Goal: Information Seeking & Learning: Learn about a topic

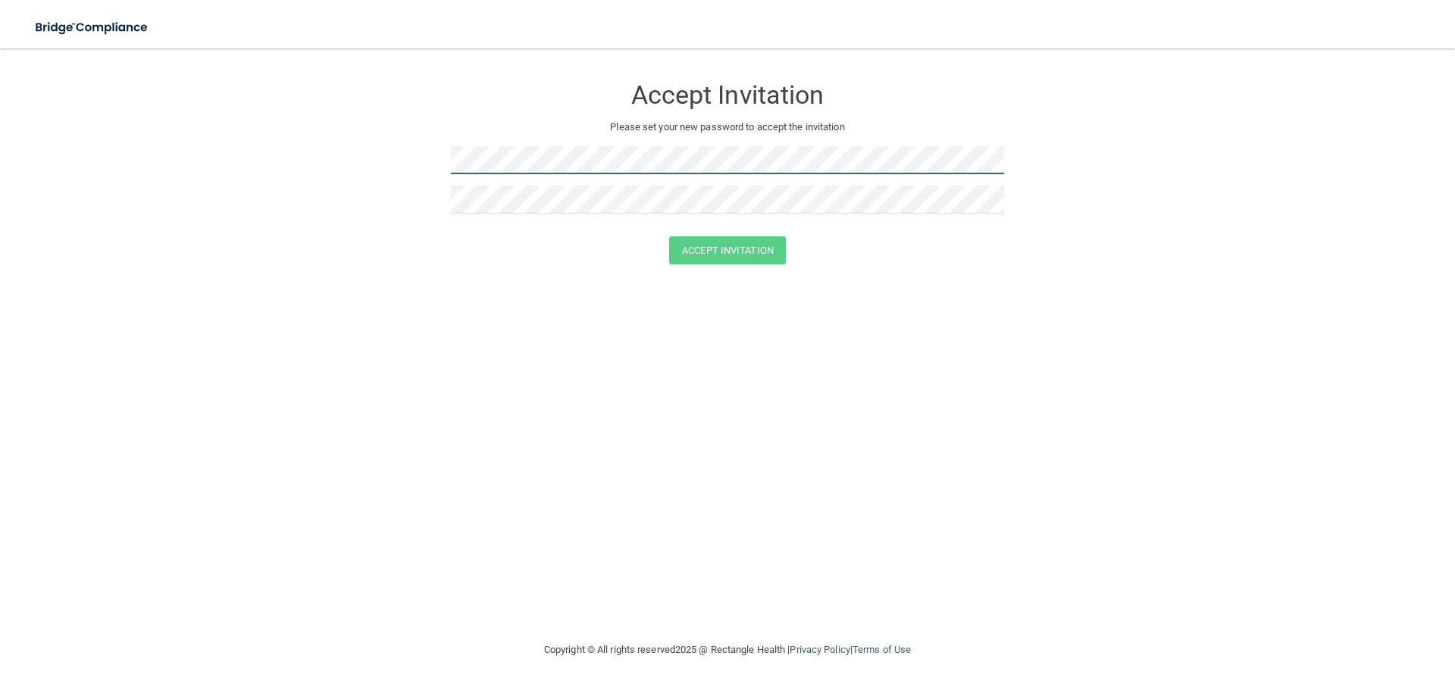
click at [533, 135] on div "Accept Invitation Please set your new password to accept the invitation" at bounding box center [727, 150] width 553 height 173
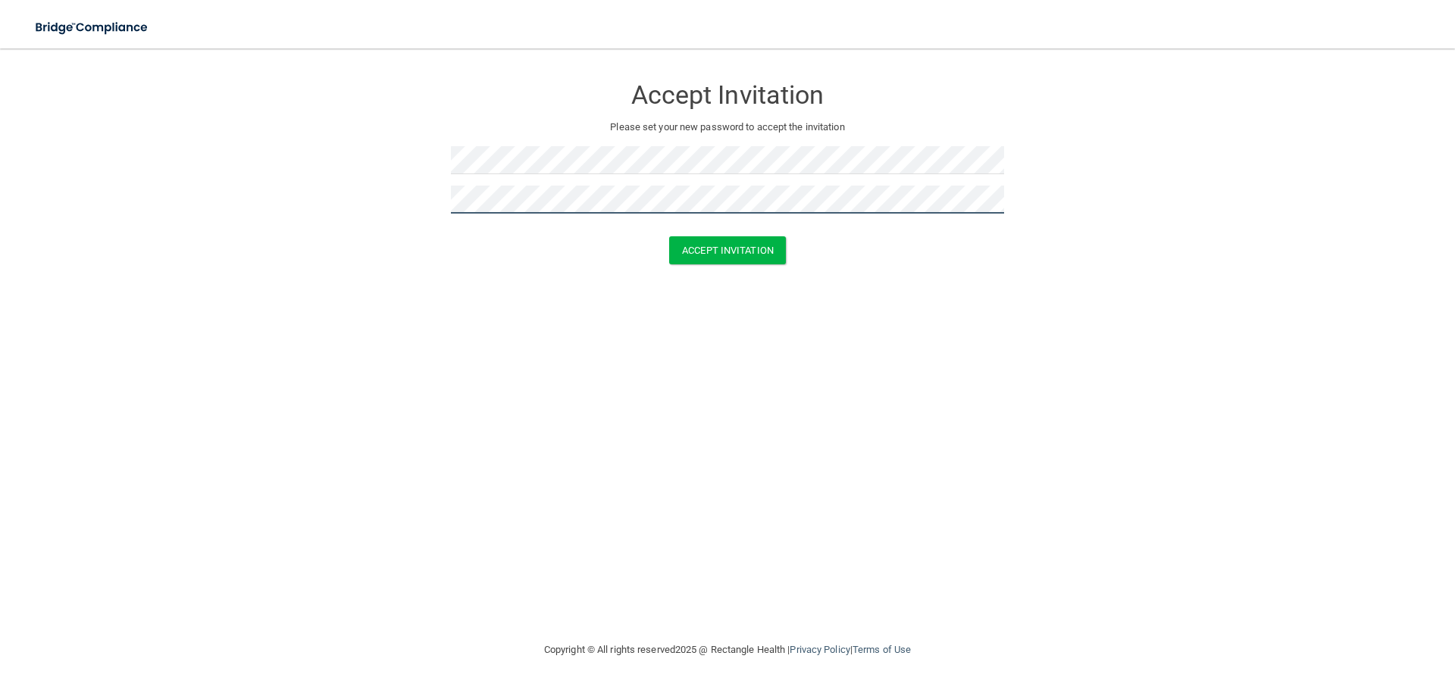
click at [669, 236] on button "Accept Invitation" at bounding box center [727, 250] width 117 height 28
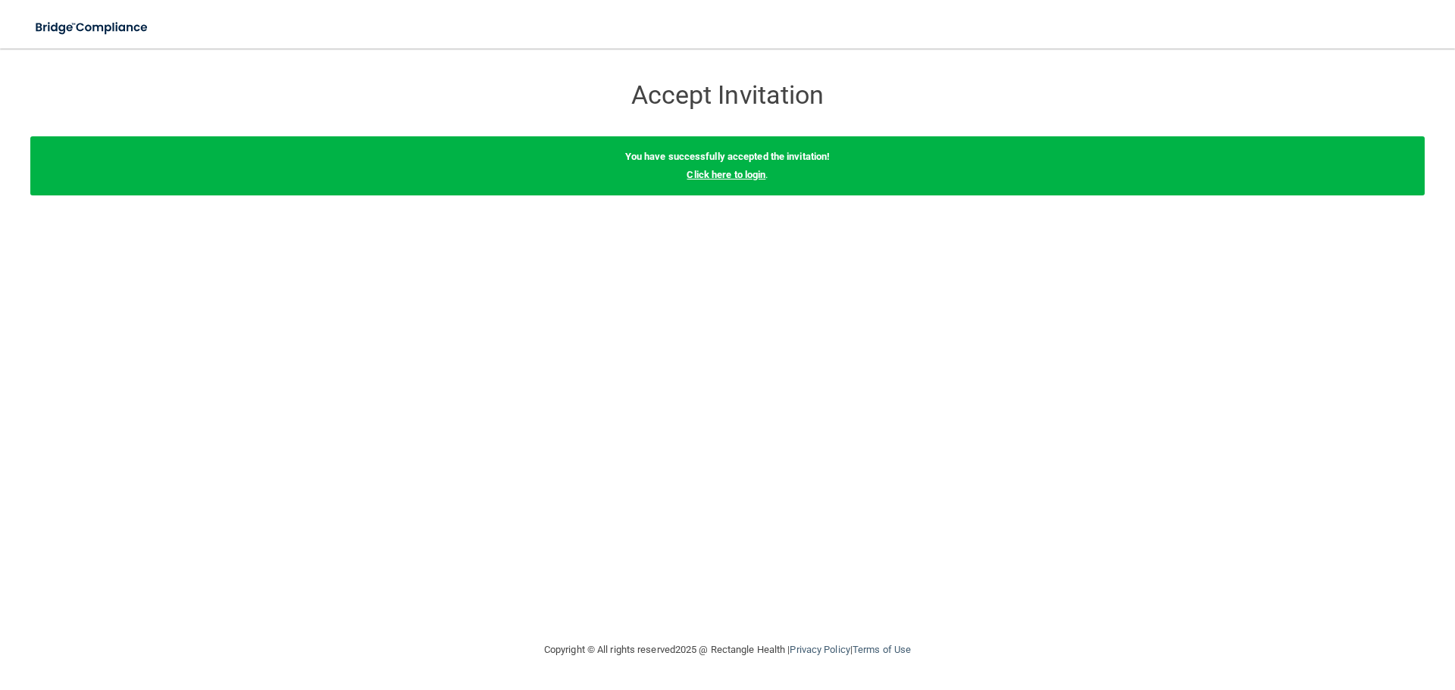
click at [716, 174] on link "Click here to login" at bounding box center [725, 174] width 79 height 11
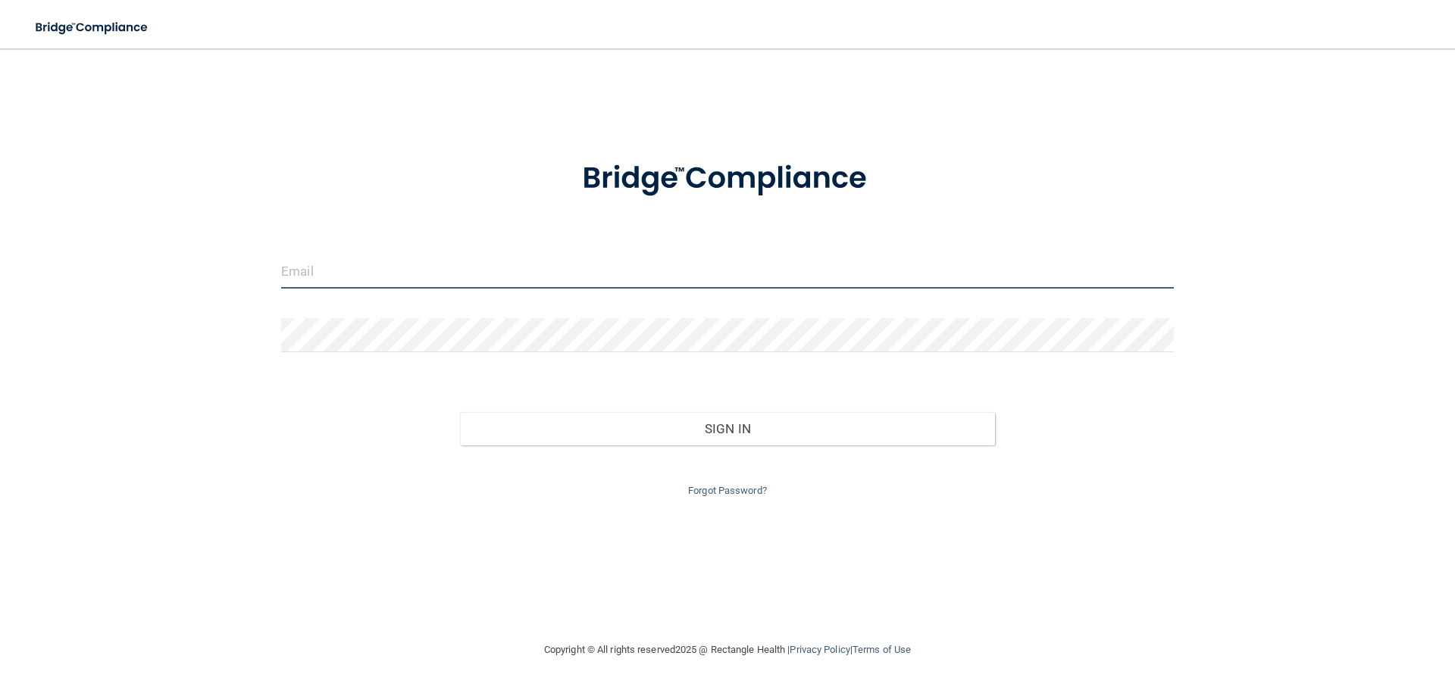
click at [516, 272] on input "email" at bounding box center [727, 272] width 893 height 34
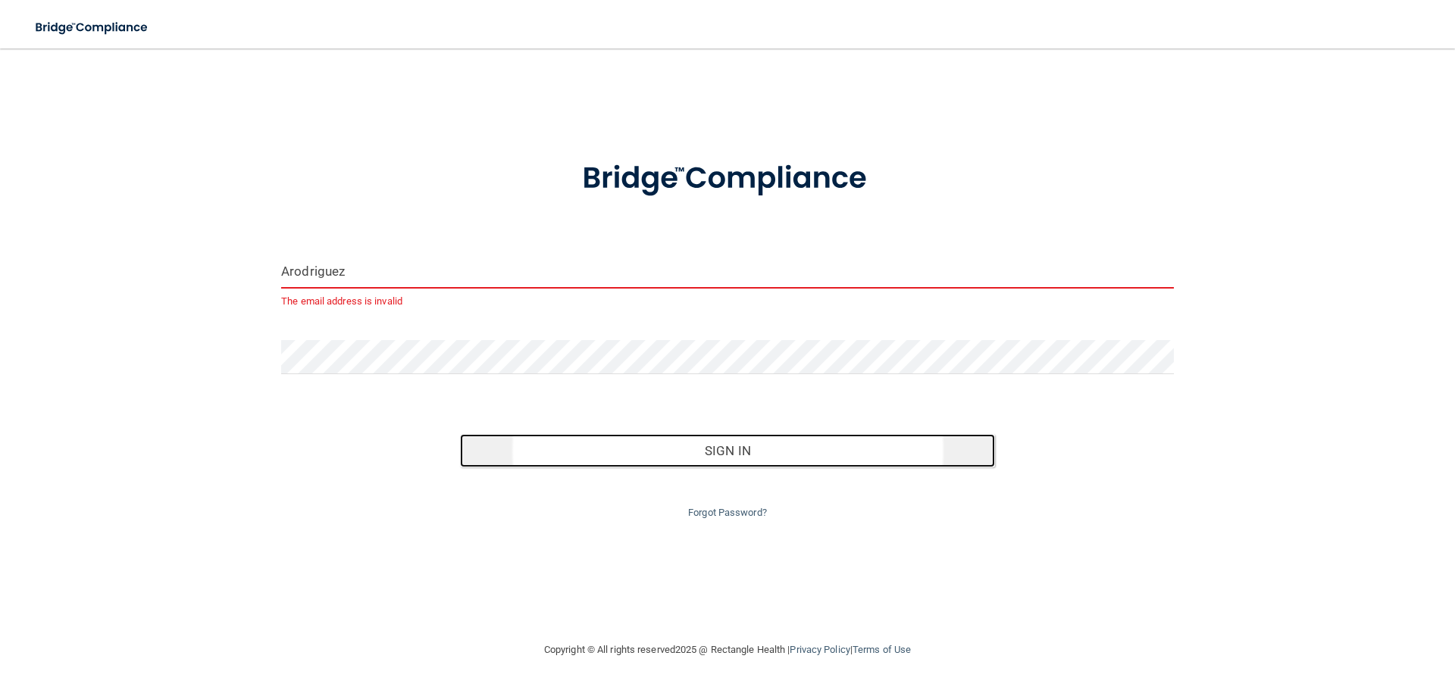
click at [603, 442] on button "Sign In" at bounding box center [728, 450] width 536 height 33
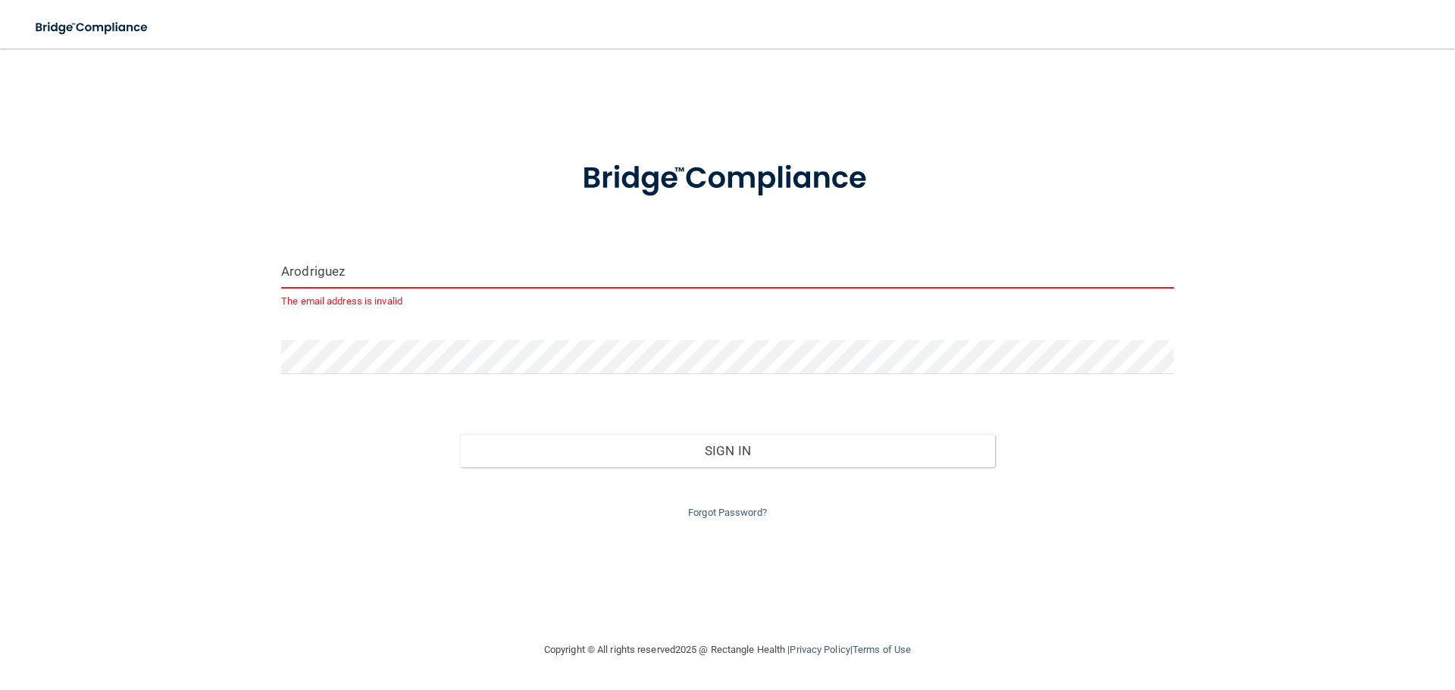
click at [381, 264] on input "Arodriguez" at bounding box center [727, 272] width 893 height 34
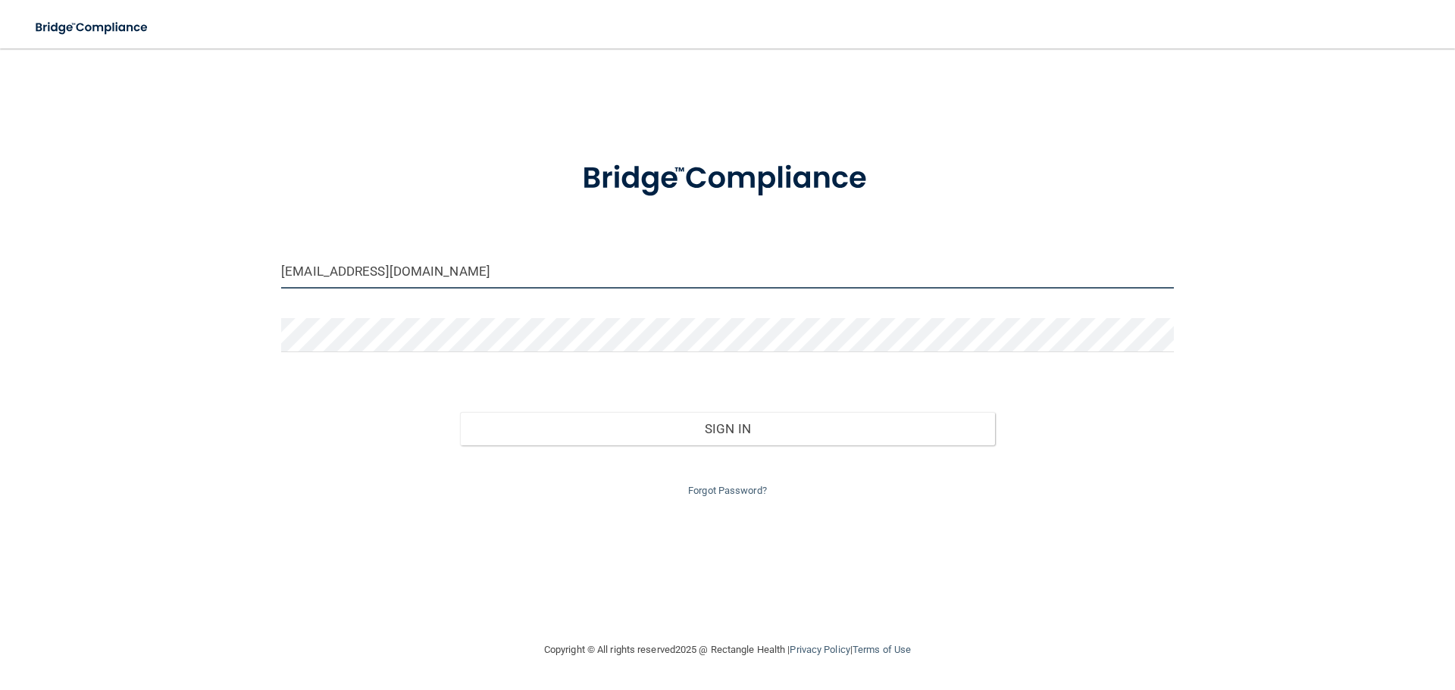
type input "Arodriguez@valleyoralsurgery.com"
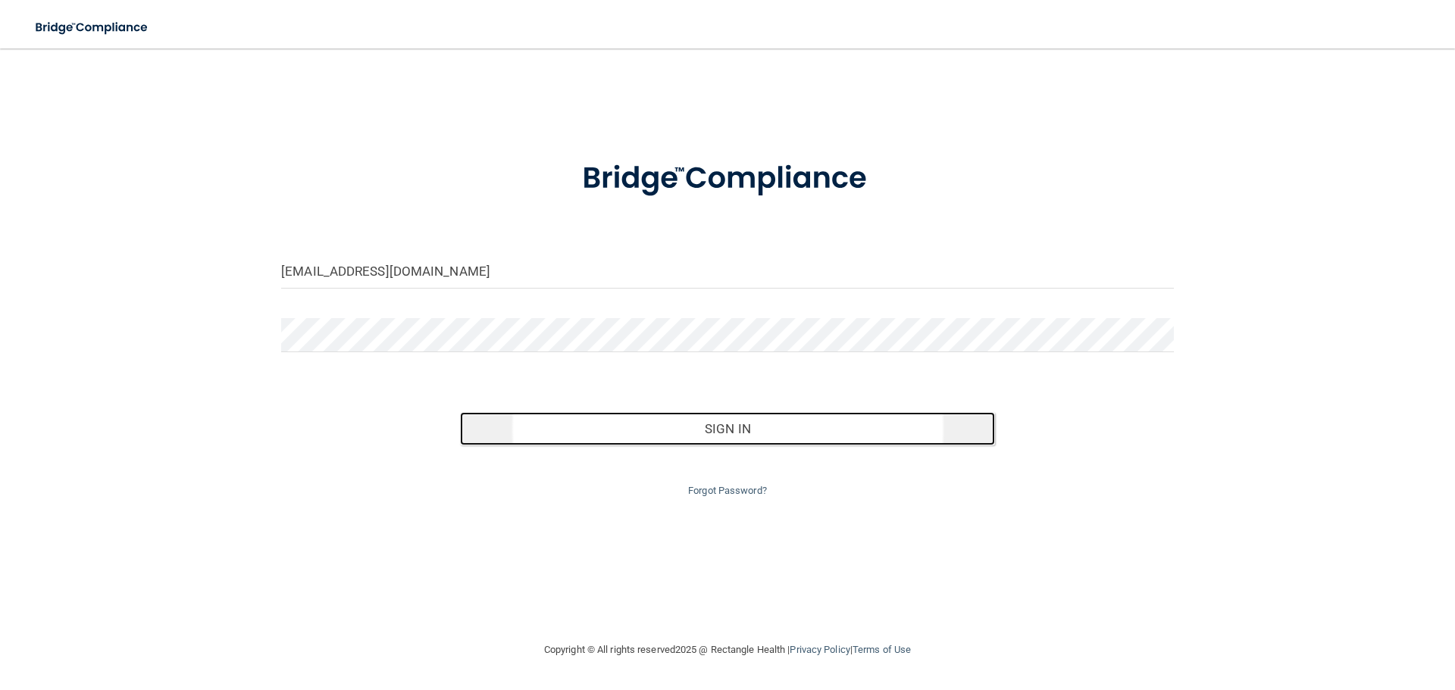
click at [711, 423] on button "Sign In" at bounding box center [728, 428] width 536 height 33
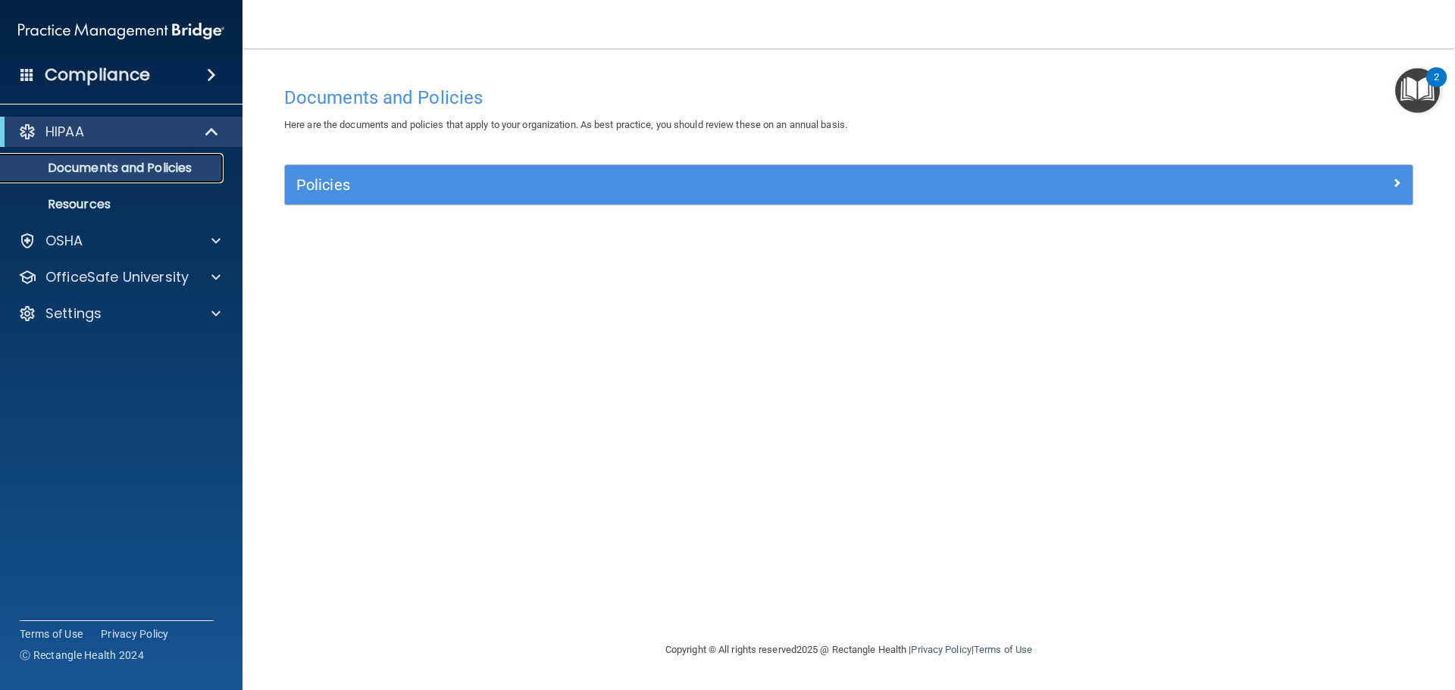
click at [164, 167] on p "Documents and Policies" at bounding box center [113, 168] width 207 height 15
click at [80, 208] on p "Resources" at bounding box center [113, 204] width 207 height 15
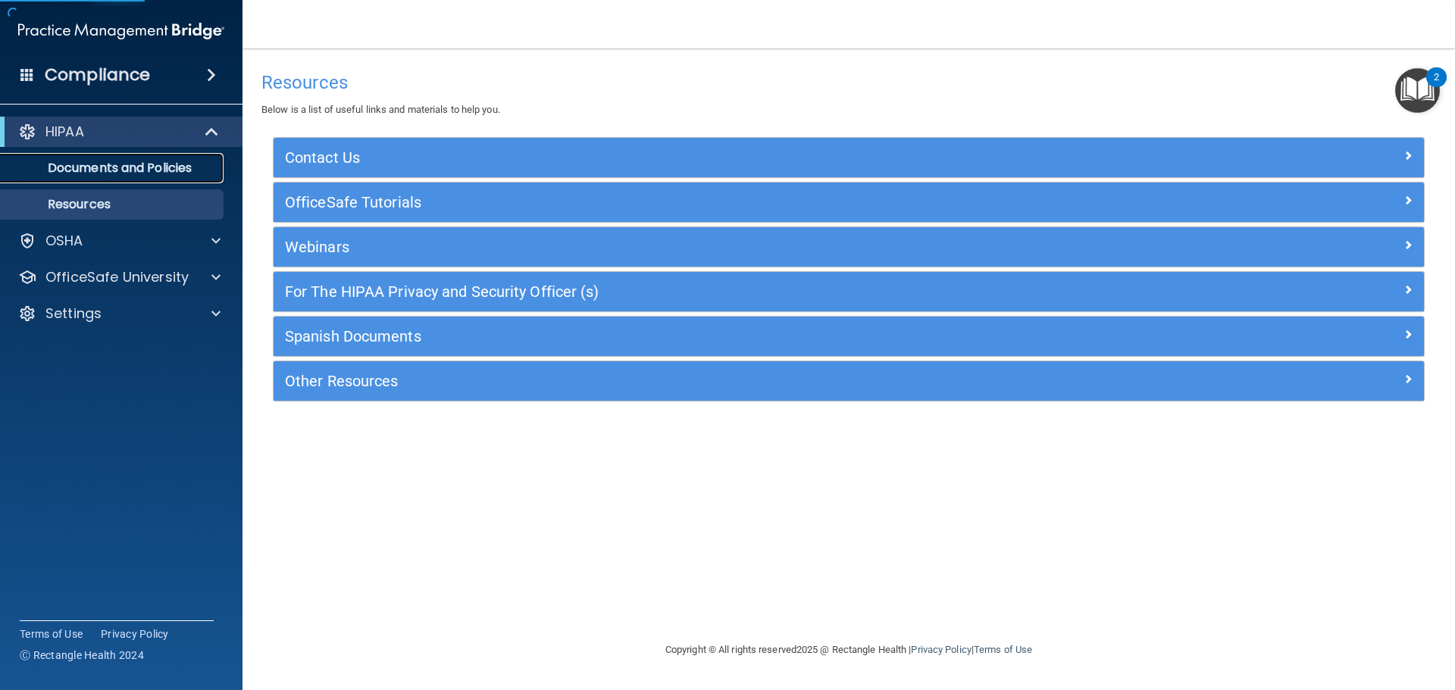
click at [92, 167] on p "Documents and Policies" at bounding box center [113, 168] width 207 height 15
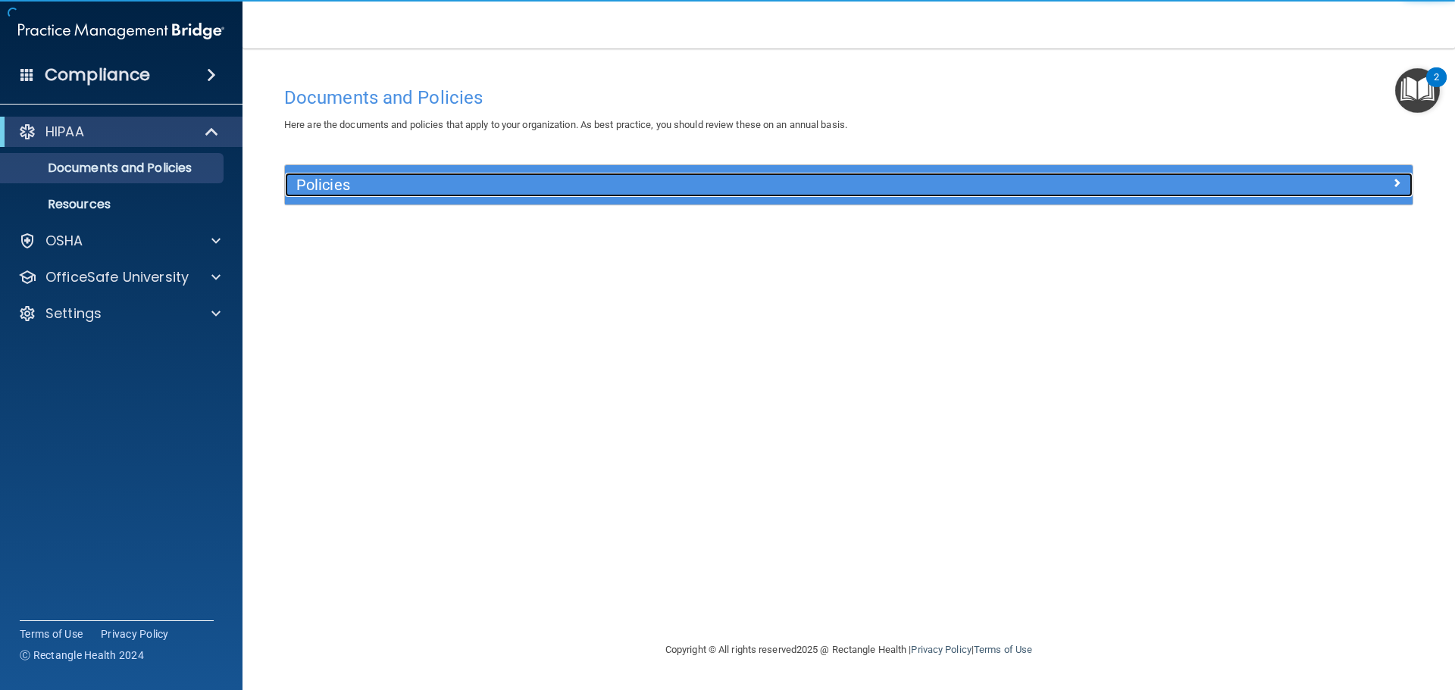
click at [340, 185] on h5 "Policies" at bounding box center [707, 185] width 823 height 17
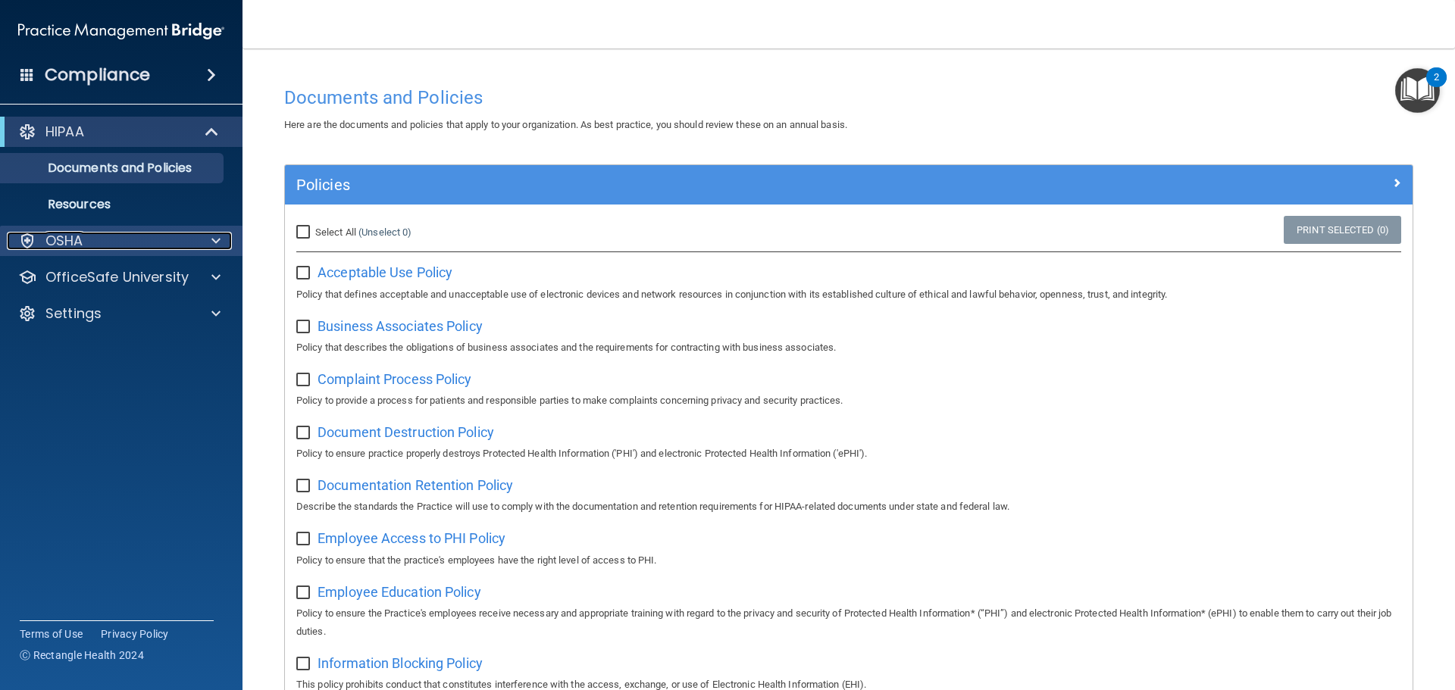
click at [127, 234] on div "OSHA" at bounding box center [101, 241] width 188 height 18
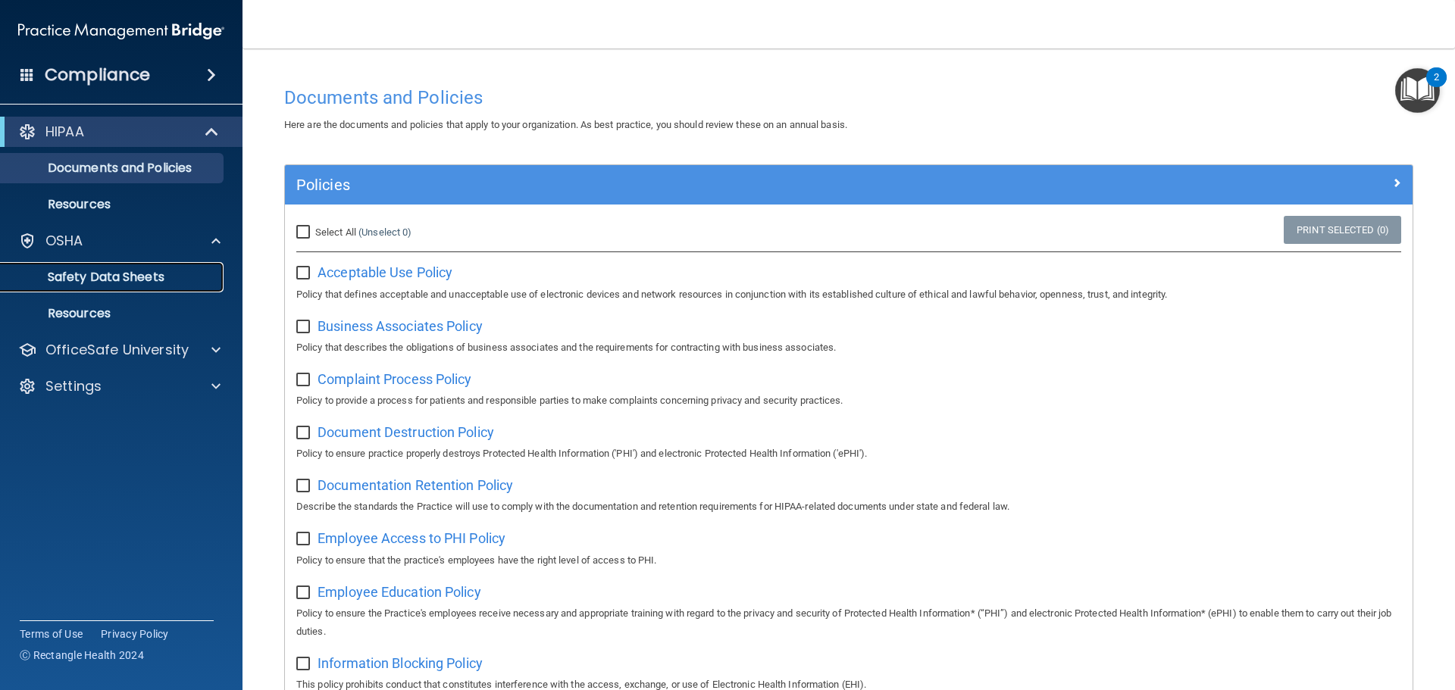
click at [139, 277] on p "Safety Data Sheets" at bounding box center [113, 277] width 207 height 15
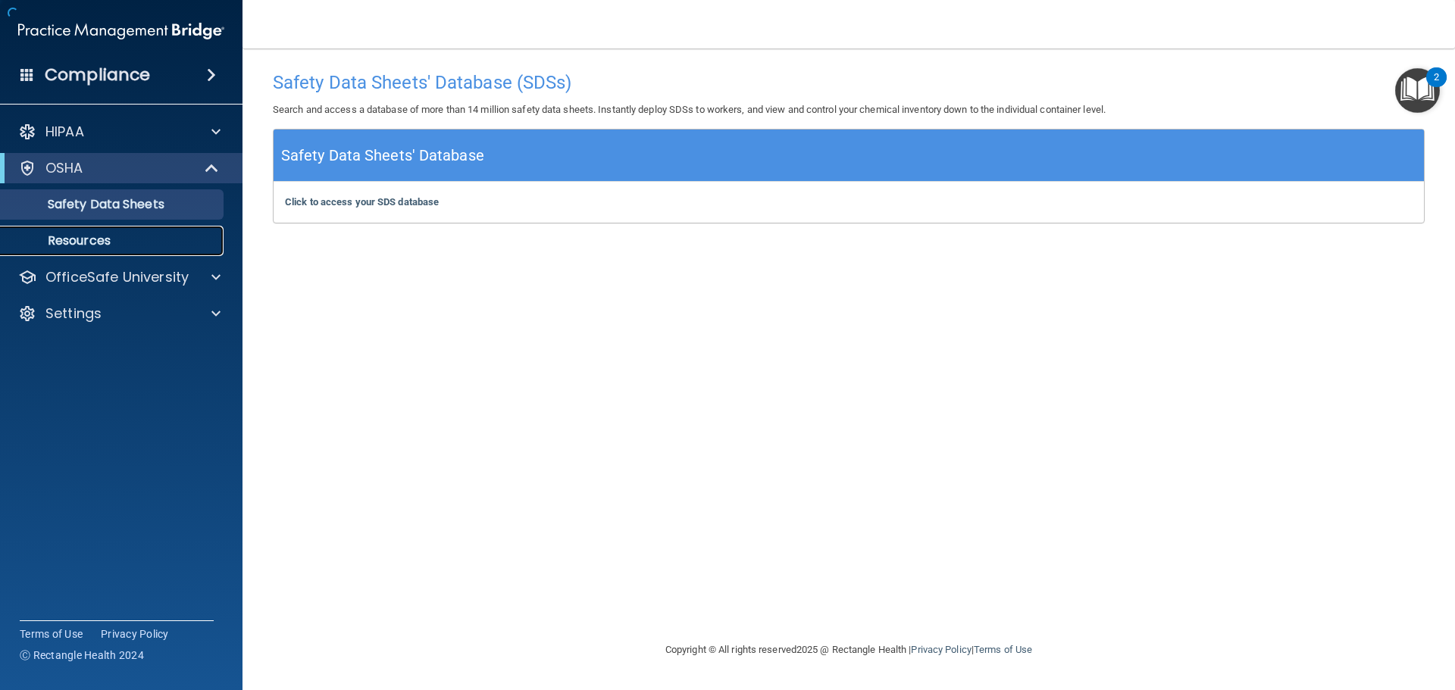
click at [134, 242] on p "Resources" at bounding box center [113, 240] width 207 height 15
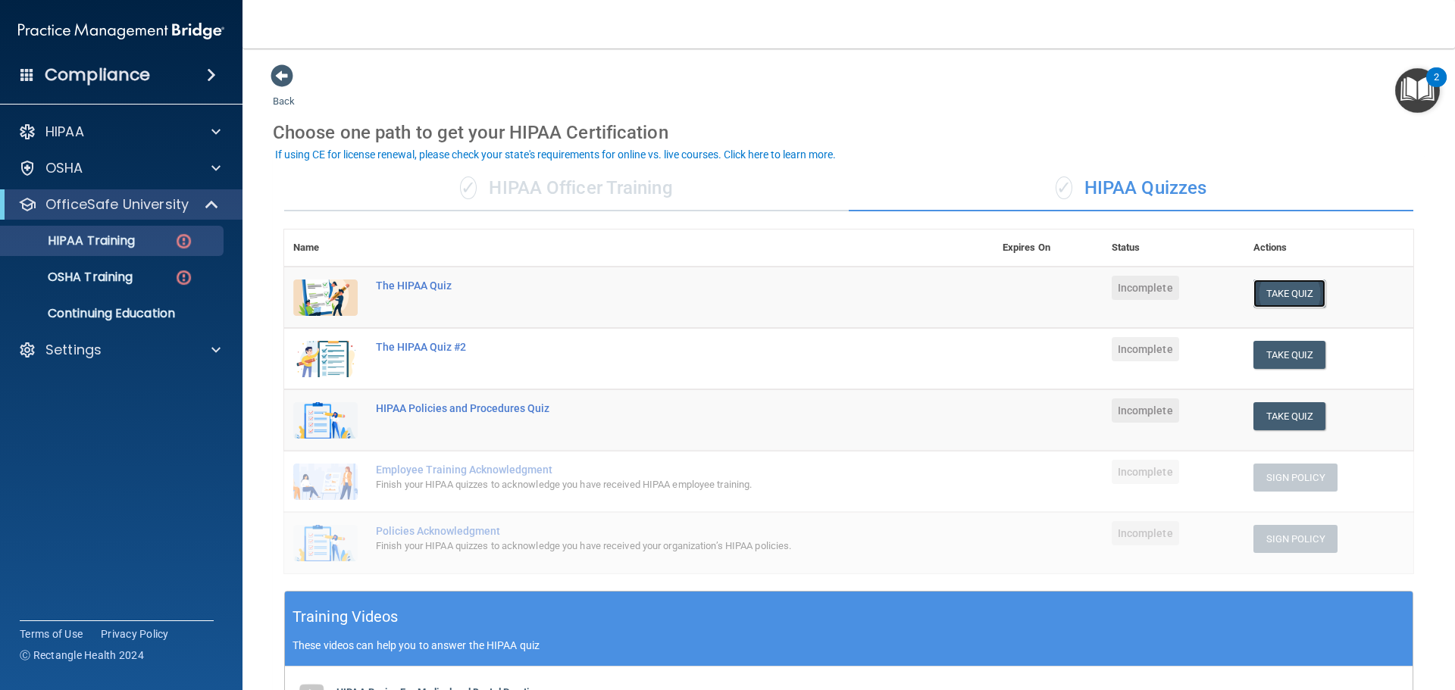
click at [1287, 294] on button "Take Quiz" at bounding box center [1289, 294] width 73 height 28
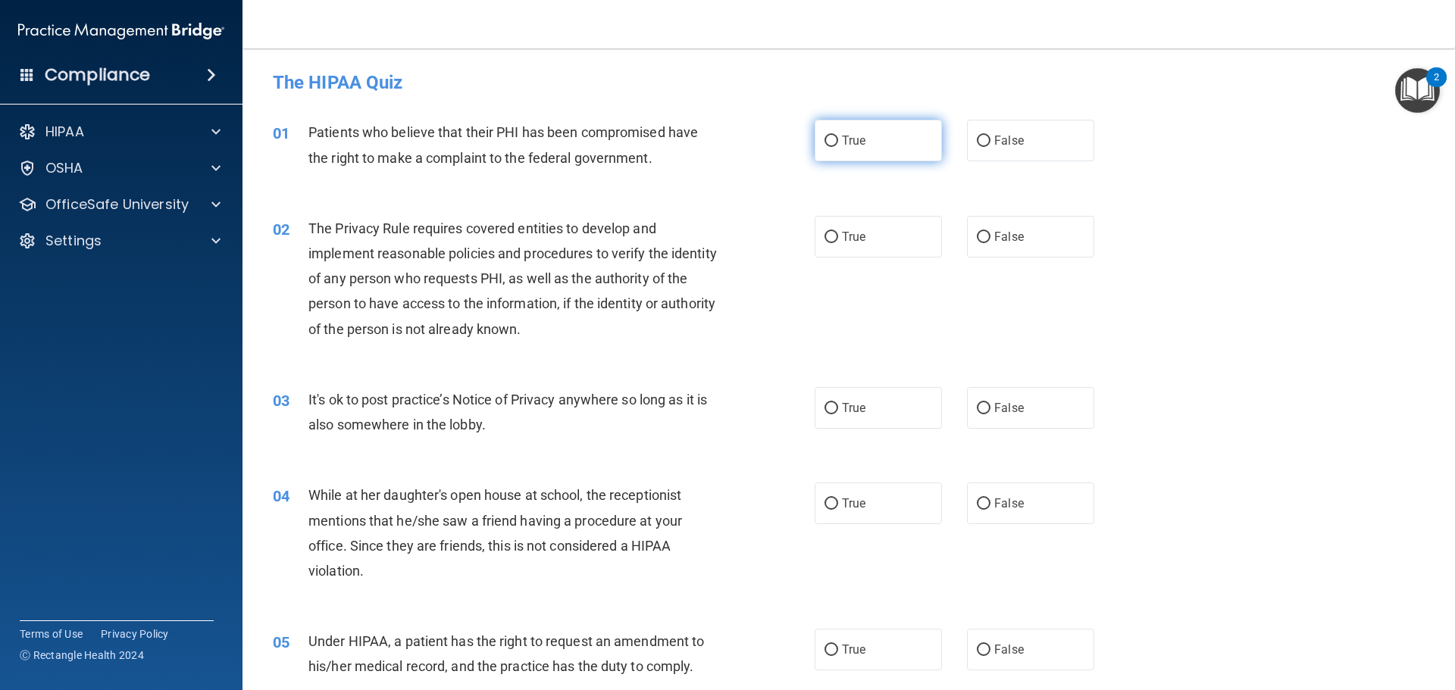
click at [844, 149] on label "True" at bounding box center [877, 141] width 127 height 42
click at [838, 147] on input "True" at bounding box center [831, 141] width 14 height 11
radio input "true"
click at [998, 239] on span "False" at bounding box center [1009, 237] width 30 height 14
click at [990, 239] on input "False" at bounding box center [984, 237] width 14 height 11
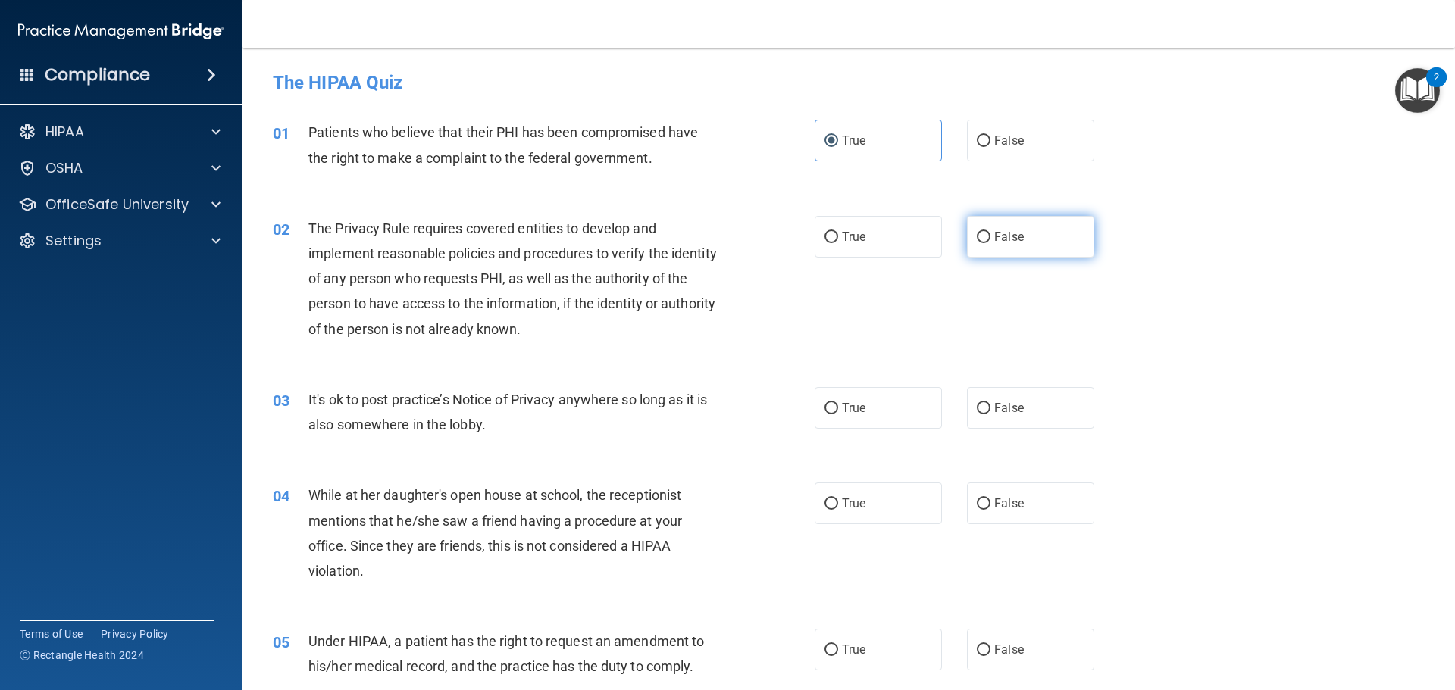
radio input "true"
click at [856, 242] on span "True" at bounding box center [853, 237] width 23 height 14
click at [838, 242] on input "True" at bounding box center [831, 237] width 14 height 11
radio input "true"
radio input "false"
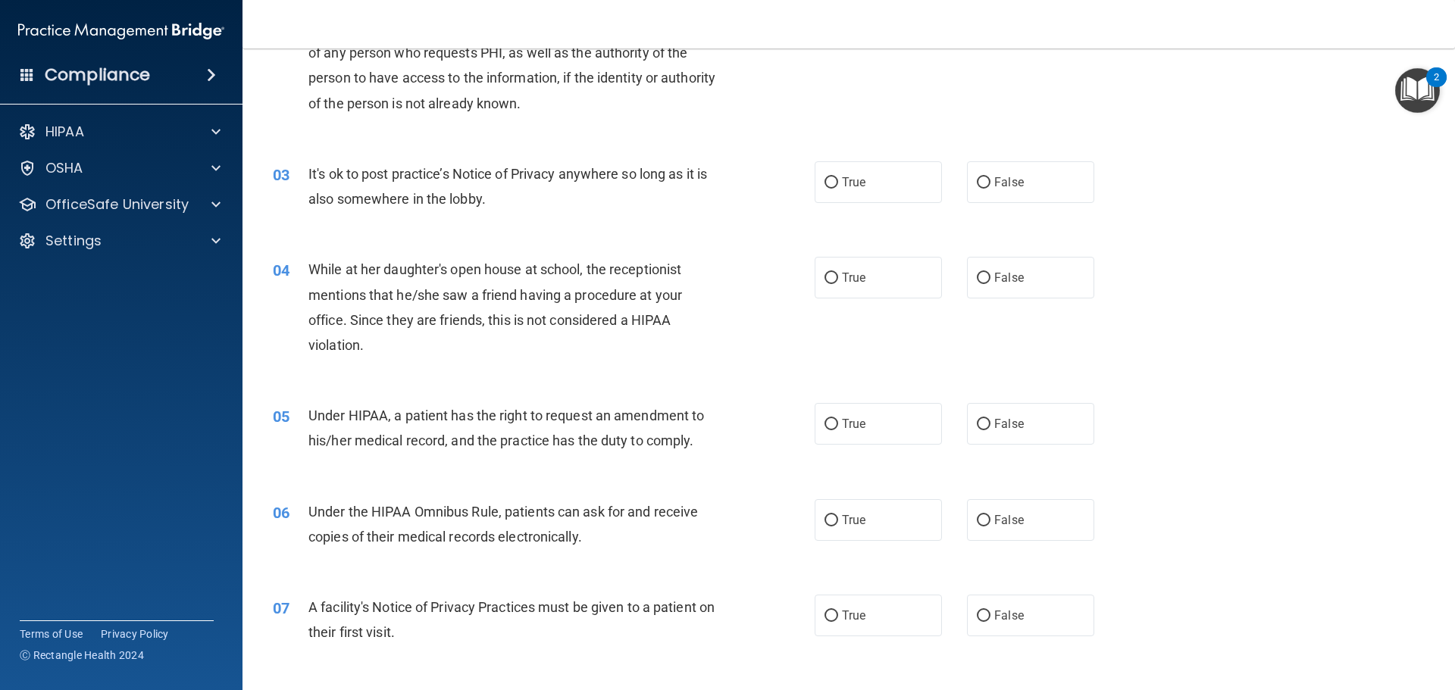
scroll to position [227, 0]
click at [208, 73] on span at bounding box center [211, 75] width 9 height 18
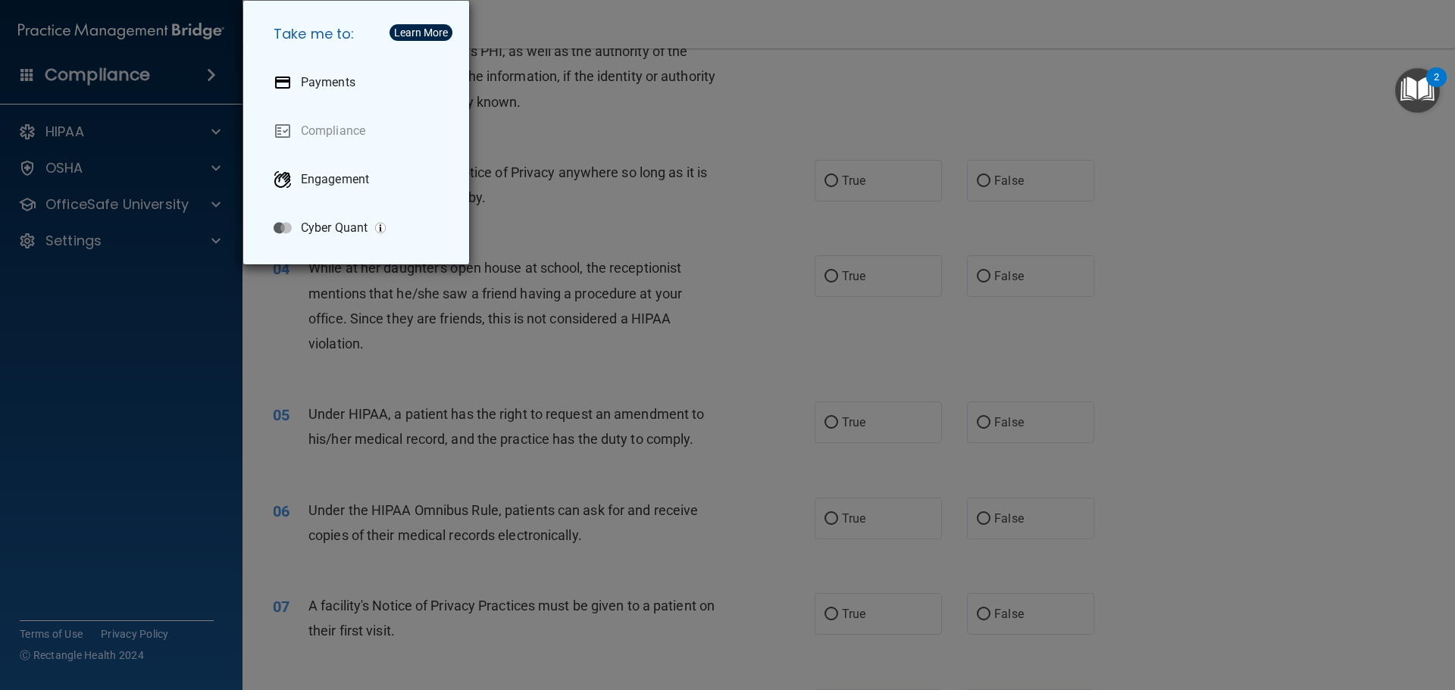
click at [1158, 138] on div "Take me to: Payments Compliance Engagement Cyber Quant" at bounding box center [727, 345] width 1455 height 690
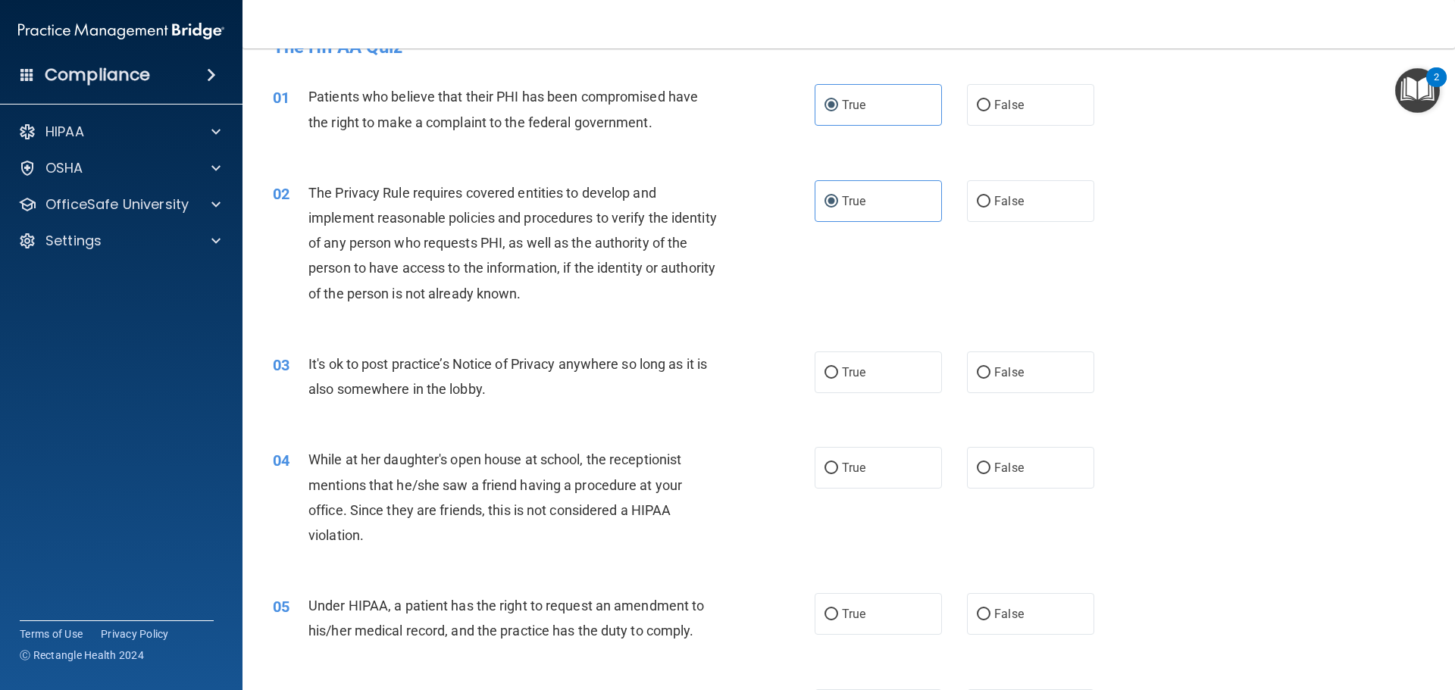
scroll to position [0, 0]
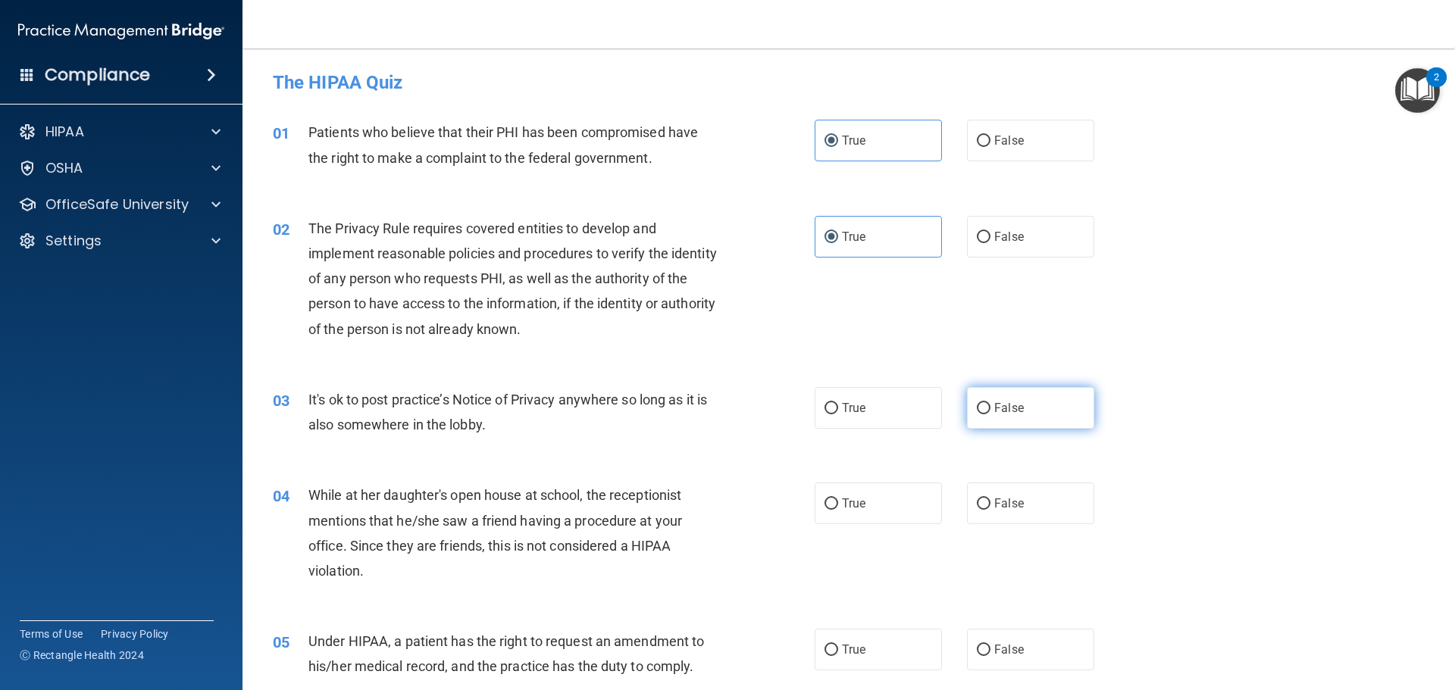
click at [1068, 421] on label "False" at bounding box center [1030, 408] width 127 height 42
click at [990, 414] on input "False" at bounding box center [984, 408] width 14 height 11
radio input "true"
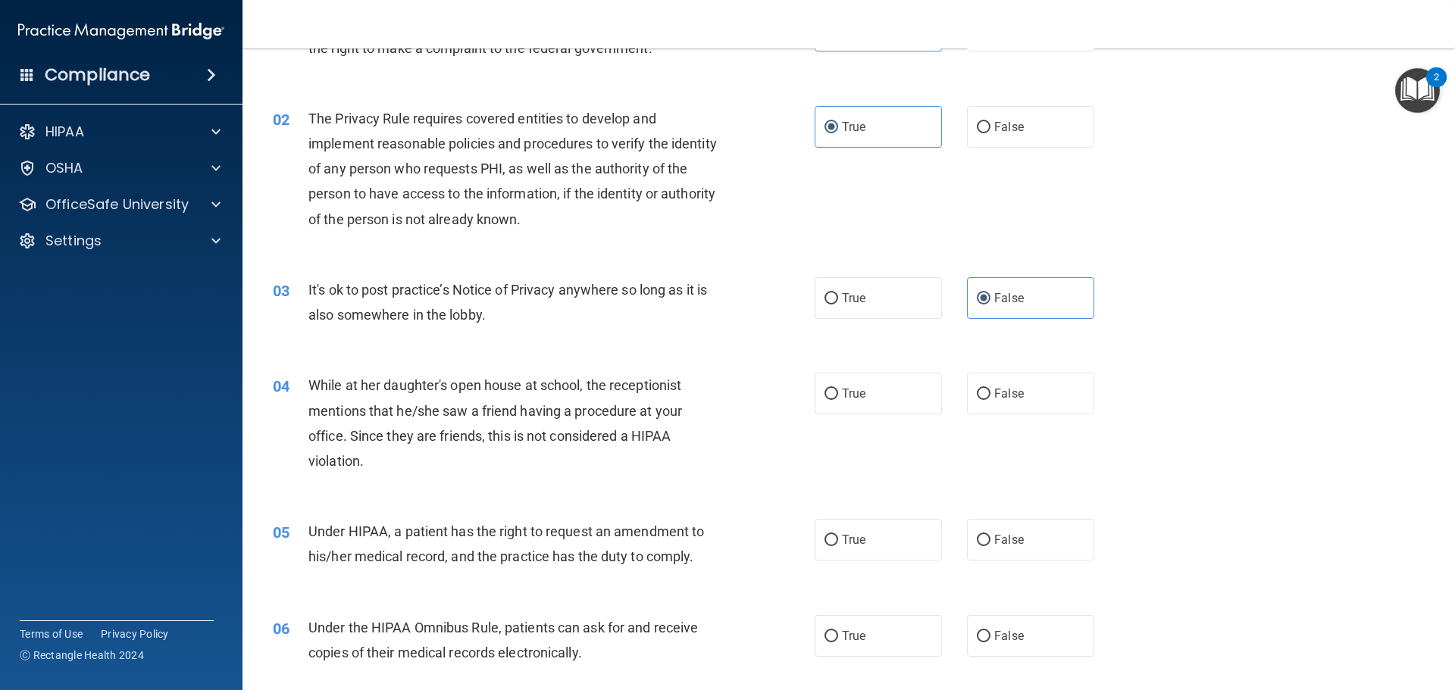
scroll to position [152, 0]
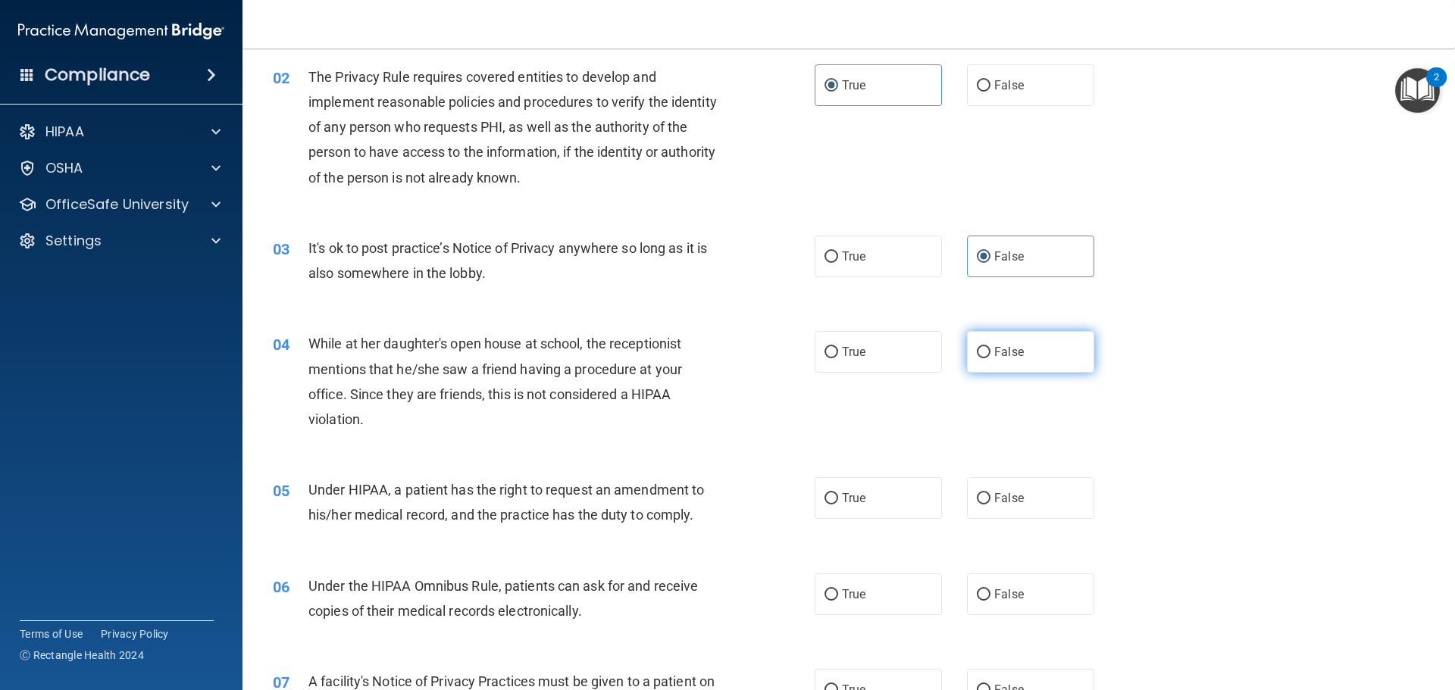
click at [1003, 342] on label "False" at bounding box center [1030, 352] width 127 height 42
click at [990, 347] on input "False" at bounding box center [984, 352] width 14 height 11
radio input "true"
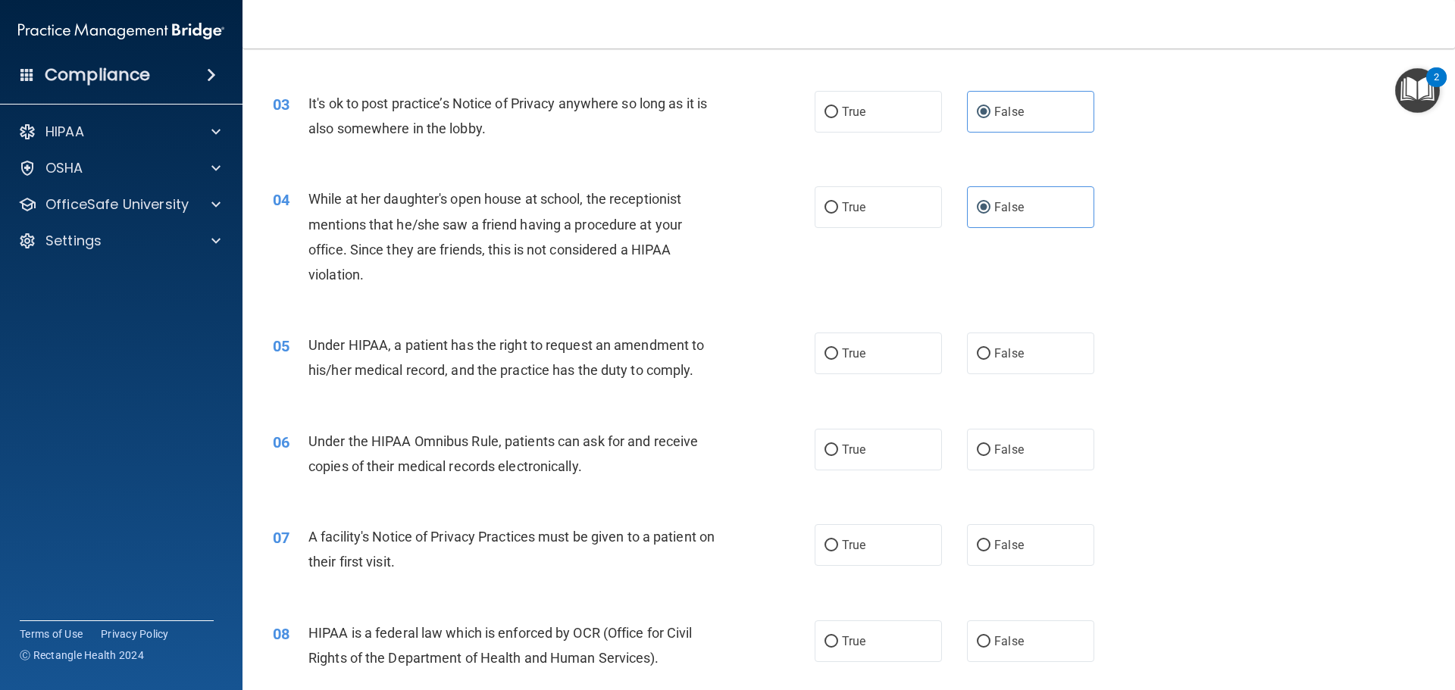
scroll to position [303, 0]
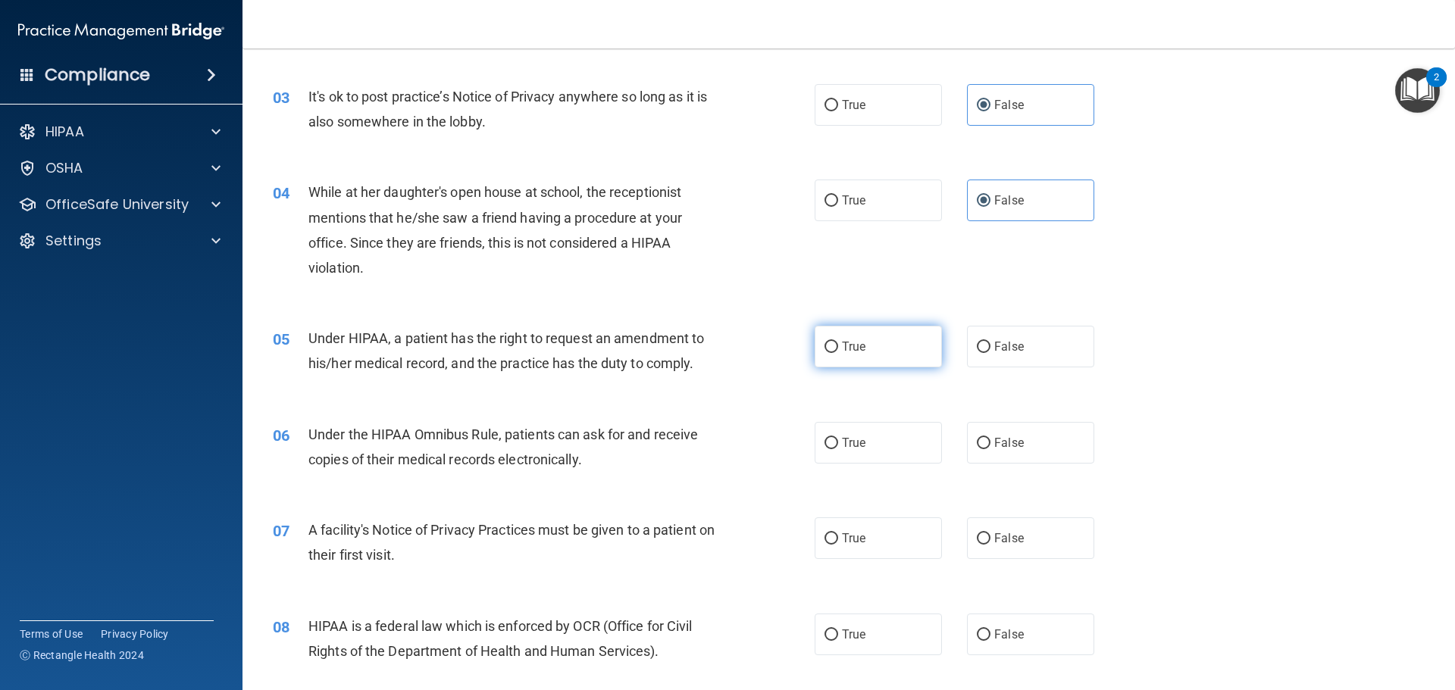
click at [824, 352] on input "True" at bounding box center [831, 347] width 14 height 11
radio input "true"
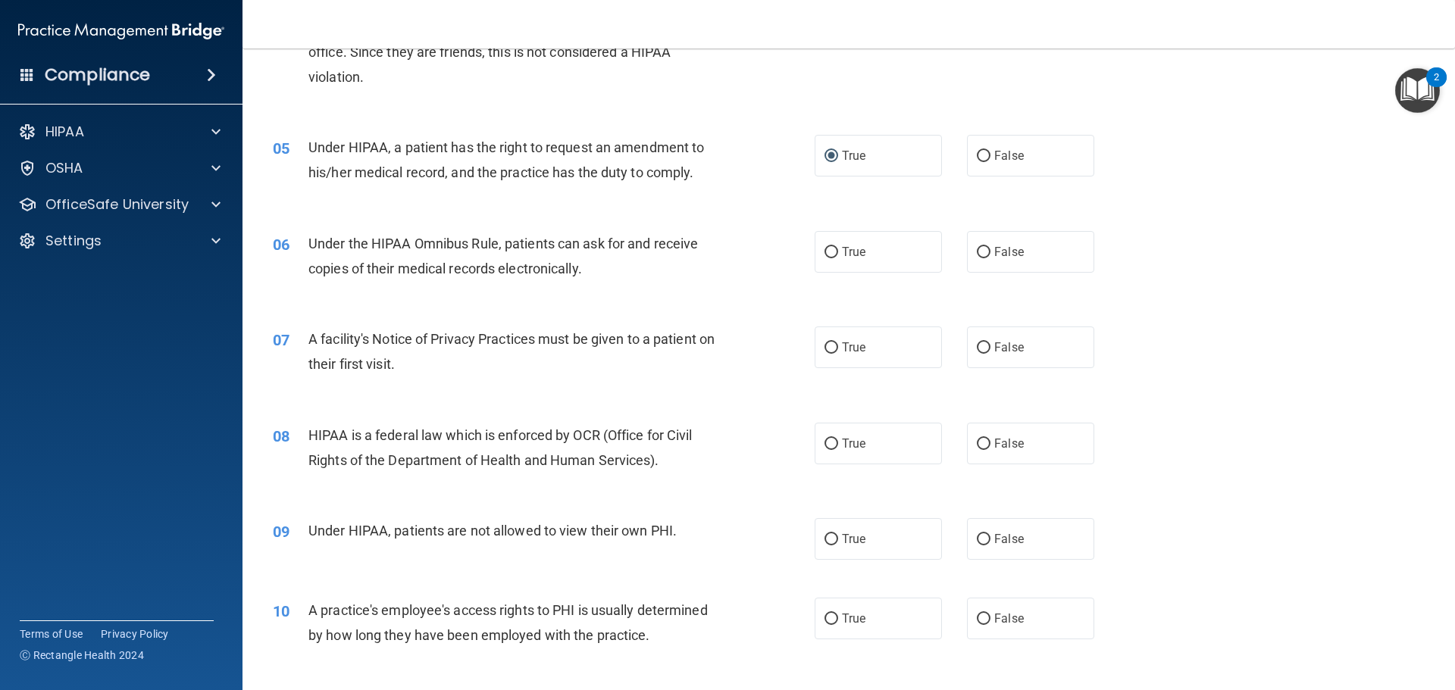
scroll to position [530, 0]
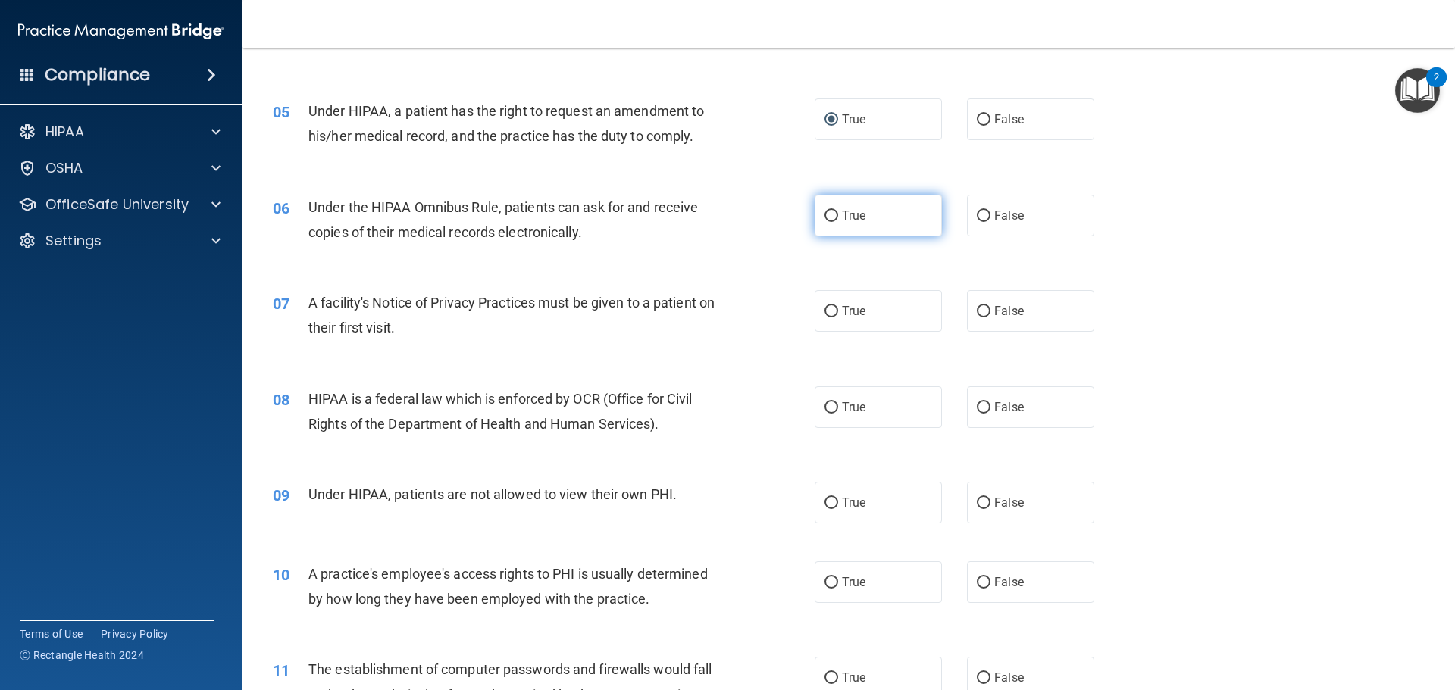
click at [849, 206] on label "True" at bounding box center [877, 216] width 127 height 42
click at [838, 211] on input "True" at bounding box center [831, 216] width 14 height 11
radio input "true"
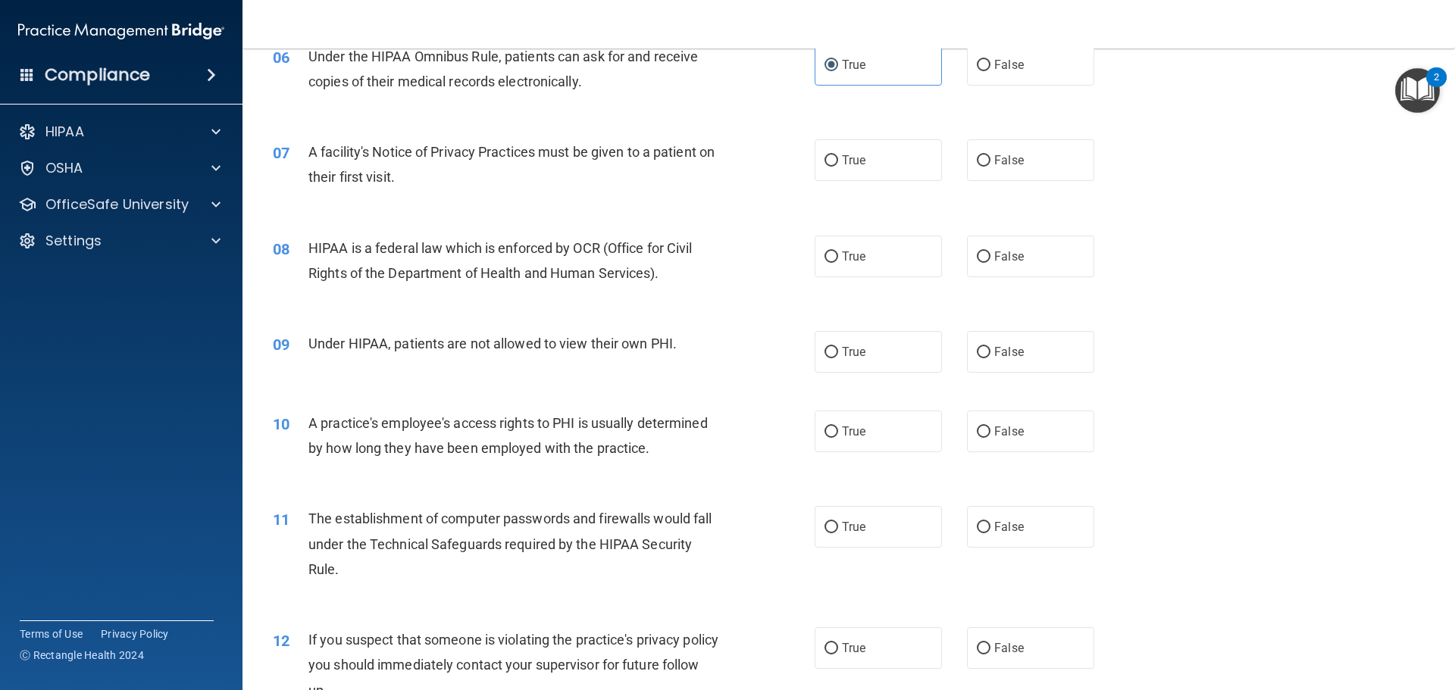
scroll to position [682, 0]
click at [850, 177] on label "True" at bounding box center [877, 160] width 127 height 42
click at [838, 166] on input "True" at bounding box center [831, 160] width 14 height 11
radio input "true"
drag, startPoint x: 911, startPoint y: 217, endPoint x: 890, endPoint y: 239, distance: 30.5
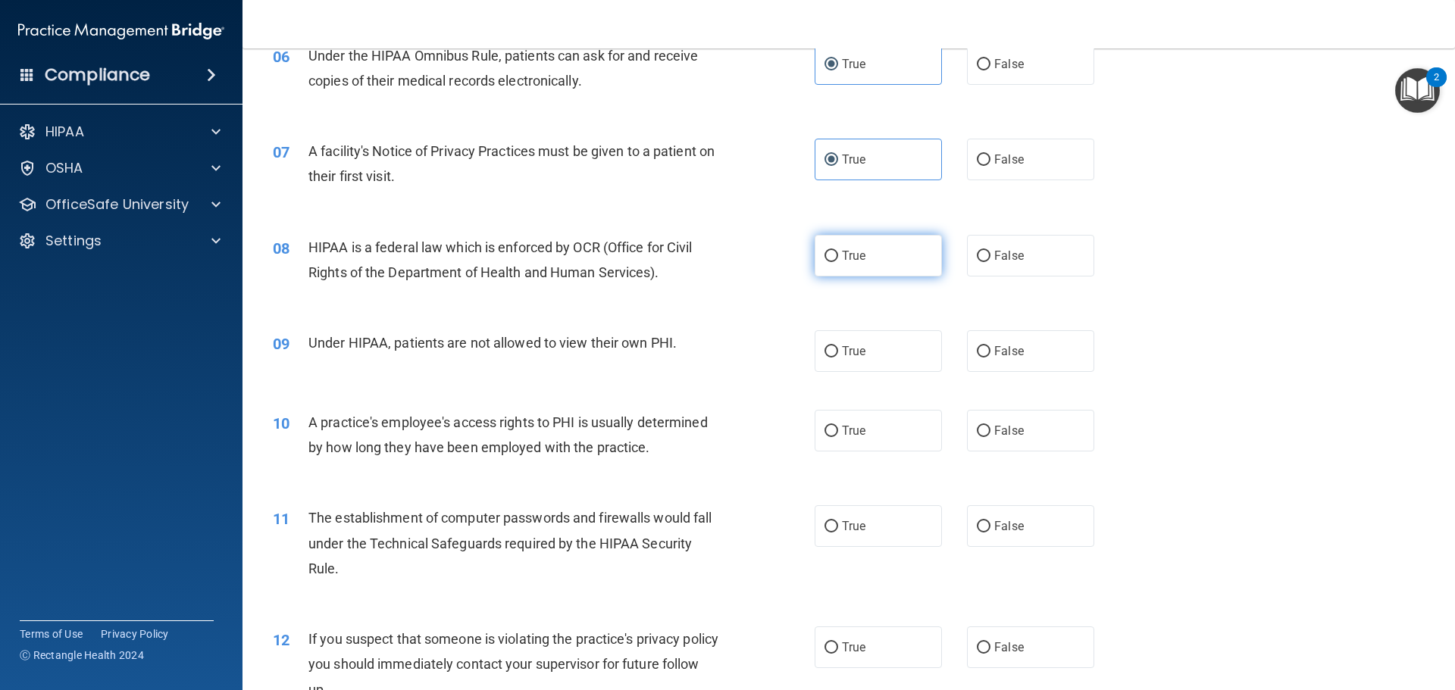
click at [910, 220] on div "08 HIPAA is a federal law which is enforced by OCR (Office for Civil Rights of …" at bounding box center [848, 263] width 1174 height 95
click at [888, 241] on label "True" at bounding box center [877, 256] width 127 height 42
click at [838, 251] on input "True" at bounding box center [831, 256] width 14 height 11
radio input "true"
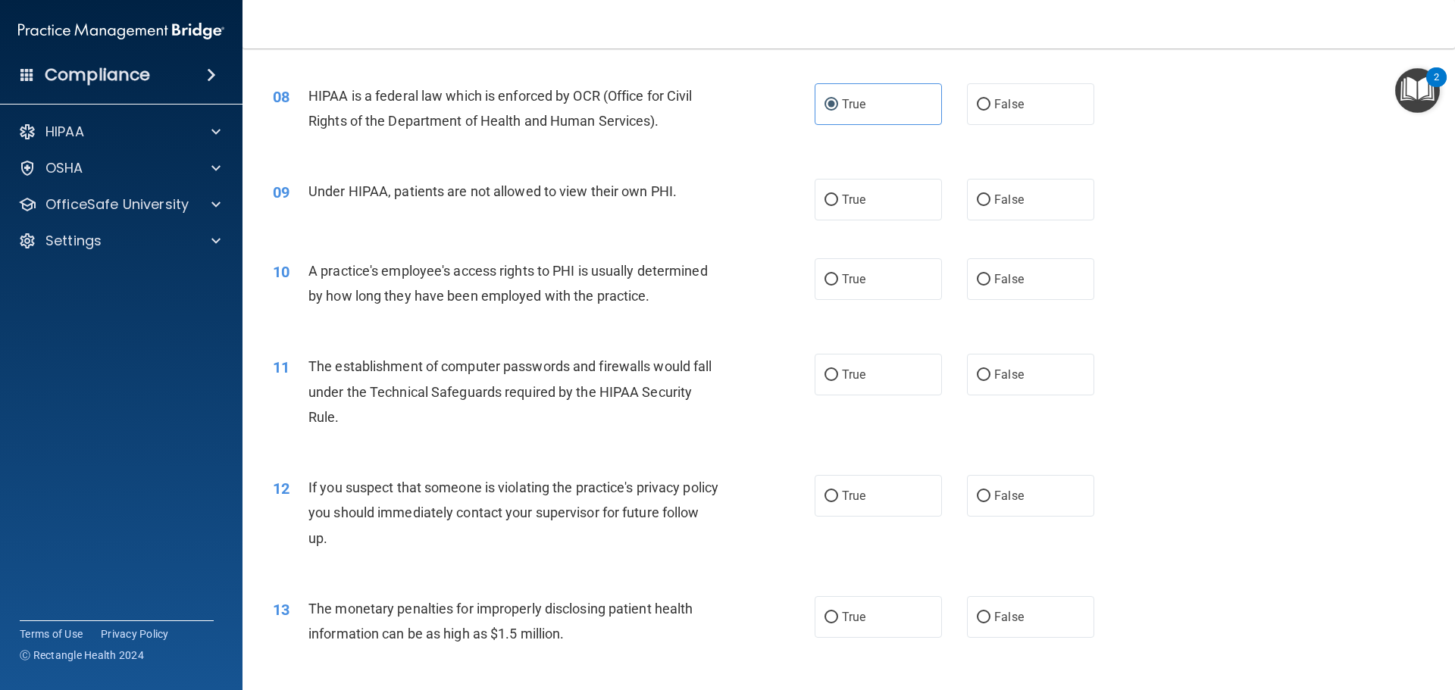
scroll to position [758, 0]
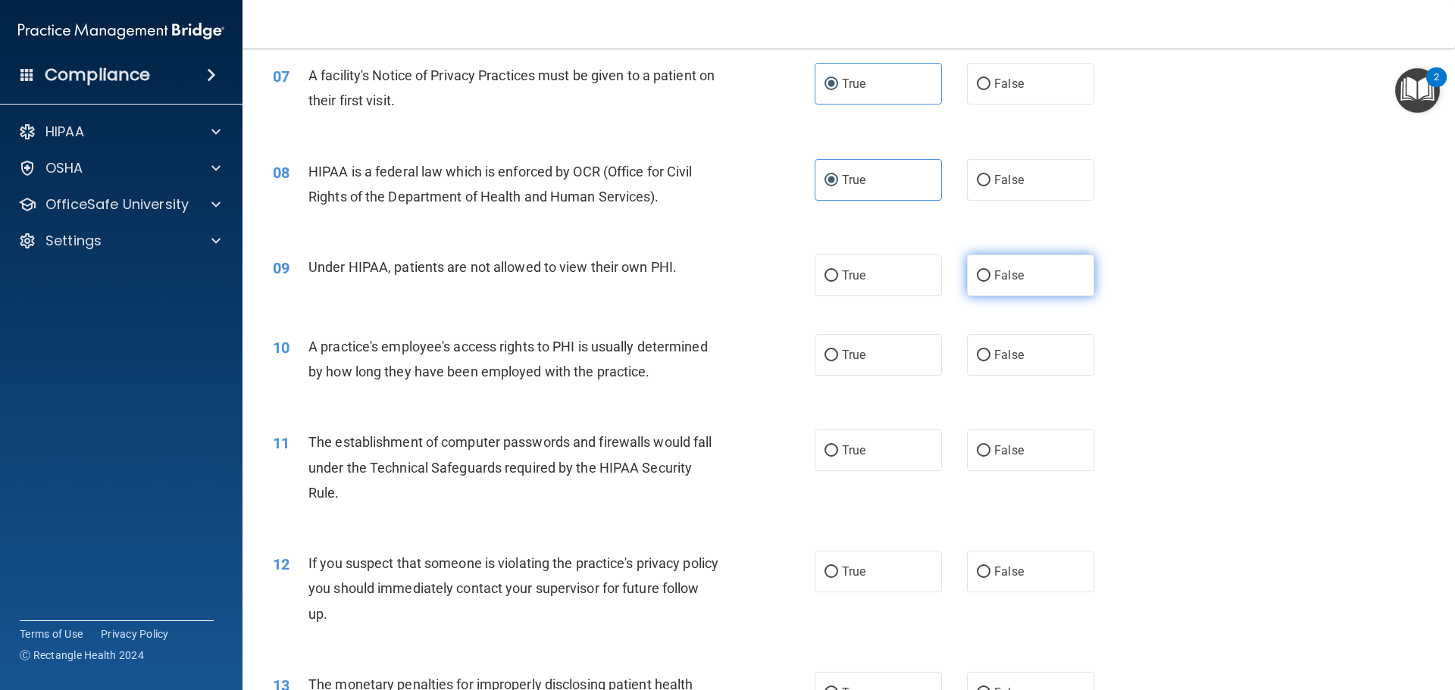
click at [999, 269] on span "False" at bounding box center [1009, 275] width 30 height 14
click at [990, 270] on input "False" at bounding box center [984, 275] width 14 height 11
radio input "true"
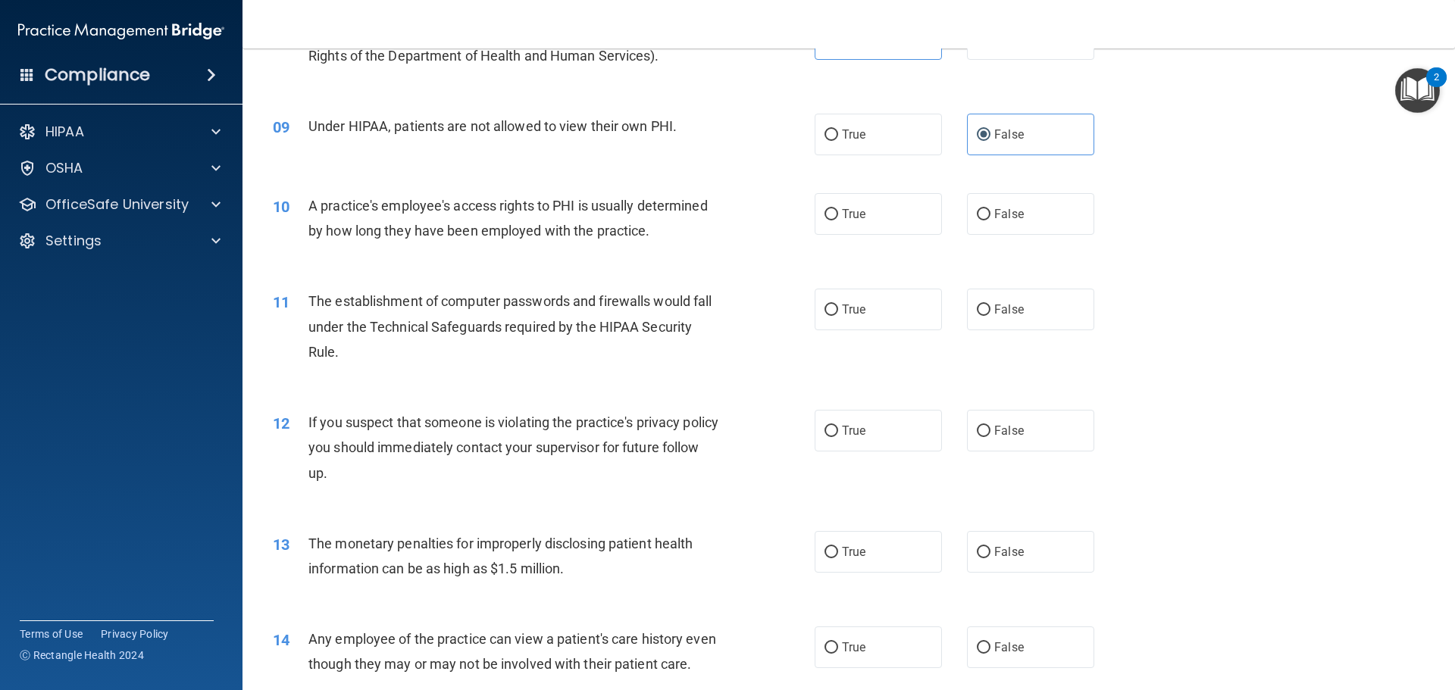
scroll to position [909, 0]
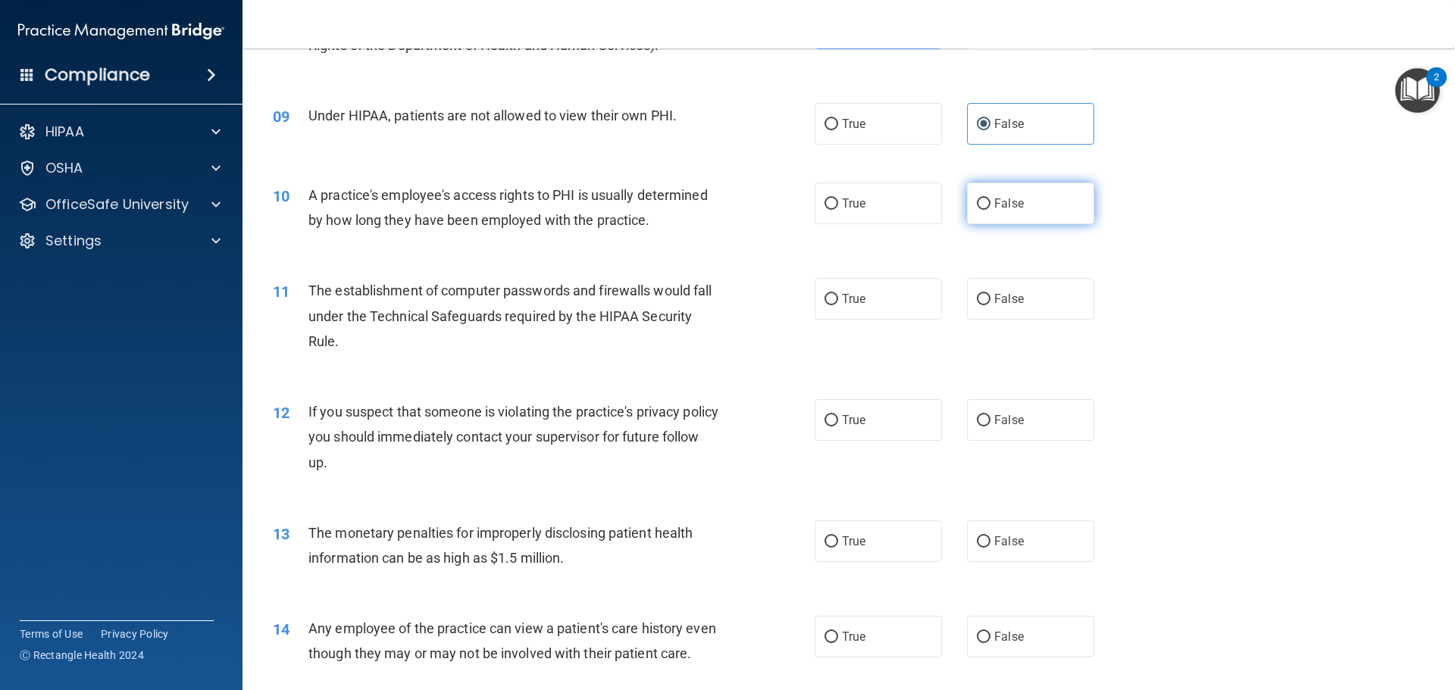
click at [995, 206] on span "False" at bounding box center [1009, 203] width 30 height 14
click at [990, 206] on input "False" at bounding box center [984, 204] width 14 height 11
radio input "true"
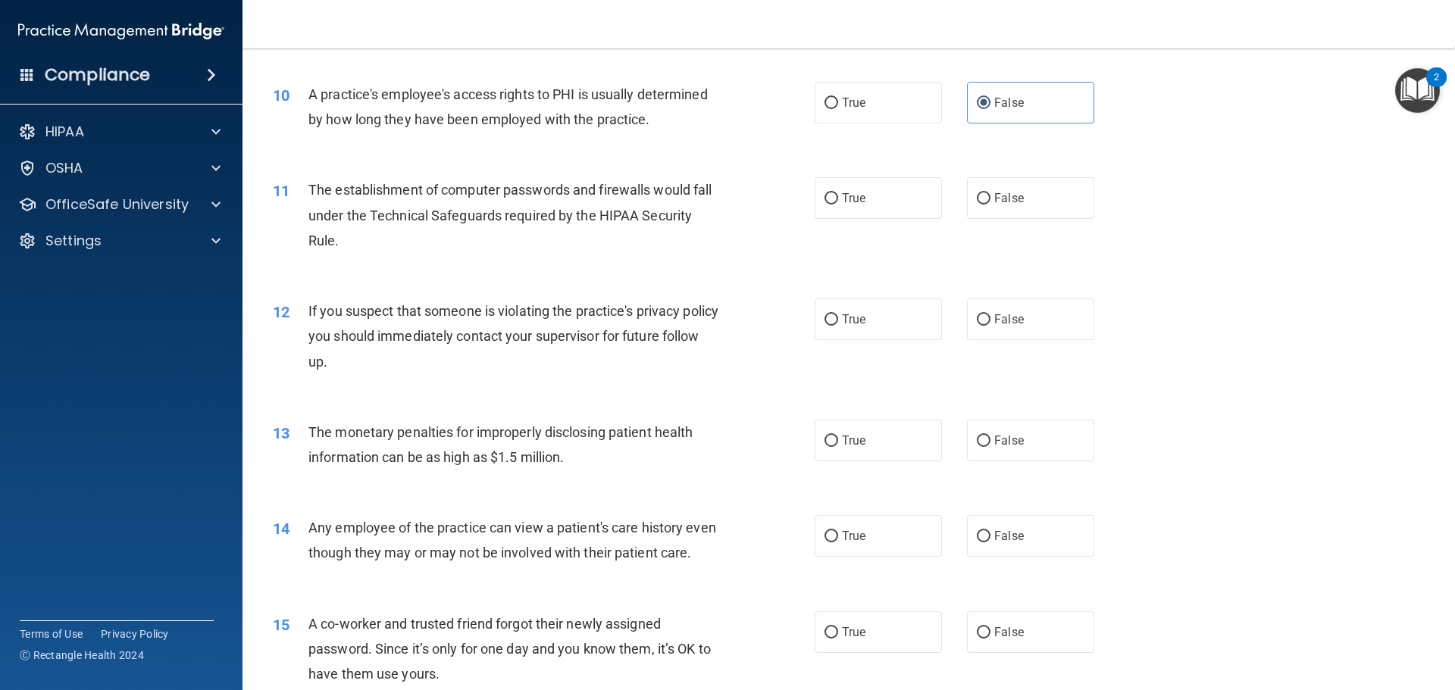
scroll to position [1061, 0]
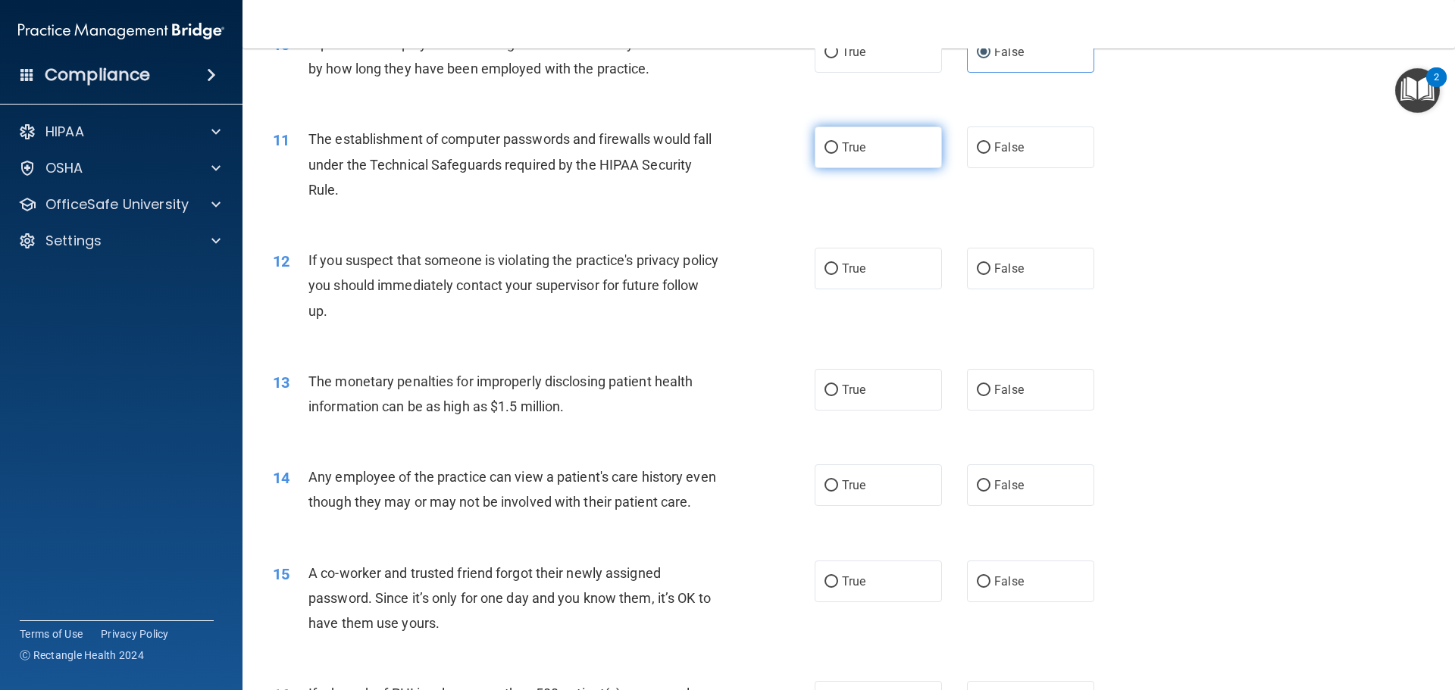
click at [819, 168] on label "True" at bounding box center [877, 148] width 127 height 42
click at [824, 154] on input "True" at bounding box center [831, 147] width 14 height 11
radio input "true"
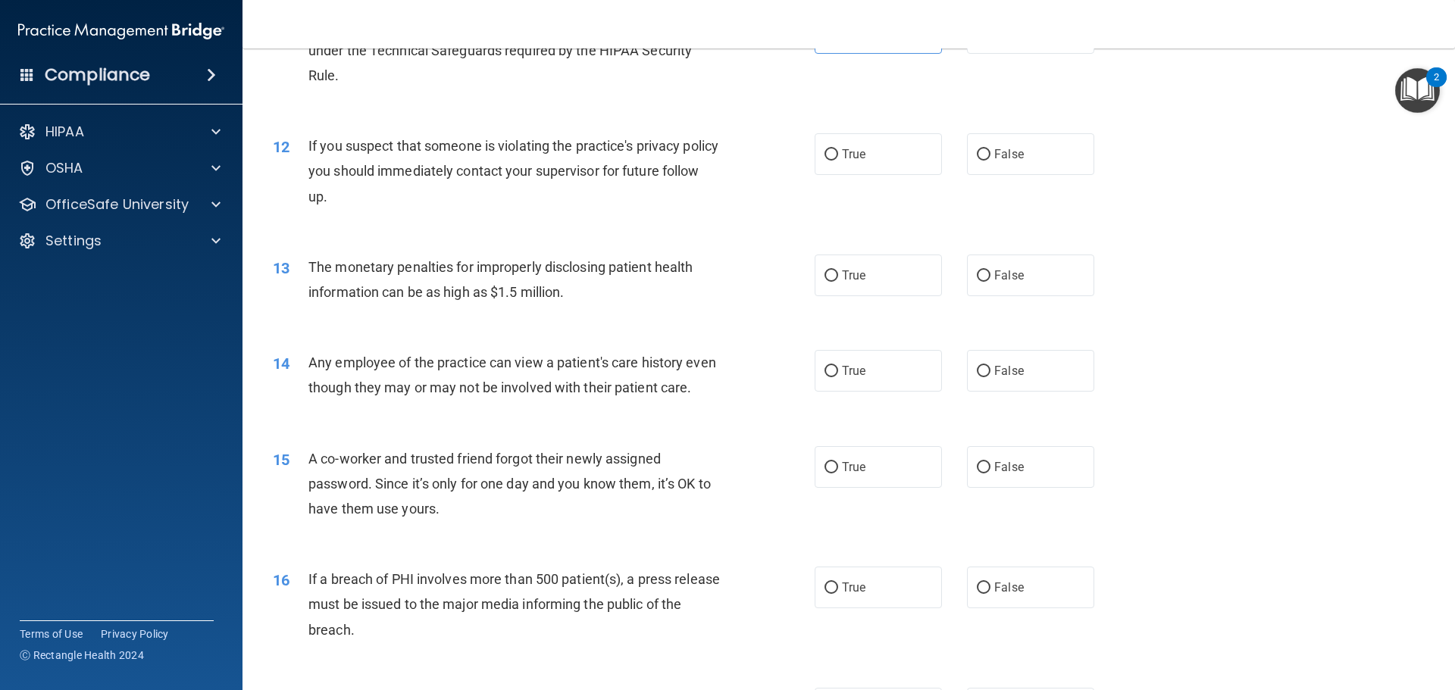
scroll to position [1212, 0]
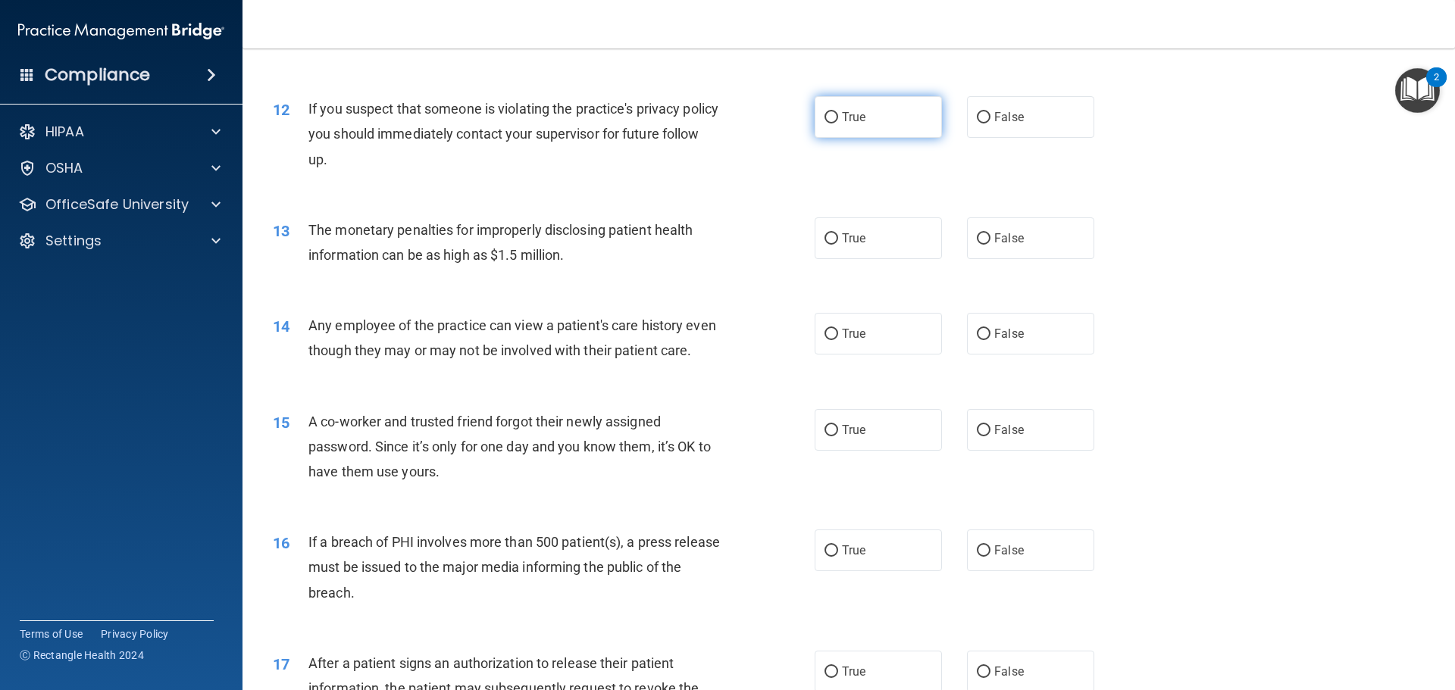
click at [828, 115] on input "True" at bounding box center [831, 117] width 14 height 11
radio input "true"
click at [827, 233] on input "True" at bounding box center [831, 238] width 14 height 11
radio input "true"
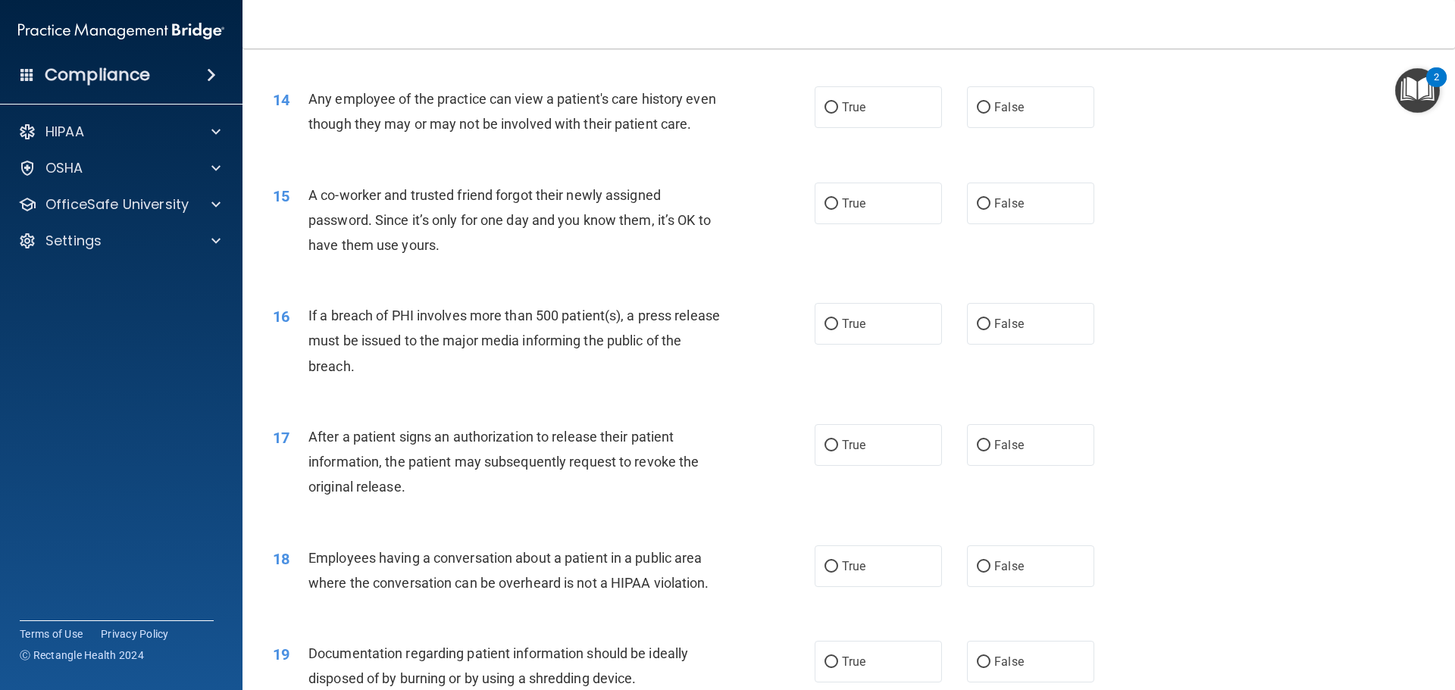
scroll to position [1440, 0]
click at [1009, 103] on span "False" at bounding box center [1009, 106] width 30 height 14
click at [990, 103] on input "False" at bounding box center [984, 107] width 14 height 11
radio input "true"
click at [1040, 217] on label "False" at bounding box center [1030, 203] width 127 height 42
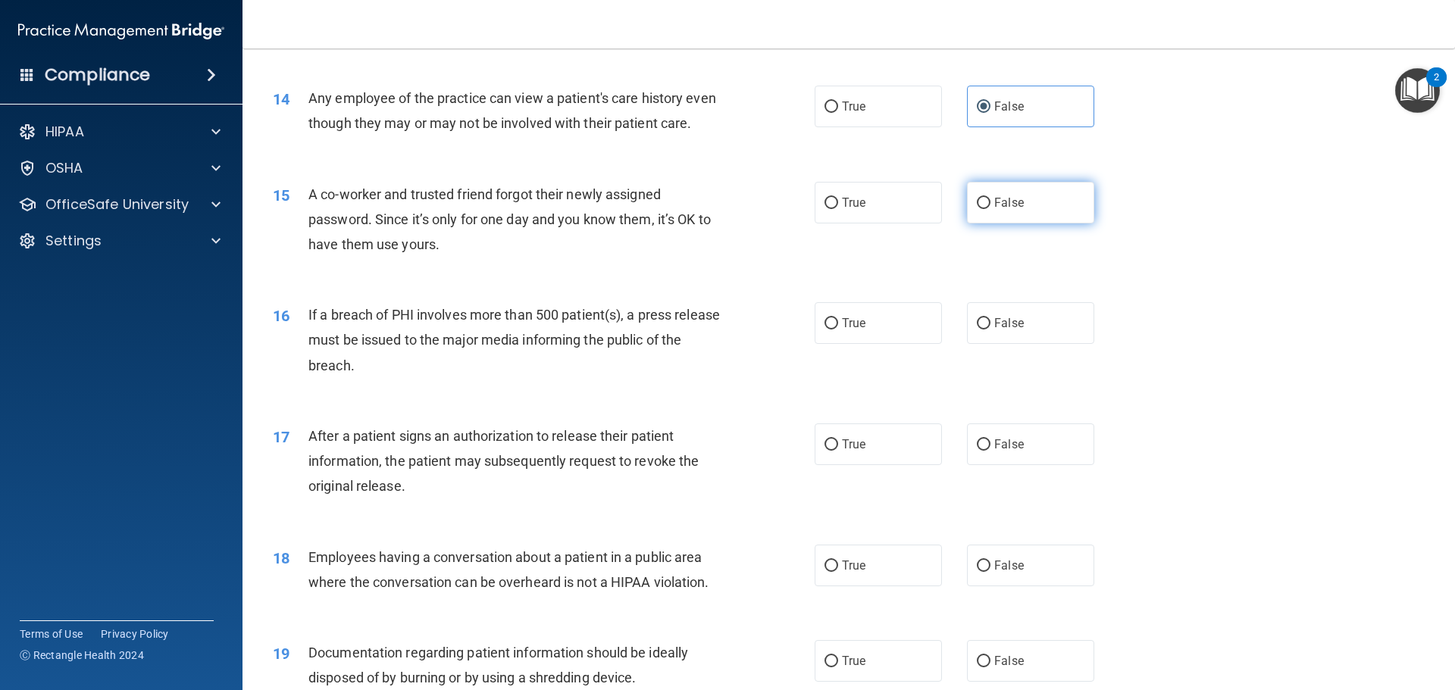
click at [990, 209] on input "False" at bounding box center [984, 203] width 14 height 11
radio input "true"
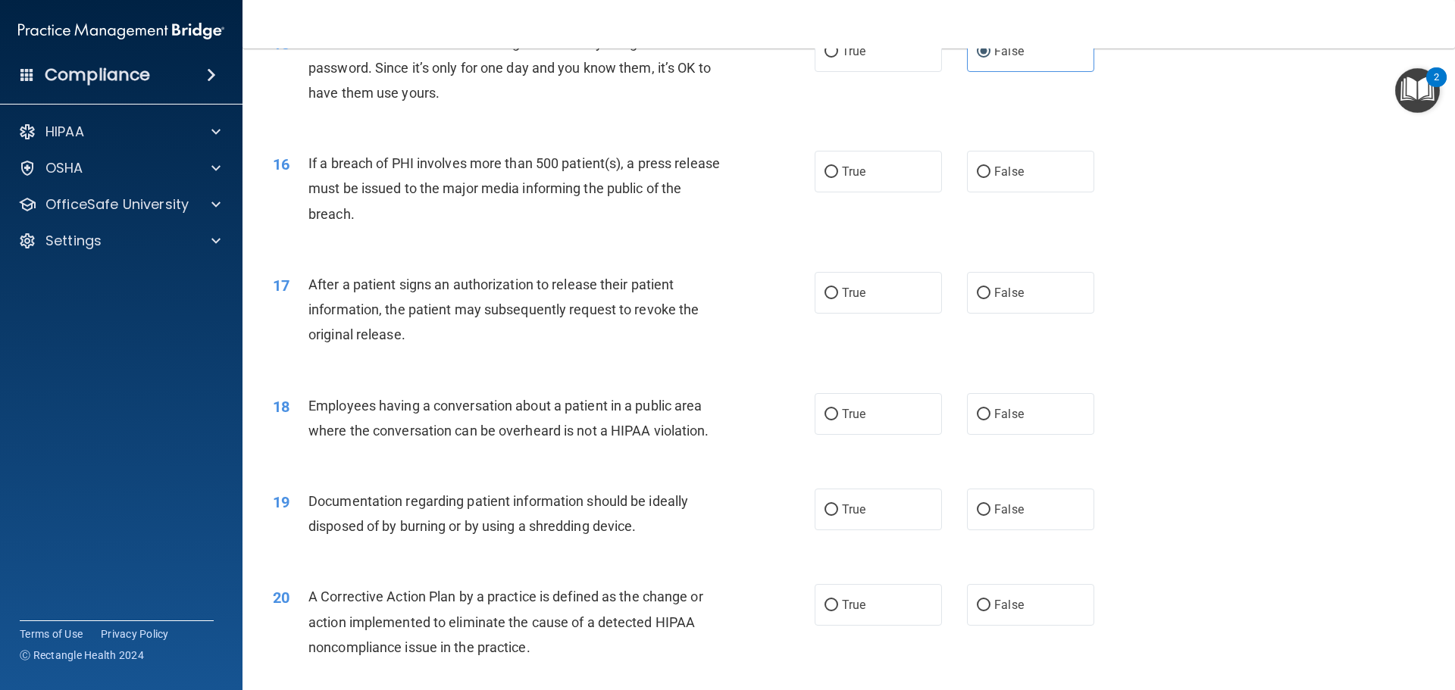
scroll to position [1667, 0]
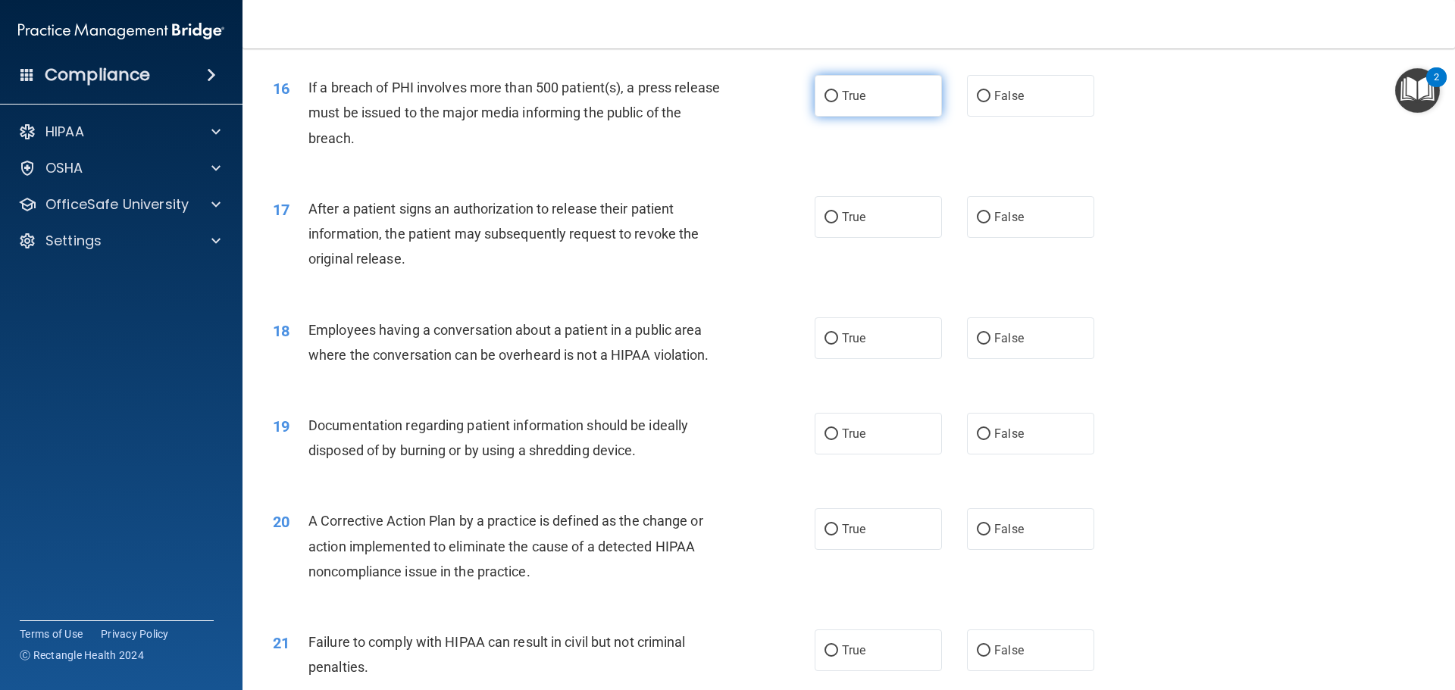
click at [846, 103] on span "True" at bounding box center [853, 96] width 23 height 14
click at [838, 102] on input "True" at bounding box center [831, 96] width 14 height 11
radio input "true"
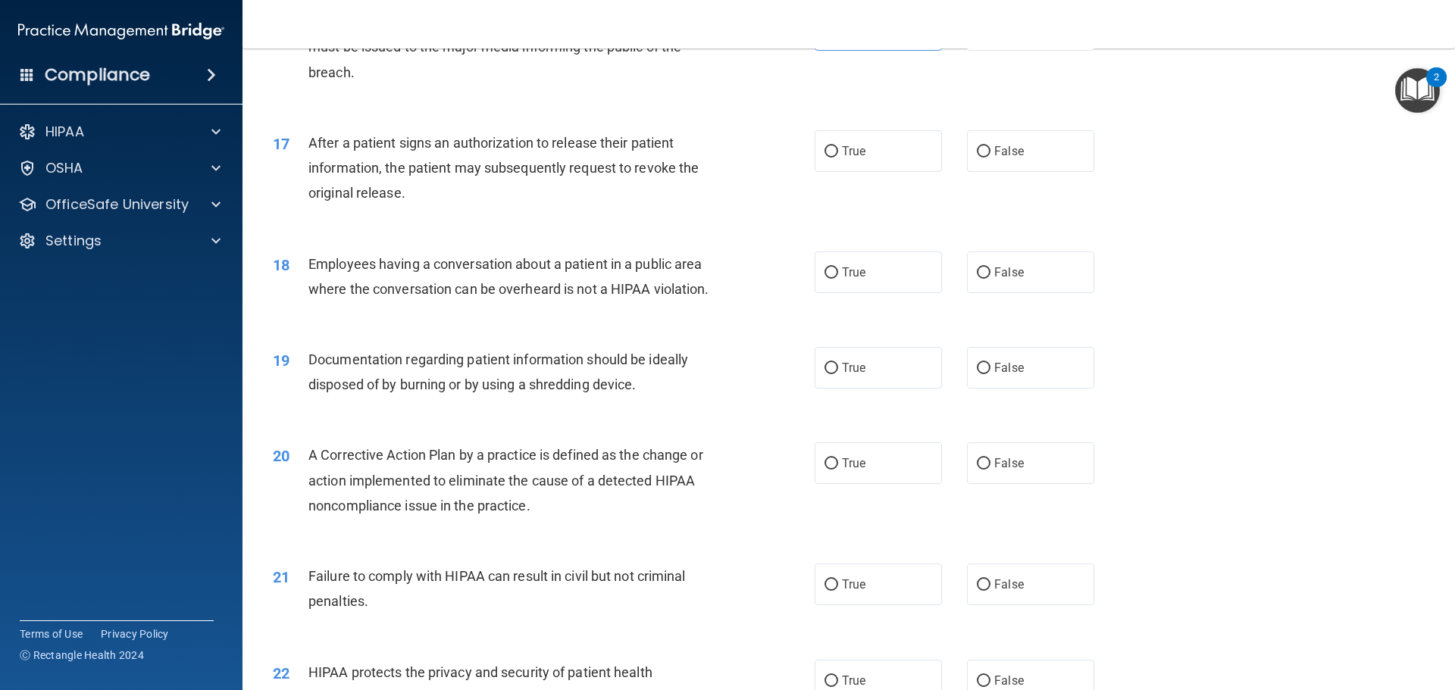
scroll to position [1818, 0]
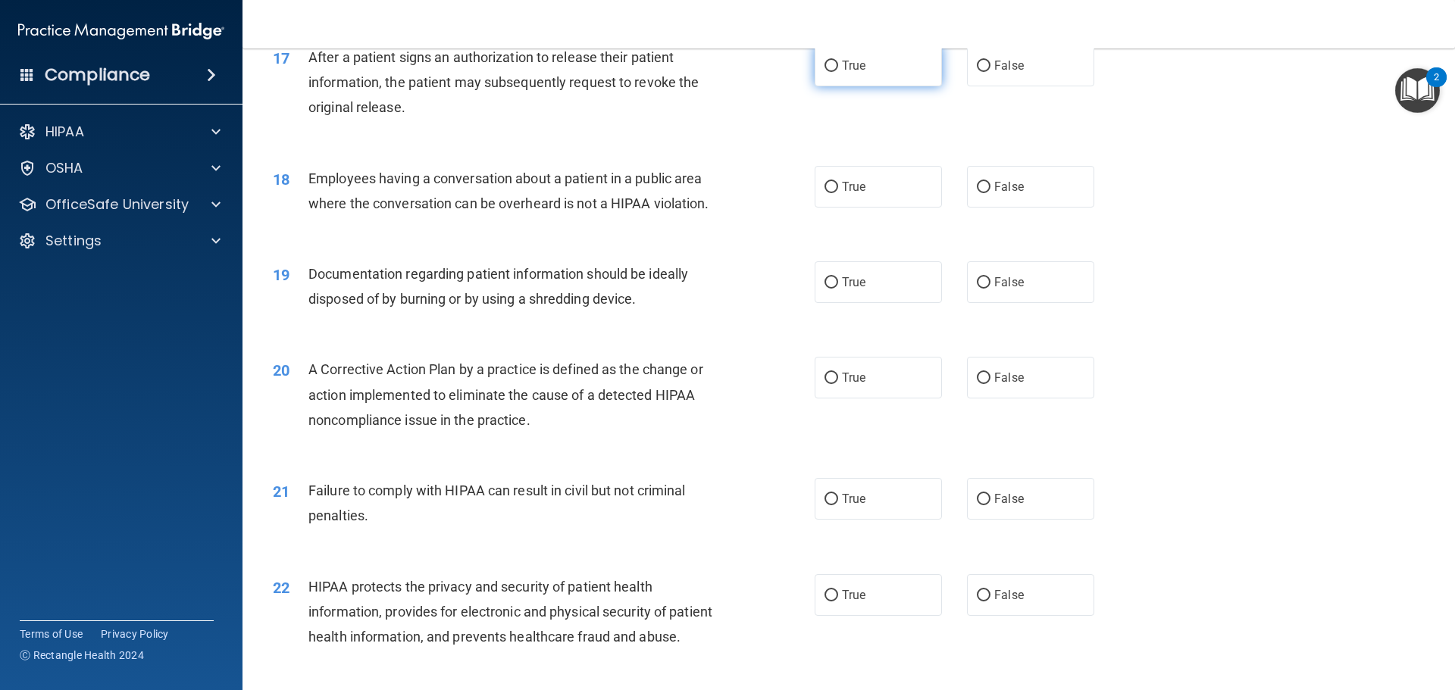
drag, startPoint x: 839, startPoint y: 90, endPoint x: 839, endPoint y: 98, distance: 8.3
click at [842, 73] on span "True" at bounding box center [853, 65] width 23 height 14
click at [838, 72] on input "True" at bounding box center [831, 66] width 14 height 11
radio input "true"
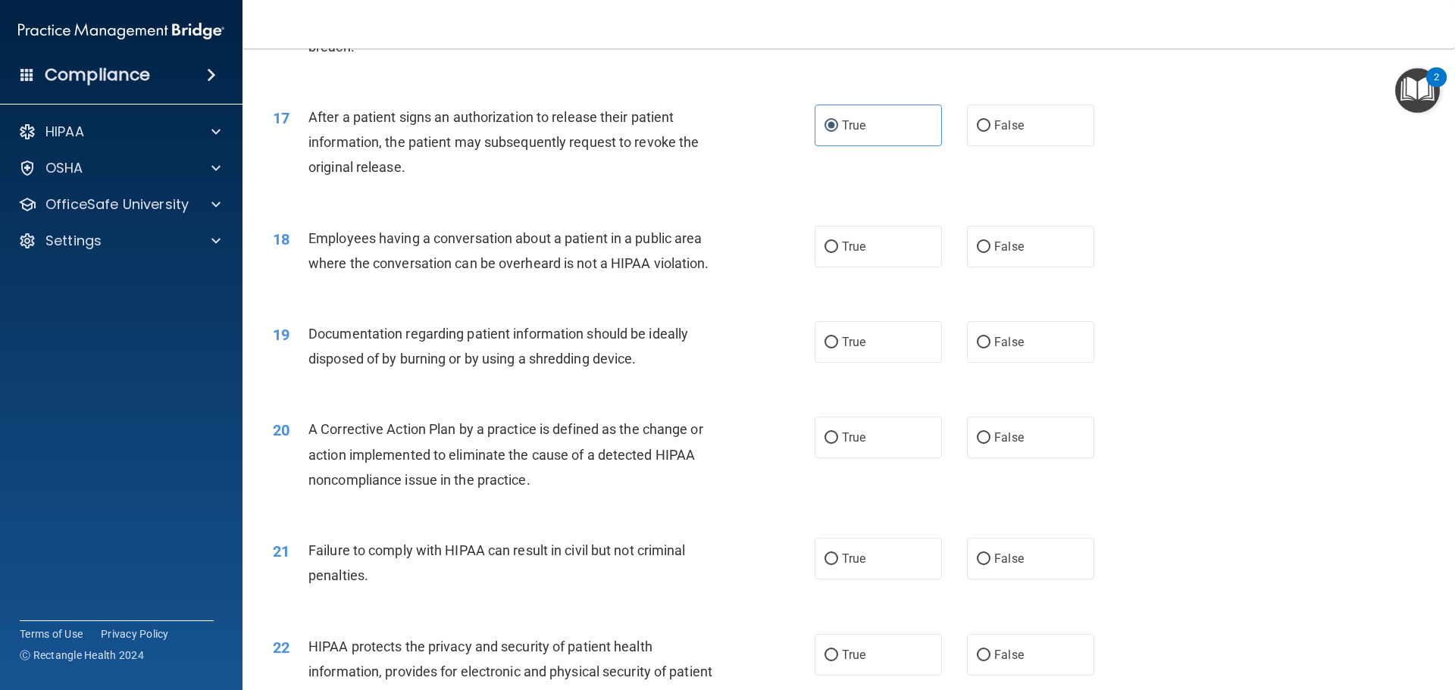
scroll to position [1667, 0]
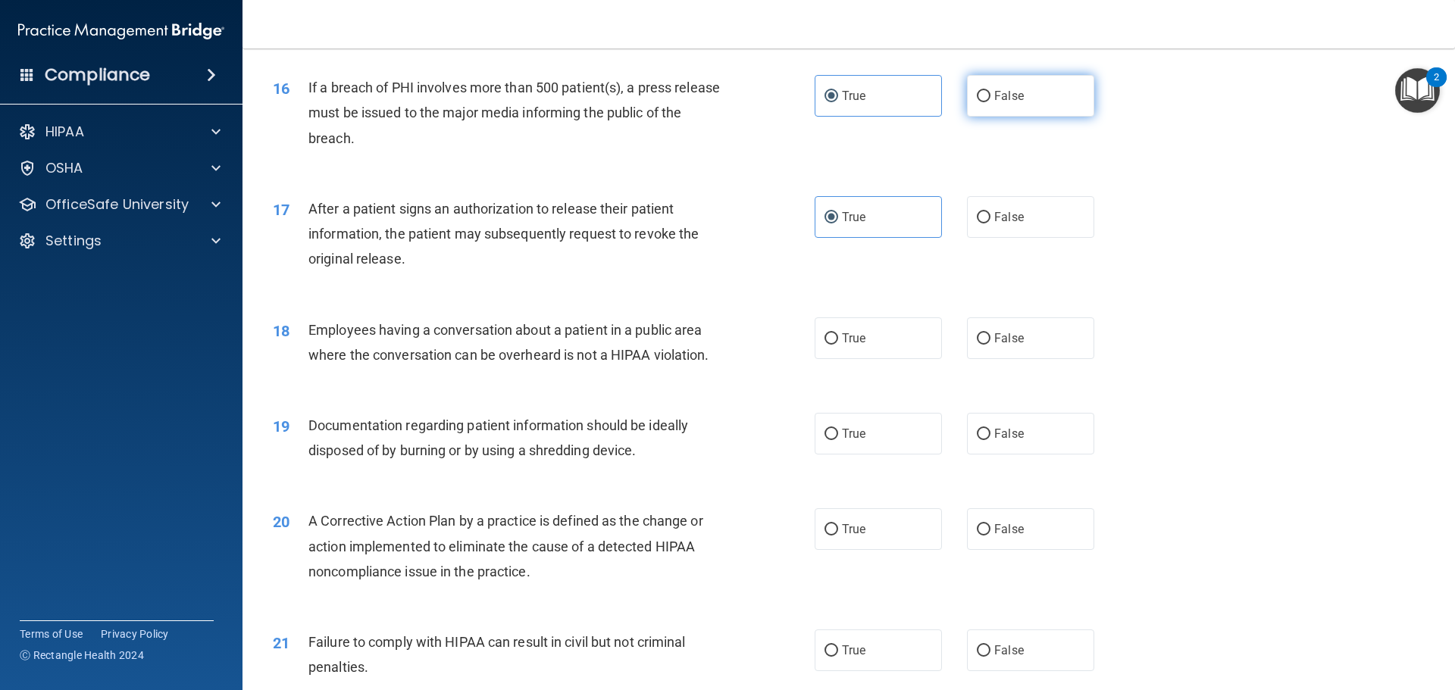
click at [989, 117] on label "False" at bounding box center [1030, 96] width 127 height 42
click at [989, 102] on input "False" at bounding box center [984, 96] width 14 height 11
radio input "true"
radio input "false"
click at [825, 345] on input "True" at bounding box center [831, 338] width 14 height 11
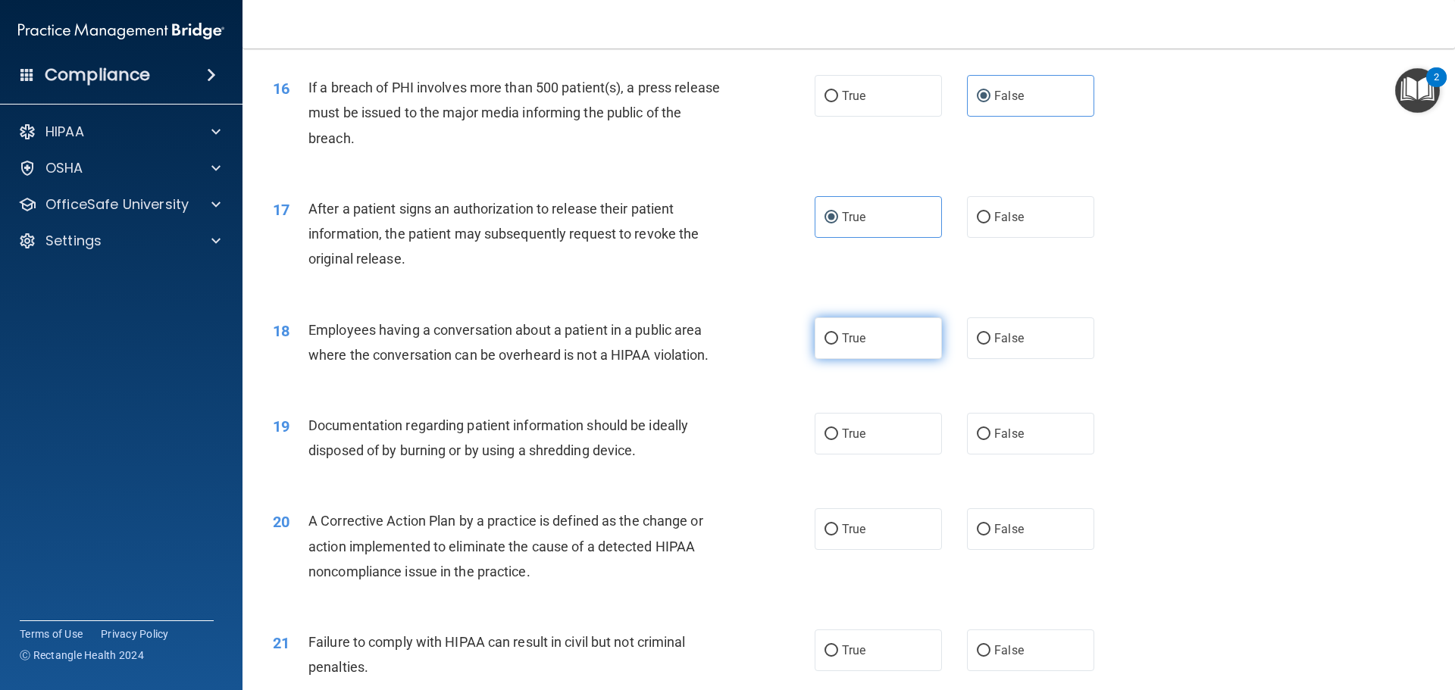
radio input "true"
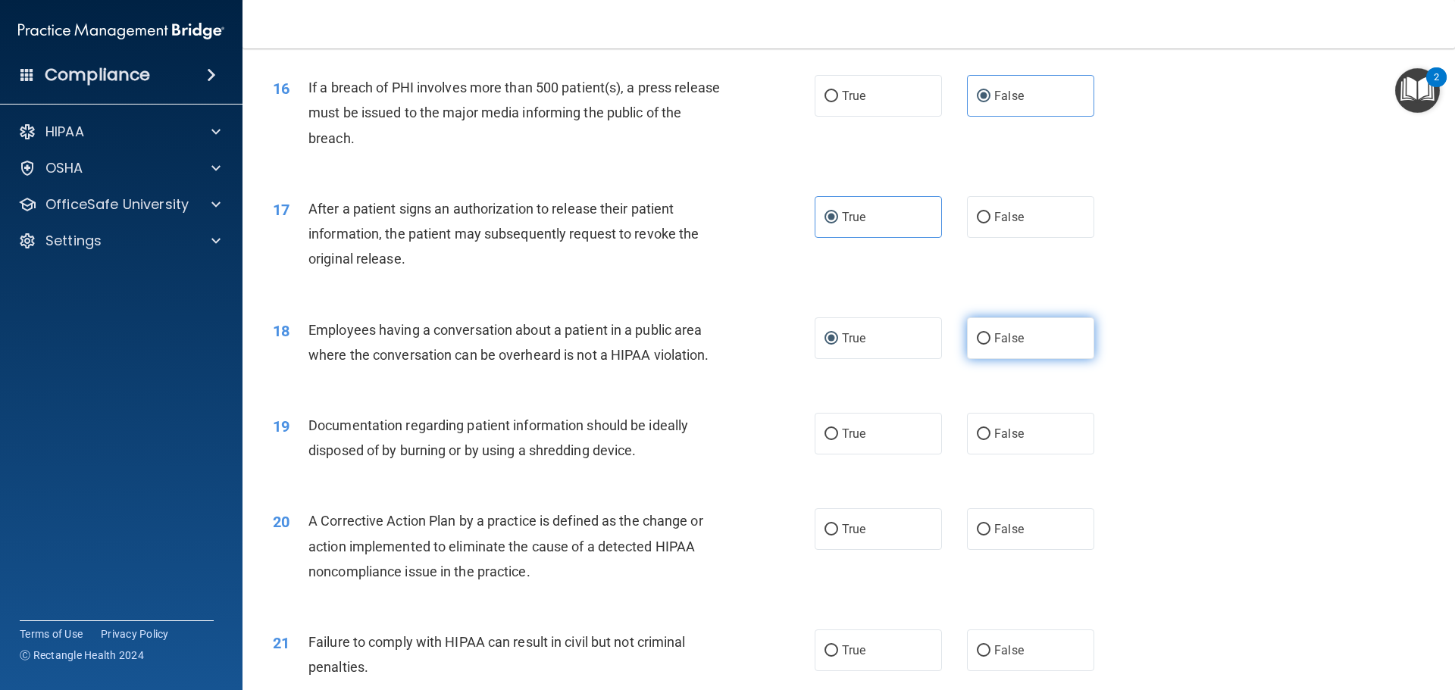
click at [1034, 352] on label "False" at bounding box center [1030, 338] width 127 height 42
click at [990, 345] on input "False" at bounding box center [984, 338] width 14 height 11
radio input "true"
radio input "false"
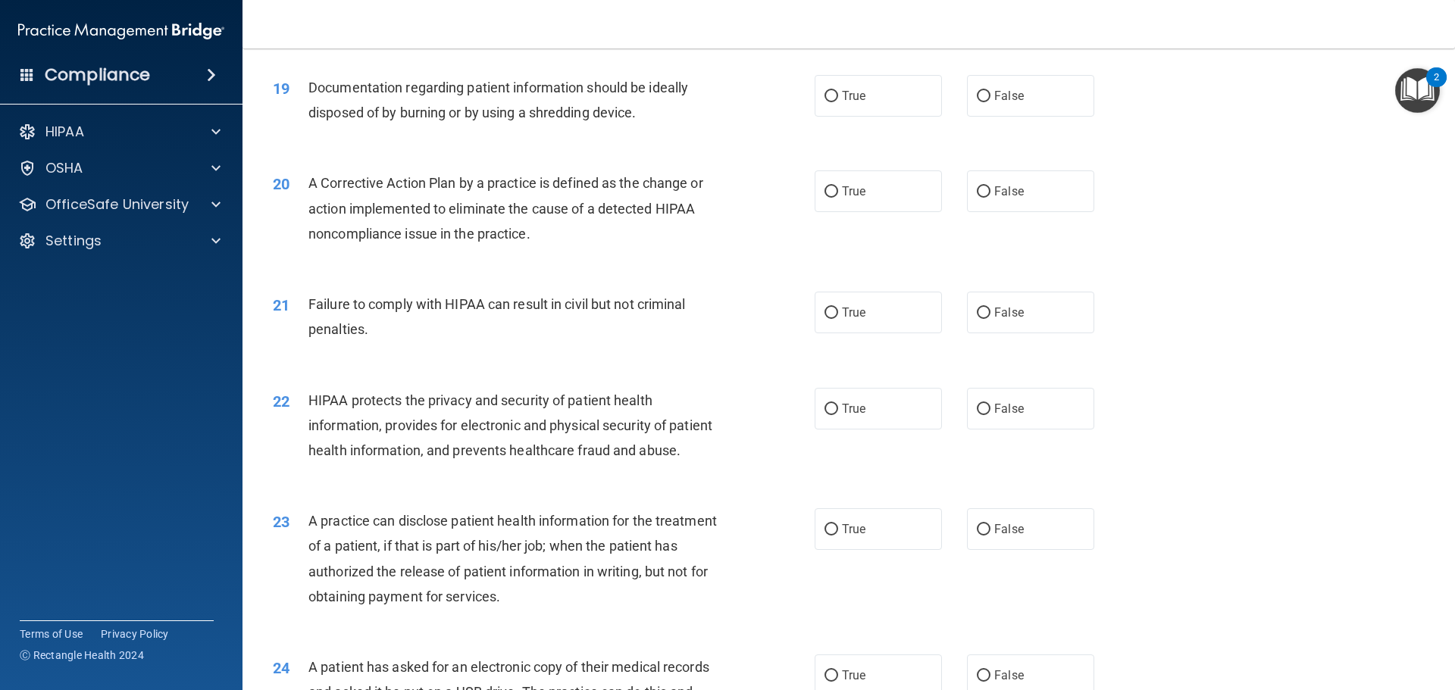
scroll to position [1970, 0]
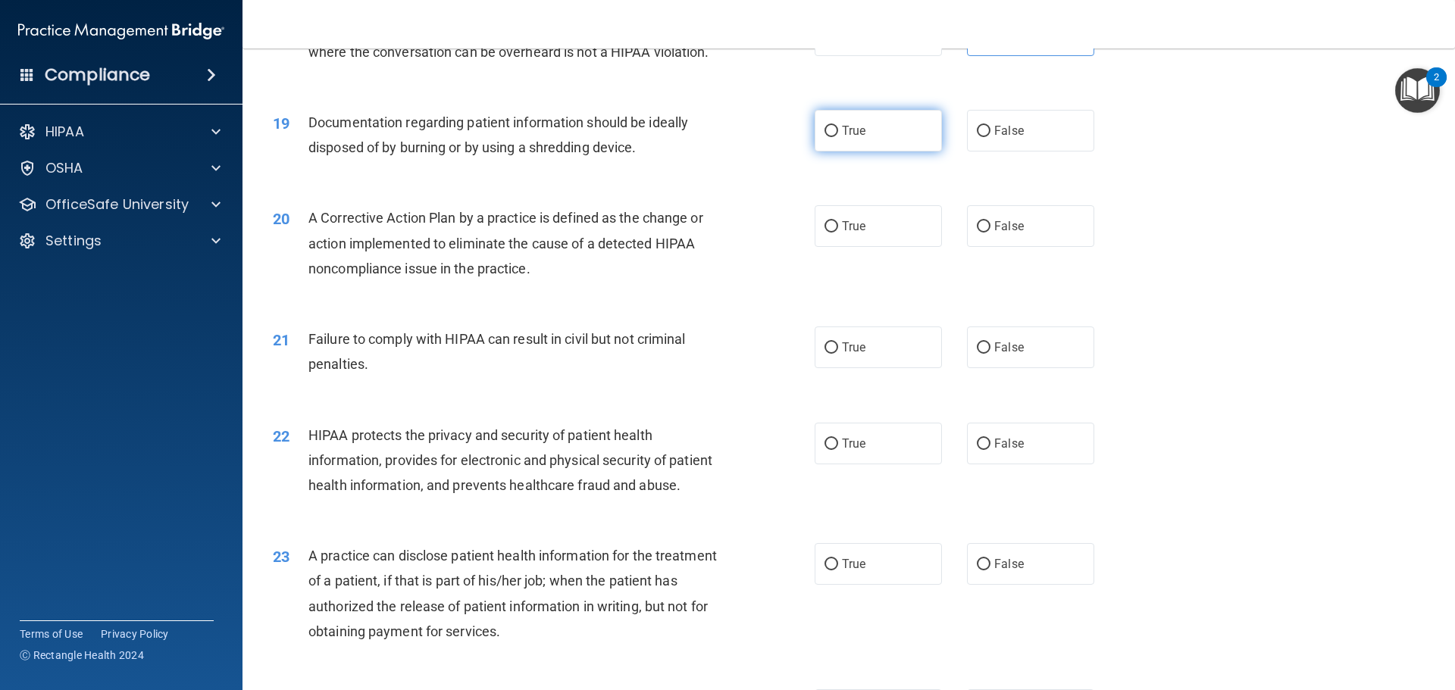
click at [852, 138] on span "True" at bounding box center [853, 131] width 23 height 14
click at [838, 137] on input "True" at bounding box center [831, 131] width 14 height 11
radio input "true"
click at [831, 247] on label "True" at bounding box center [877, 226] width 127 height 42
click at [831, 233] on input "True" at bounding box center [831, 226] width 14 height 11
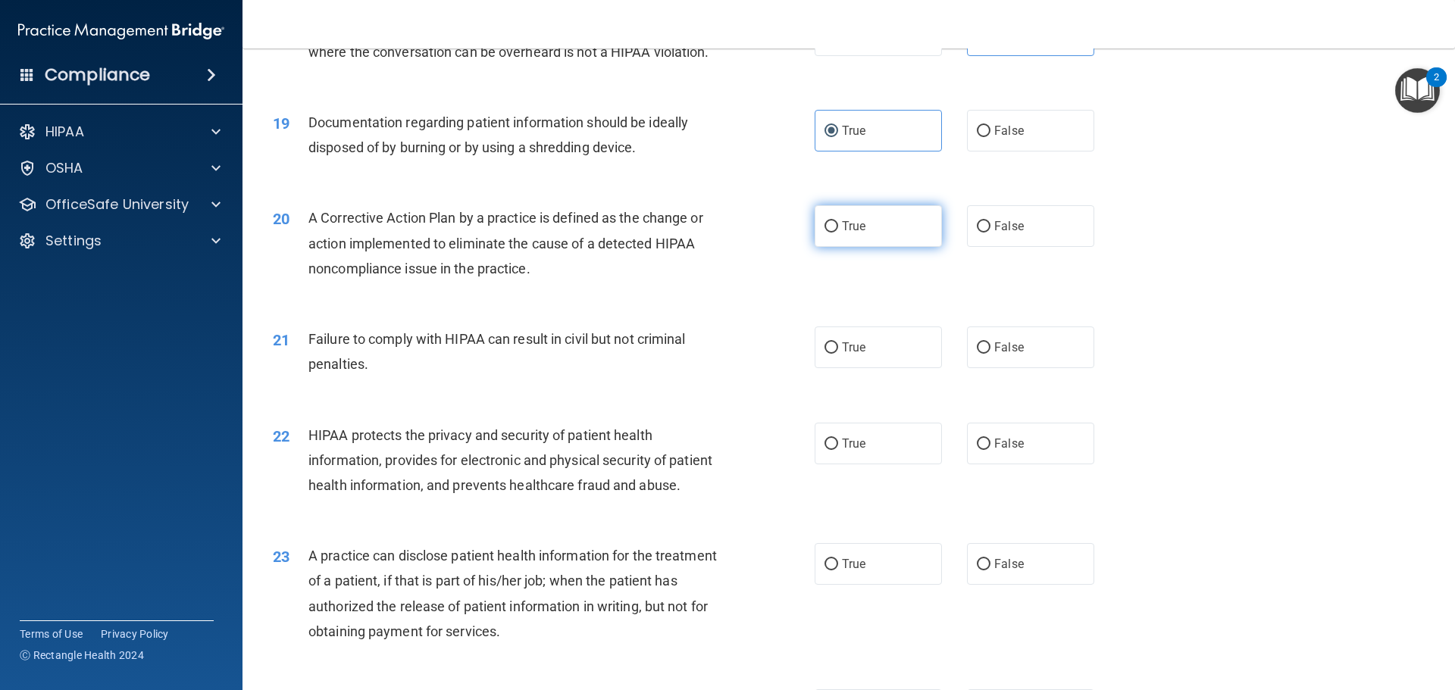
radio input "true"
click at [1036, 368] on label "False" at bounding box center [1030, 348] width 127 height 42
click at [990, 354] on input "False" at bounding box center [984, 347] width 14 height 11
radio input "true"
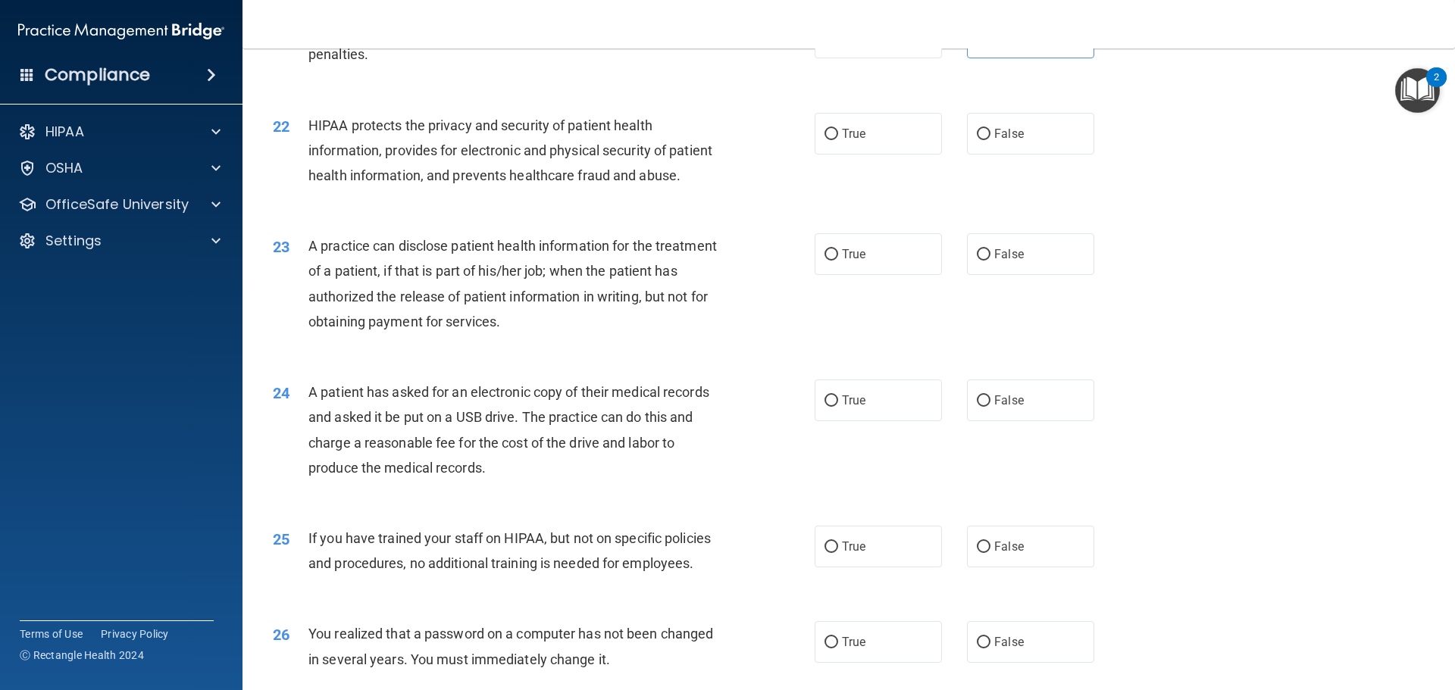
scroll to position [2349, 0]
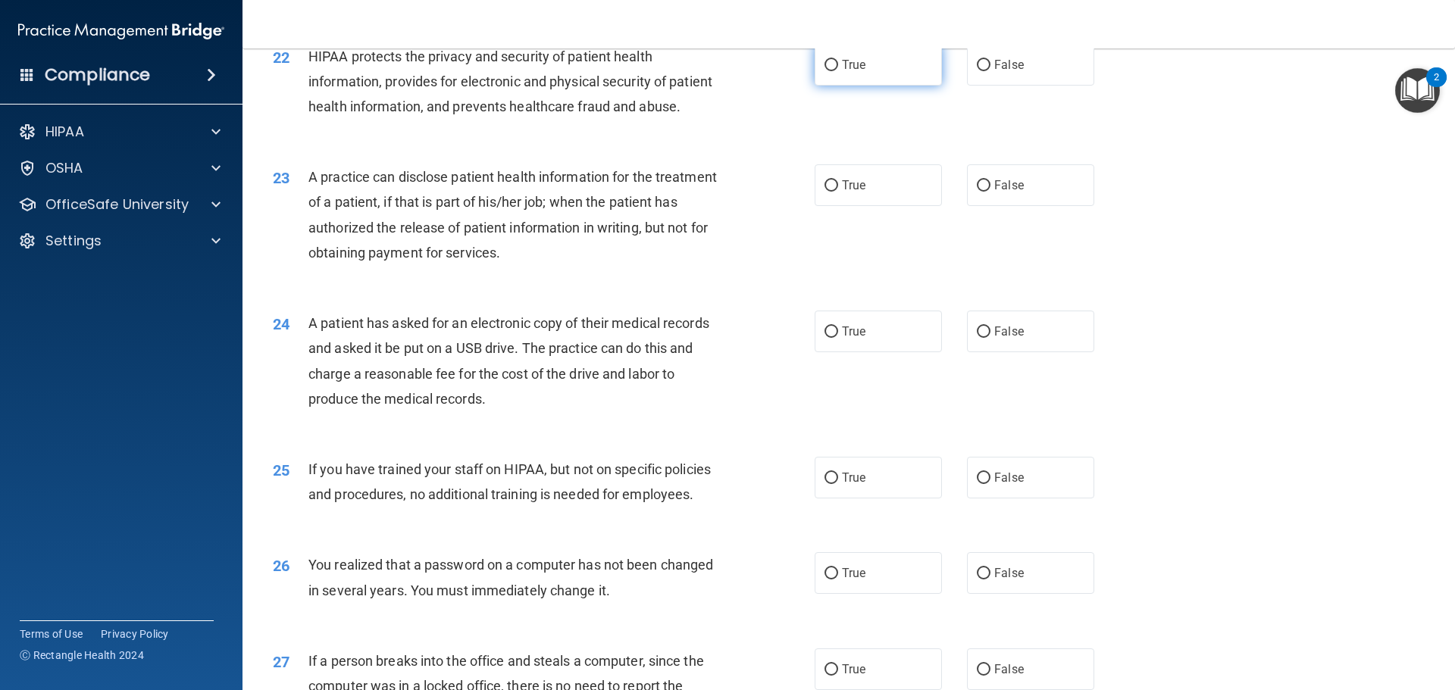
click at [855, 72] on span "True" at bounding box center [853, 65] width 23 height 14
click at [838, 71] on input "True" at bounding box center [831, 65] width 14 height 11
radio input "true"
click at [814, 206] on label "True" at bounding box center [877, 185] width 127 height 42
click at [824, 192] on input "True" at bounding box center [831, 185] width 14 height 11
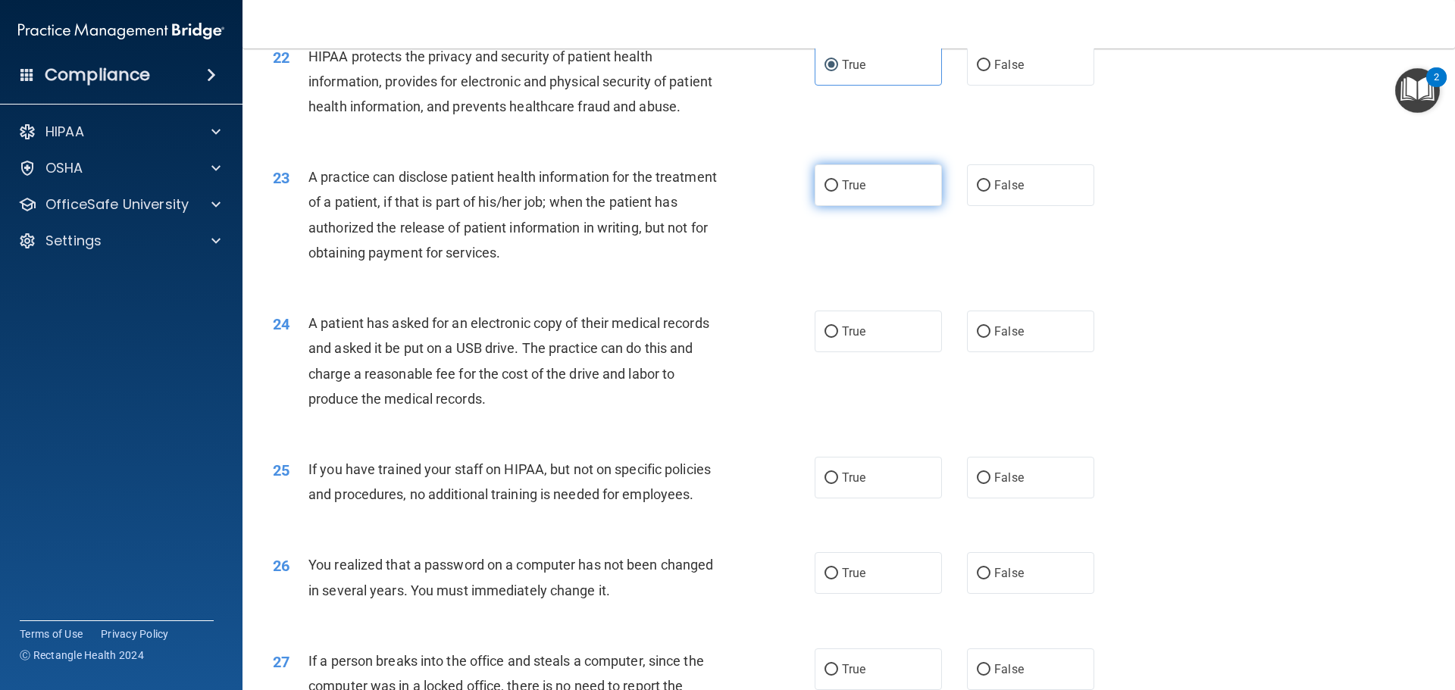
radio input "true"
click at [1039, 206] on label "False" at bounding box center [1030, 185] width 127 height 42
click at [990, 192] on input "False" at bounding box center [984, 185] width 14 height 11
radio input "true"
radio input "false"
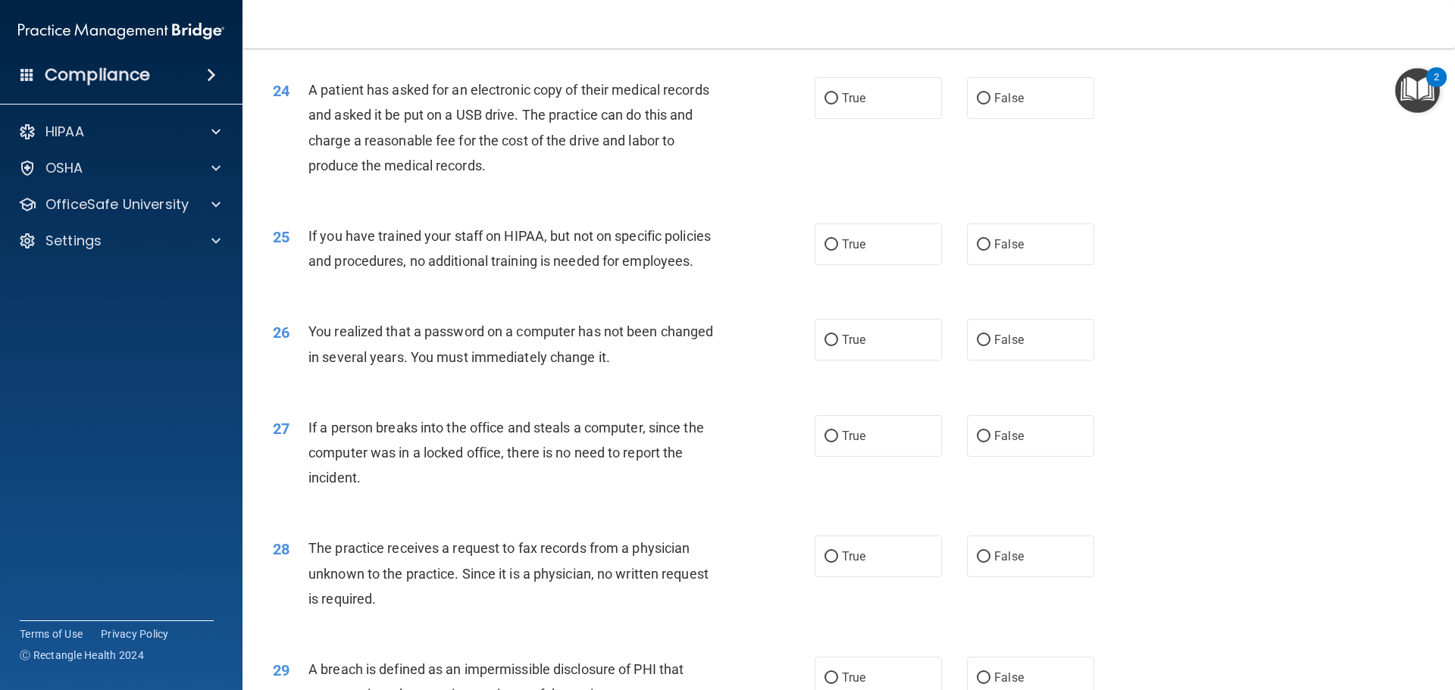
scroll to position [2576, 0]
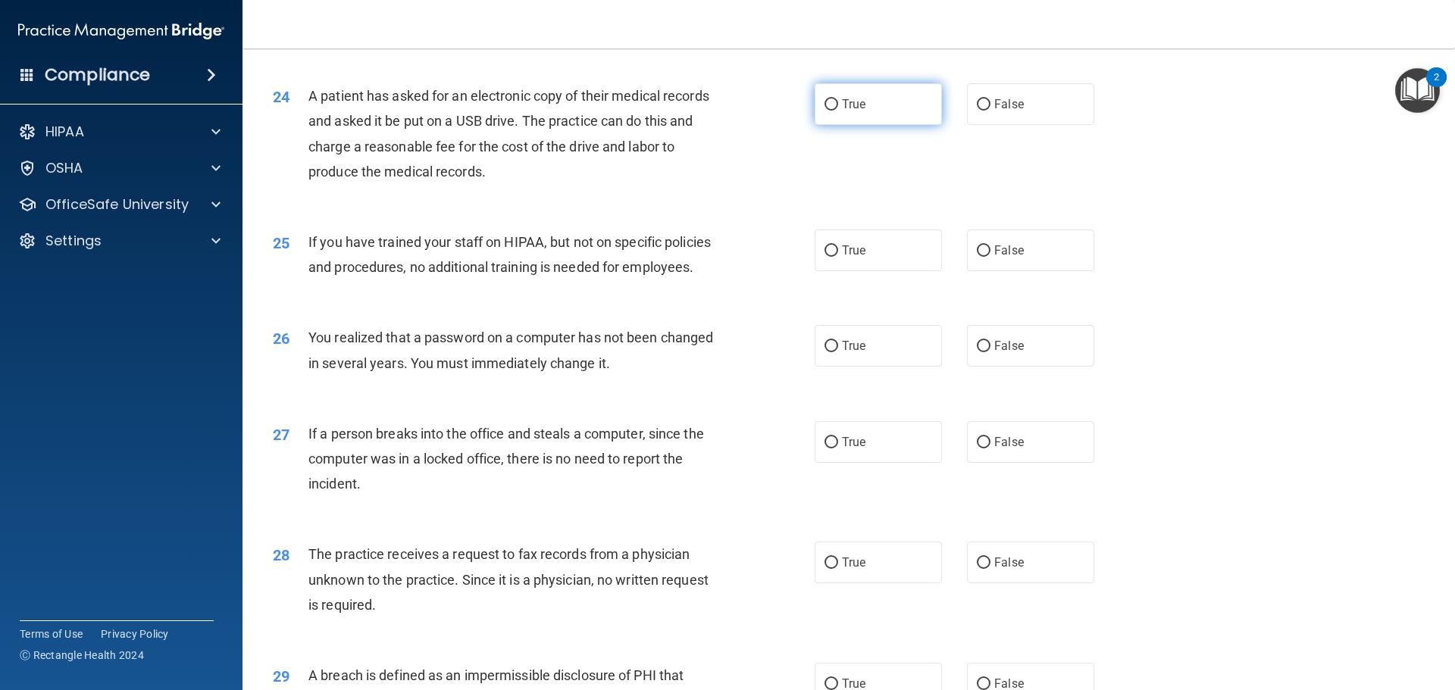
click at [828, 125] on label "True" at bounding box center [877, 104] width 127 height 42
click at [828, 111] on input "True" at bounding box center [831, 104] width 14 height 11
radio input "true"
click at [1030, 125] on label "False" at bounding box center [1030, 104] width 127 height 42
click at [990, 111] on input "False" at bounding box center [984, 104] width 14 height 11
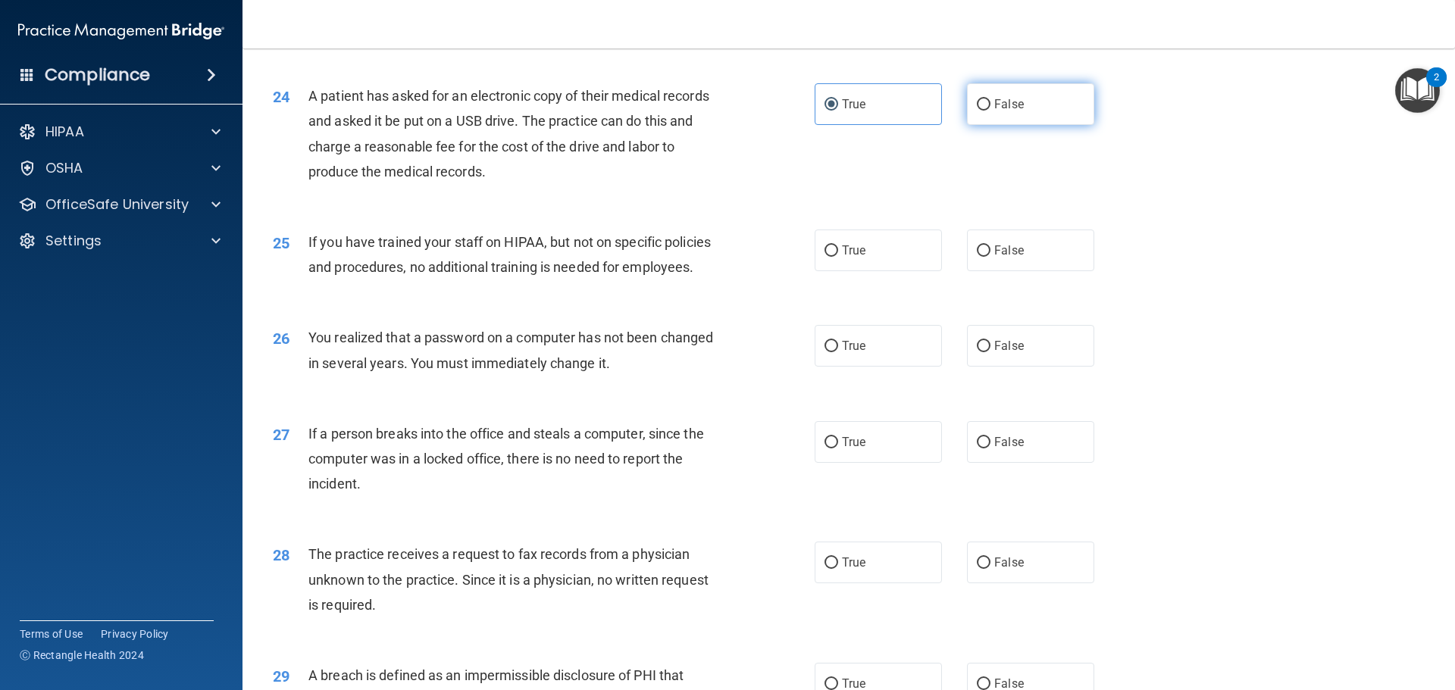
radio input "true"
radio input "false"
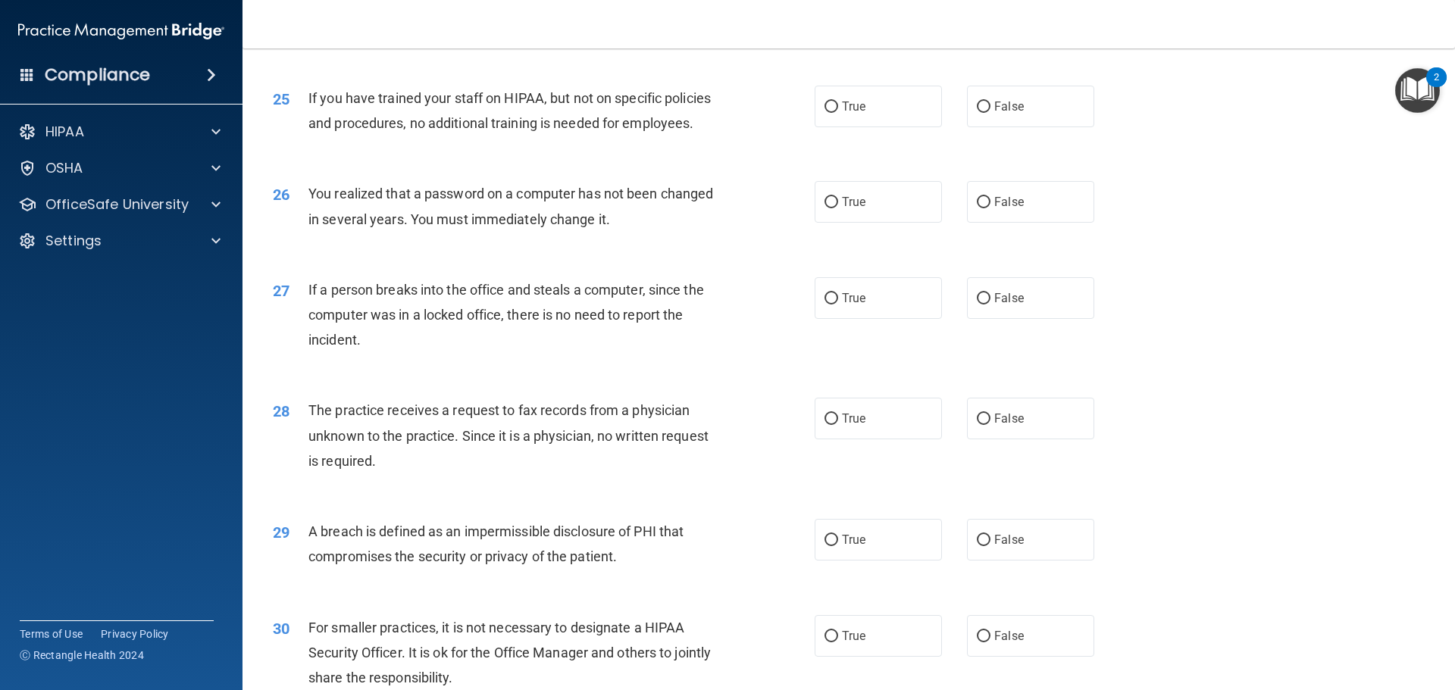
scroll to position [2728, 0]
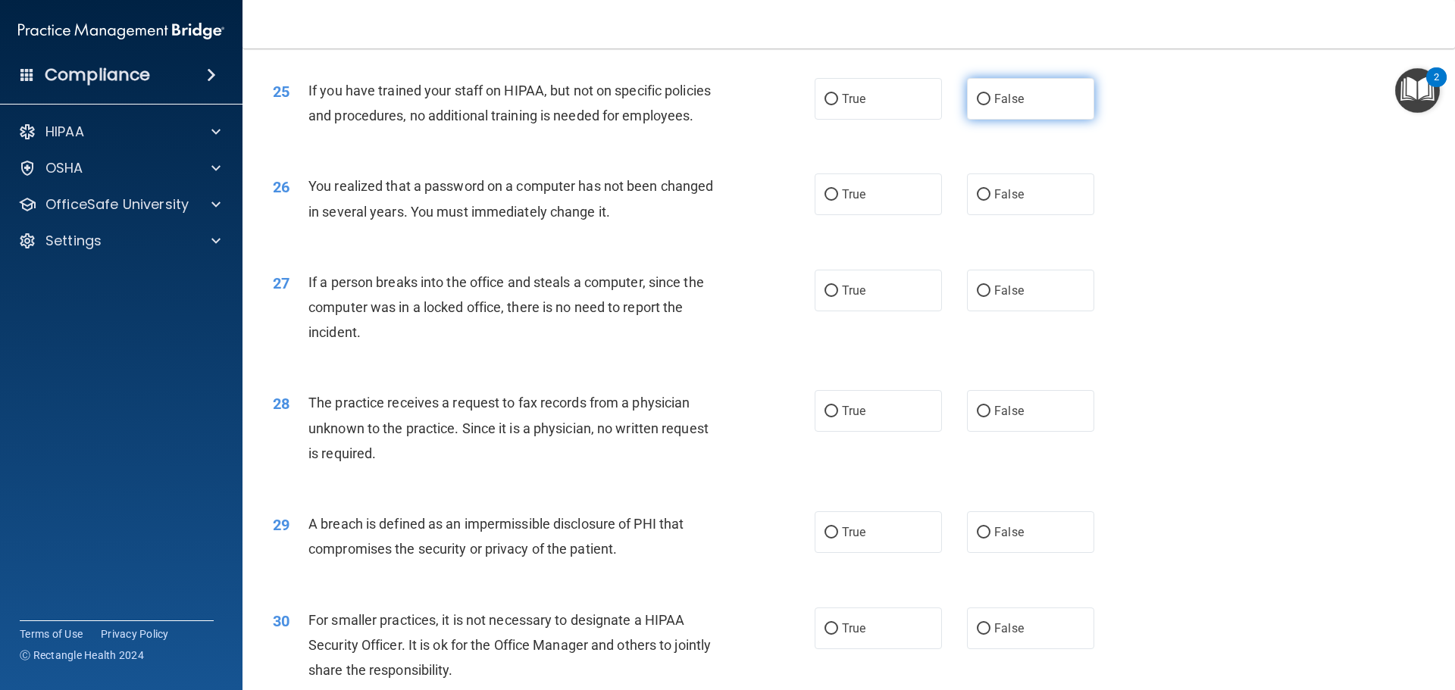
click at [1008, 106] on span "False" at bounding box center [1009, 99] width 30 height 14
click at [990, 105] on input "False" at bounding box center [984, 99] width 14 height 11
radio input "true"
click at [883, 215] on label "True" at bounding box center [877, 195] width 127 height 42
click at [838, 201] on input "True" at bounding box center [831, 194] width 14 height 11
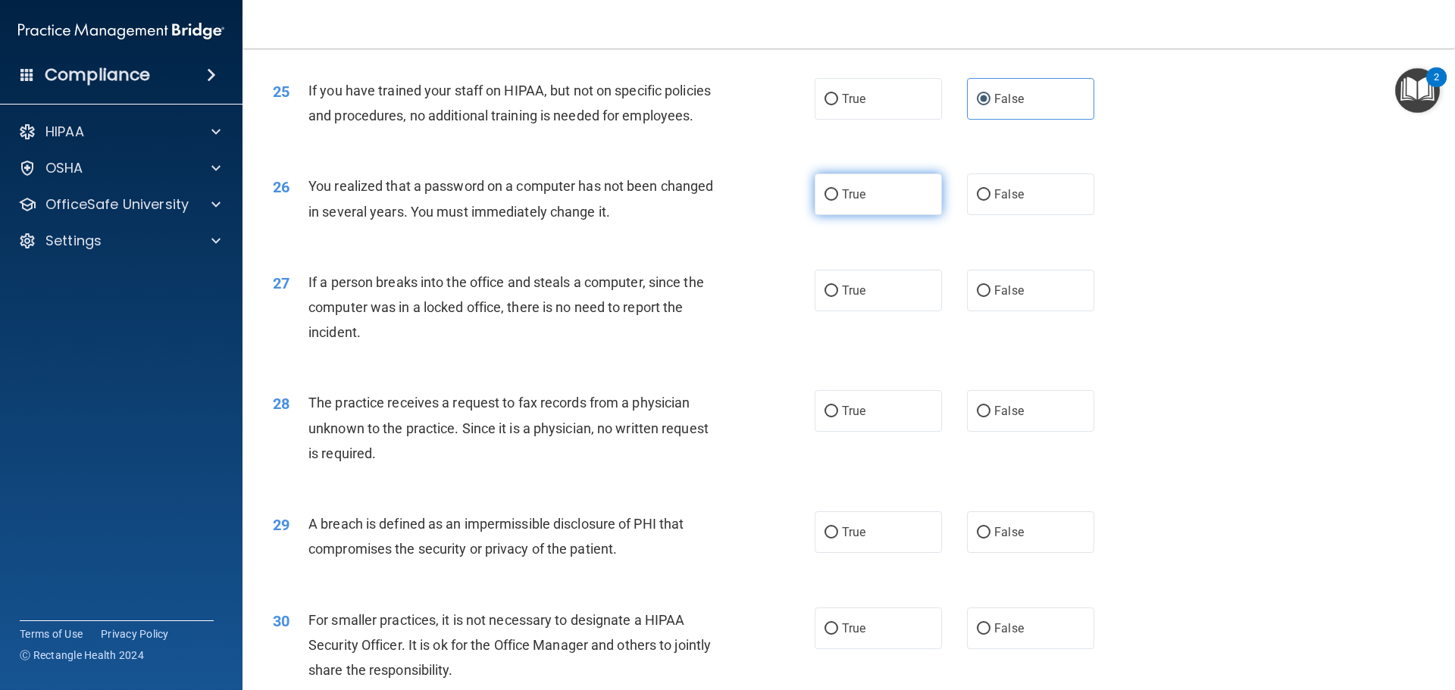
radio input "true"
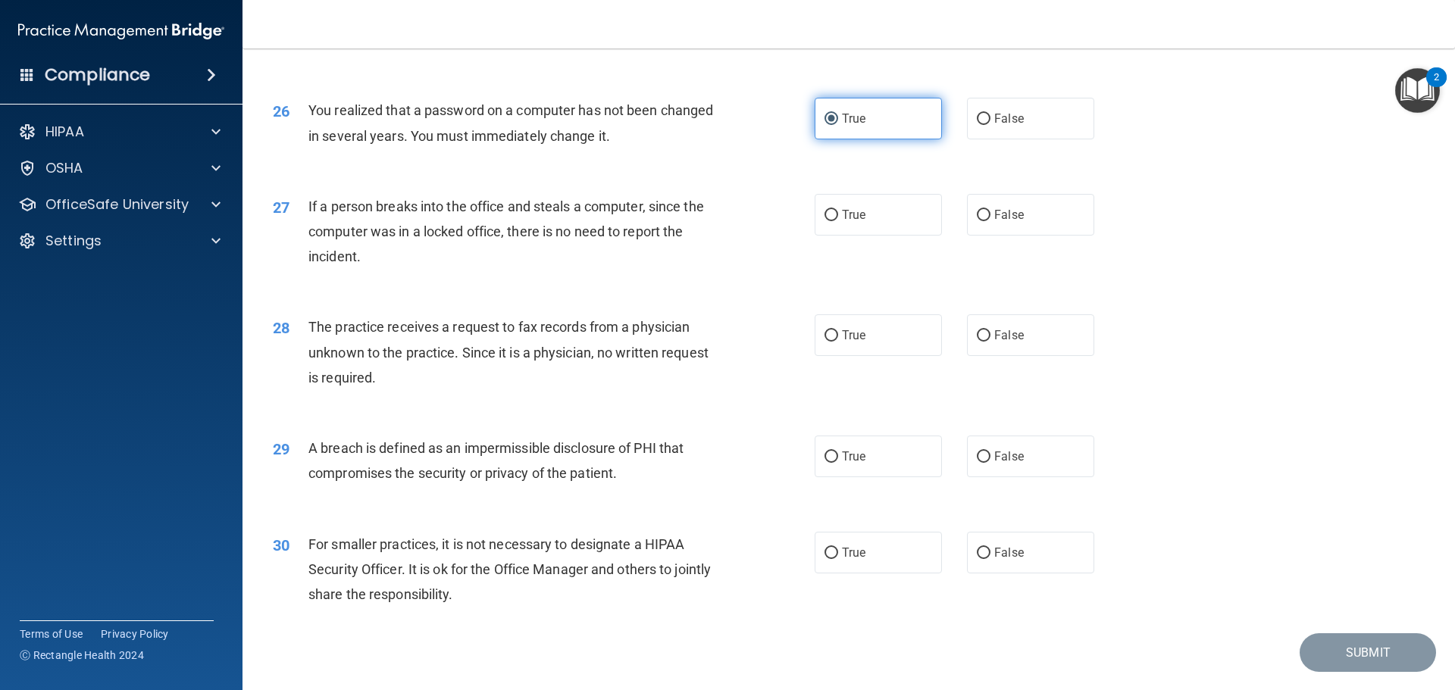
scroll to position [2879, 0]
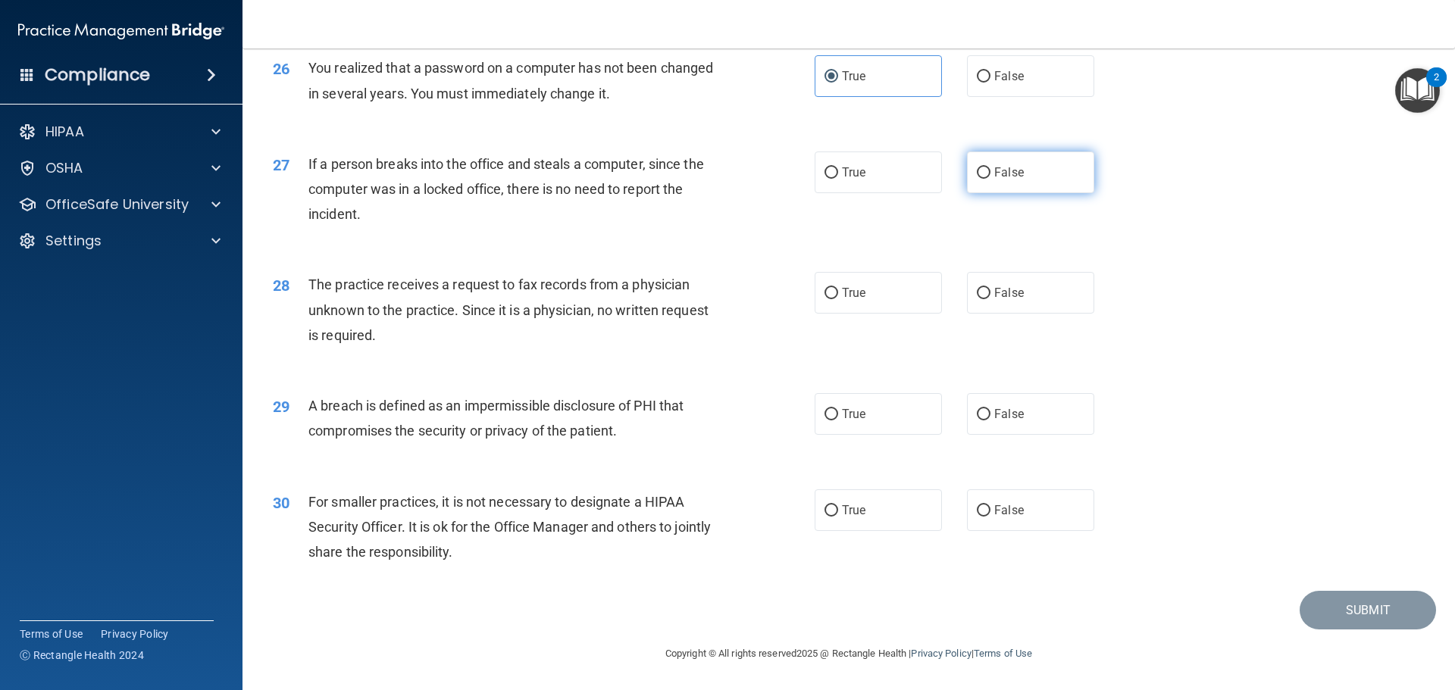
click at [1005, 193] on label "False" at bounding box center [1030, 173] width 127 height 42
click at [990, 179] on input "False" at bounding box center [984, 172] width 14 height 11
radio input "true"
click at [1011, 314] on label "False" at bounding box center [1030, 293] width 127 height 42
click at [990, 299] on input "False" at bounding box center [984, 293] width 14 height 11
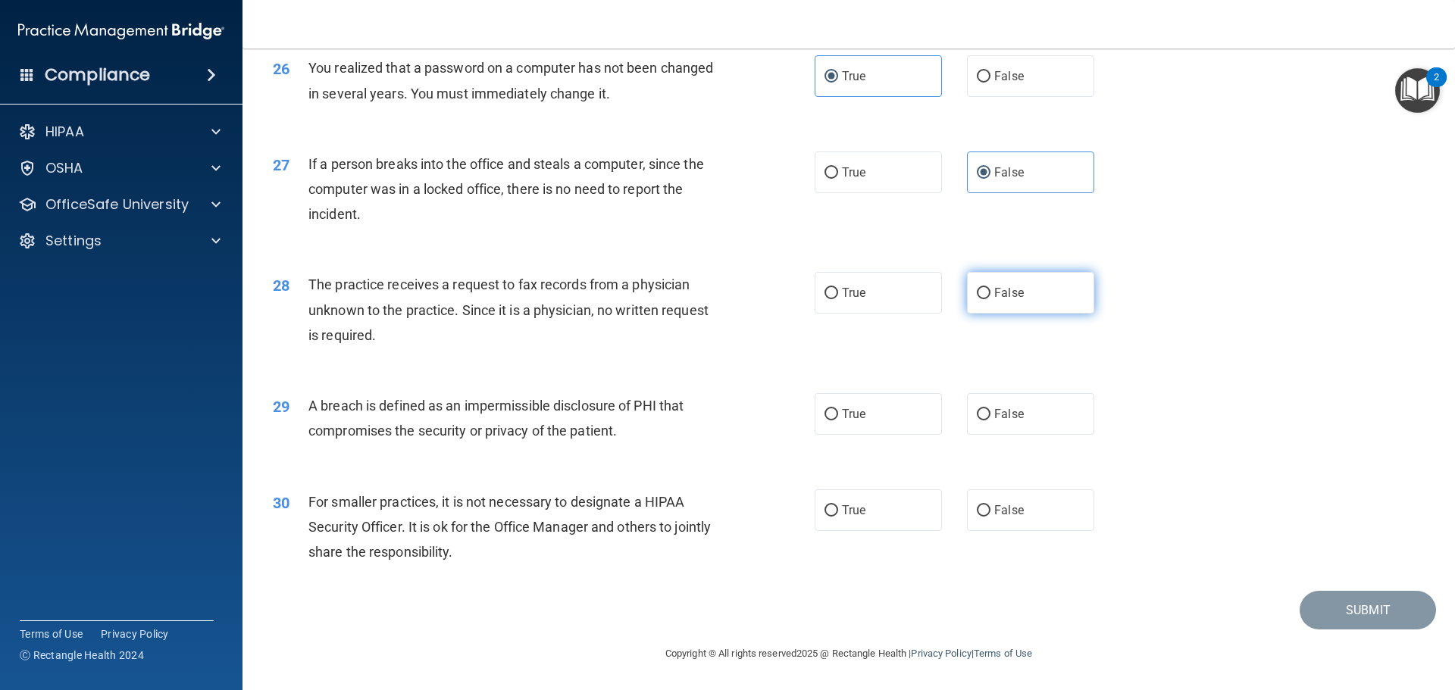
radio input "true"
click at [843, 417] on span "True" at bounding box center [853, 414] width 23 height 14
click at [838, 417] on input "True" at bounding box center [831, 414] width 14 height 11
radio input "true"
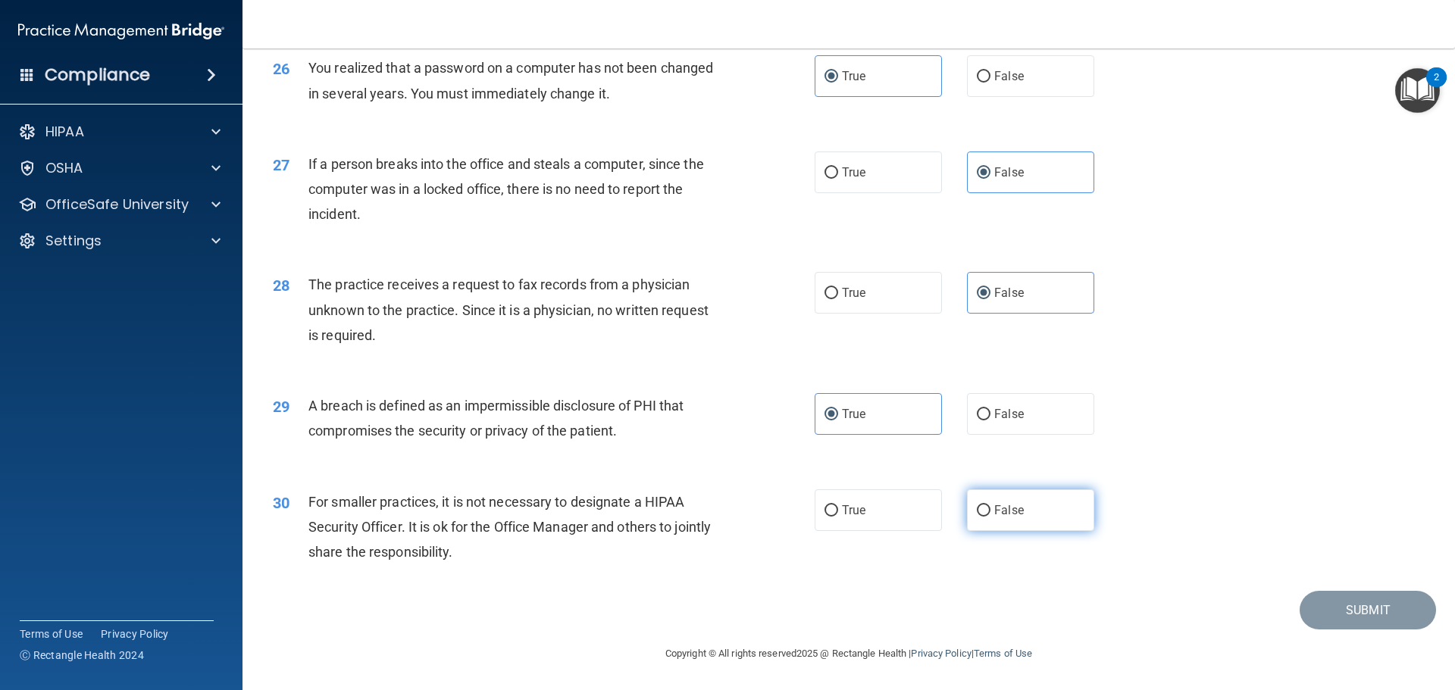
click at [1008, 511] on span "False" at bounding box center [1009, 510] width 30 height 14
click at [990, 511] on input "False" at bounding box center [984, 510] width 14 height 11
radio input "true"
click at [1310, 618] on button "Submit" at bounding box center [1367, 610] width 136 height 39
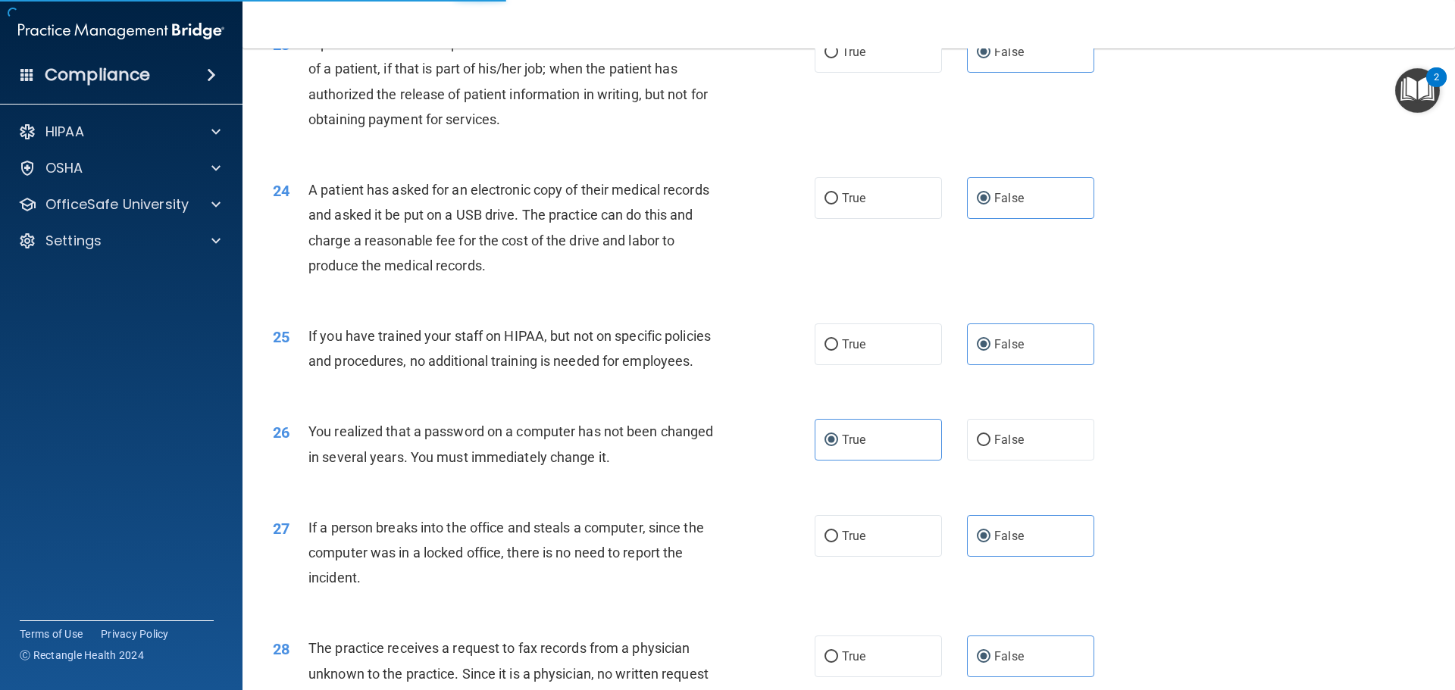
scroll to position [2441, 0]
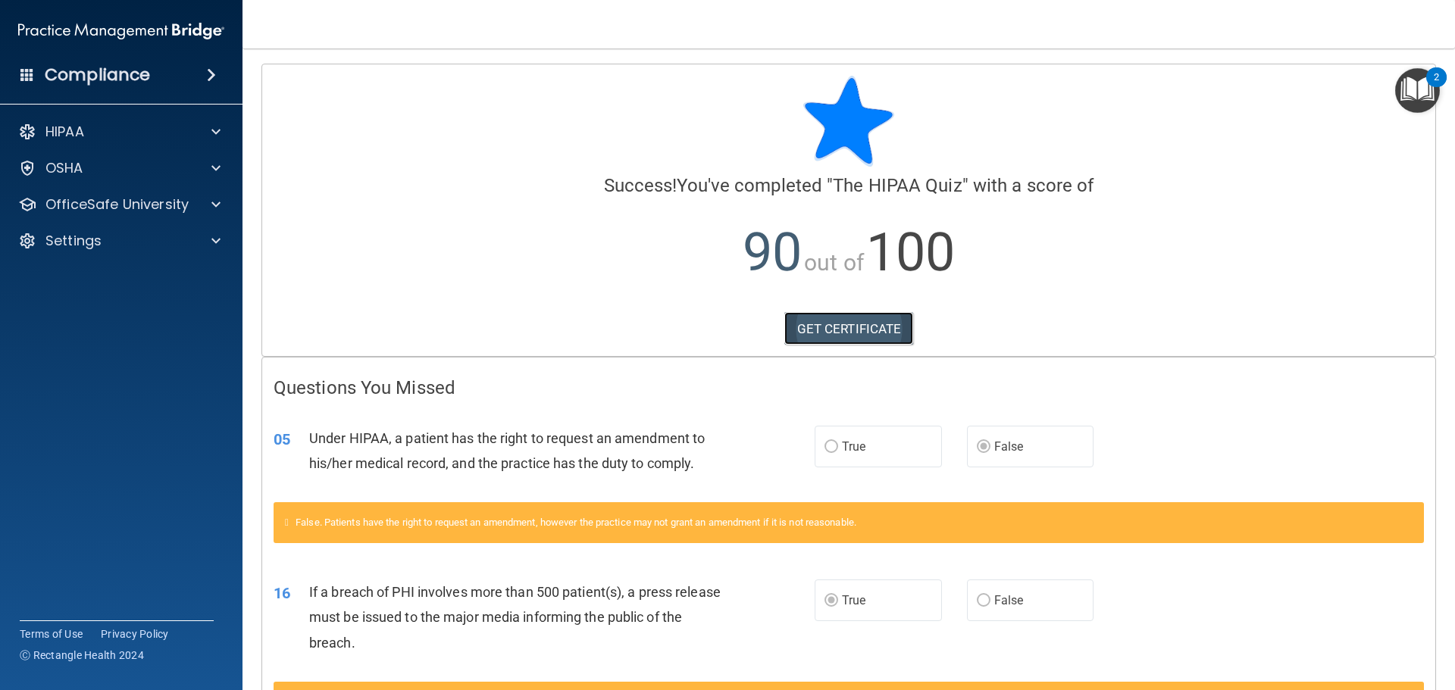
click at [826, 329] on link "GET CERTIFICATE" at bounding box center [849, 328] width 130 height 33
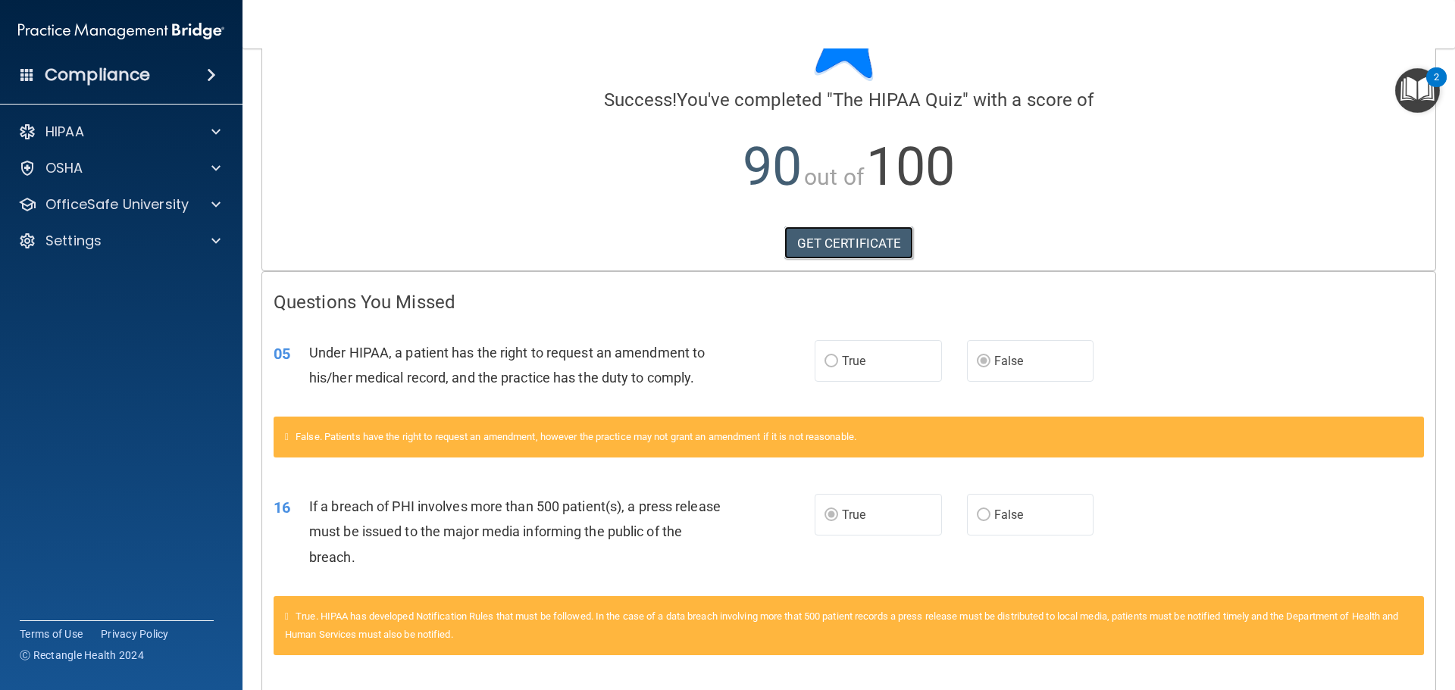
scroll to position [345, 0]
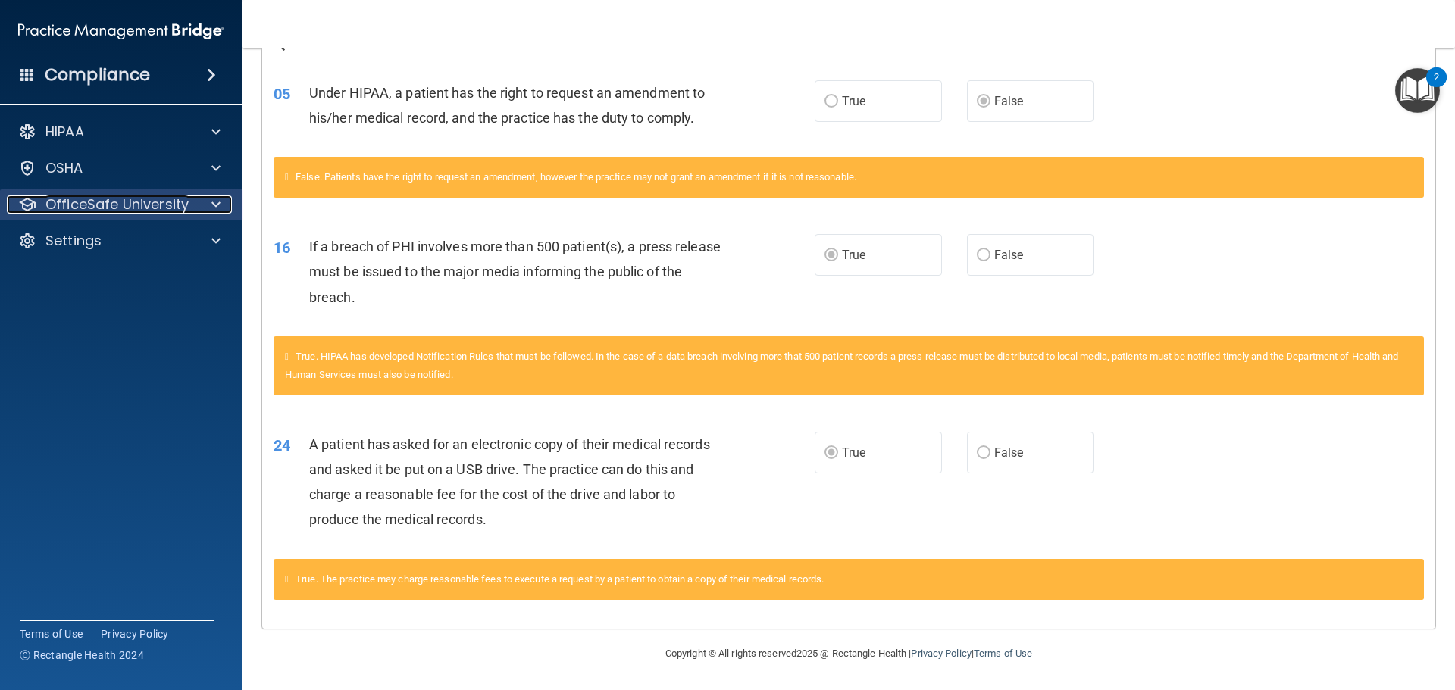
click at [97, 202] on p "OfficeSafe University" at bounding box center [116, 204] width 143 height 18
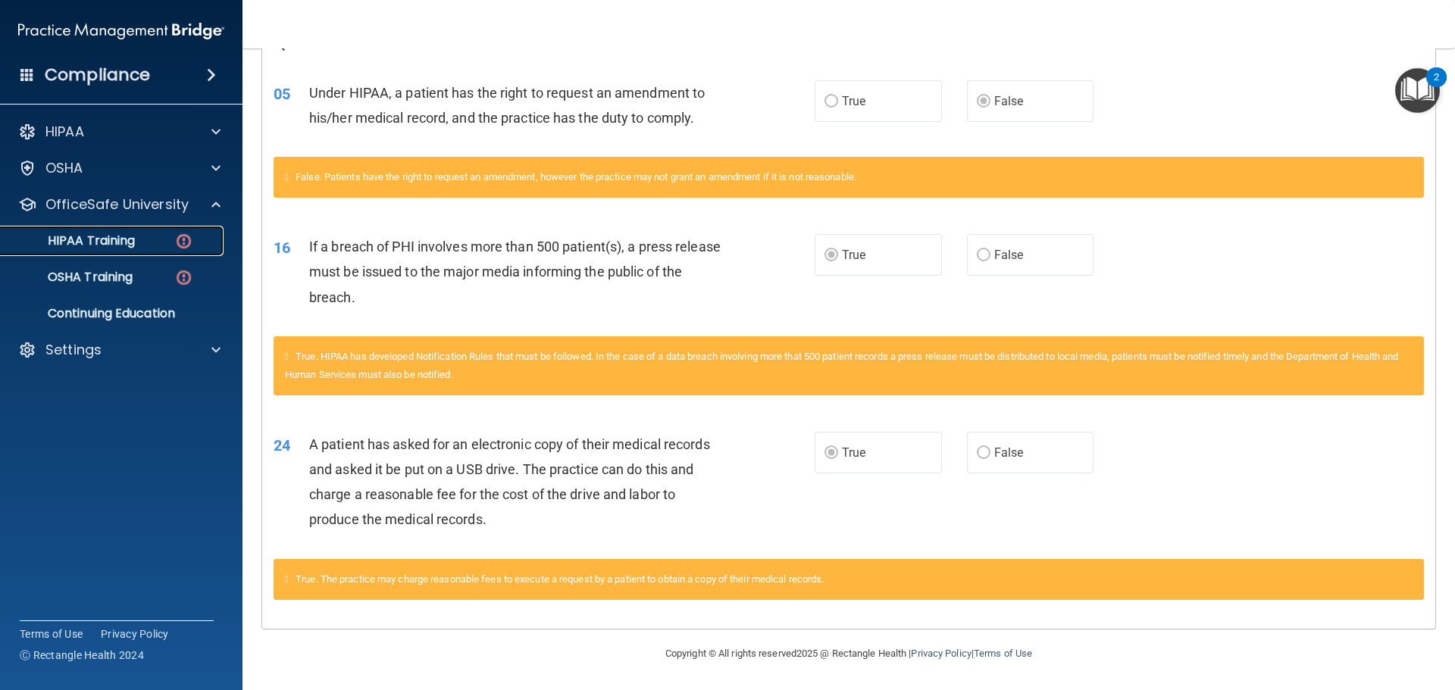
click at [130, 249] on link "HIPAA Training" at bounding box center [104, 241] width 239 height 30
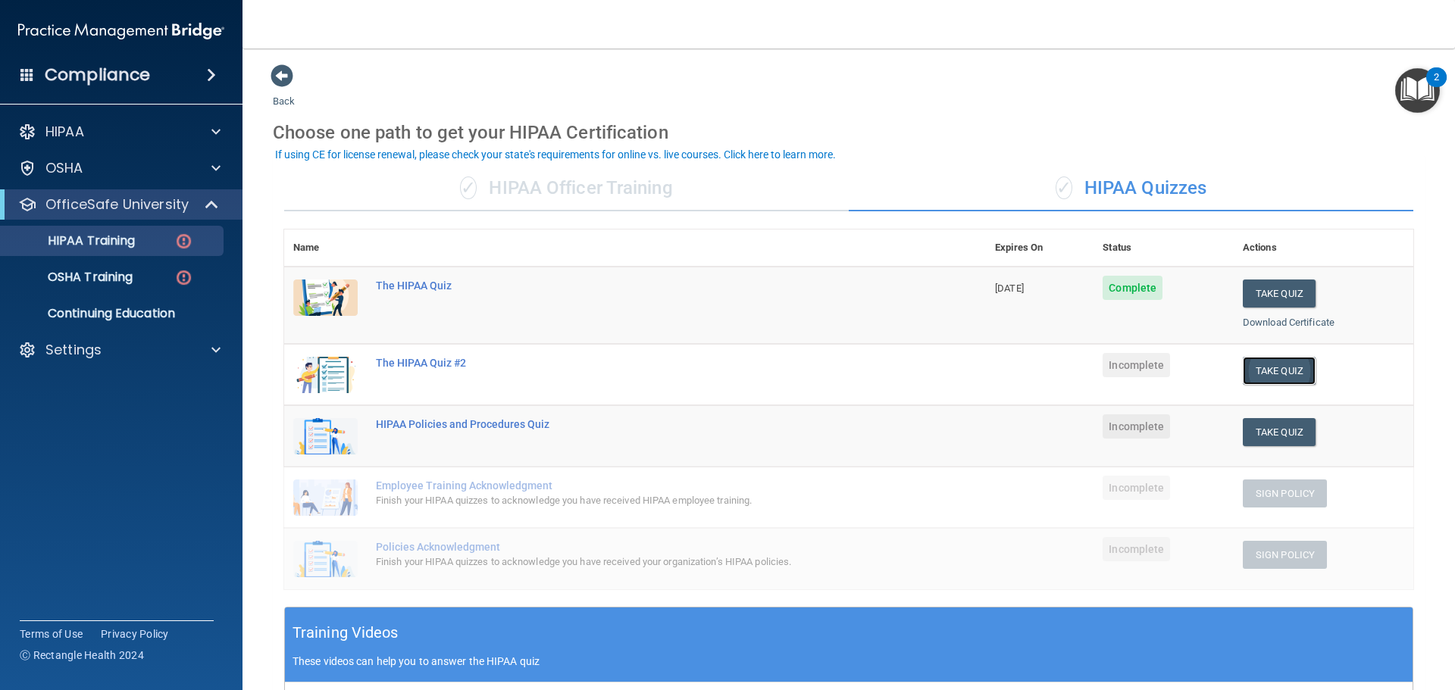
click at [1243, 372] on button "Take Quiz" at bounding box center [1279, 371] width 73 height 28
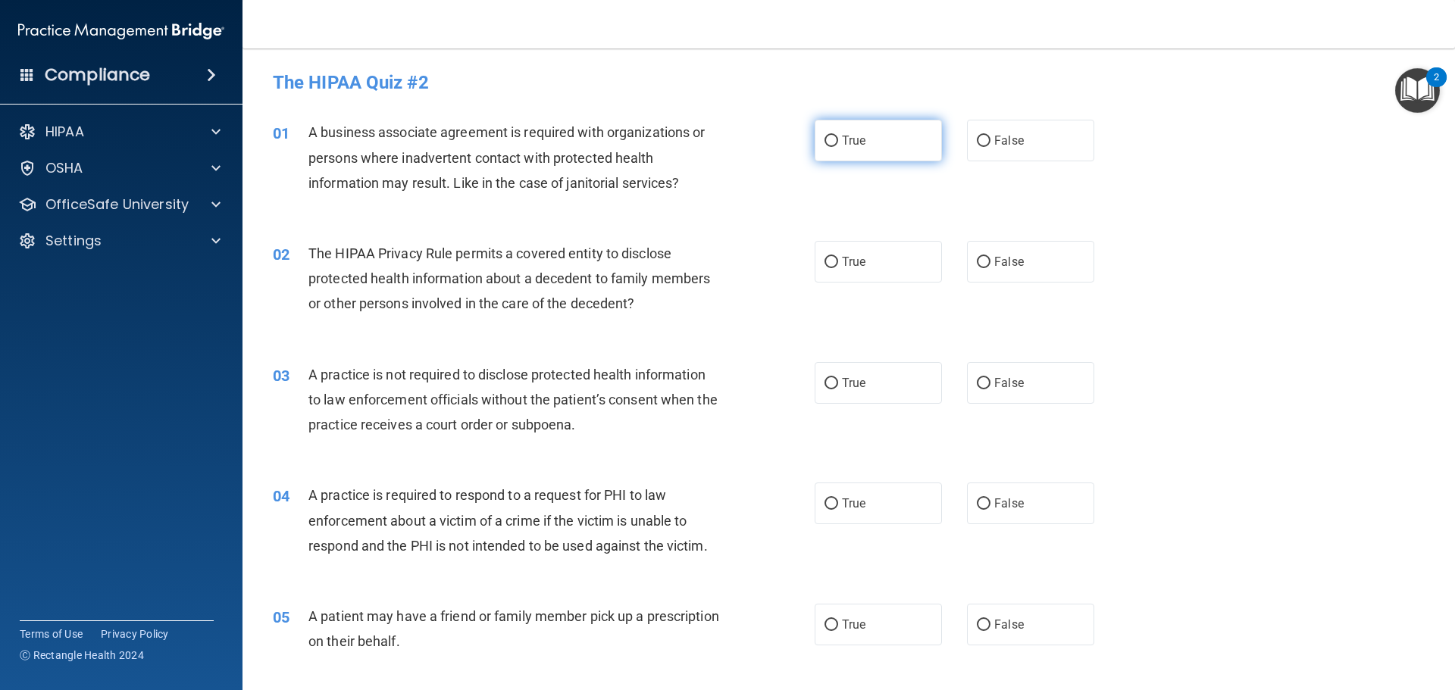
drag, startPoint x: 893, startPoint y: 120, endPoint x: 883, endPoint y: 128, distance: 12.4
click at [890, 122] on label "True" at bounding box center [877, 141] width 127 height 42
click at [838, 136] on input "True" at bounding box center [831, 141] width 14 height 11
radio input "true"
click at [992, 281] on label "False" at bounding box center [1030, 262] width 127 height 42
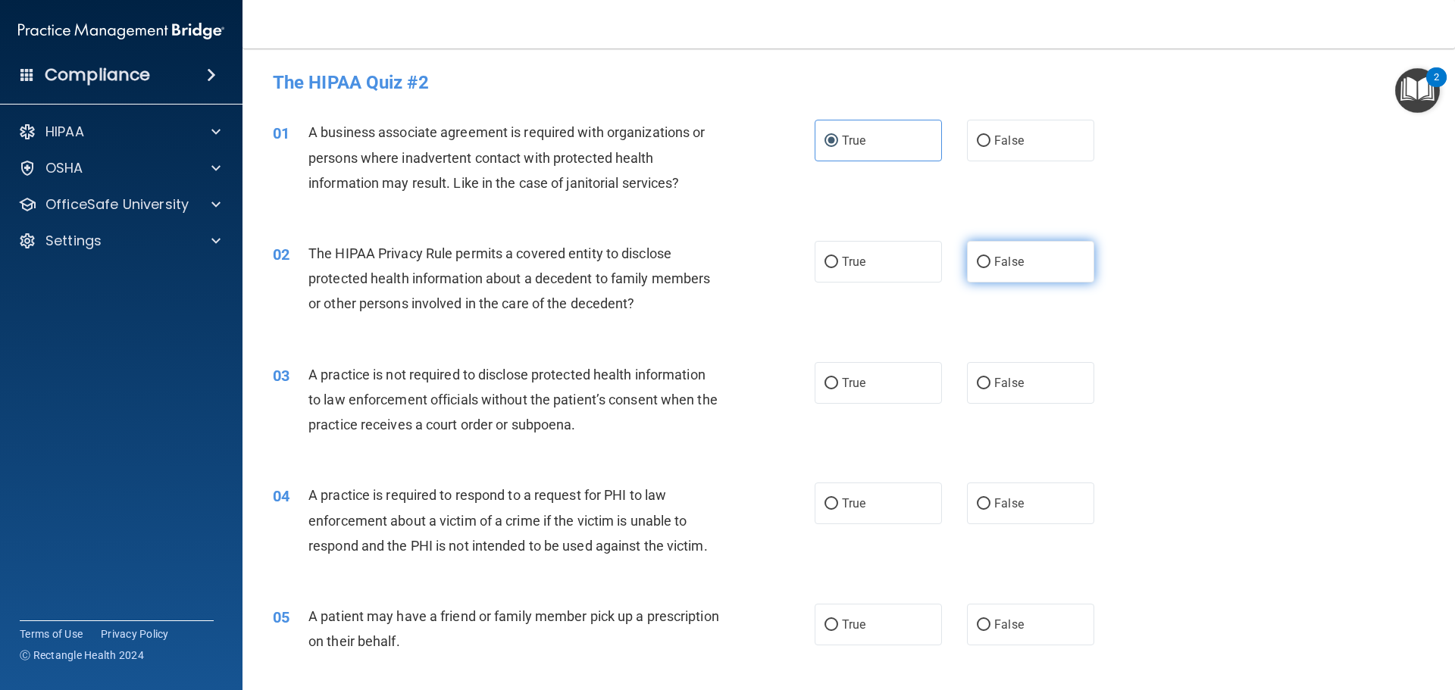
click at [990, 268] on input "False" at bounding box center [984, 262] width 14 height 11
radio input "true"
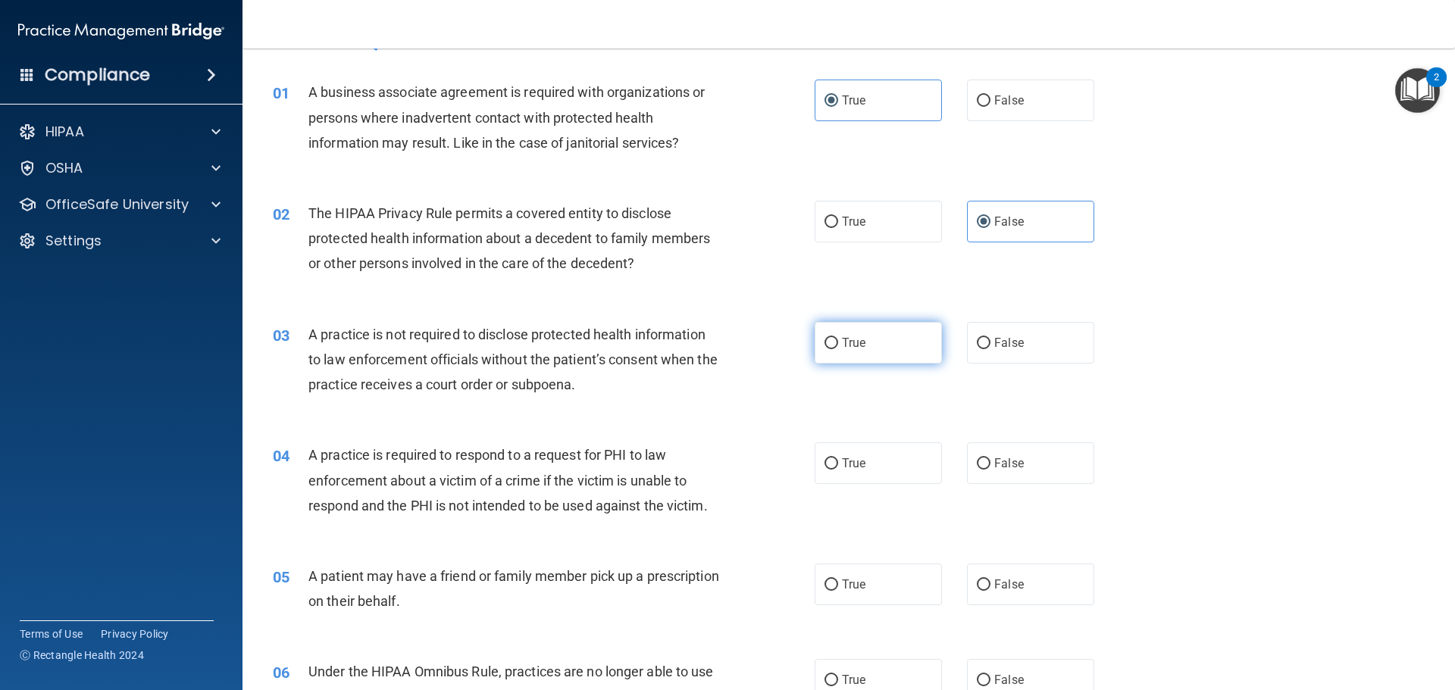
scroll to position [152, 0]
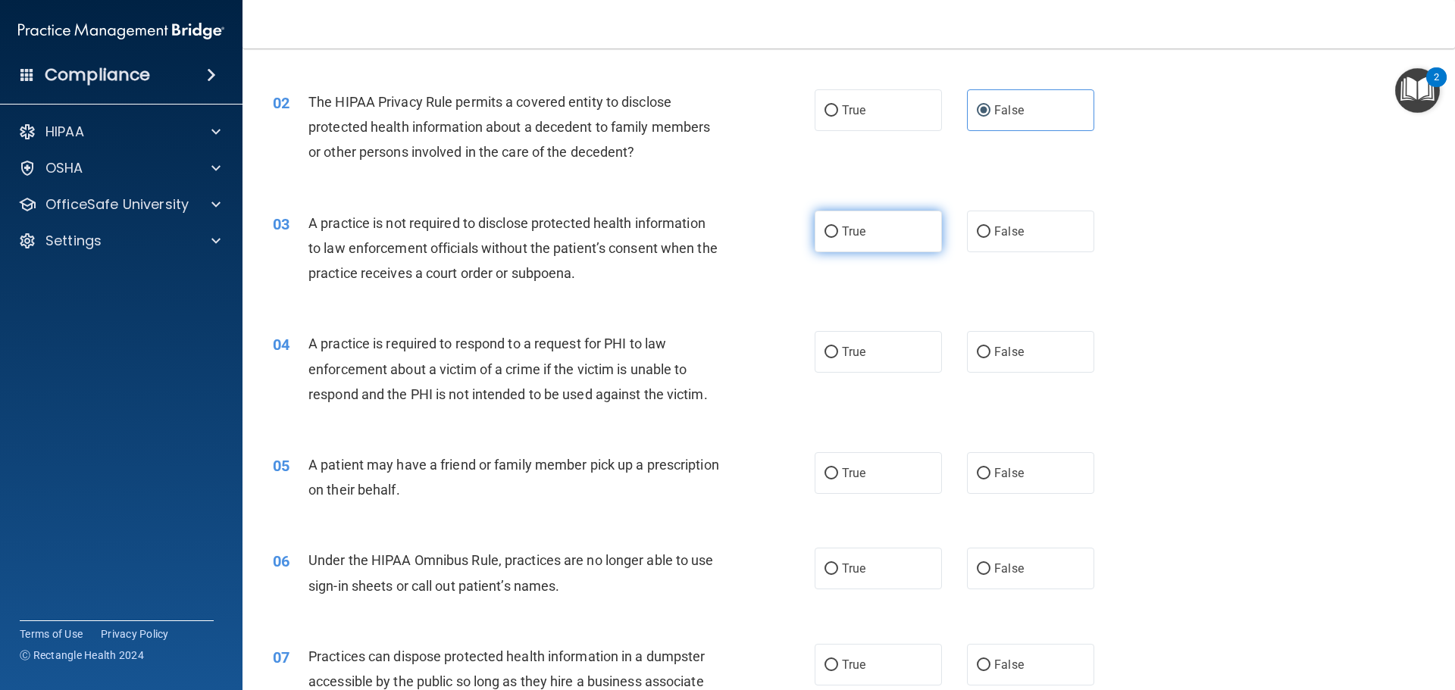
click at [841, 240] on label "True" at bounding box center [877, 232] width 127 height 42
click at [838, 238] on input "True" at bounding box center [831, 232] width 14 height 11
radio input "true"
click at [893, 361] on label "True" at bounding box center [877, 352] width 127 height 42
click at [838, 358] on input "True" at bounding box center [831, 352] width 14 height 11
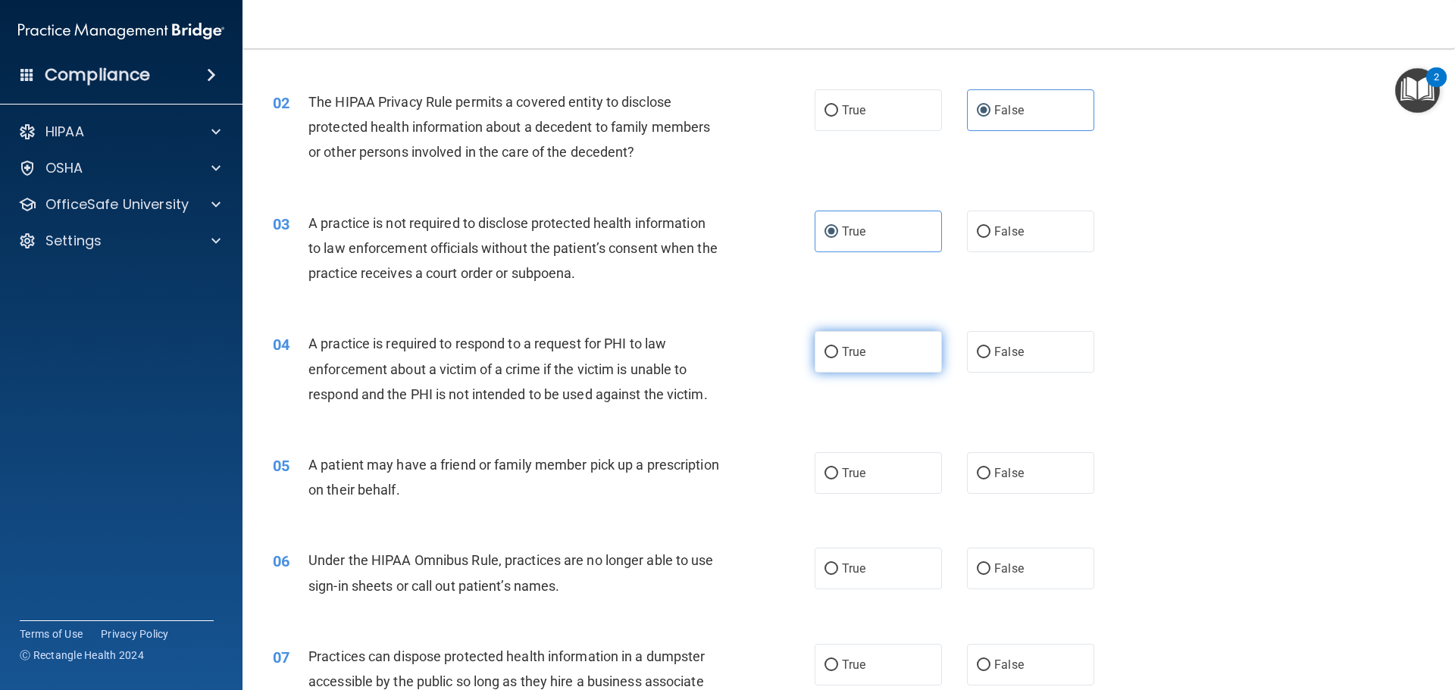
radio input "true"
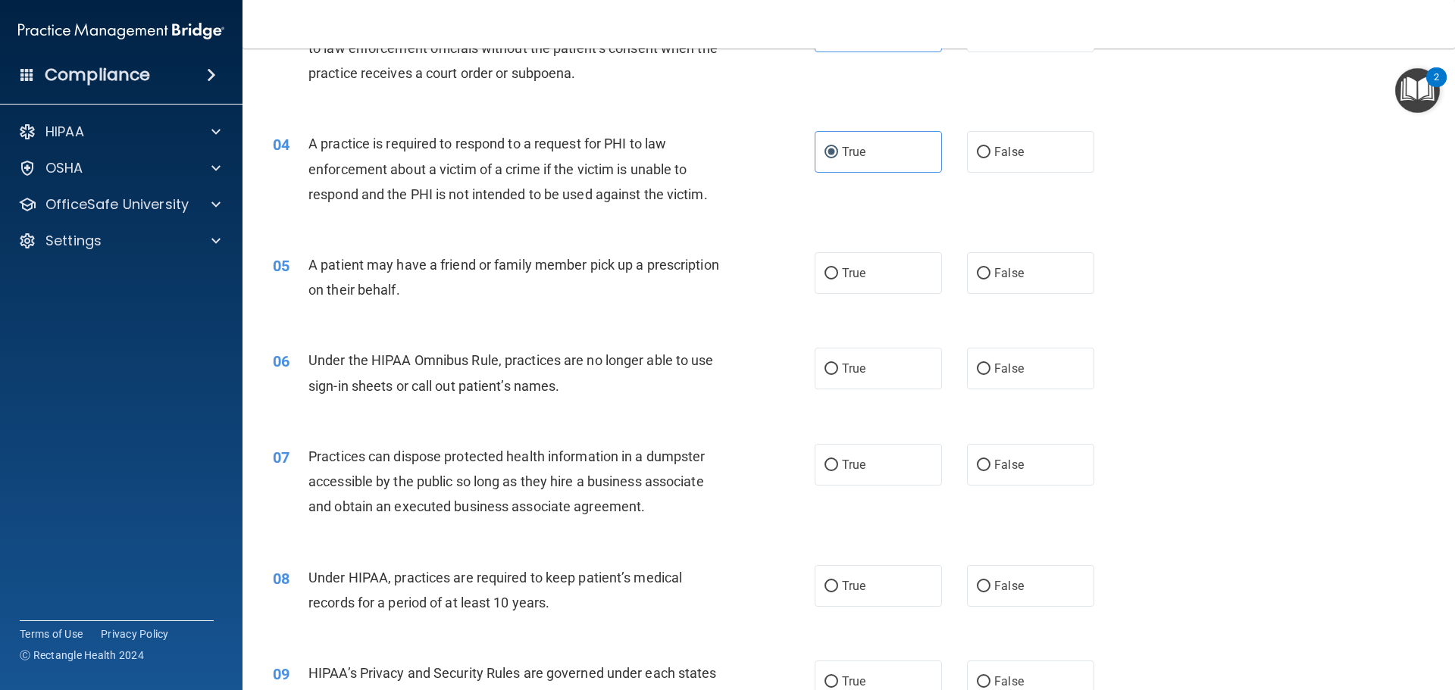
scroll to position [379, 0]
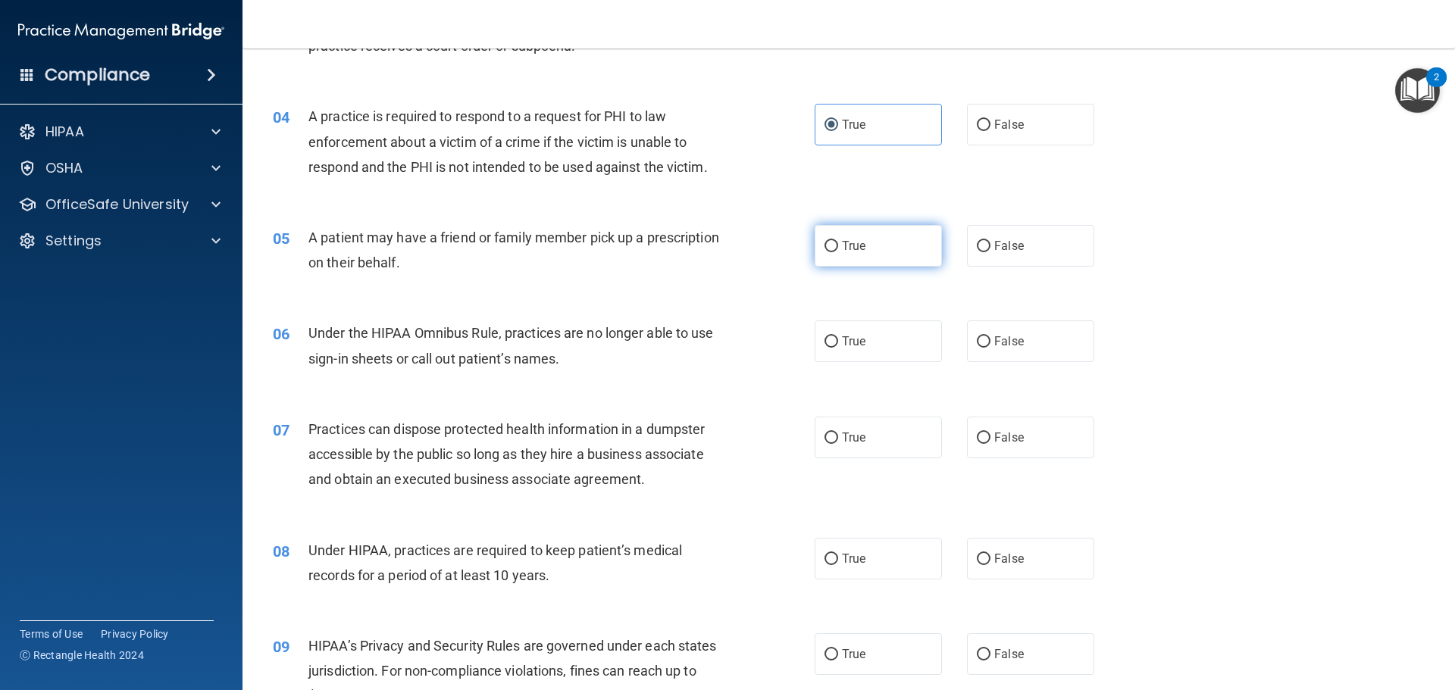
click at [903, 245] on label "True" at bounding box center [877, 246] width 127 height 42
click at [838, 245] on input "True" at bounding box center [831, 246] width 14 height 11
radio input "true"
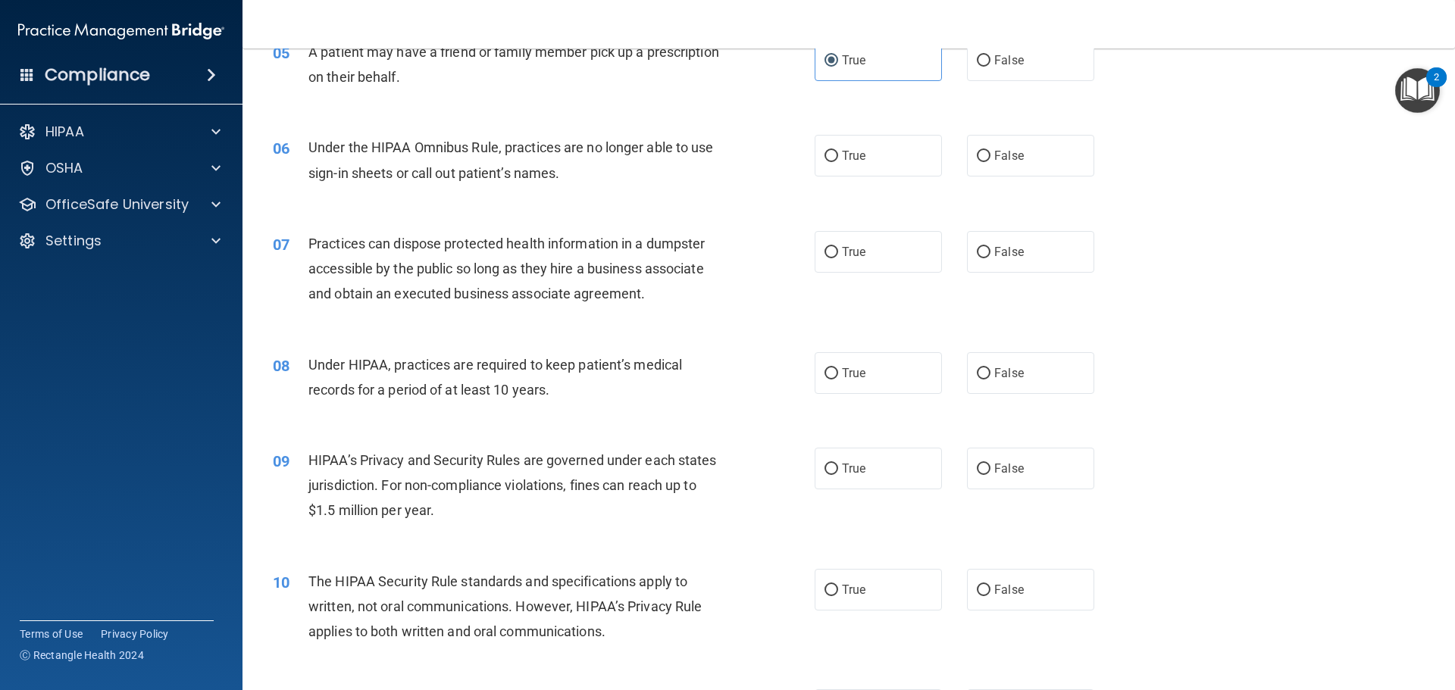
scroll to position [530, 0]
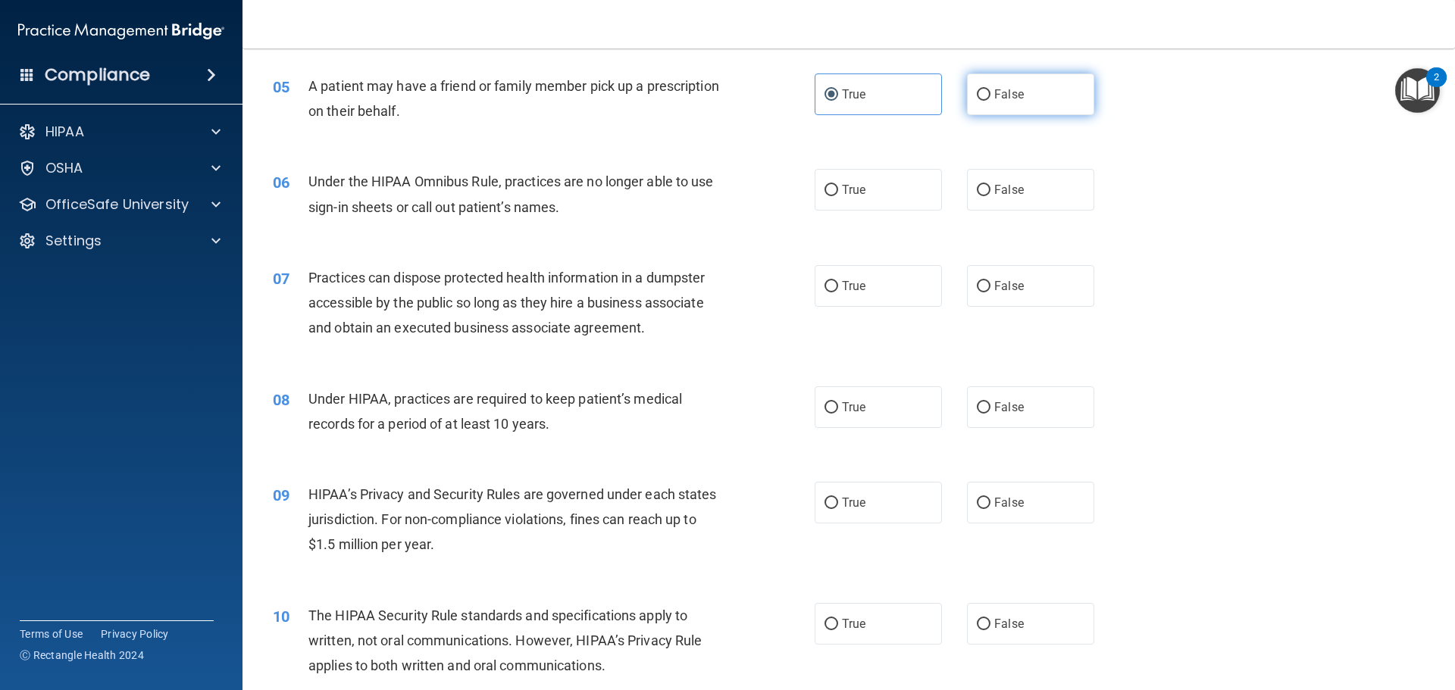
click at [967, 109] on label "False" at bounding box center [1030, 94] width 127 height 42
click at [977, 101] on input "False" at bounding box center [984, 94] width 14 height 11
radio input "true"
radio input "false"
click at [894, 206] on label "True" at bounding box center [877, 190] width 127 height 42
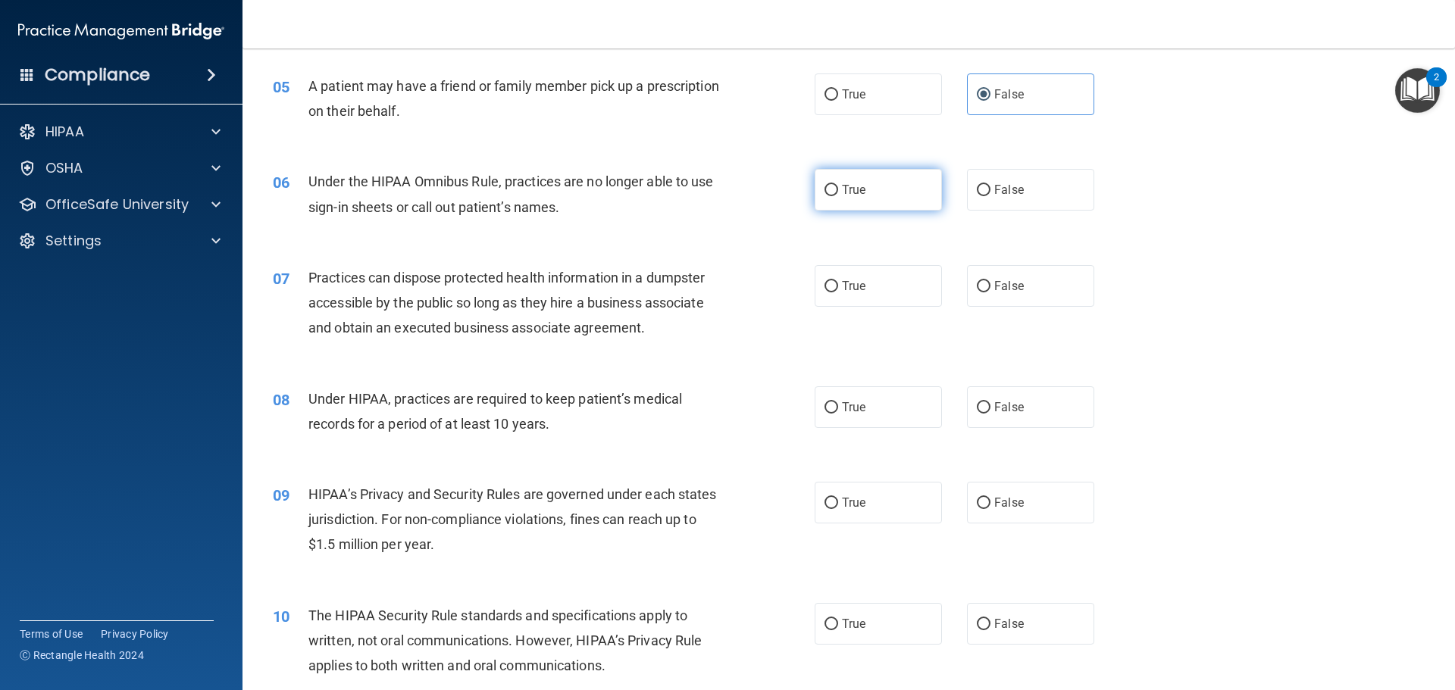
click at [838, 196] on input "True" at bounding box center [831, 190] width 14 height 11
radio input "true"
click at [1011, 208] on label "False" at bounding box center [1030, 190] width 127 height 42
click at [990, 196] on input "False" at bounding box center [984, 190] width 14 height 11
radio input "true"
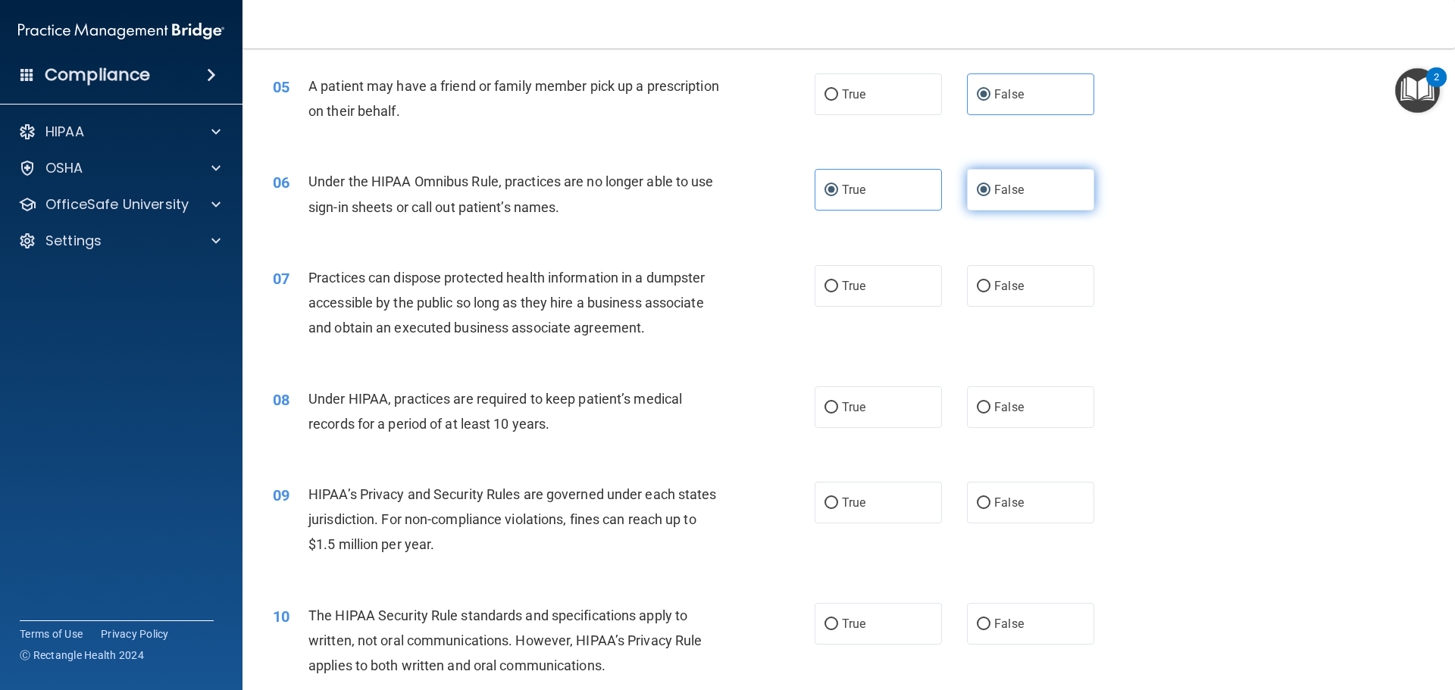
radio input "false"
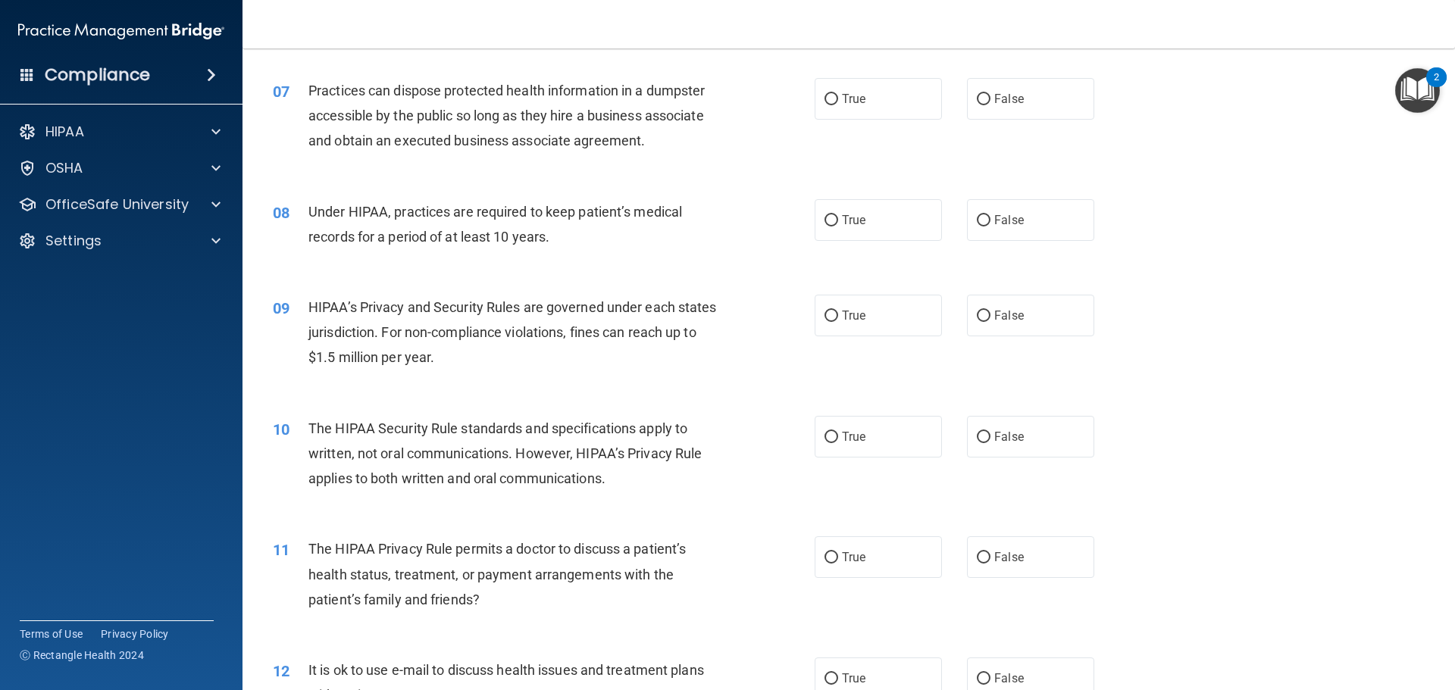
scroll to position [682, 0]
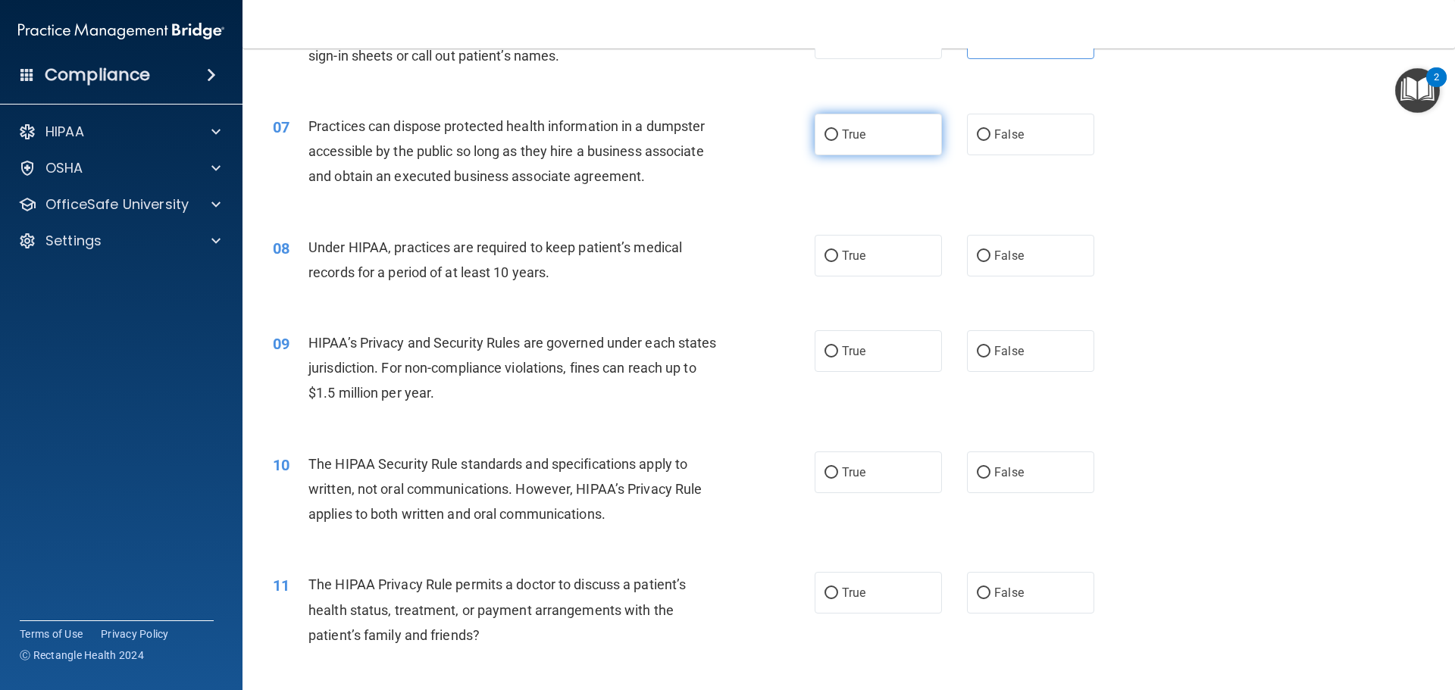
click at [866, 145] on label "True" at bounding box center [877, 135] width 127 height 42
click at [838, 141] on input "True" at bounding box center [831, 135] width 14 height 11
radio input "true"
click at [1056, 145] on label "False" at bounding box center [1030, 135] width 127 height 42
click at [990, 141] on input "False" at bounding box center [984, 135] width 14 height 11
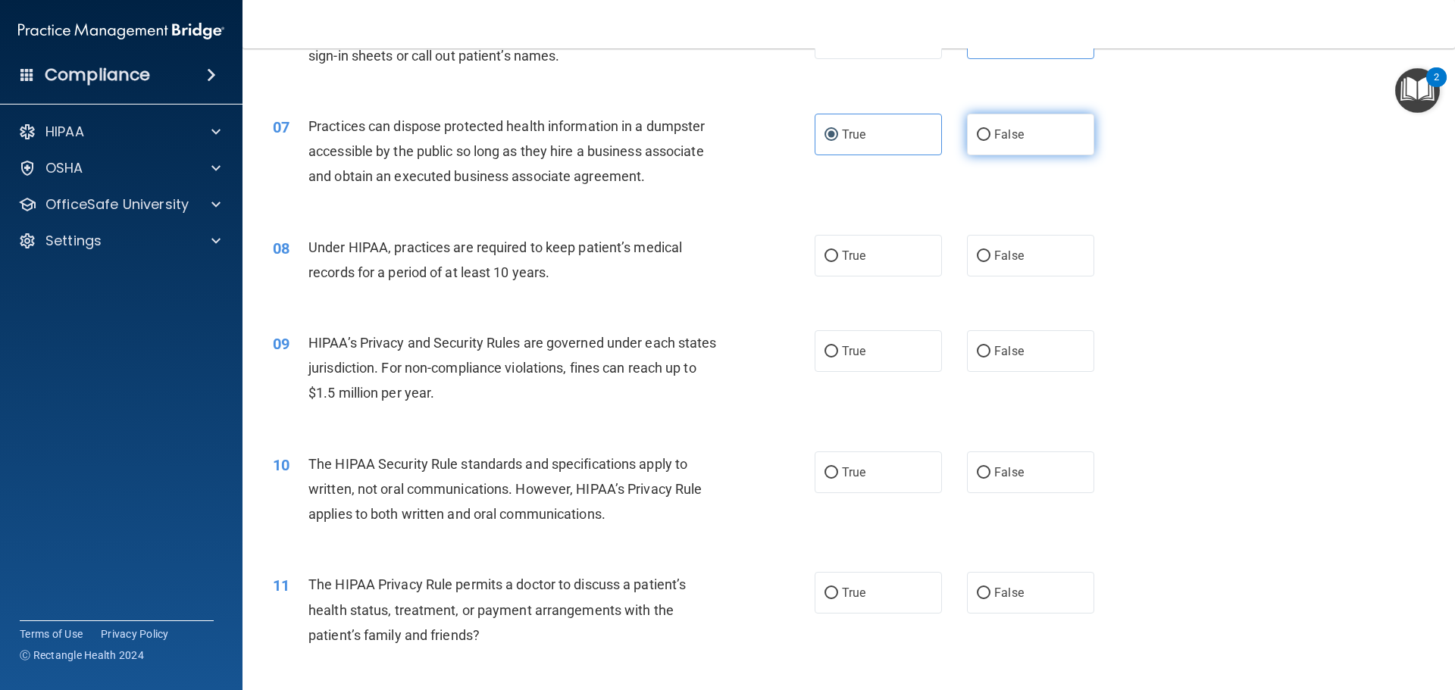
radio input "true"
radio input "false"
click at [830, 264] on label "True" at bounding box center [877, 256] width 127 height 42
click at [830, 262] on input "True" at bounding box center [831, 256] width 14 height 11
radio input "true"
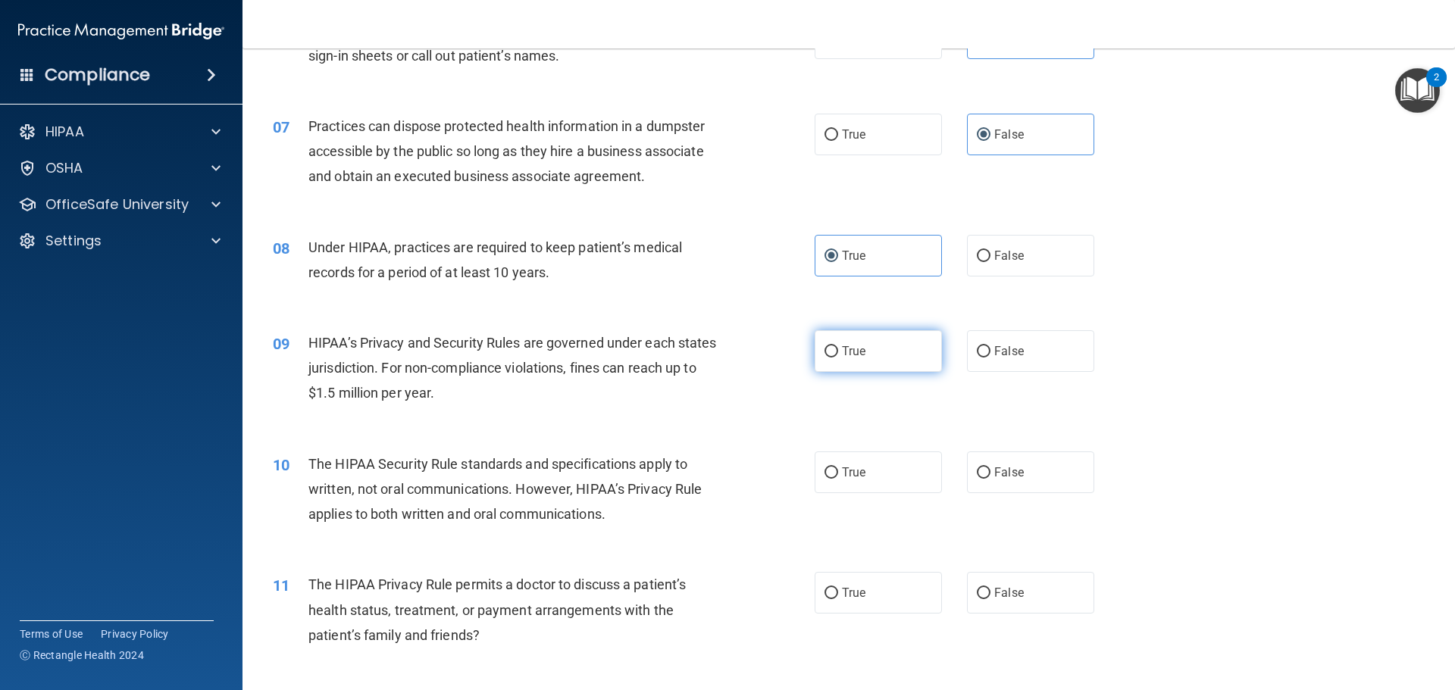
click at [868, 358] on label "True" at bounding box center [877, 351] width 127 height 42
click at [838, 358] on input "True" at bounding box center [831, 351] width 14 height 11
radio input "true"
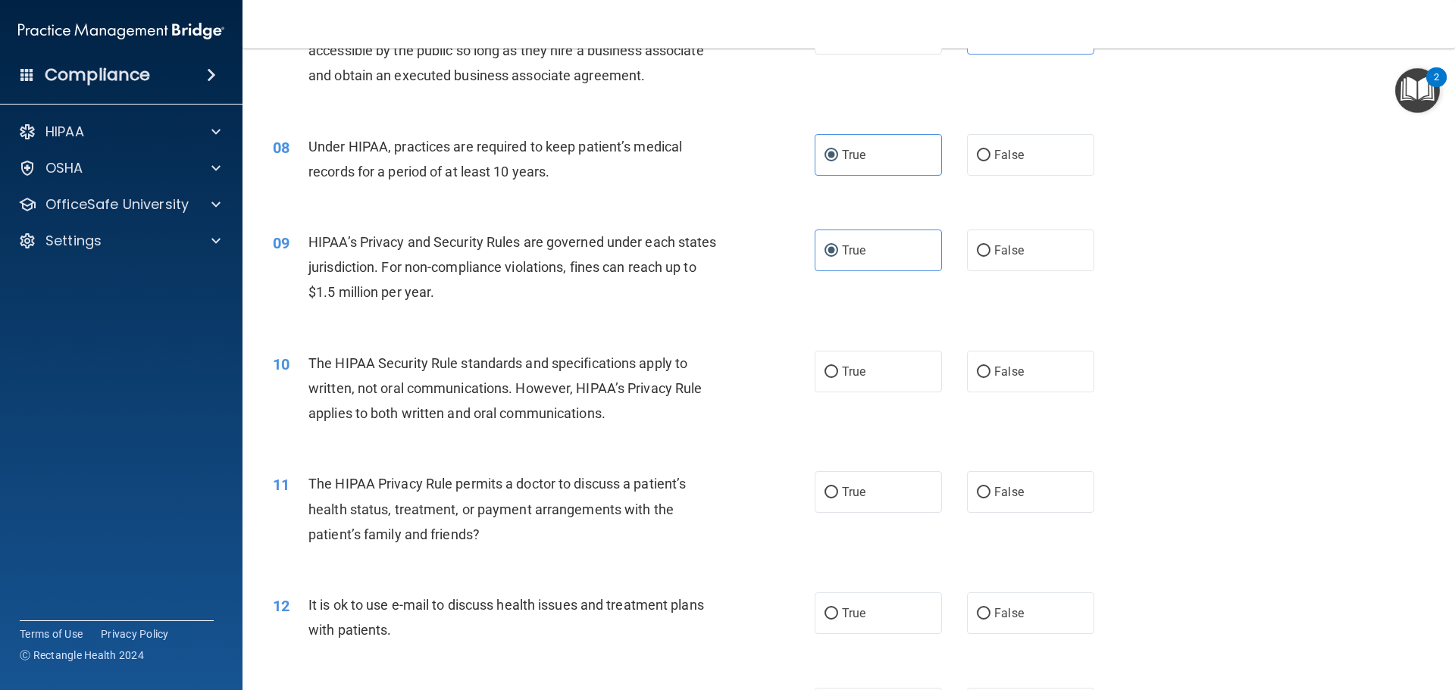
scroll to position [833, 0]
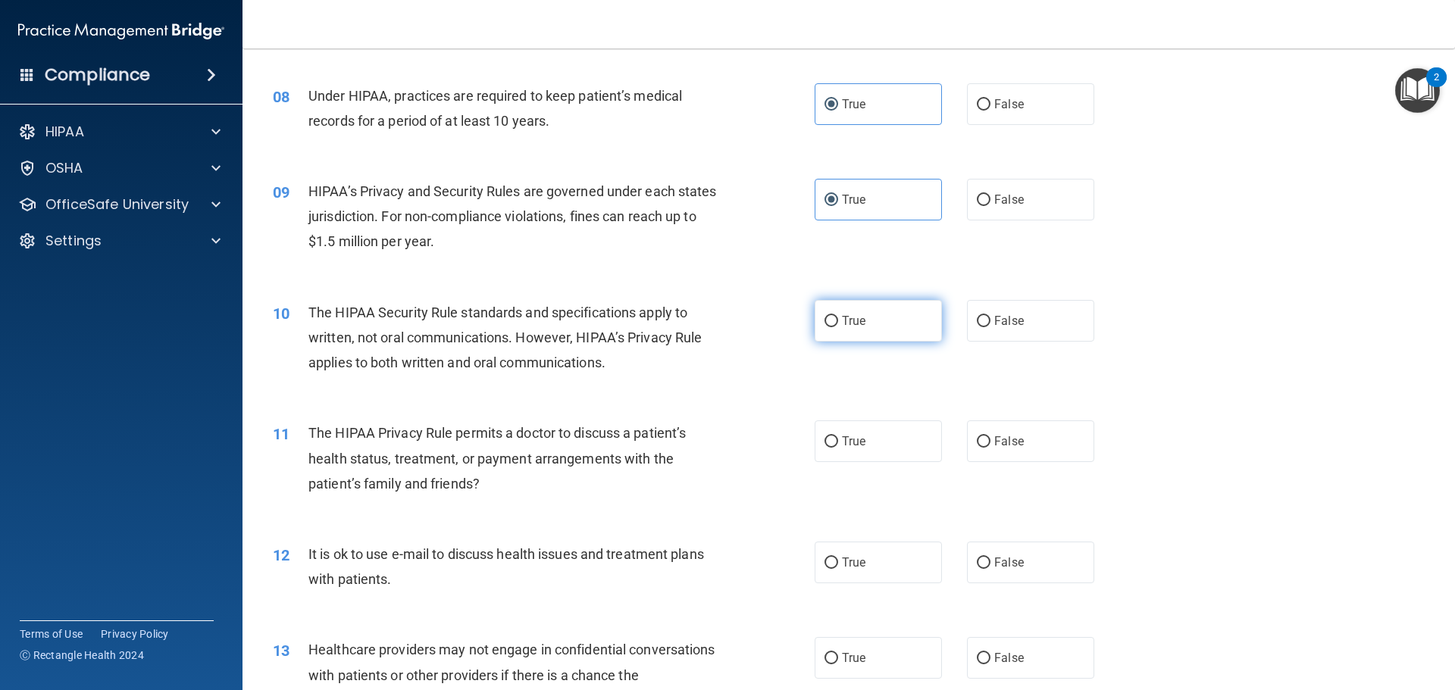
click at [852, 326] on span "True" at bounding box center [853, 321] width 23 height 14
click at [838, 326] on input "True" at bounding box center [831, 321] width 14 height 11
radio input "true"
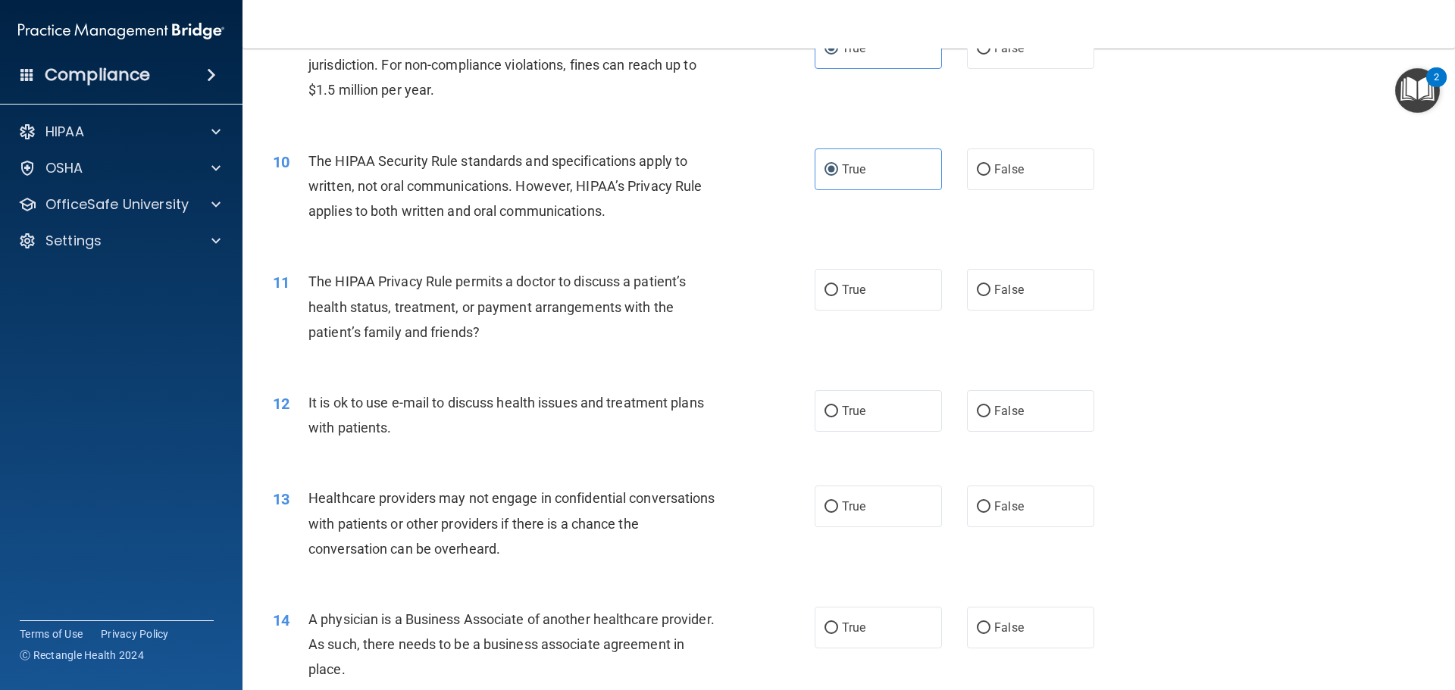
scroll to position [1061, 0]
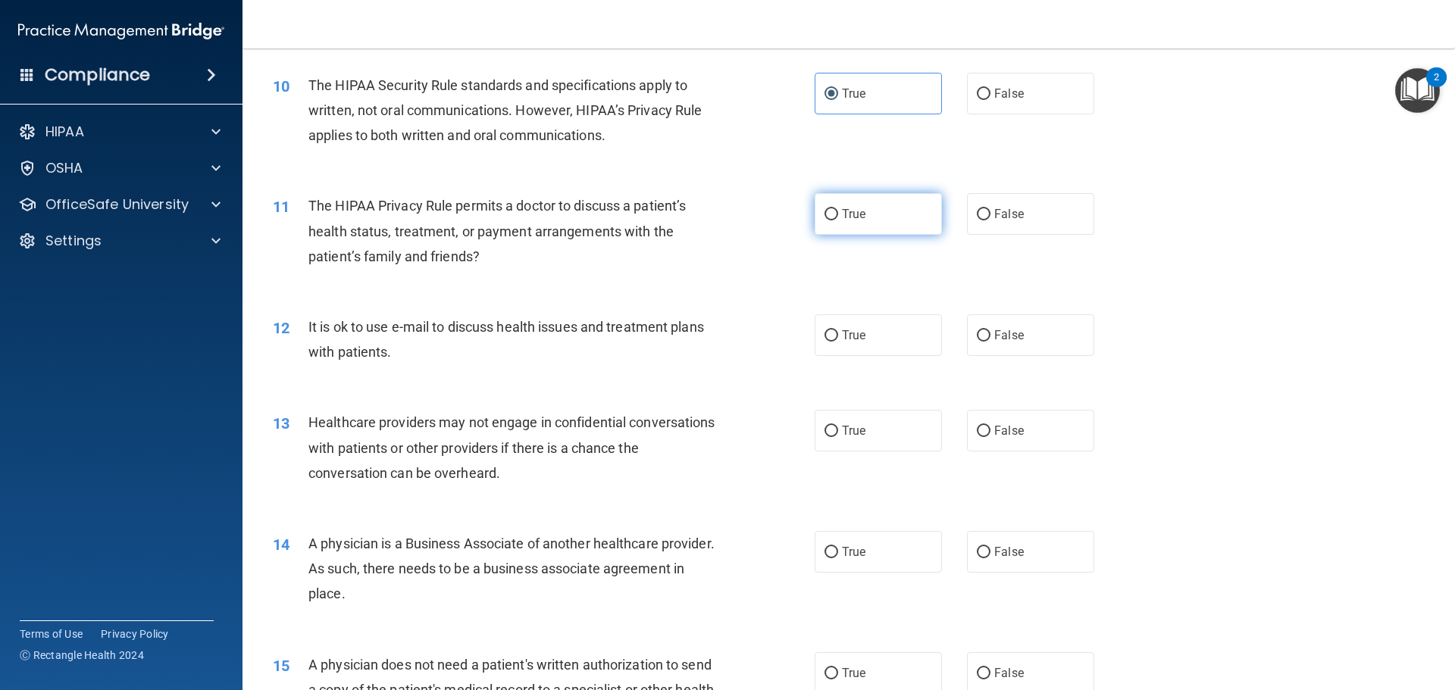
click at [834, 221] on label "True" at bounding box center [877, 214] width 127 height 42
click at [834, 220] on input "True" at bounding box center [831, 214] width 14 height 11
radio input "true"
click at [994, 220] on span "False" at bounding box center [1009, 214] width 30 height 14
click at [990, 220] on input "False" at bounding box center [984, 214] width 14 height 11
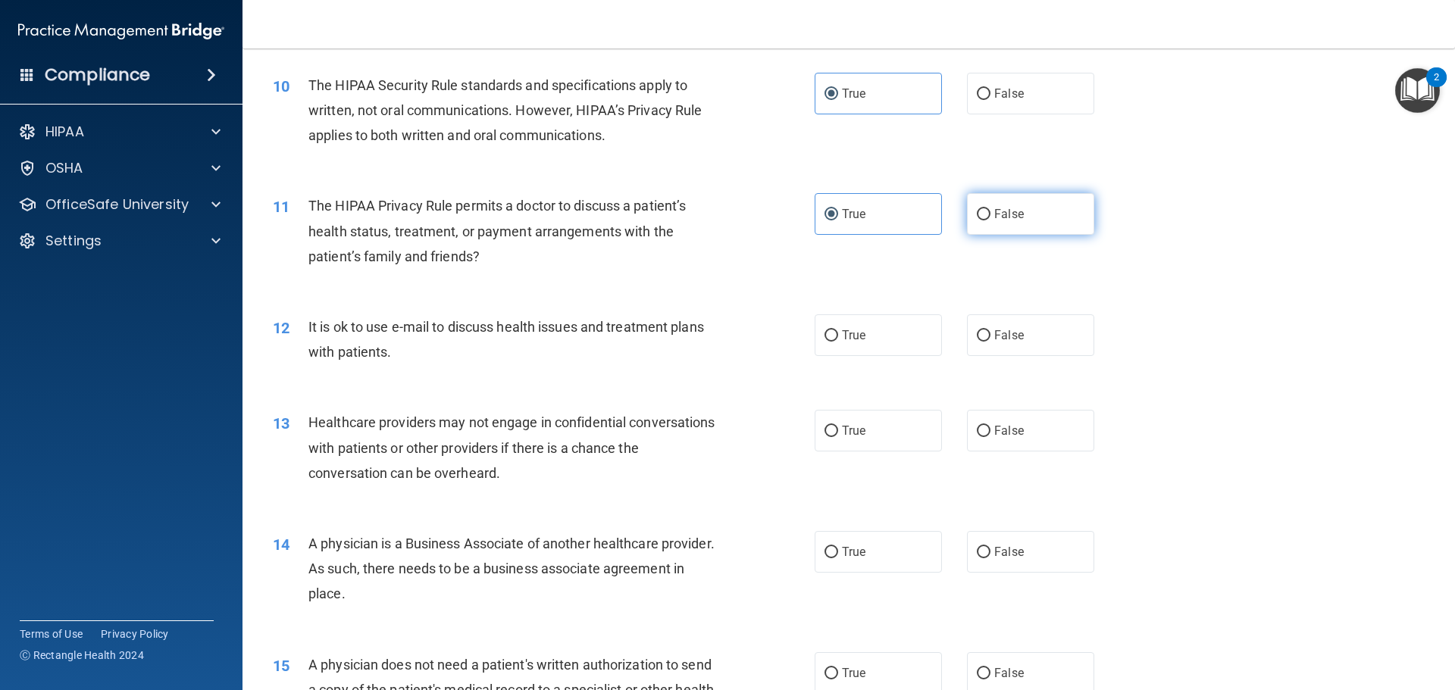
radio input "true"
radio input "false"
click at [1015, 340] on span "False" at bounding box center [1009, 335] width 30 height 14
click at [990, 340] on input "False" at bounding box center [984, 335] width 14 height 11
radio input "true"
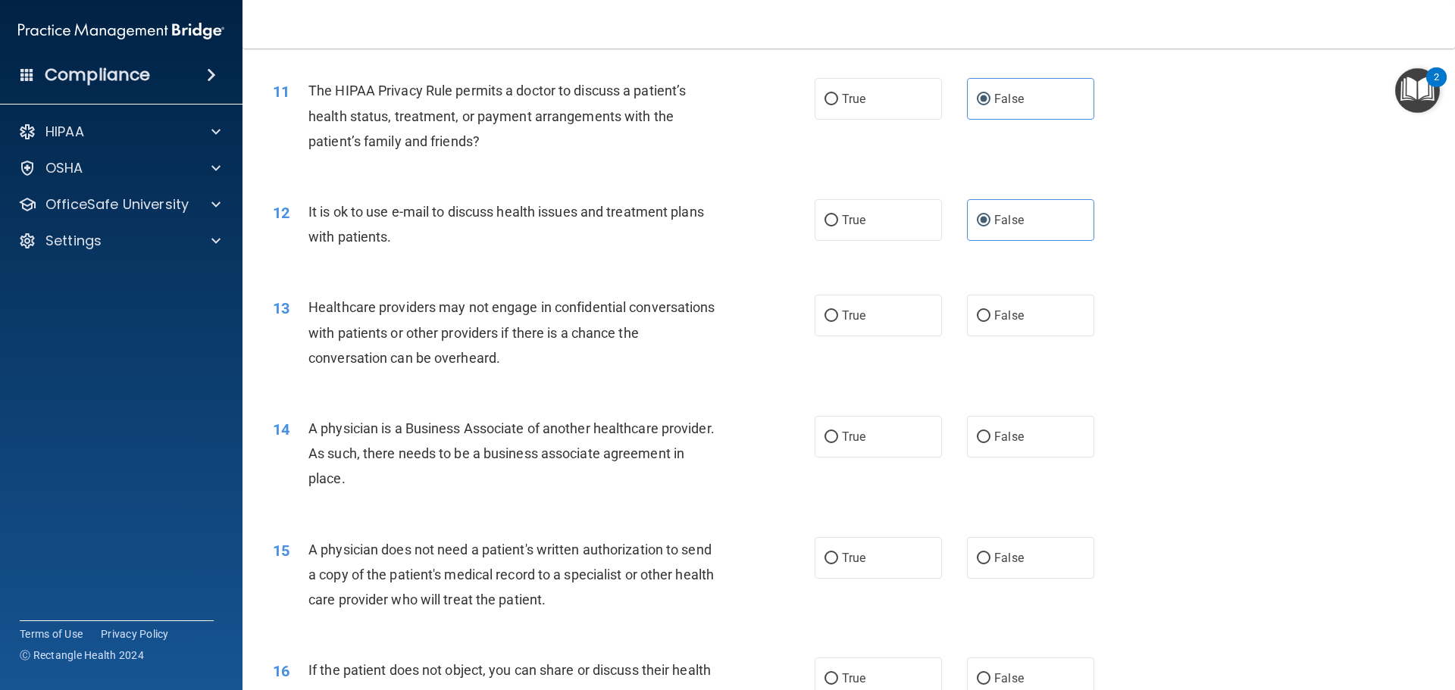
scroll to position [1212, 0]
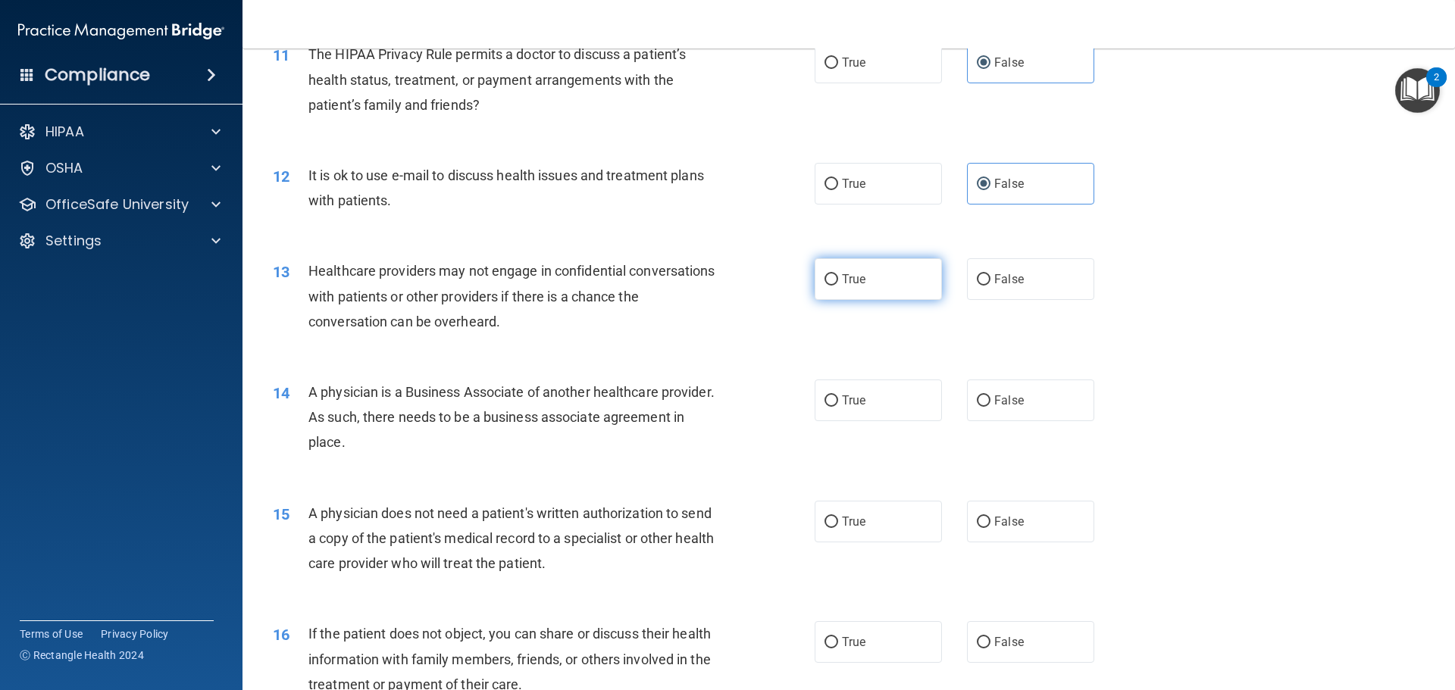
click at [917, 297] on label "True" at bounding box center [877, 279] width 127 height 42
click at [838, 286] on input "True" at bounding box center [831, 279] width 14 height 11
radio input "true"
drag, startPoint x: 786, startPoint y: 418, endPoint x: 805, endPoint y: 413, distance: 20.4
click at [788, 418] on div "14 A physician is a Business Associate of another healthcare provider. As such,…" at bounding box center [543, 421] width 587 height 83
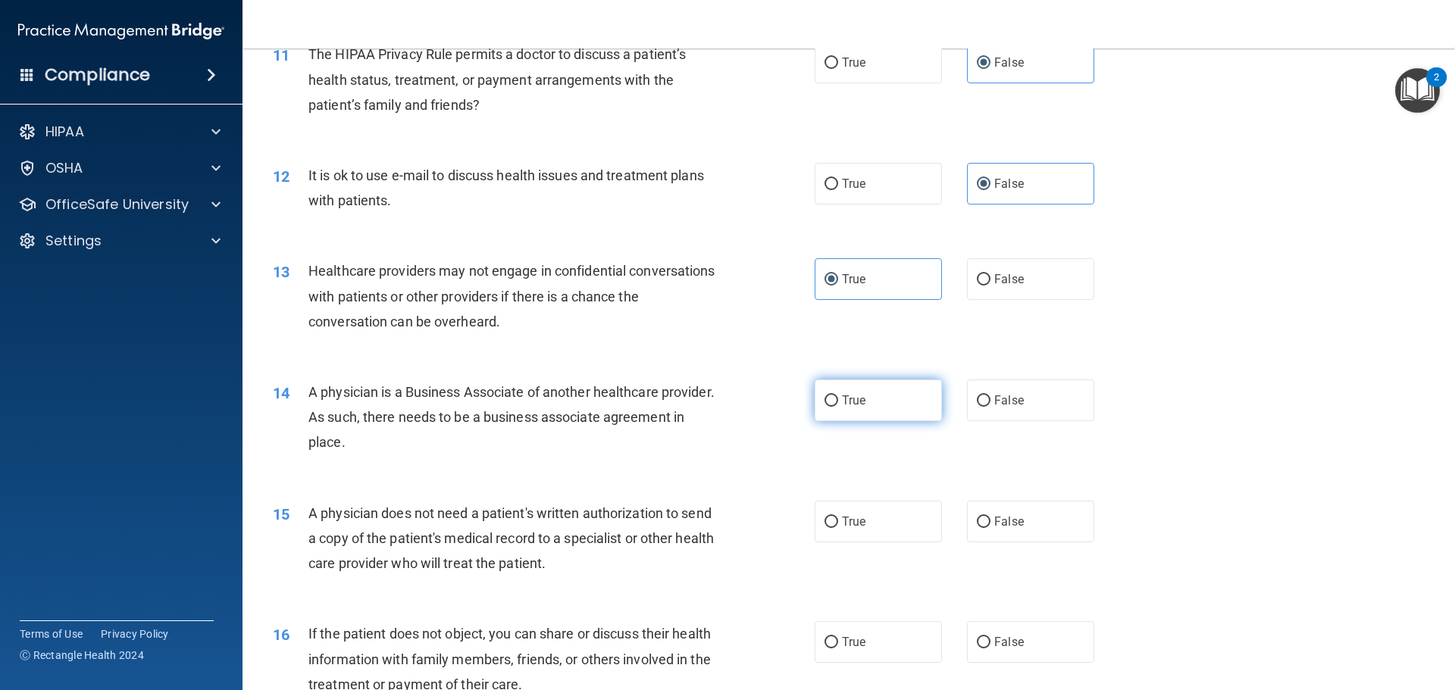
click at [836, 403] on label "True" at bounding box center [877, 401] width 127 height 42
click at [836, 403] on input "True" at bounding box center [831, 401] width 14 height 11
radio input "true"
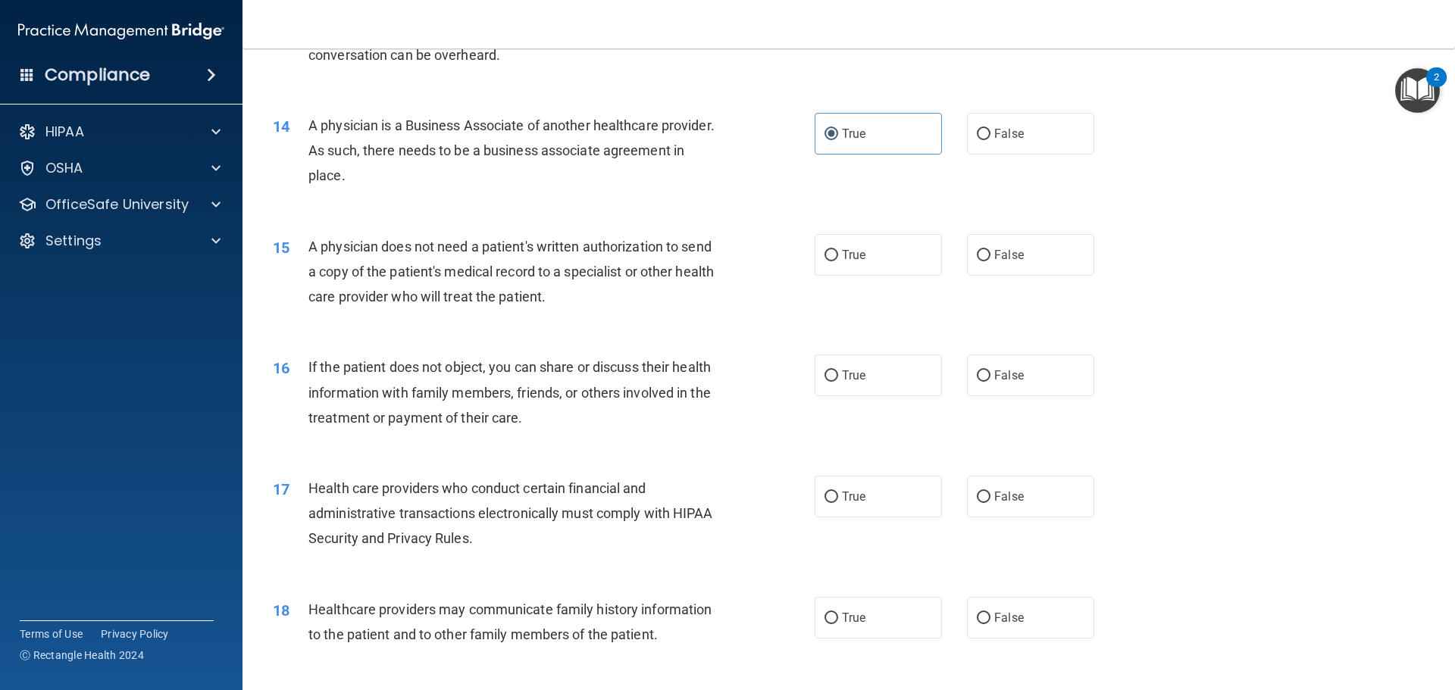
scroll to position [1515, 0]
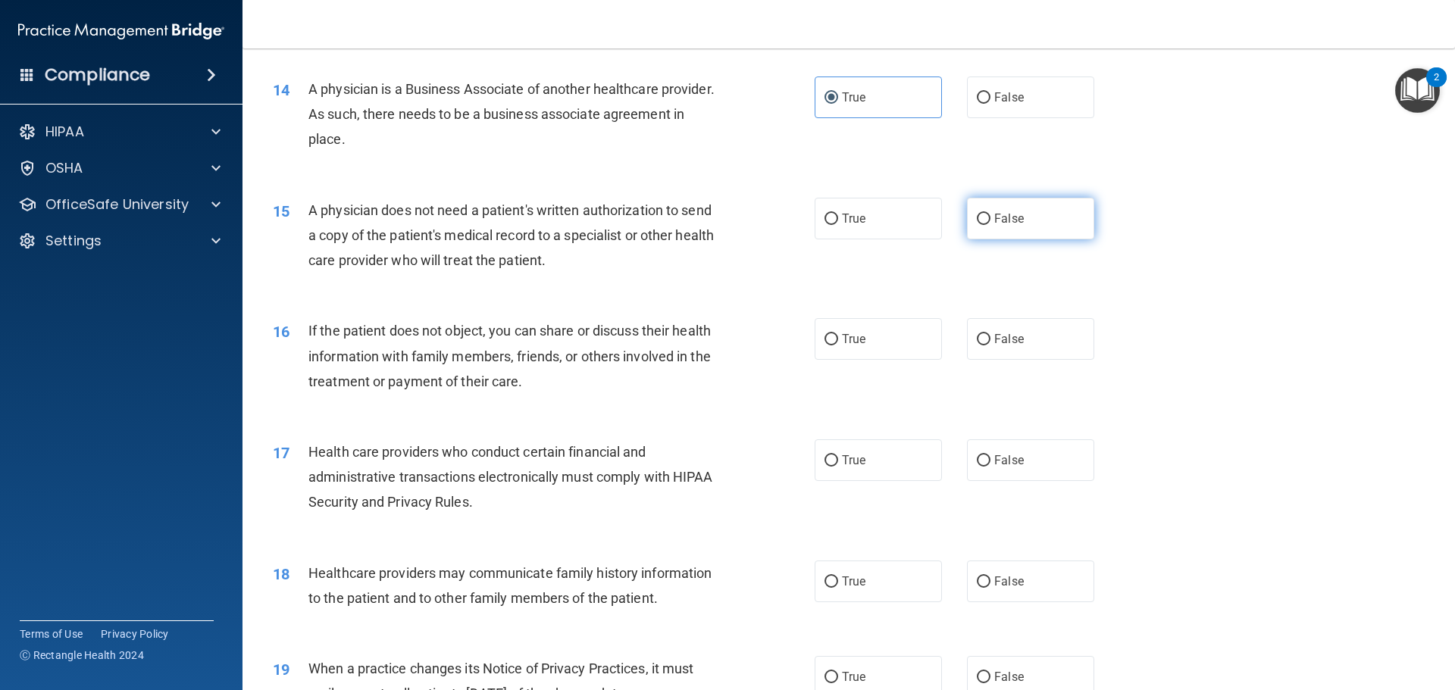
click at [994, 217] on span "False" at bounding box center [1009, 218] width 30 height 14
click at [989, 217] on input "False" at bounding box center [984, 219] width 14 height 11
radio input "true"
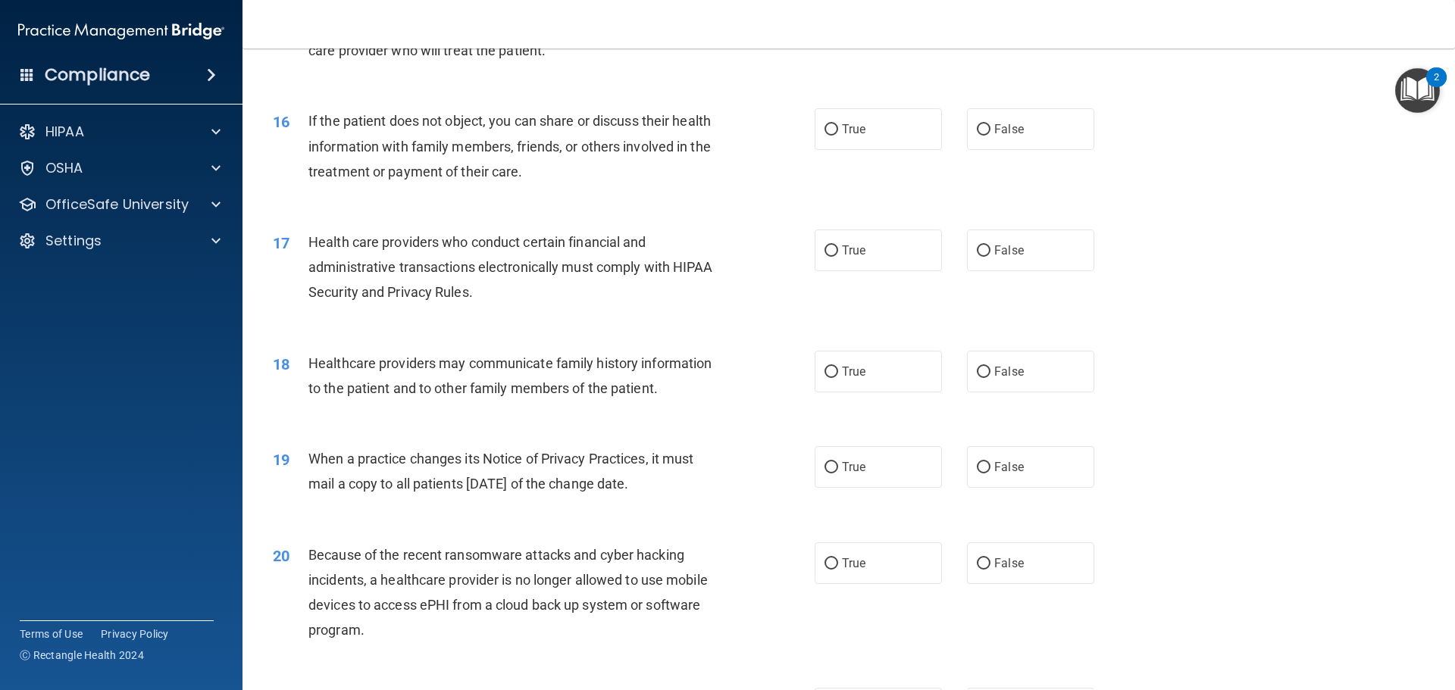
scroll to position [1743, 0]
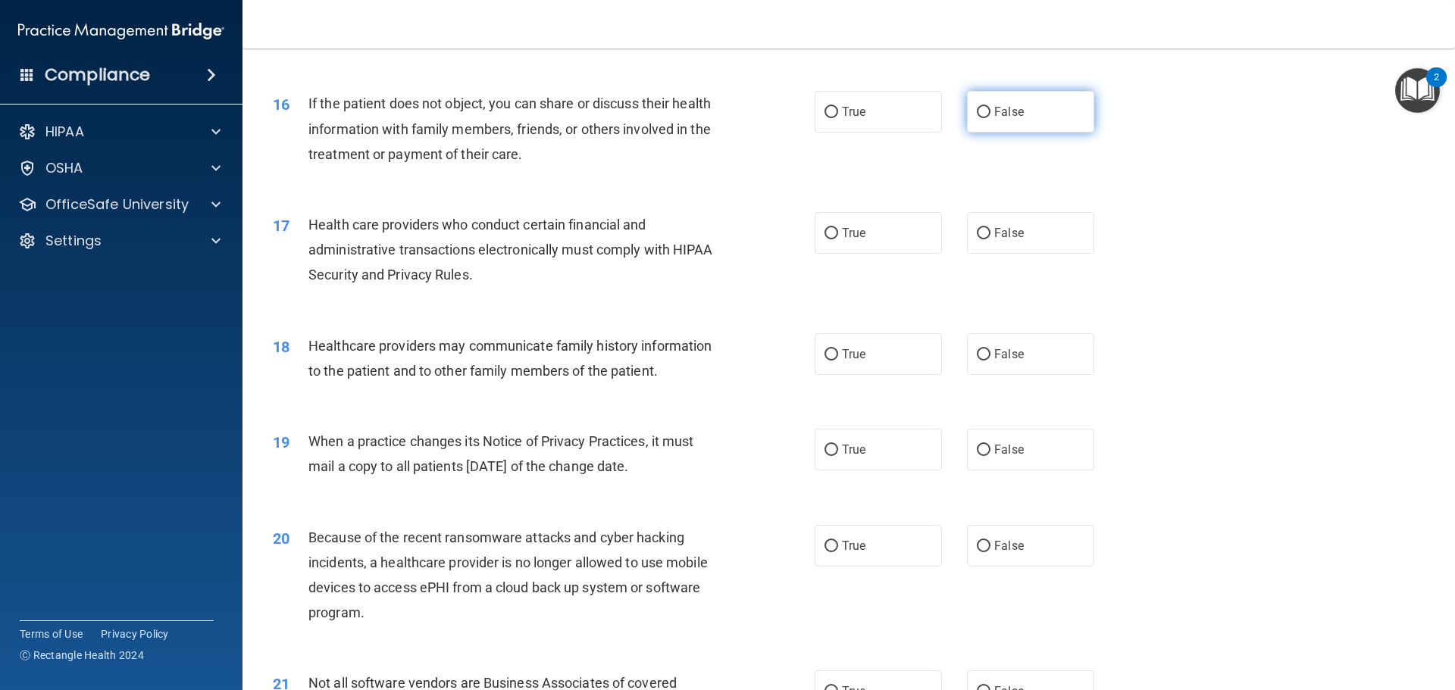
click at [1003, 124] on label "False" at bounding box center [1030, 112] width 127 height 42
click at [990, 118] on input "False" at bounding box center [984, 112] width 14 height 11
radio input "true"
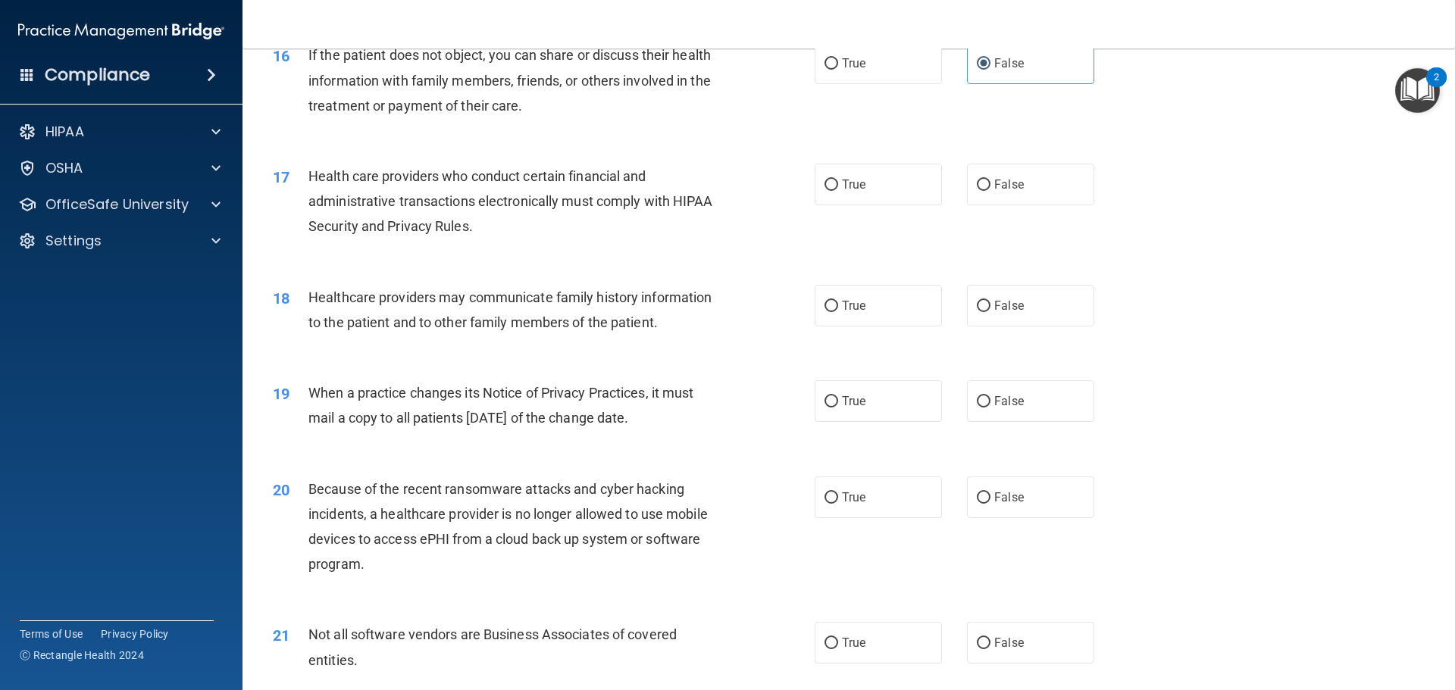
scroll to position [1818, 0]
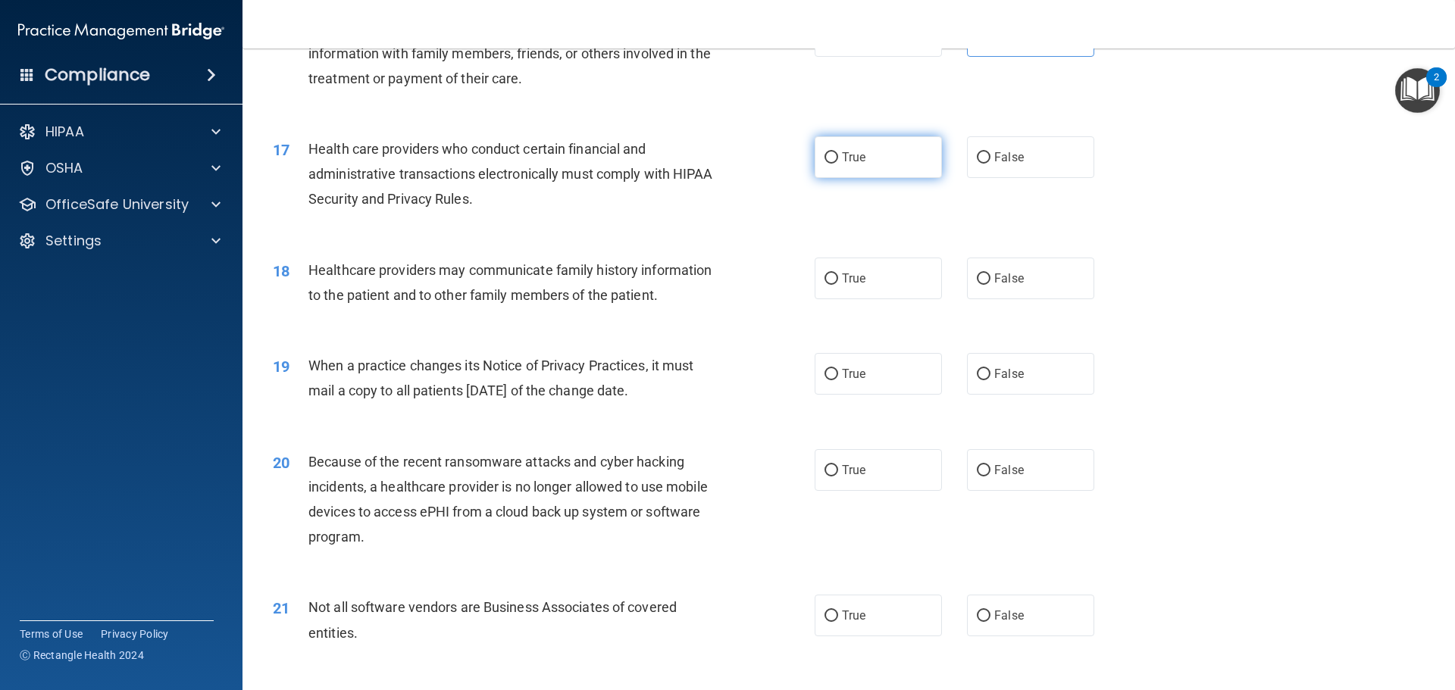
click at [858, 143] on label "True" at bounding box center [877, 157] width 127 height 42
click at [838, 152] on input "True" at bounding box center [831, 157] width 14 height 11
radio input "true"
click at [850, 278] on span "True" at bounding box center [853, 278] width 23 height 14
click at [838, 278] on input "True" at bounding box center [831, 279] width 14 height 11
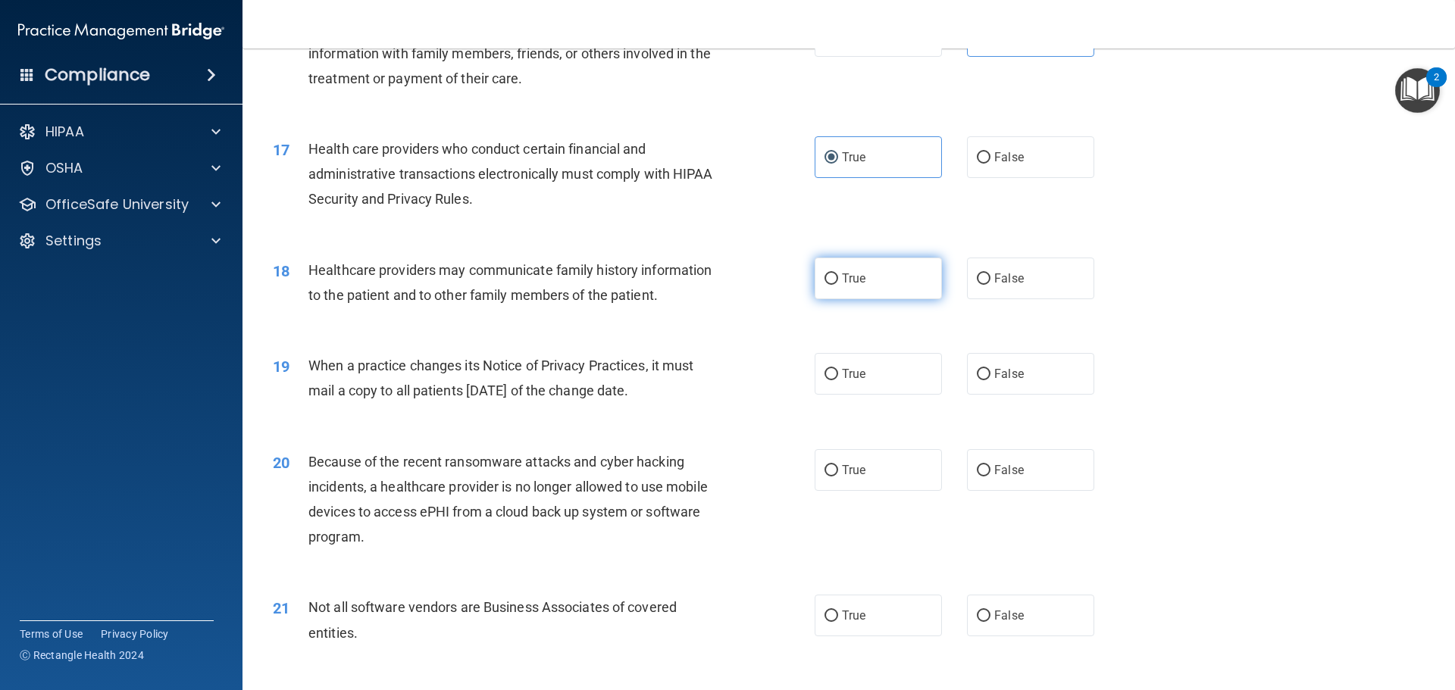
radio input "true"
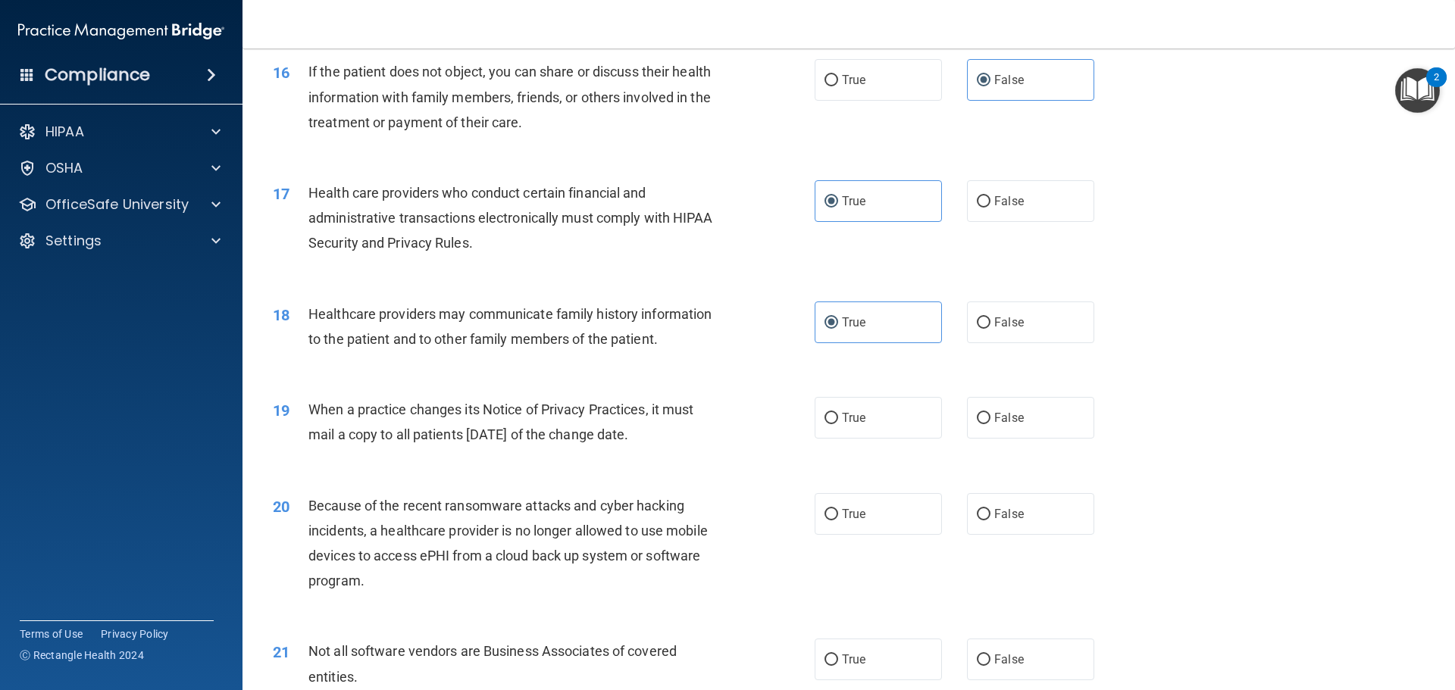
scroll to position [1776, 0]
click at [869, 420] on label "True" at bounding box center [877, 417] width 127 height 42
click at [838, 420] on input "True" at bounding box center [831, 416] width 14 height 11
radio input "true"
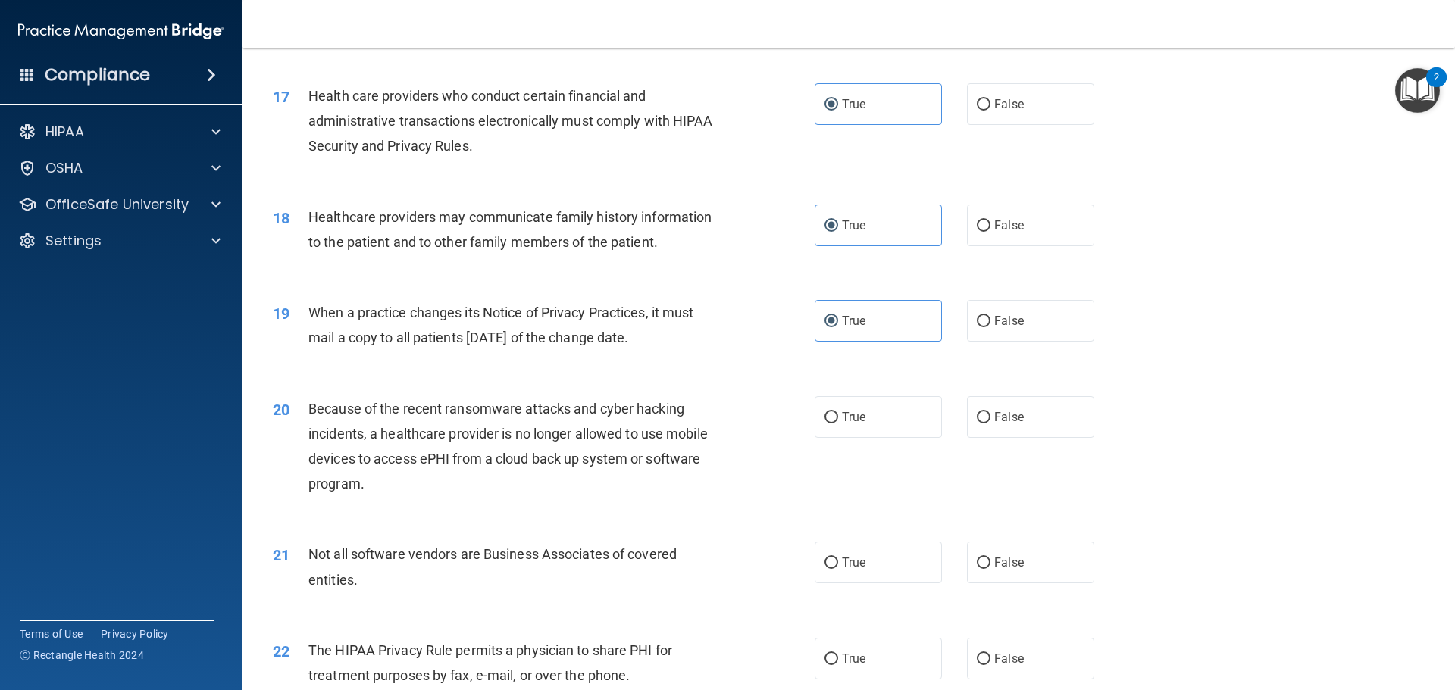
scroll to position [1928, 0]
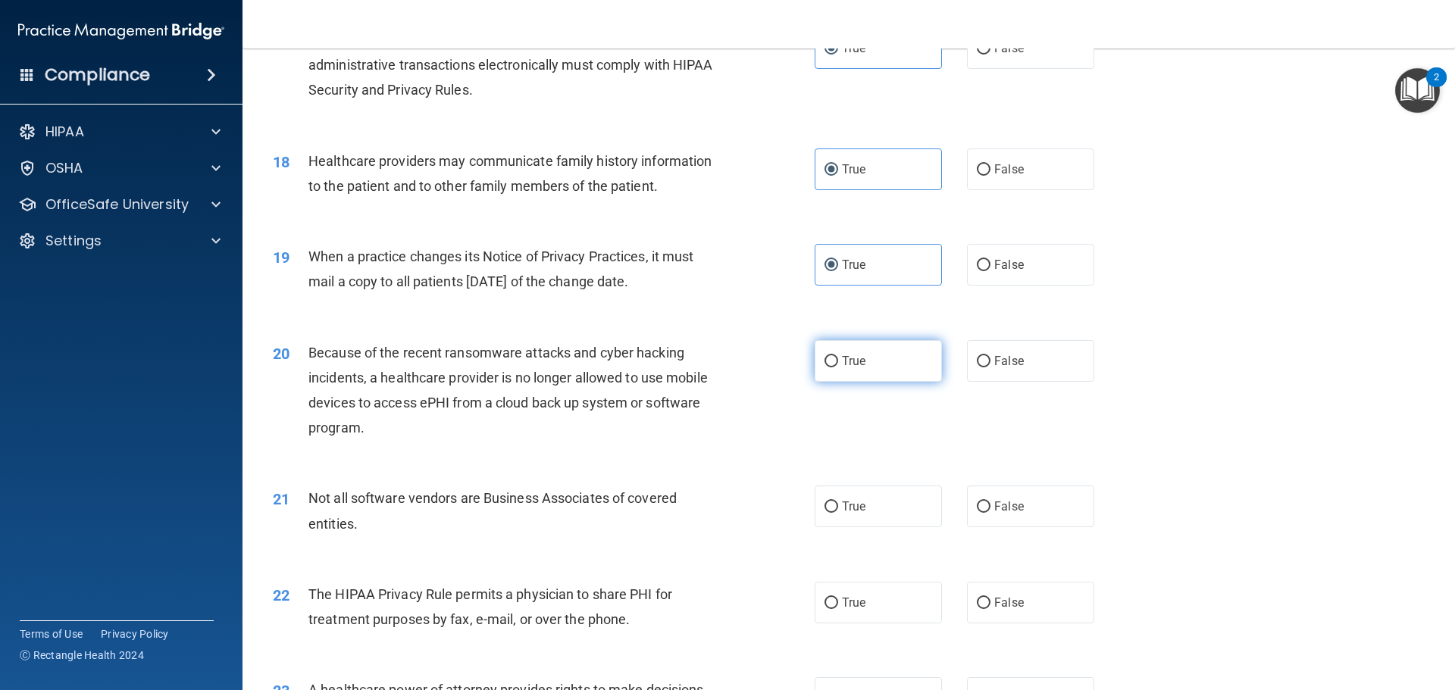
click at [814, 364] on label "True" at bounding box center [877, 361] width 127 height 42
click at [824, 364] on input "True" at bounding box center [831, 361] width 14 height 11
radio input "true"
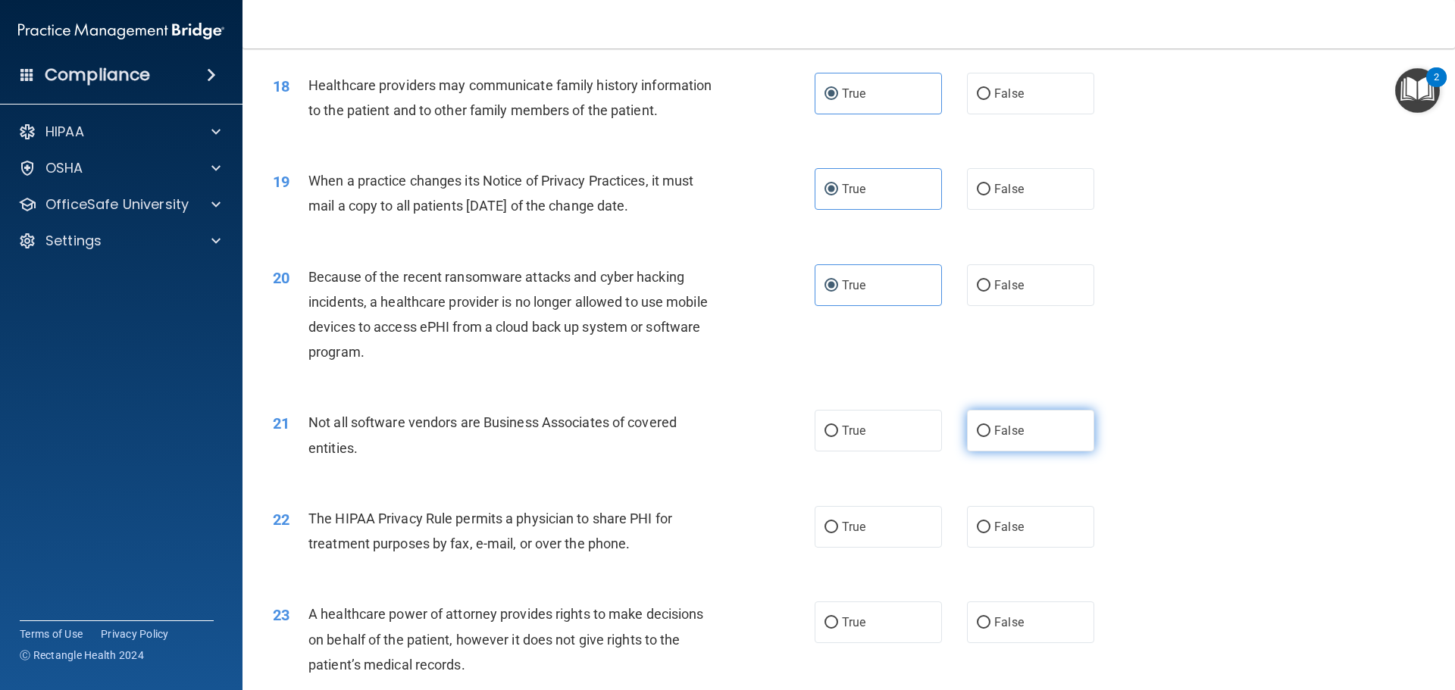
click at [1018, 421] on label "False" at bounding box center [1030, 431] width 127 height 42
click at [990, 426] on input "False" at bounding box center [984, 431] width 14 height 11
radio input "true"
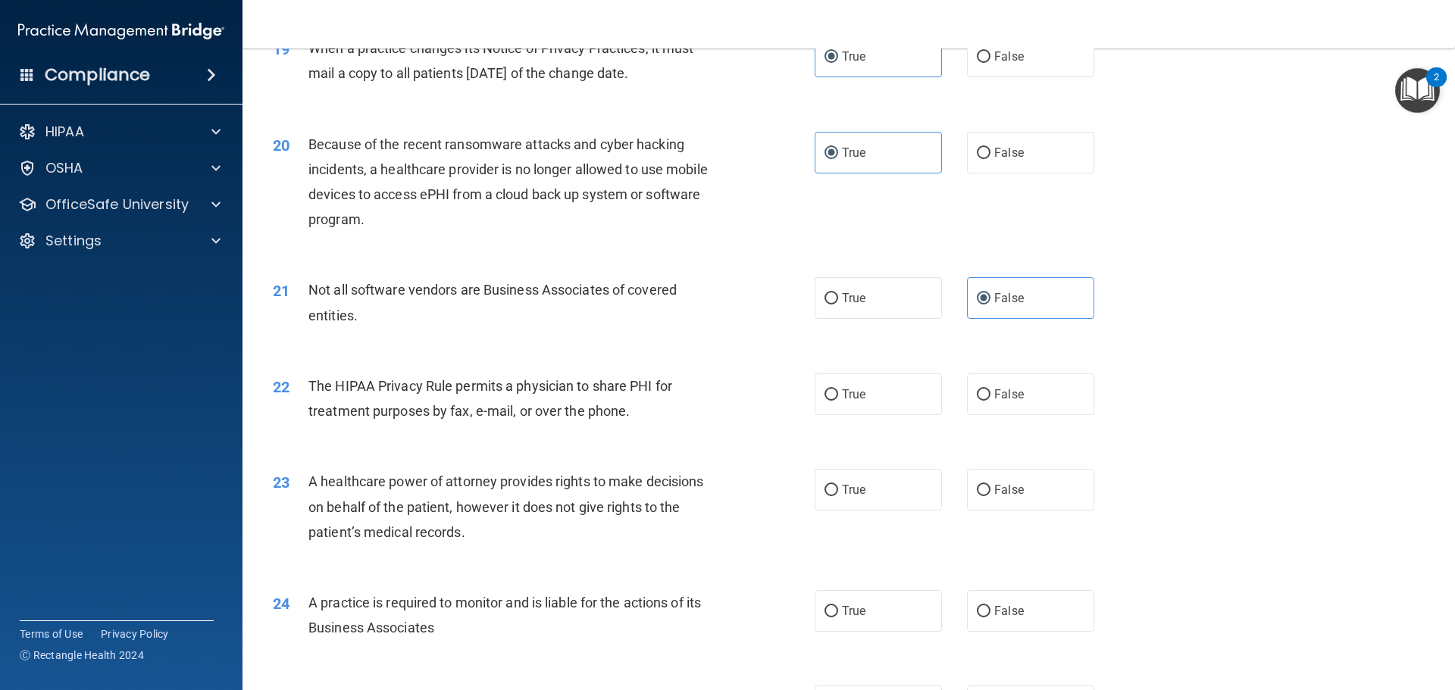
scroll to position [2155, 0]
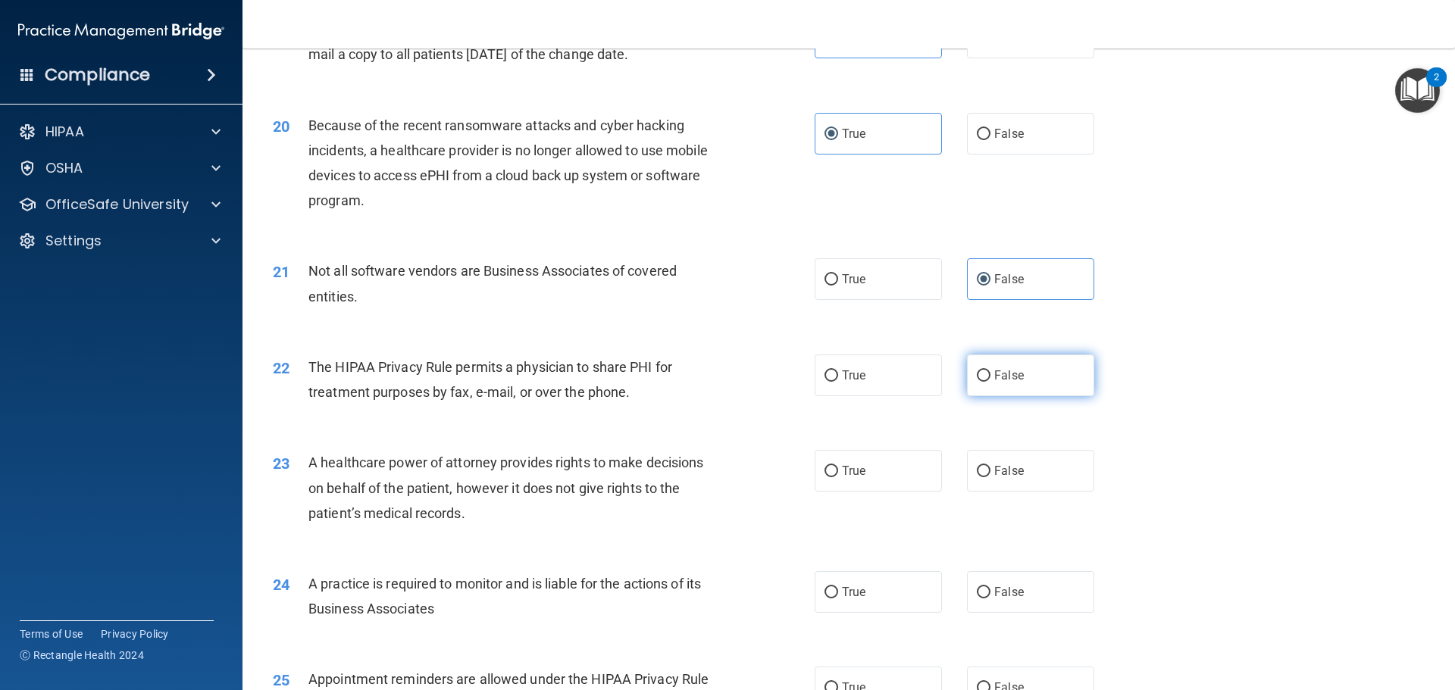
click at [1063, 378] on label "False" at bounding box center [1030, 376] width 127 height 42
click at [990, 378] on input "False" at bounding box center [984, 376] width 14 height 11
radio input "true"
click at [879, 381] on label "True" at bounding box center [877, 376] width 127 height 42
click at [838, 381] on input "True" at bounding box center [831, 376] width 14 height 11
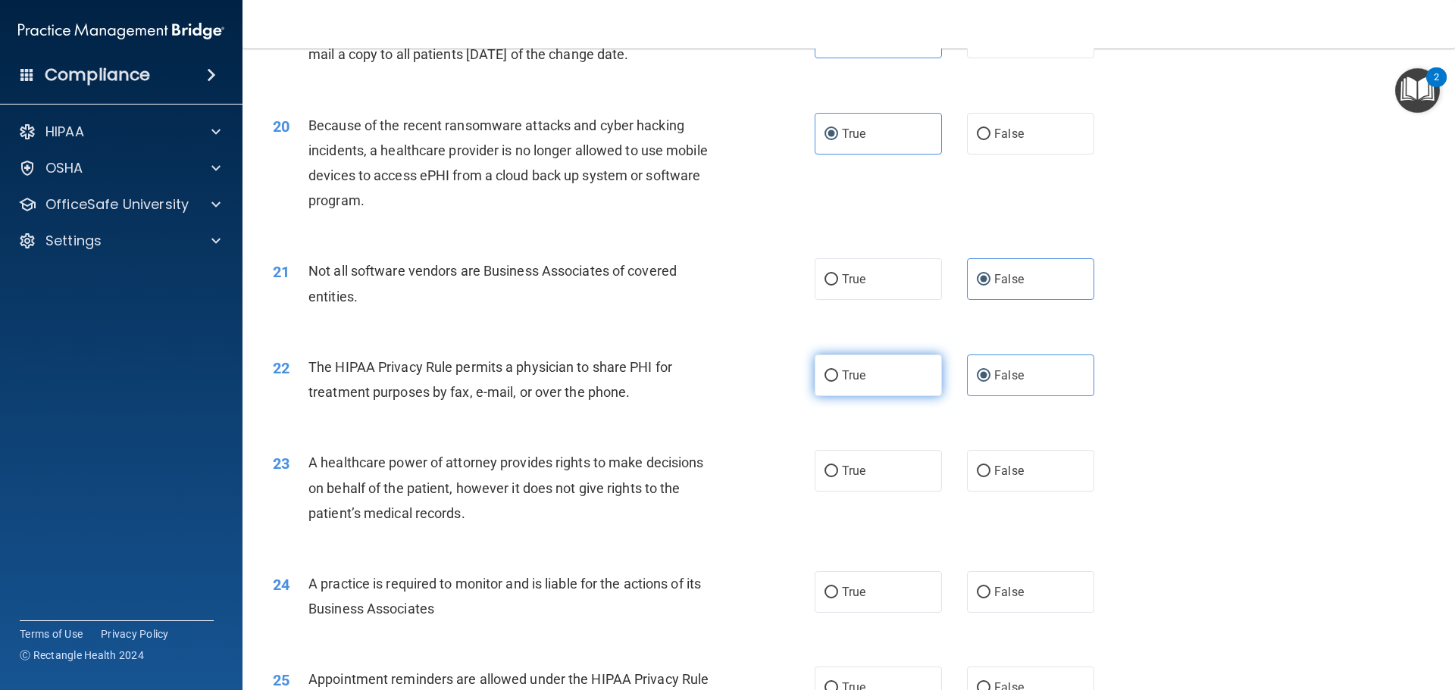
radio input "true"
radio input "false"
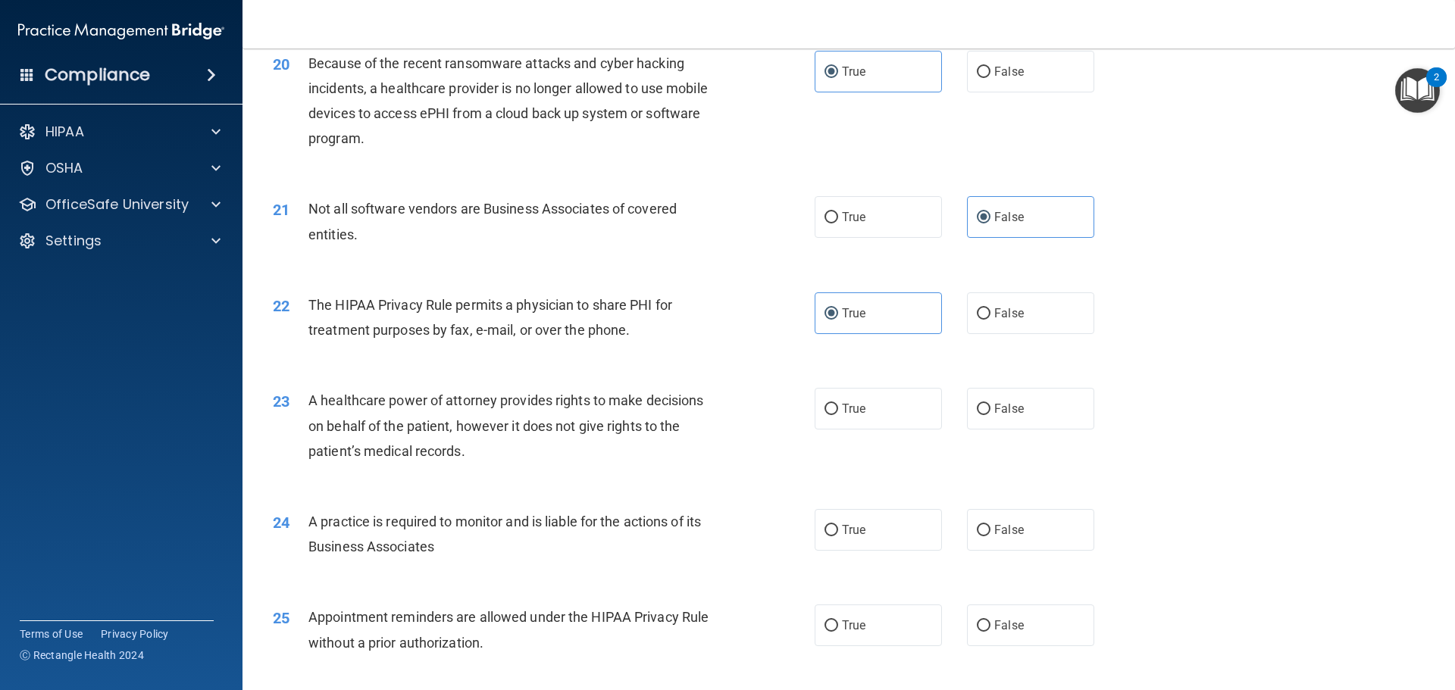
scroll to position [2306, 0]
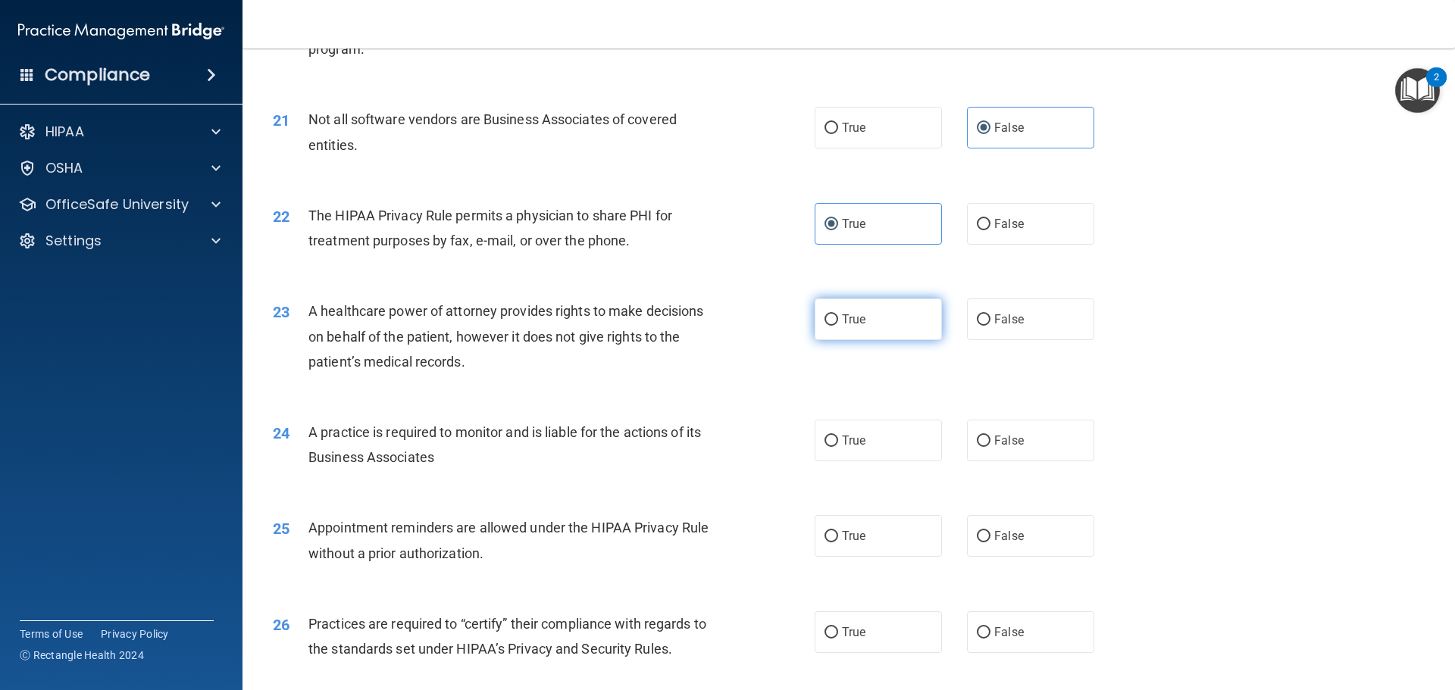
click at [890, 327] on label "True" at bounding box center [877, 320] width 127 height 42
click at [838, 326] on input "True" at bounding box center [831, 319] width 14 height 11
radio input "true"
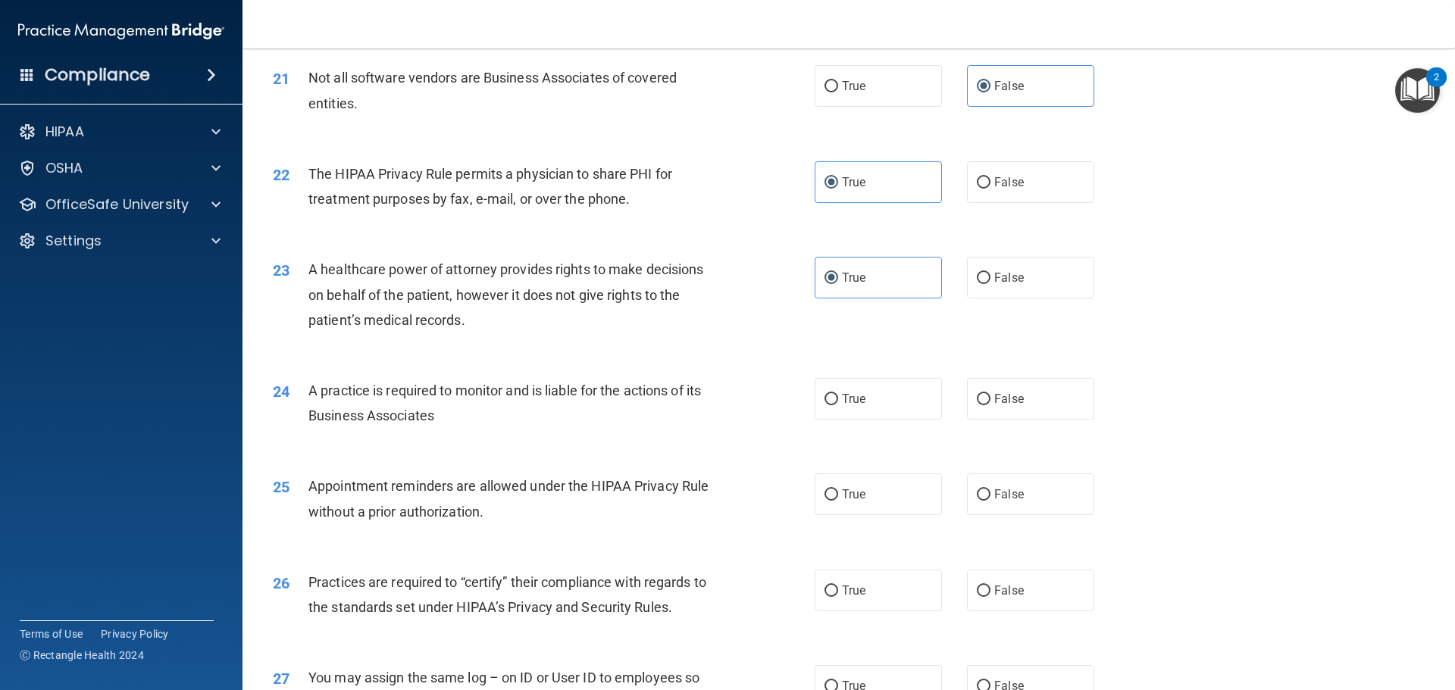
scroll to position [2382, 0]
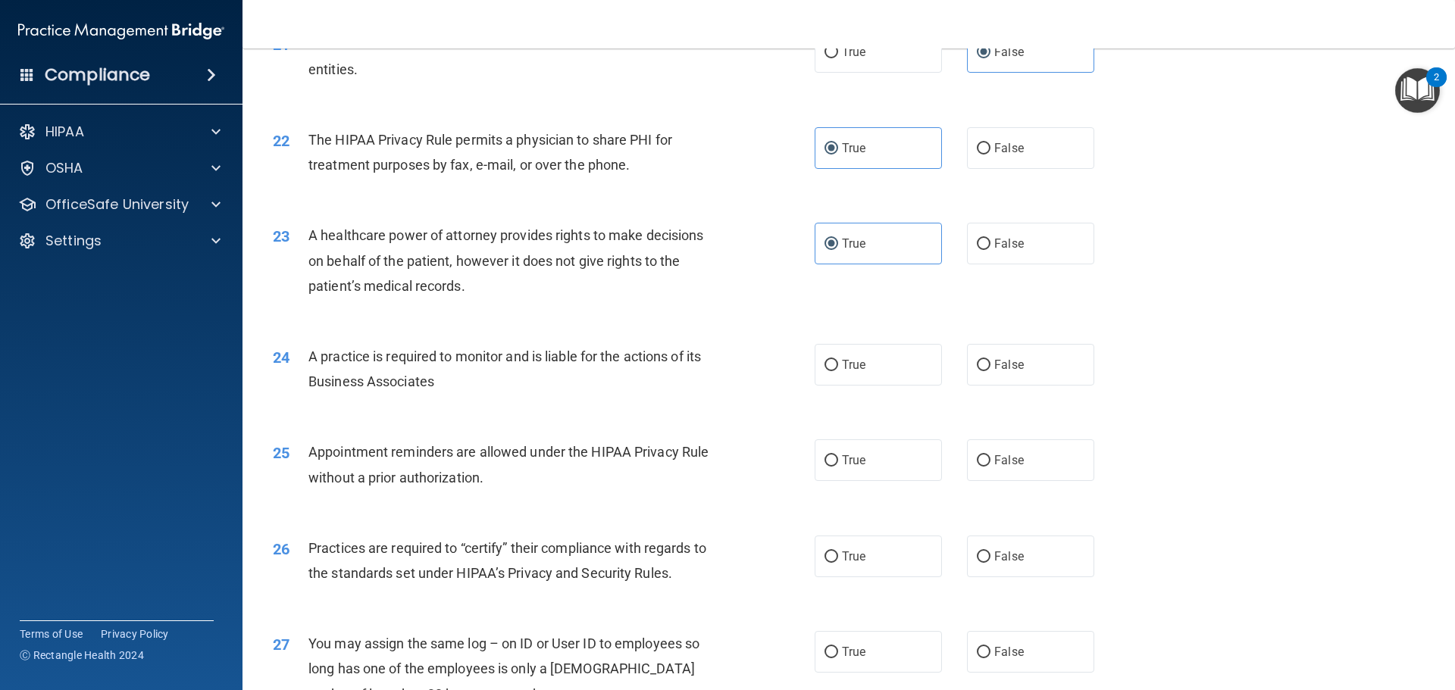
click at [1024, 267] on div "23 A healthcare power of attorney provides rights to make decisions on behalf o…" at bounding box center [848, 264] width 1174 height 121
click at [1027, 260] on label "False" at bounding box center [1030, 244] width 127 height 42
click at [990, 250] on input "False" at bounding box center [984, 244] width 14 height 11
radio input "true"
radio input "false"
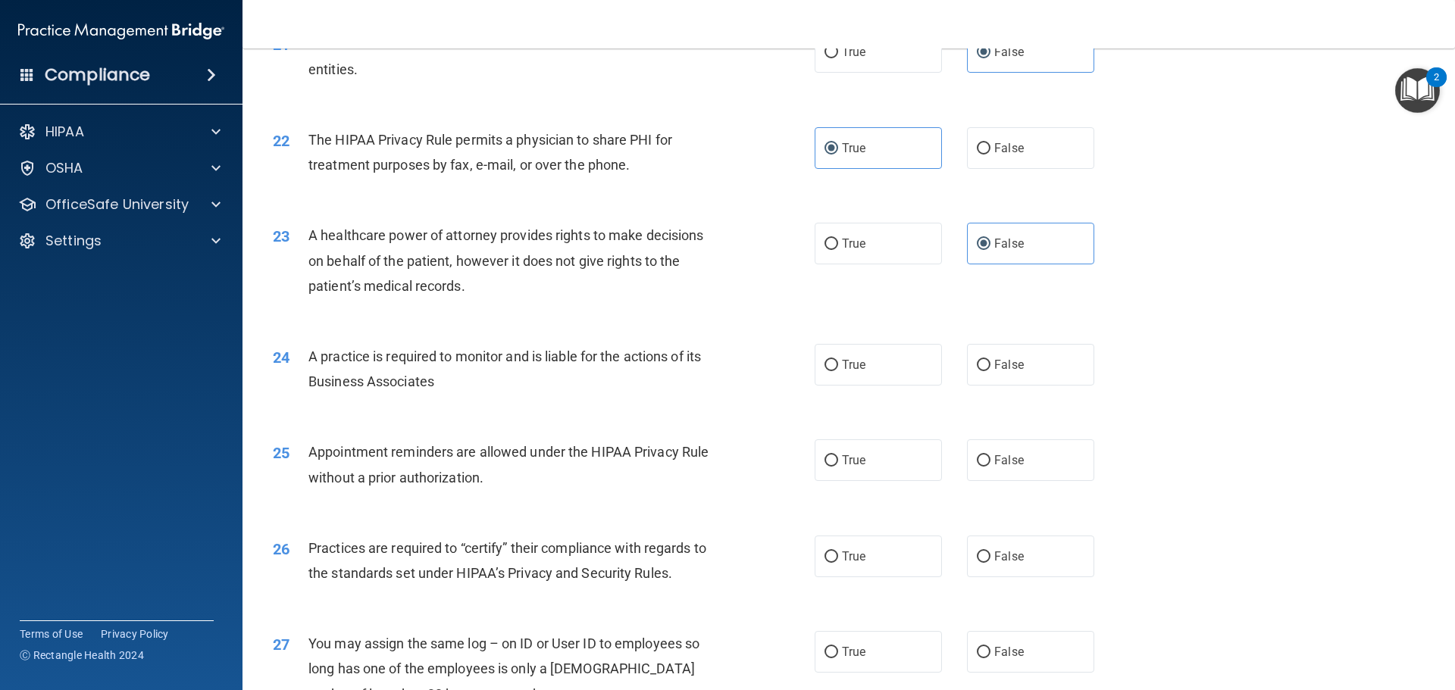
click at [805, 366] on div "24 A practice is required to monitor and is liable for the actions of its Busin…" at bounding box center [543, 373] width 587 height 58
click at [848, 377] on label "True" at bounding box center [877, 365] width 127 height 42
click at [838, 371] on input "True" at bounding box center [831, 365] width 14 height 11
radio input "true"
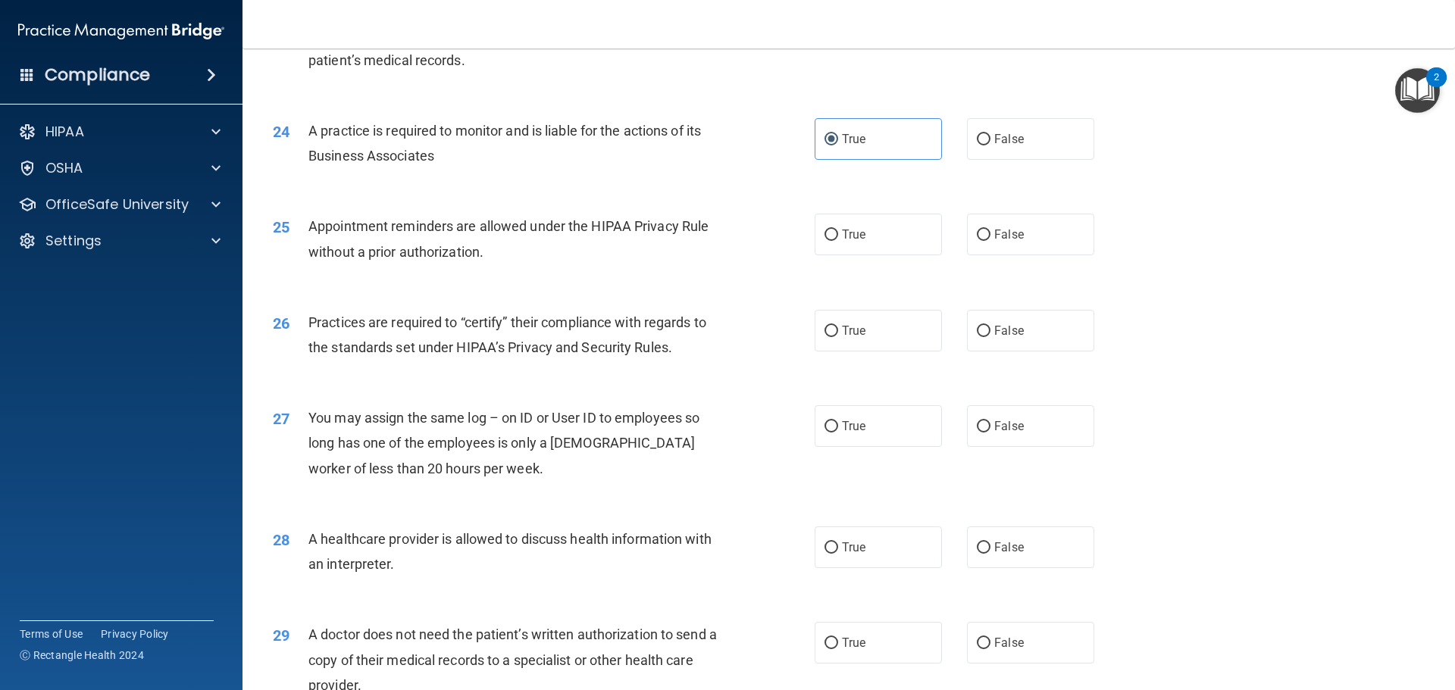
scroll to position [2609, 0]
click at [893, 252] on label "True" at bounding box center [877, 233] width 127 height 42
click at [838, 239] on input "True" at bounding box center [831, 233] width 14 height 11
radio input "true"
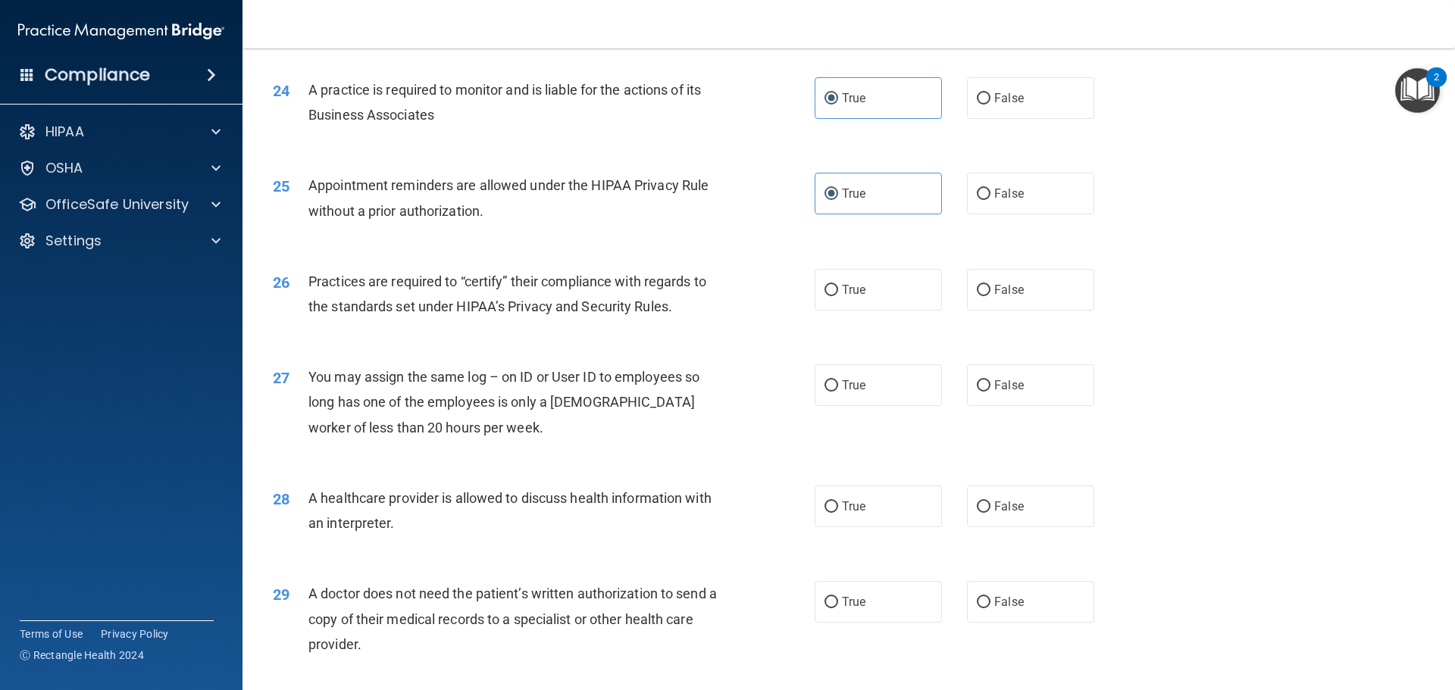
scroll to position [2685, 0]
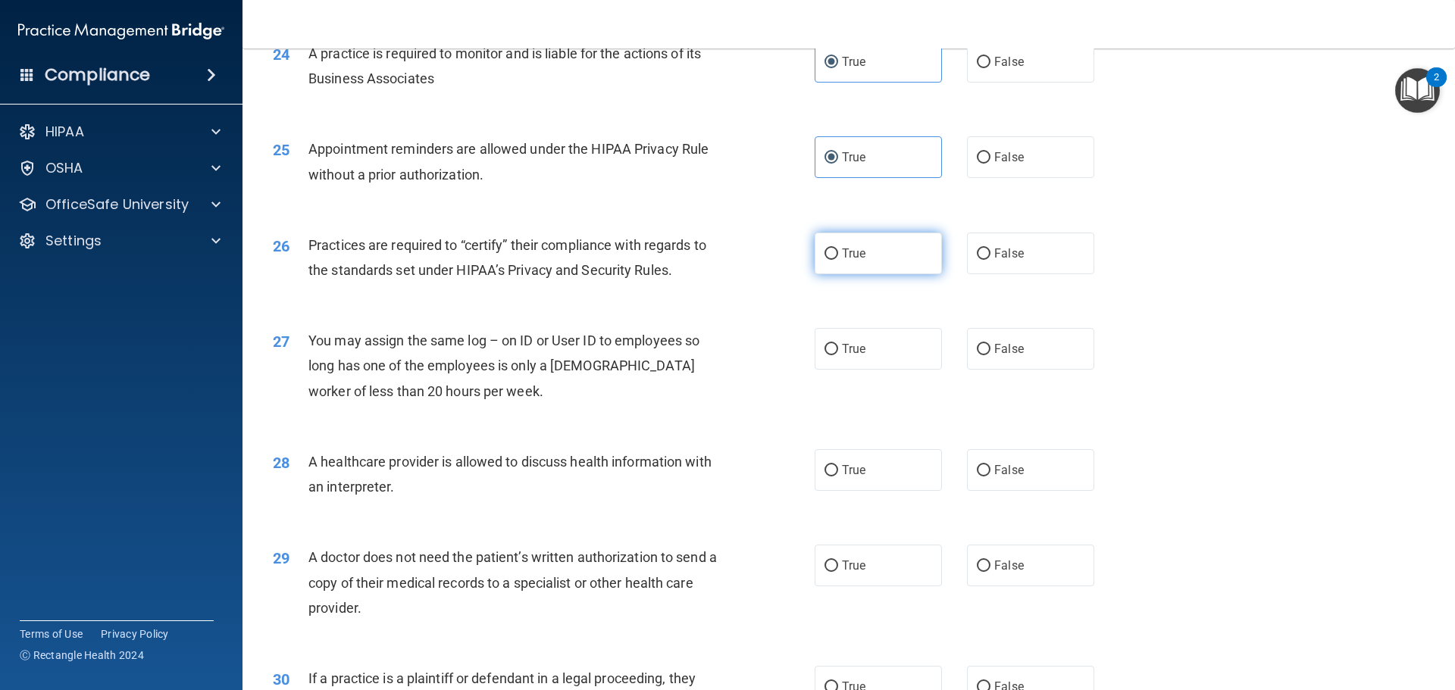
click at [845, 264] on label "True" at bounding box center [877, 254] width 127 height 42
click at [838, 260] on input "True" at bounding box center [831, 254] width 14 height 11
radio input "true"
click at [967, 167] on label "False" at bounding box center [1030, 157] width 127 height 42
click at [977, 164] on input "False" at bounding box center [984, 157] width 14 height 11
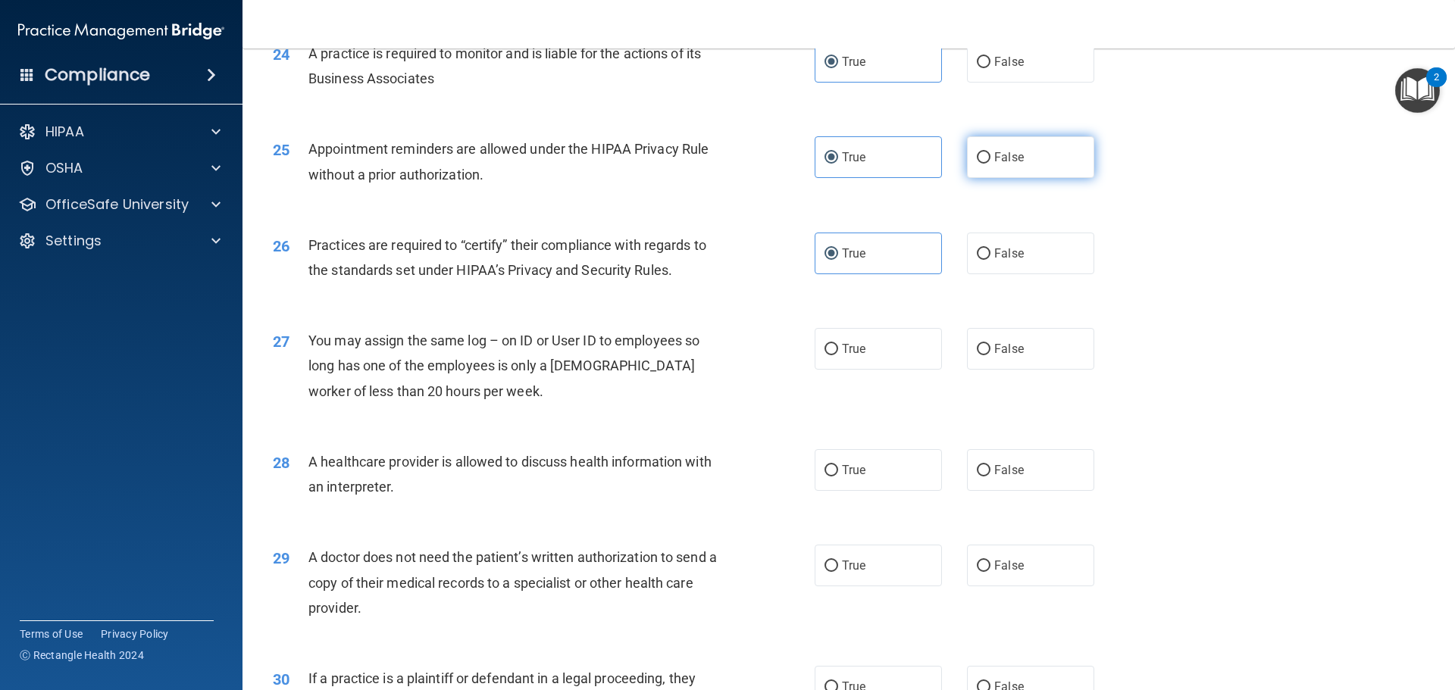
radio input "true"
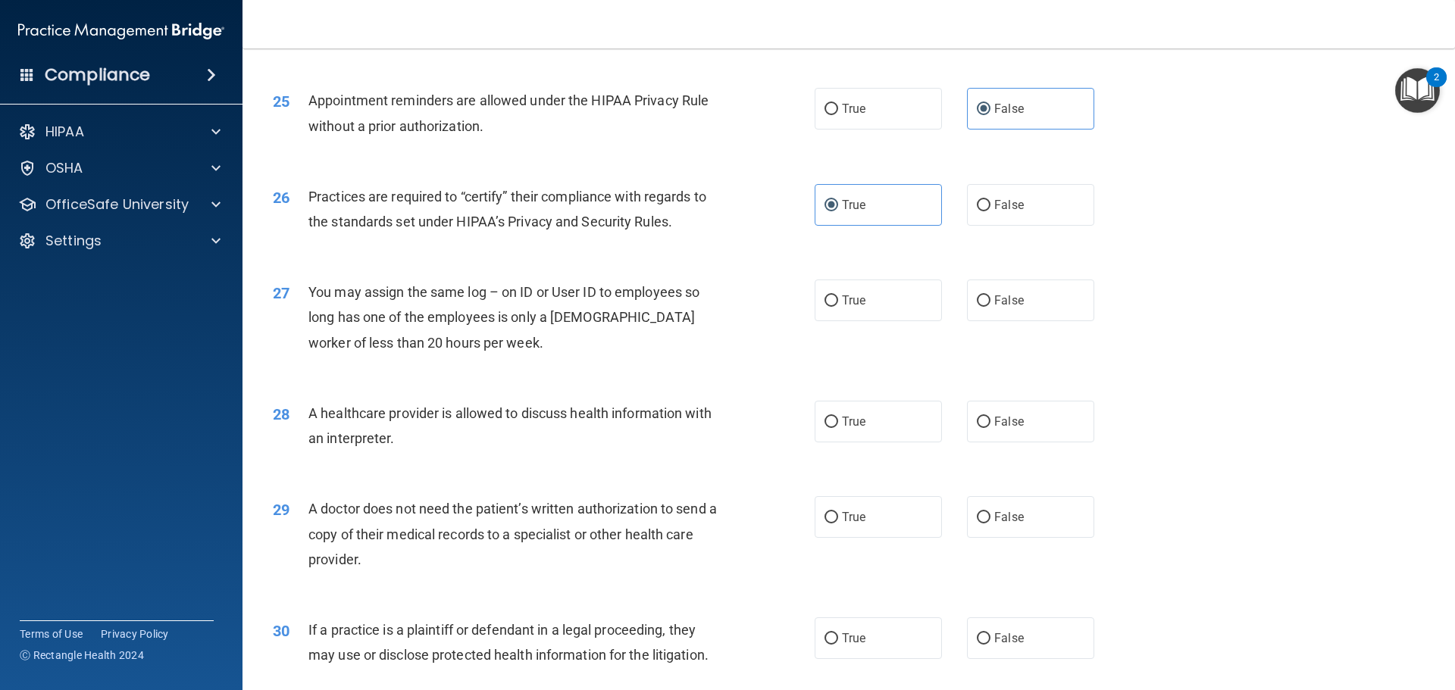
scroll to position [2761, 0]
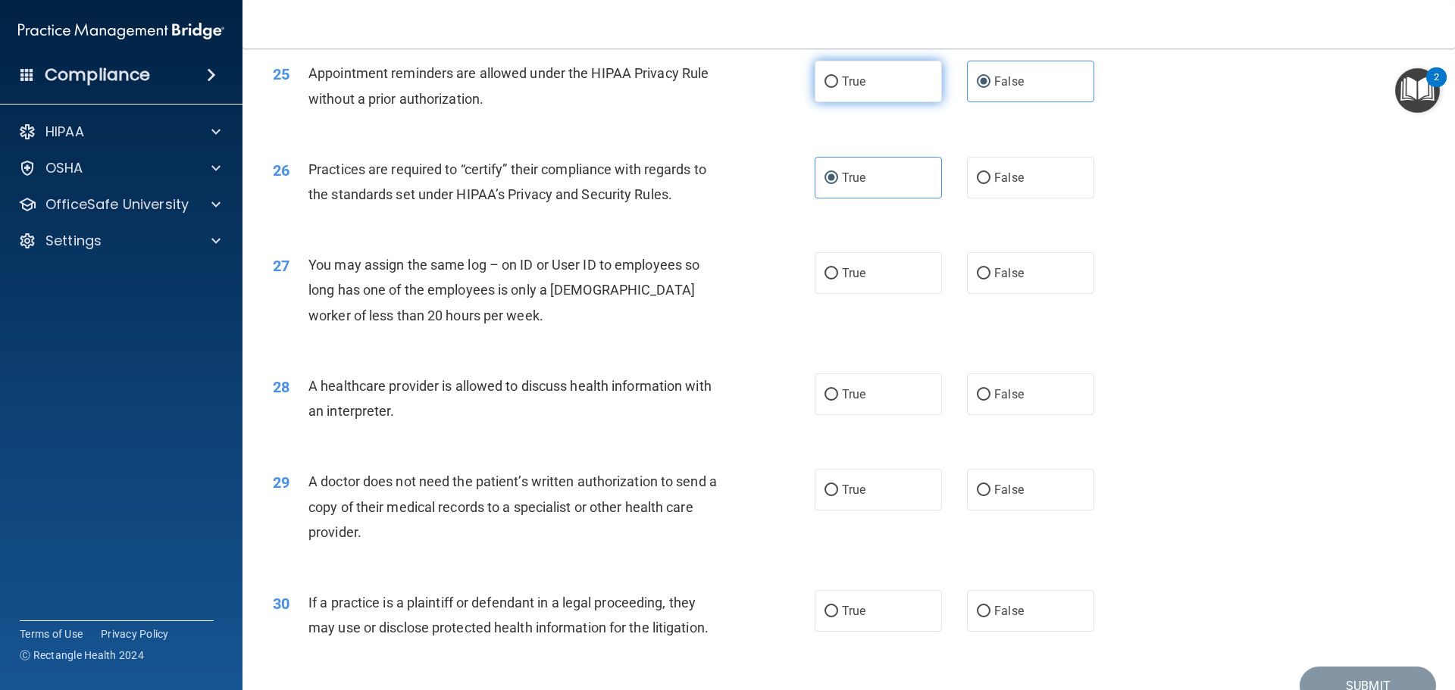
click at [858, 90] on label "True" at bounding box center [877, 82] width 127 height 42
click at [838, 88] on input "True" at bounding box center [831, 82] width 14 height 11
radio input "true"
radio input "false"
click at [889, 277] on label "True" at bounding box center [877, 273] width 127 height 42
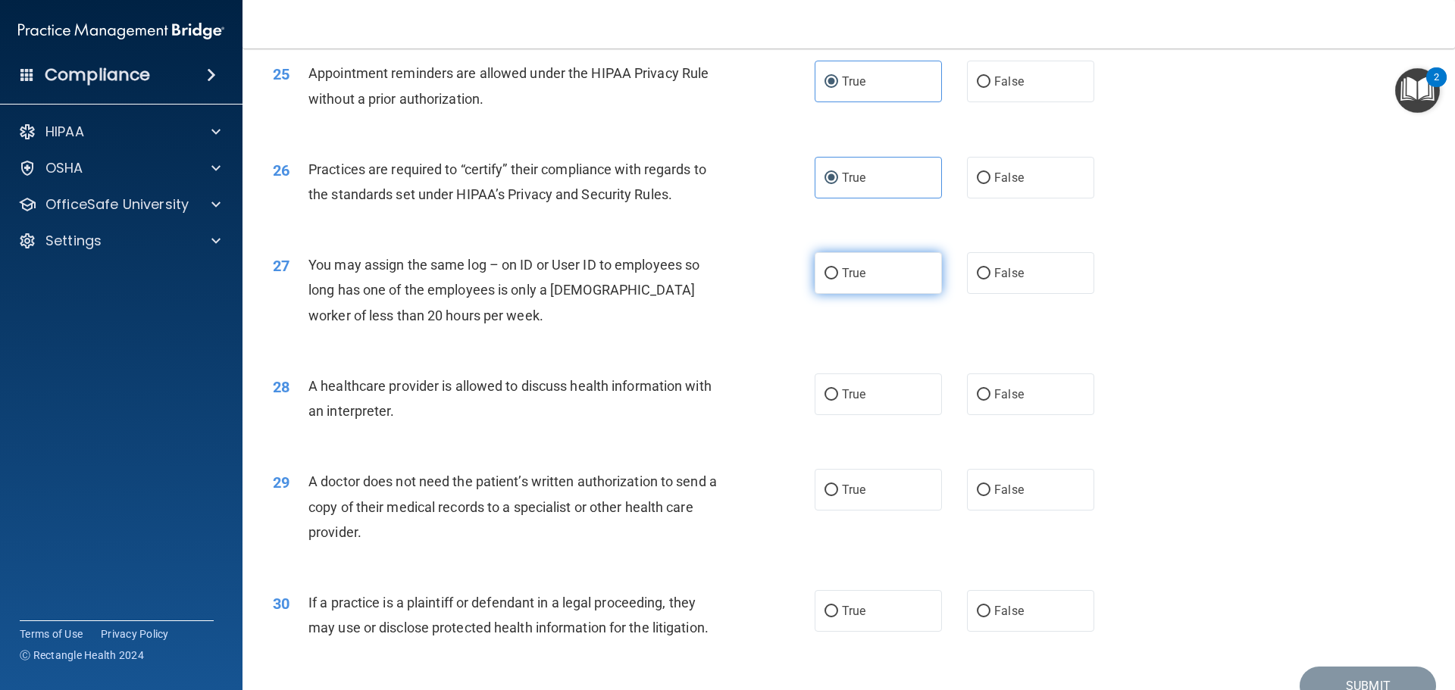
click at [838, 277] on input "True" at bounding box center [831, 273] width 14 height 11
radio input "true"
click at [857, 383] on label "True" at bounding box center [877, 395] width 127 height 42
click at [838, 389] on input "True" at bounding box center [831, 394] width 14 height 11
radio input "true"
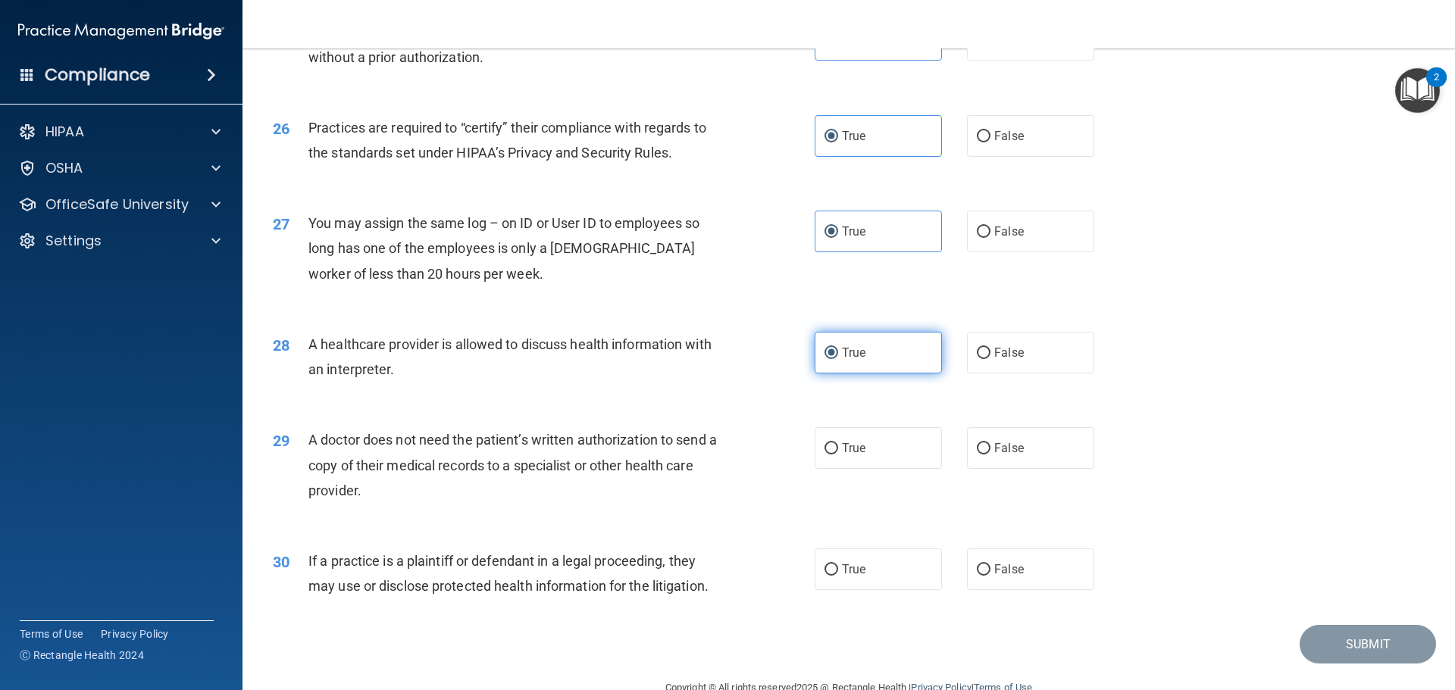
scroll to position [2837, 0]
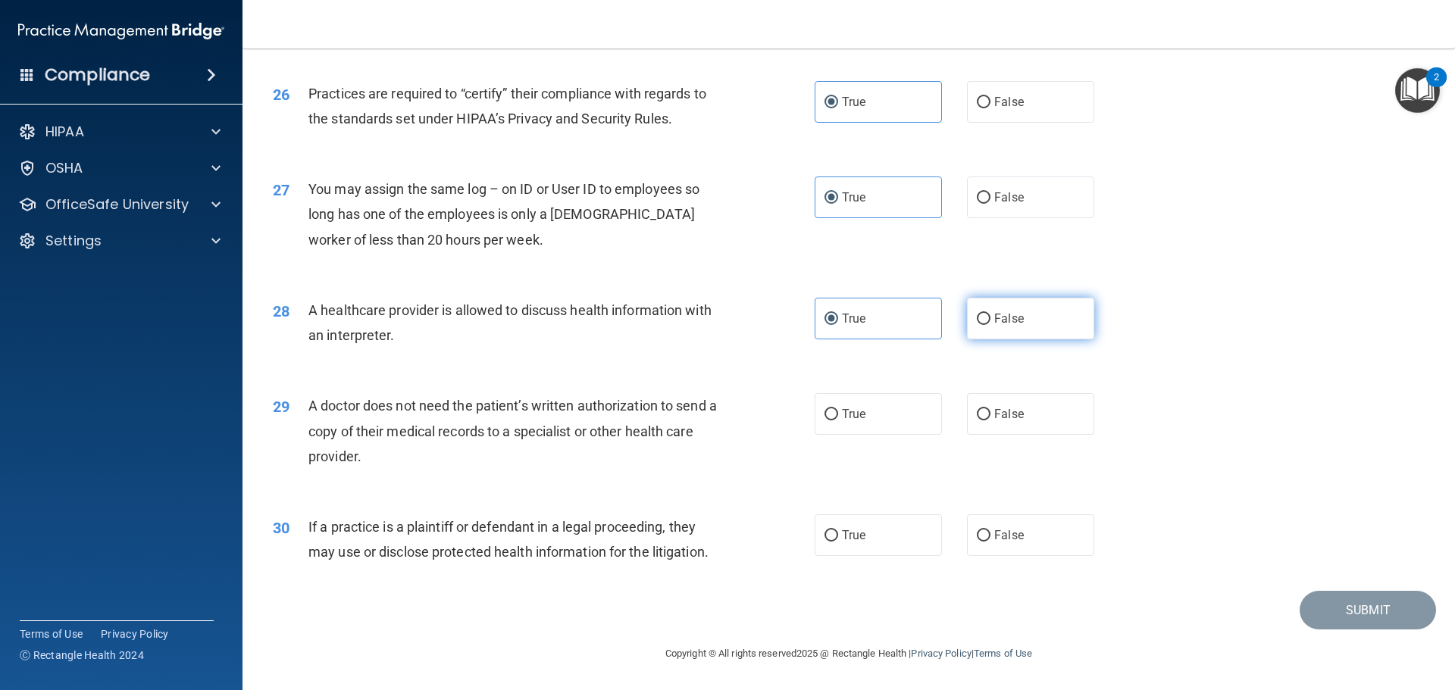
click at [984, 324] on label "False" at bounding box center [1030, 319] width 127 height 42
click at [984, 324] on input "False" at bounding box center [984, 319] width 14 height 11
radio input "true"
click at [843, 327] on label "True" at bounding box center [877, 319] width 127 height 42
click at [838, 325] on input "True" at bounding box center [831, 319] width 14 height 11
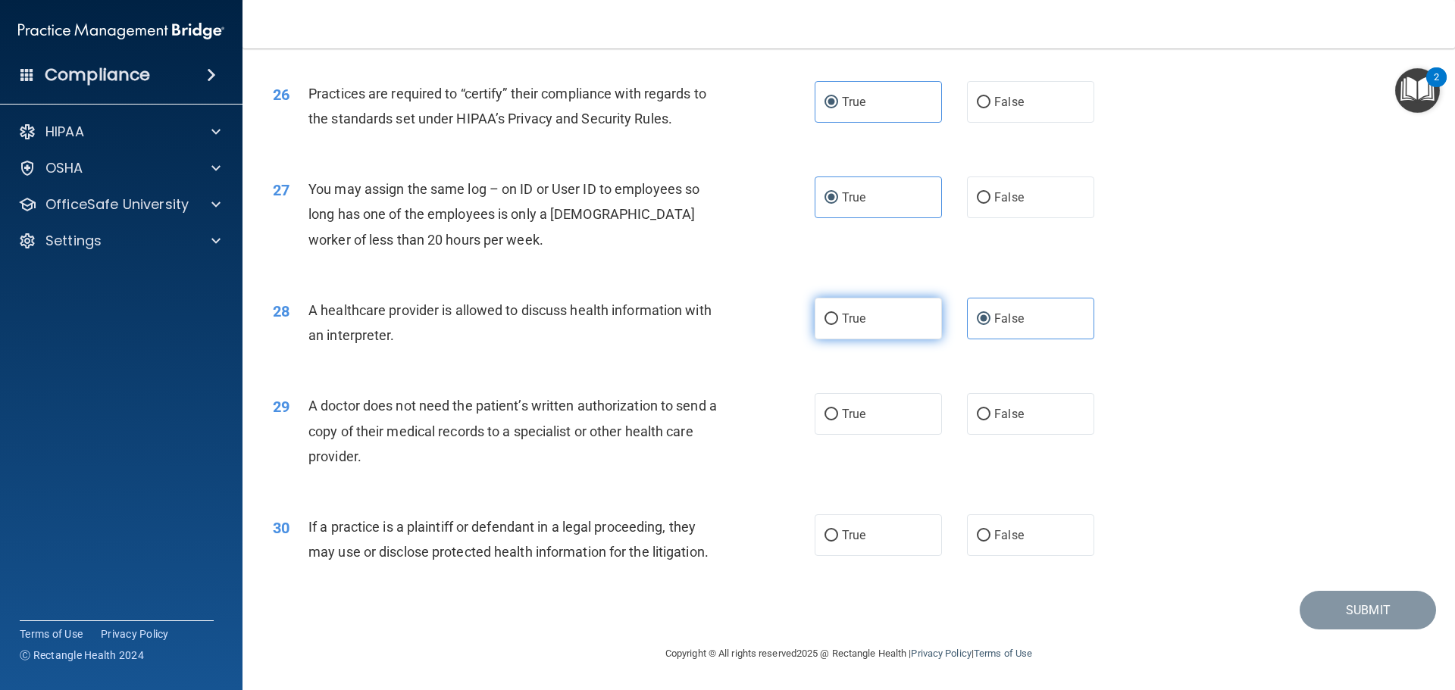
radio input "true"
radio input "false"
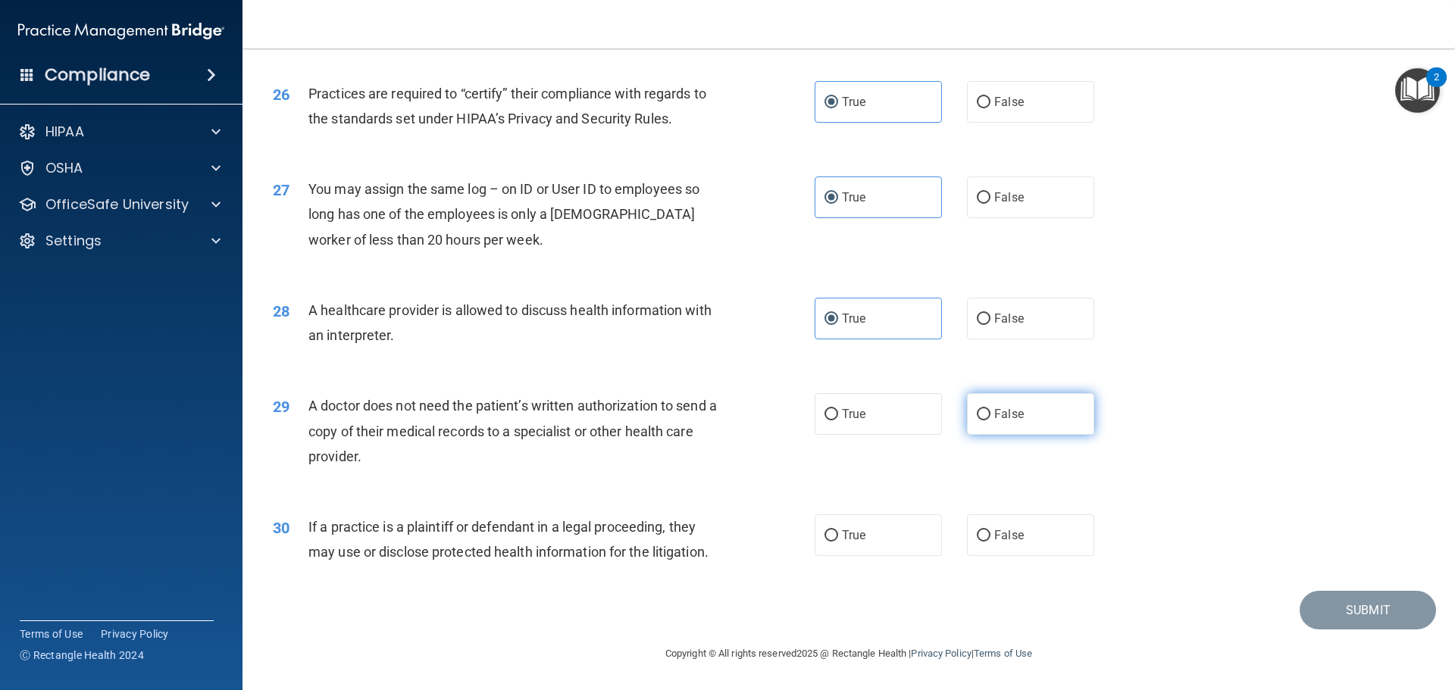
click at [996, 406] on label "False" at bounding box center [1030, 414] width 127 height 42
click at [990, 409] on input "False" at bounding box center [984, 414] width 14 height 11
radio input "true"
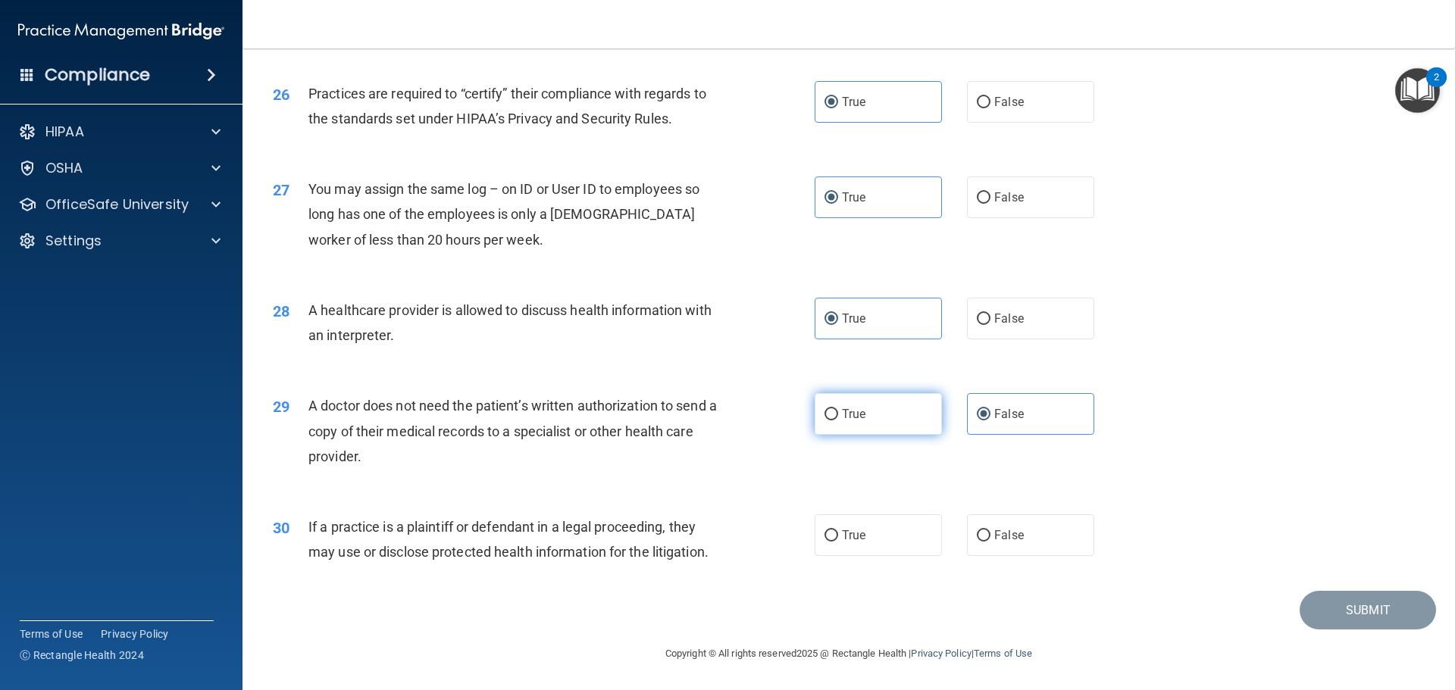
click at [878, 433] on label "True" at bounding box center [877, 414] width 127 height 42
click at [838, 421] on input "True" at bounding box center [831, 414] width 14 height 11
radio input "true"
click at [952, 434] on div "True False" at bounding box center [966, 414] width 305 height 42
click at [982, 424] on label "False" at bounding box center [1030, 414] width 127 height 42
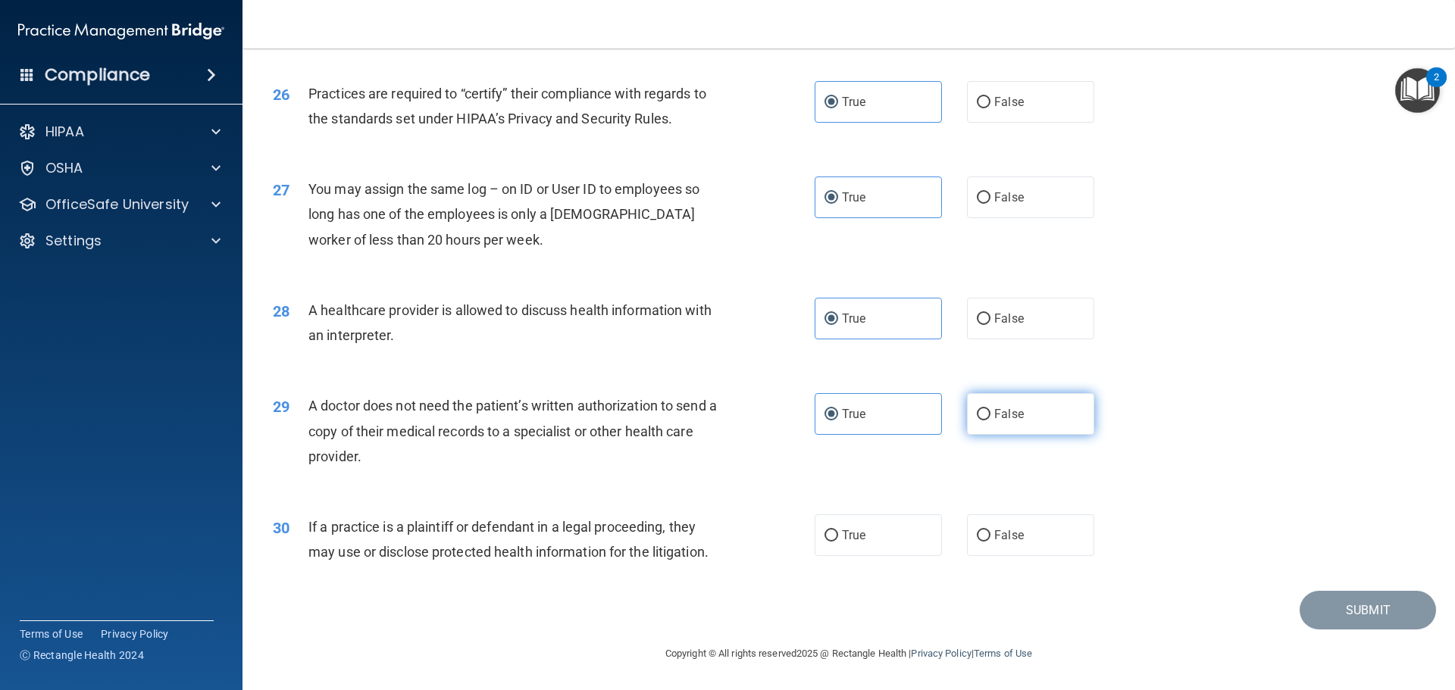
click at [982, 421] on input "False" at bounding box center [984, 414] width 14 height 11
radio input "true"
radio input "false"
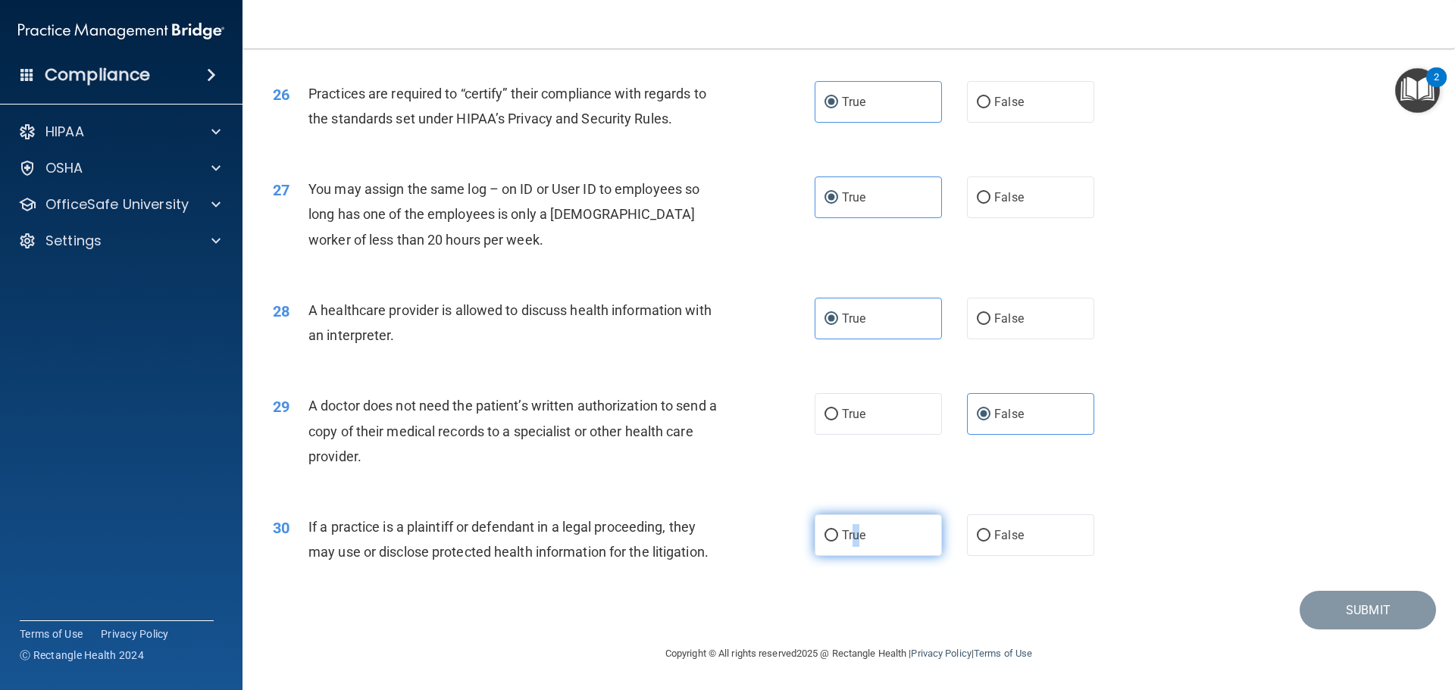
click at [851, 549] on label "True" at bounding box center [877, 535] width 127 height 42
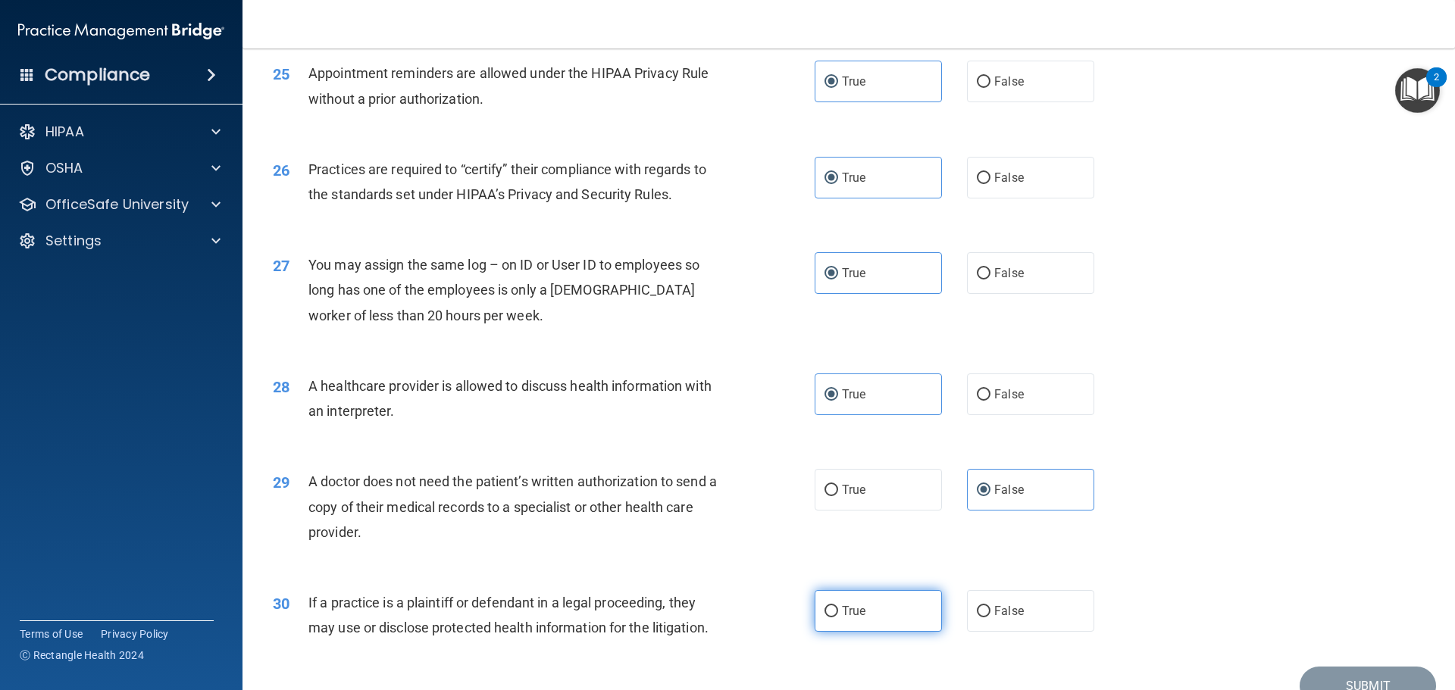
click at [873, 602] on label "True" at bounding box center [877, 611] width 127 height 42
click at [838, 606] on input "True" at bounding box center [831, 611] width 14 height 11
radio input "true"
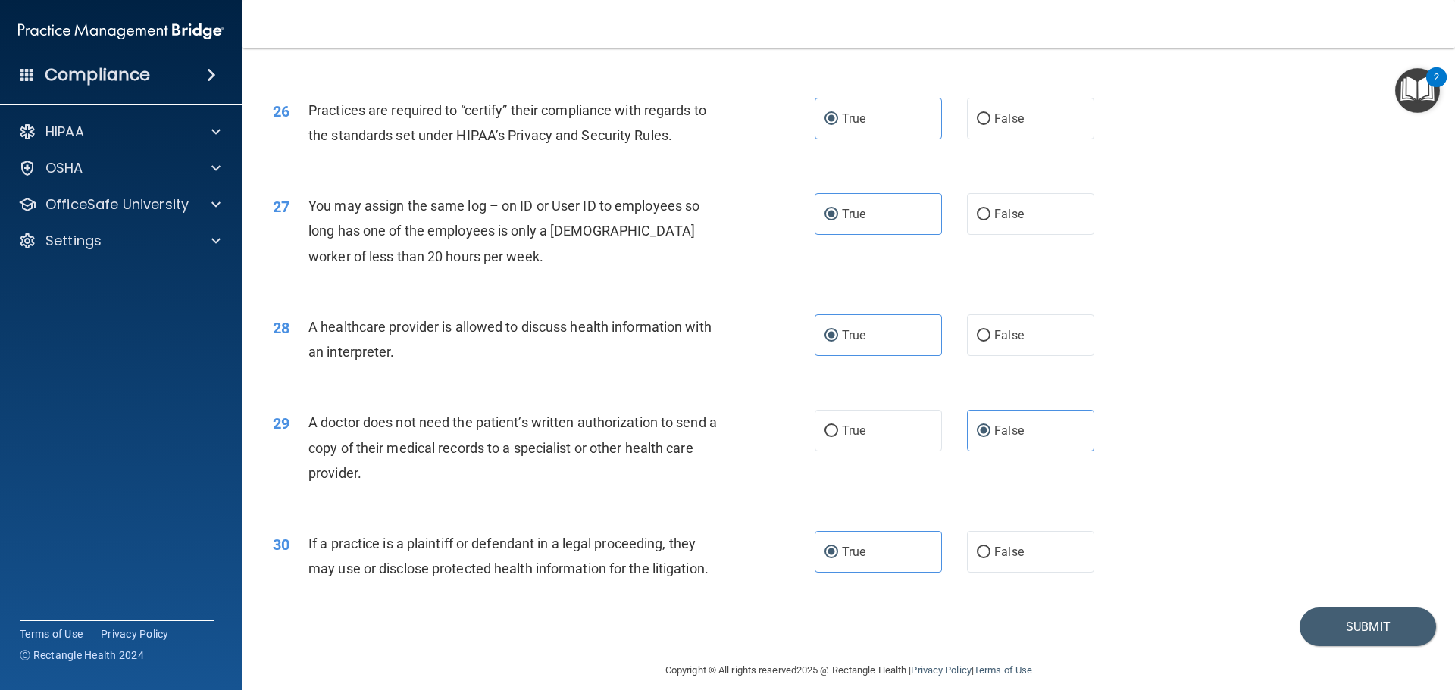
scroll to position [2837, 0]
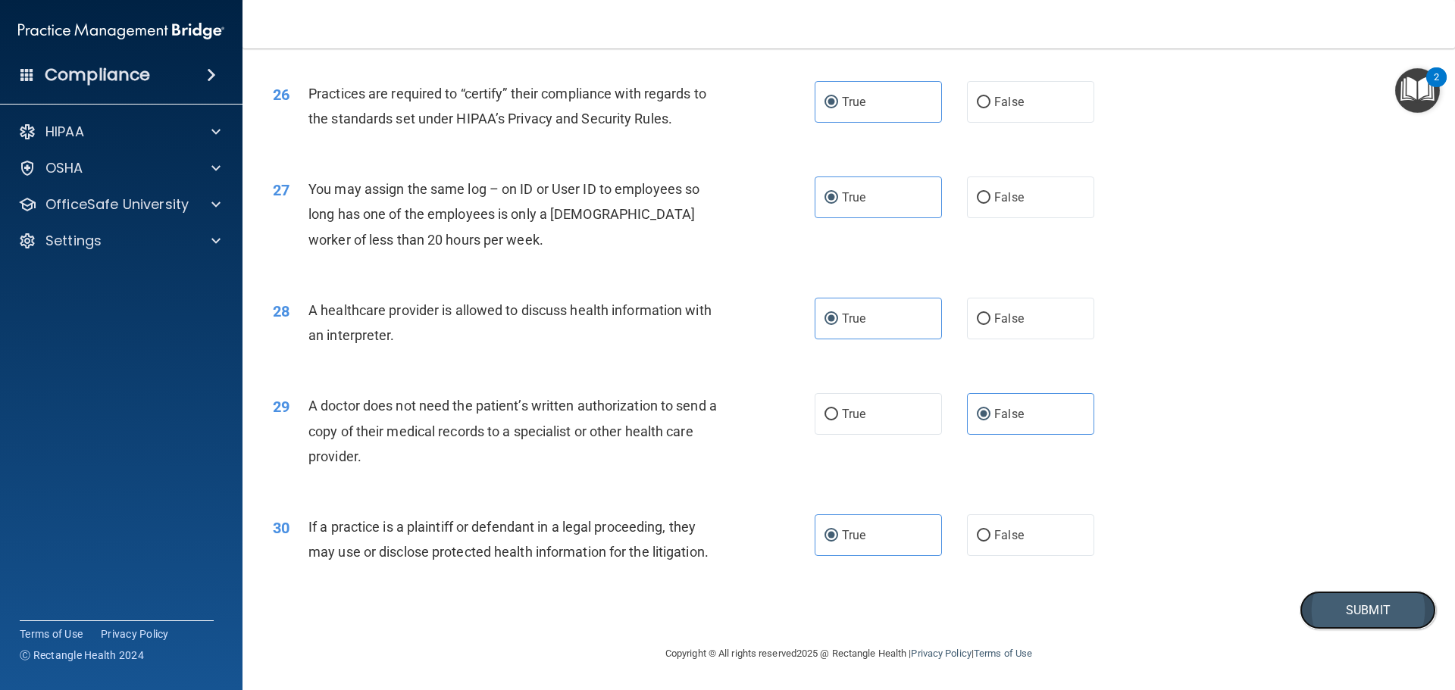
click at [1344, 605] on button "Submit" at bounding box center [1367, 610] width 136 height 39
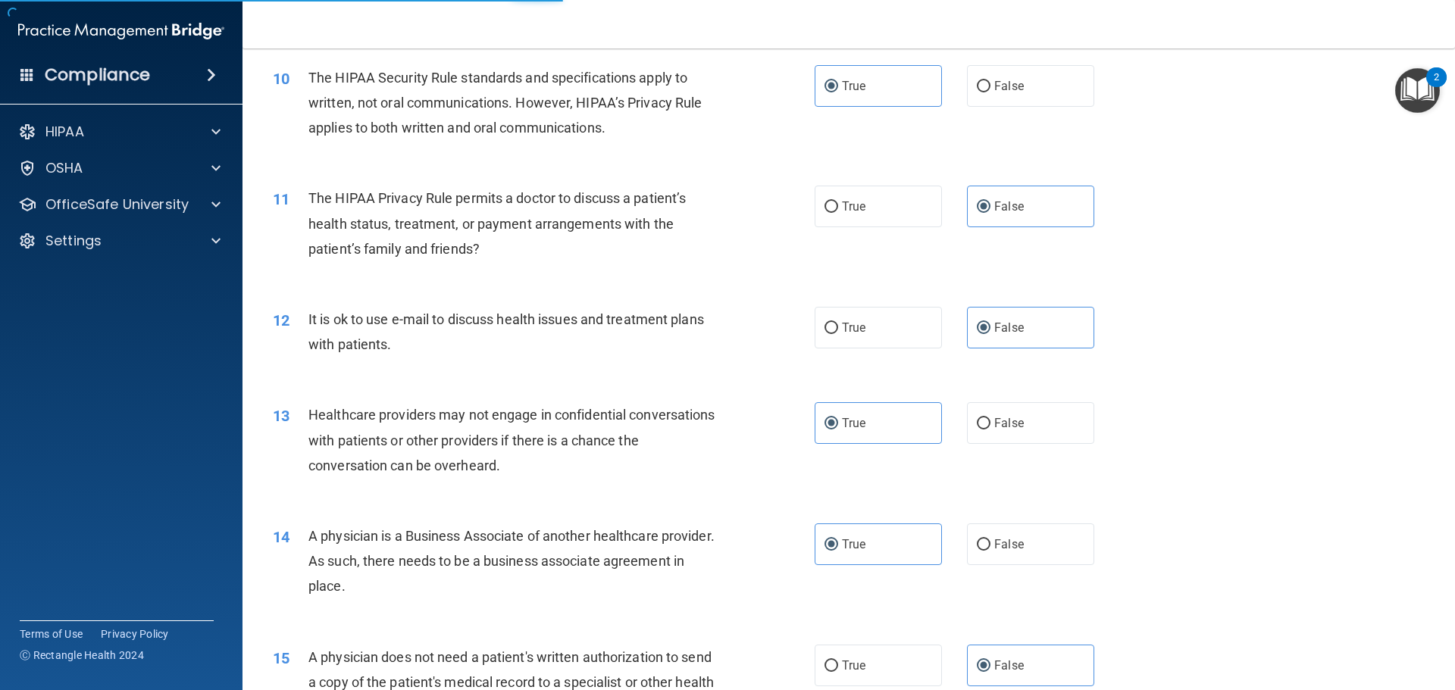
scroll to position [791, 0]
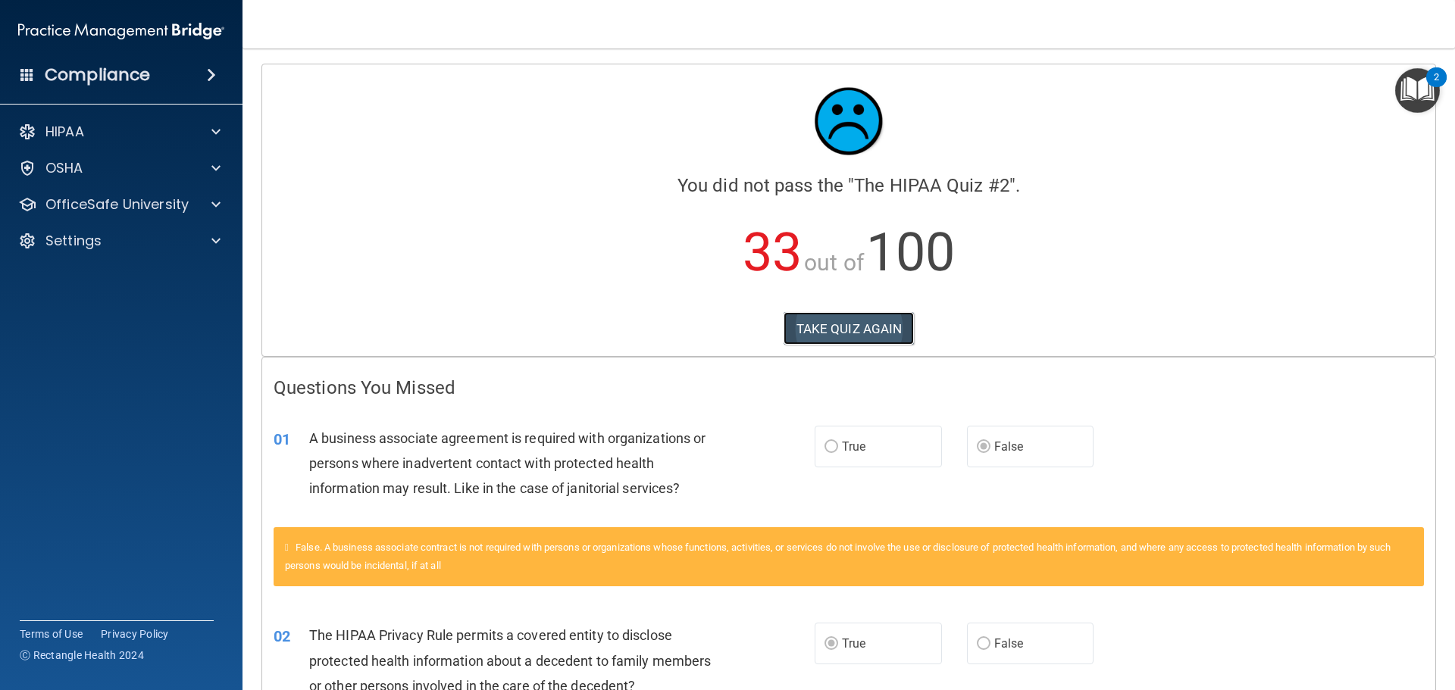
click at [830, 324] on button "TAKE QUIZ AGAIN" at bounding box center [848, 328] width 131 height 33
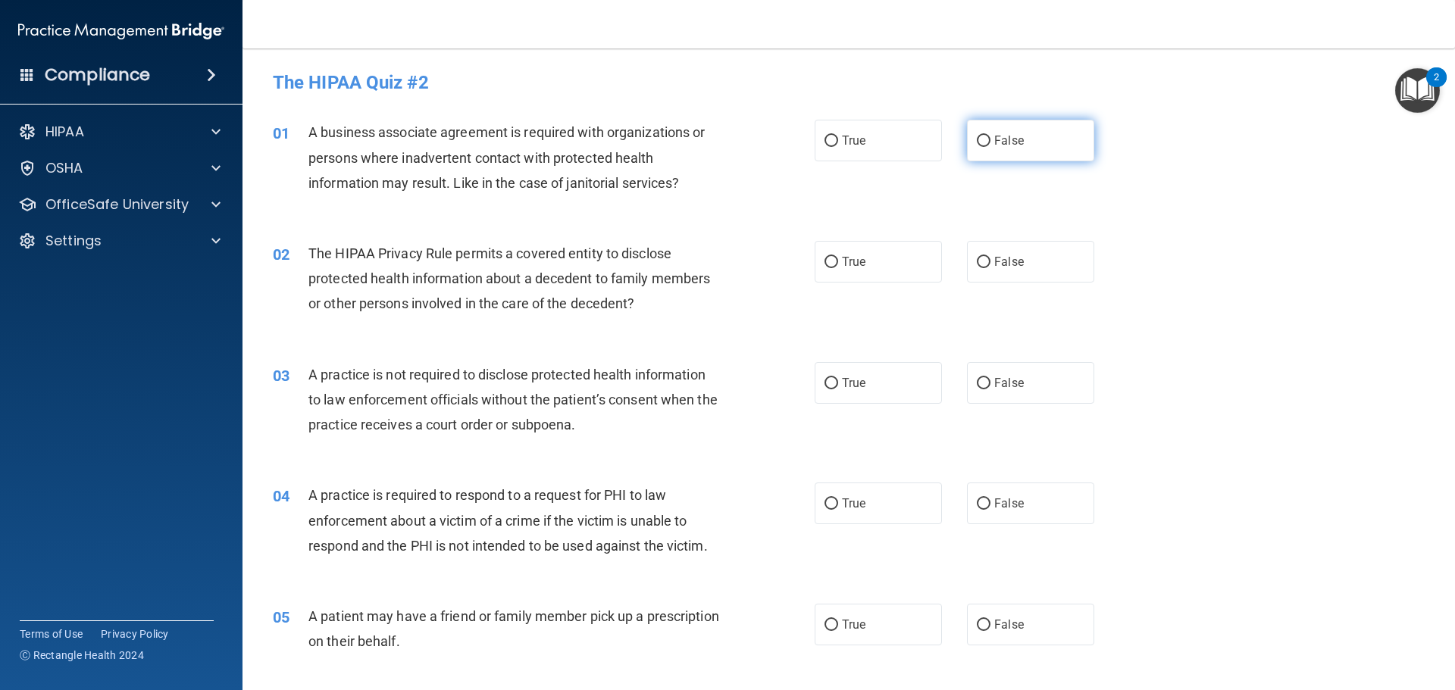
click at [1016, 127] on label "False" at bounding box center [1030, 141] width 127 height 42
click at [990, 136] on input "False" at bounding box center [984, 141] width 14 height 11
radio input "true"
click at [886, 262] on label "True" at bounding box center [877, 262] width 127 height 42
click at [838, 262] on input "True" at bounding box center [831, 262] width 14 height 11
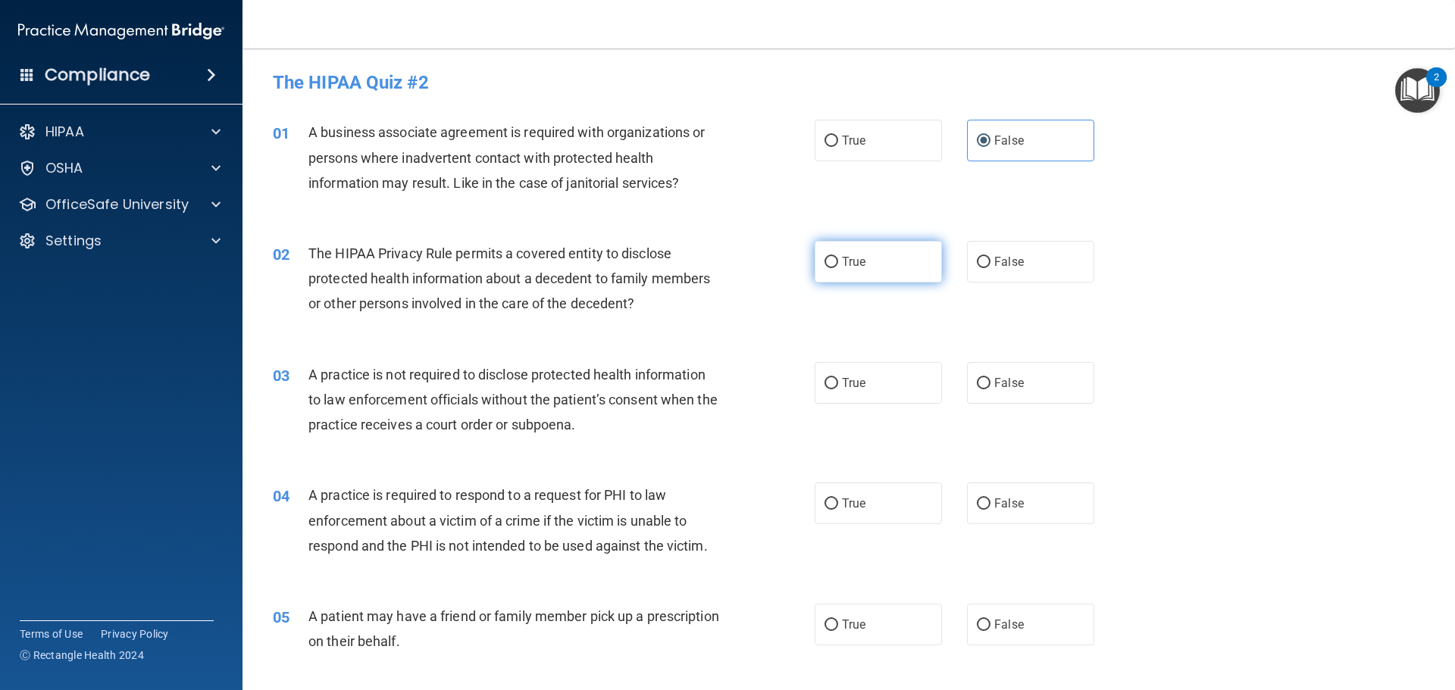
radio input "true"
click at [1021, 364] on label "False" at bounding box center [1030, 383] width 127 height 42
click at [990, 378] on input "False" at bounding box center [984, 383] width 14 height 11
radio input "true"
click at [863, 503] on label "True" at bounding box center [877, 504] width 127 height 42
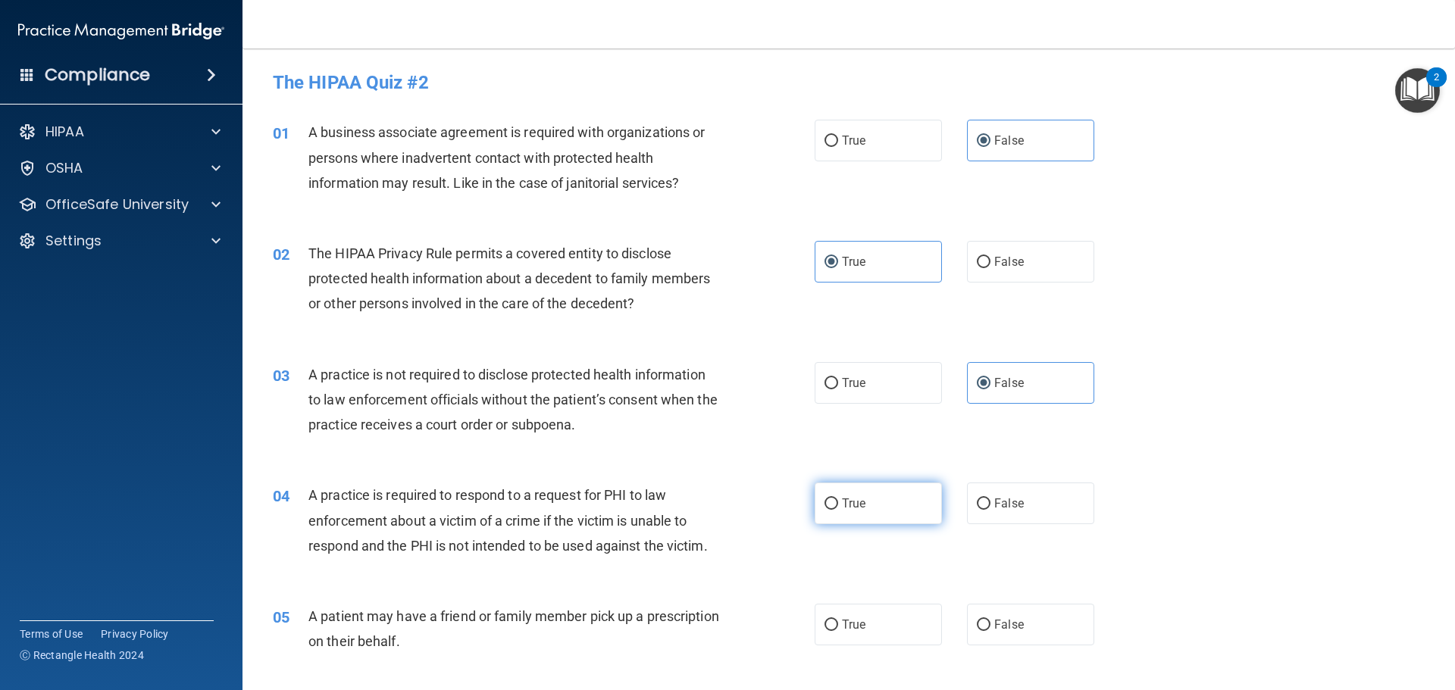
click at [838, 503] on input "True" at bounding box center [831, 504] width 14 height 11
radio input "true"
drag, startPoint x: 863, startPoint y: 503, endPoint x: 855, endPoint y: 614, distance: 111.6
click at [855, 614] on label "True" at bounding box center [877, 625] width 127 height 42
click at [838, 620] on input "True" at bounding box center [831, 625] width 14 height 11
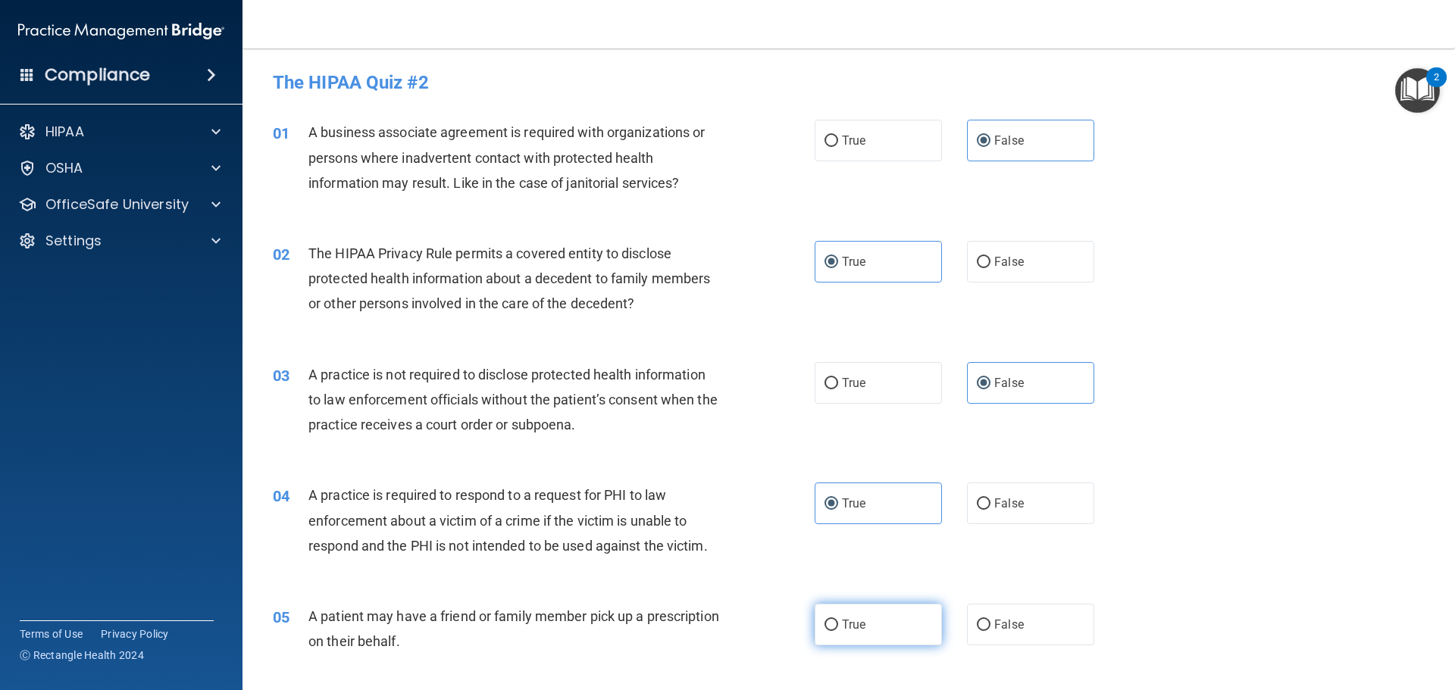
radio input "true"
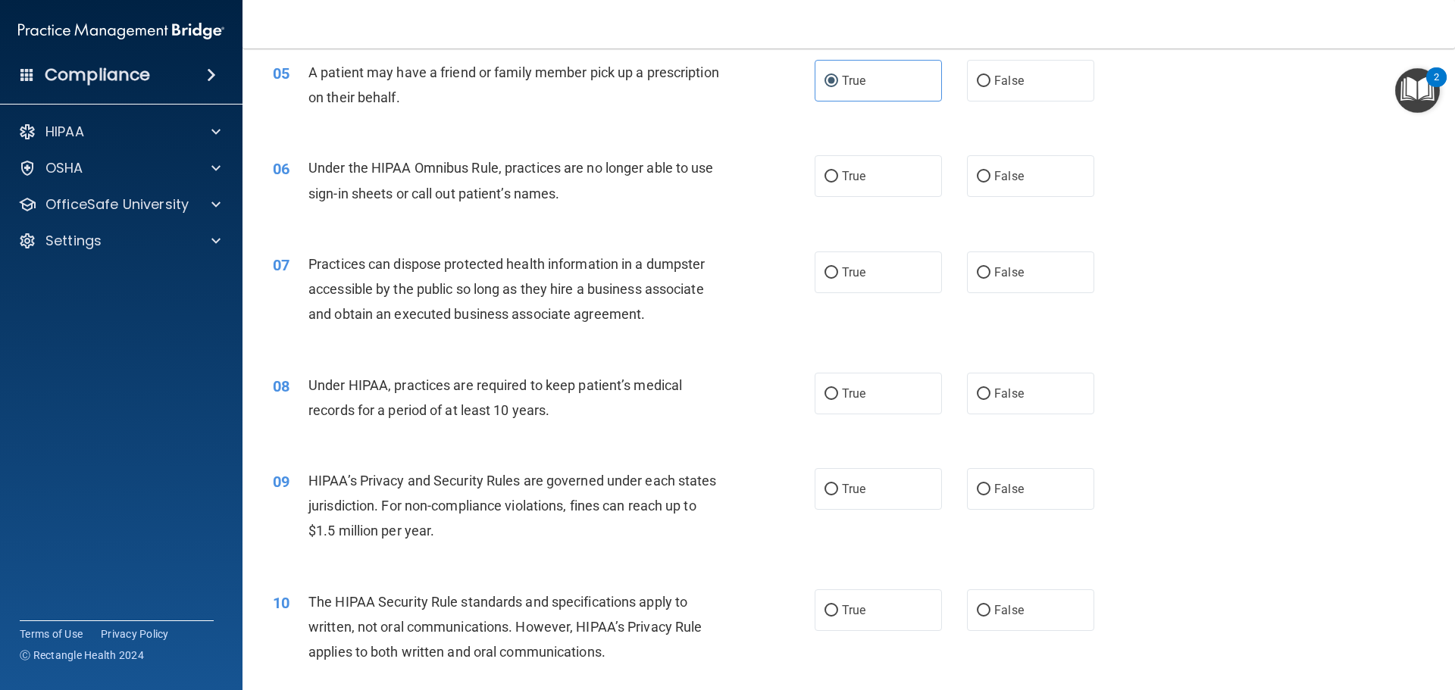
scroll to position [606, 0]
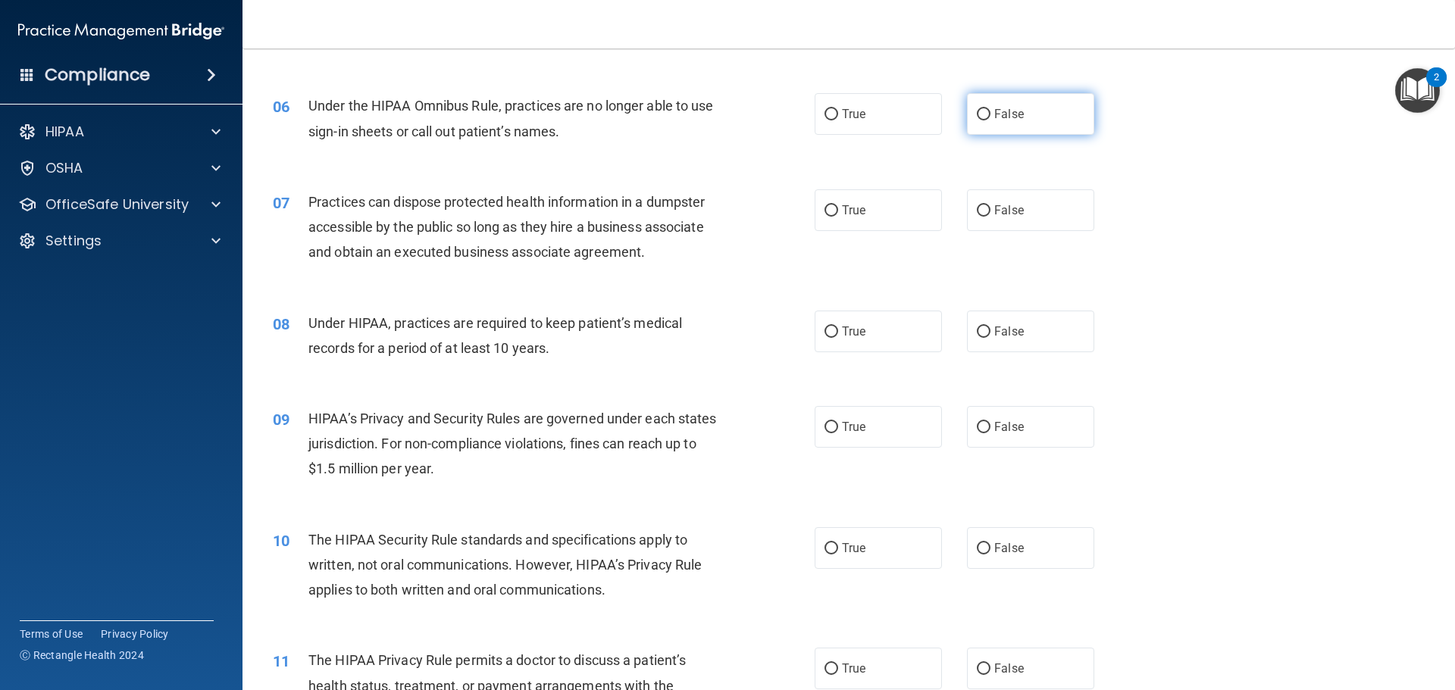
click at [994, 107] on span "False" at bounding box center [1009, 114] width 30 height 14
click at [990, 109] on input "False" at bounding box center [984, 114] width 14 height 11
radio input "true"
click at [1011, 210] on span "False" at bounding box center [1009, 210] width 30 height 14
click at [990, 210] on input "False" at bounding box center [984, 210] width 14 height 11
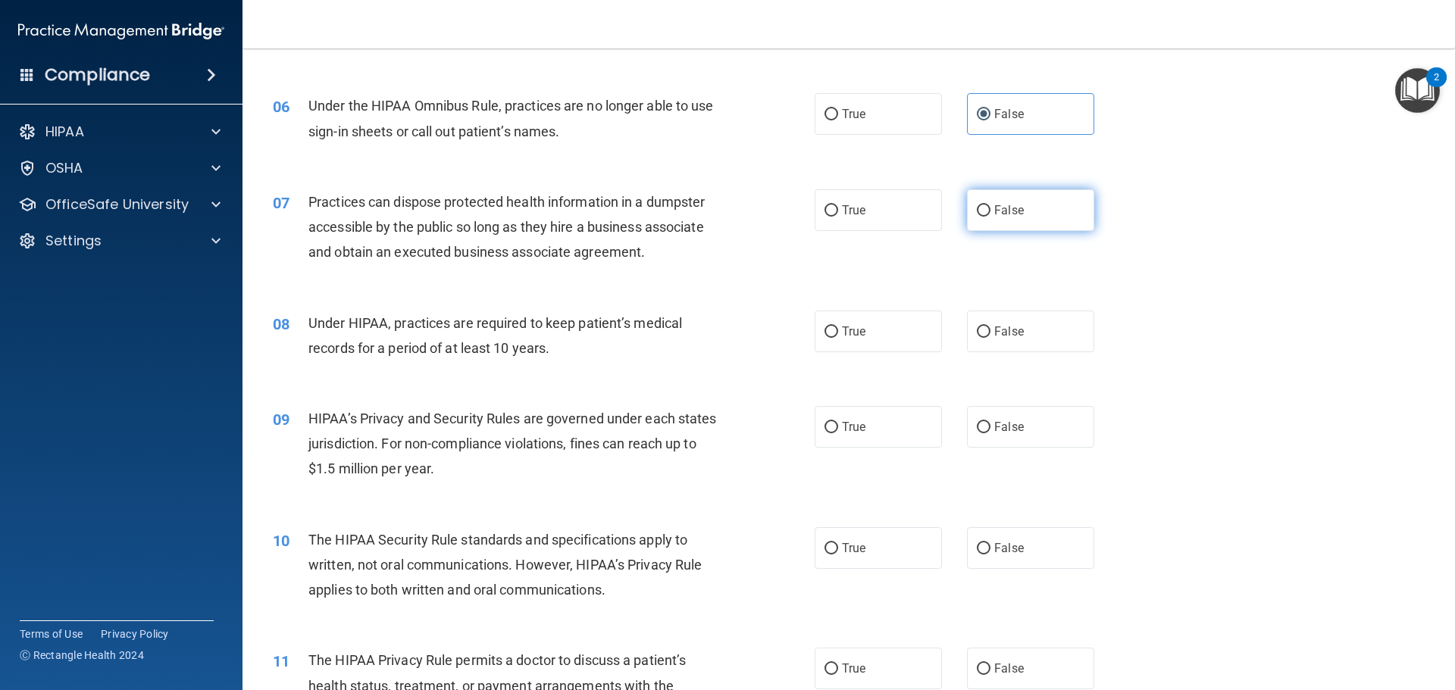
radio input "true"
click at [993, 317] on label "False" at bounding box center [1030, 332] width 127 height 42
click at [990, 327] on input "False" at bounding box center [984, 332] width 14 height 11
radio input "true"
click at [1014, 421] on span "False" at bounding box center [1009, 427] width 30 height 14
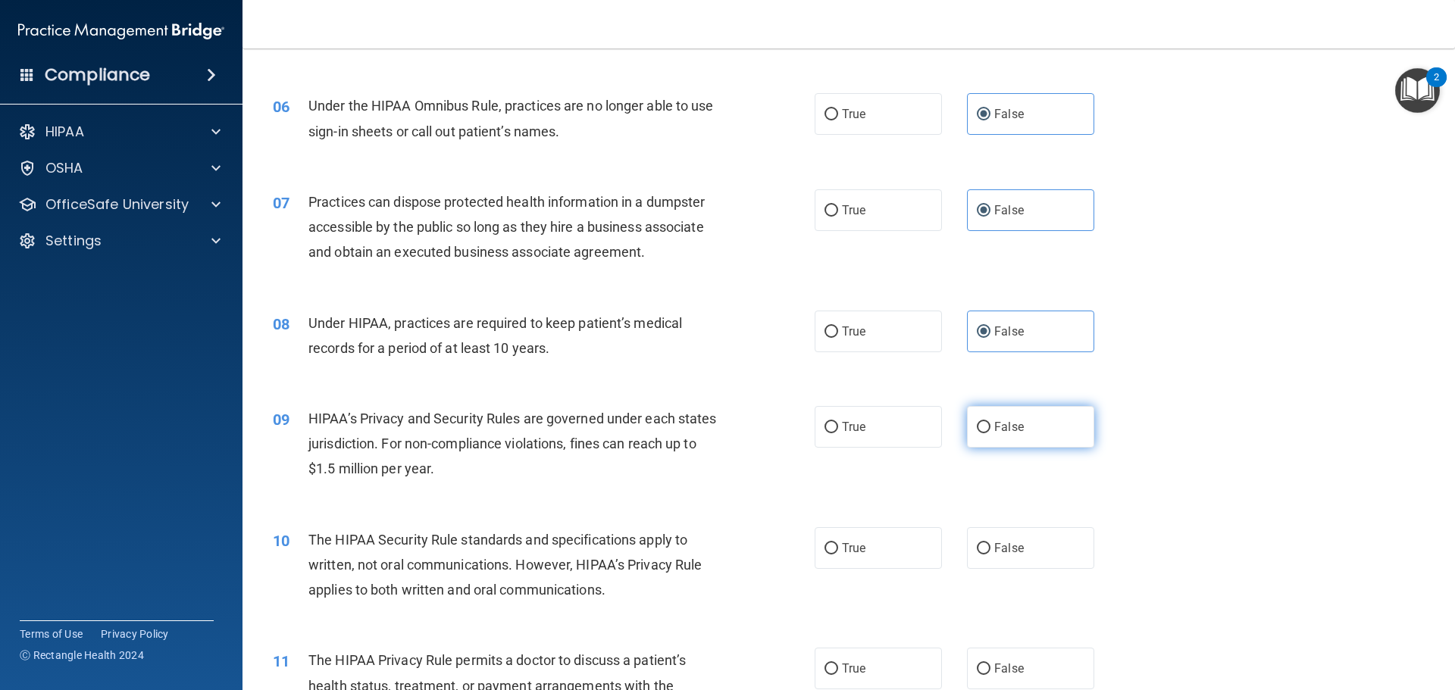
click at [990, 422] on input "False" at bounding box center [984, 427] width 14 height 11
radio input "true"
click at [874, 549] on label "True" at bounding box center [877, 548] width 127 height 42
click at [838, 549] on input "True" at bounding box center [831, 548] width 14 height 11
radio input "true"
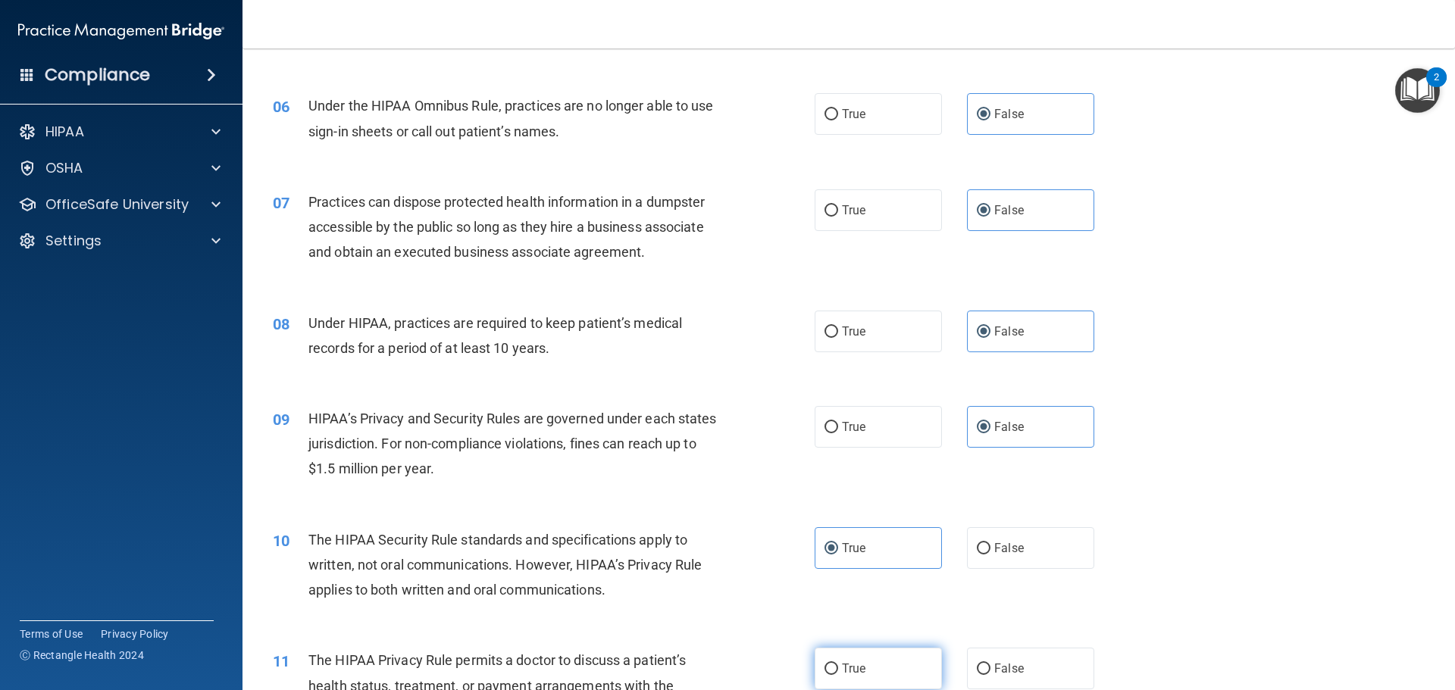
click at [871, 650] on label "True" at bounding box center [877, 669] width 127 height 42
click at [838, 664] on input "True" at bounding box center [831, 669] width 14 height 11
radio input "true"
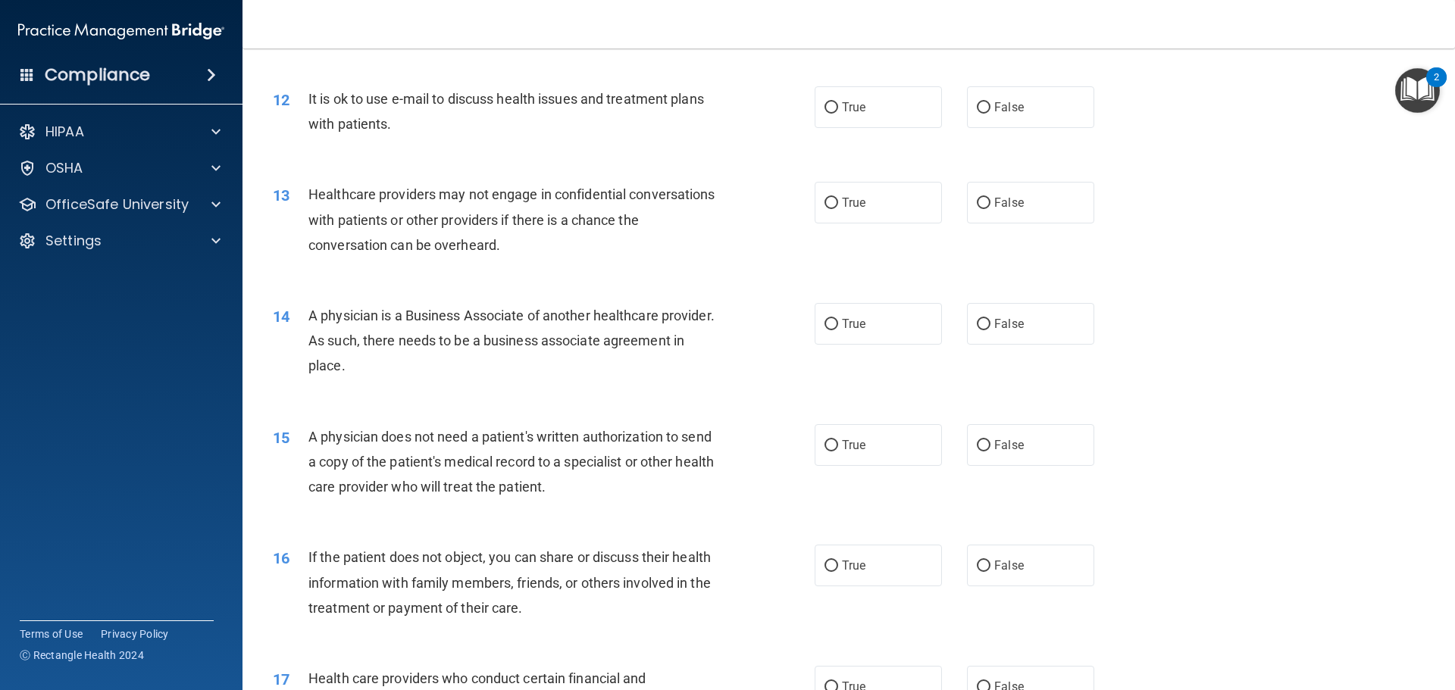
scroll to position [1288, 0]
click at [864, 117] on label "True" at bounding box center [877, 108] width 127 height 42
click at [838, 114] on input "True" at bounding box center [831, 108] width 14 height 11
radio input "true"
click at [1027, 211] on label "False" at bounding box center [1030, 204] width 127 height 42
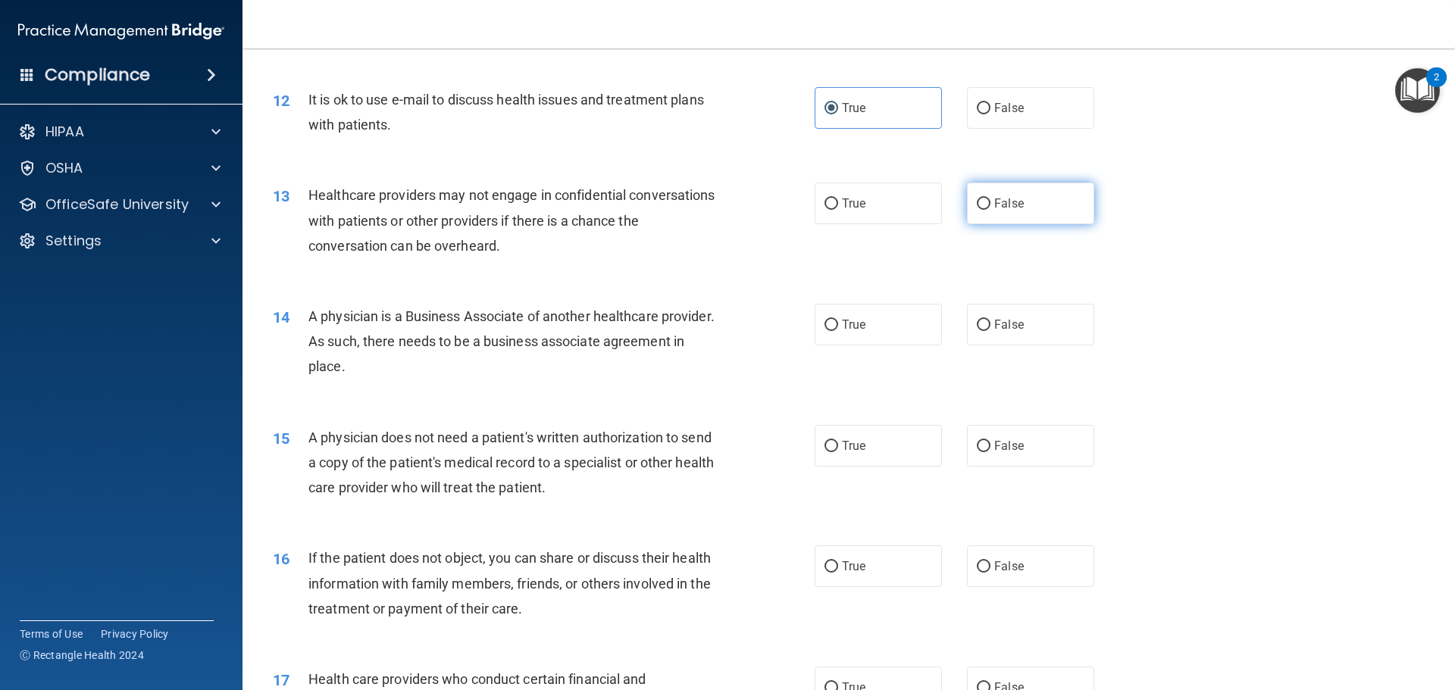
click at [990, 210] on input "False" at bounding box center [984, 204] width 14 height 11
radio input "true"
click at [1011, 317] on label "False" at bounding box center [1030, 325] width 127 height 42
click at [990, 320] on input "False" at bounding box center [984, 325] width 14 height 11
radio input "true"
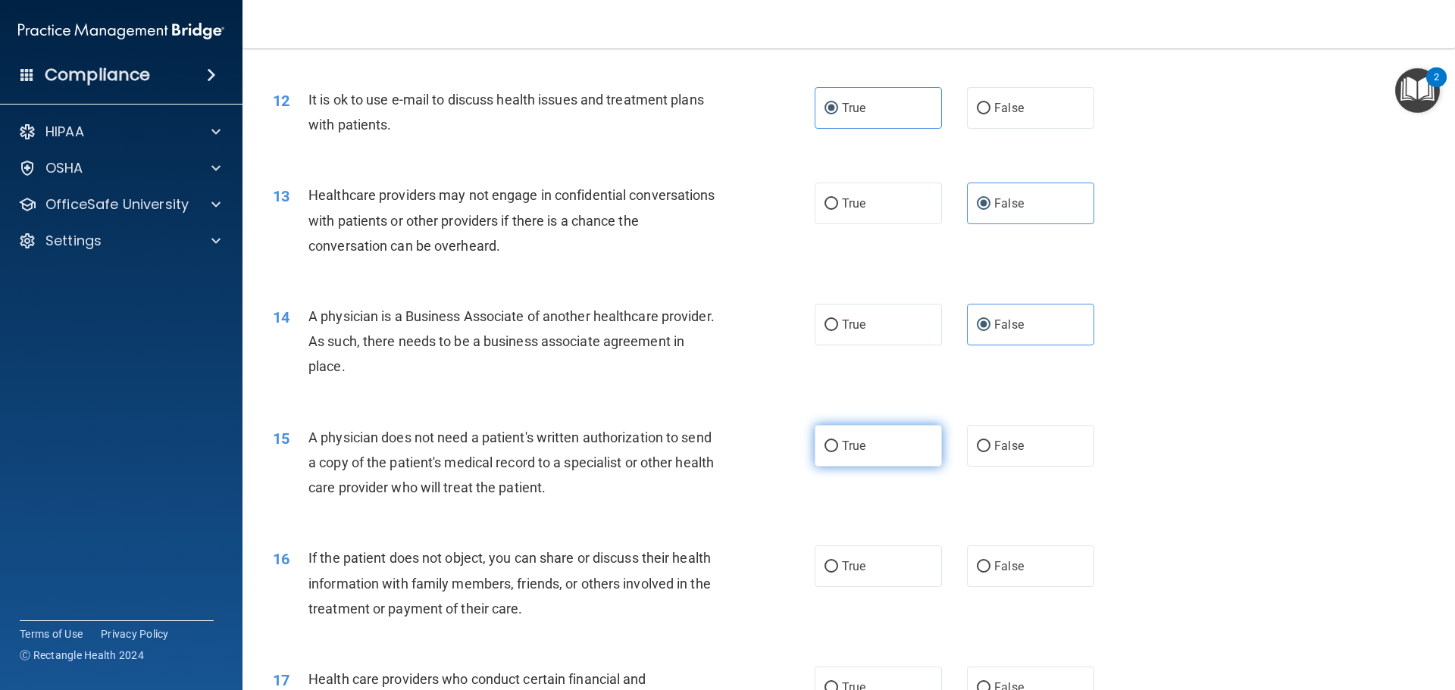
click at [846, 443] on span "True" at bounding box center [853, 446] width 23 height 14
click at [838, 443] on input "True" at bounding box center [831, 446] width 14 height 11
radio input "true"
click at [868, 580] on label "True" at bounding box center [877, 567] width 127 height 42
click at [838, 573] on input "True" at bounding box center [831, 566] width 14 height 11
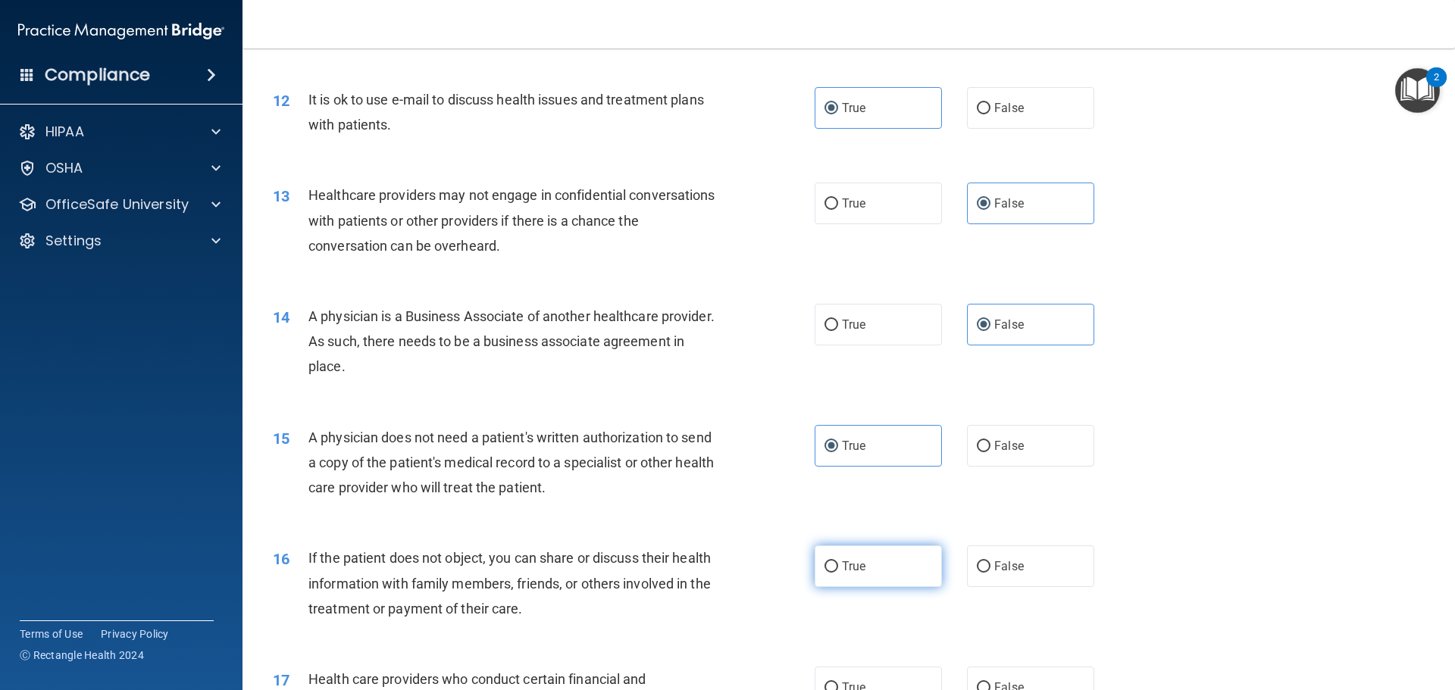
radio input "true"
click at [848, 686] on span "True" at bounding box center [853, 687] width 23 height 14
click at [838, 686] on input "True" at bounding box center [831, 688] width 14 height 11
radio input "true"
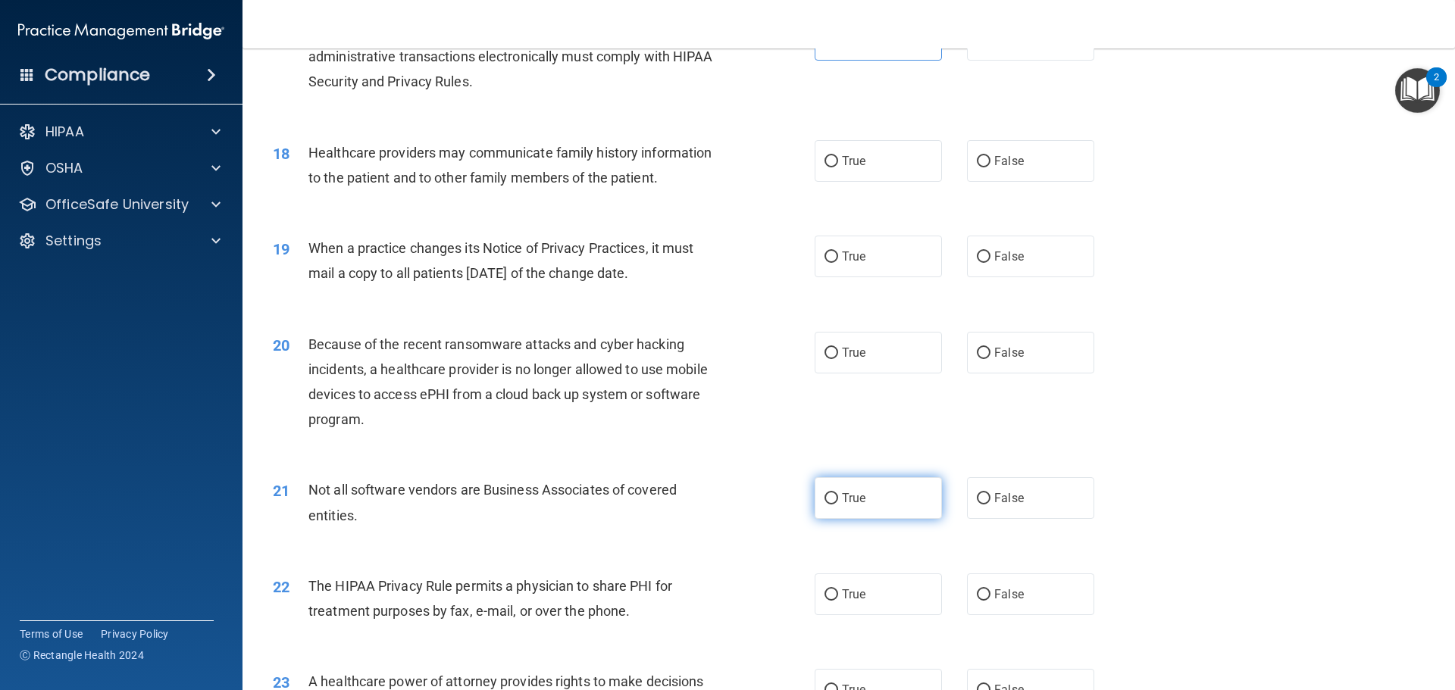
scroll to position [1974, 0]
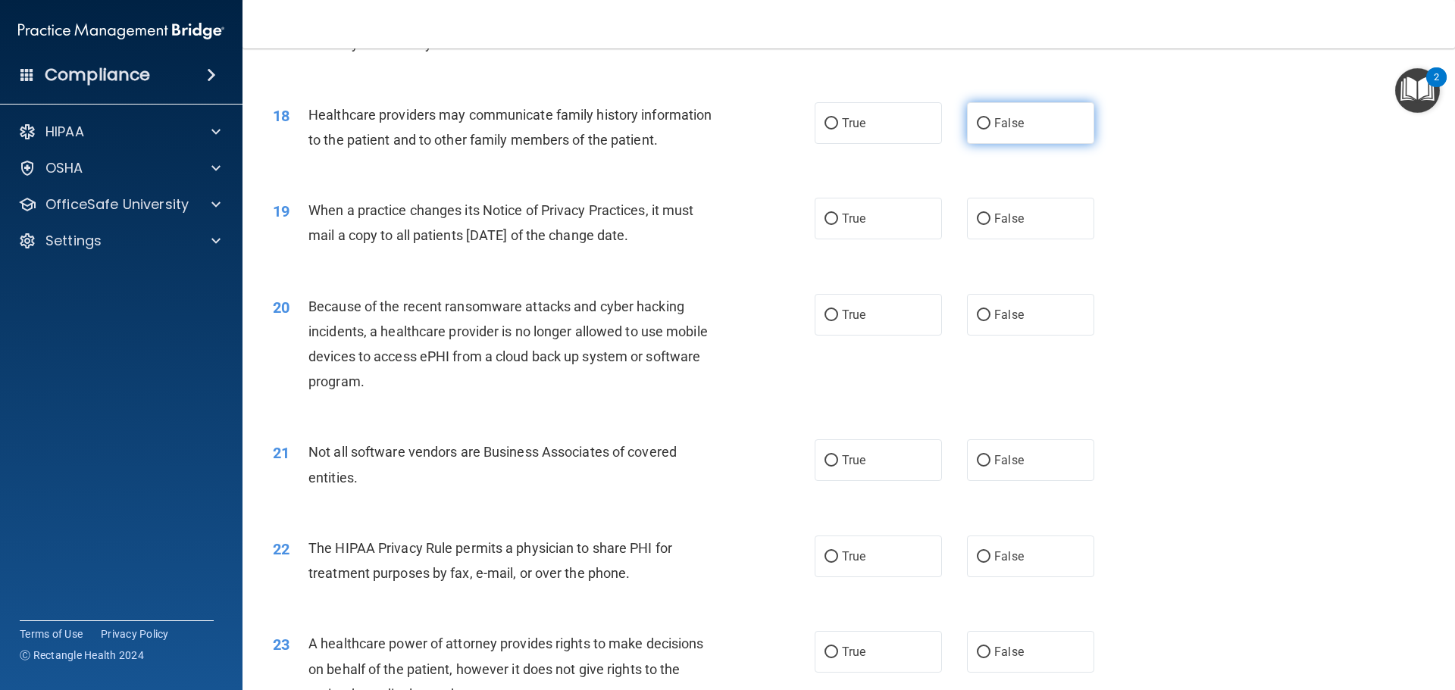
click at [1047, 130] on label "False" at bounding box center [1030, 123] width 127 height 42
click at [990, 130] on input "False" at bounding box center [984, 123] width 14 height 11
radio input "true"
click at [1009, 211] on label "False" at bounding box center [1030, 219] width 127 height 42
click at [990, 214] on input "False" at bounding box center [984, 219] width 14 height 11
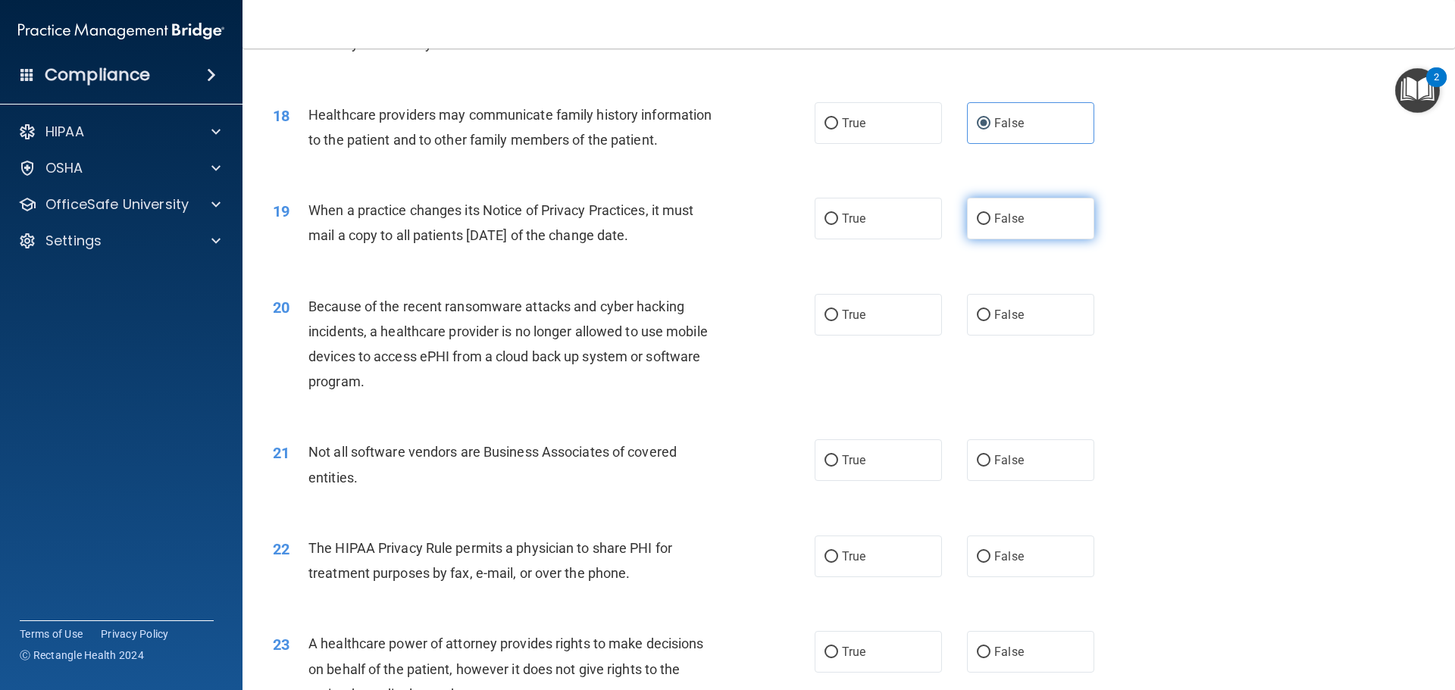
radio input "true"
click at [1011, 301] on label "False" at bounding box center [1030, 315] width 127 height 42
click at [990, 310] on input "False" at bounding box center [984, 315] width 14 height 11
radio input "true"
click at [842, 480] on label "True" at bounding box center [877, 460] width 127 height 42
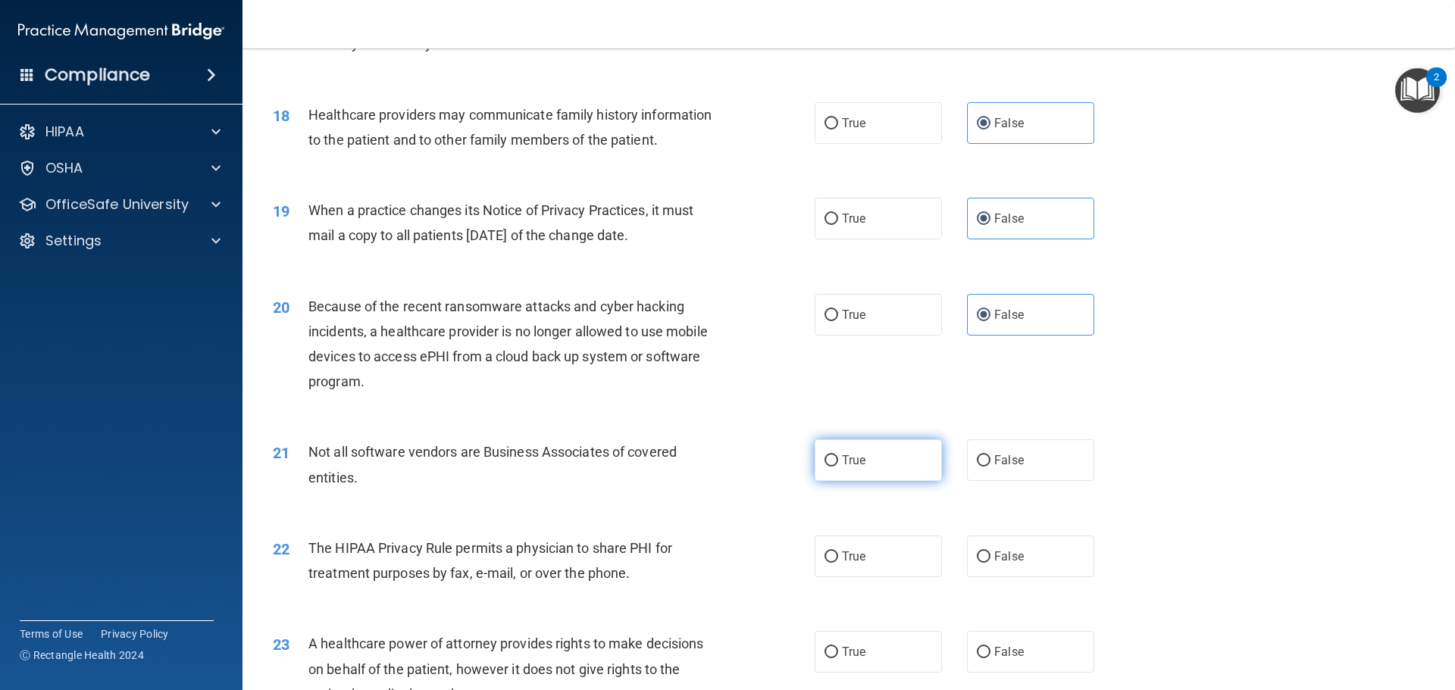
click at [838, 467] on input "True" at bounding box center [831, 460] width 14 height 11
radio input "true"
click at [841, 547] on label "True" at bounding box center [877, 557] width 127 height 42
click at [838, 552] on input "True" at bounding box center [831, 557] width 14 height 11
radio input "true"
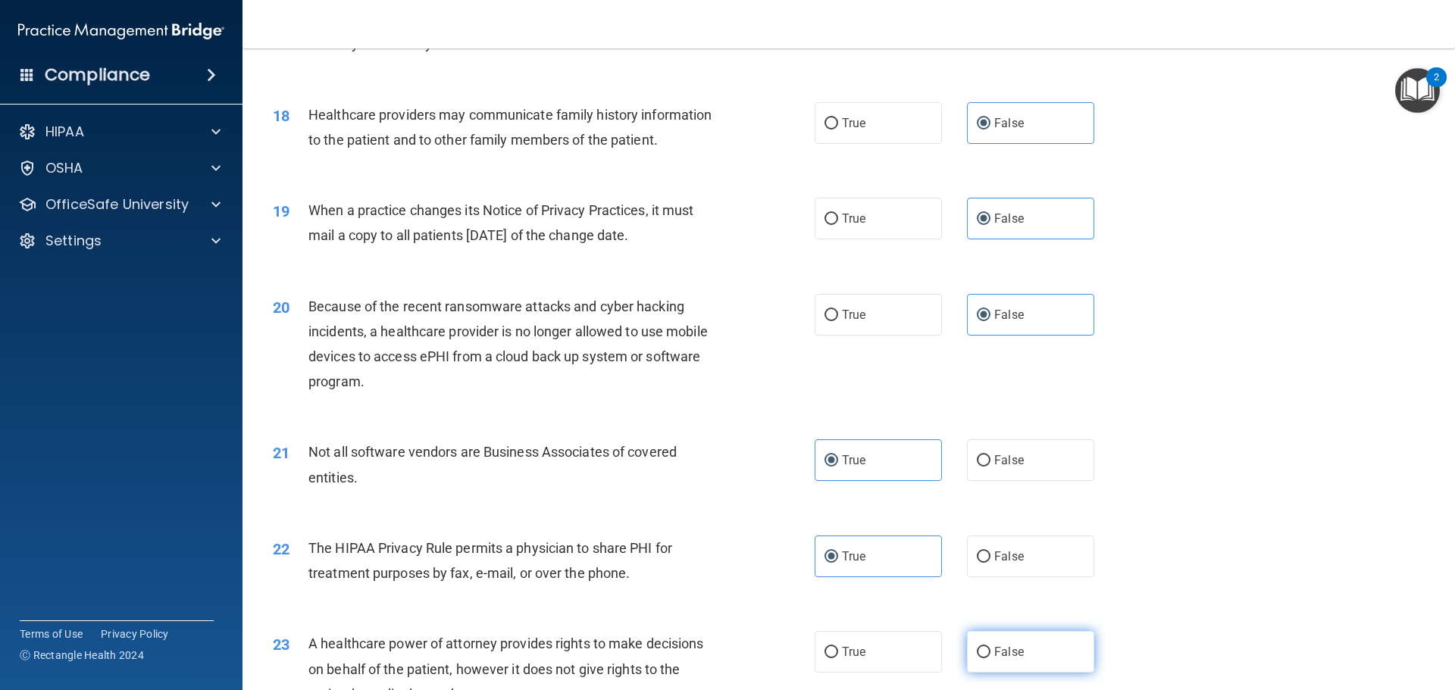
click at [1002, 649] on span "False" at bounding box center [1009, 652] width 30 height 14
click at [990, 649] on input "False" at bounding box center [984, 652] width 14 height 11
radio input "true"
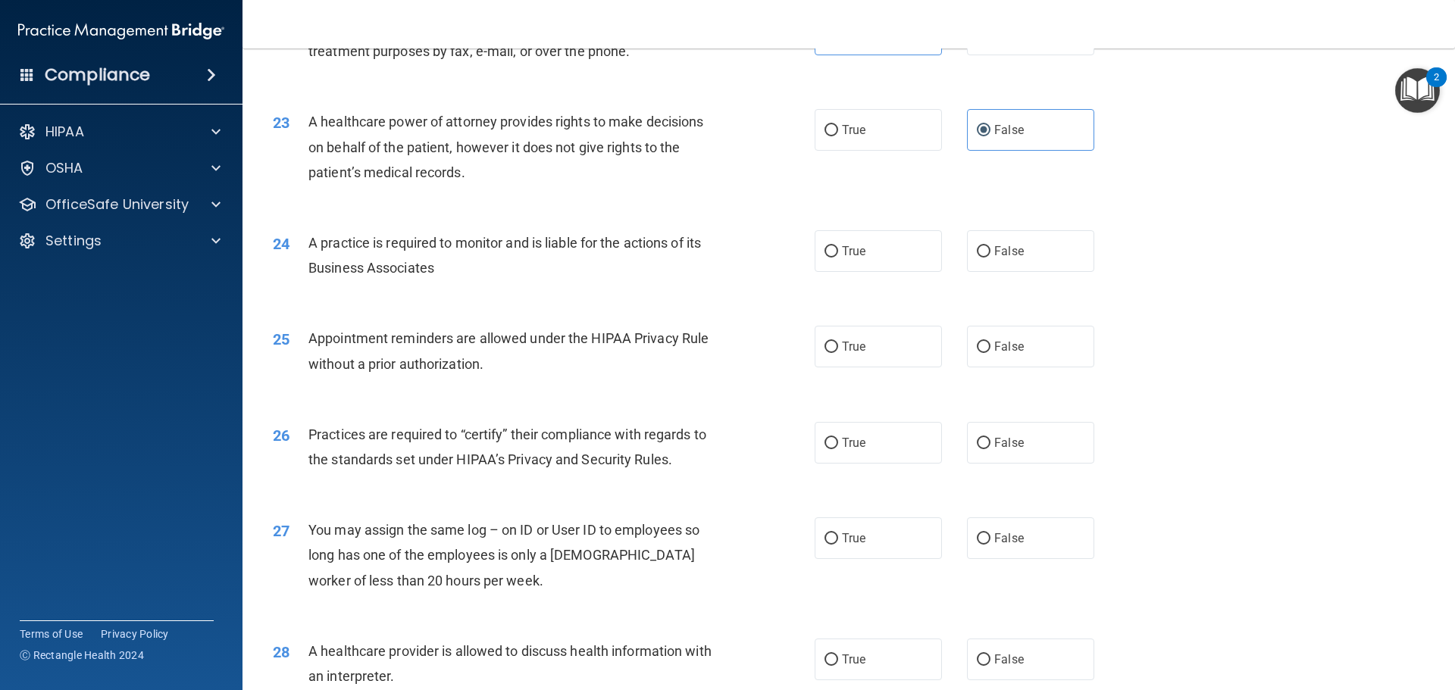
scroll to position [2504, 0]
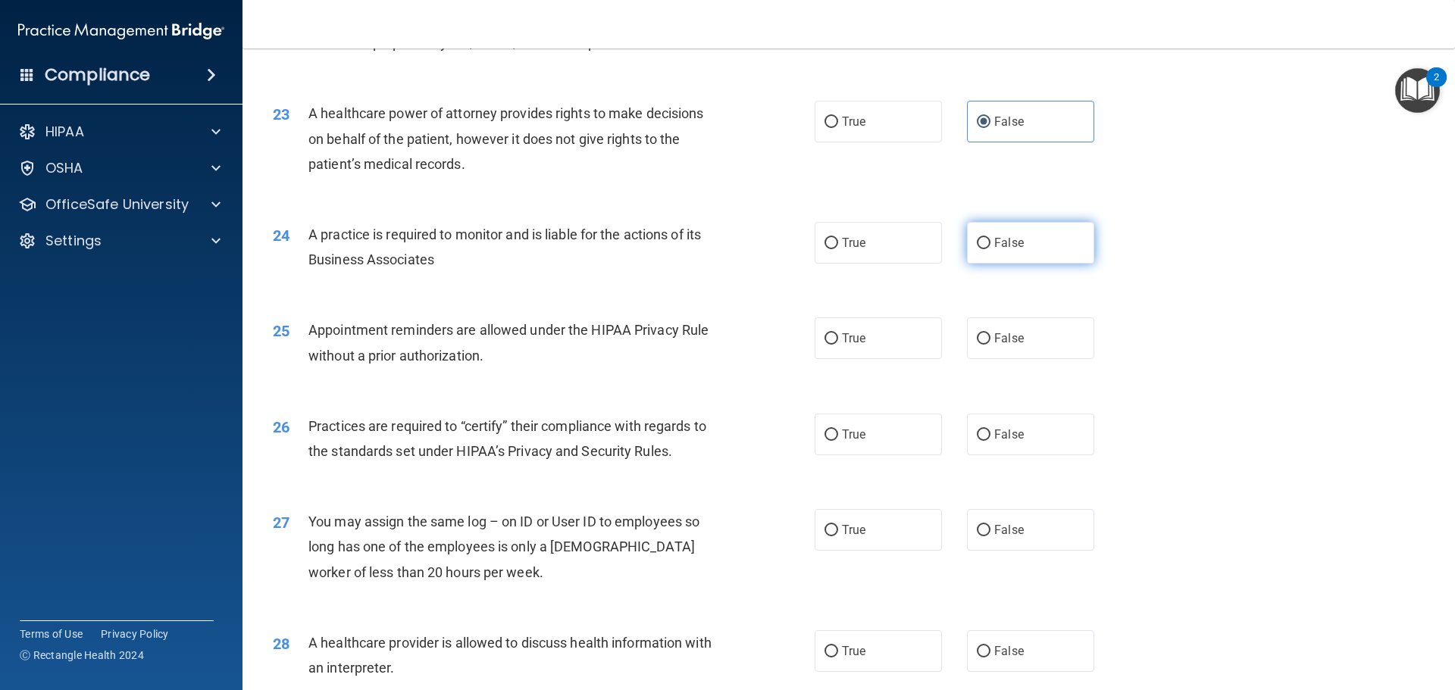
click at [1061, 240] on label "False" at bounding box center [1030, 243] width 127 height 42
click at [990, 240] on input "False" at bounding box center [984, 243] width 14 height 11
radio input "true"
click at [848, 352] on label "True" at bounding box center [877, 338] width 127 height 42
click at [838, 345] on input "True" at bounding box center [831, 338] width 14 height 11
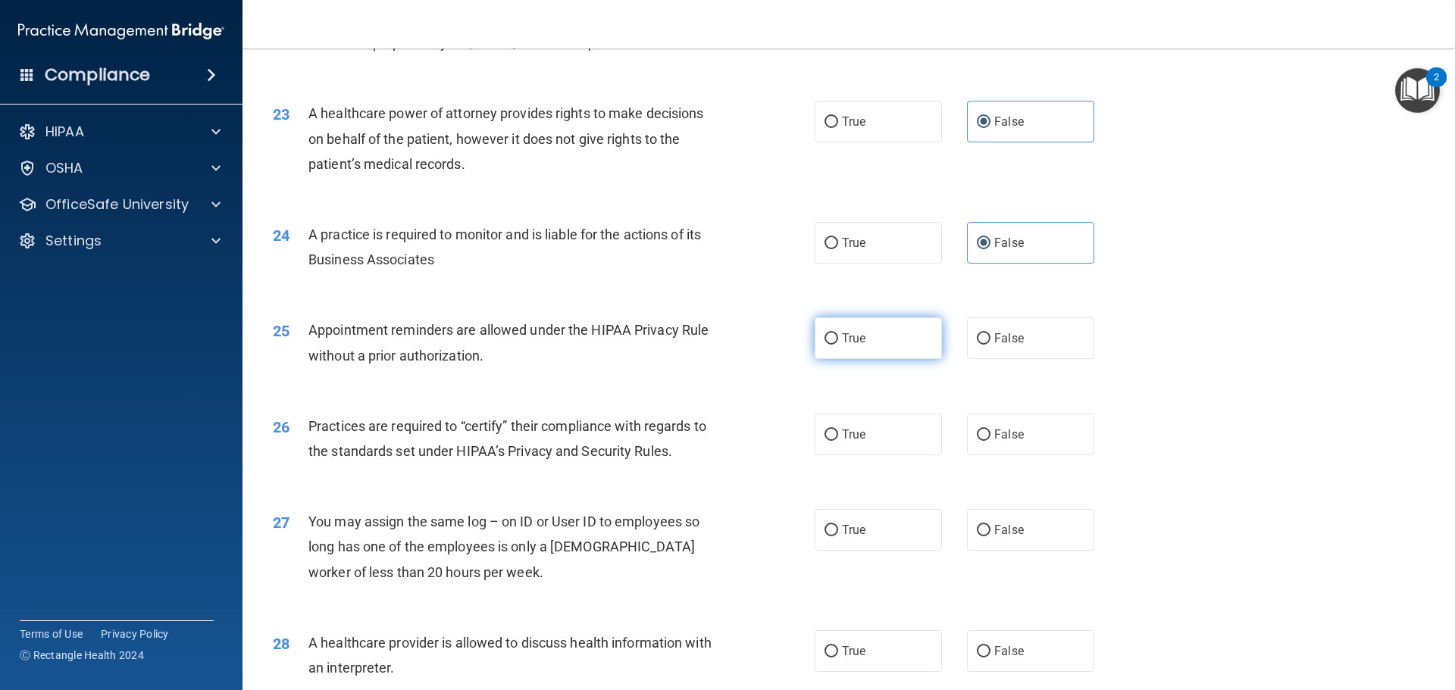
radio input "true"
click at [990, 458] on div "26 Practices are required to “certify” their compliance with regards to the sta…" at bounding box center [848, 442] width 1174 height 95
click at [999, 446] on label "False" at bounding box center [1030, 435] width 127 height 42
click at [990, 441] on input "False" at bounding box center [984, 435] width 14 height 11
radio input "true"
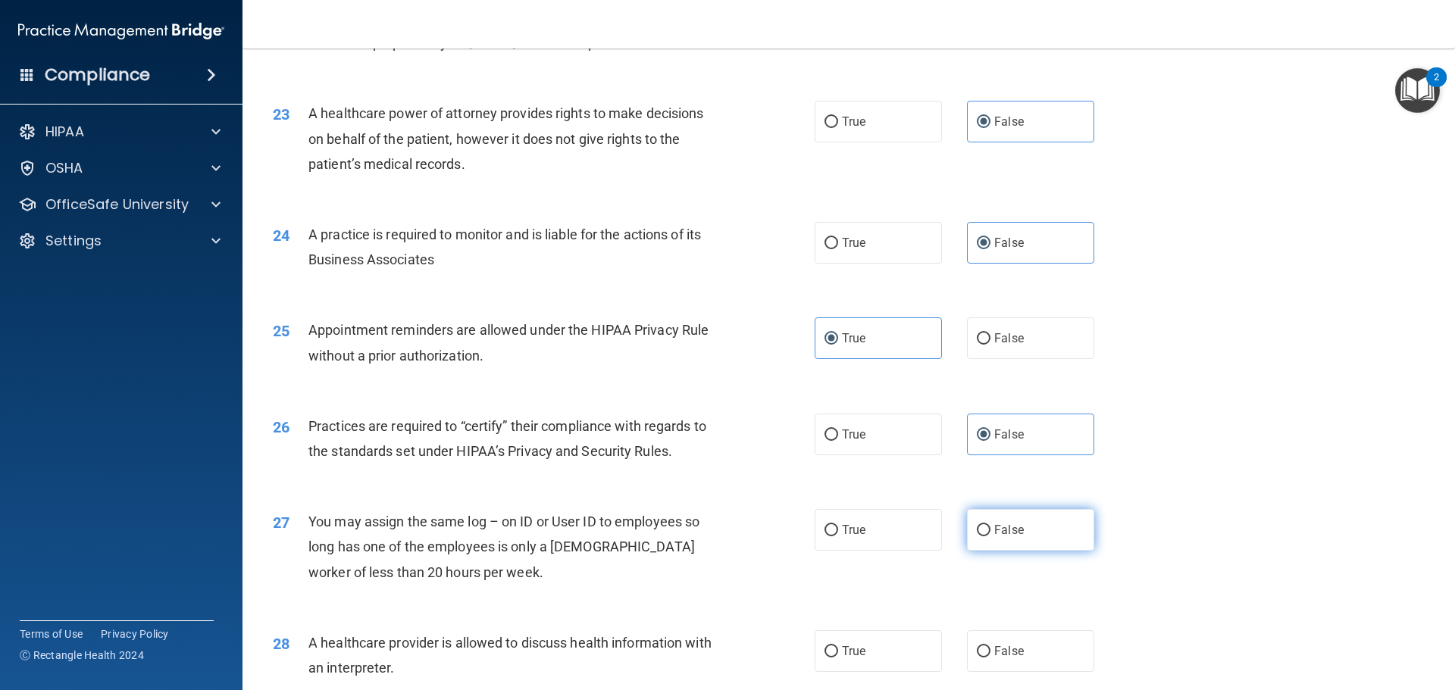
click at [1036, 549] on label "False" at bounding box center [1030, 530] width 127 height 42
click at [990, 536] on input "False" at bounding box center [984, 530] width 14 height 11
radio input "true"
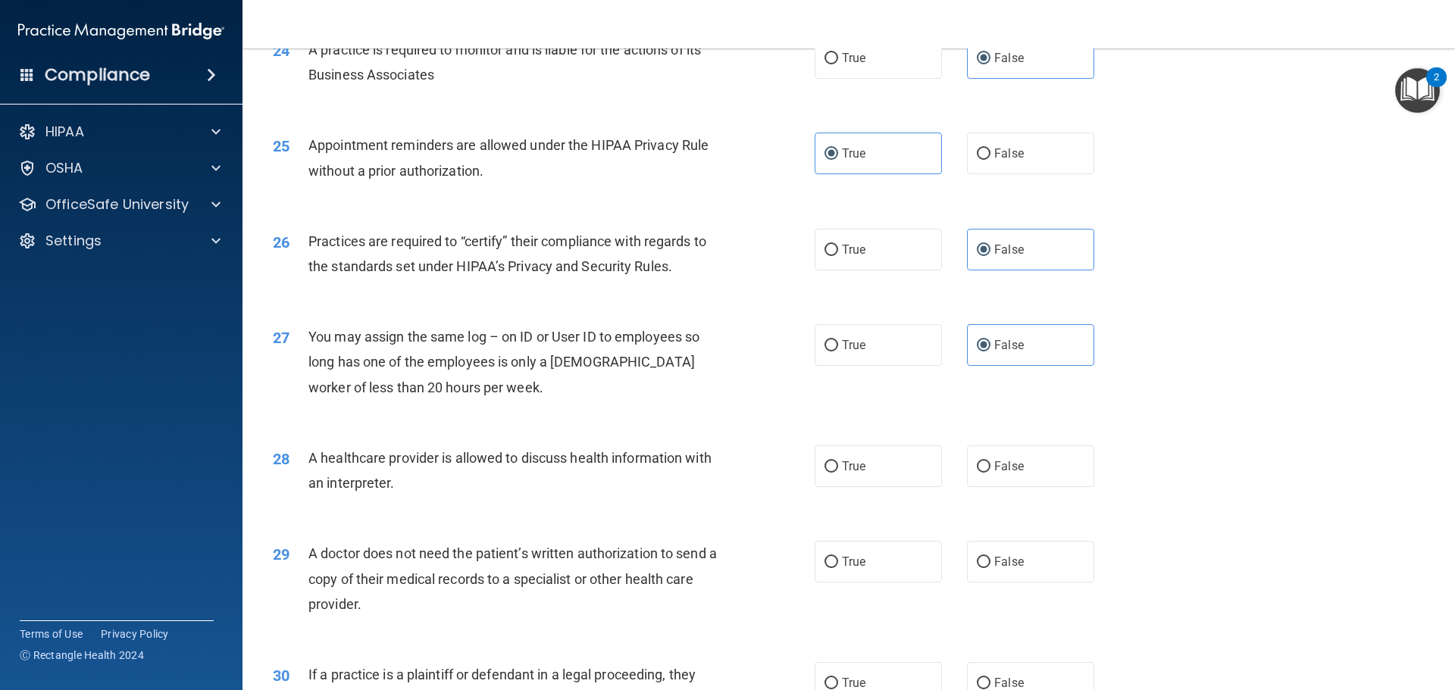
scroll to position [2731, 0]
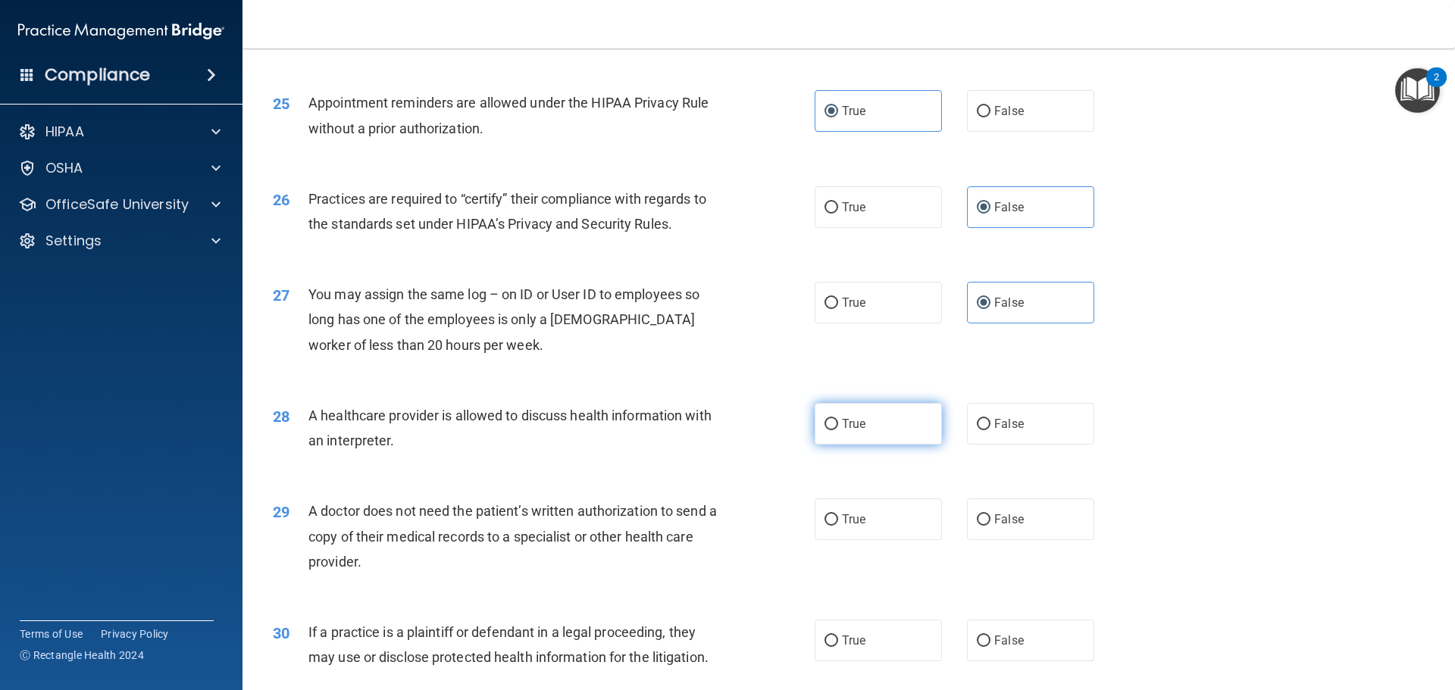
click at [867, 442] on label "True" at bounding box center [877, 424] width 127 height 42
click at [838, 430] on input "True" at bounding box center [831, 424] width 14 height 11
radio input "true"
click at [880, 519] on label "True" at bounding box center [877, 520] width 127 height 42
click at [838, 519] on input "True" at bounding box center [831, 519] width 14 height 11
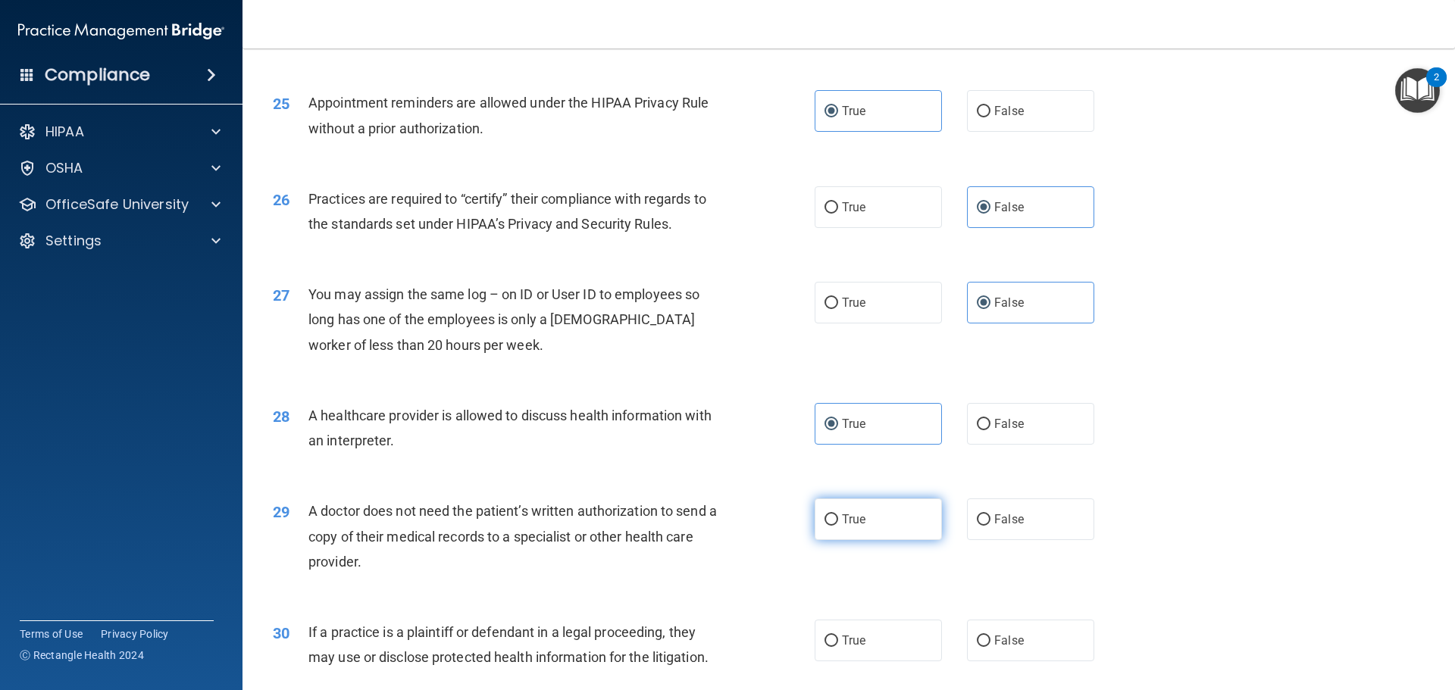
radio input "true"
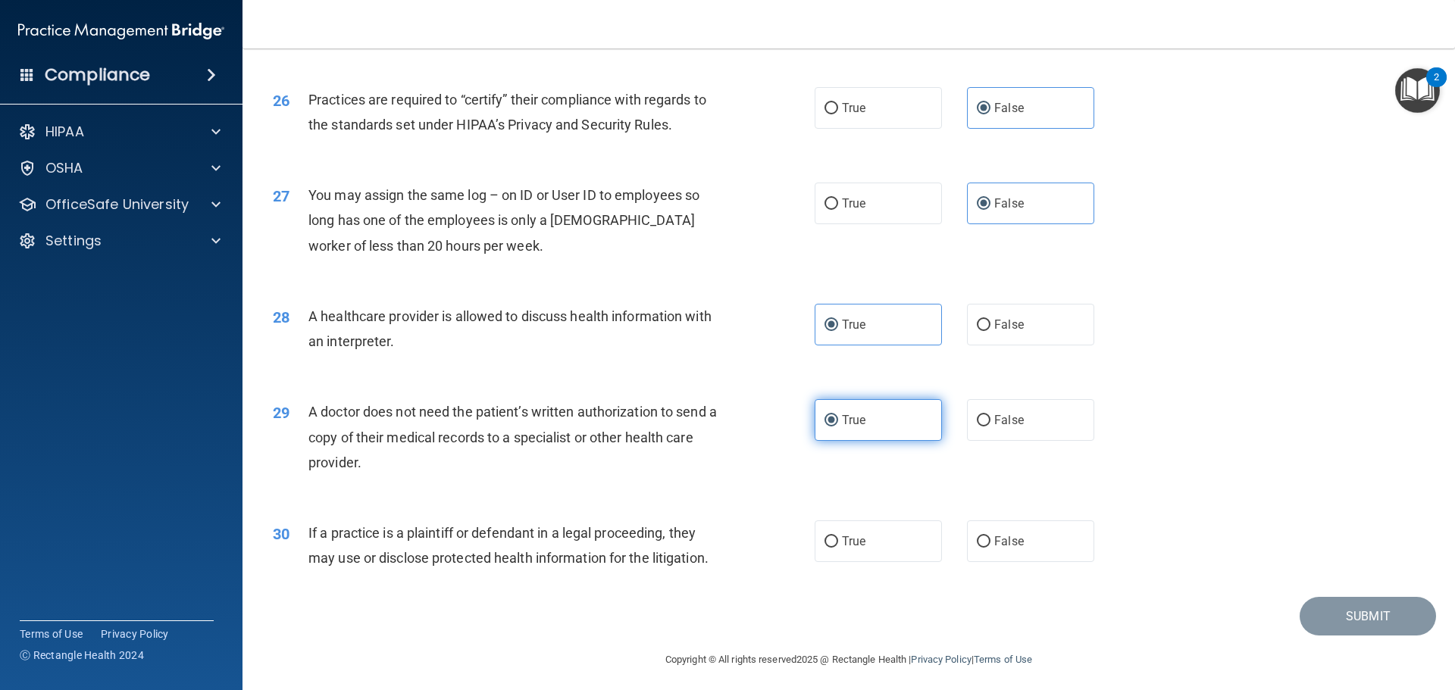
scroll to position [2837, 0]
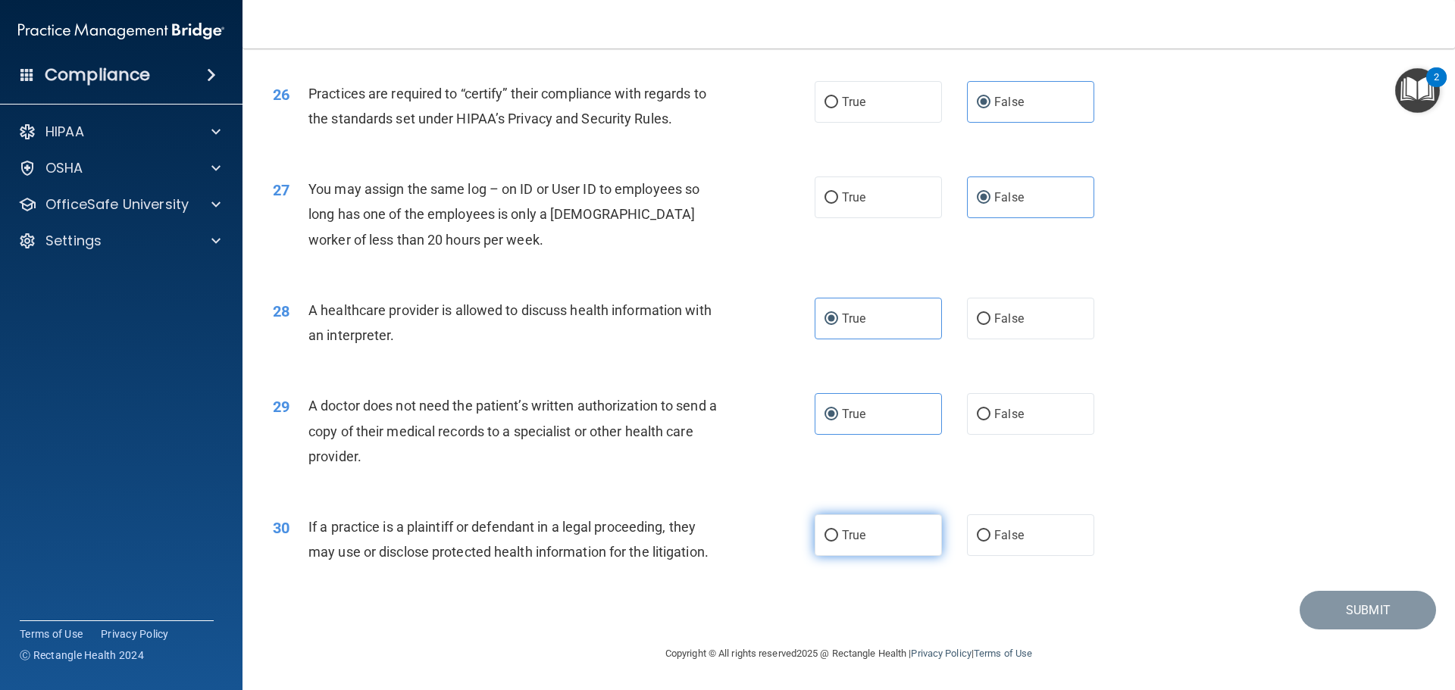
click at [842, 544] on label "True" at bounding box center [877, 535] width 127 height 42
click at [838, 542] on input "True" at bounding box center [831, 535] width 14 height 11
radio input "true"
click at [1352, 608] on button "Submit" at bounding box center [1367, 610] width 136 height 39
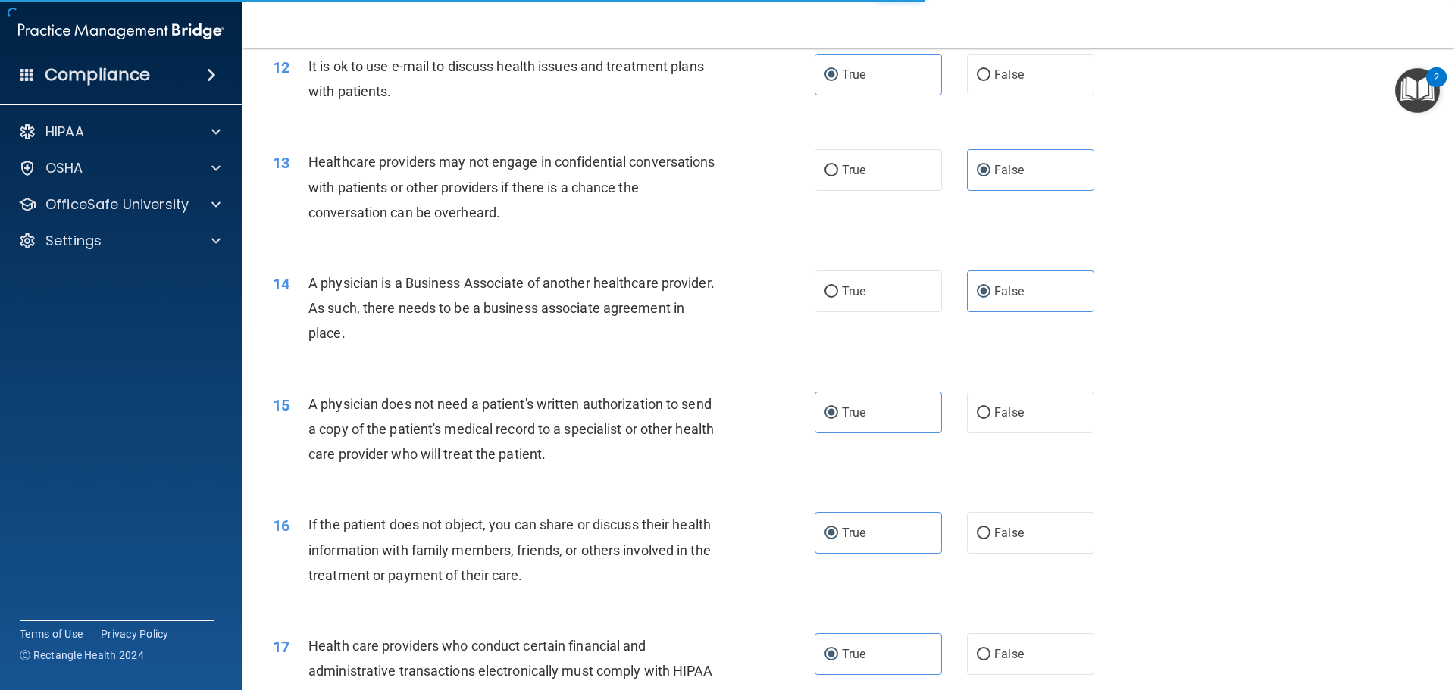
scroll to position [1246, 0]
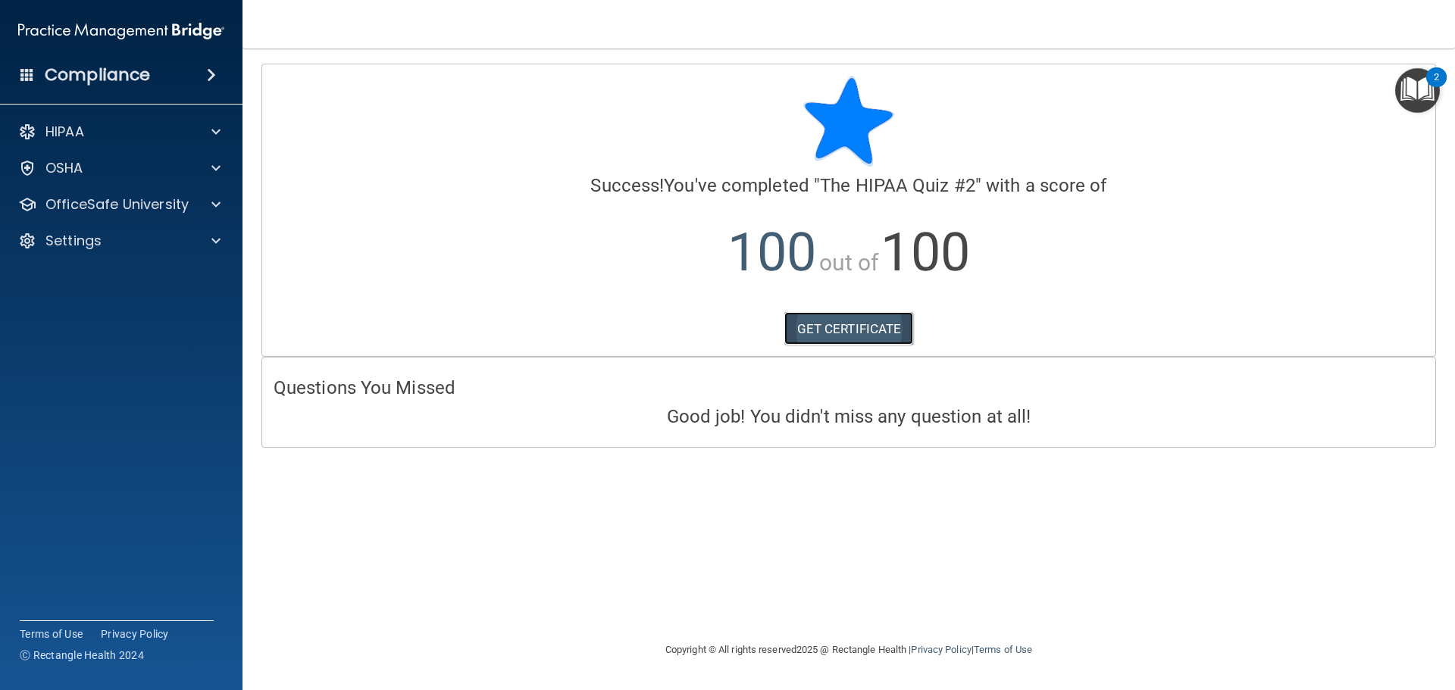
click at [819, 344] on link "GET CERTIFICATE" at bounding box center [849, 328] width 130 height 33
click at [91, 174] on div "OSHA" at bounding box center [101, 168] width 188 height 18
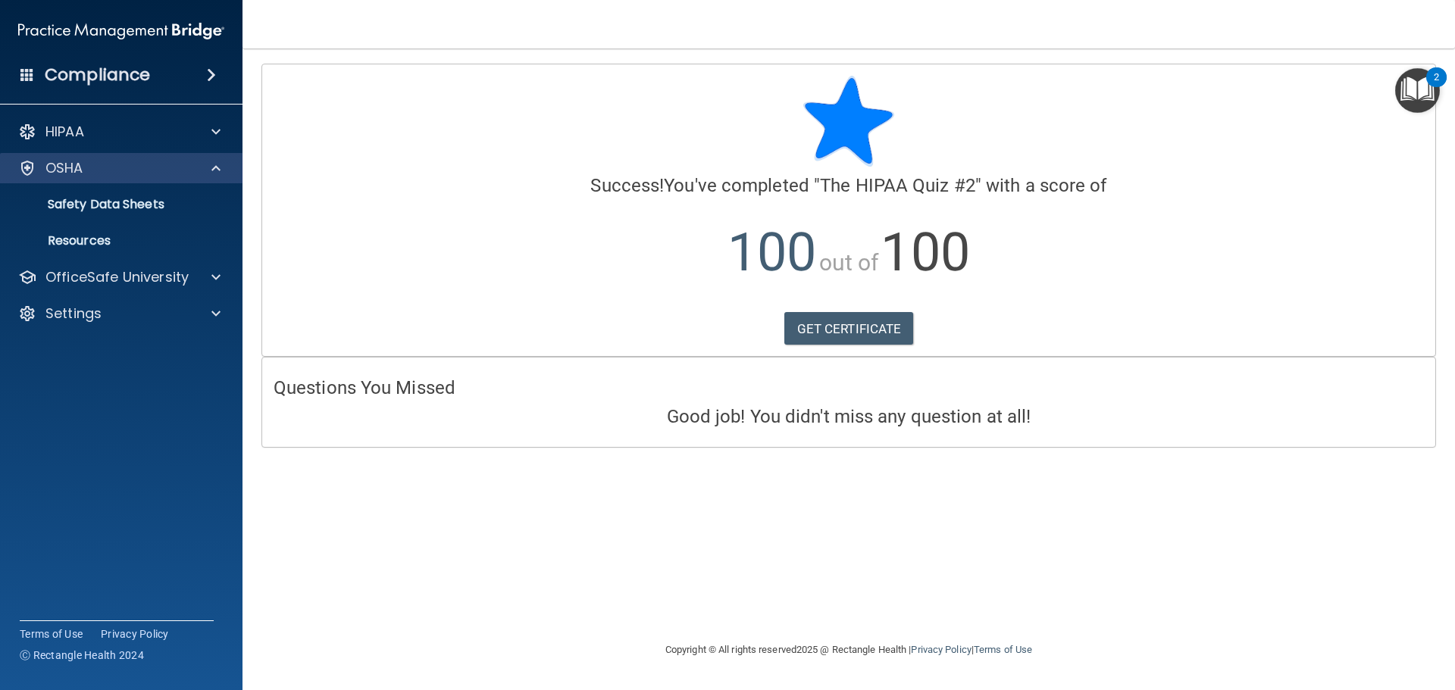
click at [149, 157] on div "OSHA" at bounding box center [121, 168] width 243 height 30
click at [168, 165] on div "OSHA" at bounding box center [101, 168] width 188 height 18
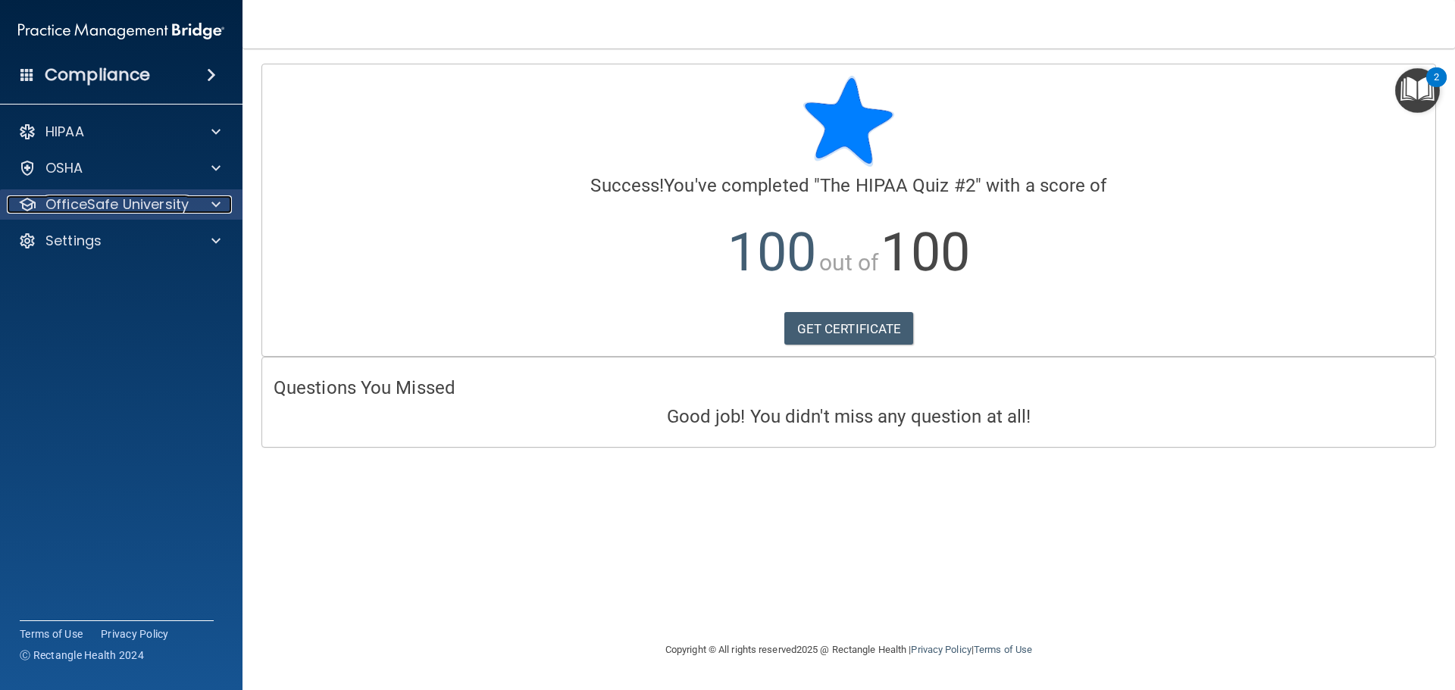
click at [176, 206] on p "OfficeSafe University" at bounding box center [116, 204] width 143 height 18
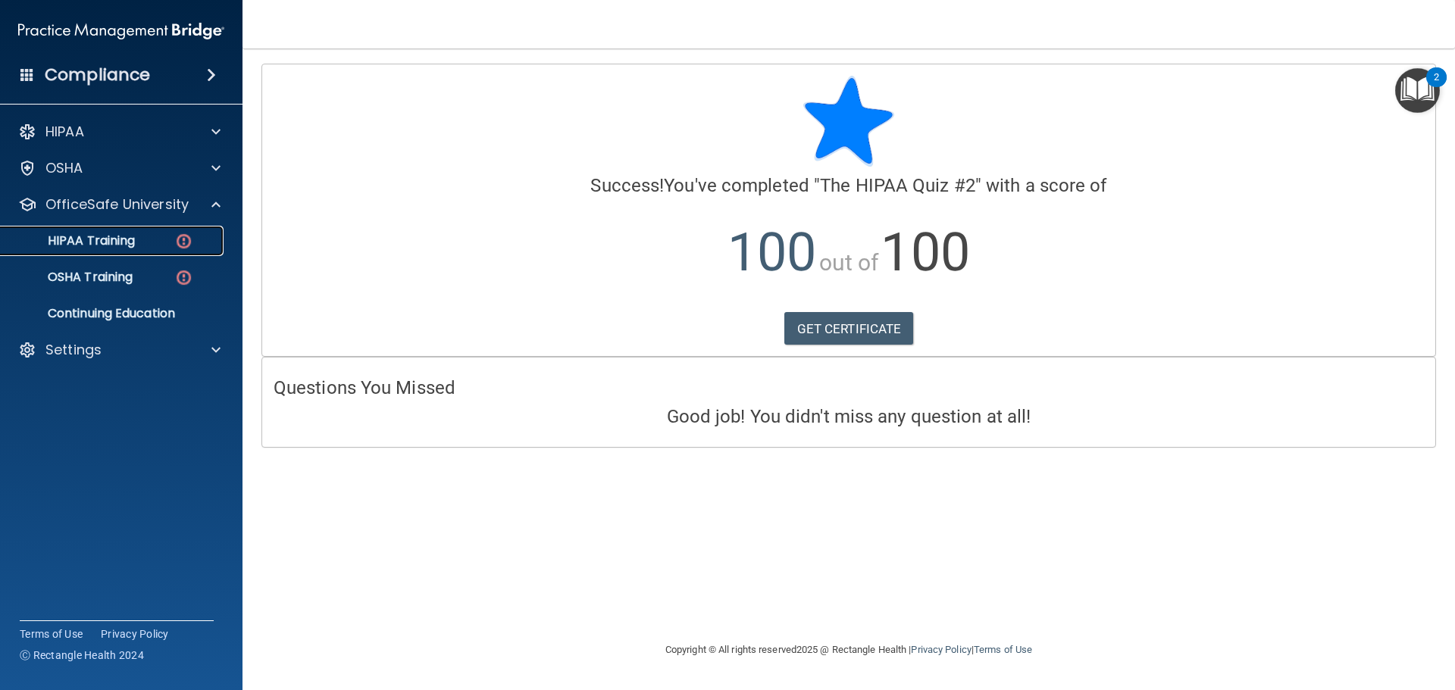
click at [155, 240] on div "HIPAA Training" at bounding box center [113, 240] width 207 height 15
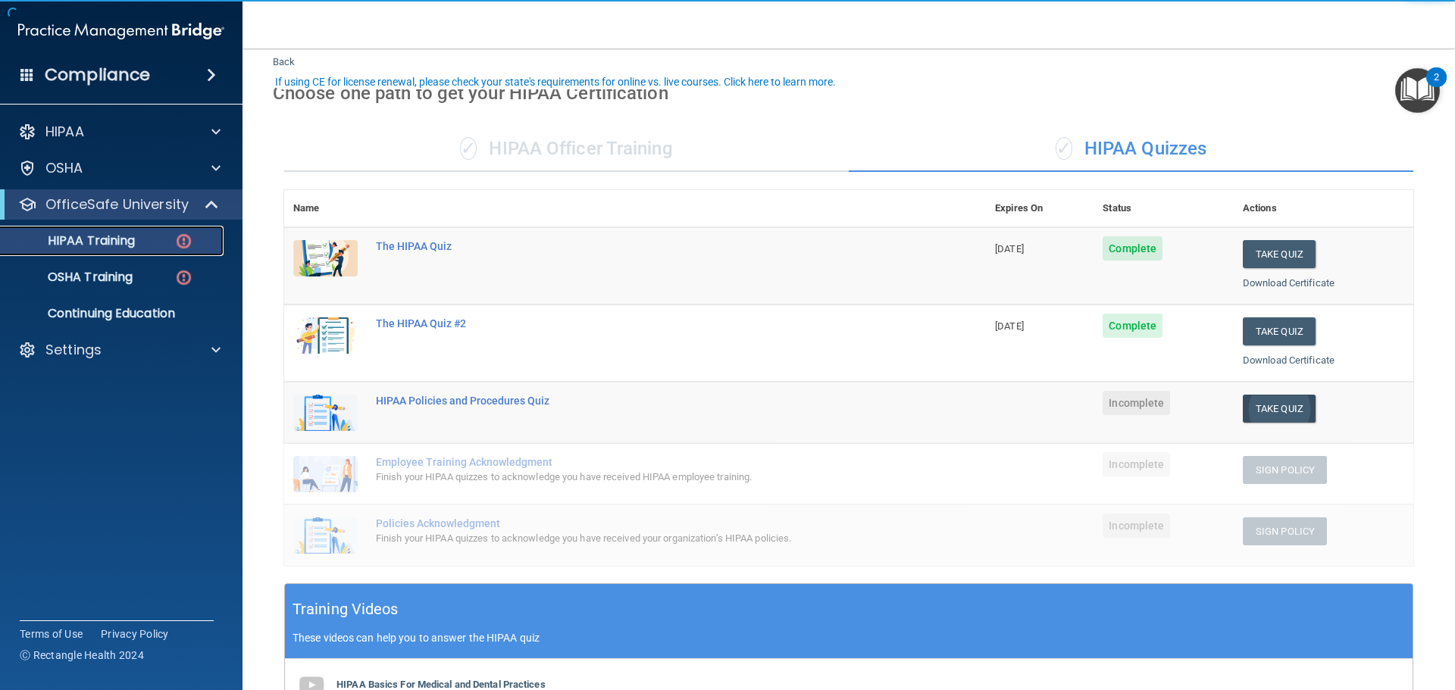
scroll to position [76, 0]
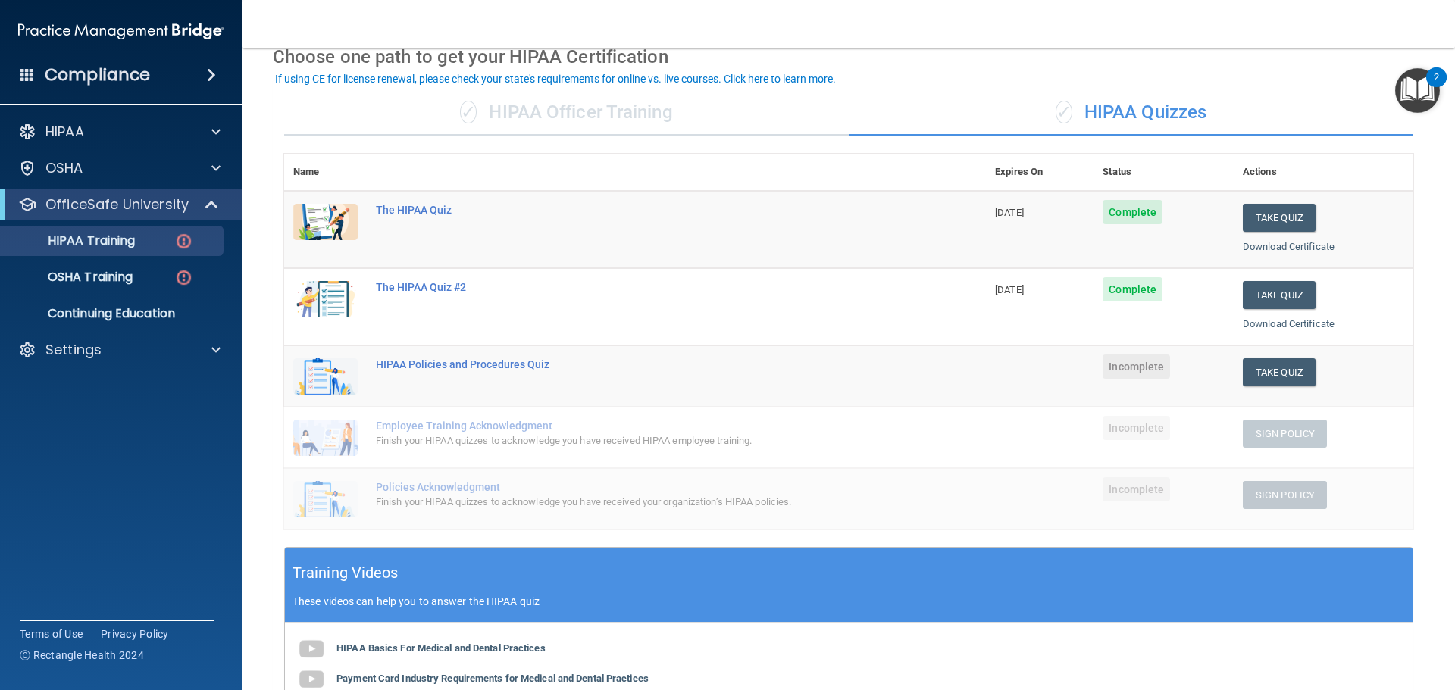
click at [1278, 351] on td "Take Quiz Download Certificate" at bounding box center [1323, 375] width 180 height 61
click at [1265, 373] on button "Take Quiz" at bounding box center [1279, 372] width 73 height 28
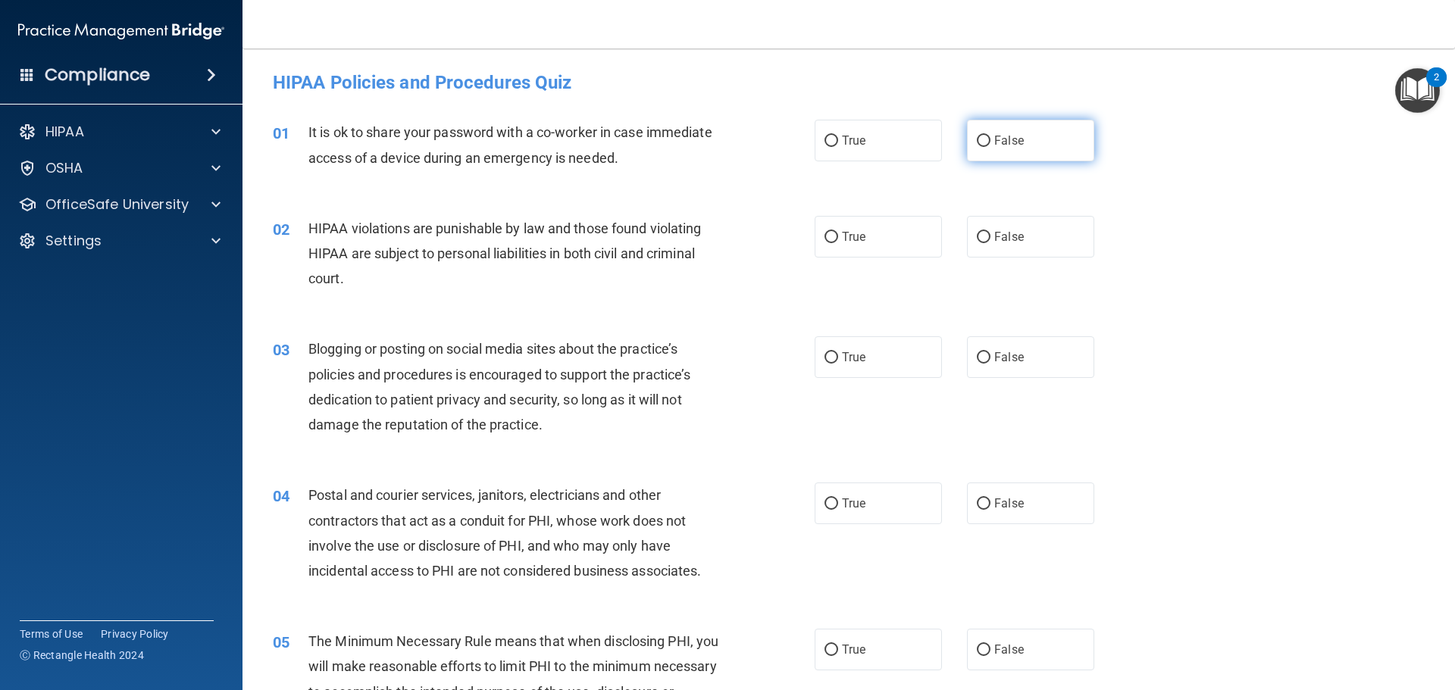
click at [1083, 131] on label "False" at bounding box center [1030, 141] width 127 height 42
click at [990, 136] on input "False" at bounding box center [984, 141] width 14 height 11
radio input "true"
click at [845, 242] on span "True" at bounding box center [853, 237] width 23 height 14
click at [838, 242] on input "True" at bounding box center [831, 237] width 14 height 11
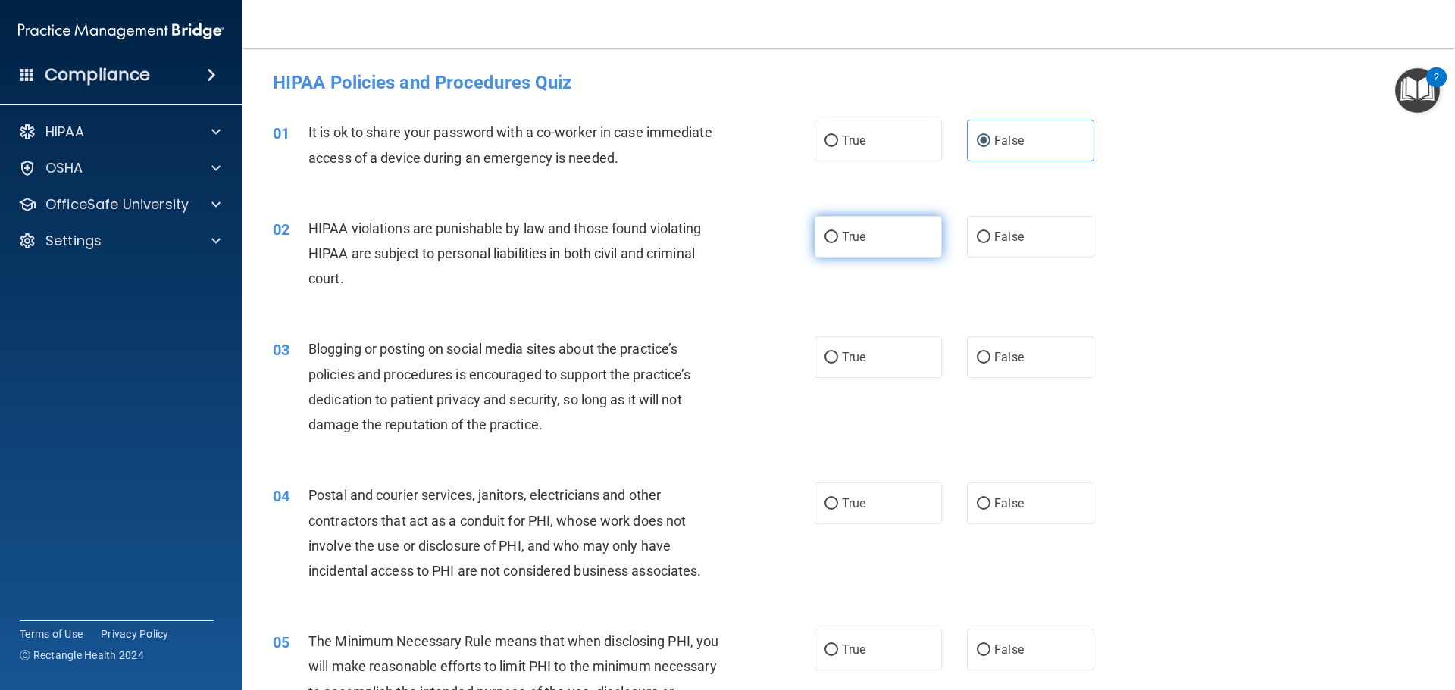
radio input "true"
click at [967, 350] on label "False" at bounding box center [1030, 357] width 127 height 42
click at [977, 352] on input "False" at bounding box center [984, 357] width 14 height 11
radio input "true"
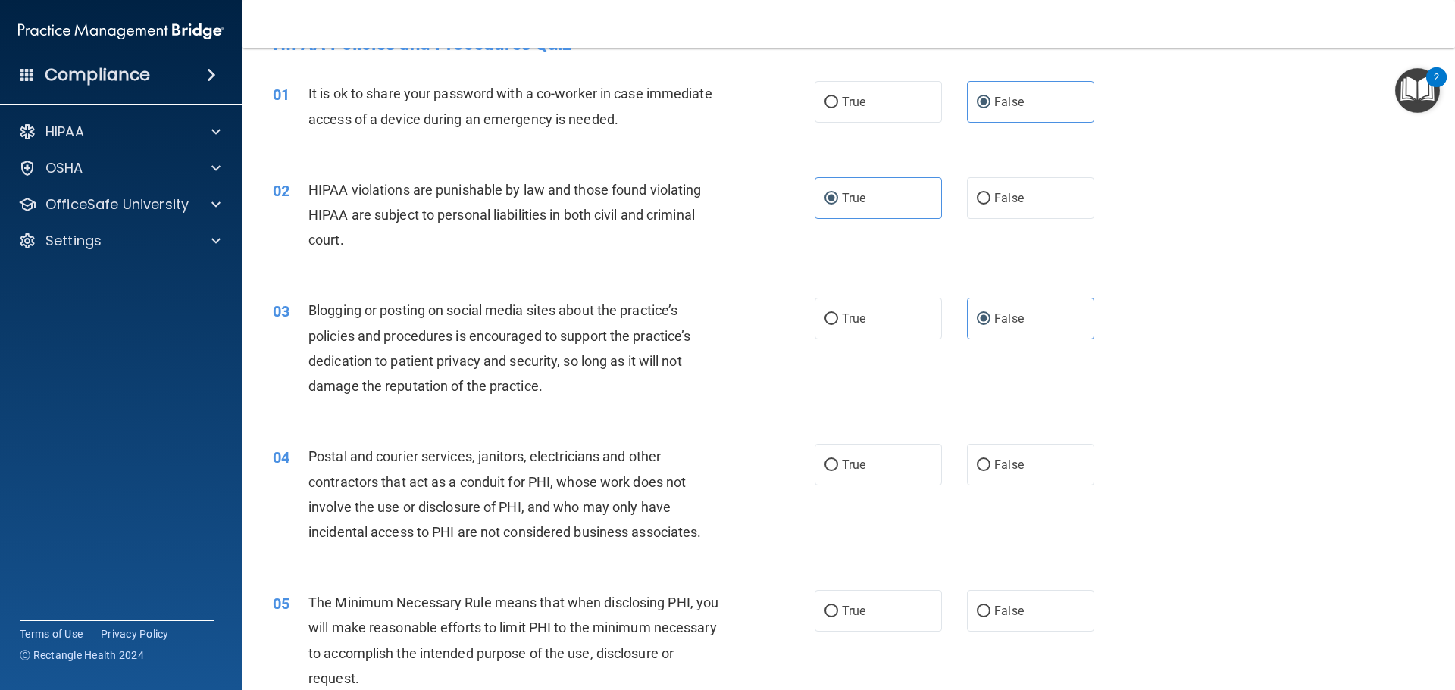
scroll to position [76, 0]
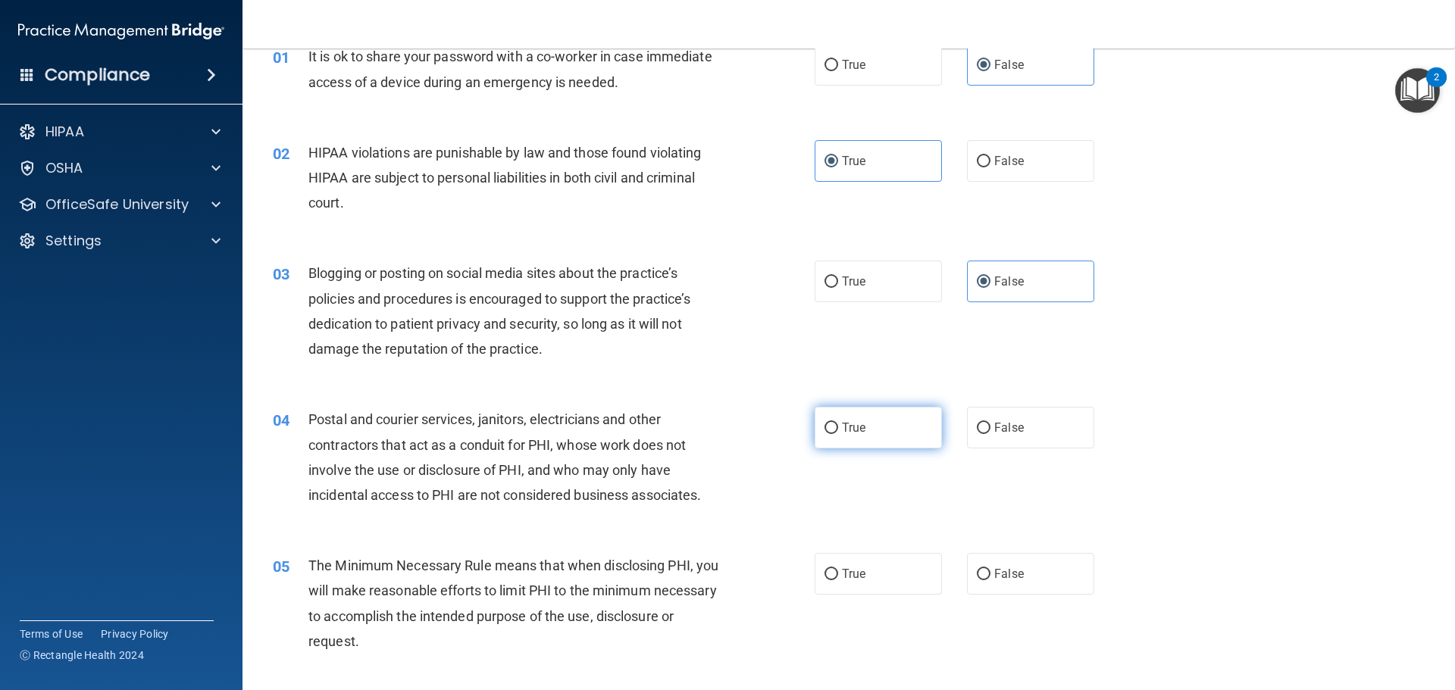
drag, startPoint x: 870, startPoint y: 424, endPoint x: 870, endPoint y: 415, distance: 8.3
click at [870, 416] on label "True" at bounding box center [877, 428] width 127 height 42
click at [838, 423] on input "True" at bounding box center [831, 428] width 14 height 11
radio input "true"
click at [1033, 408] on label "False" at bounding box center [1030, 428] width 127 height 42
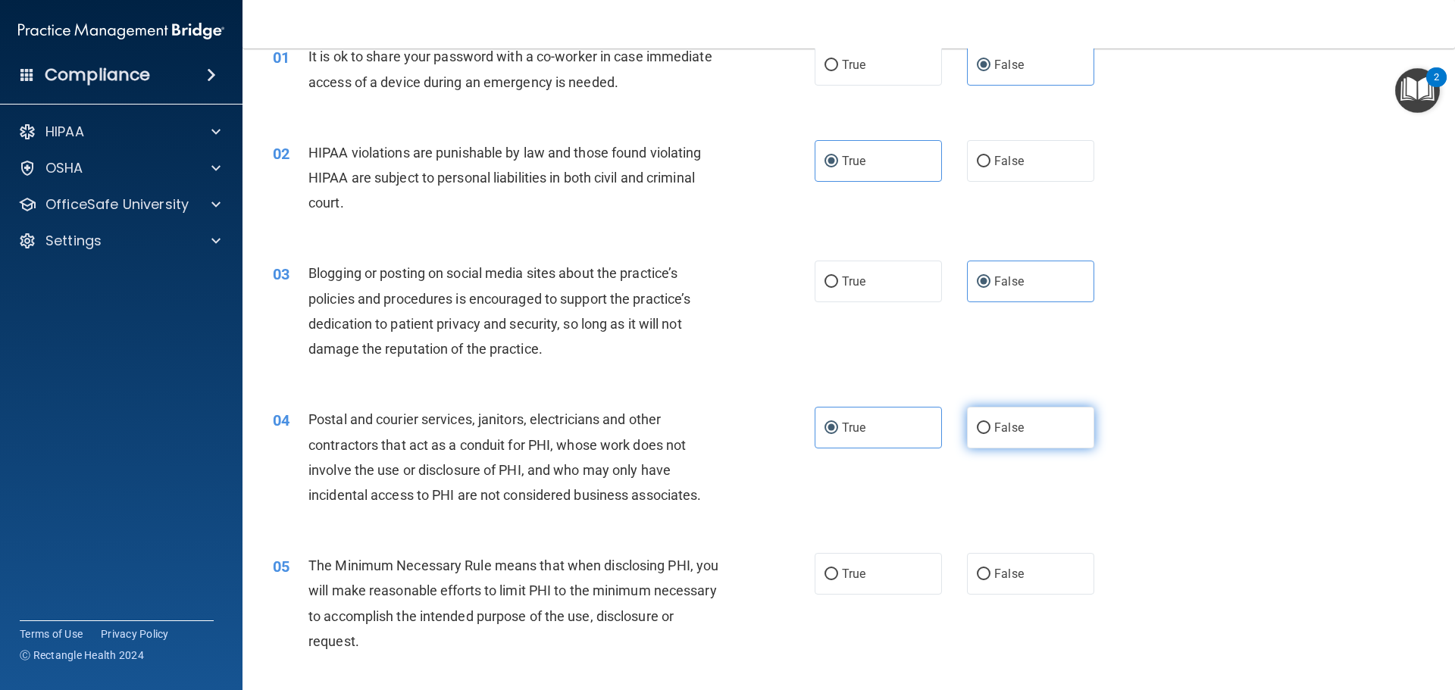
click at [990, 423] on input "False" at bounding box center [984, 428] width 14 height 11
radio input "true"
radio input "false"
click at [886, 555] on label "True" at bounding box center [877, 574] width 127 height 42
click at [838, 569] on input "True" at bounding box center [831, 574] width 14 height 11
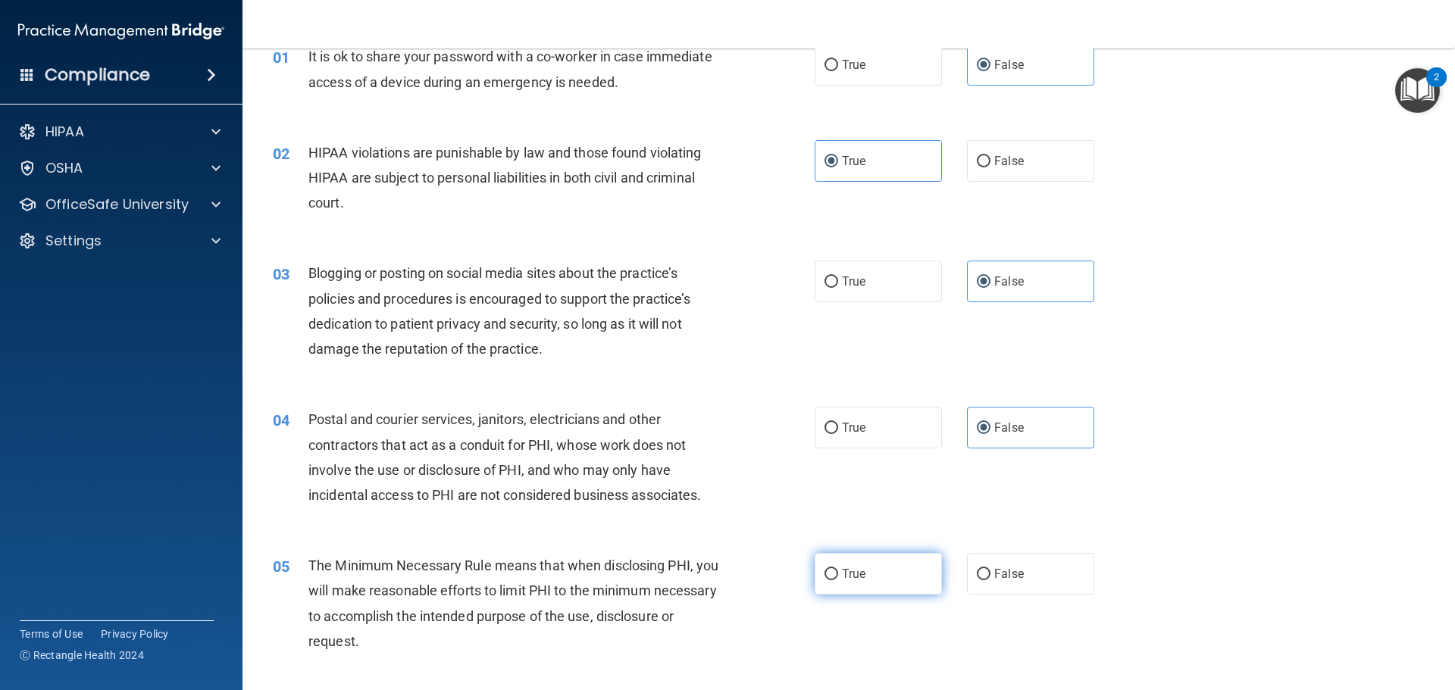
radio input "true"
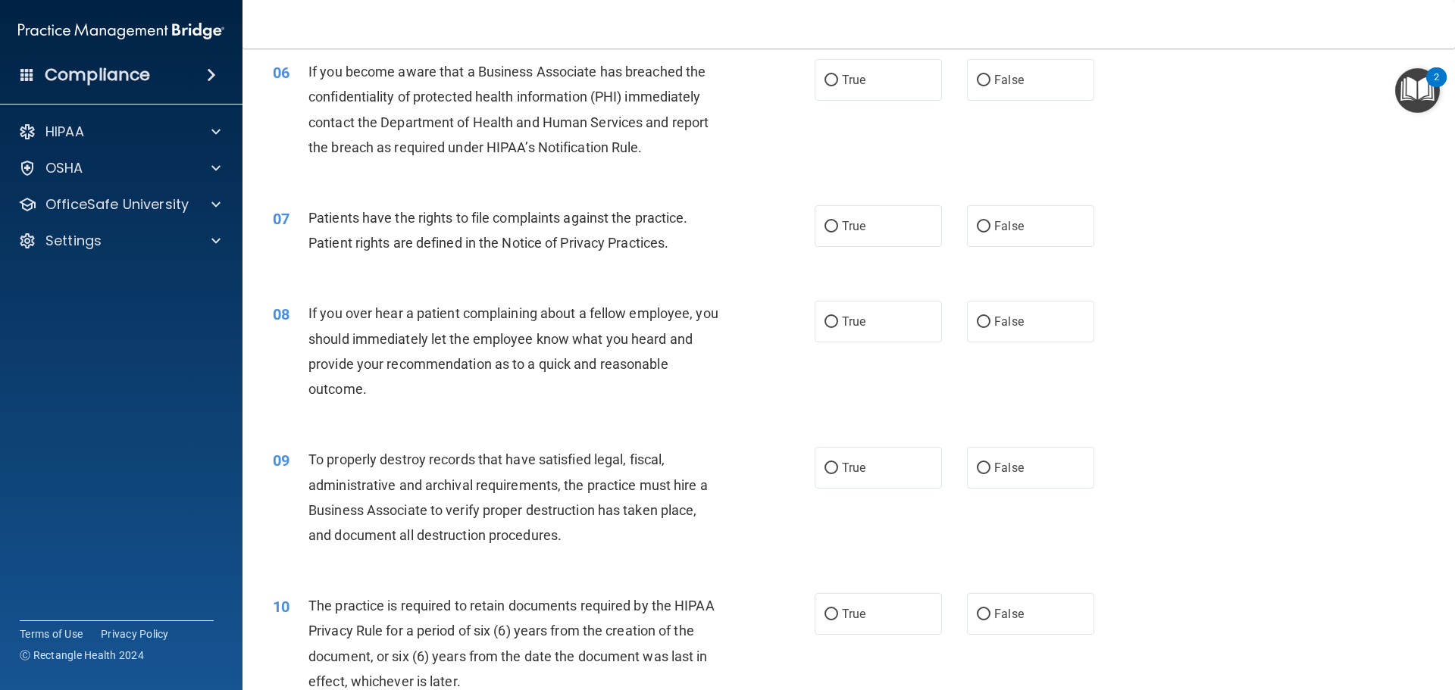
scroll to position [682, 0]
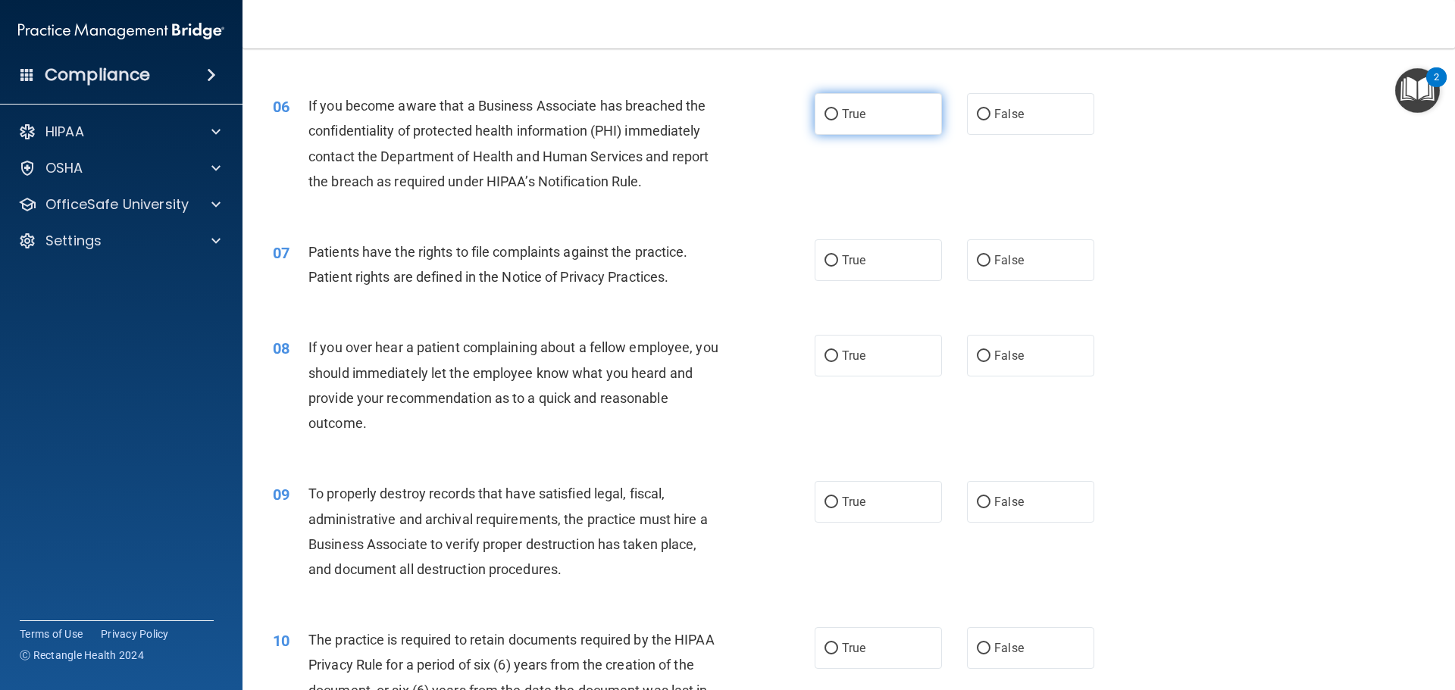
click at [849, 123] on label "True" at bounding box center [877, 114] width 127 height 42
click at [838, 120] on input "True" at bounding box center [831, 114] width 14 height 11
radio input "true"
click at [842, 266] on span "True" at bounding box center [853, 260] width 23 height 14
click at [838, 266] on input "True" at bounding box center [831, 260] width 14 height 11
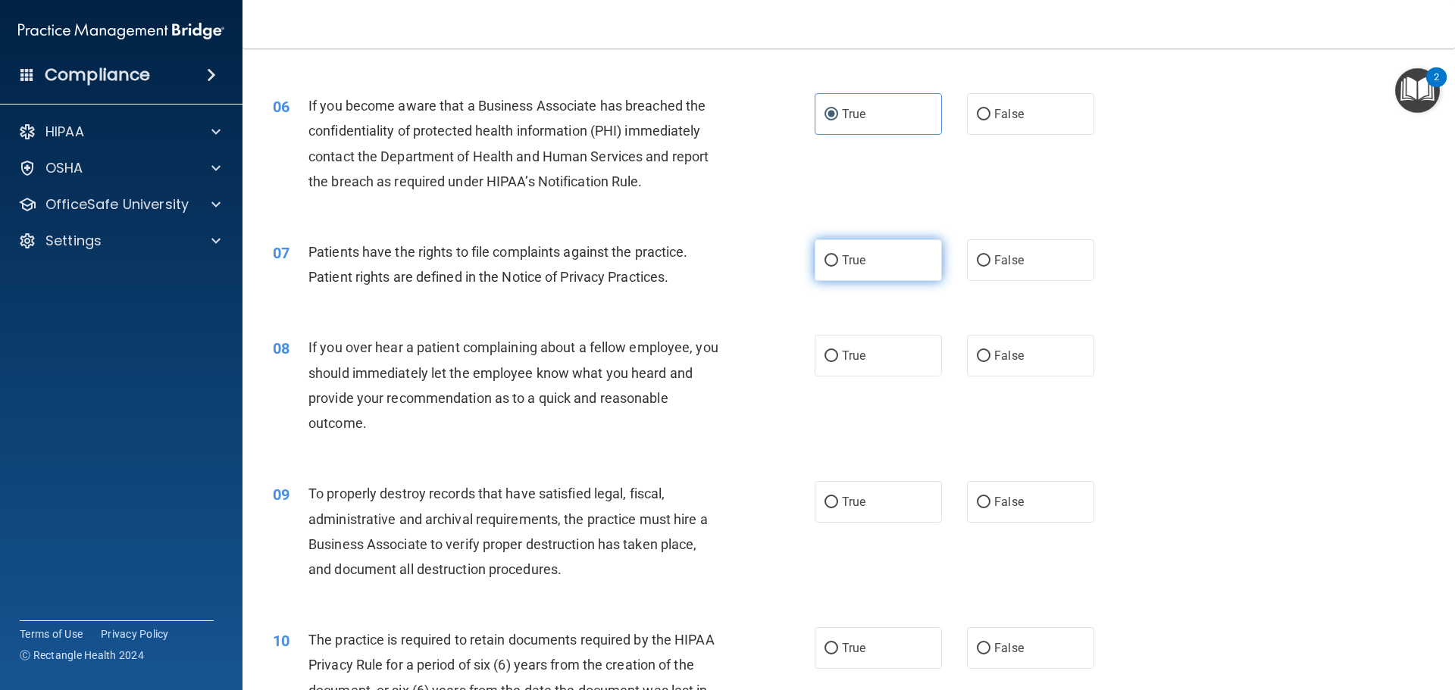
radio input "true"
click at [1037, 357] on label "False" at bounding box center [1030, 356] width 127 height 42
click at [990, 357] on input "False" at bounding box center [984, 356] width 14 height 11
radio input "true"
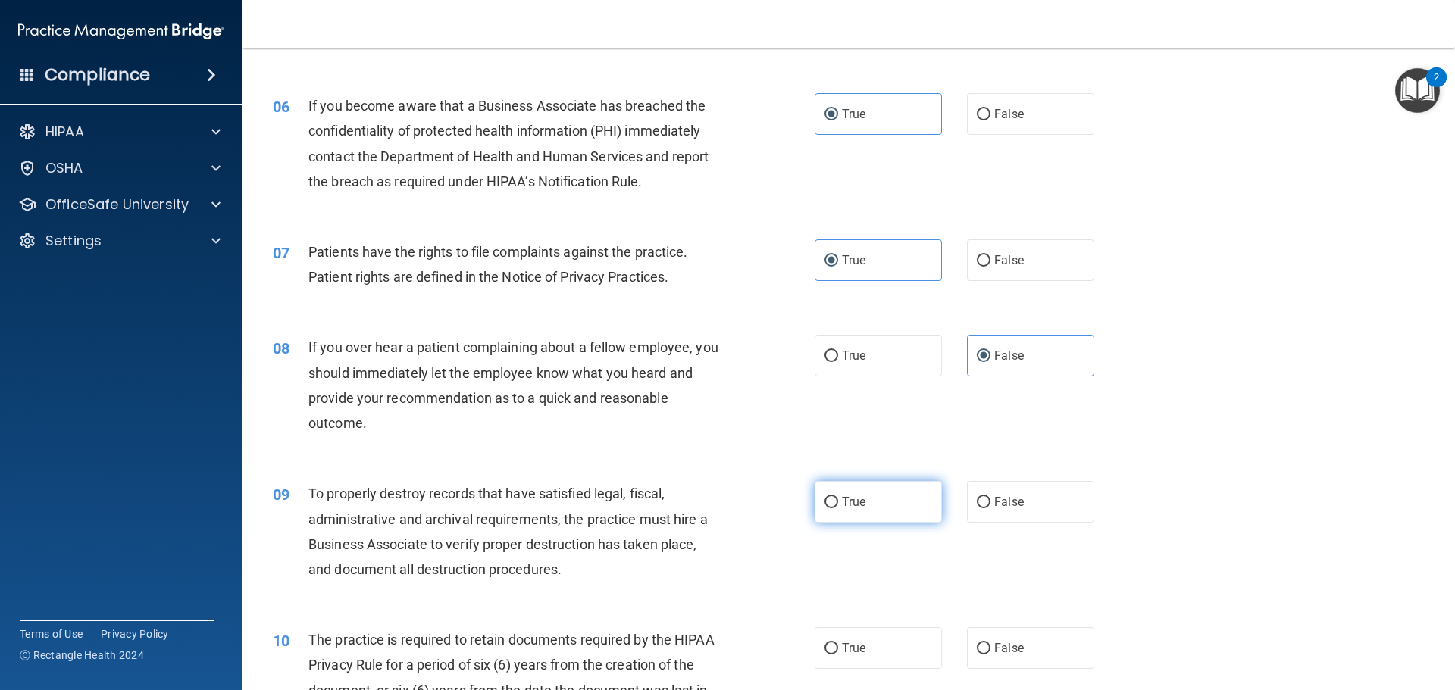
click at [836, 505] on label "True" at bounding box center [877, 502] width 127 height 42
click at [836, 505] on input "True" at bounding box center [831, 502] width 14 height 11
radio input "true"
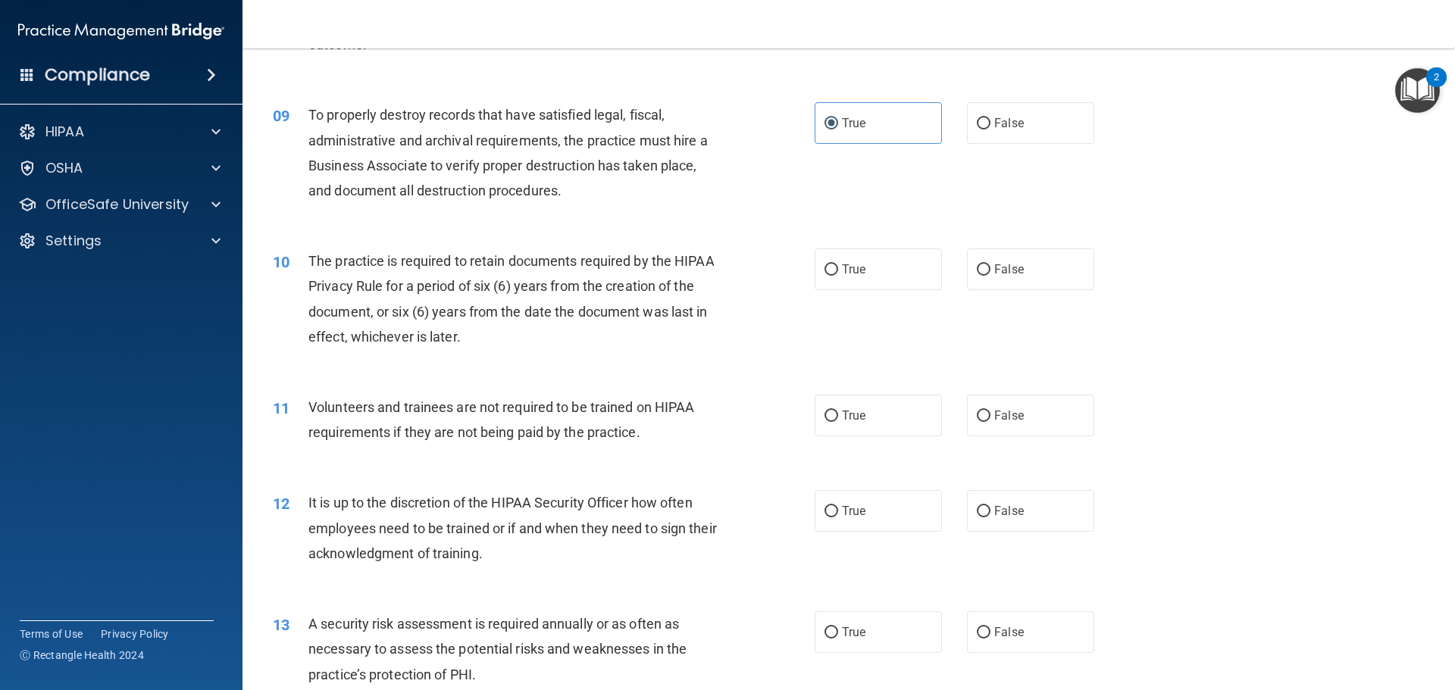
scroll to position [1212, 0]
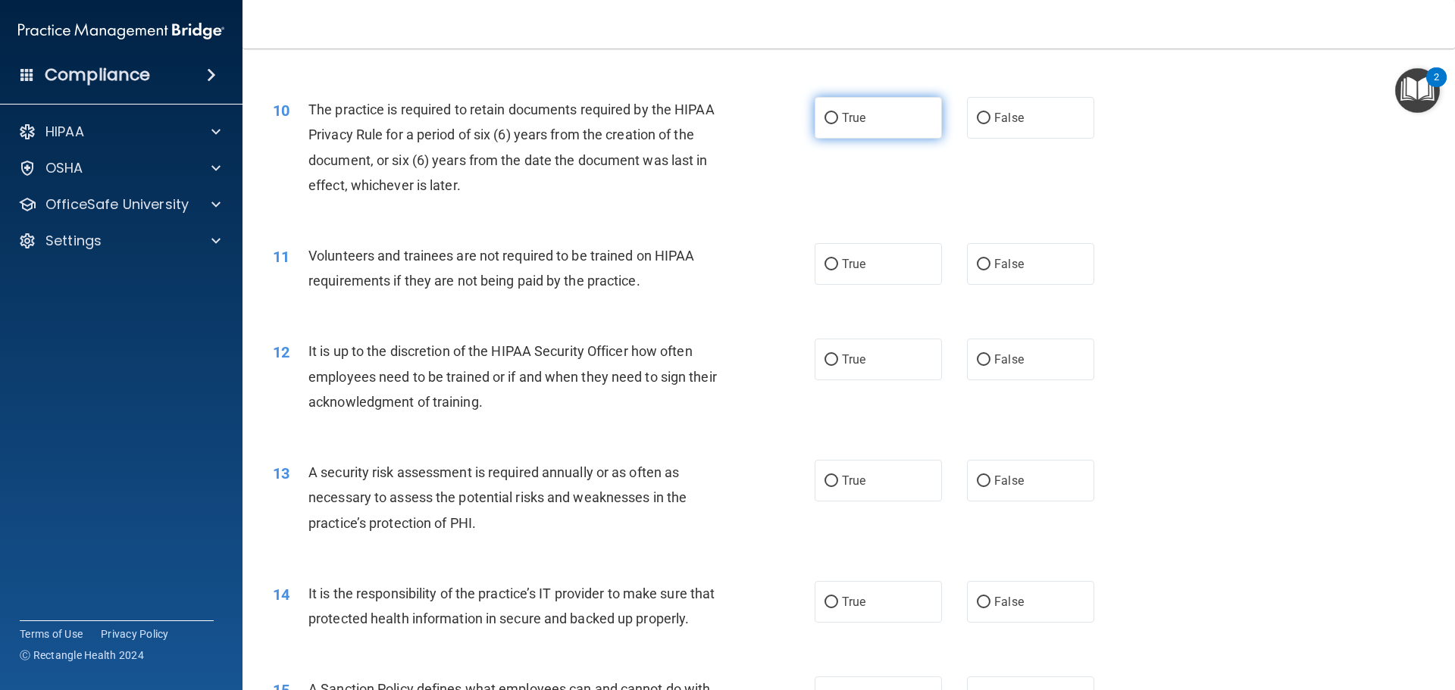
click at [910, 113] on label "True" at bounding box center [877, 118] width 127 height 42
click at [838, 113] on input "True" at bounding box center [831, 118] width 14 height 11
radio input "true"
click at [994, 261] on span "False" at bounding box center [1009, 264] width 30 height 14
click at [1006, 258] on span "False" at bounding box center [1009, 264] width 30 height 14
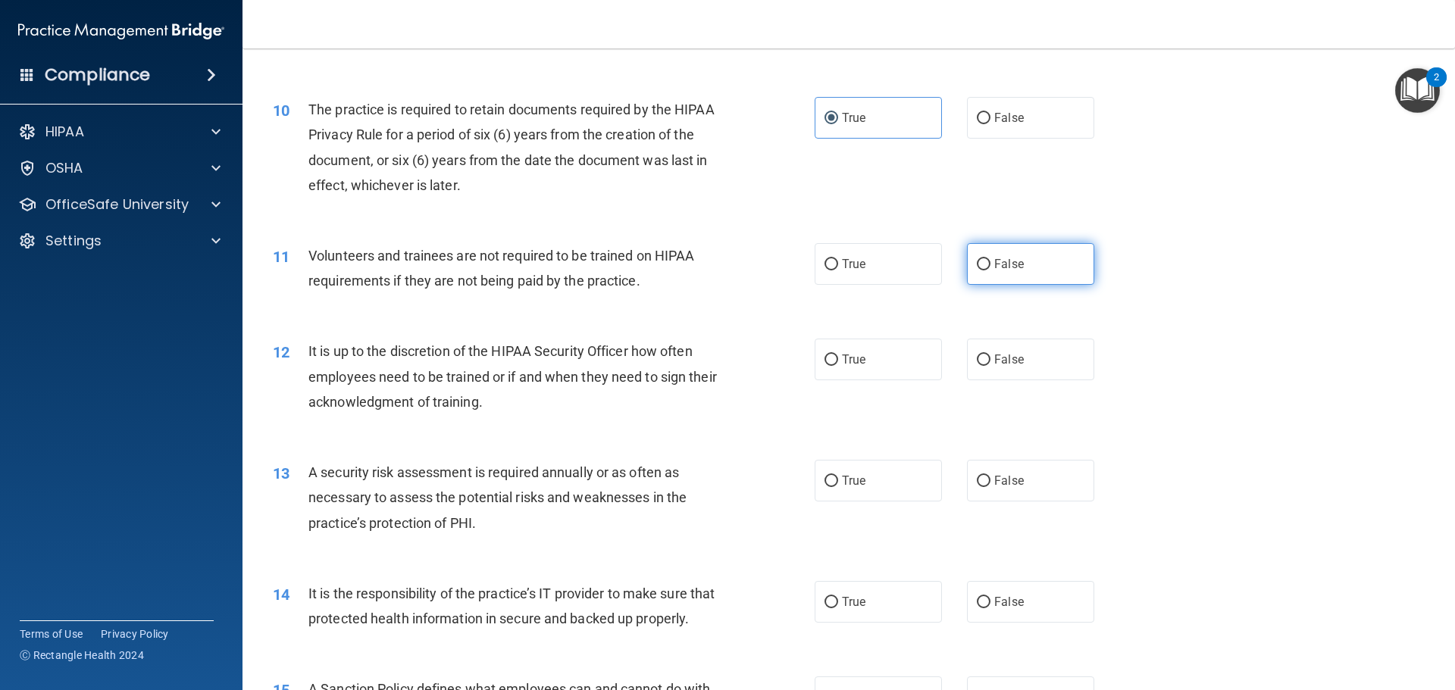
click at [990, 259] on input "False" at bounding box center [984, 264] width 14 height 11
radio input "true"
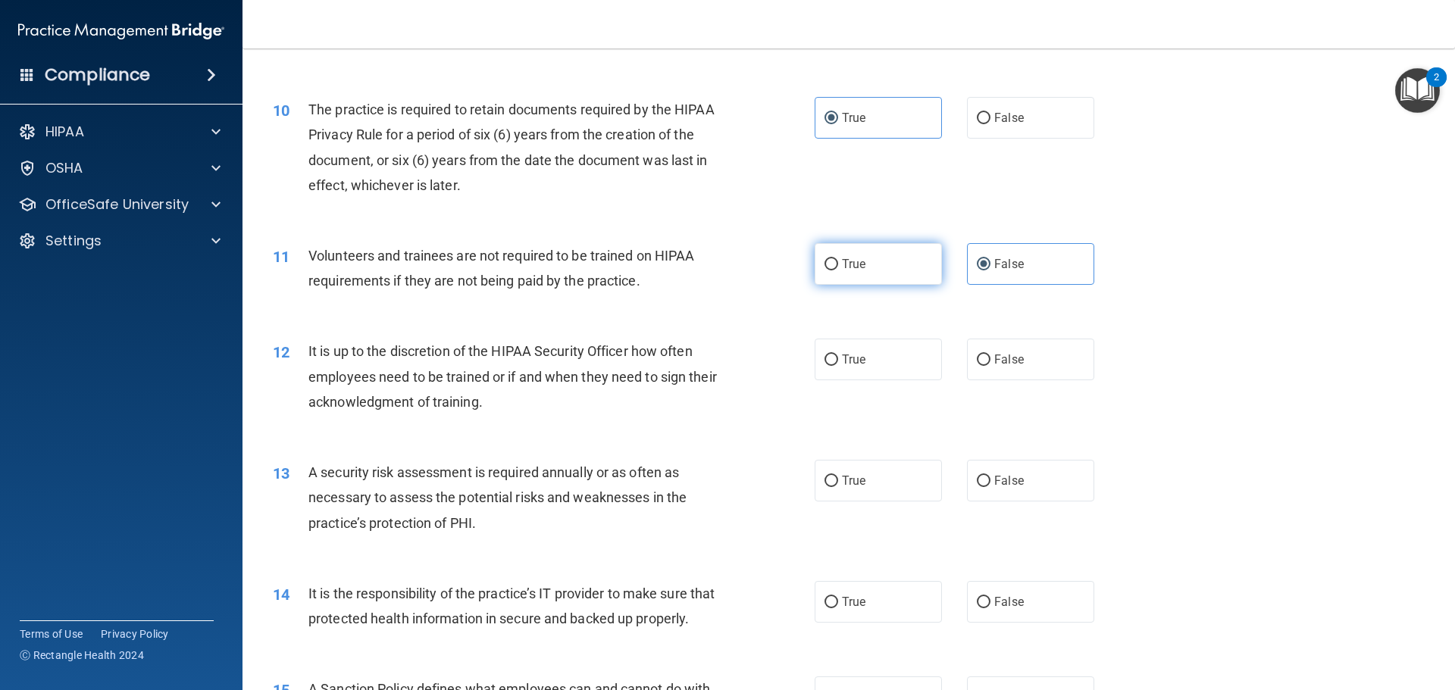
click at [879, 261] on label "True" at bounding box center [877, 264] width 127 height 42
click at [838, 261] on input "True" at bounding box center [831, 264] width 14 height 11
radio input "true"
radio input "false"
click at [1021, 112] on label "False" at bounding box center [1030, 118] width 127 height 42
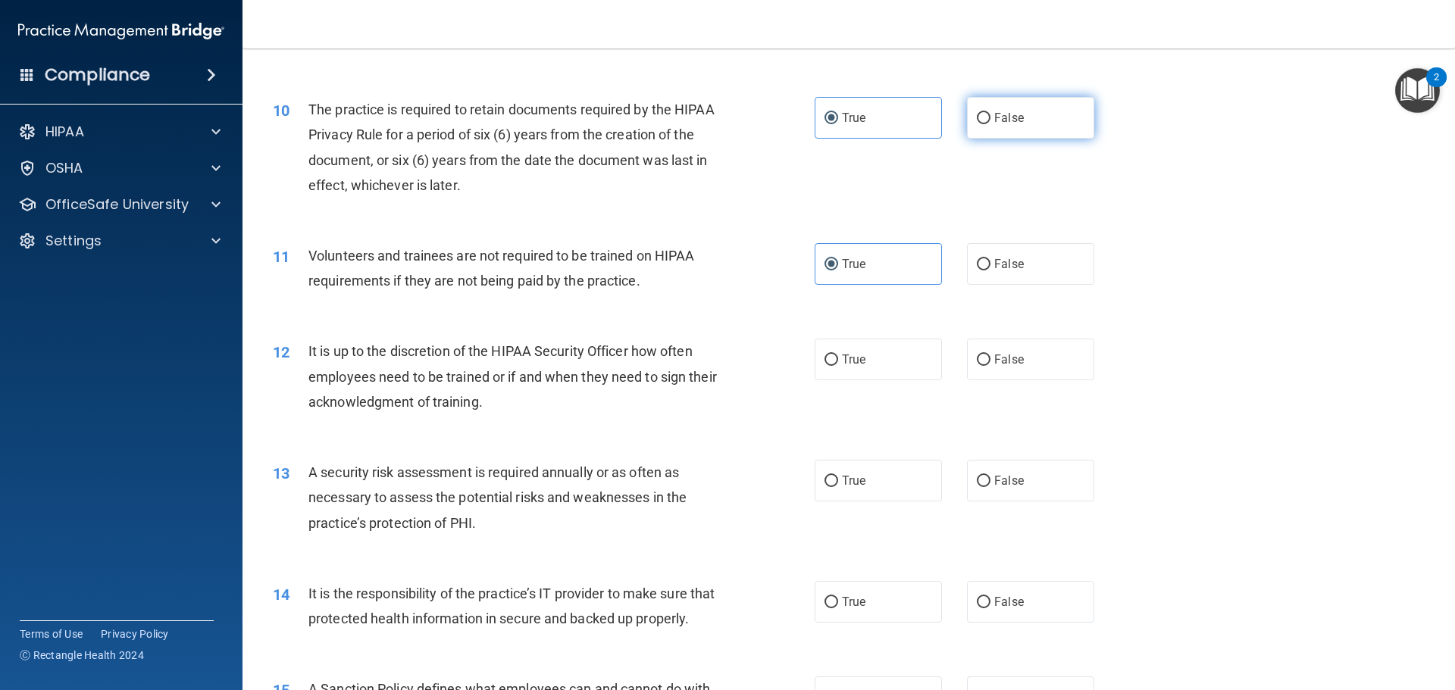
click at [990, 113] on input "False" at bounding box center [984, 118] width 14 height 11
radio input "true"
radio input "false"
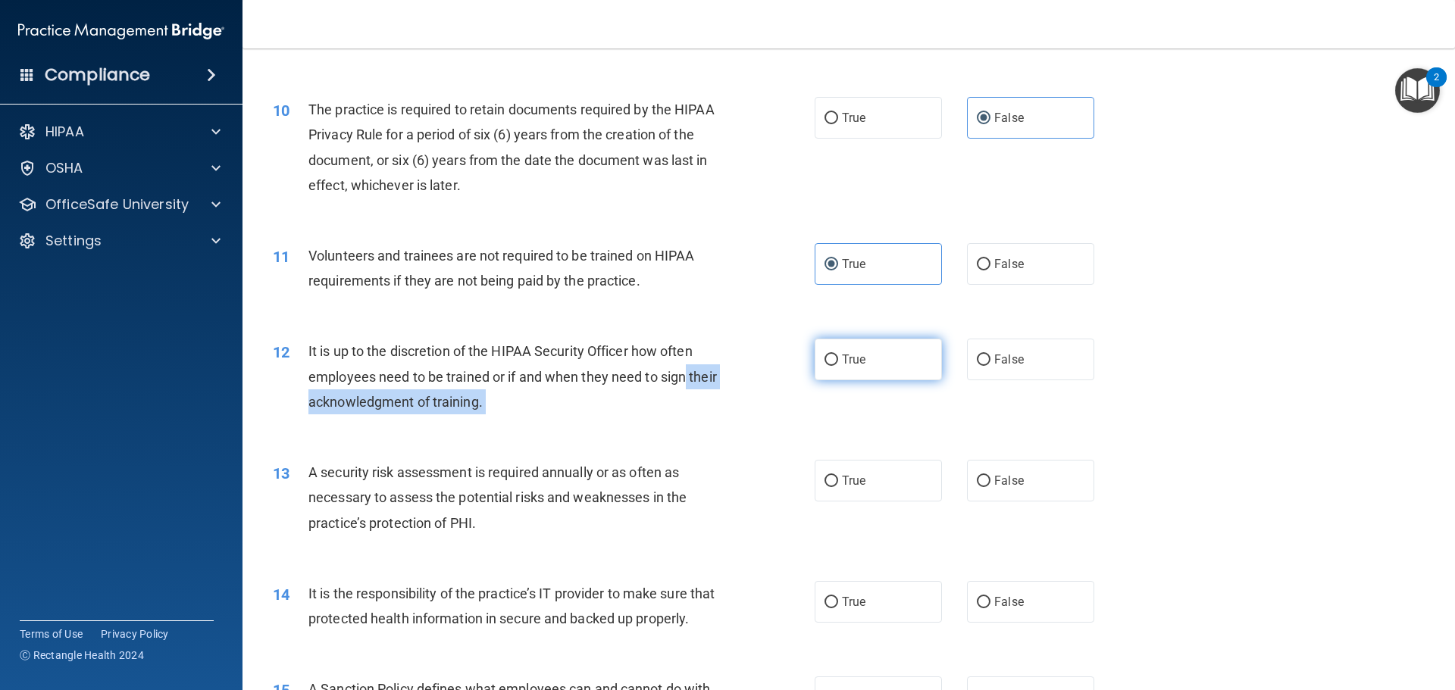
click at [1120, 339] on ng-form "12 It is up to the discretion of the HIPAA Security Officer how often employees…" at bounding box center [1120, 339] width 0 height 0
click at [841, 370] on label "True" at bounding box center [877, 360] width 127 height 42
click at [838, 366] on input "True" at bounding box center [831, 360] width 14 height 11
radio input "true"
click at [371, 404] on span "It is up to the discretion of the HIPAA Security Officer how often employees ne…" at bounding box center [512, 376] width 408 height 66
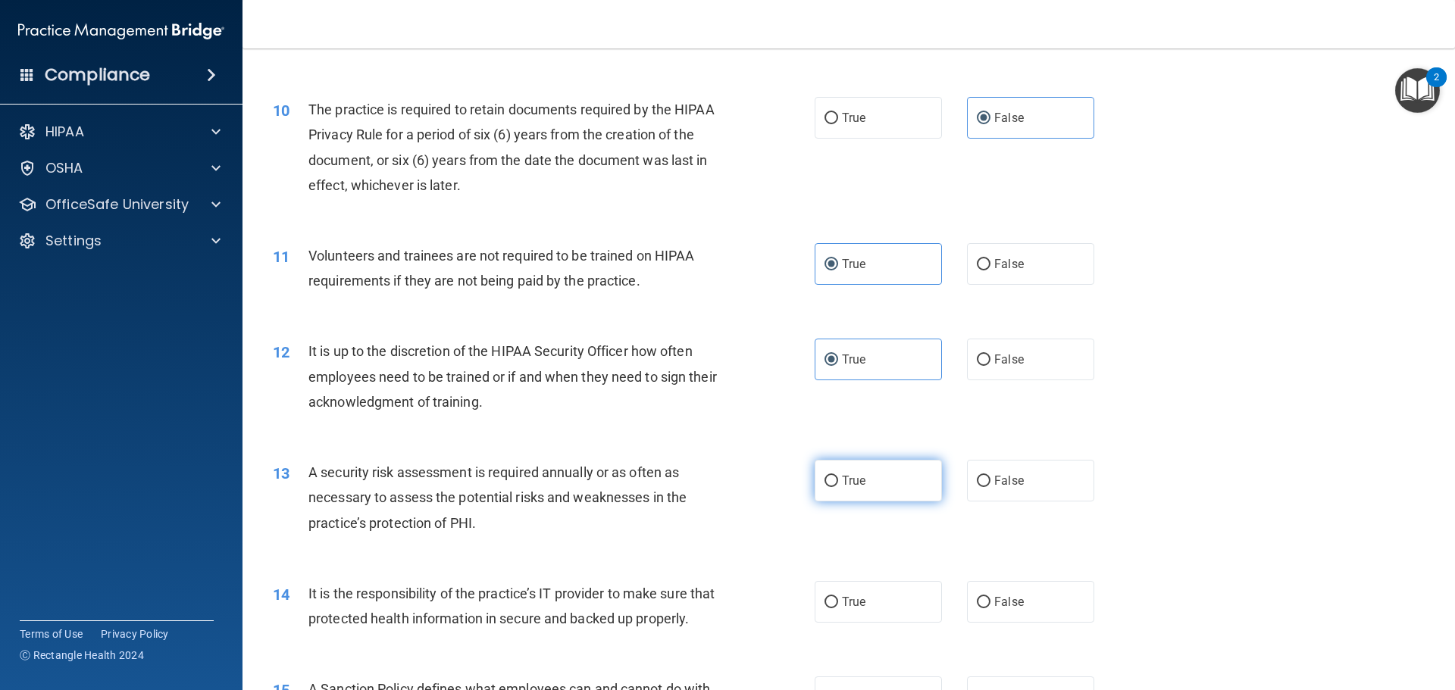
click at [848, 483] on span "True" at bounding box center [853, 481] width 23 height 14
click at [838, 483] on input "True" at bounding box center [831, 481] width 14 height 11
radio input "true"
click at [865, 615] on label "True" at bounding box center [877, 602] width 127 height 42
click at [838, 608] on input "True" at bounding box center [831, 602] width 14 height 11
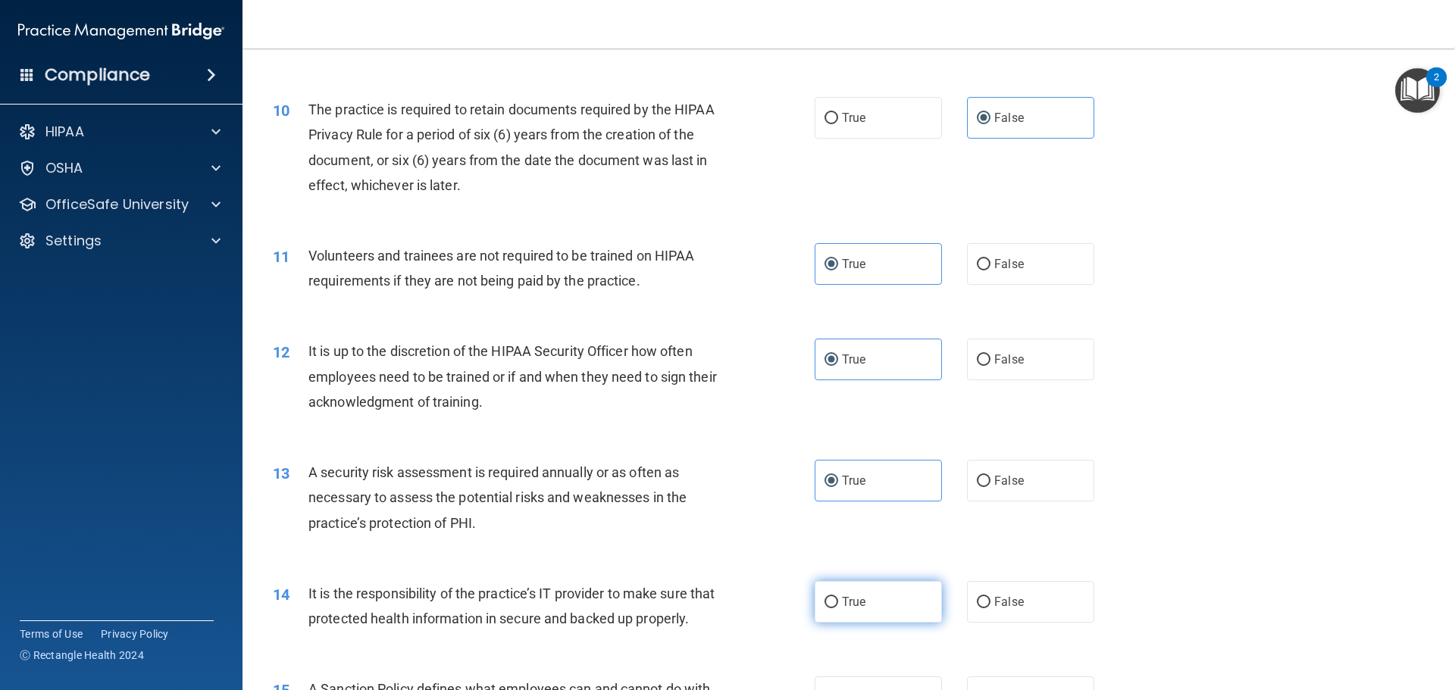
radio input "true"
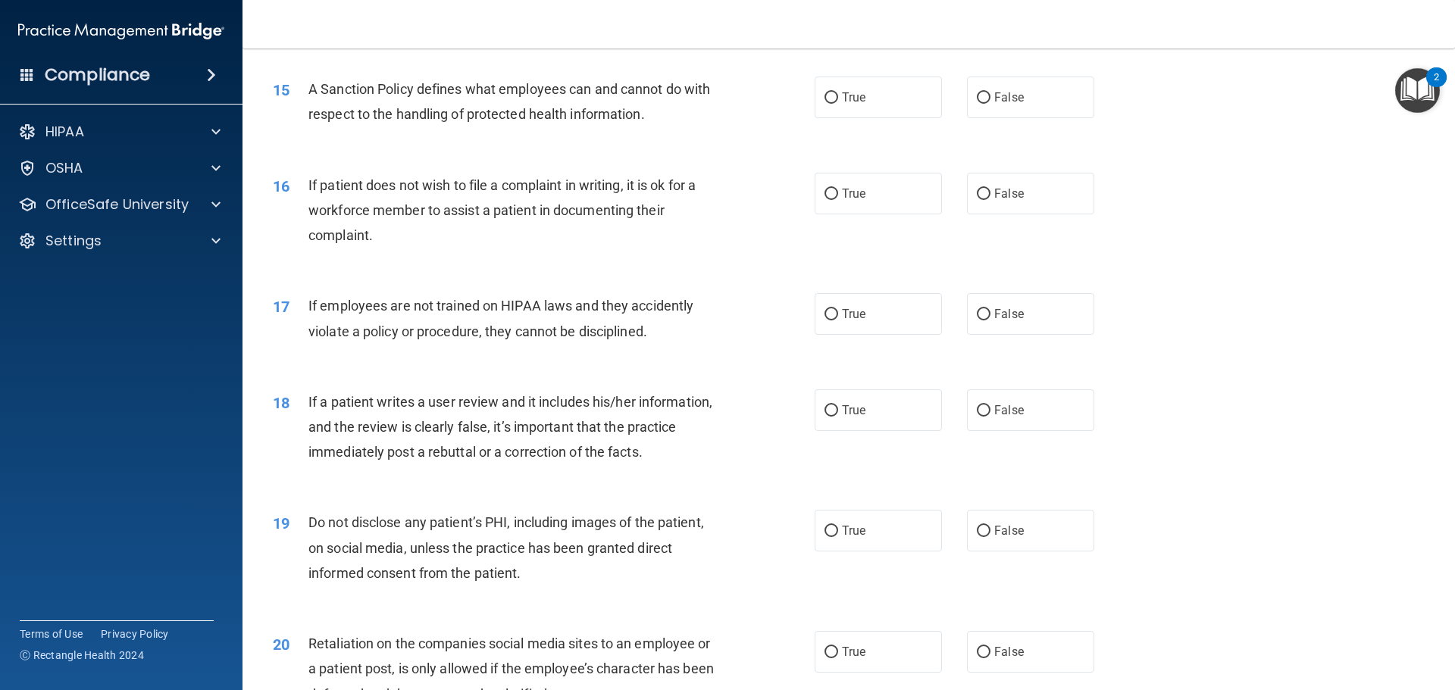
scroll to position [1818, 0]
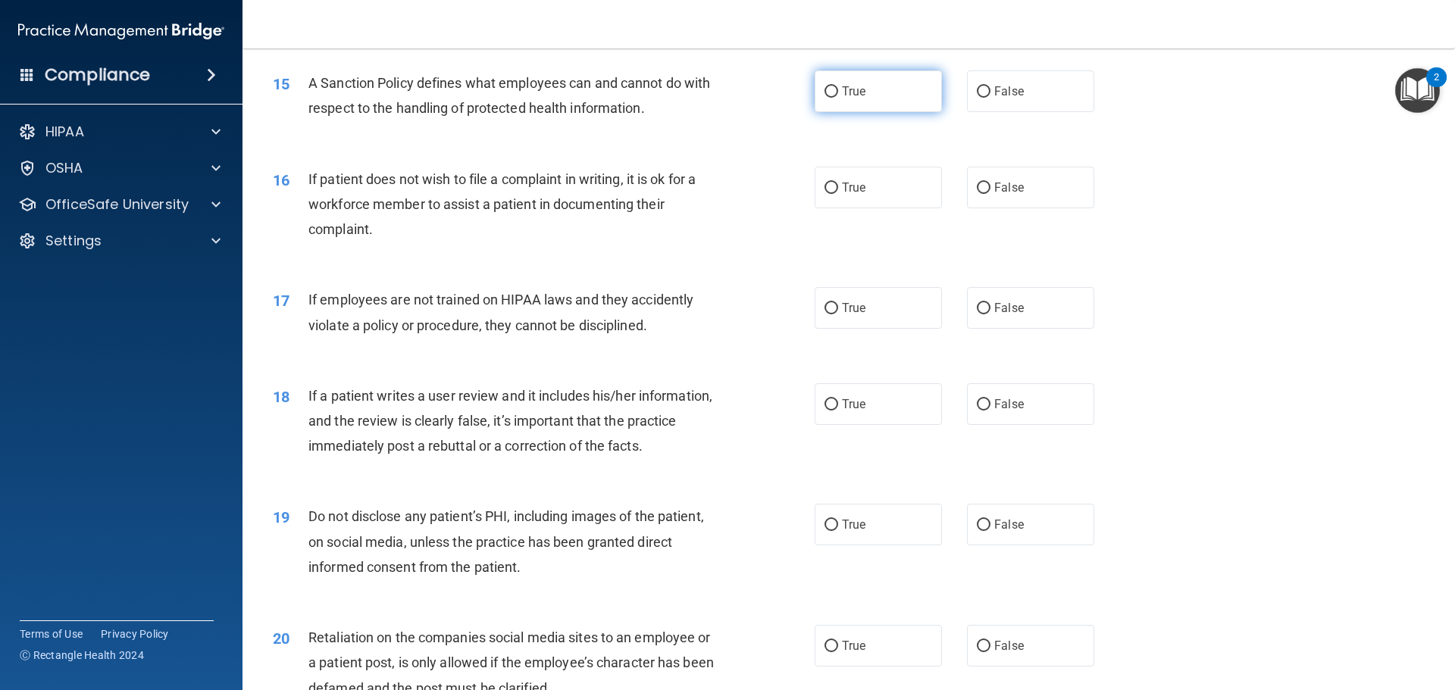
click at [858, 98] on span "True" at bounding box center [853, 91] width 23 height 14
click at [838, 98] on input "True" at bounding box center [831, 91] width 14 height 11
radio input "true"
click at [1118, 220] on div "16 If patient does not wish to file a complaint in writing, it is ok for a work…" at bounding box center [848, 208] width 1174 height 121
click at [983, 194] on input "False" at bounding box center [984, 188] width 14 height 11
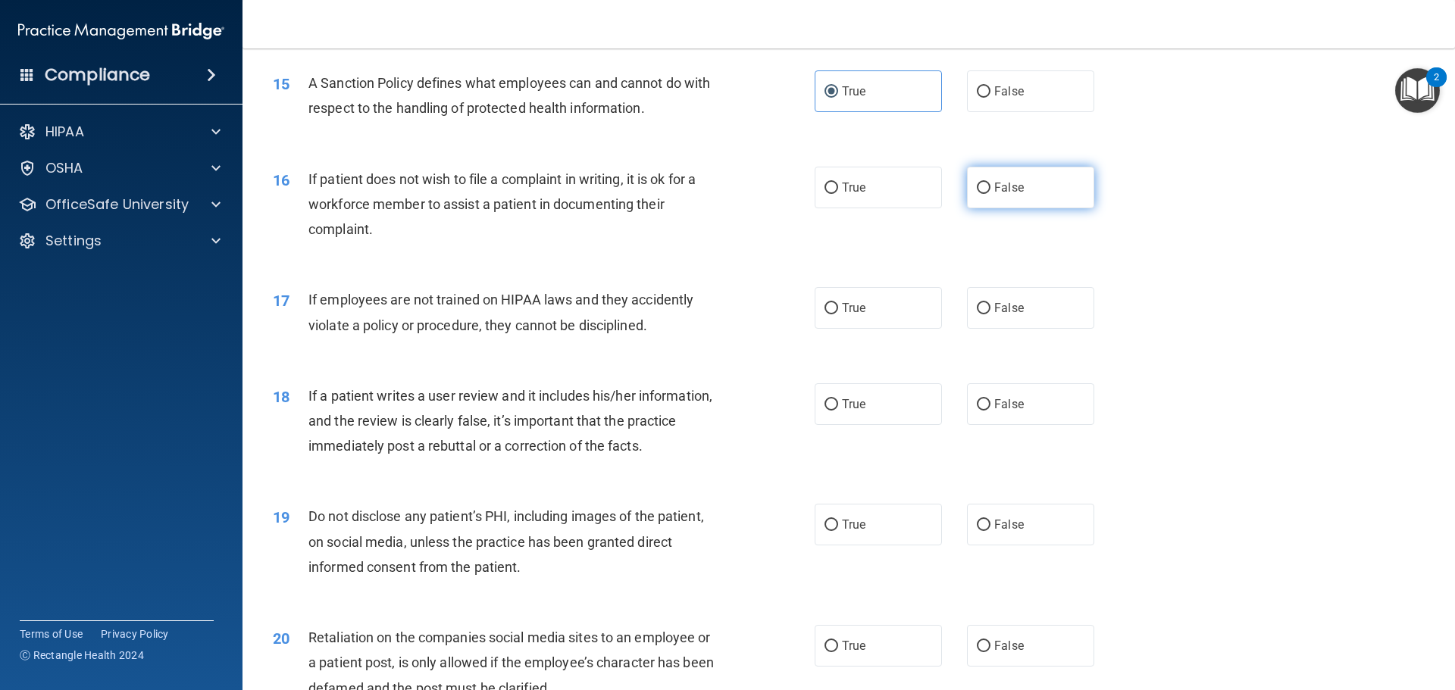
radio input "true"
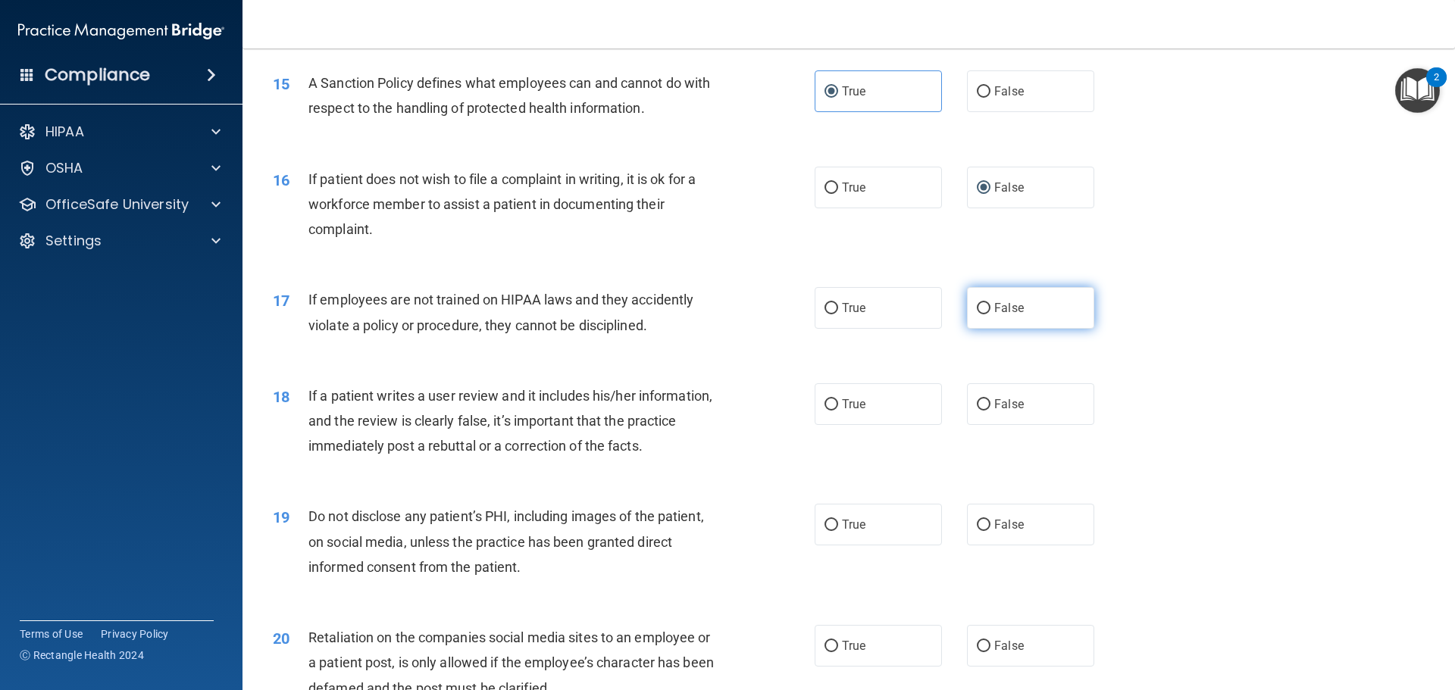
click at [1072, 329] on label "False" at bounding box center [1030, 308] width 127 height 42
click at [990, 314] on input "False" at bounding box center [984, 308] width 14 height 11
radio input "true"
click at [860, 315] on span "True" at bounding box center [853, 308] width 23 height 14
click at [838, 314] on input "True" at bounding box center [831, 308] width 14 height 11
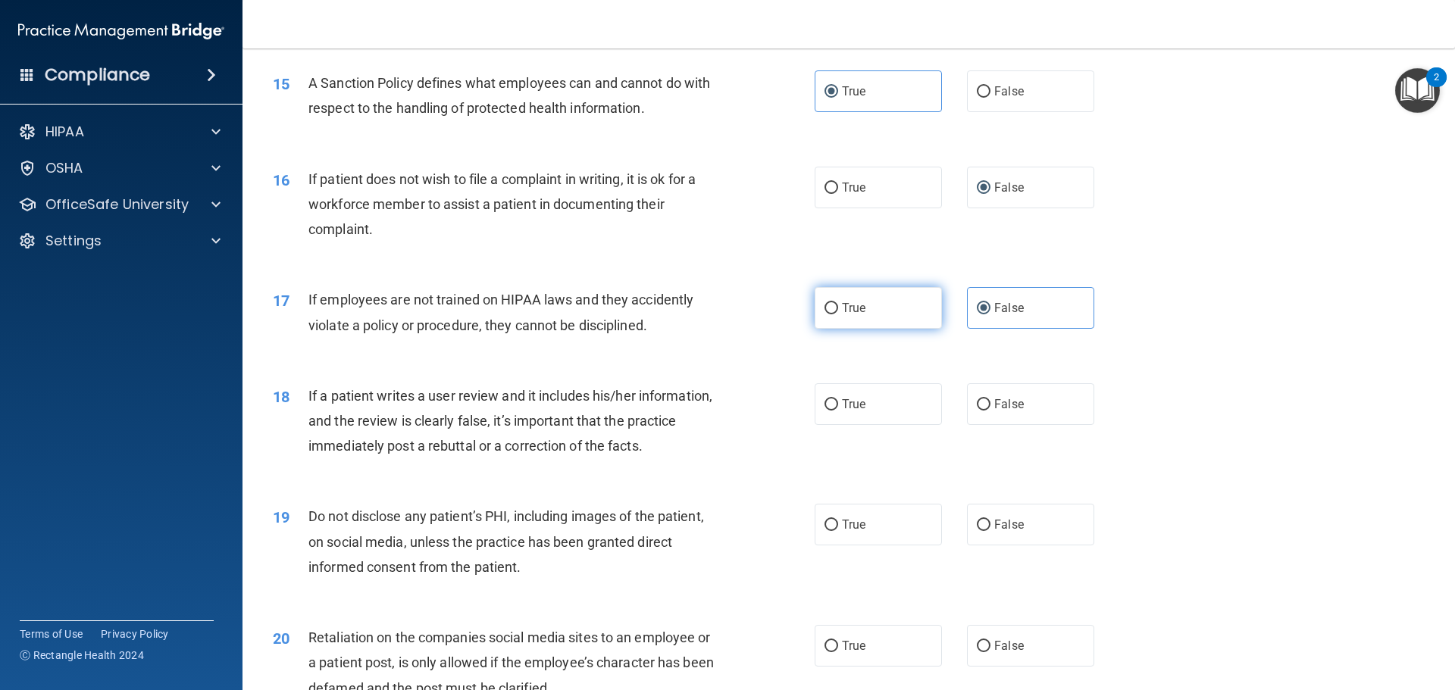
radio input "true"
radio input "false"
click at [867, 425] on label "True" at bounding box center [877, 404] width 127 height 42
click at [838, 411] on input "True" at bounding box center [831, 404] width 14 height 11
radio input "true"
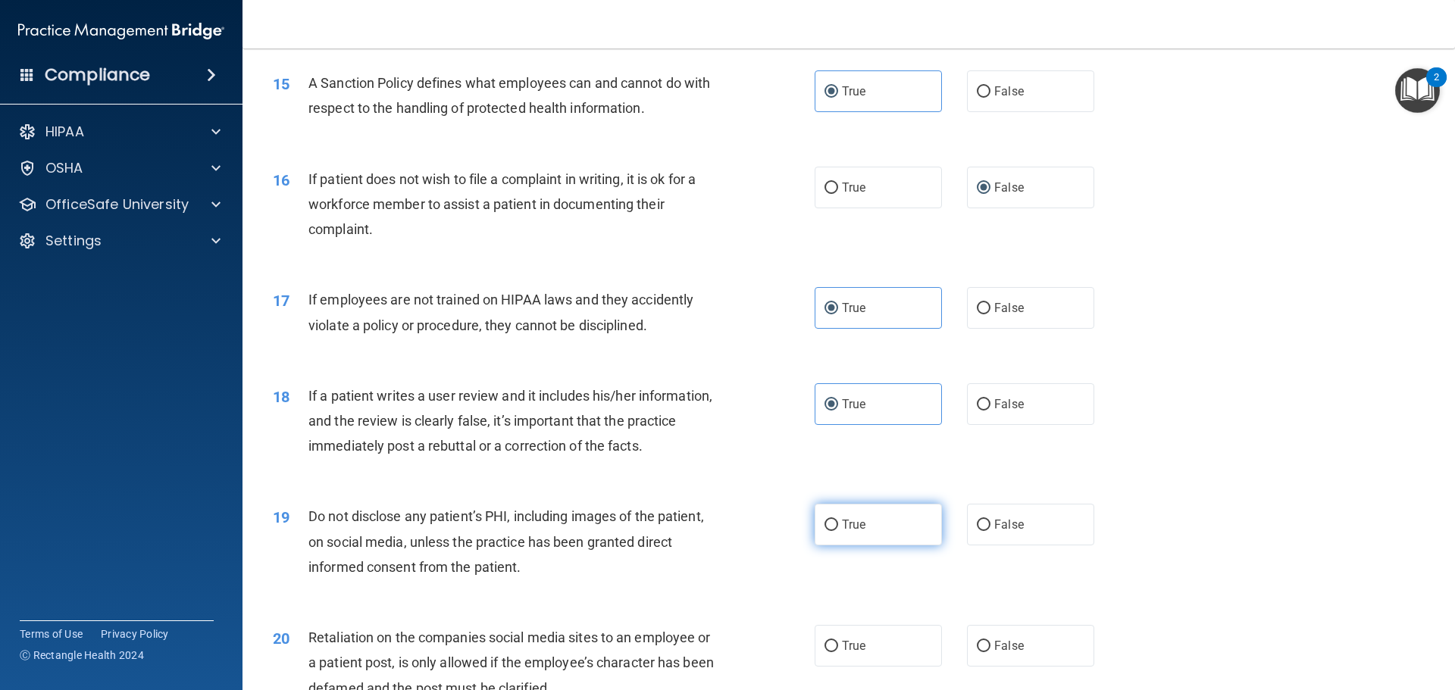
click at [863, 546] on label "True" at bounding box center [877, 525] width 127 height 42
click at [838, 531] on input "True" at bounding box center [831, 525] width 14 height 11
radio input "true"
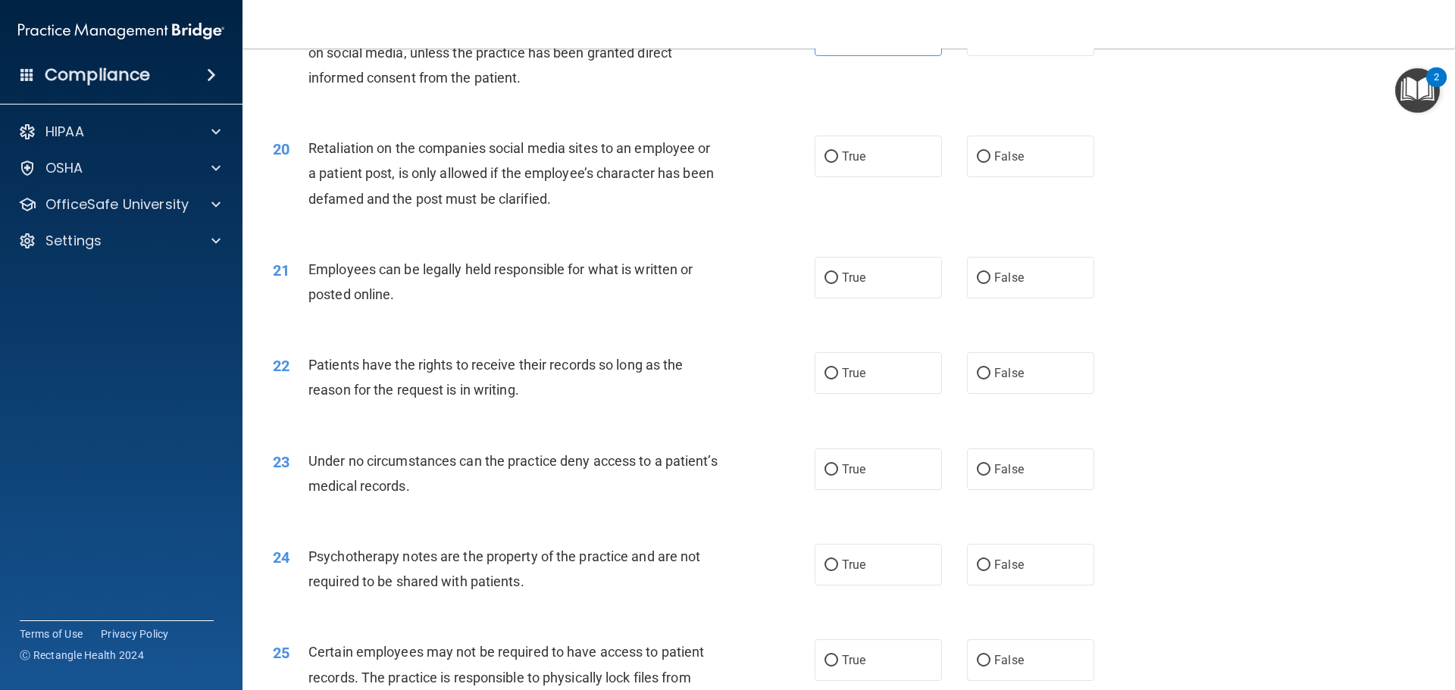
scroll to position [2273, 0]
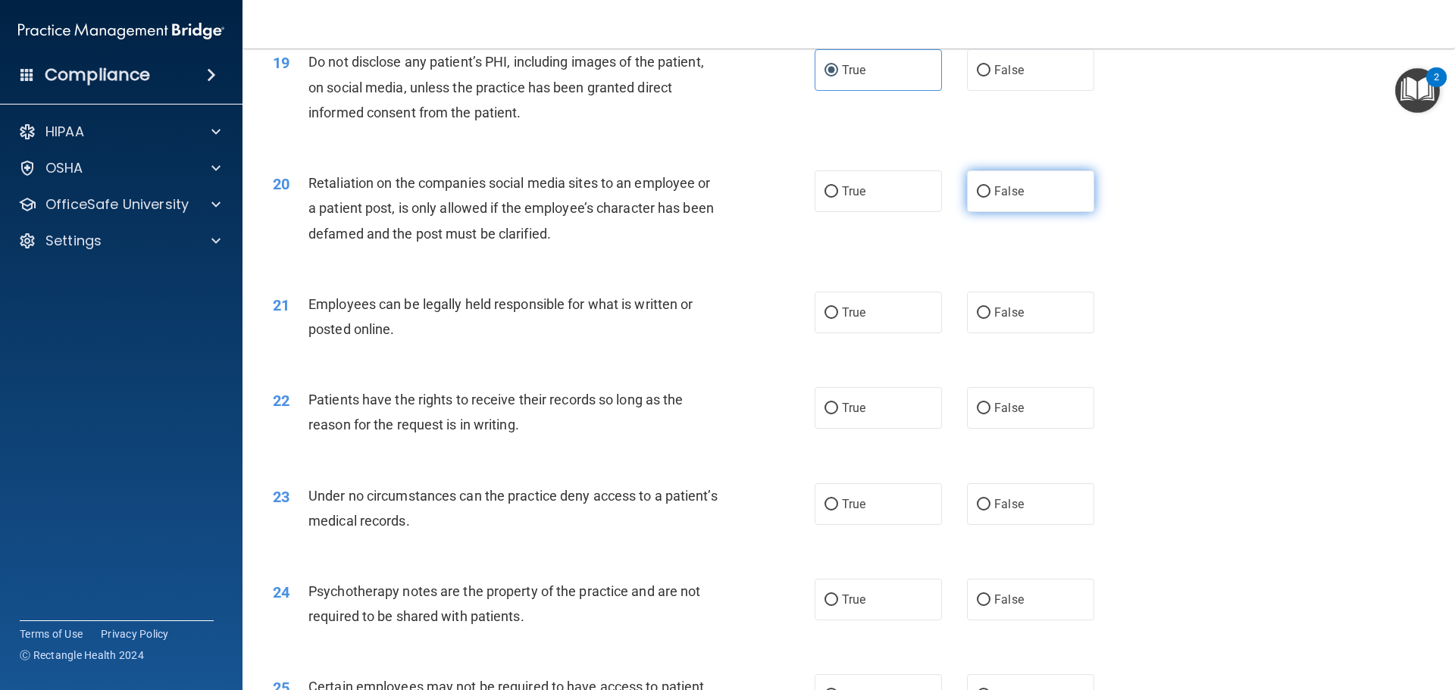
click at [1029, 212] on label "False" at bounding box center [1030, 191] width 127 height 42
click at [990, 198] on input "False" at bounding box center [984, 191] width 14 height 11
radio input "true"
click at [877, 333] on label "True" at bounding box center [877, 313] width 127 height 42
click at [838, 319] on input "True" at bounding box center [831, 313] width 14 height 11
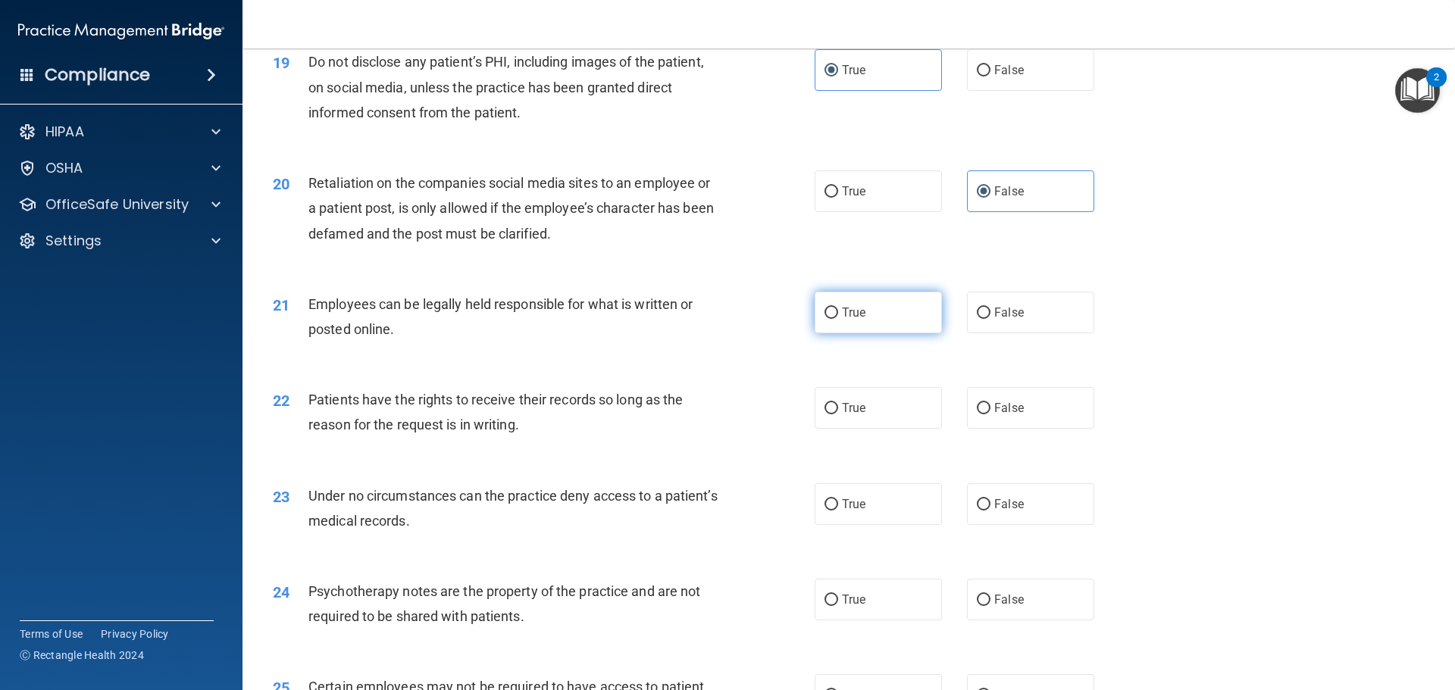
radio input "true"
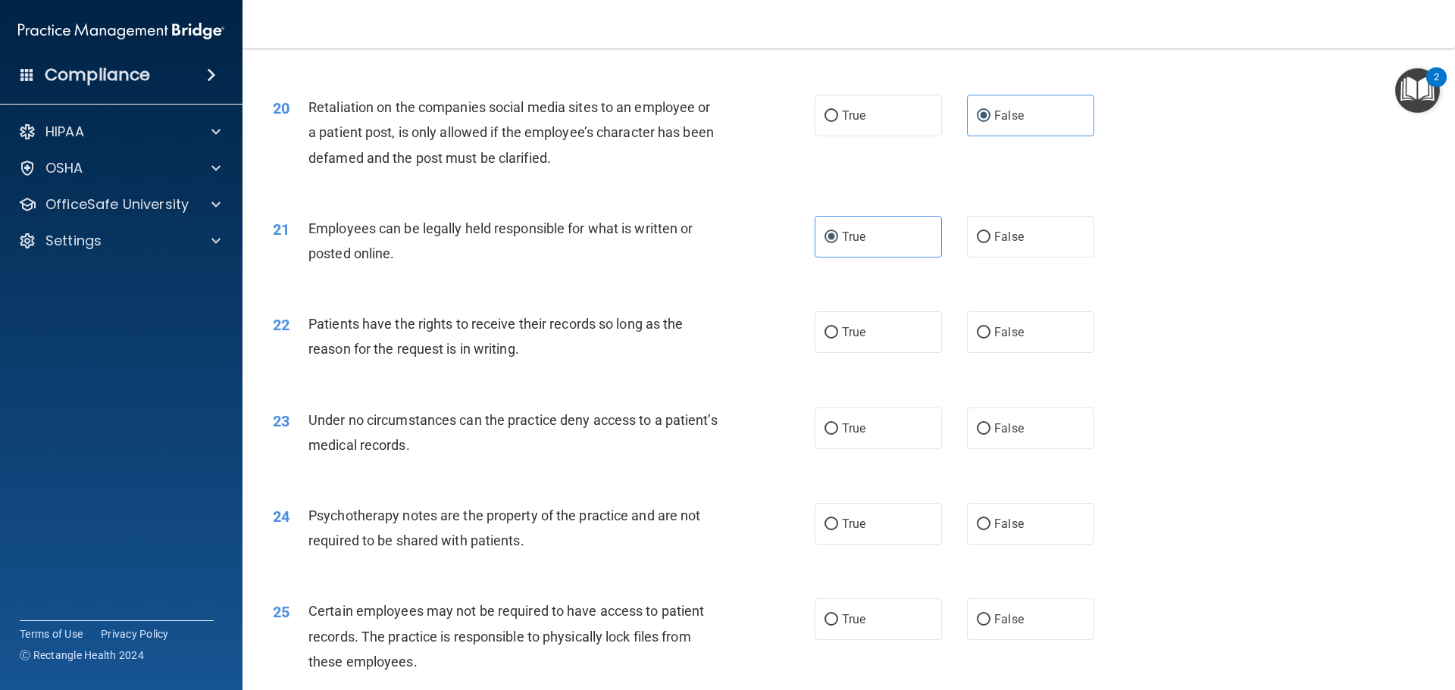
scroll to position [2425, 0]
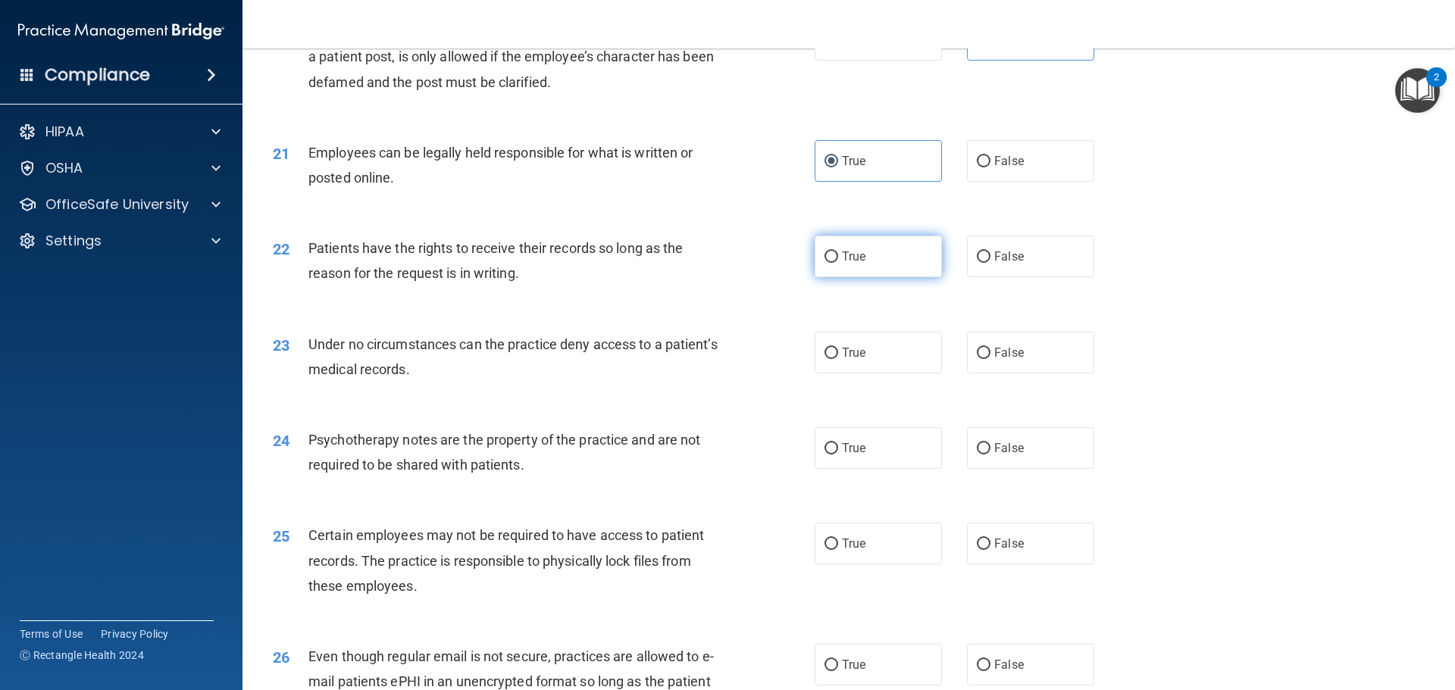
click at [842, 264] on span "True" at bounding box center [853, 256] width 23 height 14
click at [838, 263] on input "True" at bounding box center [831, 257] width 14 height 11
radio input "true"
click at [958, 277] on div "True False" at bounding box center [966, 257] width 305 height 42
click at [1082, 277] on label "False" at bounding box center [1030, 257] width 127 height 42
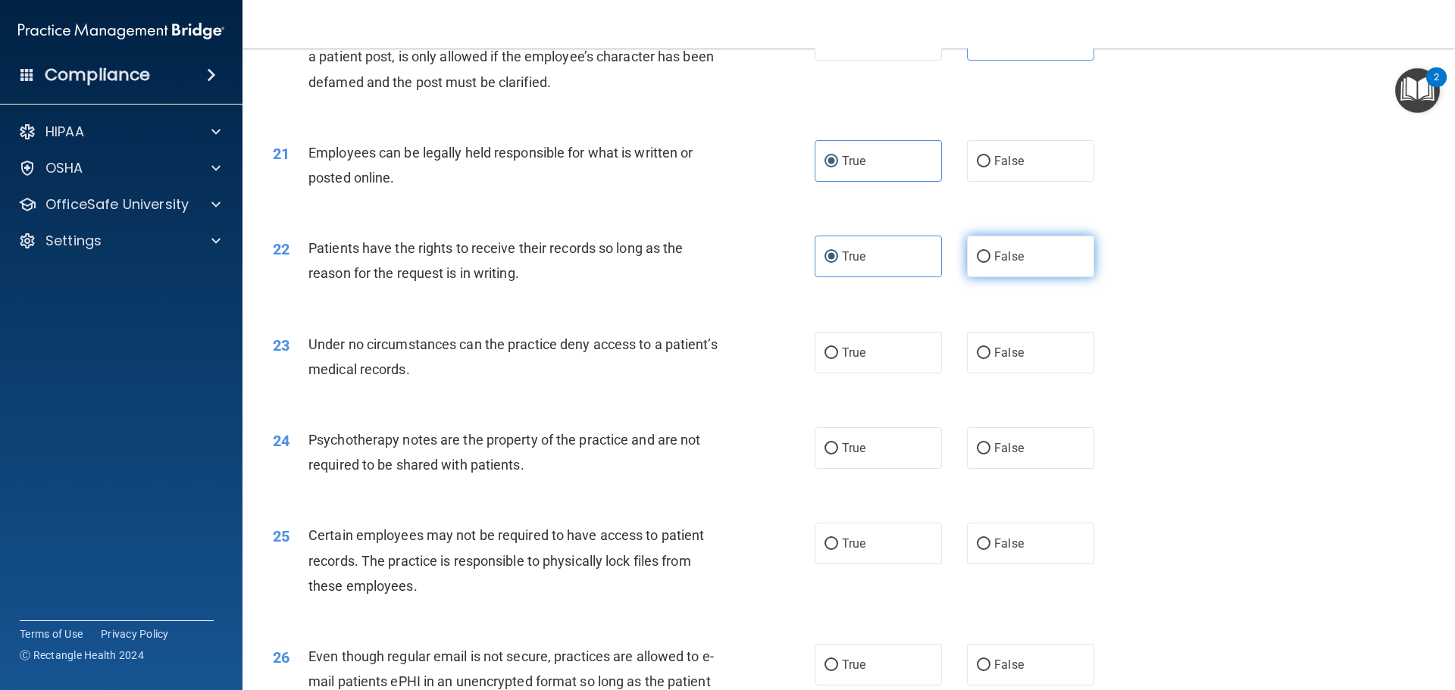
click at [990, 263] on input "False" at bounding box center [984, 257] width 14 height 11
radio input "true"
radio input "false"
click at [1035, 277] on label "False" at bounding box center [1030, 257] width 127 height 42
click at [990, 263] on input "False" at bounding box center [984, 257] width 14 height 11
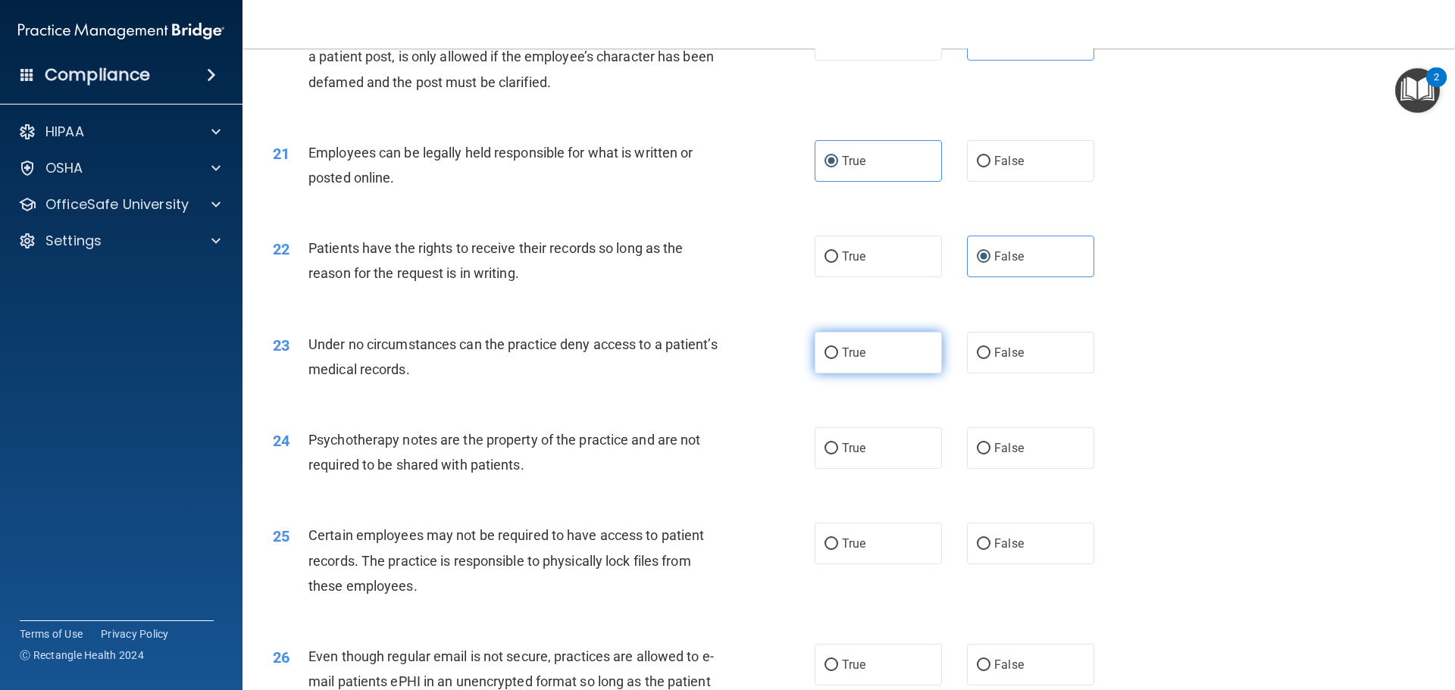
click at [831, 374] on label "True" at bounding box center [877, 353] width 127 height 42
click at [831, 359] on input "True" at bounding box center [831, 353] width 14 height 11
radio input "true"
click at [1025, 374] on label "False" at bounding box center [1030, 353] width 127 height 42
click at [990, 359] on input "False" at bounding box center [984, 353] width 14 height 11
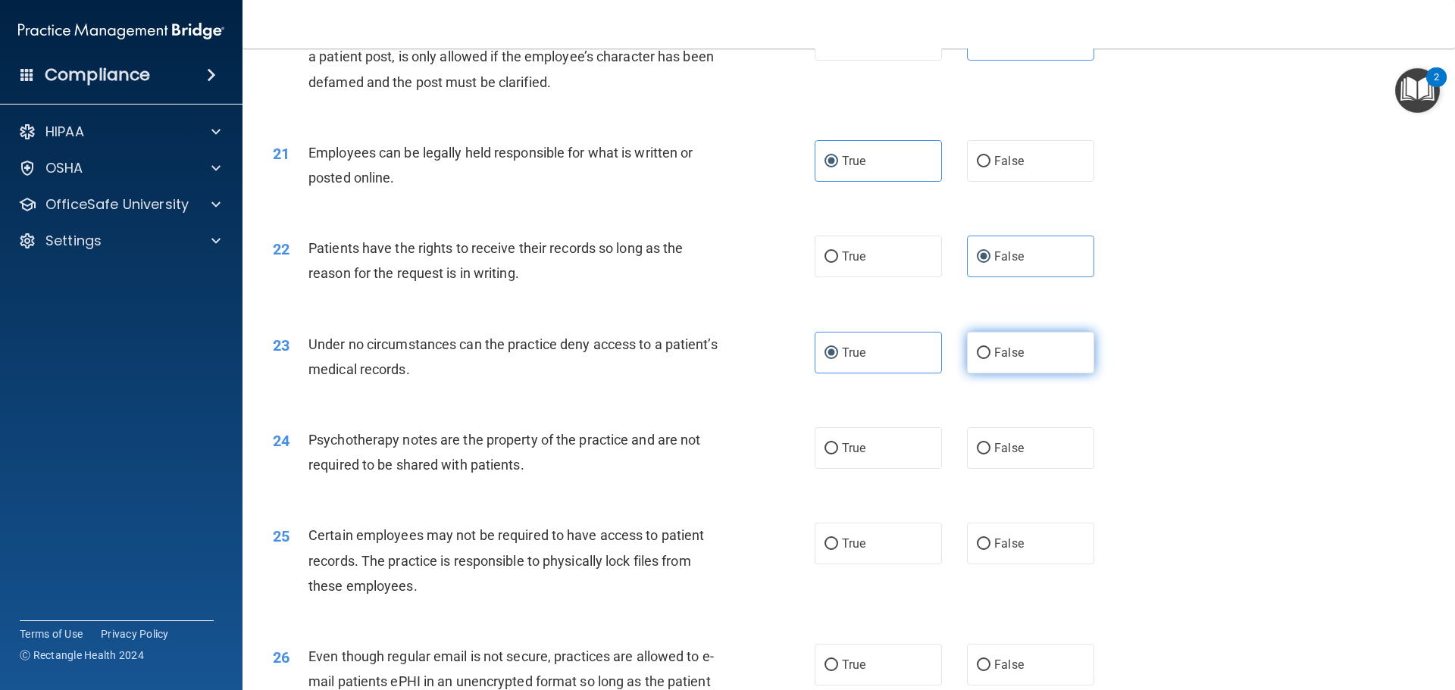
radio input "true"
radio input "false"
click at [842, 455] on span "True" at bounding box center [853, 448] width 23 height 14
click at [838, 455] on input "True" at bounding box center [831, 448] width 14 height 11
radio input "true"
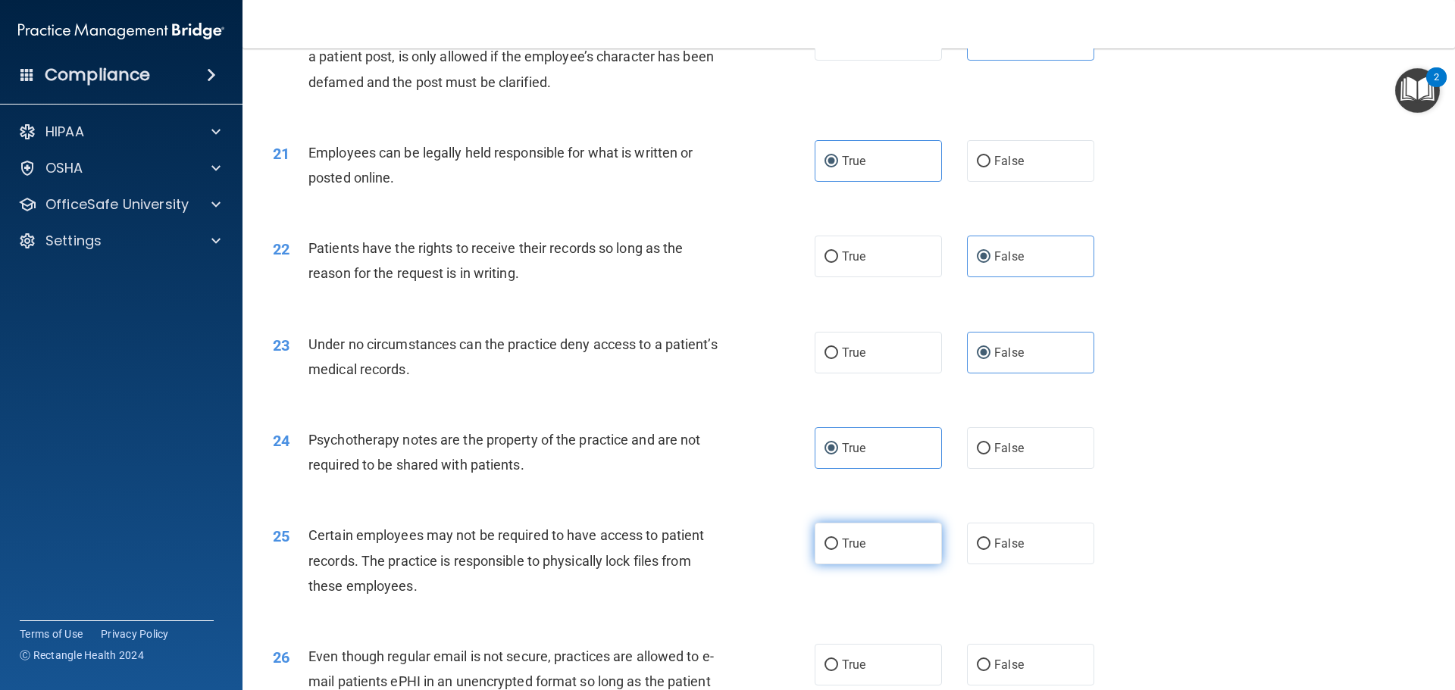
click at [877, 549] on label "True" at bounding box center [877, 544] width 127 height 42
click at [838, 549] on input "True" at bounding box center [831, 544] width 14 height 11
radio input "true"
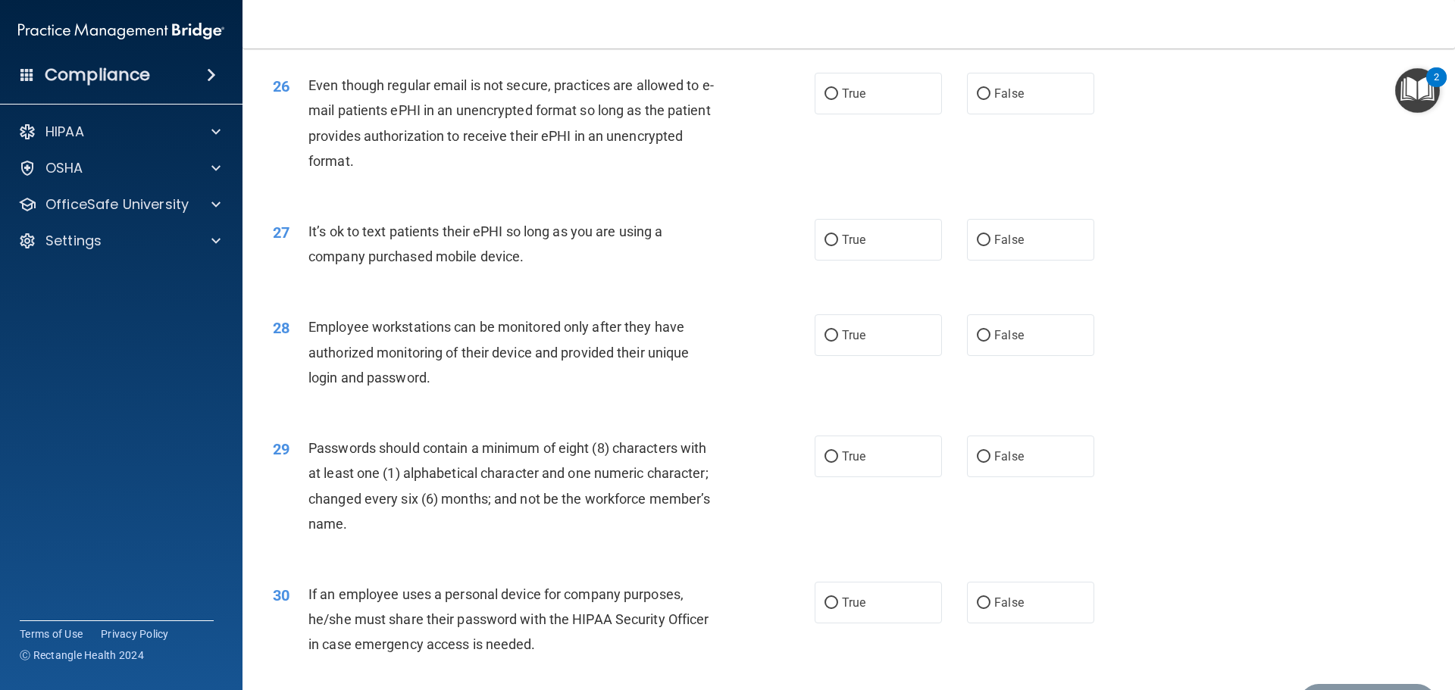
scroll to position [3031, 0]
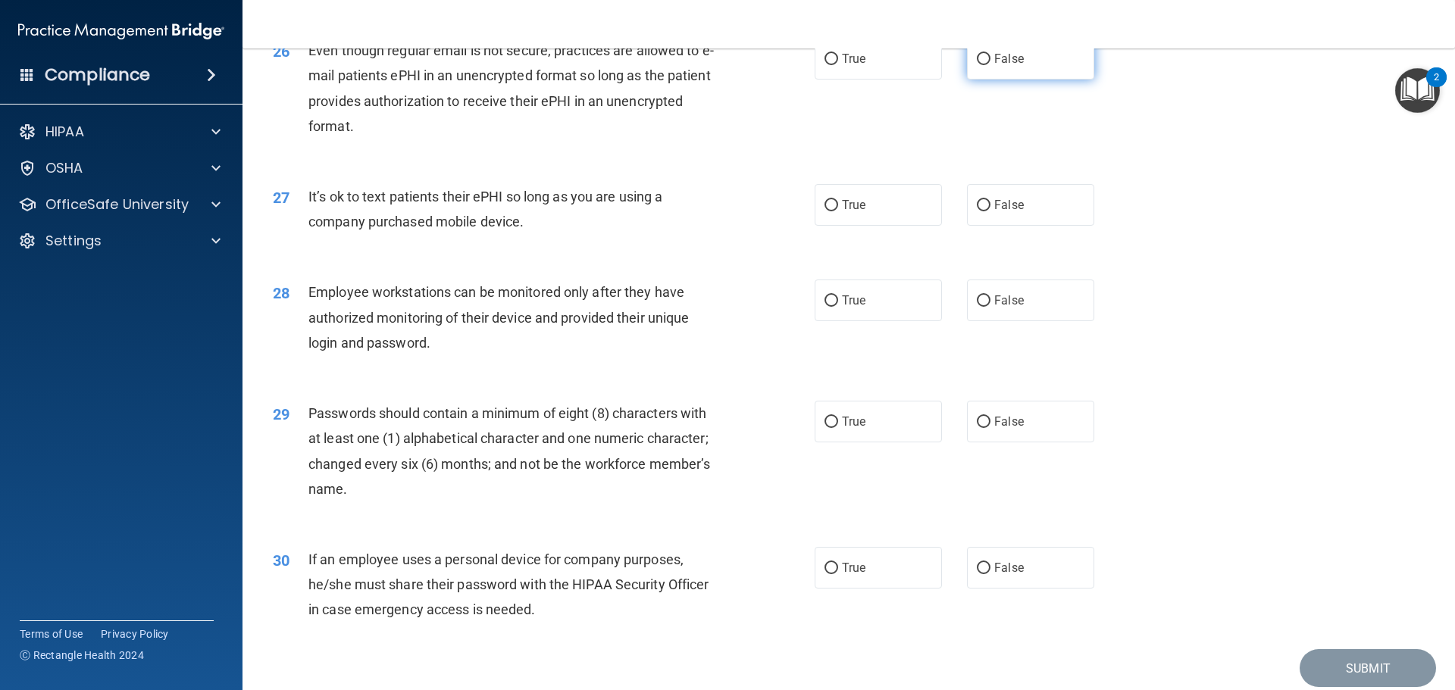
click at [985, 80] on label "False" at bounding box center [1030, 59] width 127 height 42
click at [985, 65] on input "False" at bounding box center [984, 59] width 14 height 11
radio input "true"
click at [899, 226] on label "True" at bounding box center [877, 205] width 127 height 42
click at [838, 211] on input "True" at bounding box center [831, 205] width 14 height 11
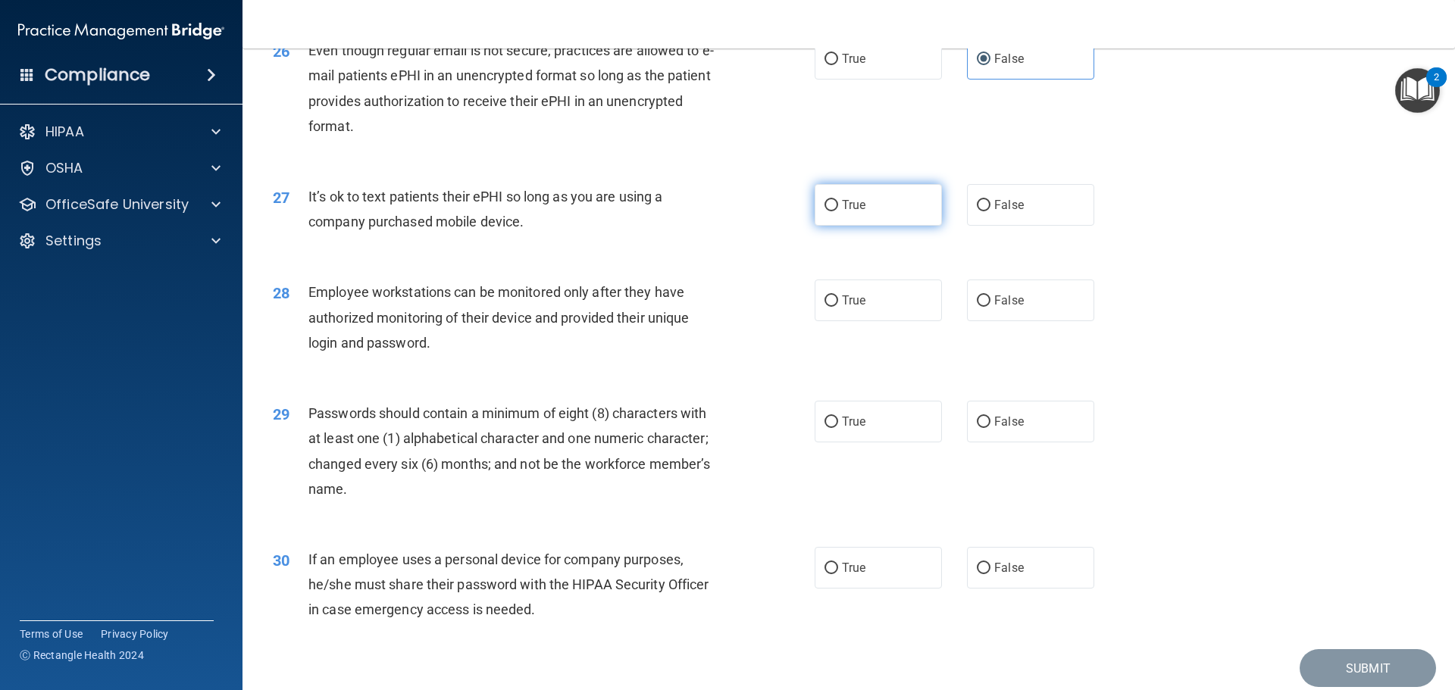
radio input "true"
click at [896, 321] on label "True" at bounding box center [877, 301] width 127 height 42
click at [838, 307] on input "True" at bounding box center [831, 300] width 14 height 11
radio input "true"
click at [842, 429] on span "True" at bounding box center [853, 421] width 23 height 14
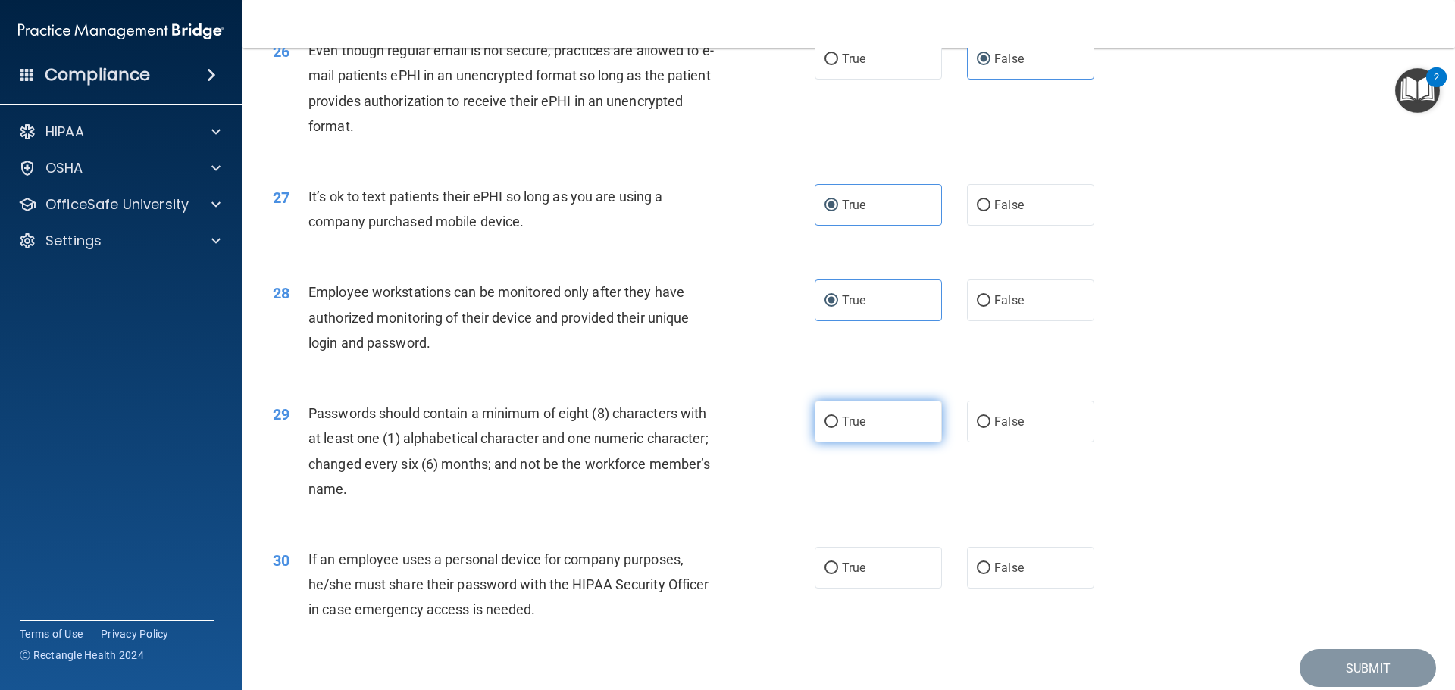
click at [838, 428] on input "True" at bounding box center [831, 422] width 14 height 11
radio input "true"
click at [865, 589] on label "True" at bounding box center [877, 568] width 127 height 42
click at [838, 574] on input "True" at bounding box center [831, 568] width 14 height 11
radio input "true"
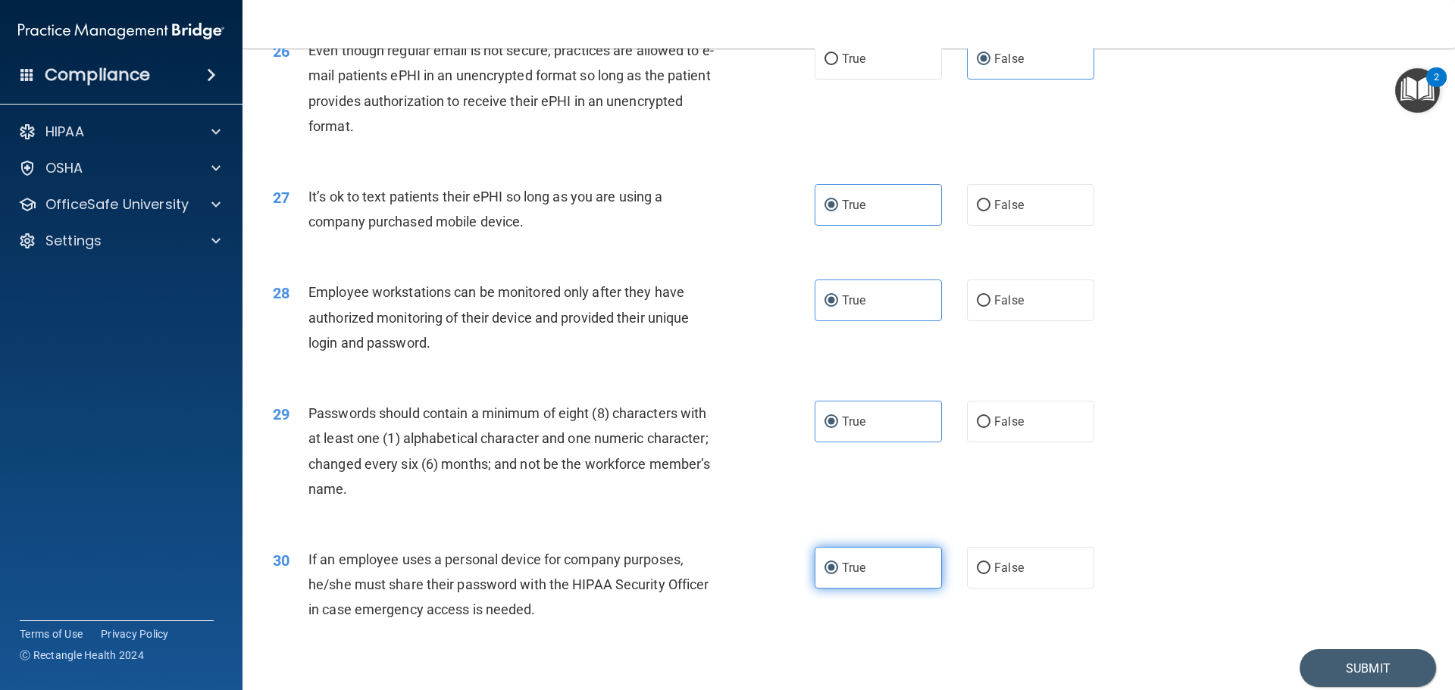
drag, startPoint x: 865, startPoint y: 607, endPoint x: 829, endPoint y: 580, distance: 44.4
click at [829, 580] on label "True" at bounding box center [877, 568] width 127 height 42
click at [829, 574] on input "True" at bounding box center [831, 568] width 14 height 11
click at [829, 580] on label "True" at bounding box center [877, 568] width 127 height 42
click at [829, 574] on input "True" at bounding box center [831, 568] width 14 height 11
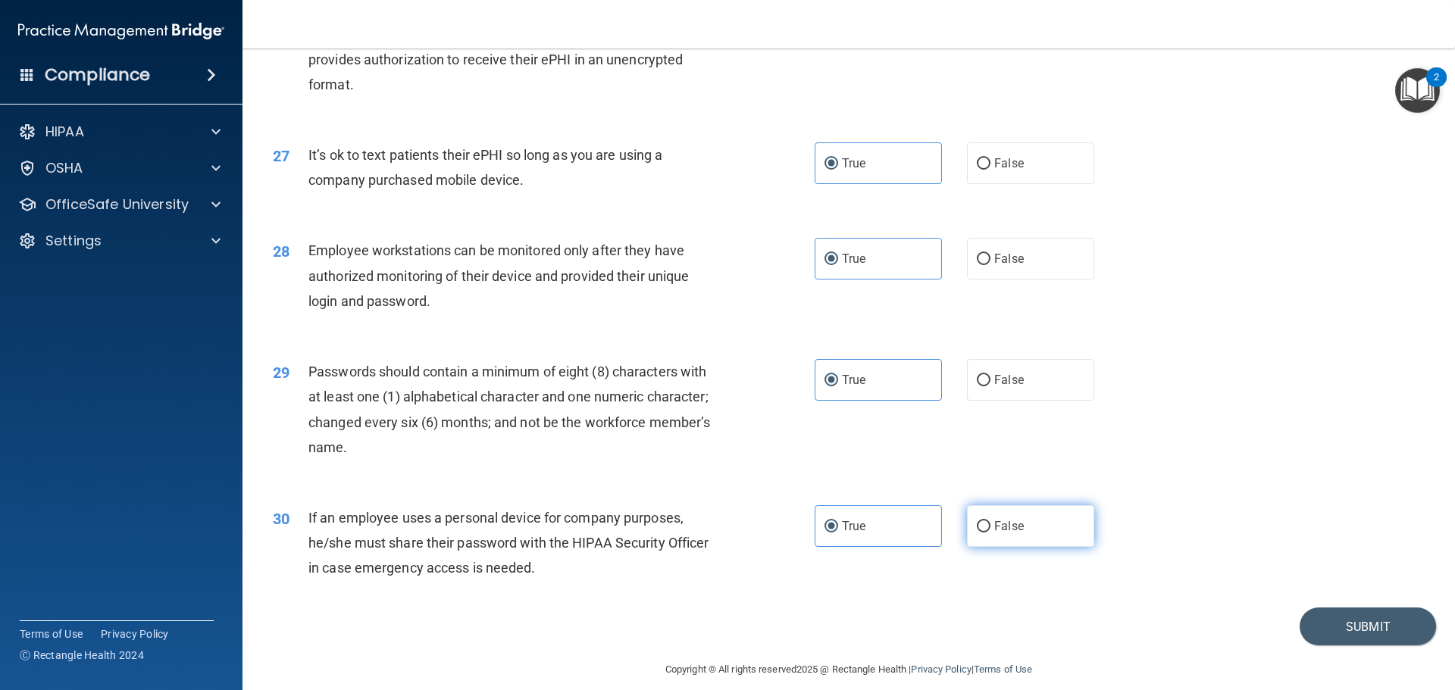
scroll to position [3113, 0]
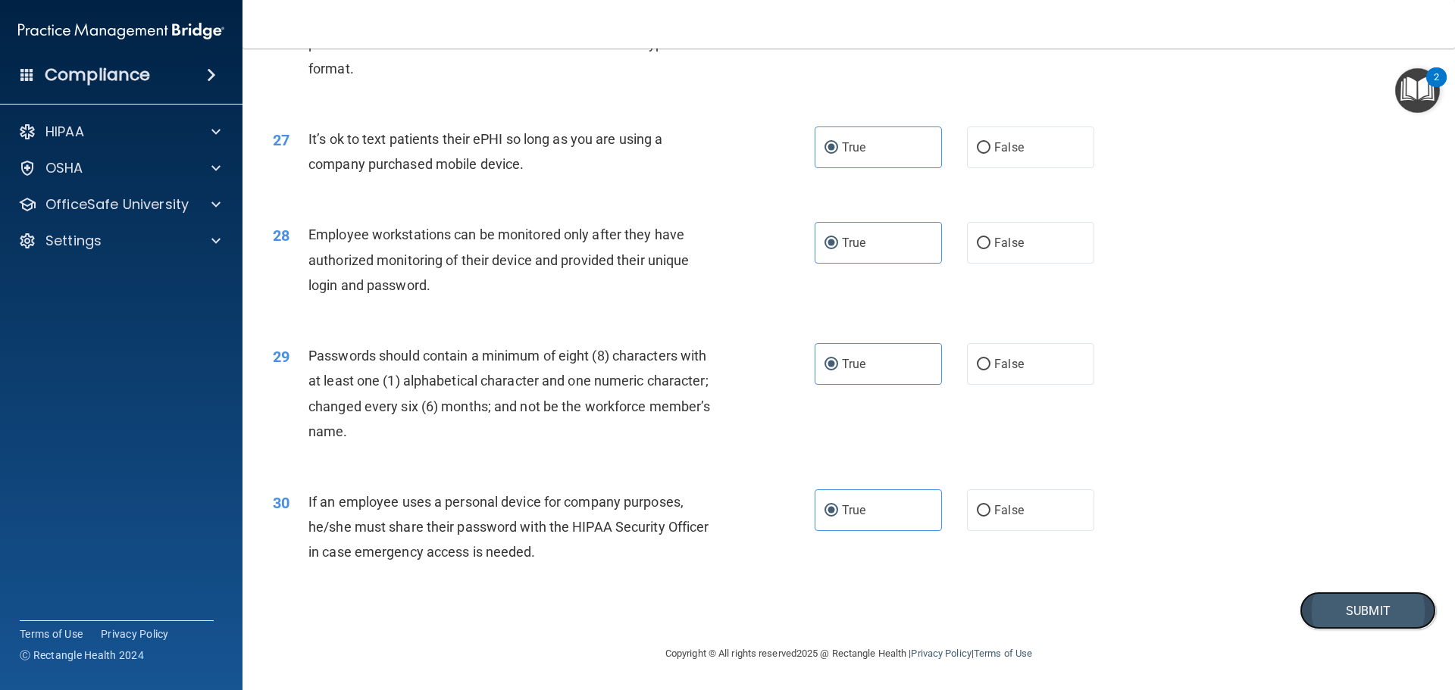
click at [1314, 610] on button "Submit" at bounding box center [1367, 611] width 136 height 39
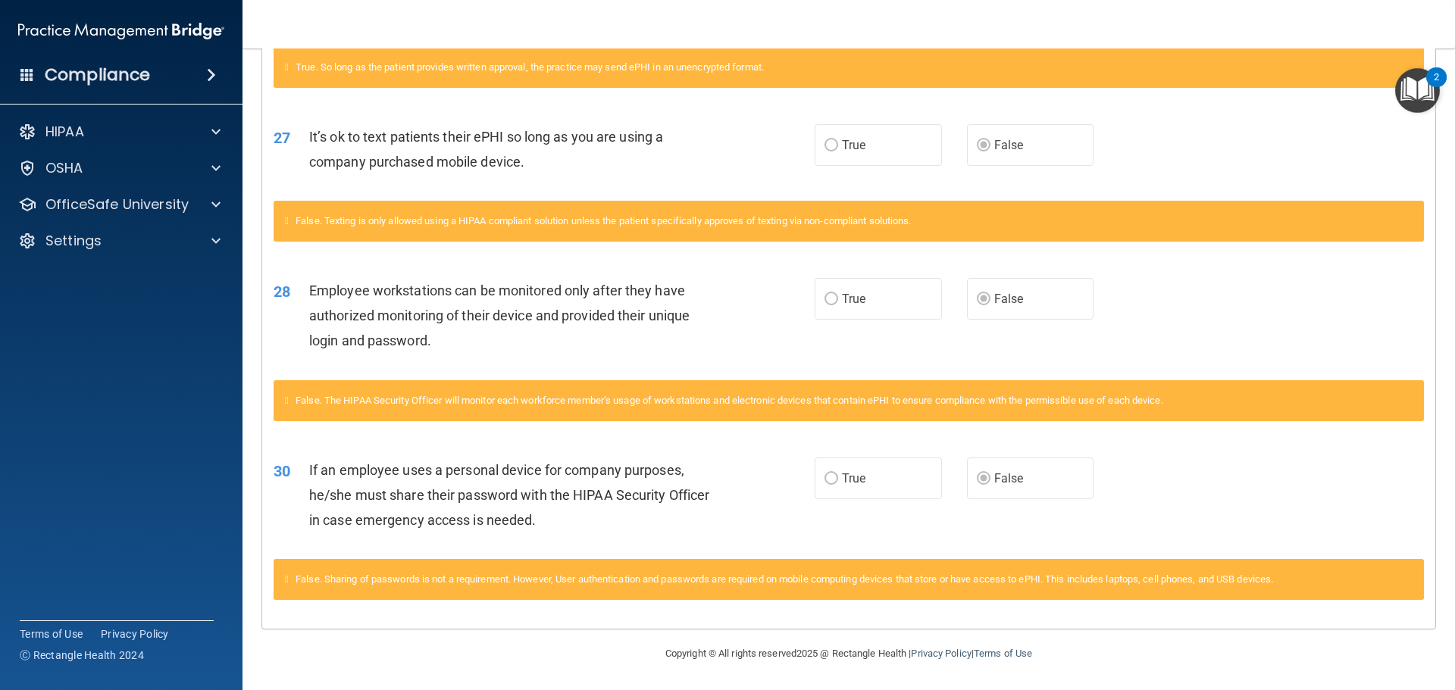
scroll to position [2500, 0]
drag, startPoint x: 1406, startPoint y: 592, endPoint x: 1446, endPoint y: 632, distance: 55.7
drag, startPoint x: 1446, startPoint y: 632, endPoint x: 1129, endPoint y: 198, distance: 537.4
click at [1129, 198] on div "27 It’s ok to text patients their ePHI so long as you are using a company purch…" at bounding box center [848, 152] width 1173 height 95
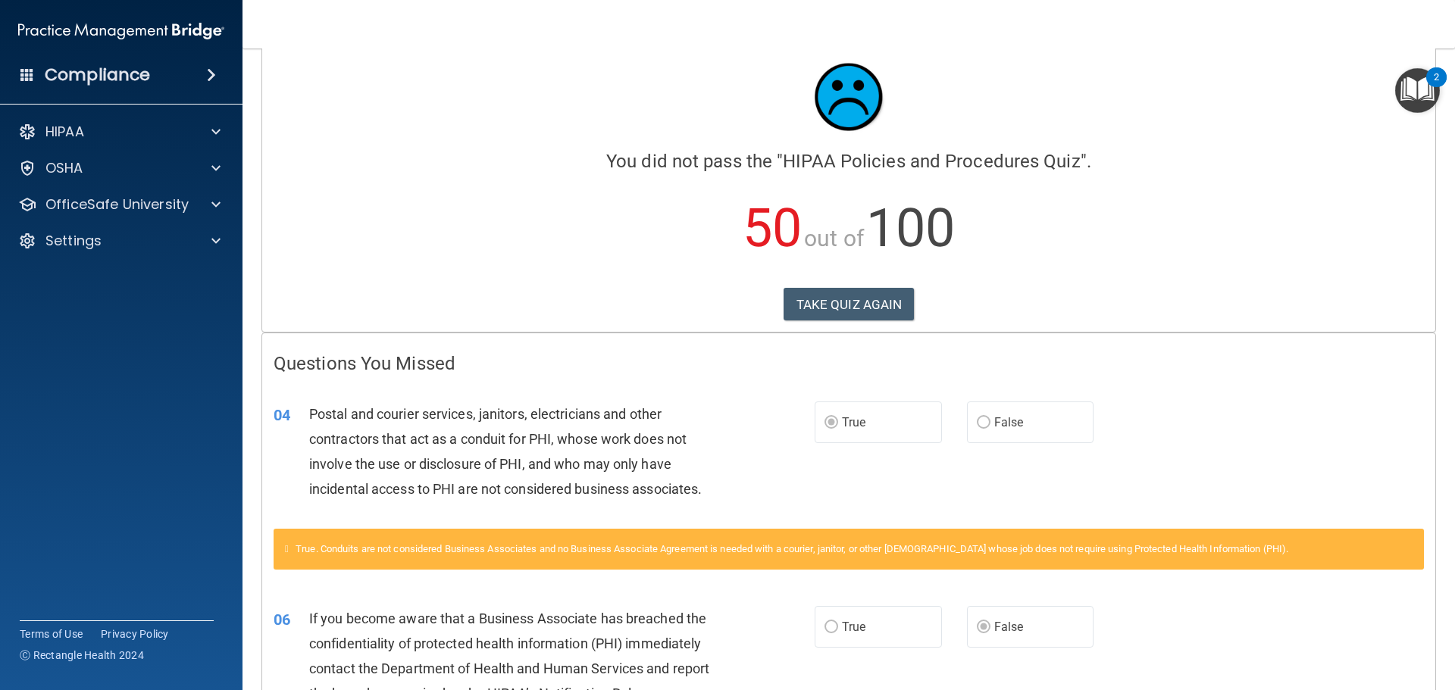
scroll to position [0, 0]
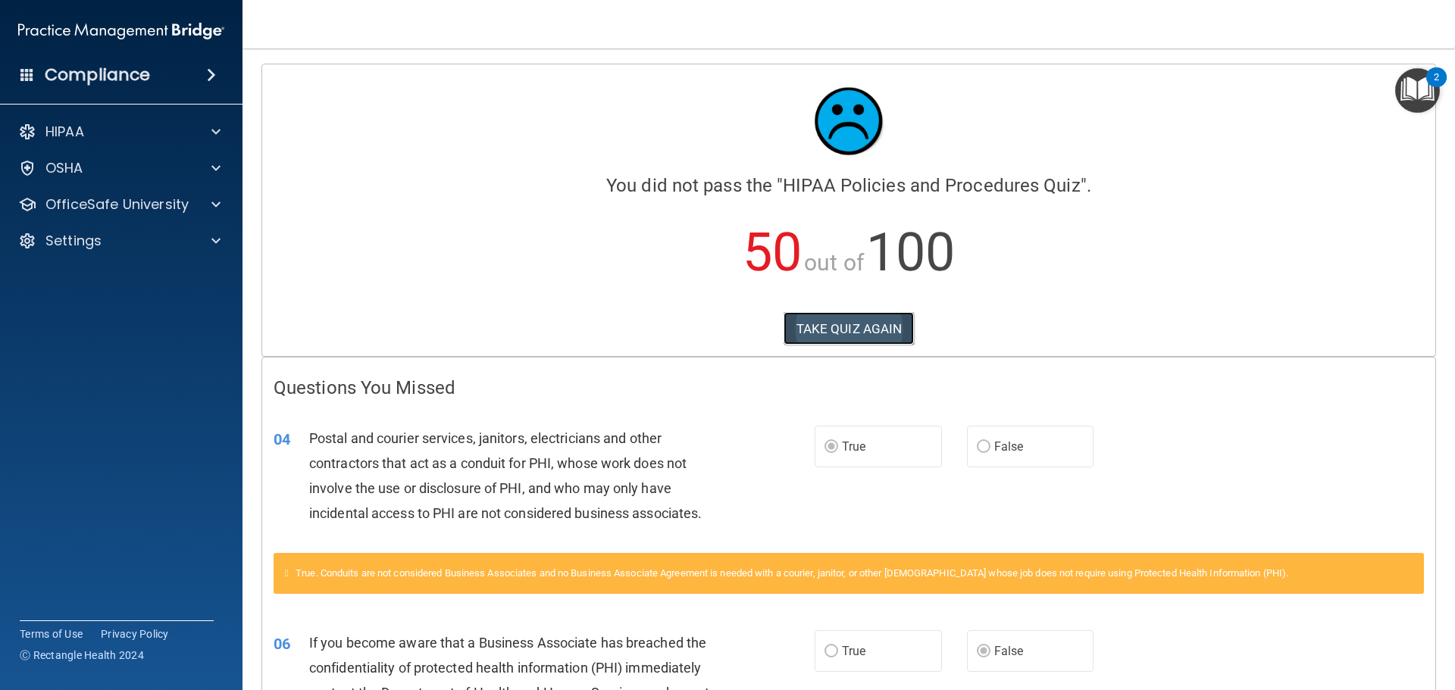
click at [836, 324] on button "TAKE QUIZ AGAIN" at bounding box center [848, 328] width 131 height 33
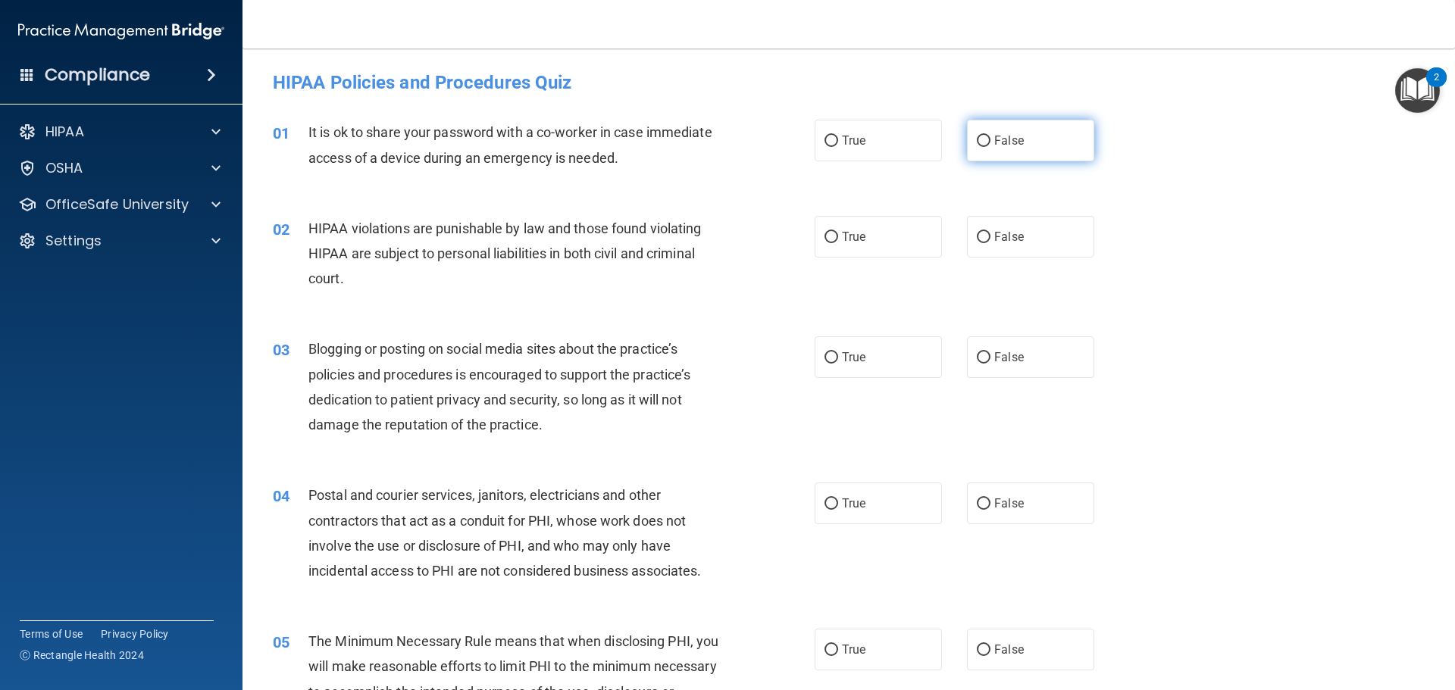
click at [977, 138] on input "False" at bounding box center [984, 141] width 14 height 11
radio input "true"
click at [872, 248] on label "True" at bounding box center [877, 237] width 127 height 42
click at [838, 243] on input "True" at bounding box center [831, 237] width 14 height 11
radio input "true"
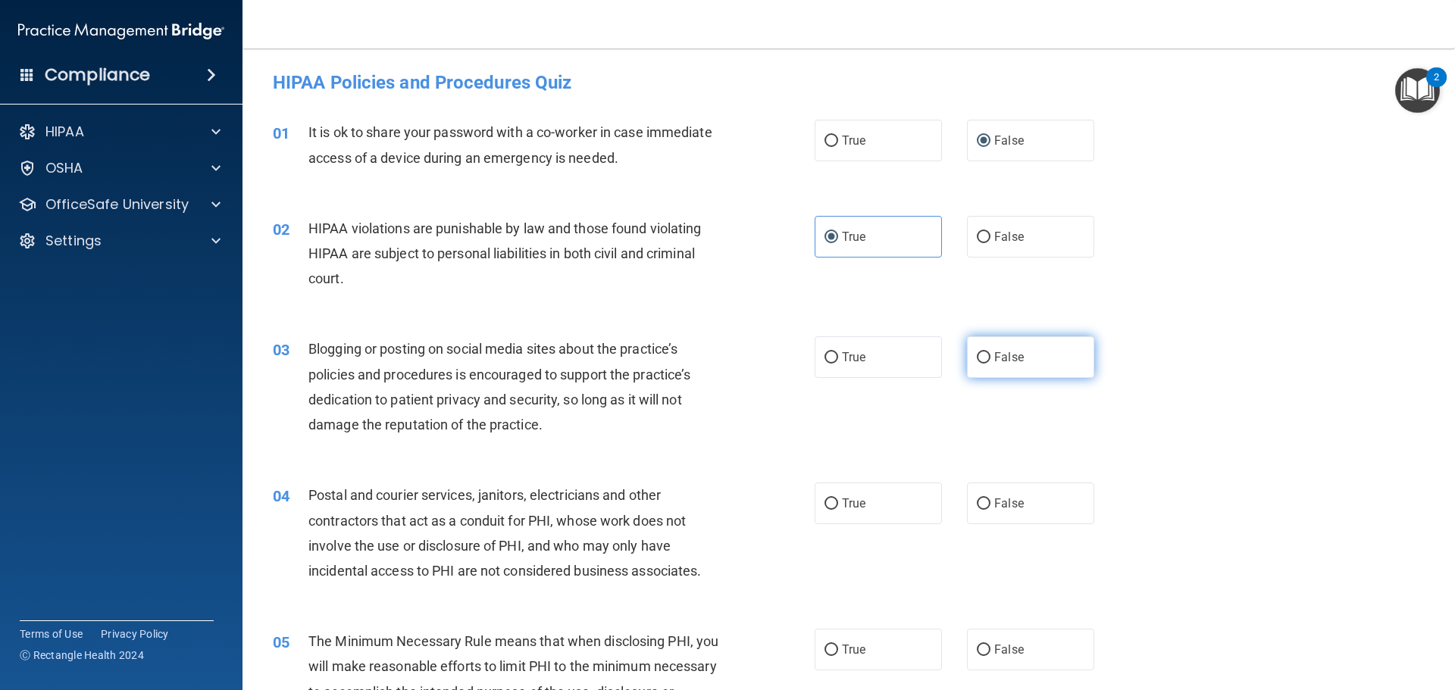
click at [1011, 363] on span "False" at bounding box center [1009, 357] width 30 height 14
click at [990, 363] on input "False" at bounding box center [984, 357] width 14 height 11
radio input "true"
click at [850, 517] on label "True" at bounding box center [877, 504] width 127 height 42
click at [838, 510] on input "True" at bounding box center [831, 504] width 14 height 11
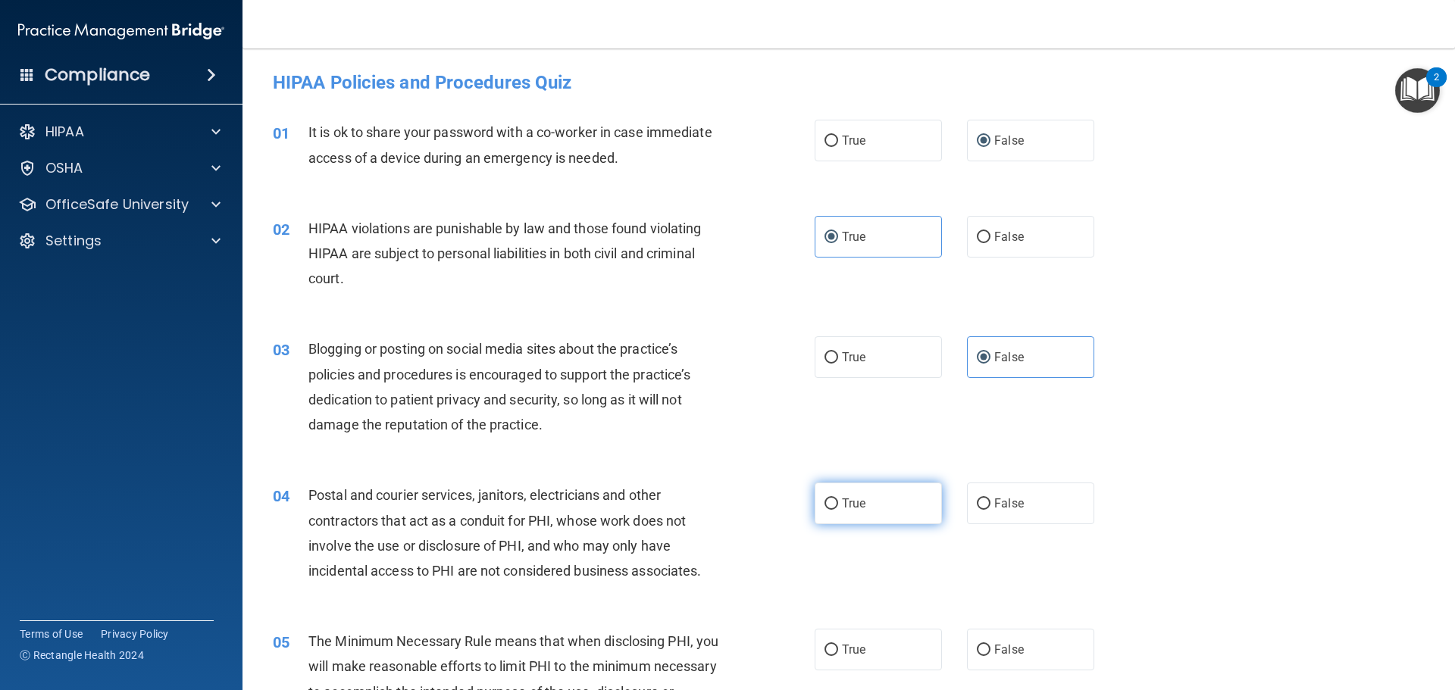
radio input "true"
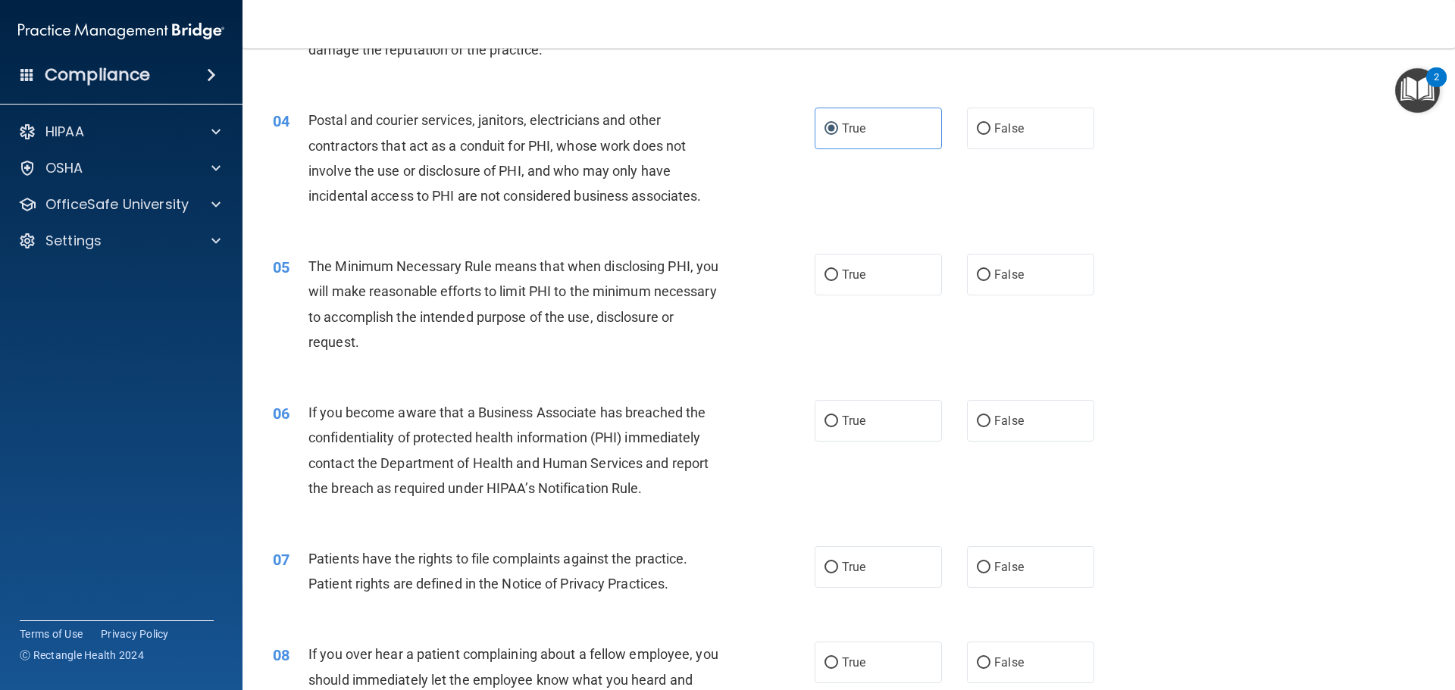
scroll to position [379, 0]
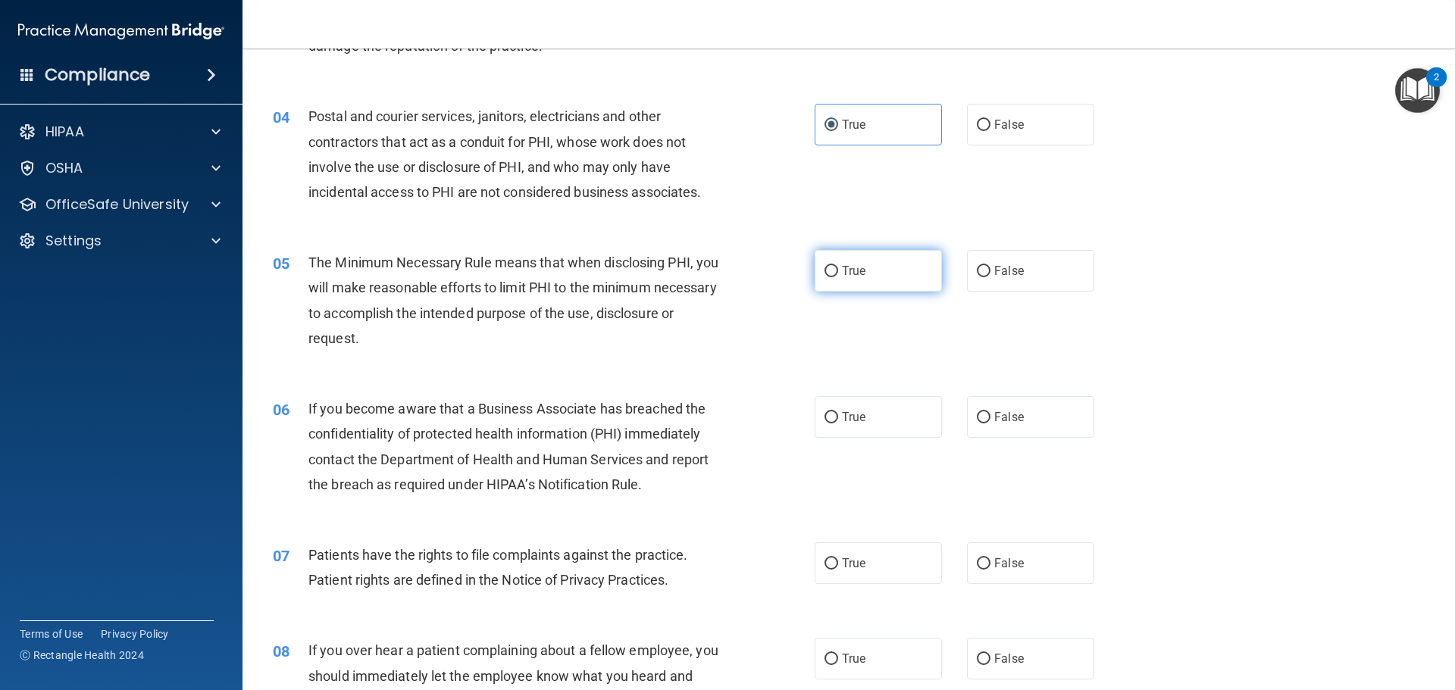
click at [842, 279] on label "True" at bounding box center [877, 271] width 127 height 42
click at [838, 277] on input "True" at bounding box center [831, 271] width 14 height 11
radio input "true"
click at [1002, 437] on label "False" at bounding box center [1030, 417] width 127 height 42
click at [990, 424] on input "False" at bounding box center [984, 417] width 14 height 11
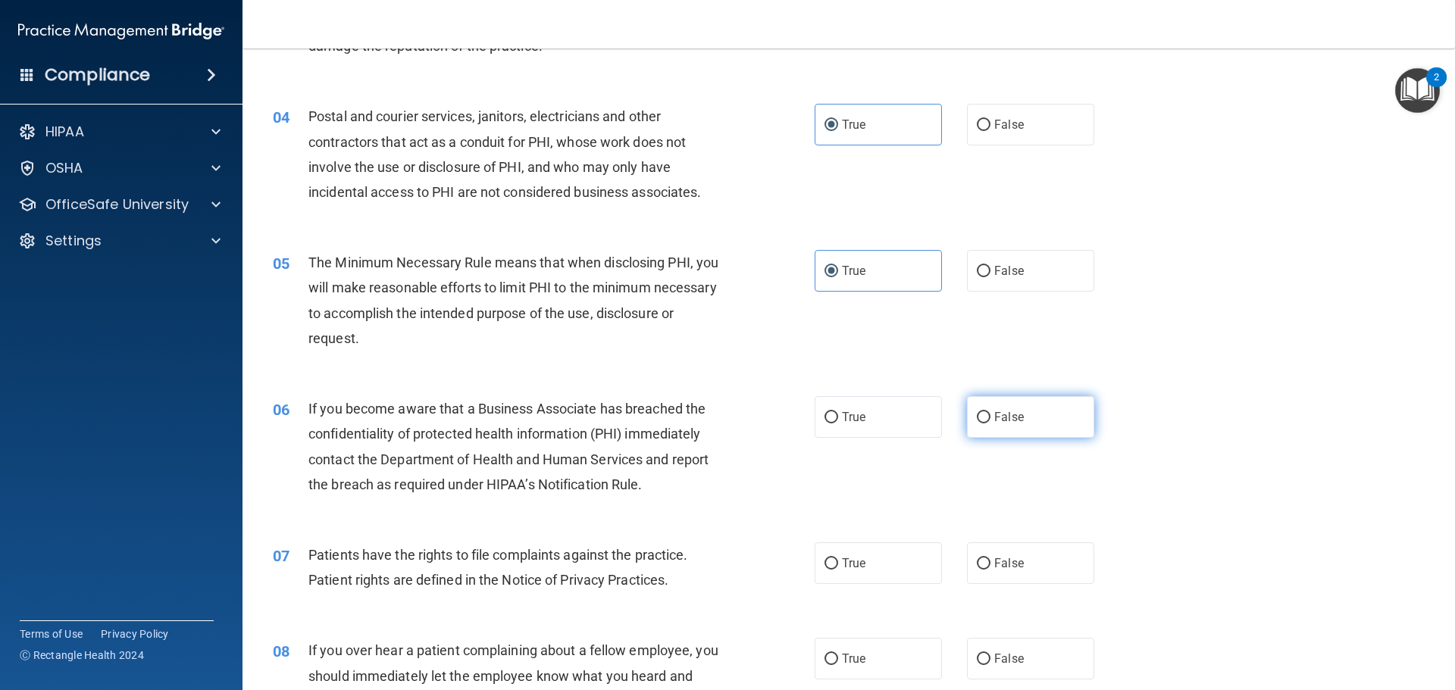
radio input "true"
click at [831, 590] on div "07 Patients have the rights to file complaints against the practice. Patient ri…" at bounding box center [543, 571] width 587 height 58
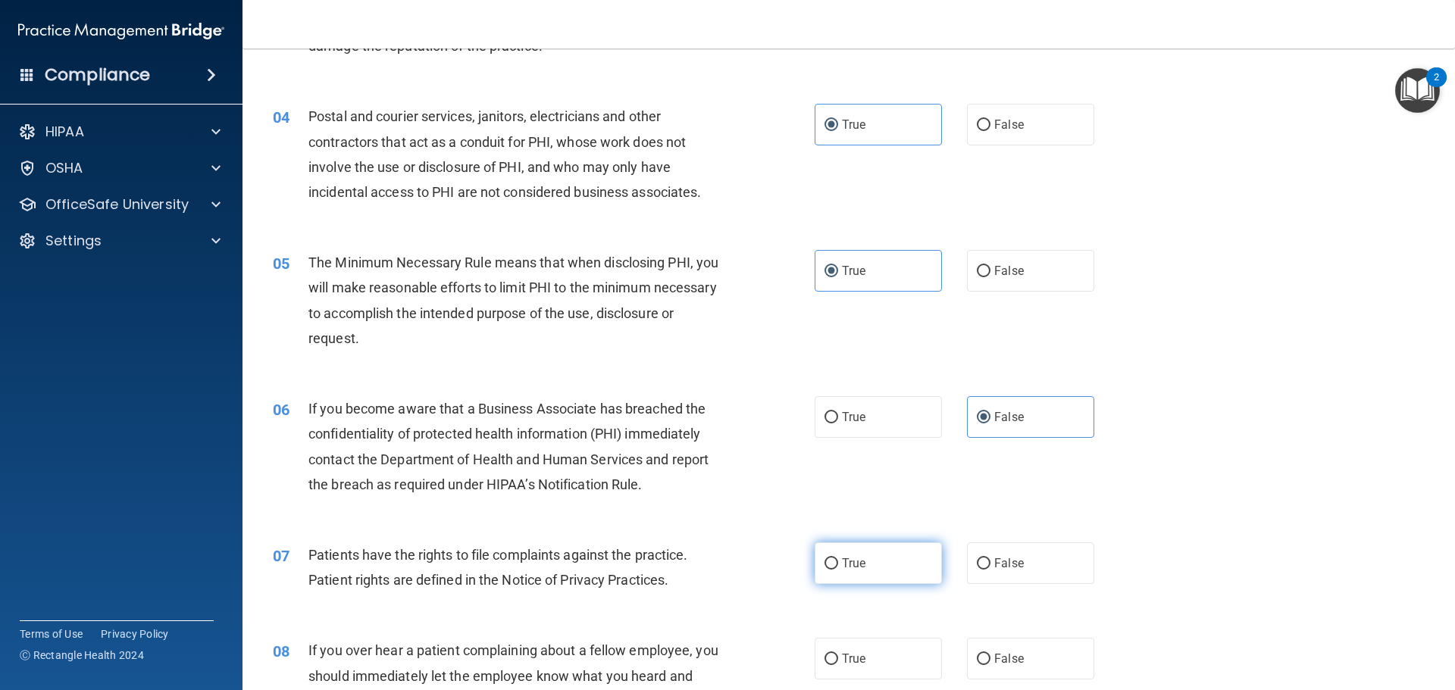
click at [841, 577] on label "True" at bounding box center [877, 563] width 127 height 42
click at [838, 570] on input "True" at bounding box center [831, 563] width 14 height 11
radio input "true"
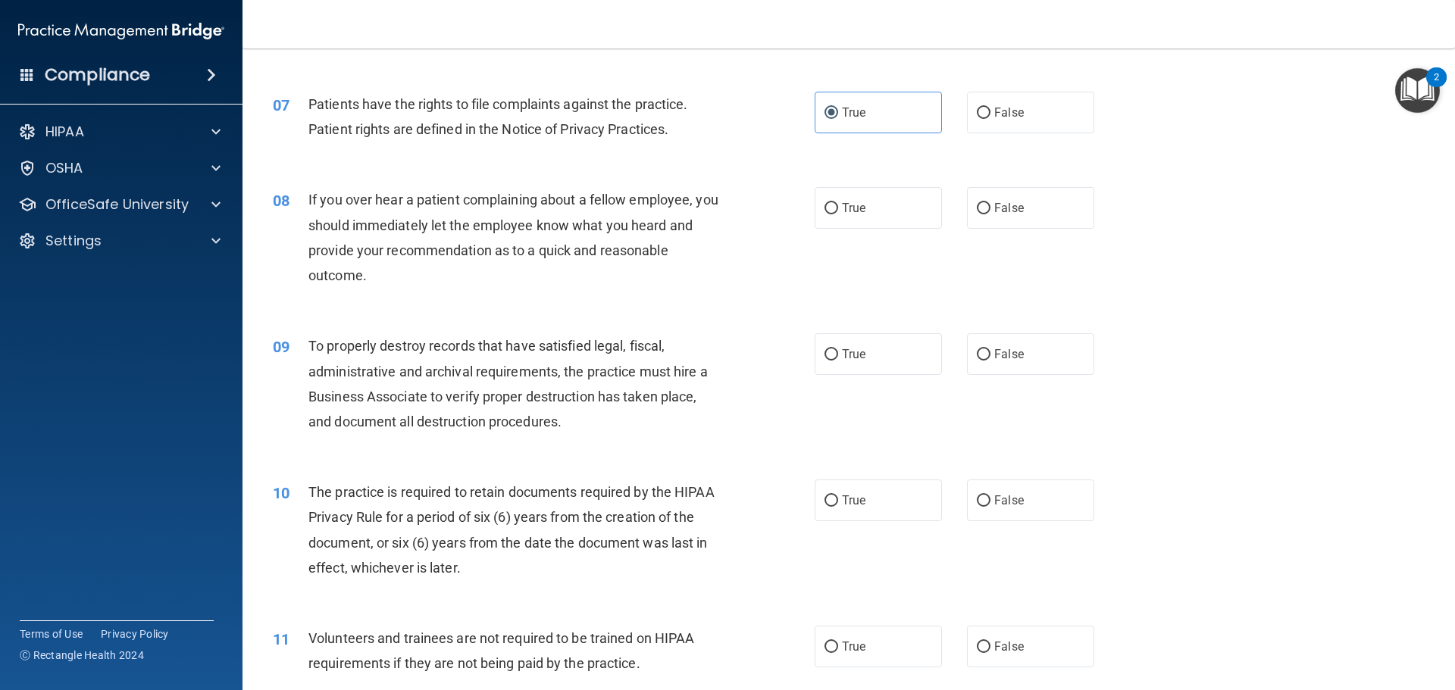
scroll to position [833, 0]
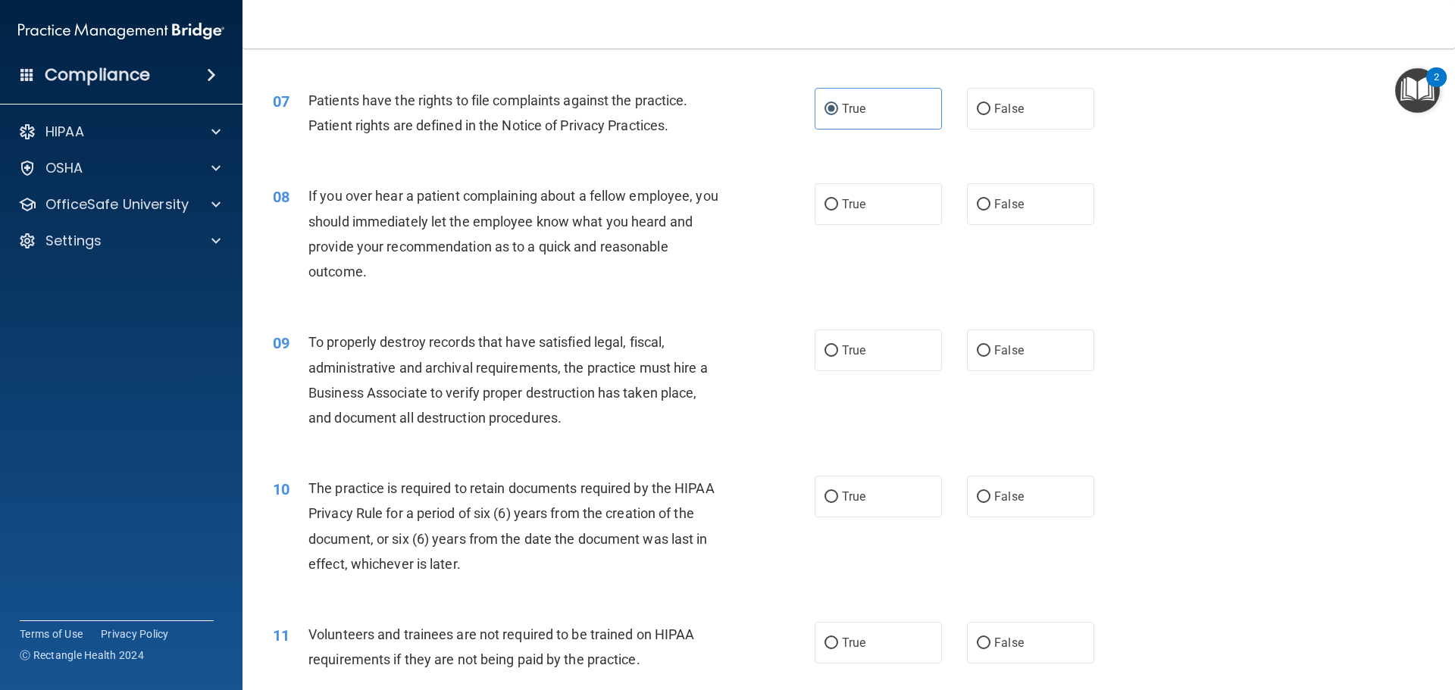
click at [1009, 181] on div "08 If you over hear a patient complaining about a fellow employee, you should i…" at bounding box center [848, 237] width 1174 height 146
click at [1008, 200] on span "False" at bounding box center [1009, 204] width 30 height 14
click at [990, 200] on input "False" at bounding box center [984, 204] width 14 height 11
radio input "true"
click at [982, 352] on input "False" at bounding box center [984, 350] width 14 height 11
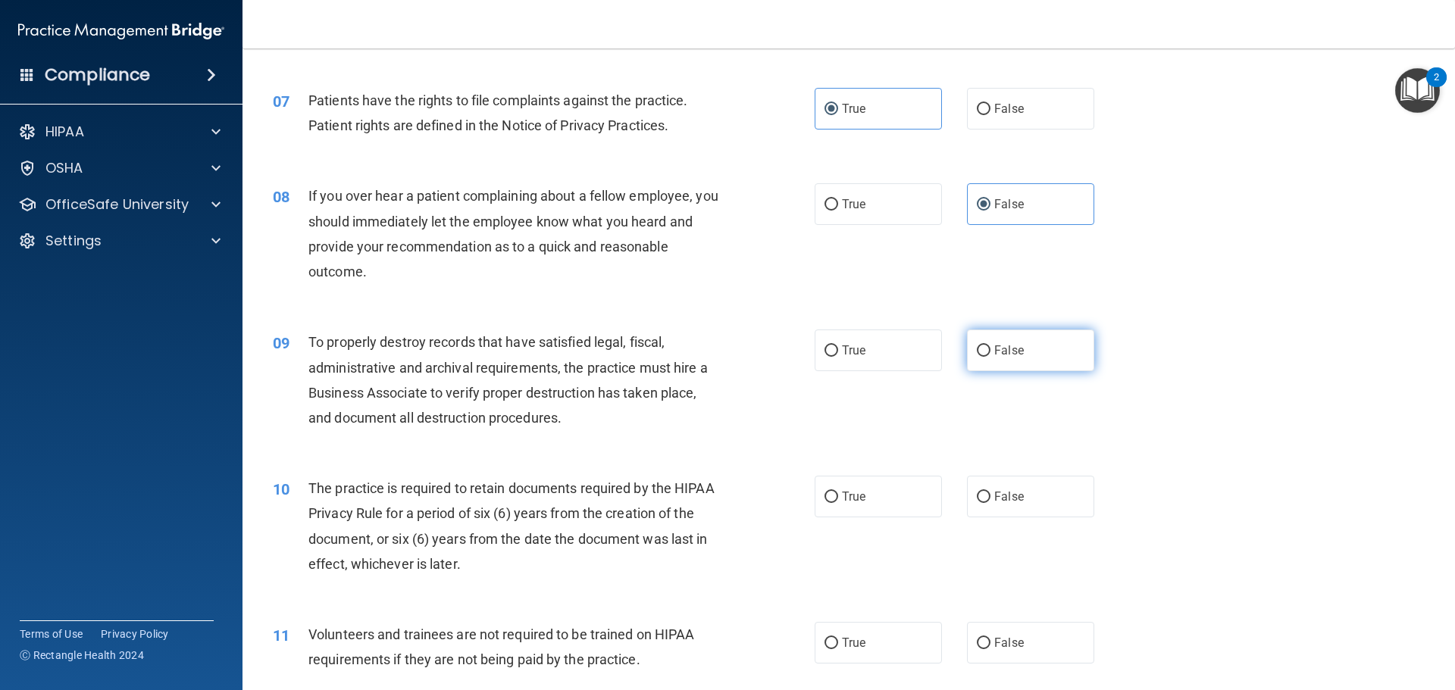
radio input "true"
click at [861, 501] on label "True" at bounding box center [877, 497] width 127 height 42
click at [838, 501] on input "True" at bounding box center [831, 497] width 14 height 11
radio input "true"
click at [861, 501] on label "True" at bounding box center [877, 497] width 127 height 42
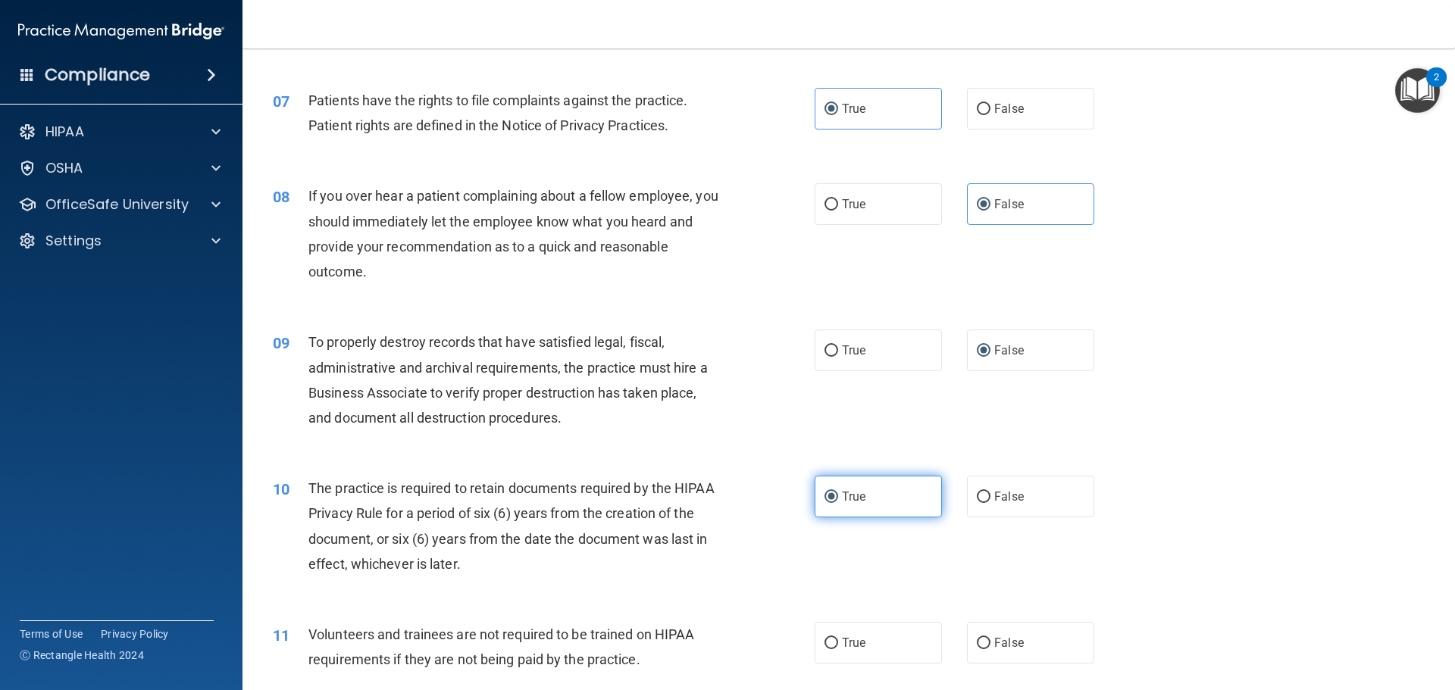
click at [838, 501] on input "True" at bounding box center [831, 497] width 14 height 11
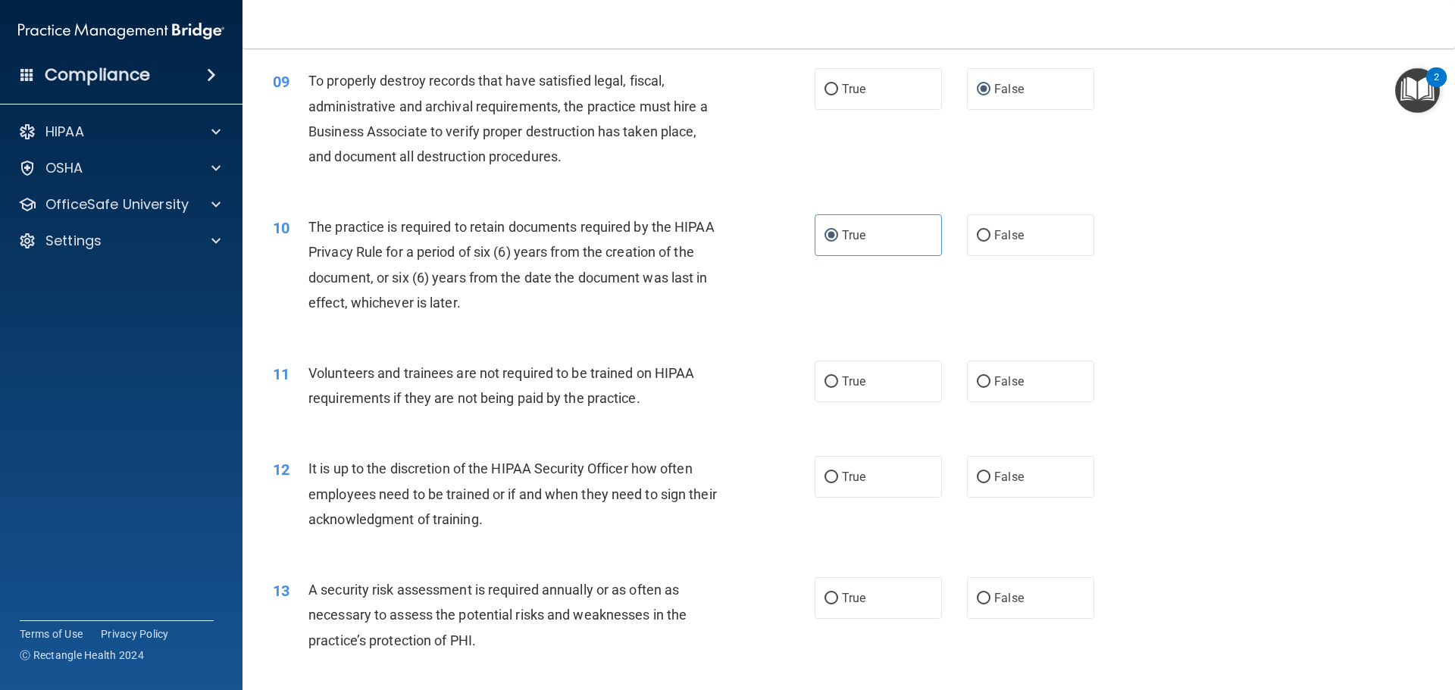
scroll to position [1137, 0]
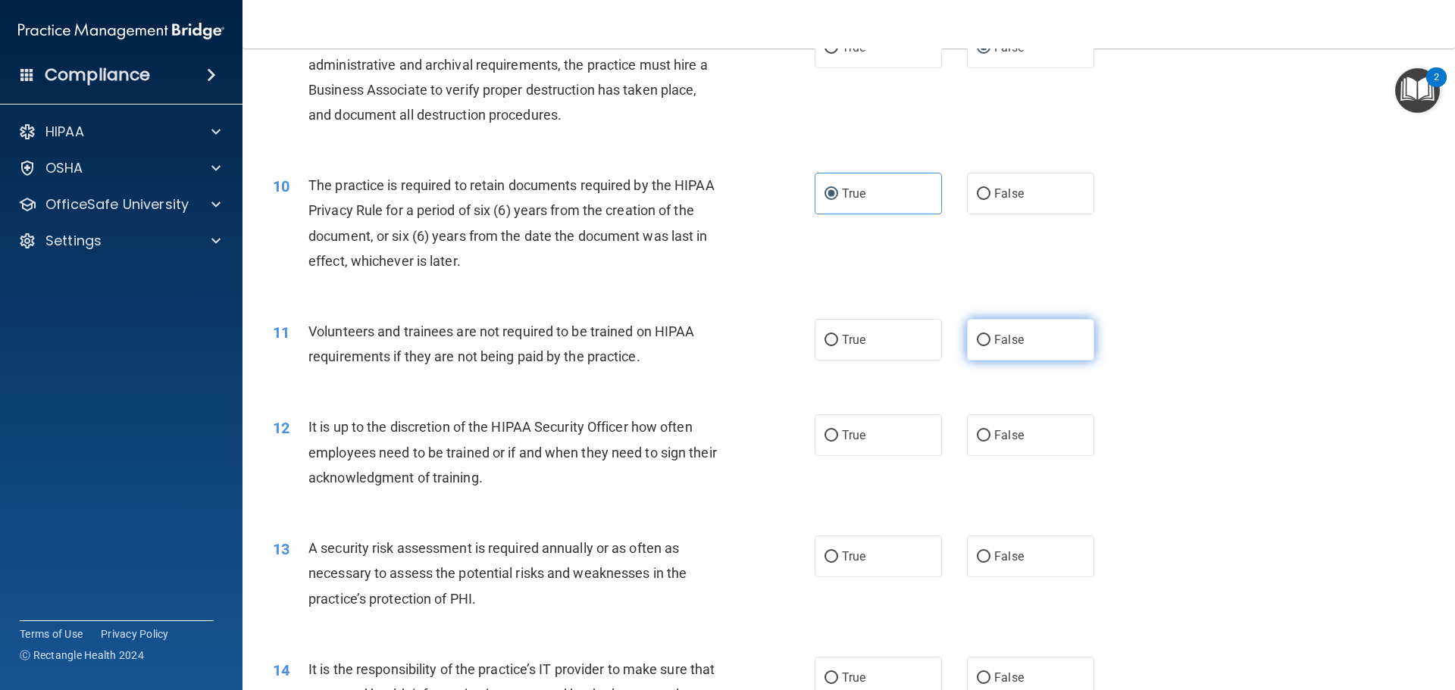
click at [999, 327] on label "False" at bounding box center [1030, 340] width 127 height 42
click at [990, 335] on input "False" at bounding box center [984, 340] width 14 height 11
radio input "true"
click at [1011, 440] on span "False" at bounding box center [1009, 435] width 30 height 14
click at [990, 440] on input "False" at bounding box center [984, 435] width 14 height 11
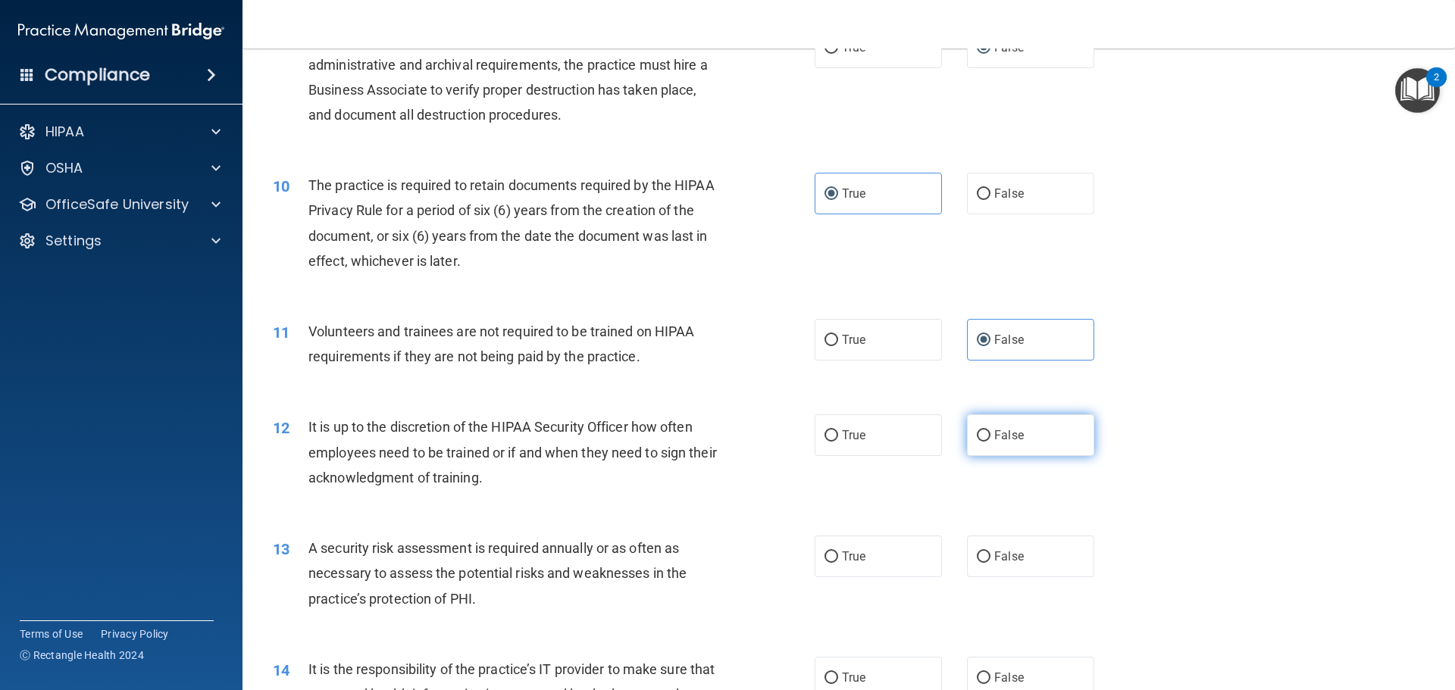
radio input "true"
click at [868, 551] on label "True" at bounding box center [877, 557] width 127 height 42
click at [838, 552] on input "True" at bounding box center [831, 557] width 14 height 11
radio input "true"
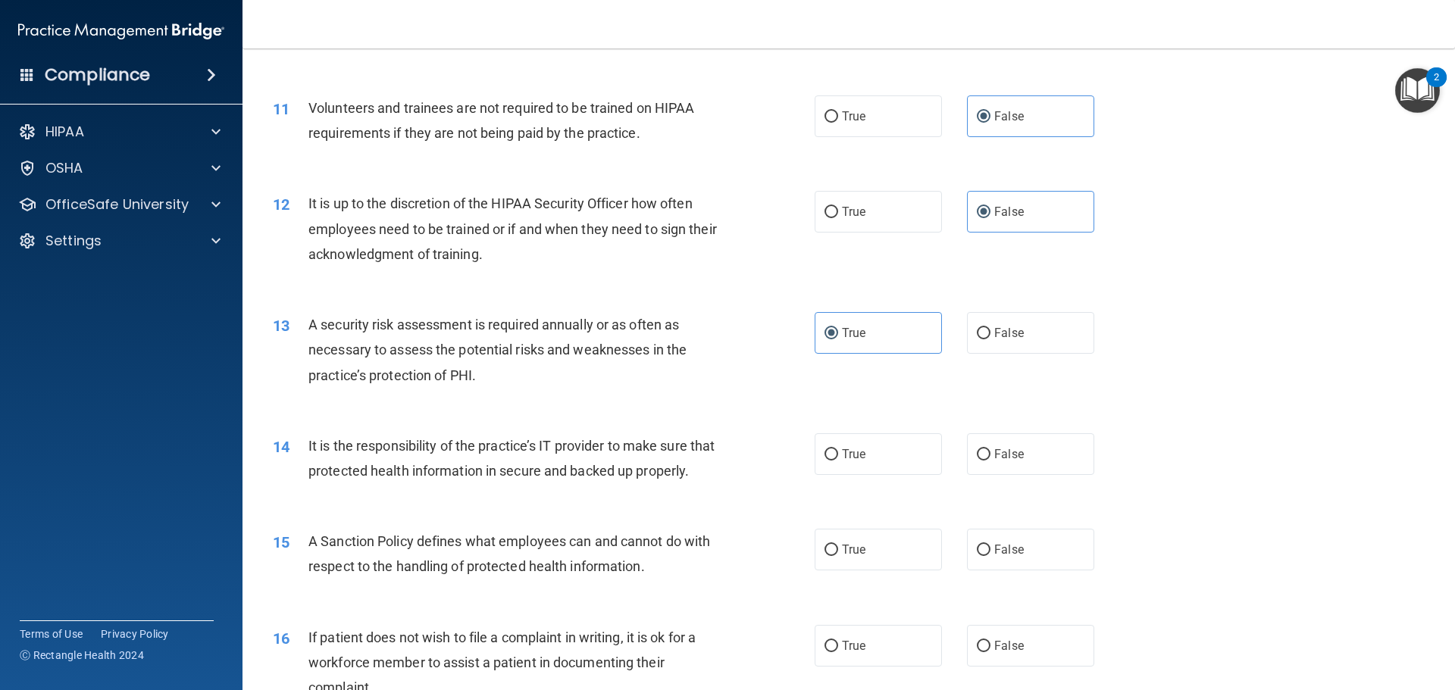
scroll to position [1364, 0]
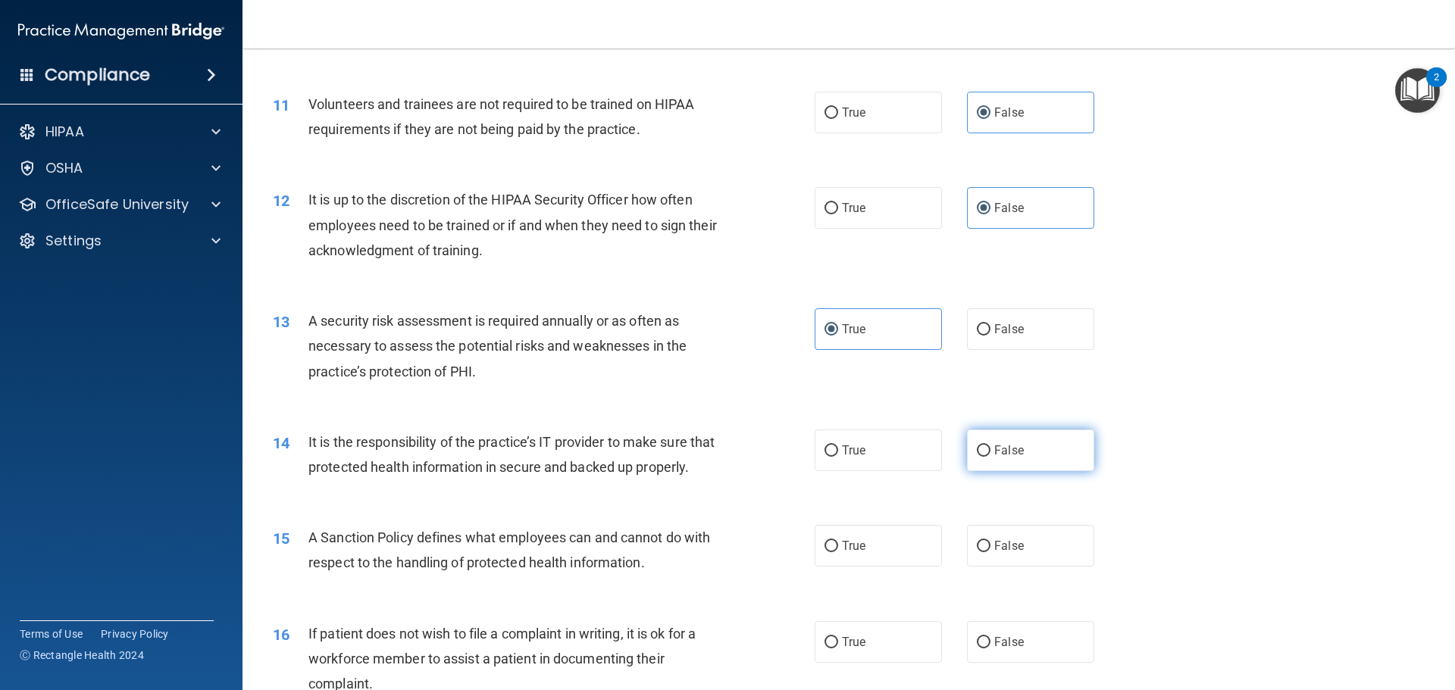
click at [1008, 446] on span "False" at bounding box center [1009, 450] width 30 height 14
click at [990, 446] on input "False" at bounding box center [984, 451] width 14 height 11
radio input "true"
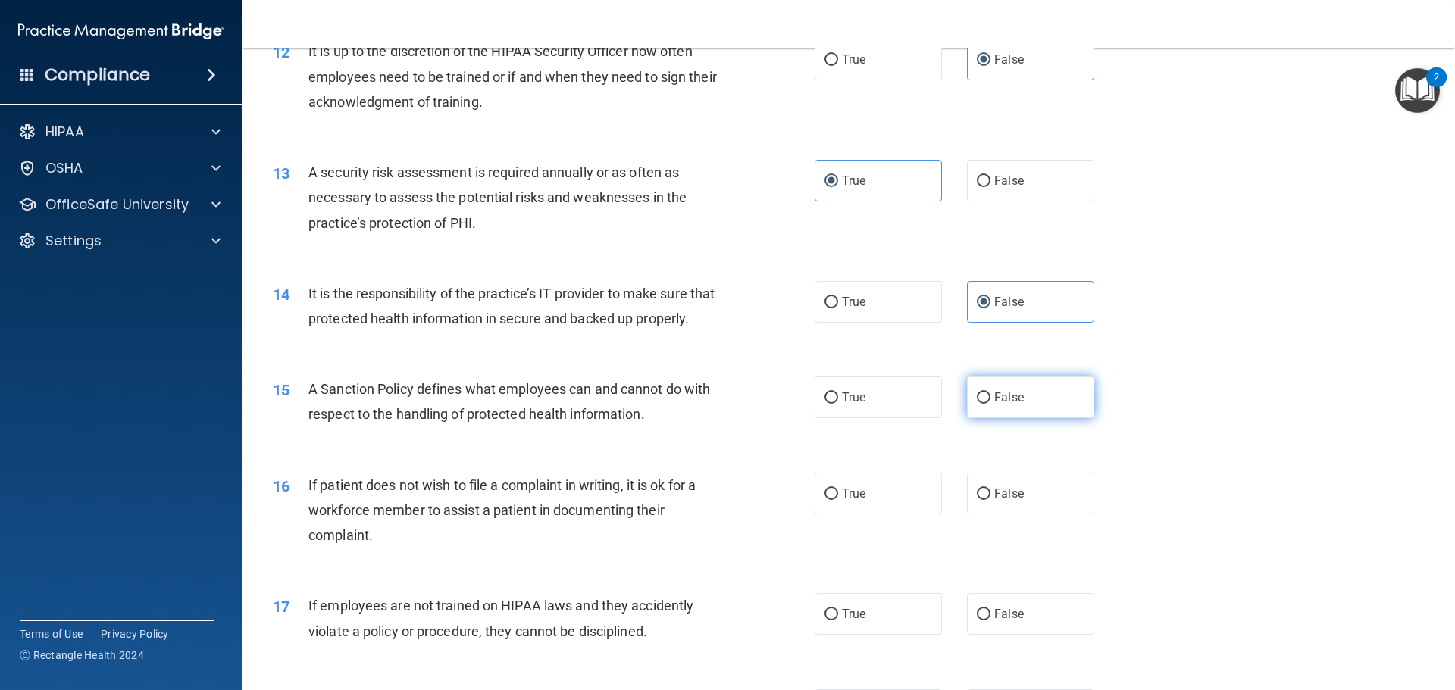
scroll to position [1515, 0]
click at [1007, 415] on label "False" at bounding box center [1030, 395] width 127 height 42
click at [990, 401] on input "False" at bounding box center [984, 394] width 14 height 11
radio input "true"
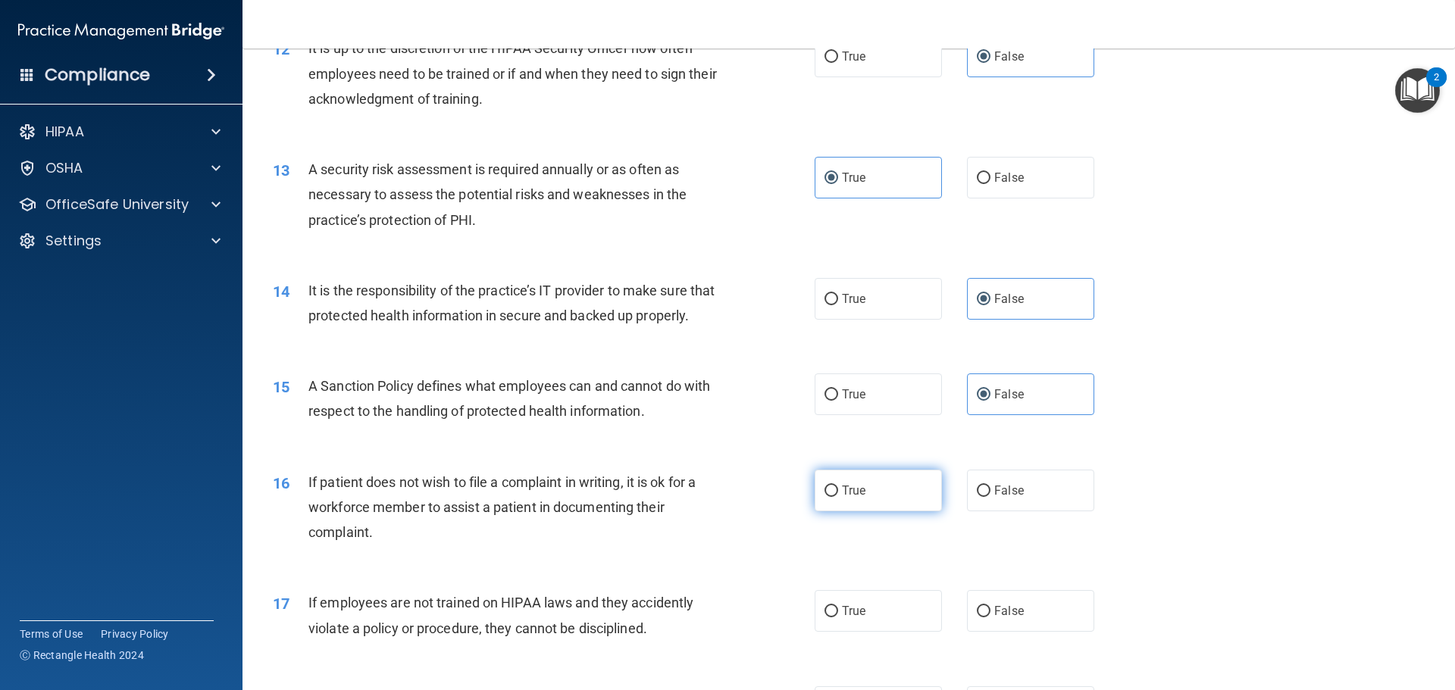
click at [866, 511] on label "True" at bounding box center [877, 491] width 127 height 42
click at [838, 497] on input "True" at bounding box center [831, 491] width 14 height 11
radio input "true"
click at [1000, 622] on label "False" at bounding box center [1030, 611] width 127 height 42
click at [990, 618] on input "False" at bounding box center [984, 611] width 14 height 11
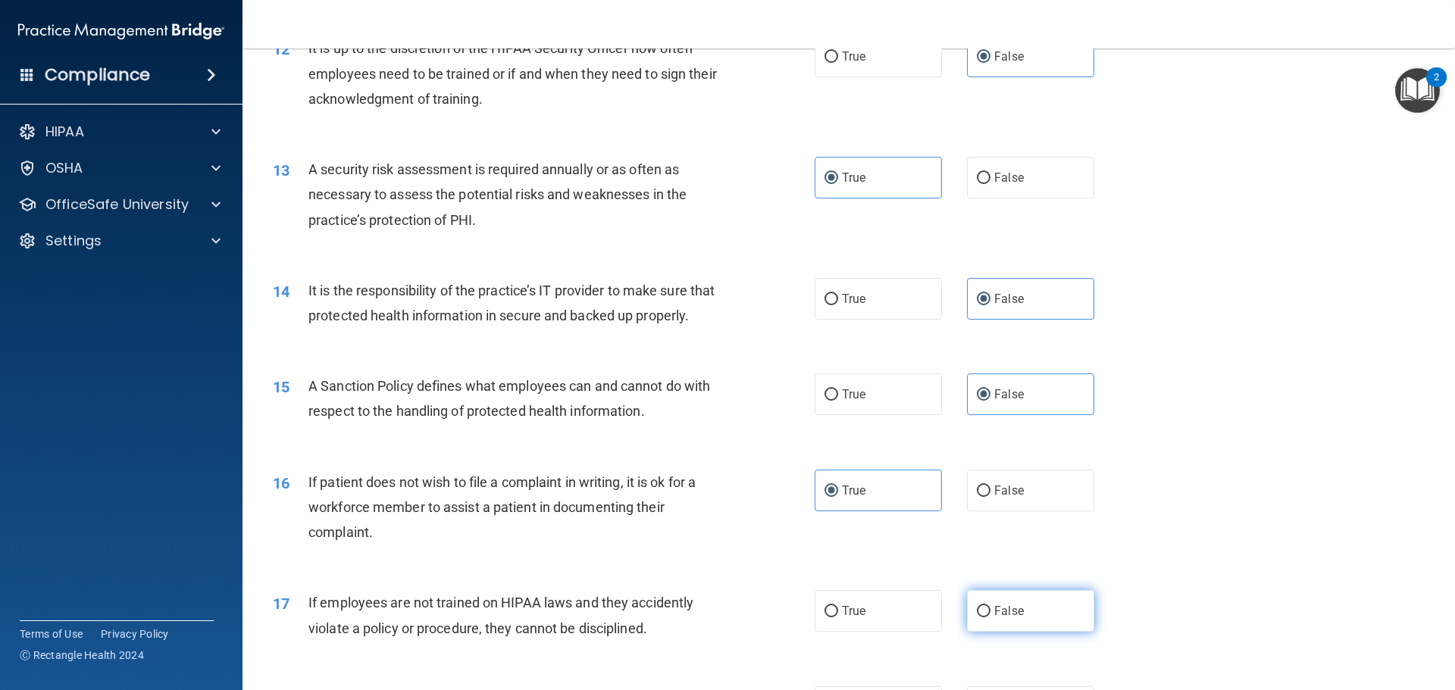
radio input "true"
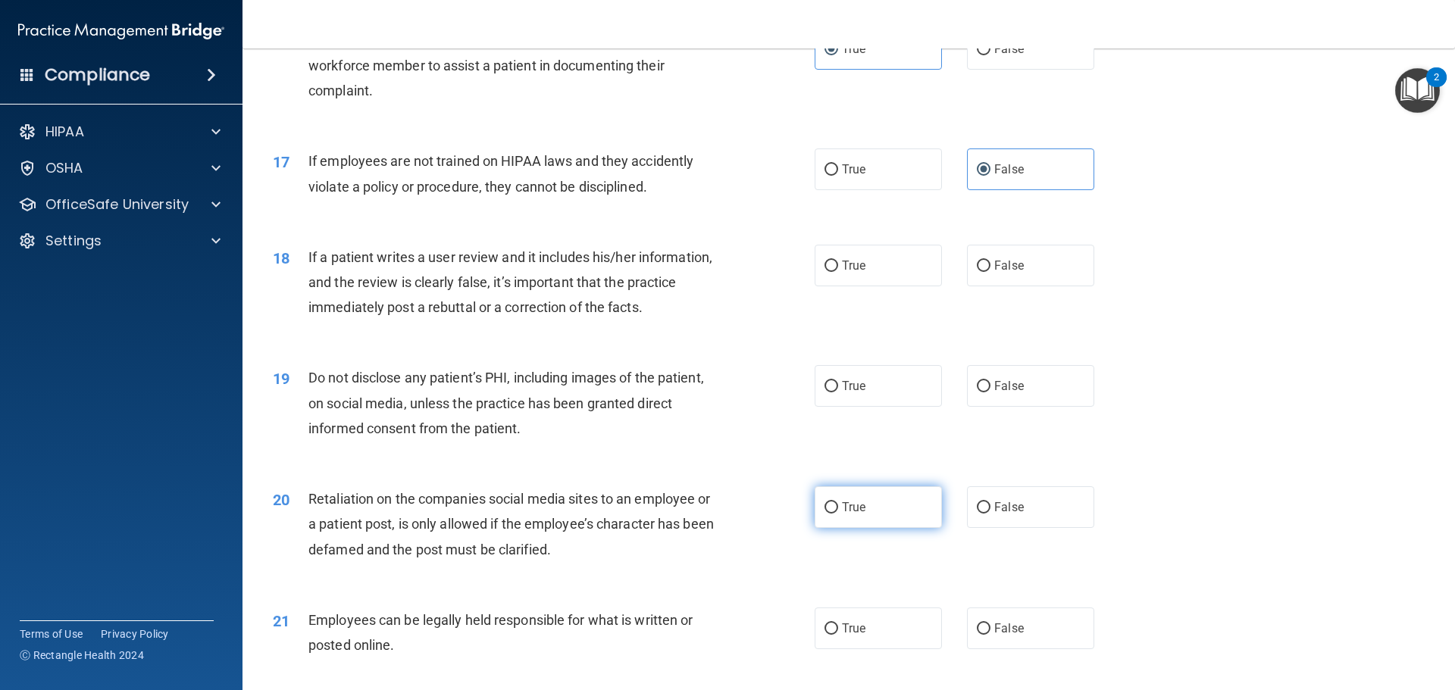
scroll to position [1970, 0]
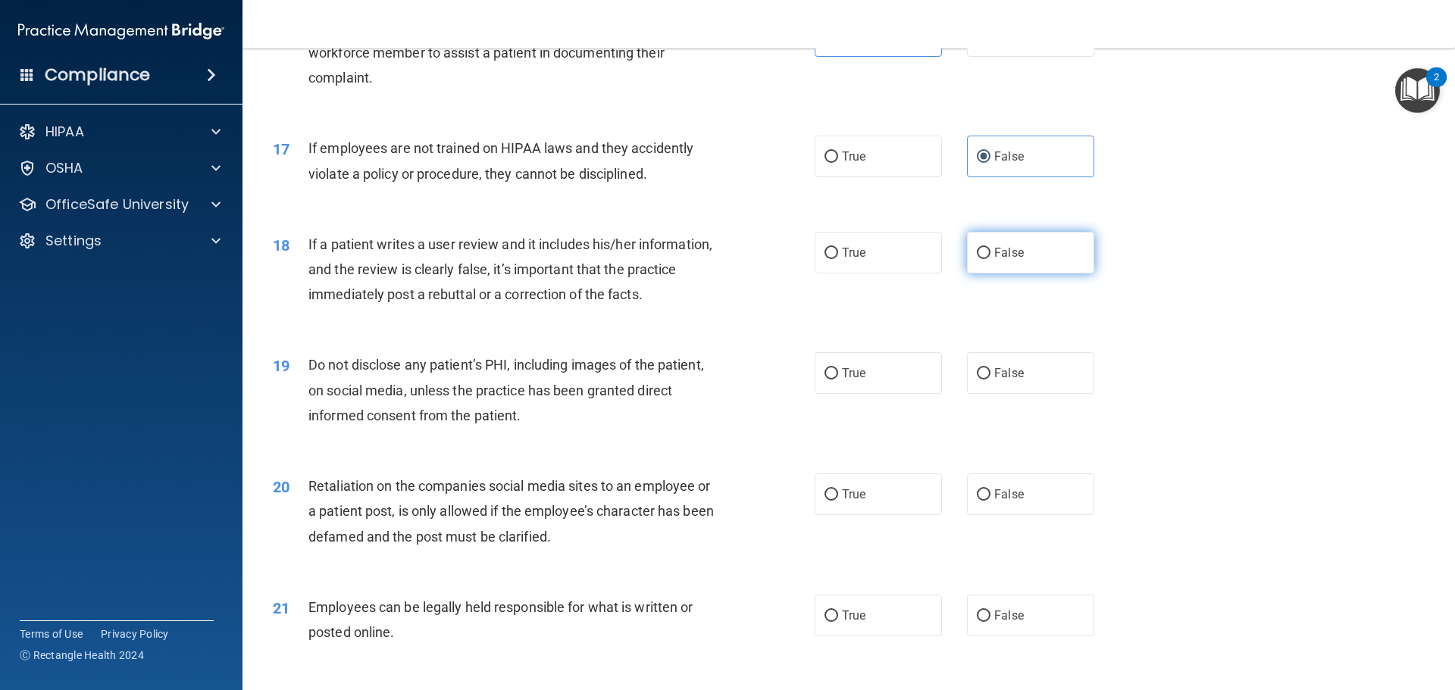
click at [1024, 274] on label "False" at bounding box center [1030, 253] width 127 height 42
click at [990, 259] on input "False" at bounding box center [984, 253] width 14 height 11
radio input "true"
click at [846, 394] on label "True" at bounding box center [877, 373] width 127 height 42
click at [838, 380] on input "True" at bounding box center [831, 373] width 14 height 11
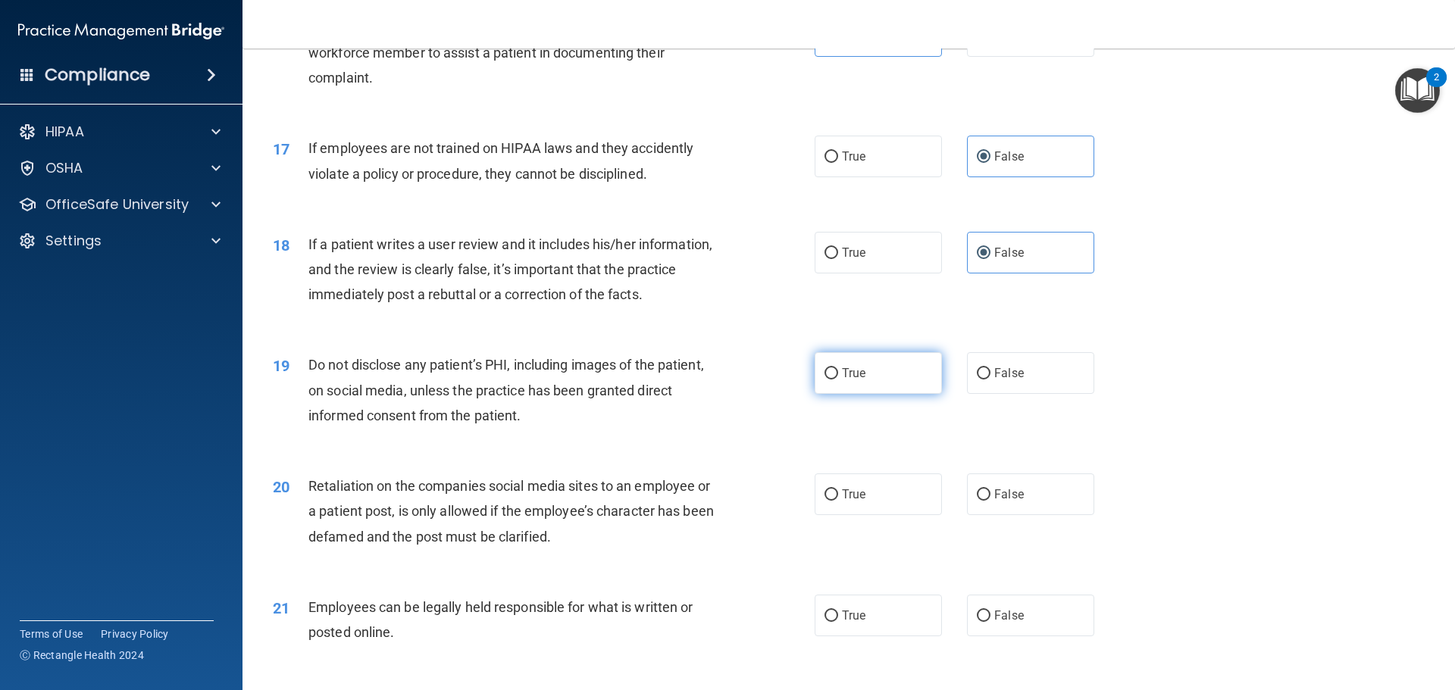
radio input "true"
click at [988, 501] on label "False" at bounding box center [1030, 495] width 127 height 42
click at [988, 501] on input "False" at bounding box center [984, 494] width 14 height 11
radio input "true"
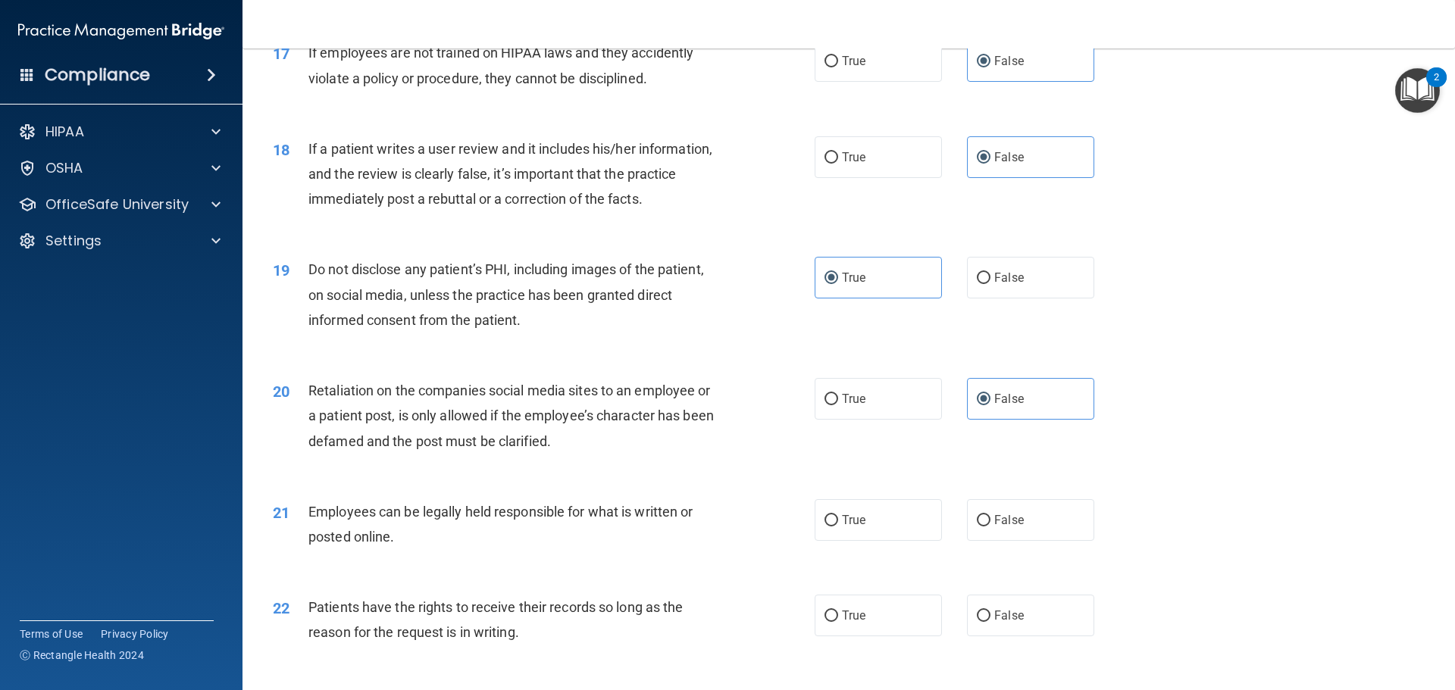
scroll to position [2197, 0]
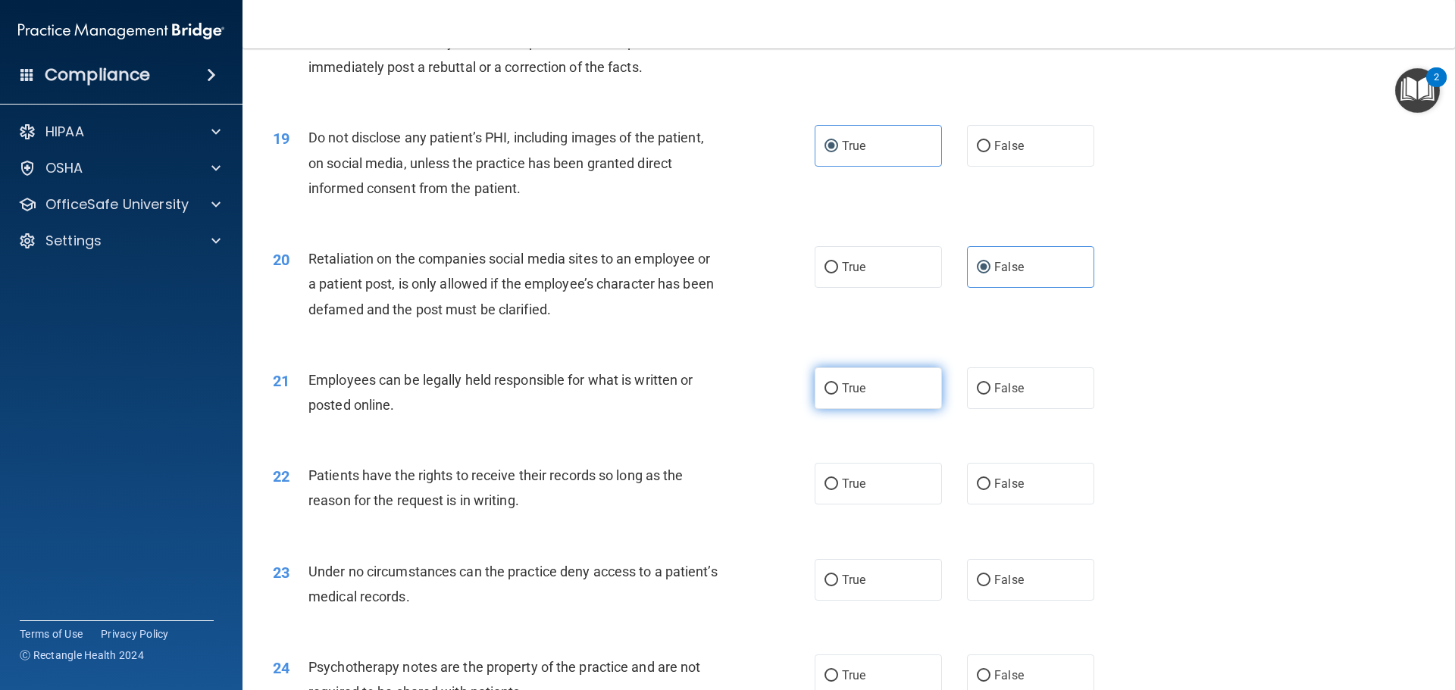
click at [842, 396] on span "True" at bounding box center [853, 388] width 23 height 14
click at [838, 395] on input "True" at bounding box center [831, 388] width 14 height 11
radio input "true"
click at [994, 491] on span "False" at bounding box center [1009, 484] width 30 height 14
click at [990, 490] on input "False" at bounding box center [984, 484] width 14 height 11
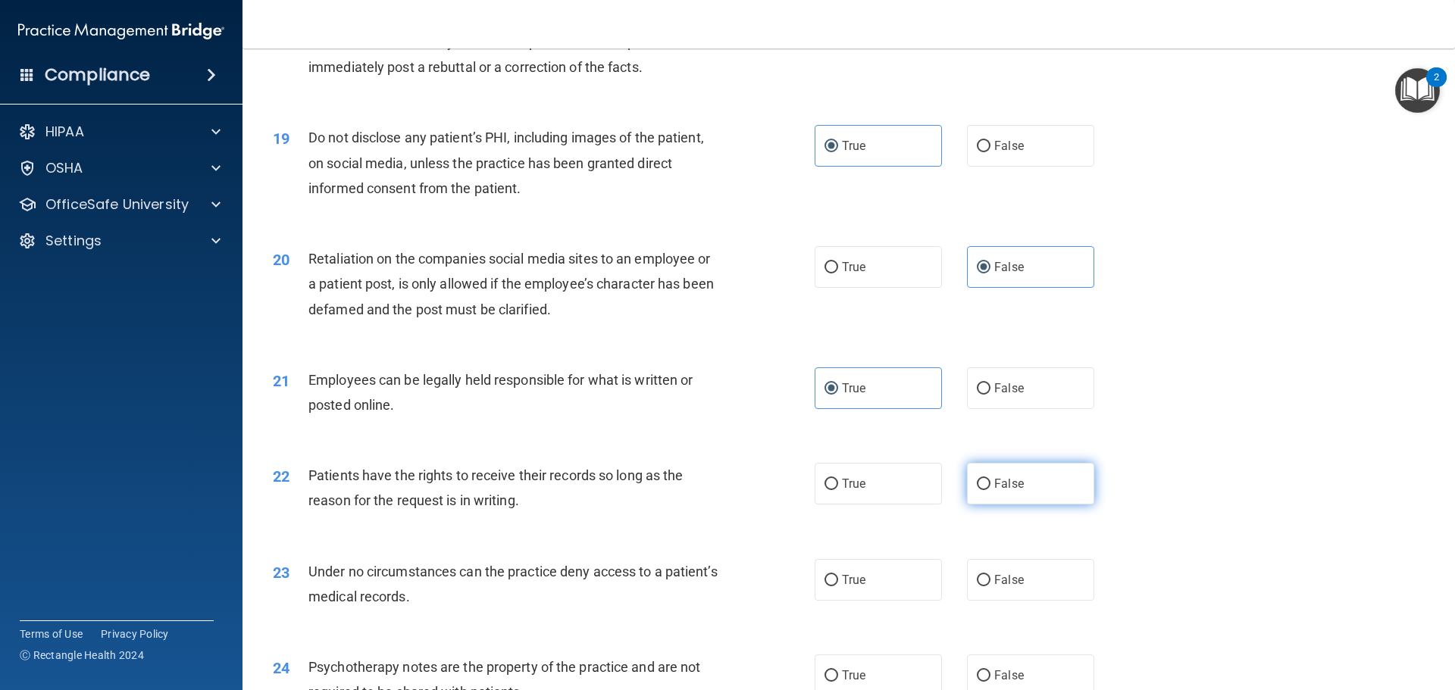
radio input "true"
click at [1015, 591] on label "False" at bounding box center [1030, 580] width 127 height 42
click at [990, 586] on input "False" at bounding box center [984, 580] width 14 height 11
radio input "true"
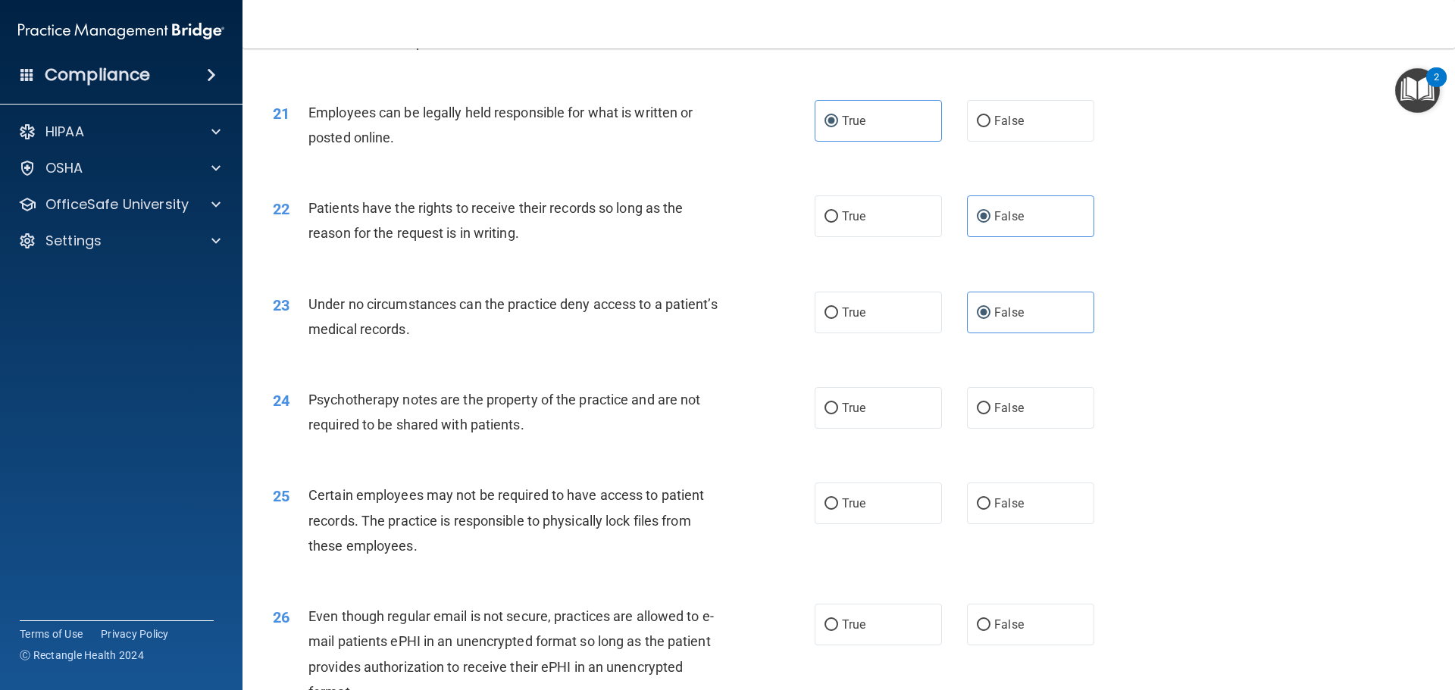
scroll to position [2500, 0]
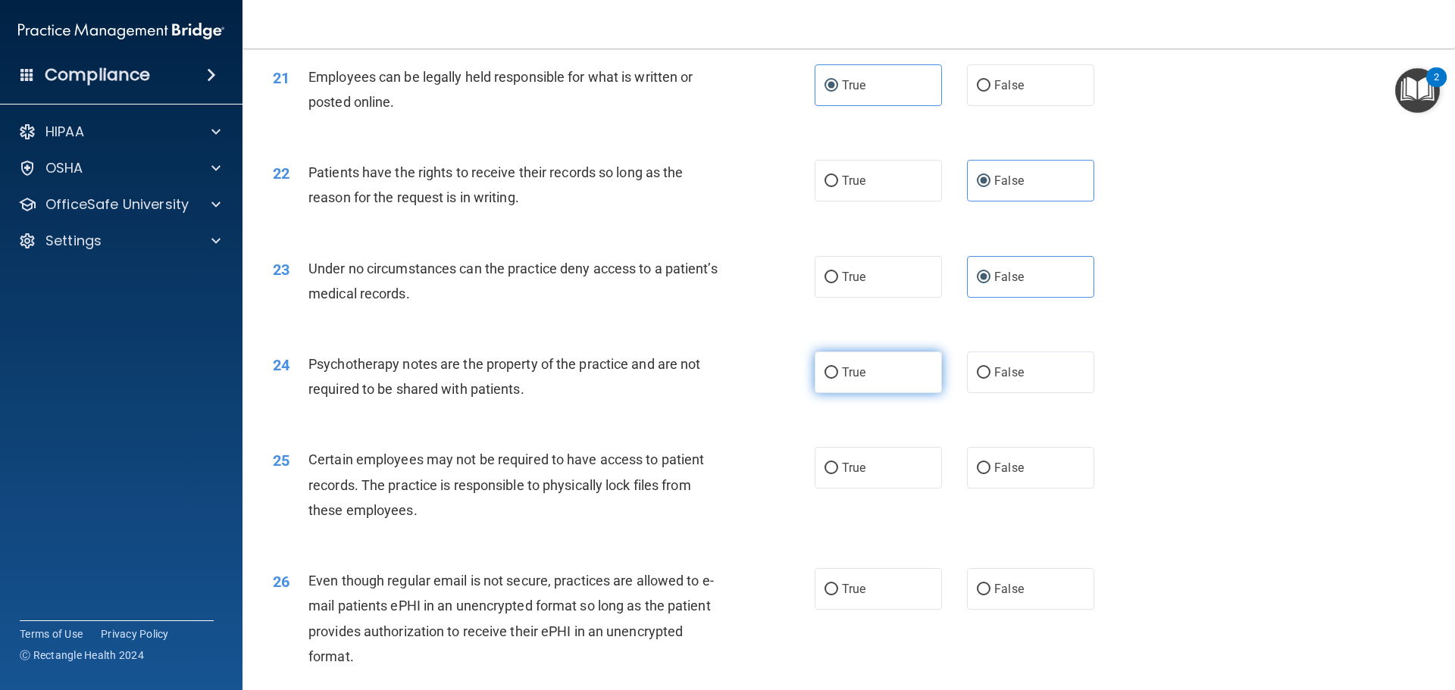
click at [872, 377] on label "True" at bounding box center [877, 373] width 127 height 42
click at [838, 377] on input "True" at bounding box center [831, 372] width 14 height 11
radio input "true"
click at [871, 489] on label "True" at bounding box center [877, 468] width 127 height 42
click at [838, 474] on input "True" at bounding box center [831, 468] width 14 height 11
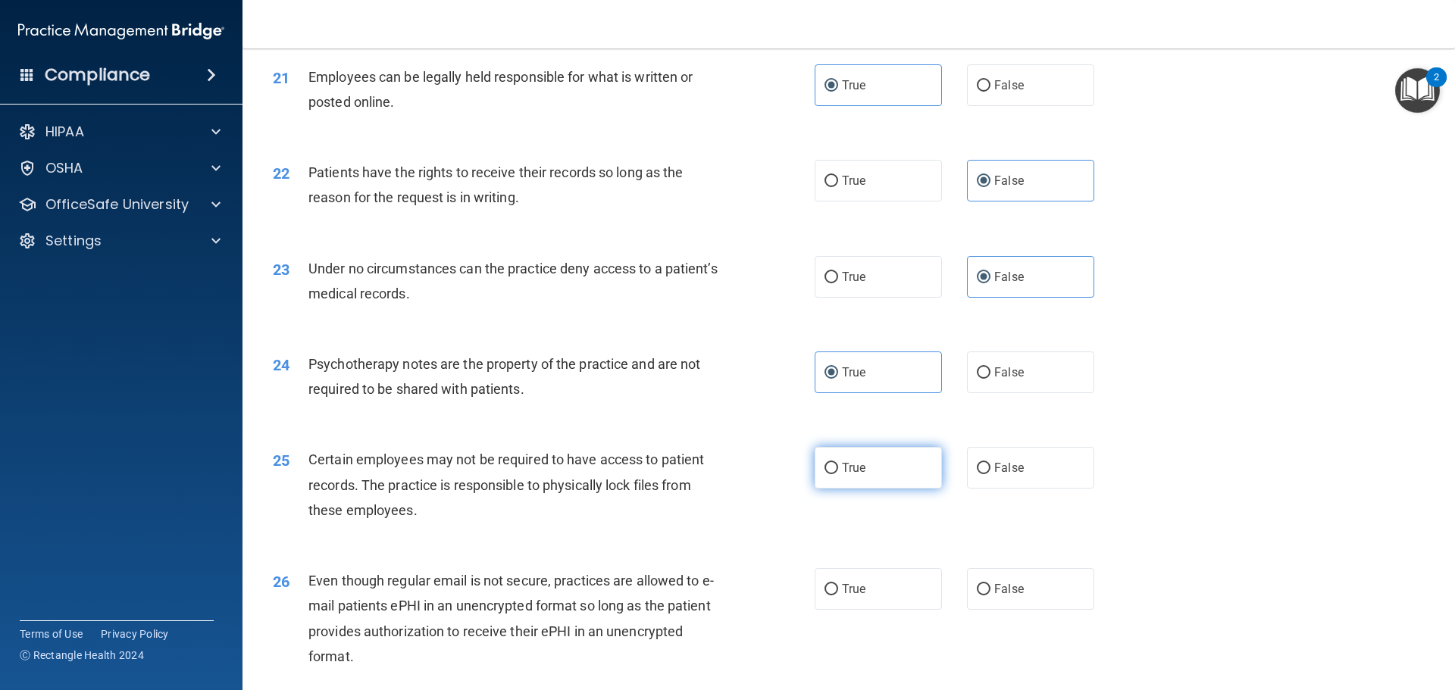
radio input "true"
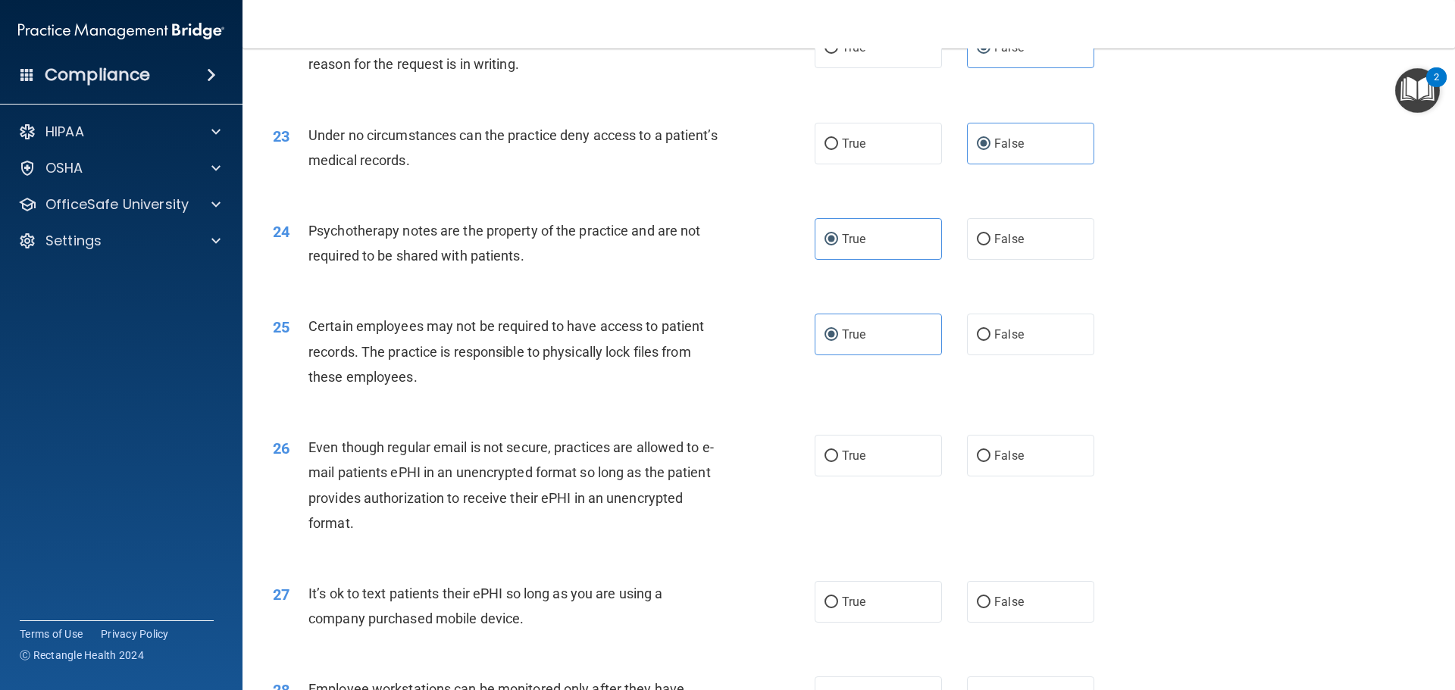
scroll to position [2576, 0]
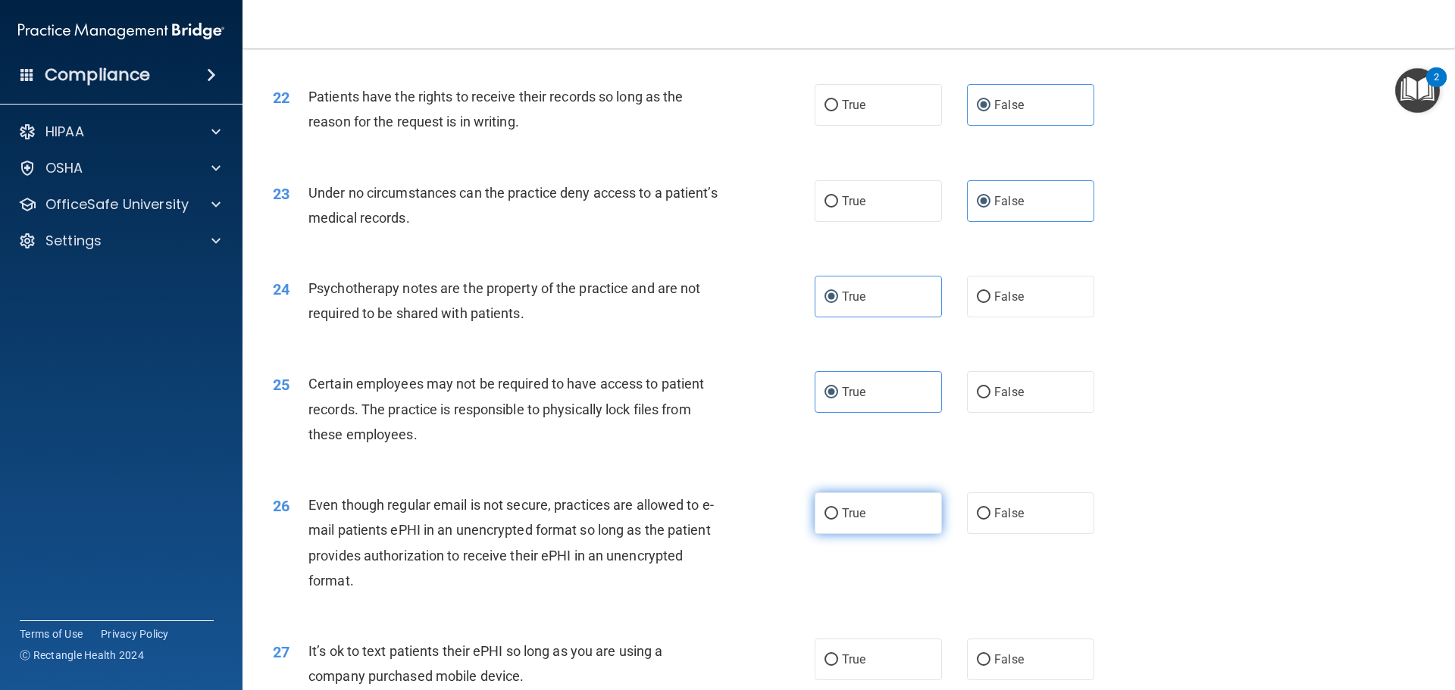
click at [836, 524] on label "True" at bounding box center [877, 513] width 127 height 42
click at [836, 520] on input "True" at bounding box center [831, 513] width 14 height 11
radio input "true"
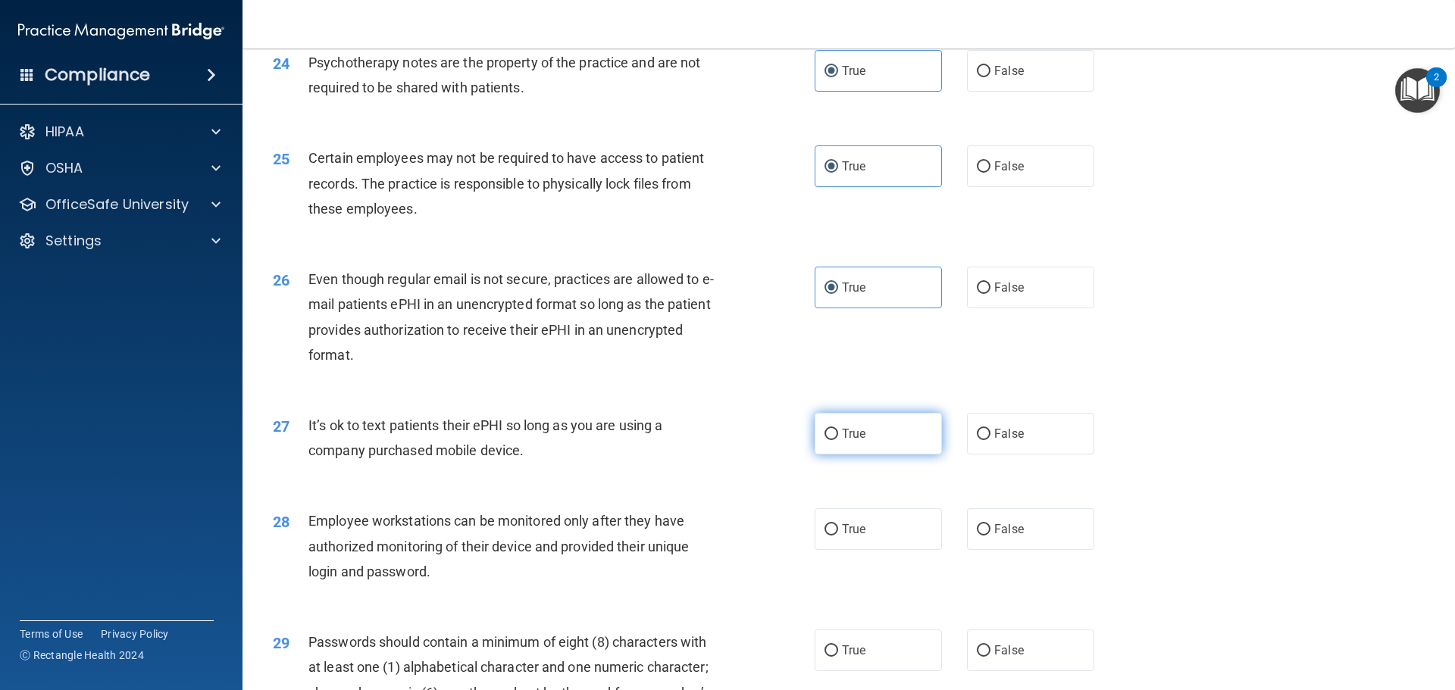
scroll to position [2803, 0]
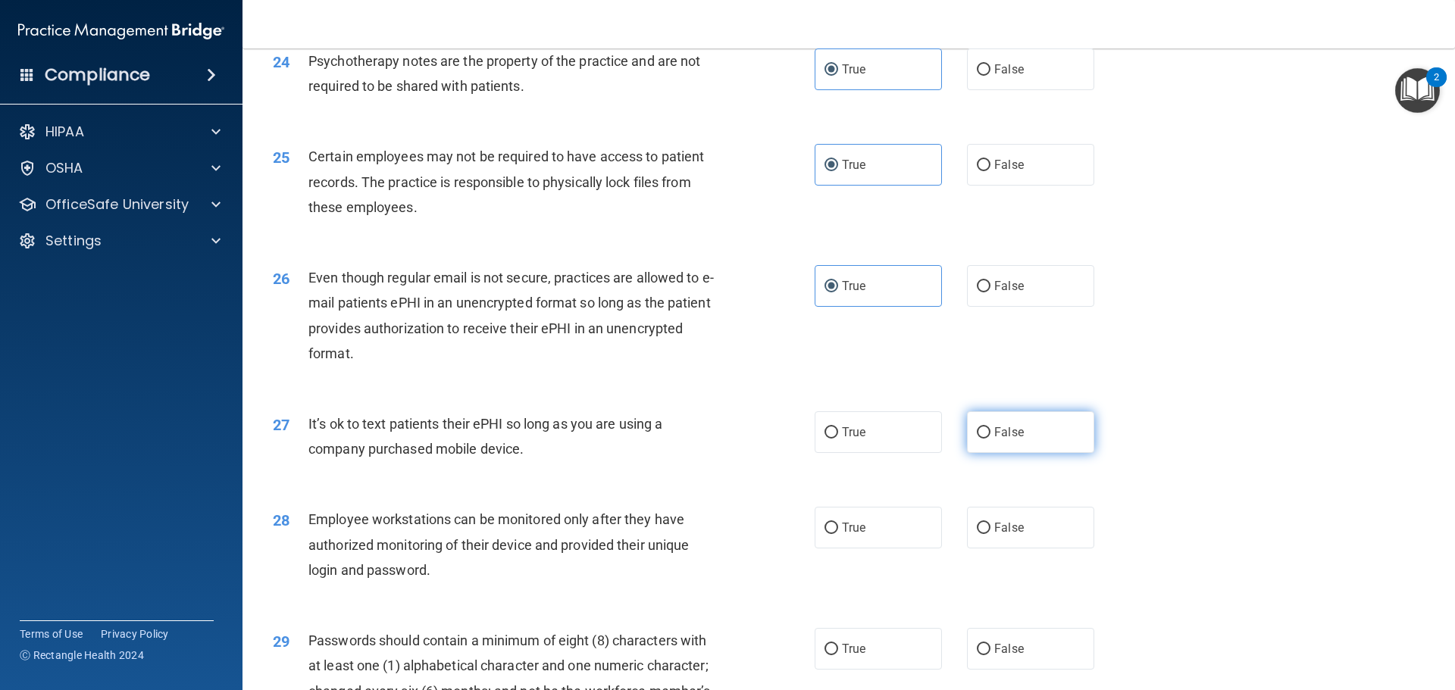
click at [994, 439] on span "False" at bounding box center [1009, 432] width 30 height 14
click at [990, 439] on input "False" at bounding box center [984, 432] width 14 height 11
radio input "true"
click at [1015, 535] on span "False" at bounding box center [1009, 528] width 30 height 14
click at [990, 534] on input "False" at bounding box center [984, 528] width 14 height 11
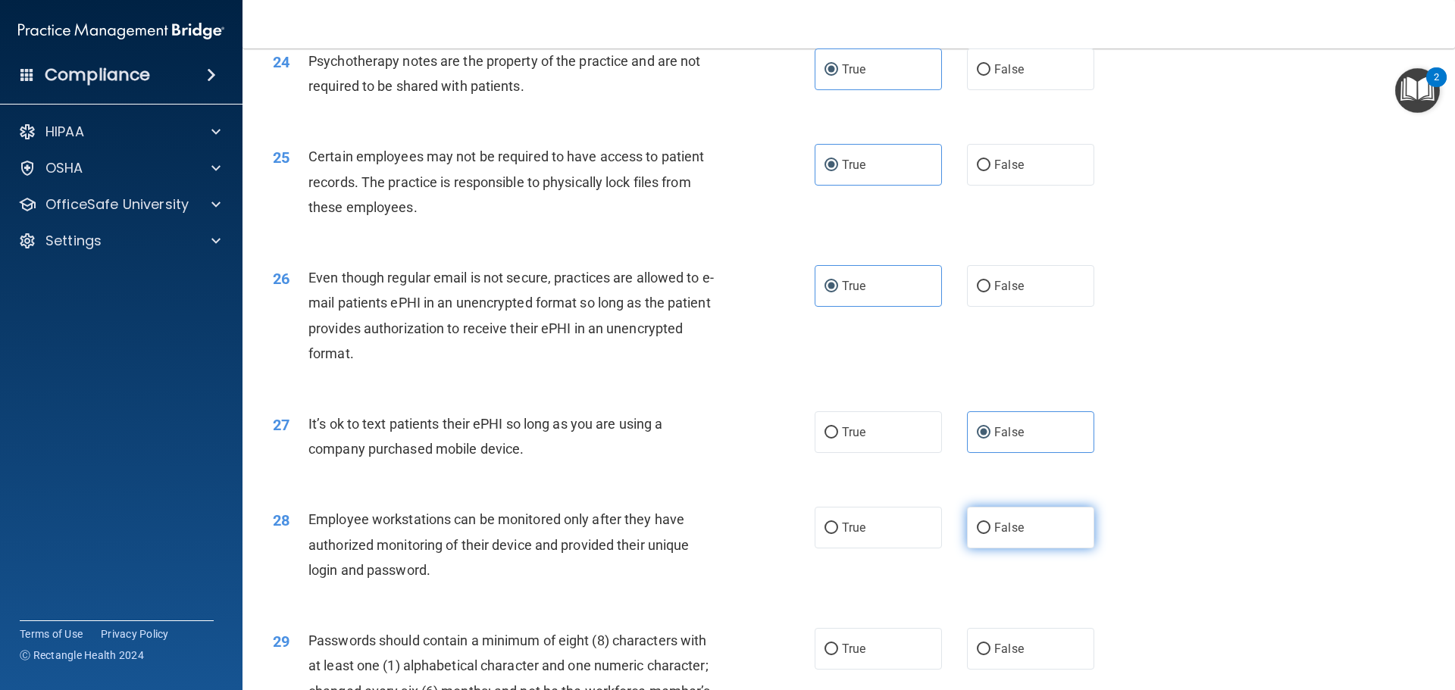
radio input "true"
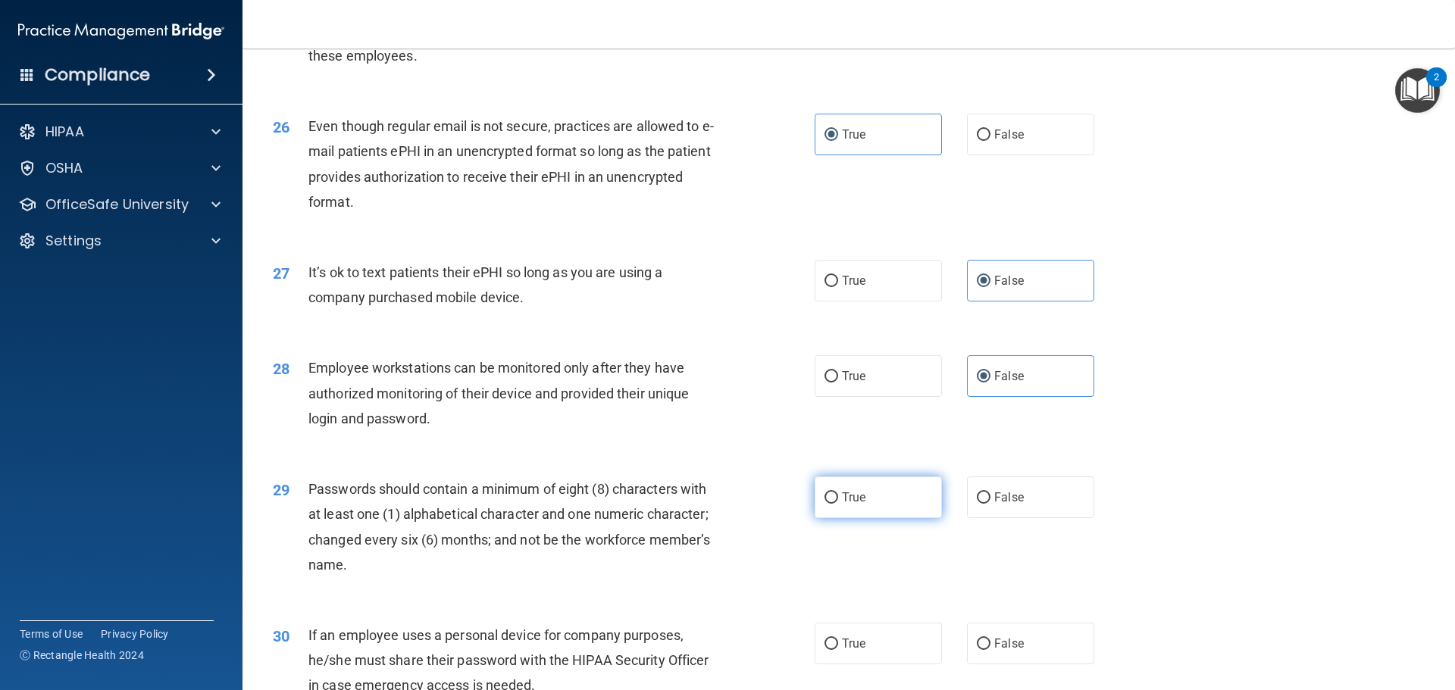
click at [833, 507] on label "True" at bounding box center [877, 498] width 127 height 42
click at [833, 504] on input "True" at bounding box center [831, 497] width 14 height 11
radio input "true"
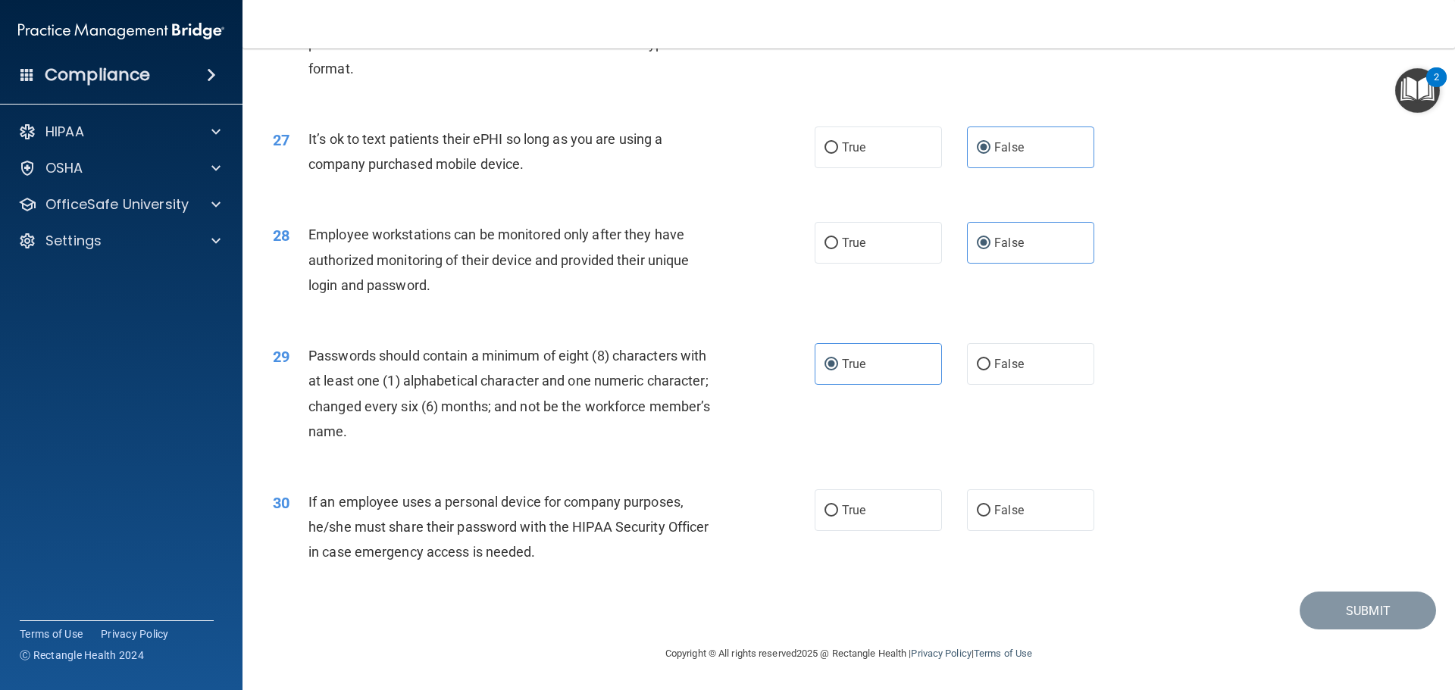
scroll to position [3113, 0]
click at [1001, 527] on label "False" at bounding box center [1030, 510] width 127 height 42
click at [990, 517] on input "False" at bounding box center [984, 510] width 14 height 11
radio input "true"
click at [1369, 634] on footer "Copyright © All rights reserved 2025 @ Rectangle Health | Privacy Policy | Term…" at bounding box center [849, 652] width 1152 height 45
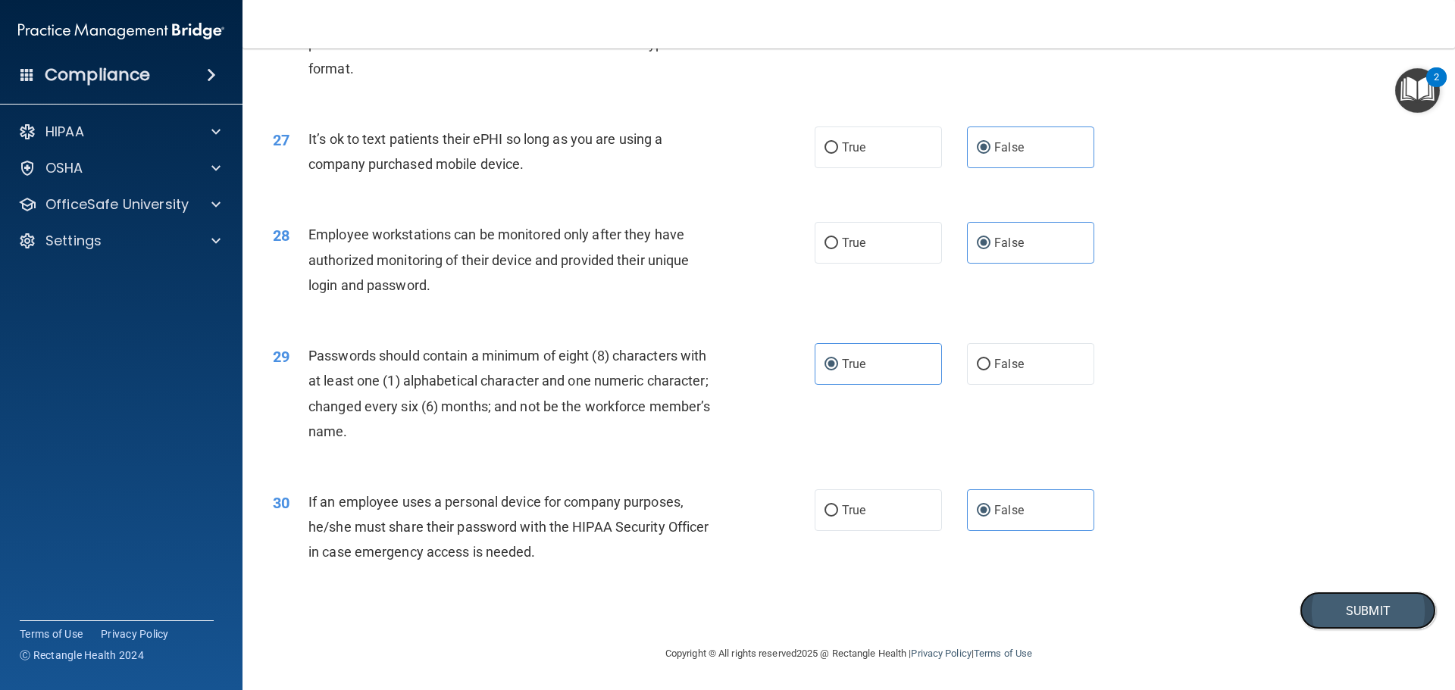
click at [1360, 618] on button "Submit" at bounding box center [1367, 611] width 136 height 39
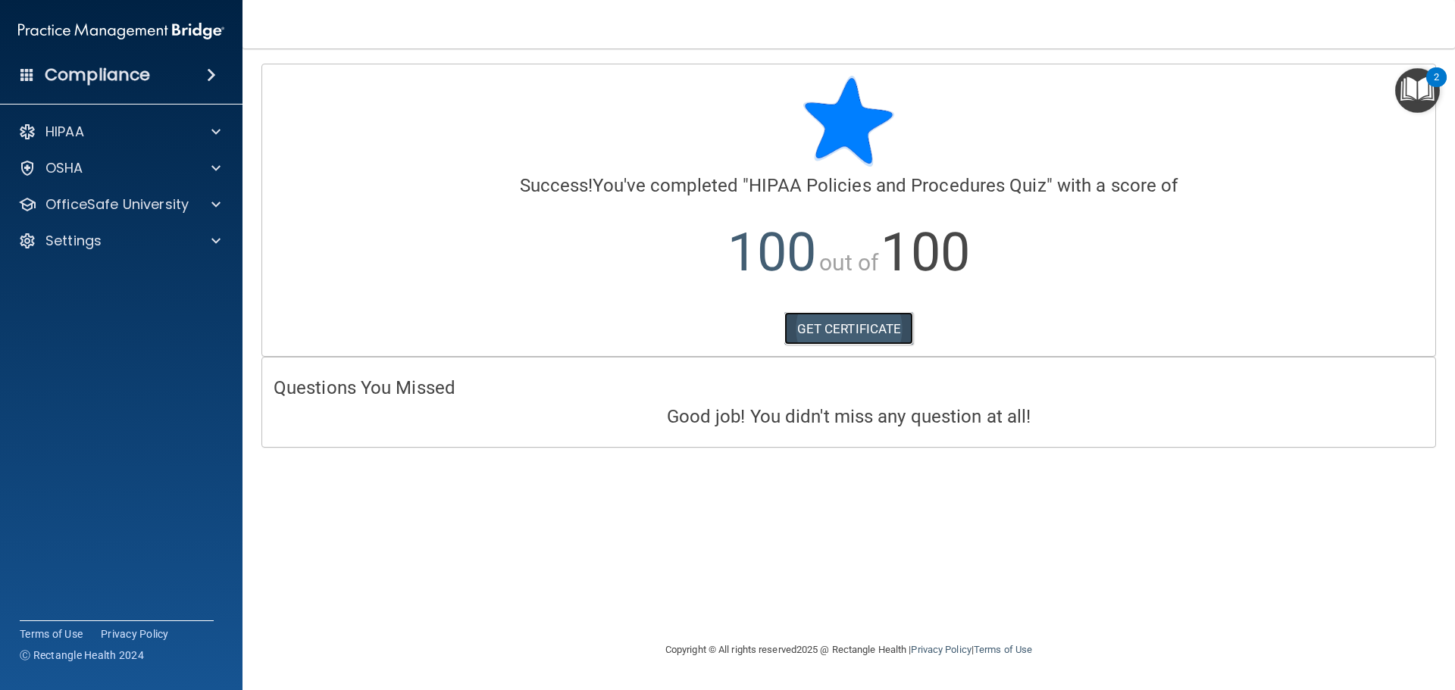
click at [830, 331] on link "GET CERTIFICATE" at bounding box center [849, 328] width 130 height 33
click at [151, 171] on div "OSHA" at bounding box center [101, 168] width 188 height 18
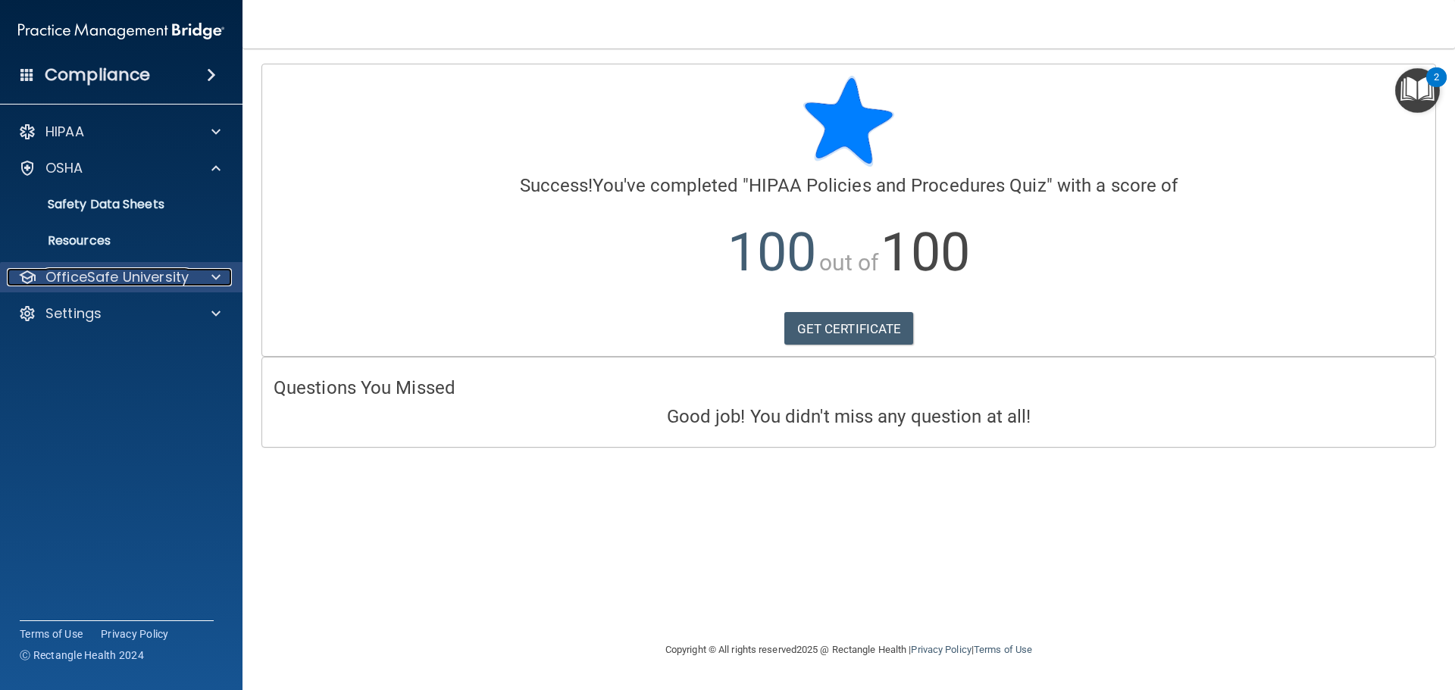
click at [128, 277] on p "OfficeSafe University" at bounding box center [116, 277] width 143 height 18
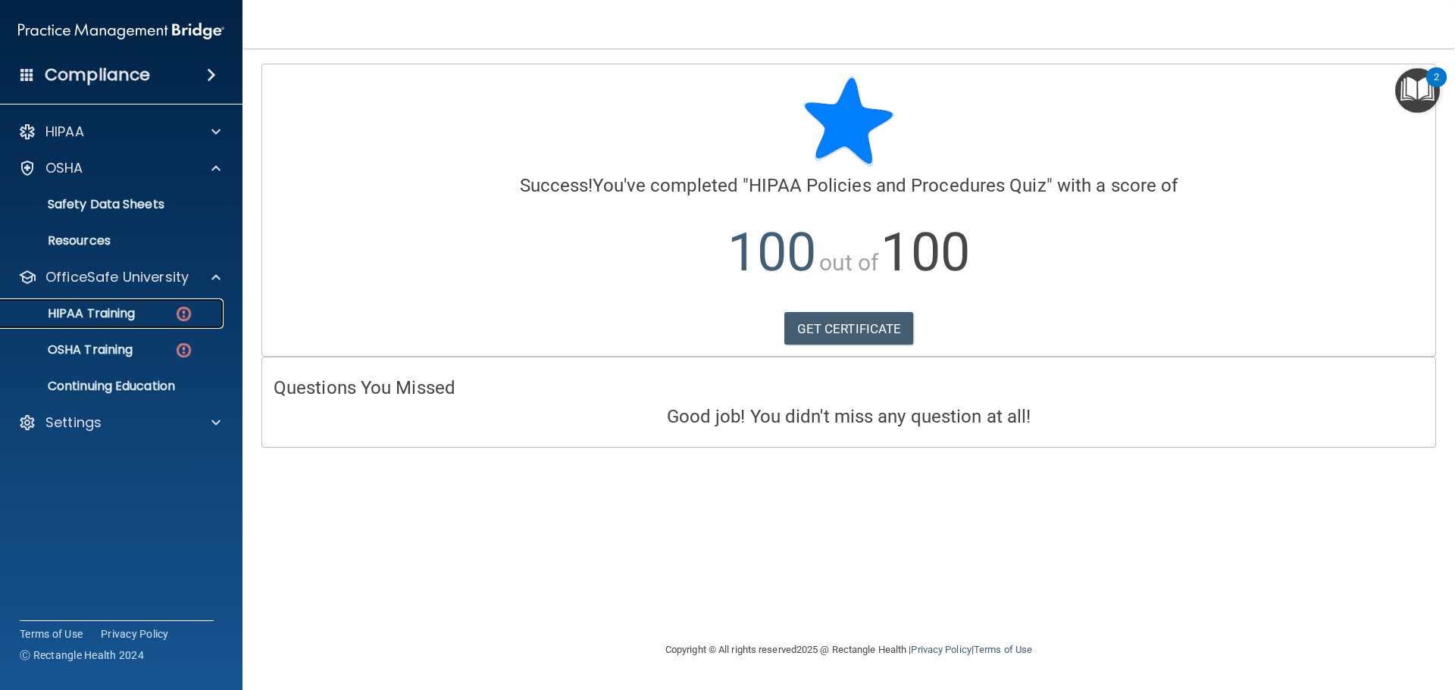
click at [132, 324] on link "HIPAA Training" at bounding box center [104, 314] width 239 height 30
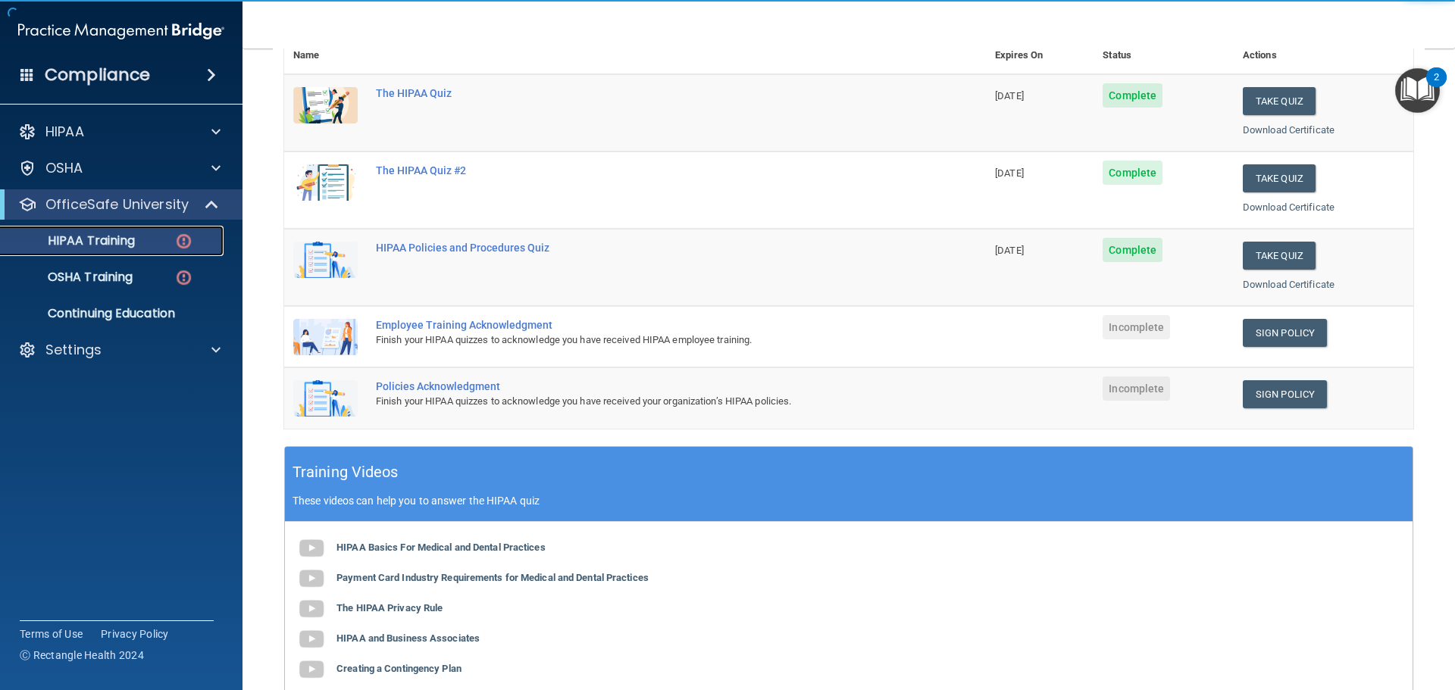
scroll to position [227, 0]
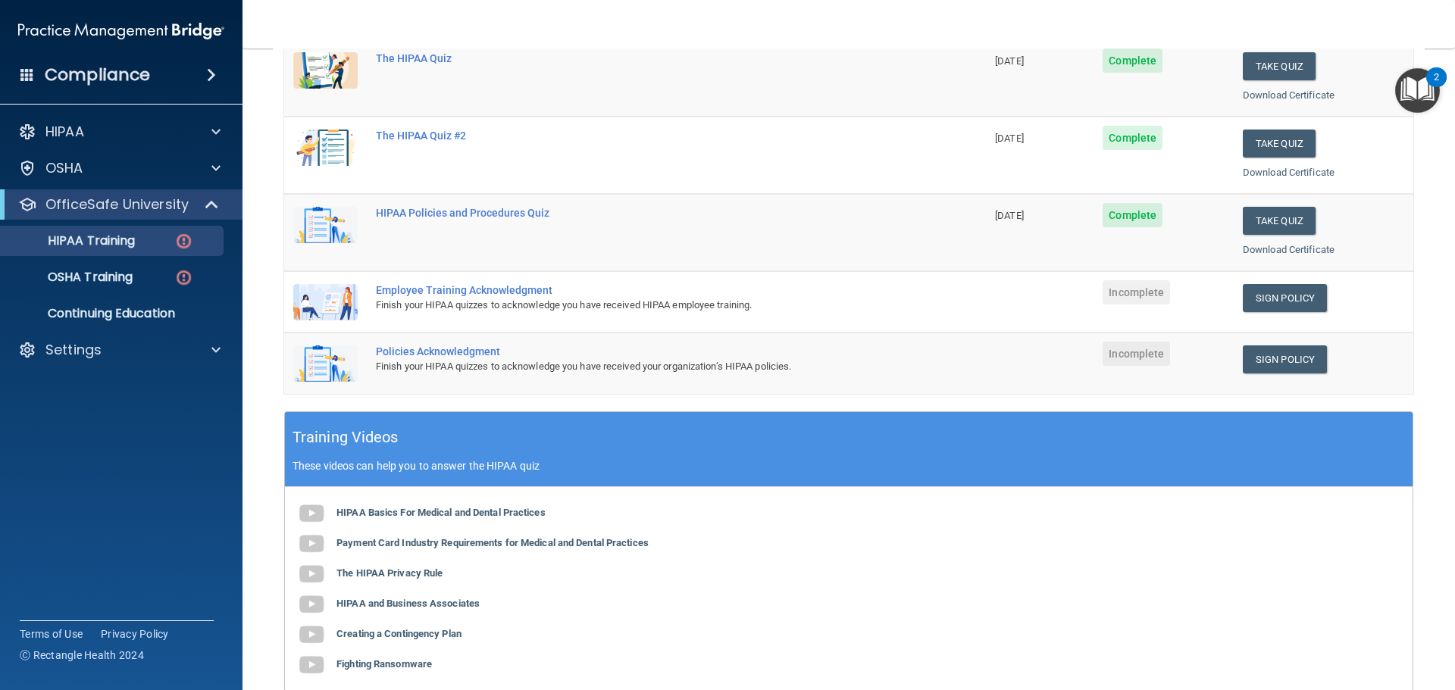
click at [1238, 334] on td "Sign Policy Sign Policy Download Policy" at bounding box center [1323, 363] width 180 height 61
click at [1249, 283] on td "Sign Policy Sign Policy Download Policy" at bounding box center [1323, 301] width 180 height 61
click at [1264, 297] on link "Sign Policy" at bounding box center [1285, 298] width 84 height 28
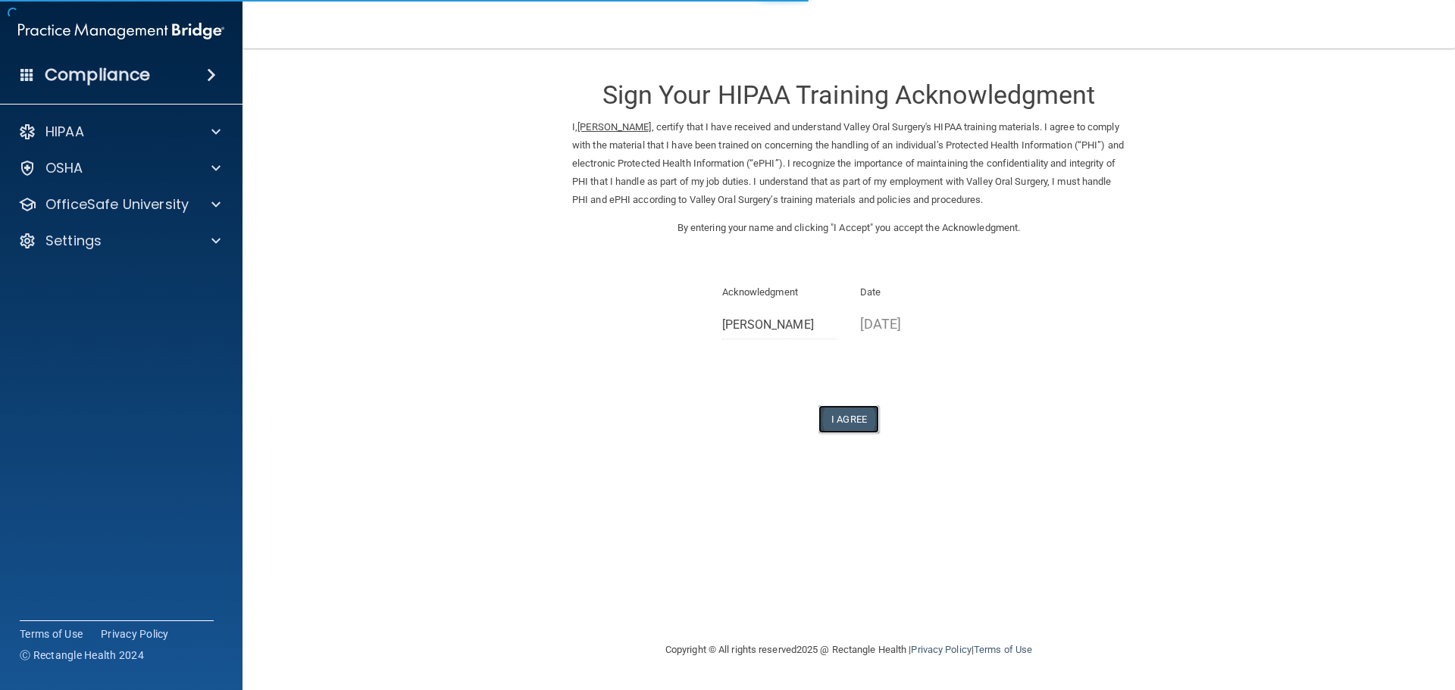
click at [838, 420] on button "I Agree" at bounding box center [848, 419] width 61 height 28
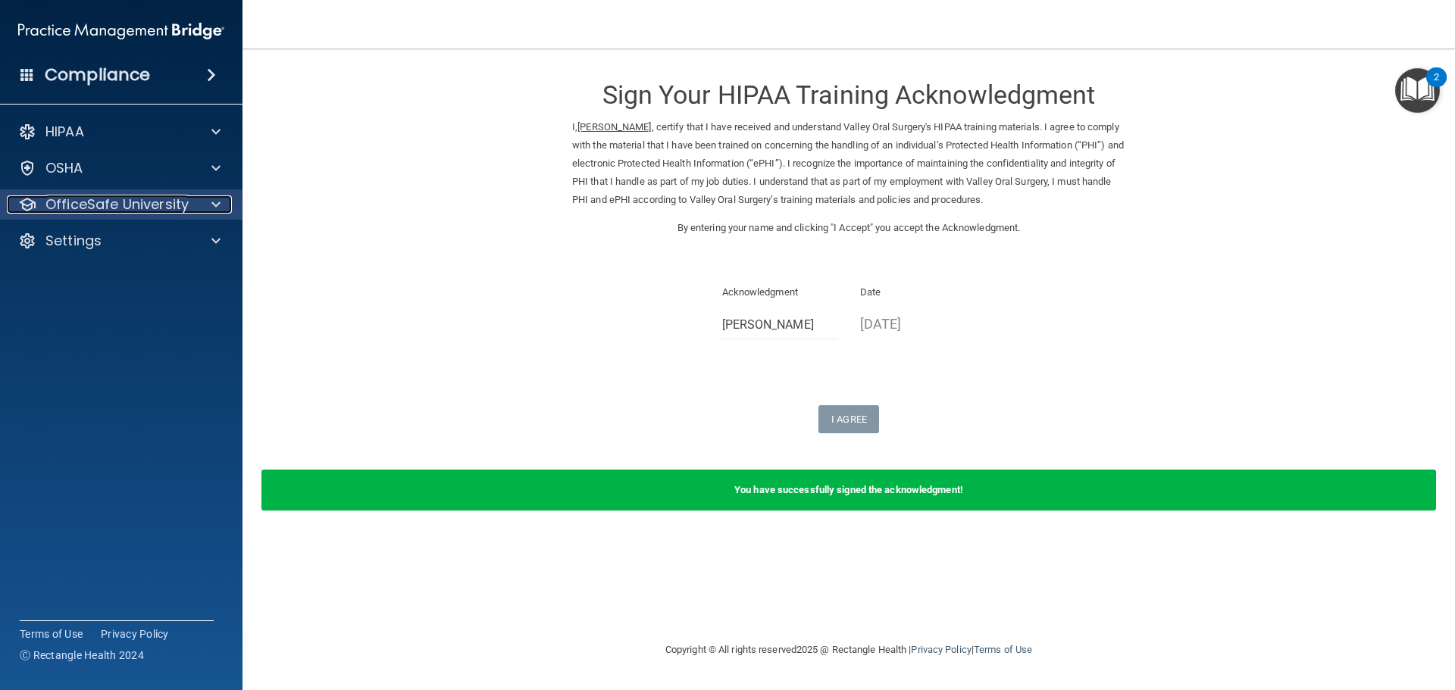
click at [97, 207] on p "OfficeSafe University" at bounding box center [116, 204] width 143 height 18
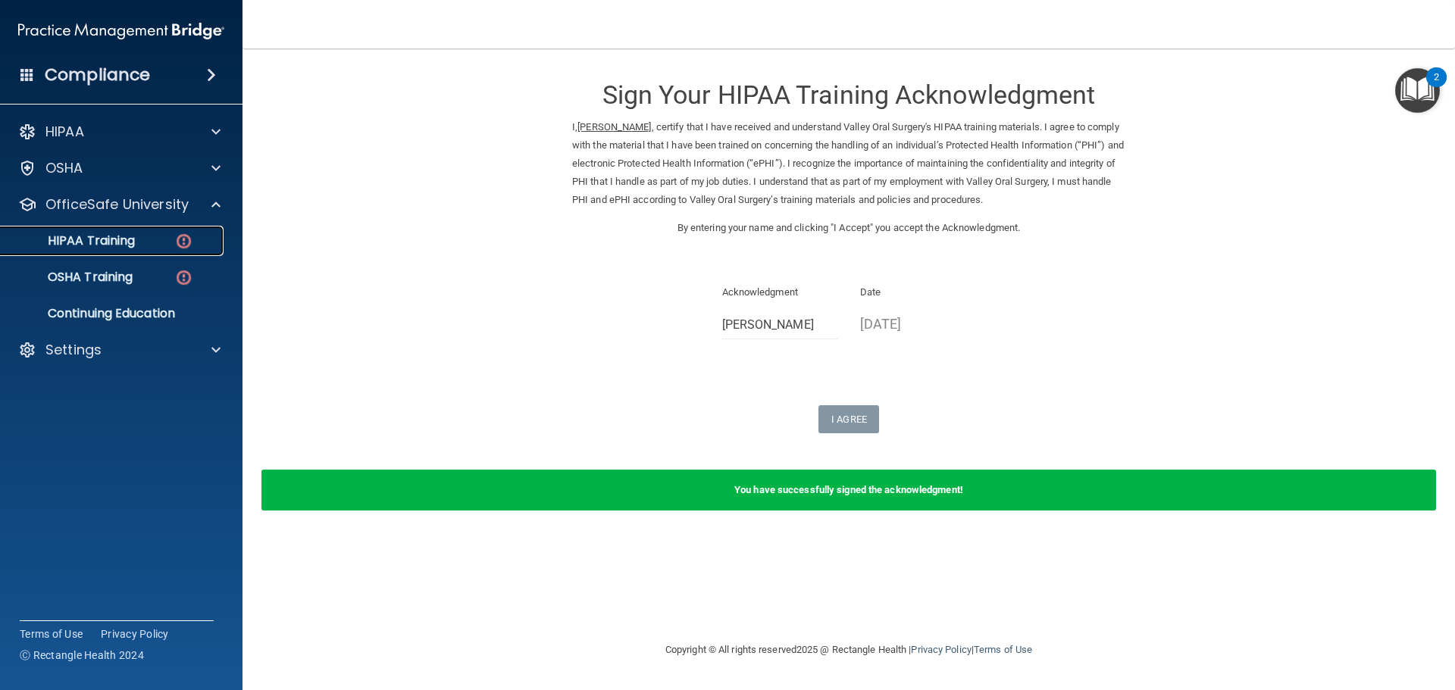
click at [143, 248] on div "HIPAA Training" at bounding box center [113, 240] width 207 height 15
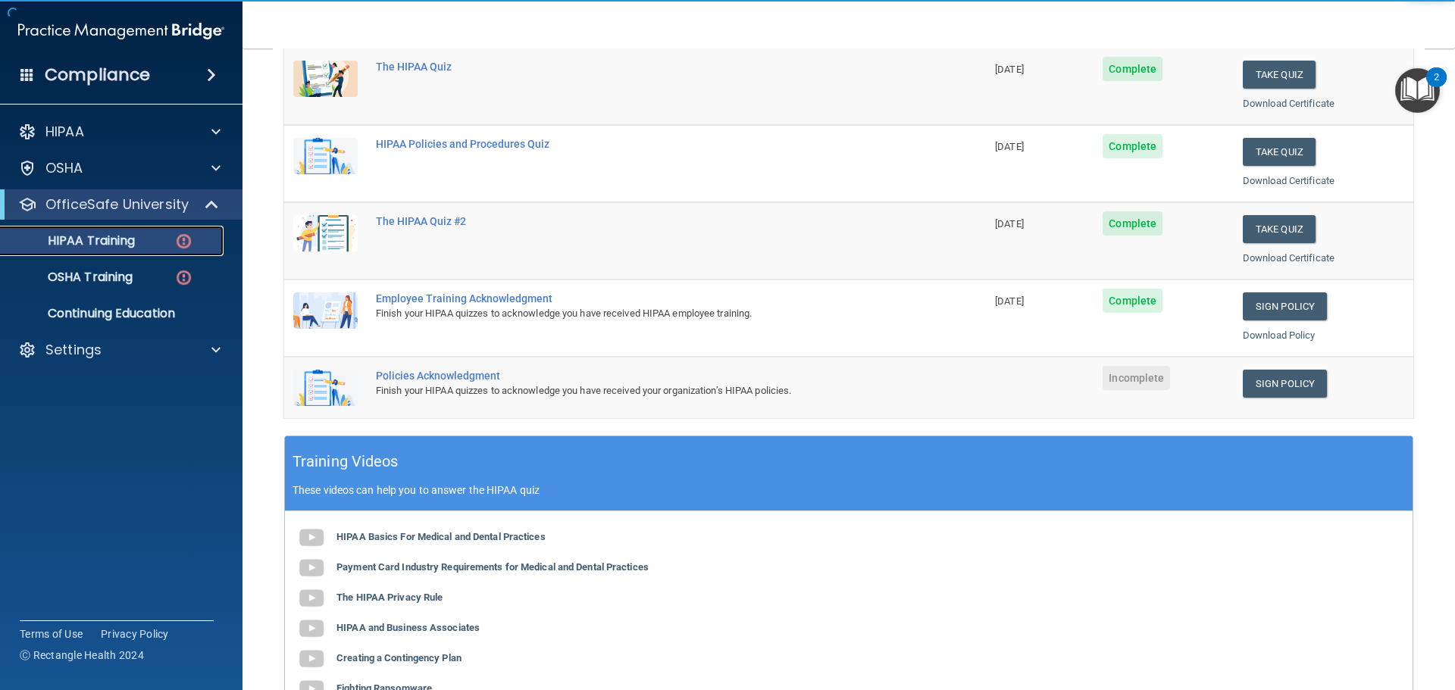
scroll to position [227, 0]
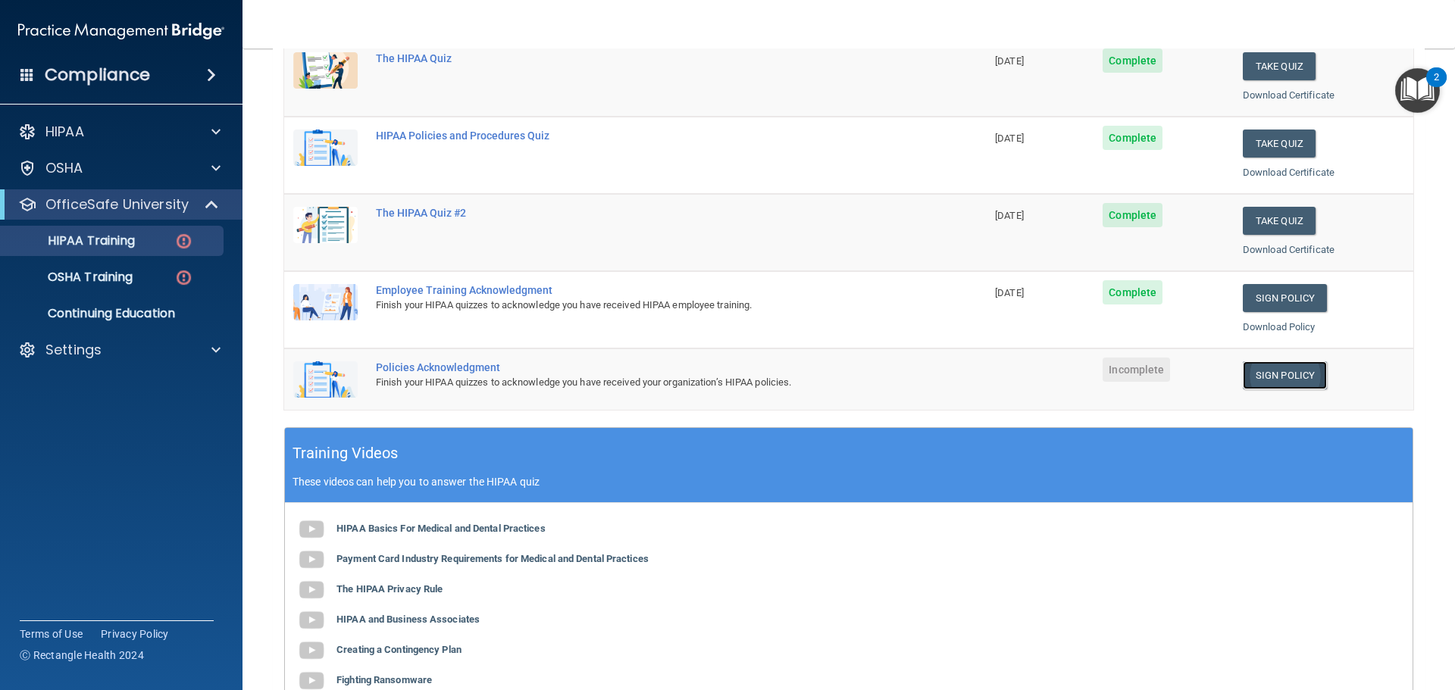
click at [1260, 384] on link "Sign Policy" at bounding box center [1285, 375] width 84 height 28
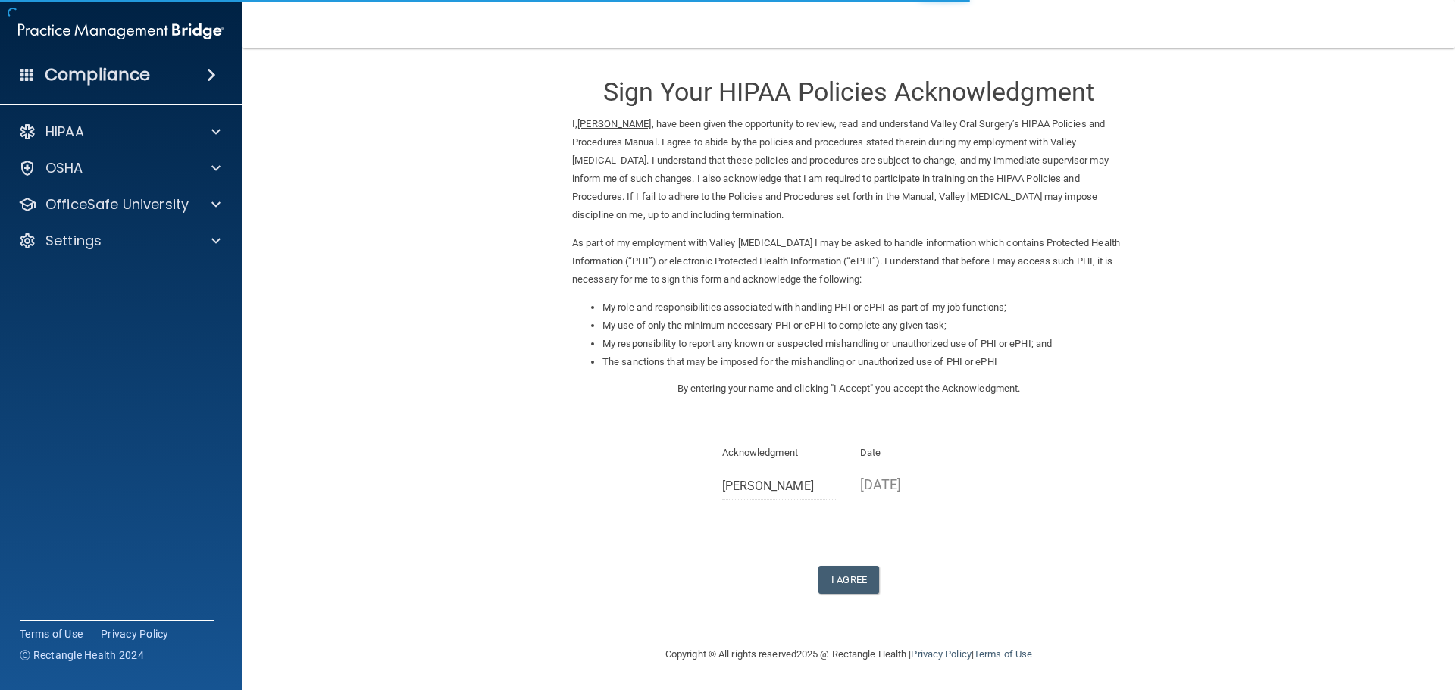
scroll to position [4, 0]
click at [843, 576] on button "I Agree" at bounding box center [848, 579] width 61 height 28
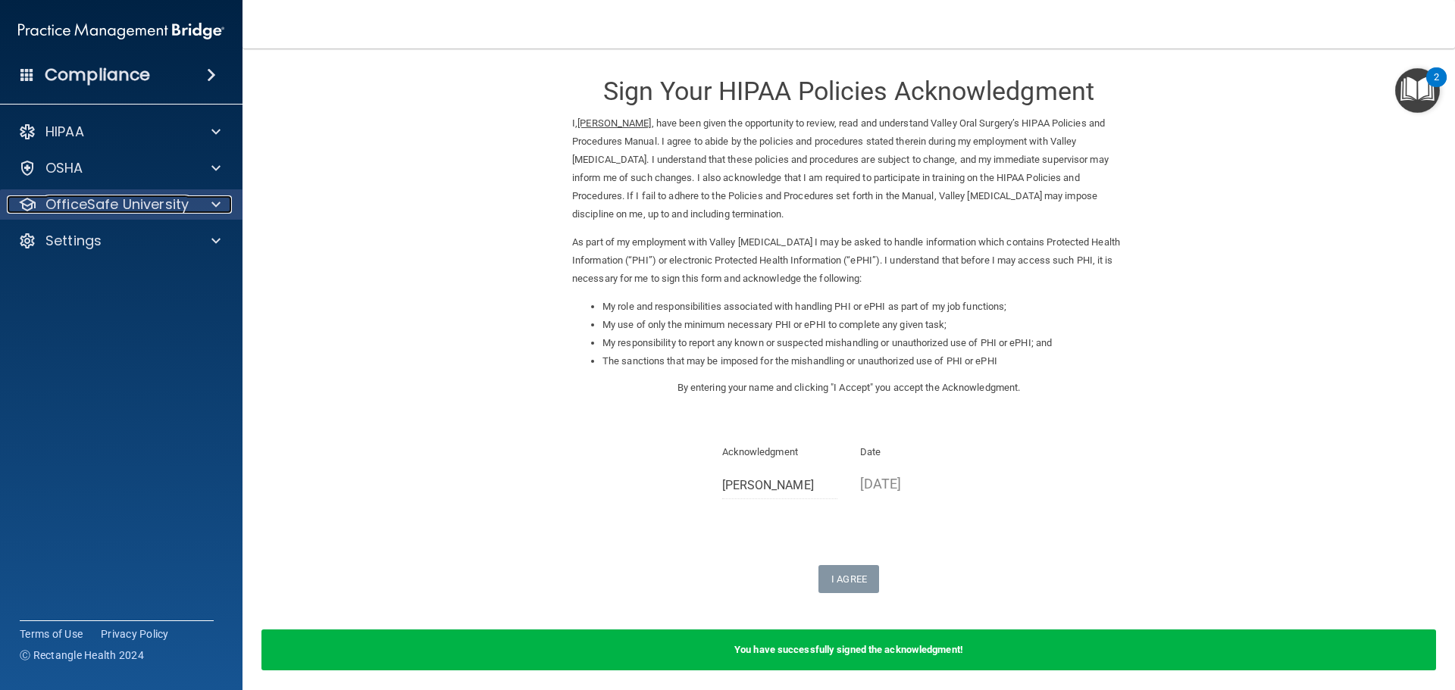
click at [163, 211] on p "OfficeSafe University" at bounding box center [116, 204] width 143 height 18
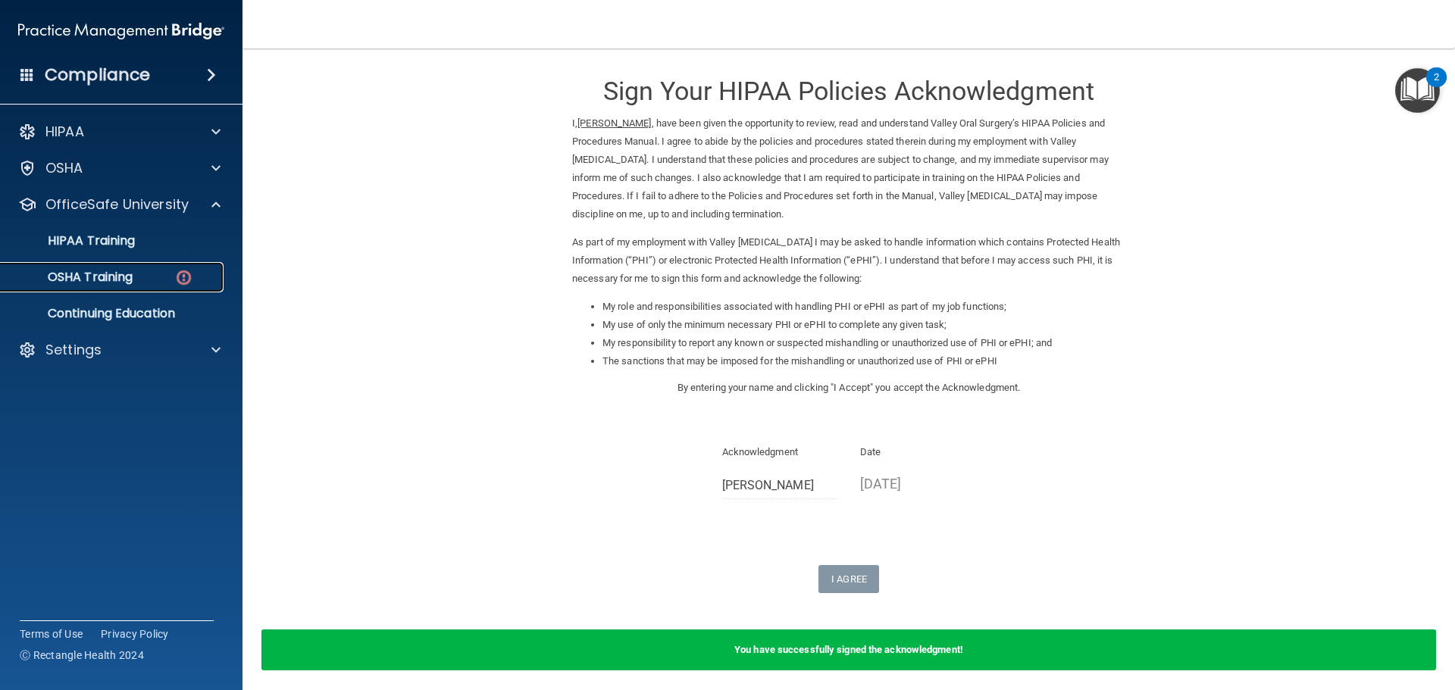
drag, startPoint x: 186, startPoint y: 282, endPoint x: 198, endPoint y: 281, distance: 11.4
click at [186, 282] on img at bounding box center [183, 277] width 19 height 19
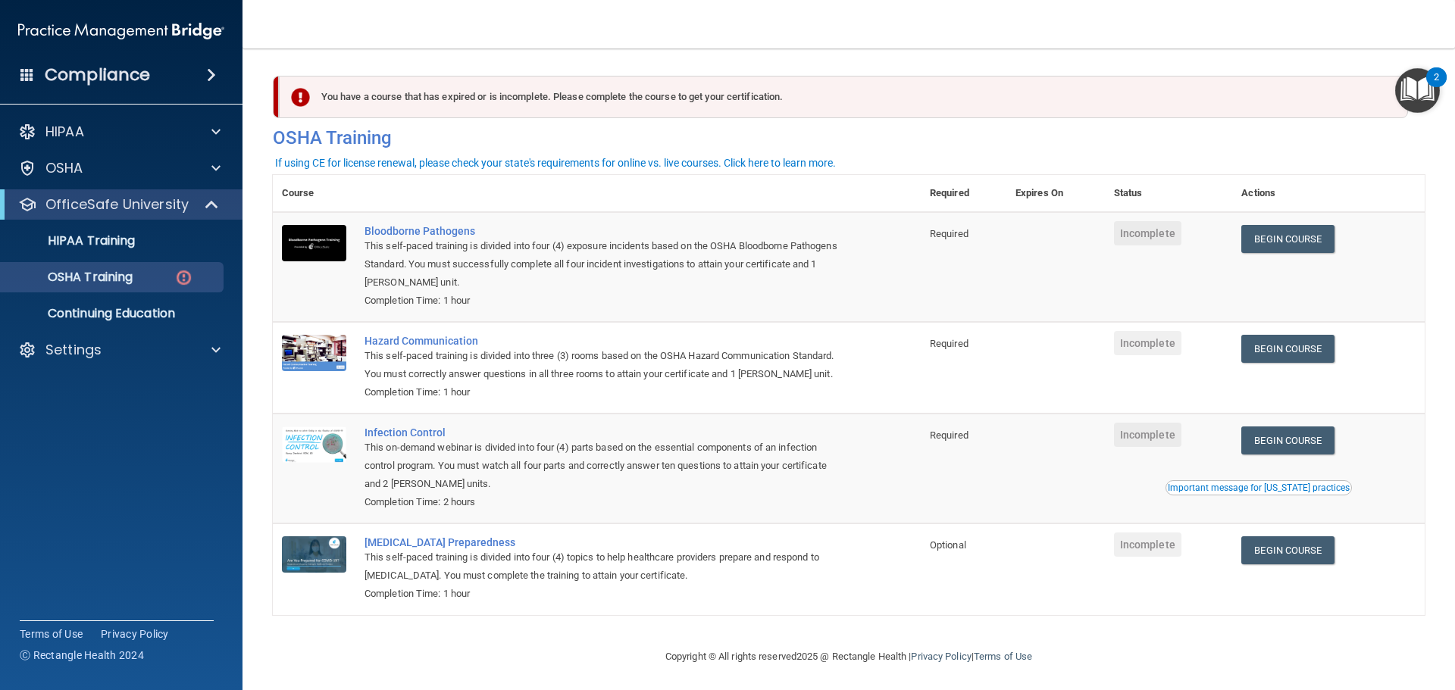
drag, startPoint x: 1309, startPoint y: 114, endPoint x: 1399, endPoint y: 85, distance: 94.2
click at [1318, 111] on div "You have a course that has expired or is incomplete. Please complete the course…" at bounding box center [843, 97] width 1129 height 42
click at [1433, 70] on div "2" at bounding box center [1436, 77] width 20 height 20
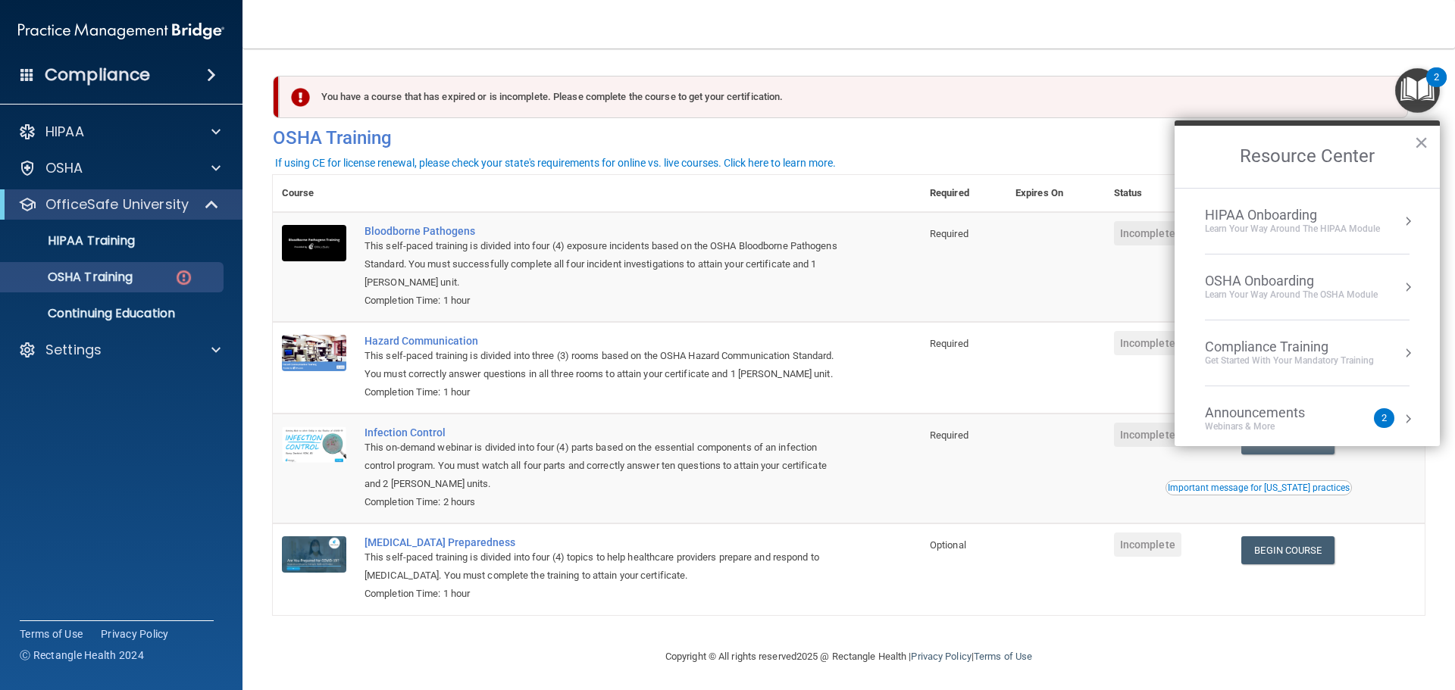
drag, startPoint x: 1084, startPoint y: 105, endPoint x: 1097, endPoint y: 116, distance: 16.7
click at [1083, 105] on div "You have a course that has expired or is incomplete. Please complete the course…" at bounding box center [843, 97] width 1129 height 42
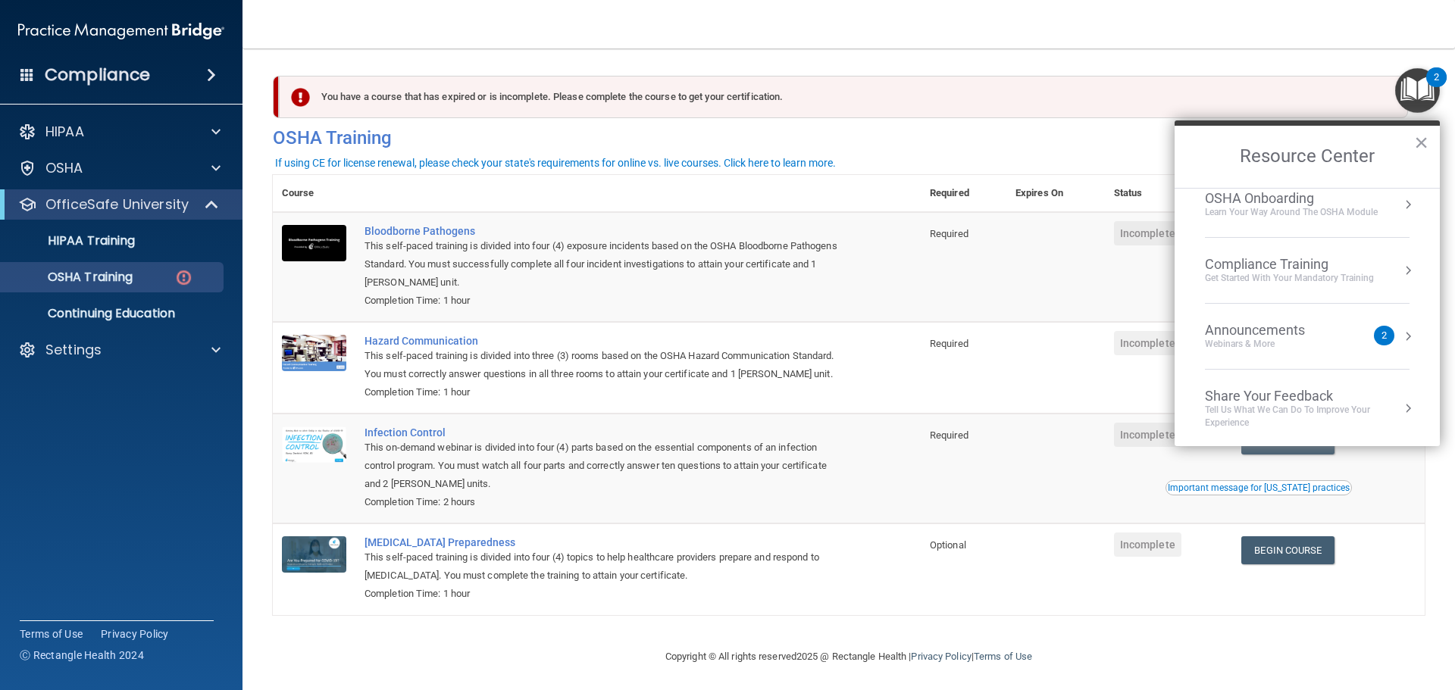
scroll to position [85, 0]
click at [1315, 343] on div "Webinars & More" at bounding box center [1270, 342] width 130 height 13
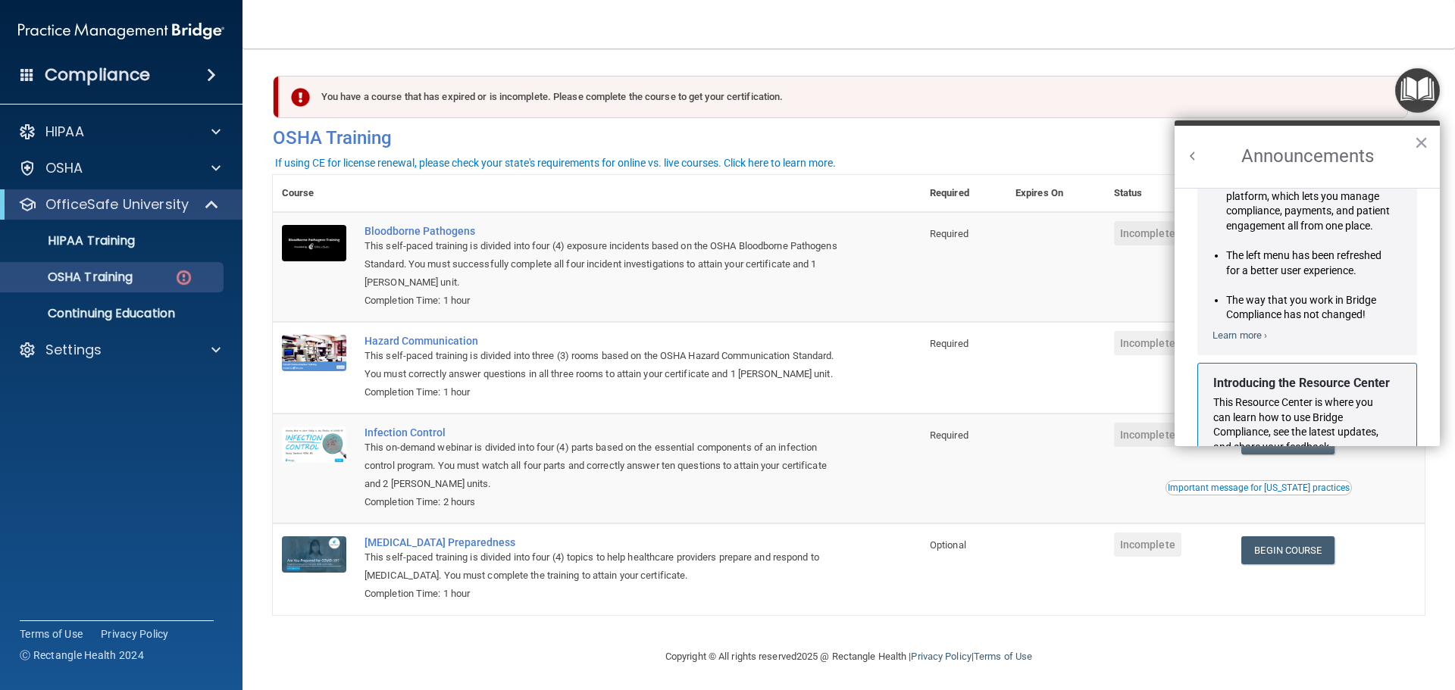
scroll to position [266, 0]
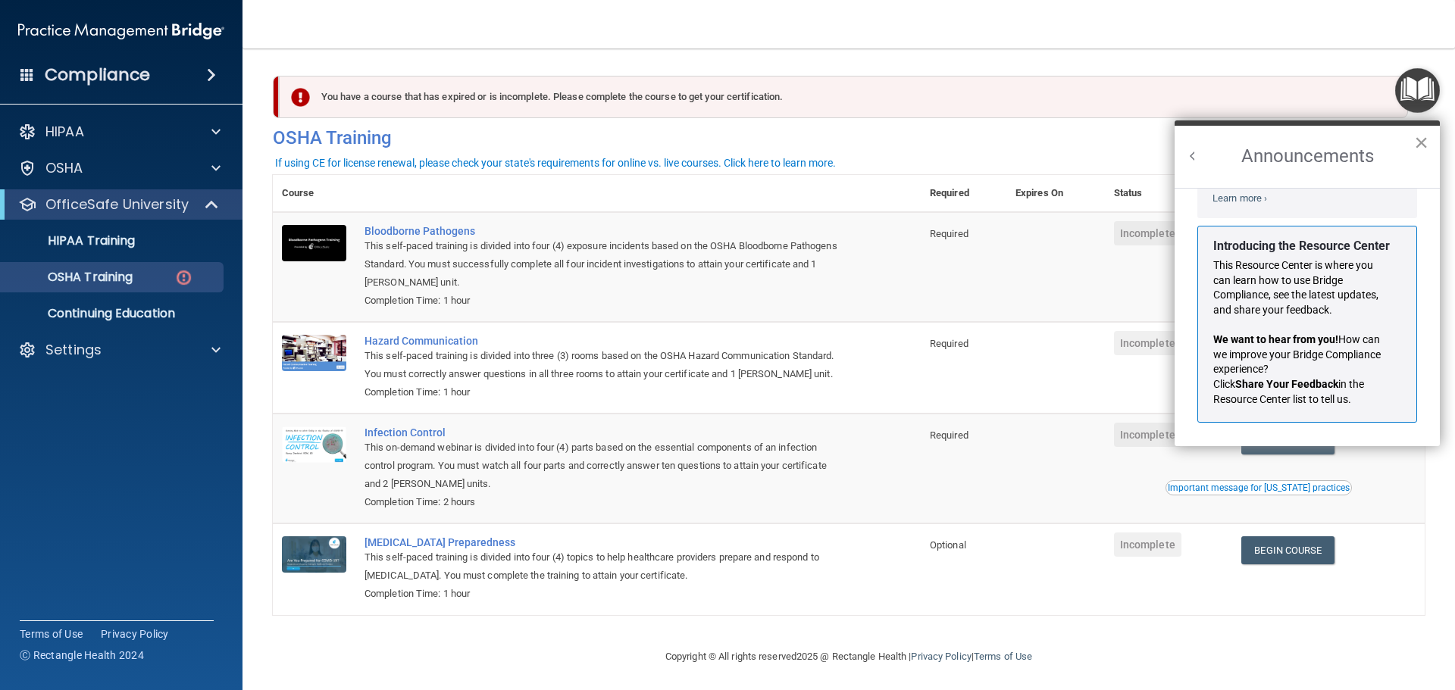
click at [1424, 145] on button "×" at bounding box center [1421, 142] width 14 height 24
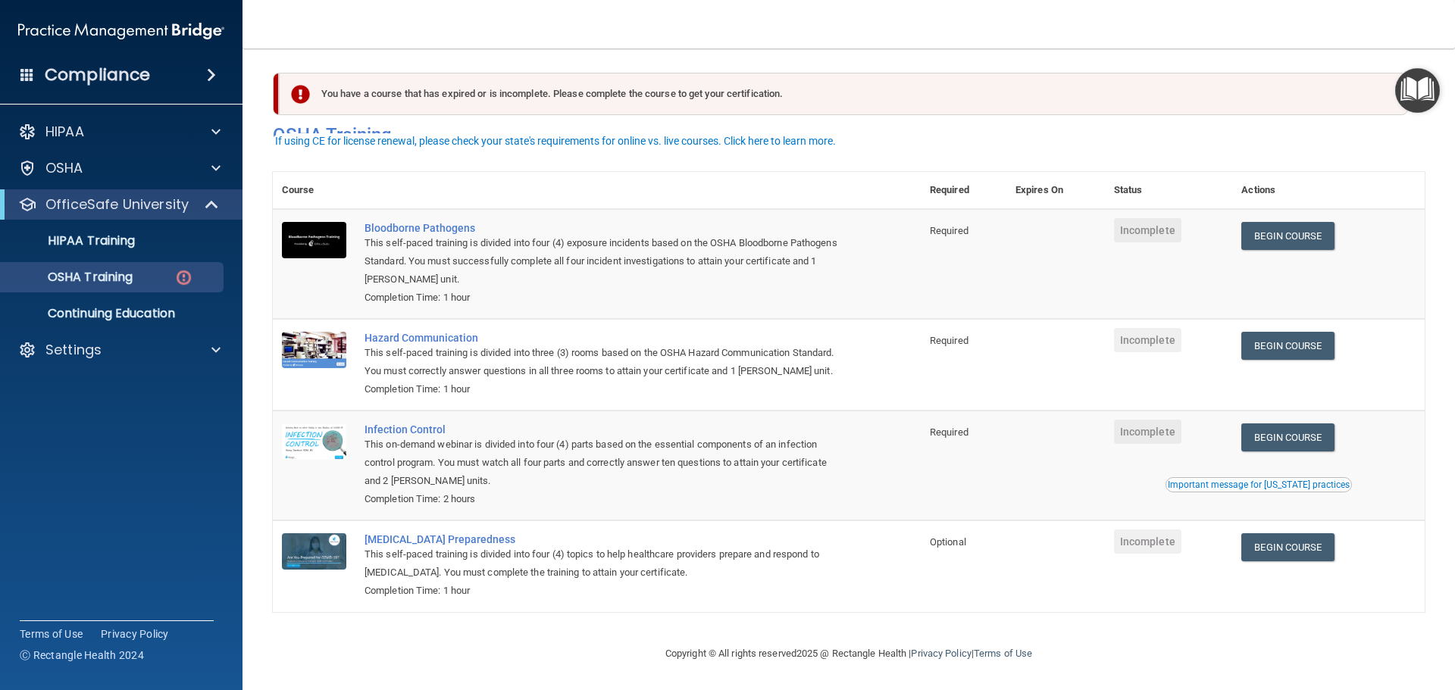
scroll to position [25, 0]
click at [1310, 222] on link "Begin Course" at bounding box center [1287, 236] width 92 height 28
click at [132, 284] on p "OSHA Training" at bounding box center [71, 277] width 123 height 15
click at [135, 239] on p "HIPAA Training" at bounding box center [72, 240] width 125 height 15
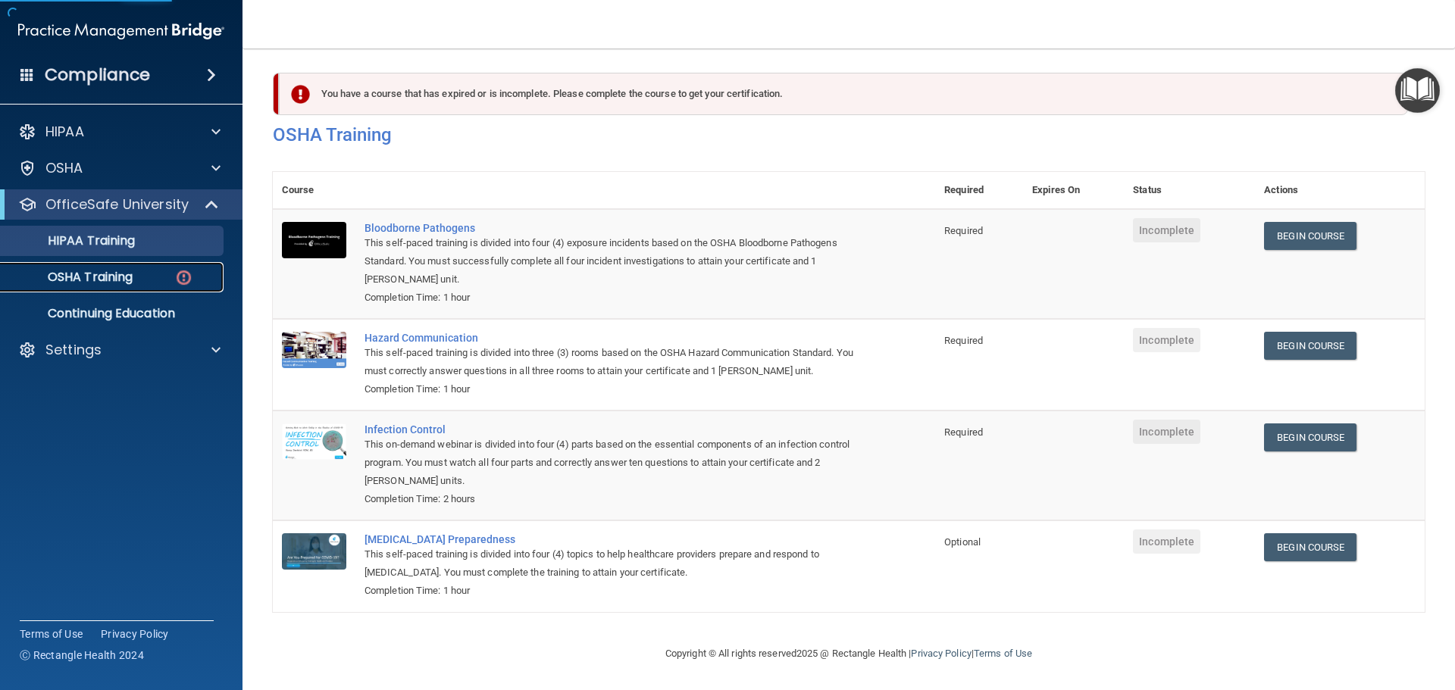
click at [120, 275] on p "OSHA Training" at bounding box center [71, 277] width 123 height 15
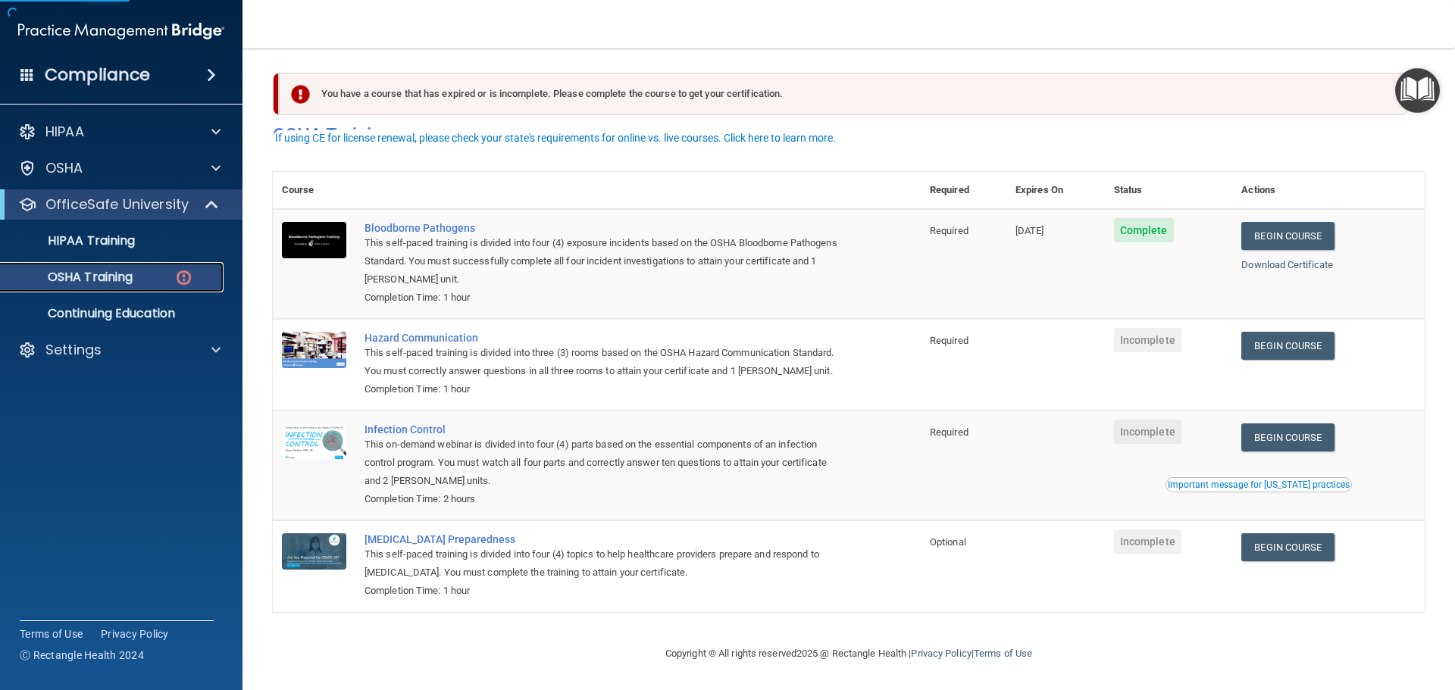
scroll to position [25, 0]
click at [1268, 545] on link "Begin Course" at bounding box center [1287, 547] width 92 height 28
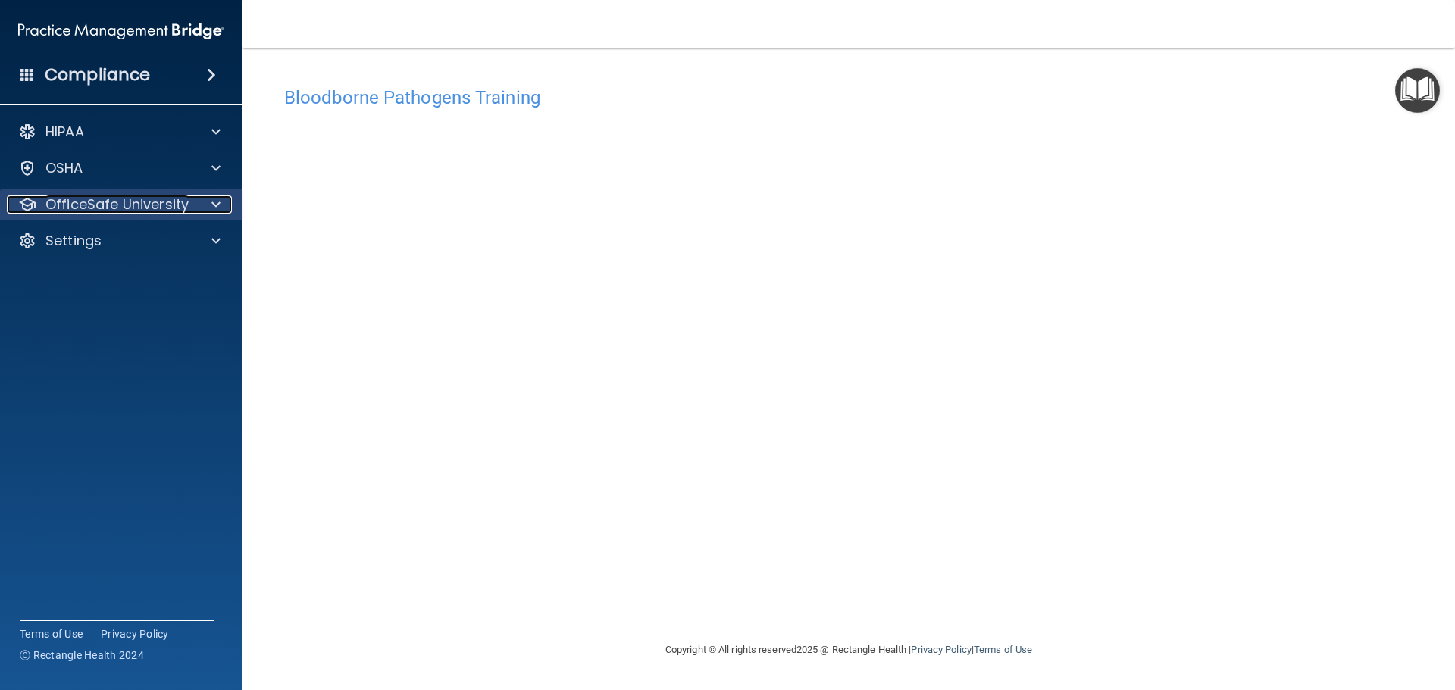
click at [138, 207] on p "OfficeSafe University" at bounding box center [116, 204] width 143 height 18
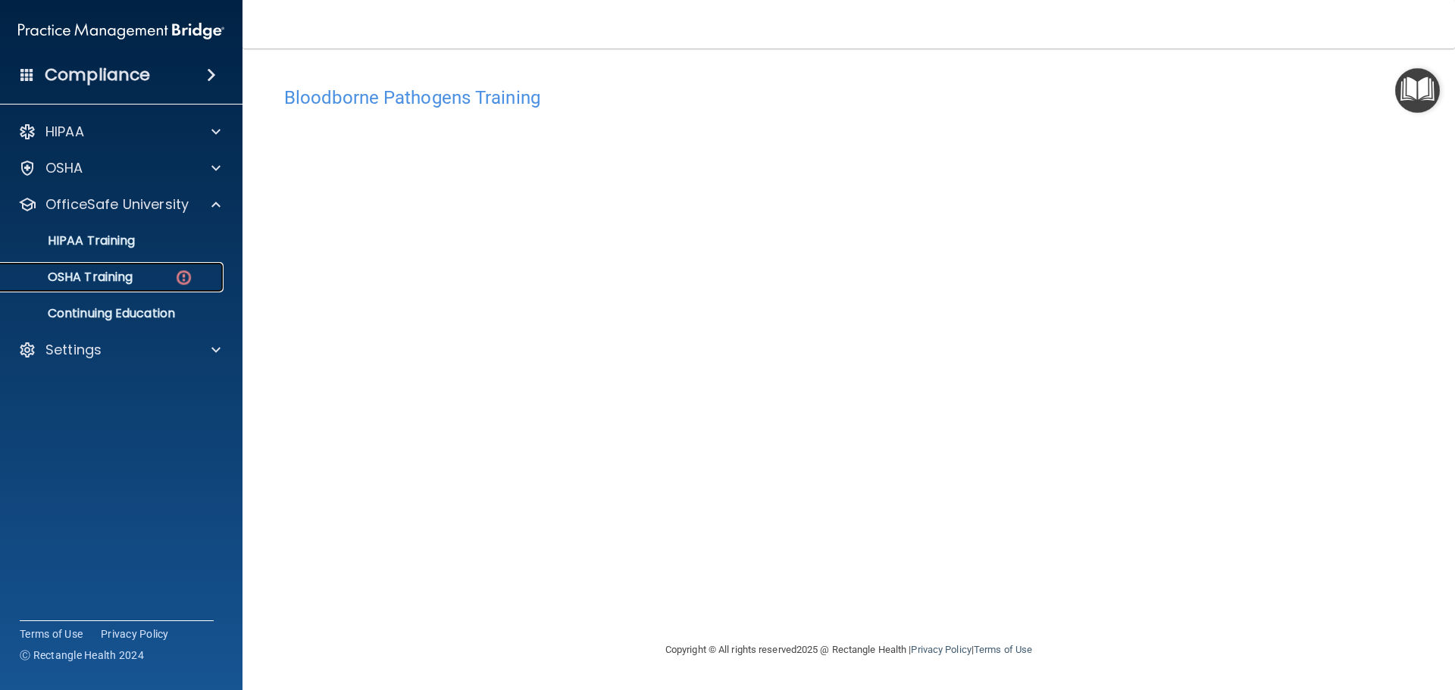
click at [196, 270] on div "OSHA Training" at bounding box center [113, 277] width 207 height 15
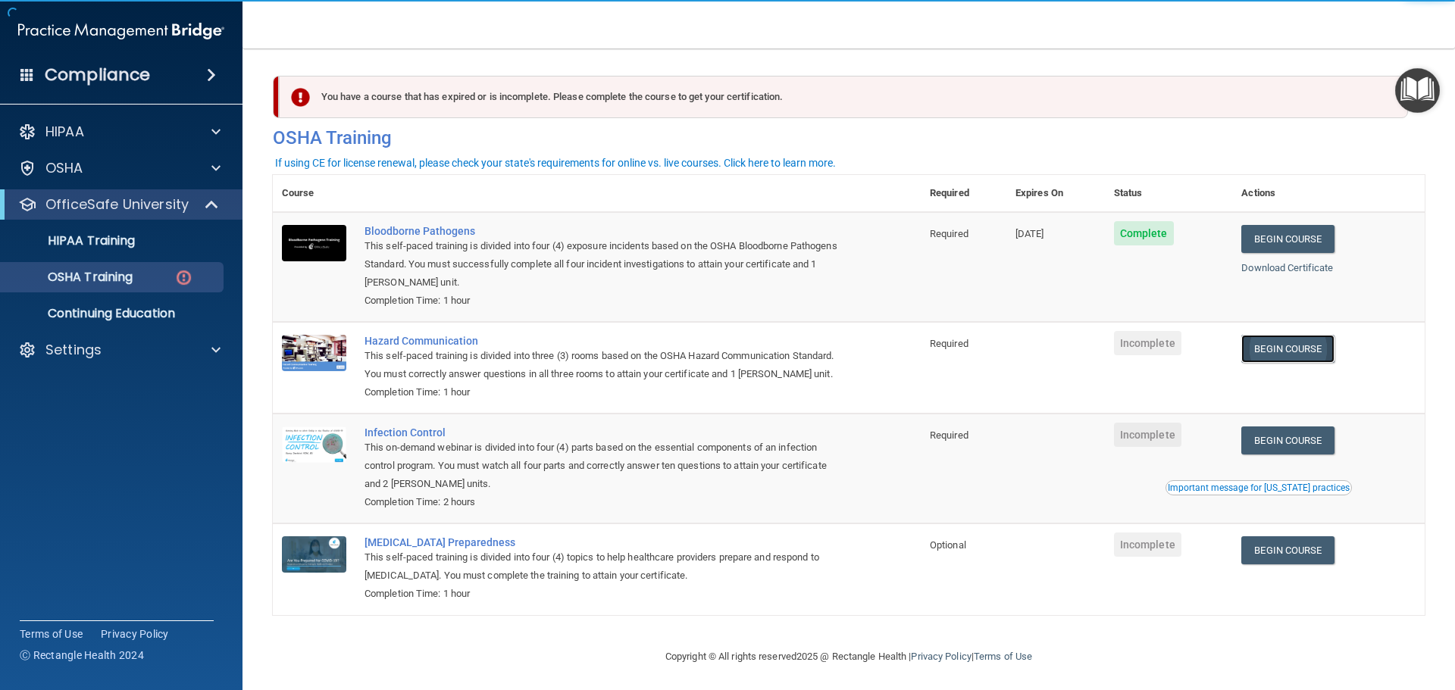
click at [1299, 351] on link "Begin Course" at bounding box center [1287, 349] width 92 height 28
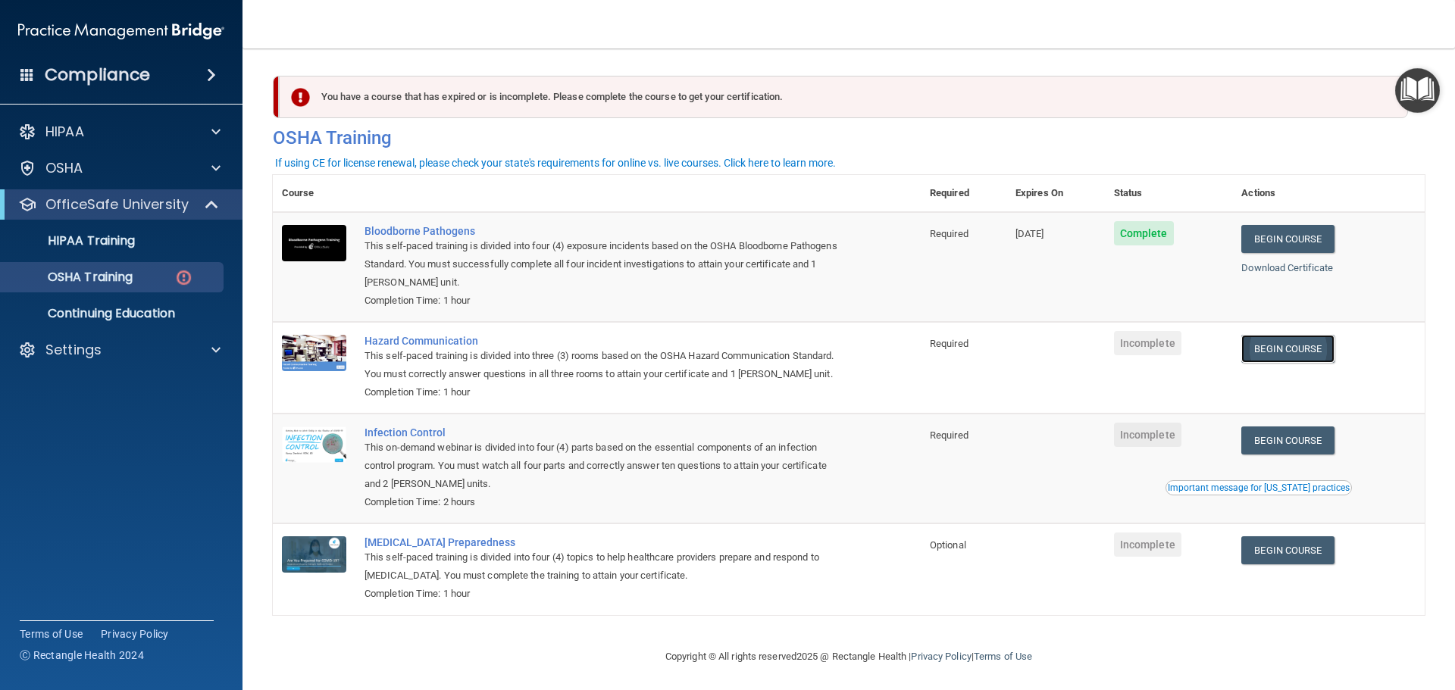
click at [1255, 356] on link "Begin Course" at bounding box center [1287, 349] width 92 height 28
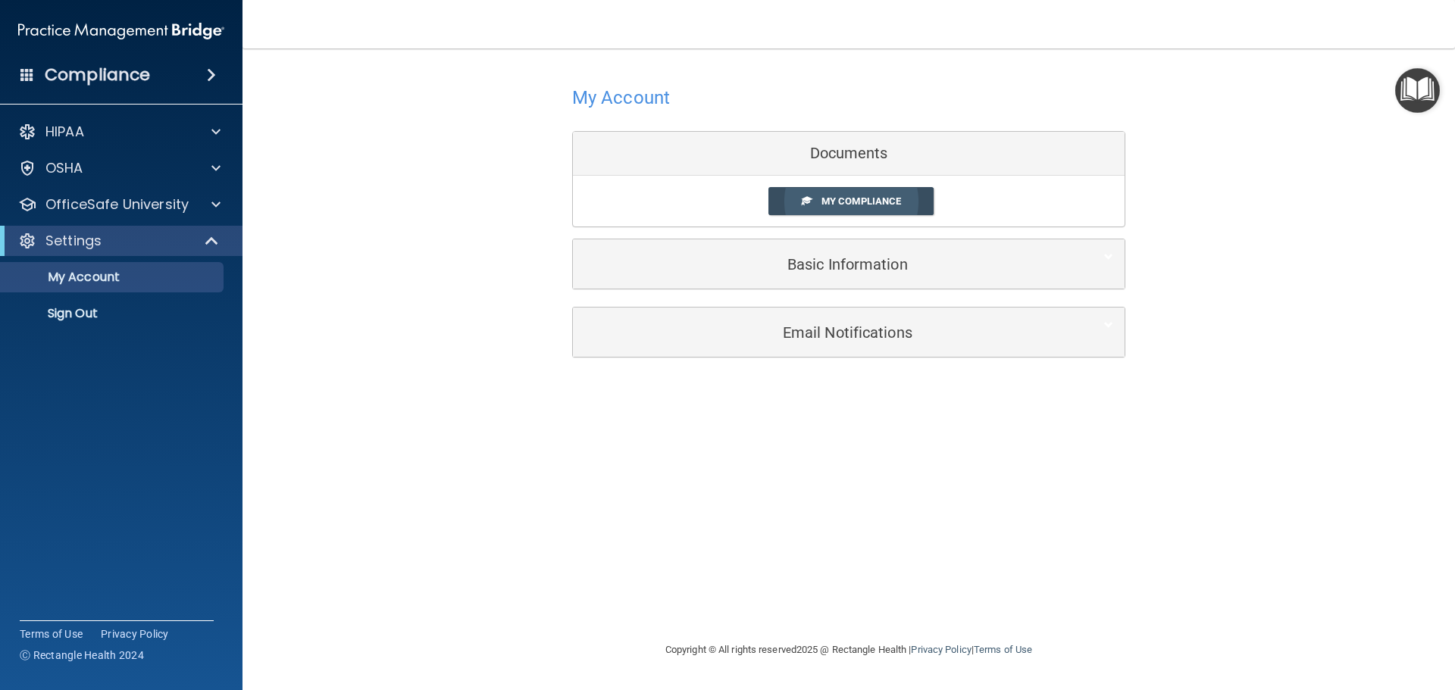
click at [856, 192] on link "My Compliance" at bounding box center [851, 201] width 166 height 28
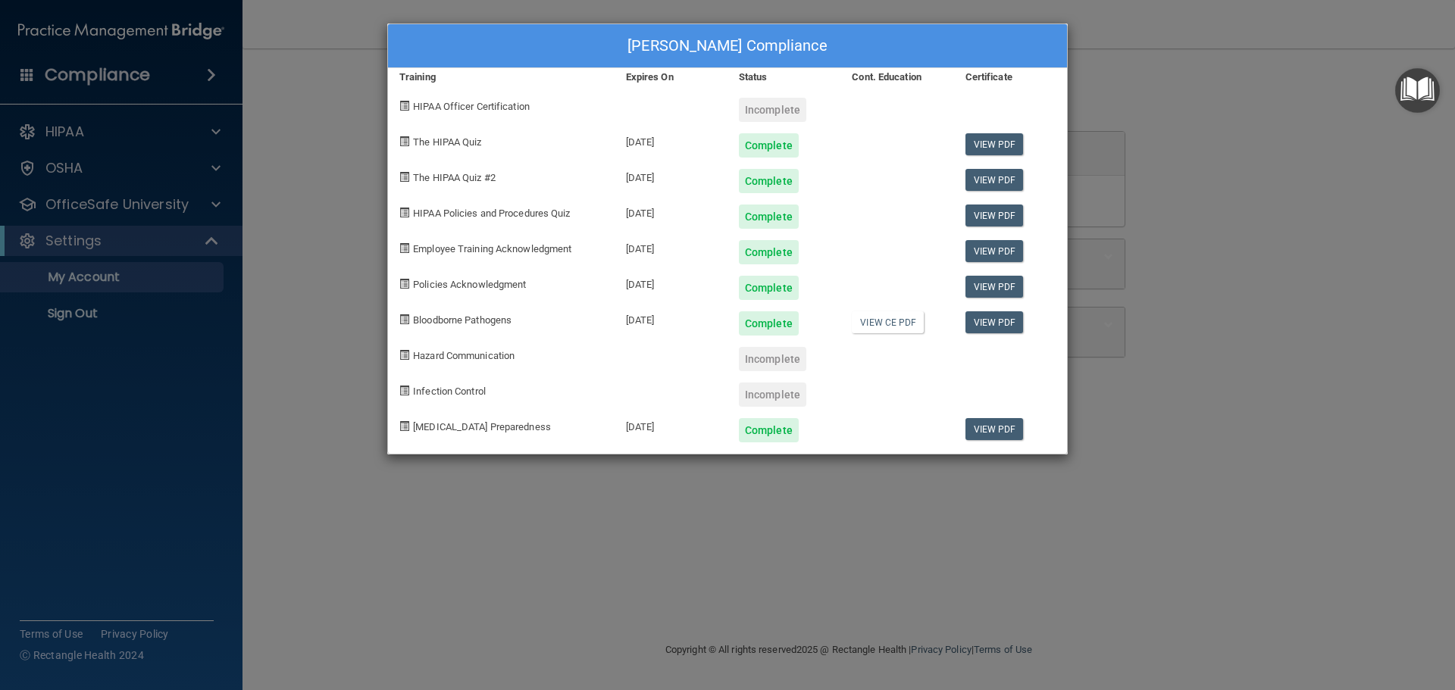
click at [1209, 82] on div "[PERSON_NAME] Compliance Training Expires On Status Cont. Education Certificate…" at bounding box center [727, 345] width 1455 height 690
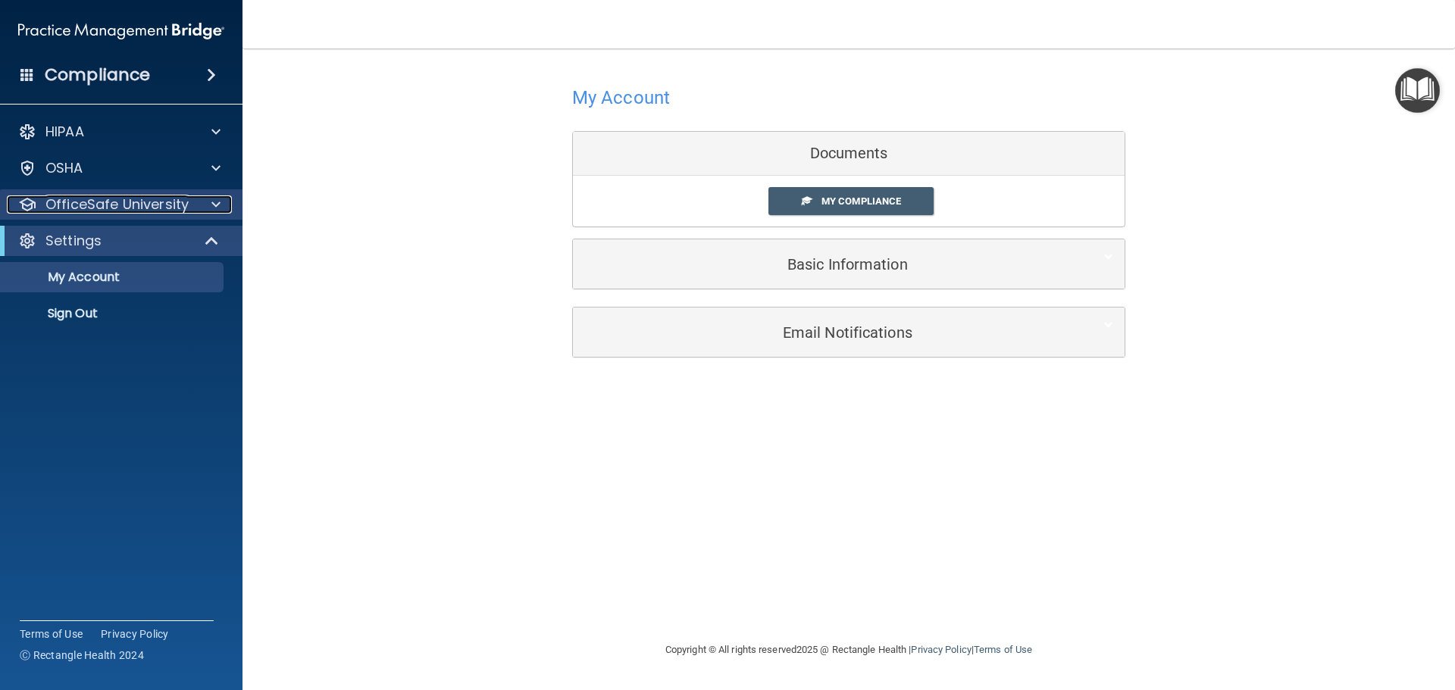
click at [120, 205] on p "OfficeSafe University" at bounding box center [116, 204] width 143 height 18
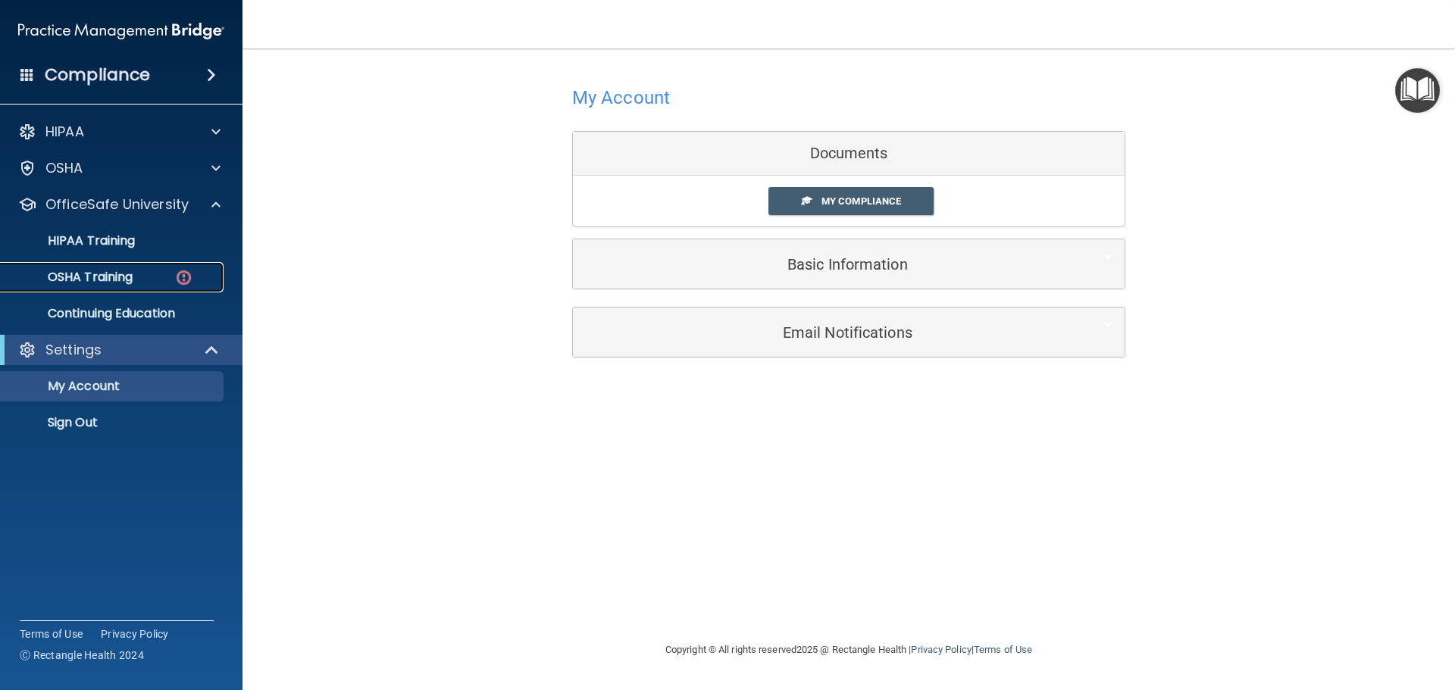
click at [141, 274] on div "OSHA Training" at bounding box center [113, 277] width 207 height 15
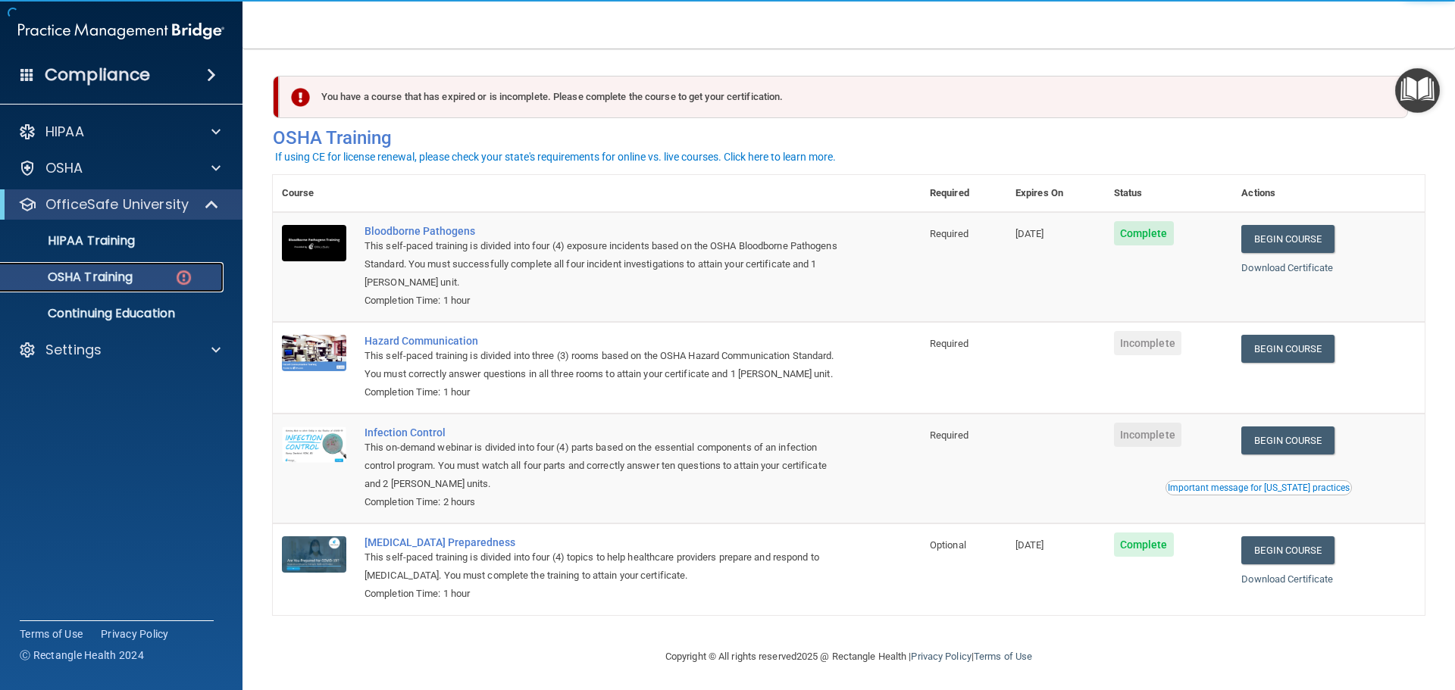
scroll to position [25, 0]
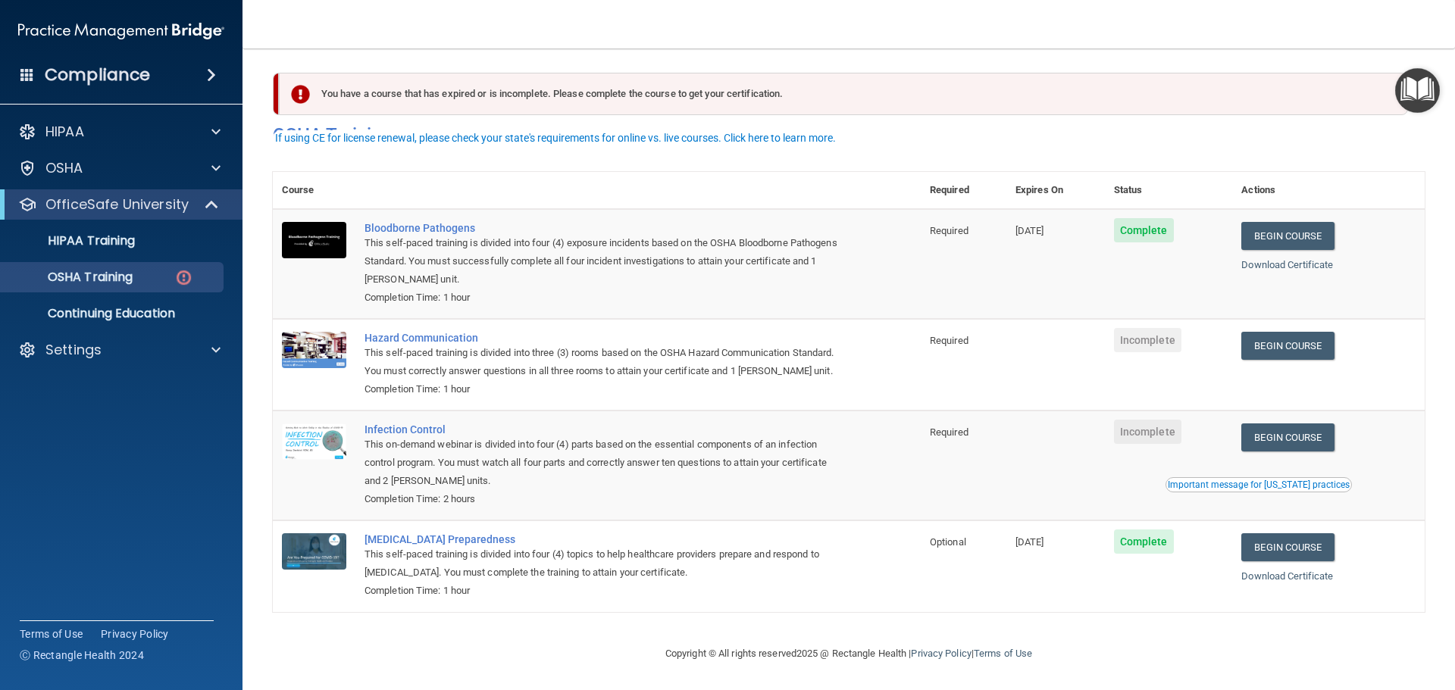
click at [1272, 417] on td "Begin Course Download Certificate Important message for California practices" at bounding box center [1328, 466] width 192 height 110
click at [1274, 430] on link "Begin Course" at bounding box center [1287, 438] width 92 height 28
click at [112, 276] on p "OSHA Training" at bounding box center [71, 277] width 123 height 15
click at [127, 274] on p "OSHA Training" at bounding box center [71, 277] width 123 height 15
click at [126, 244] on p "HIPAA Training" at bounding box center [72, 240] width 125 height 15
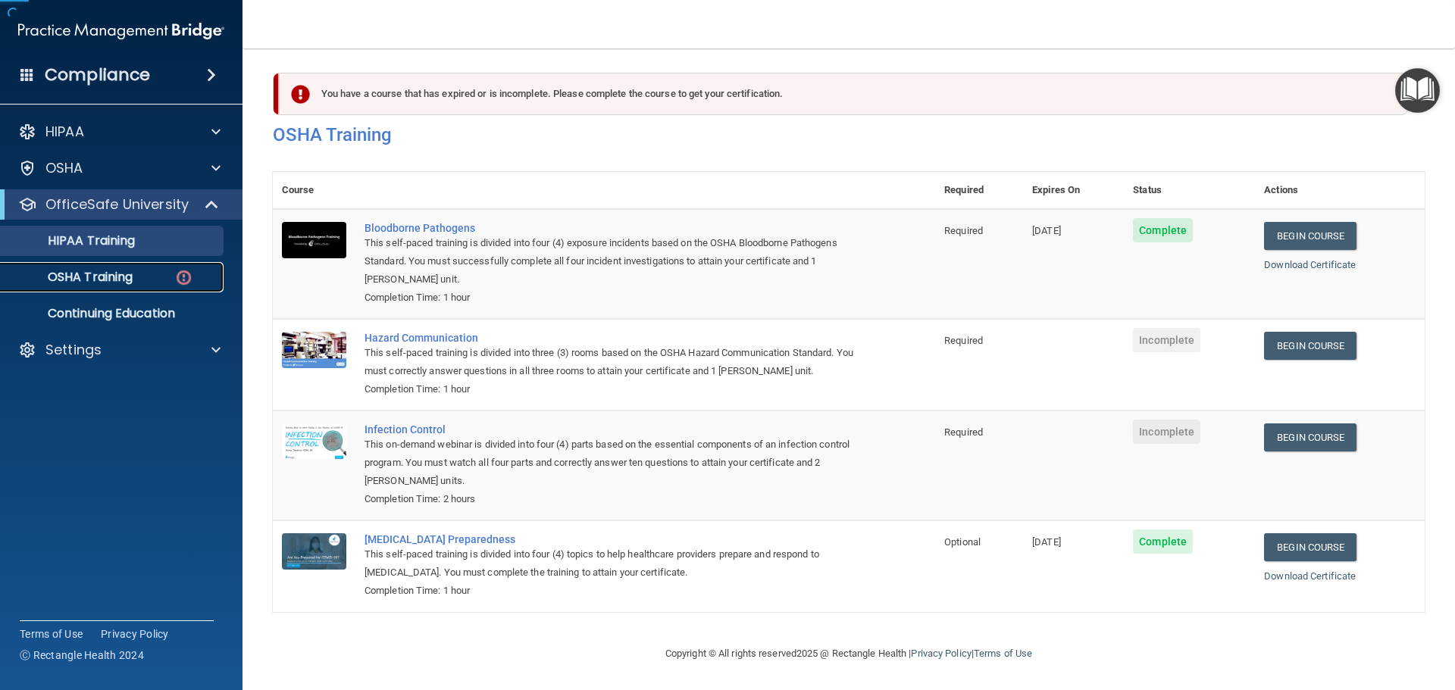
click at [131, 266] on link "OSHA Training" at bounding box center [104, 277] width 239 height 30
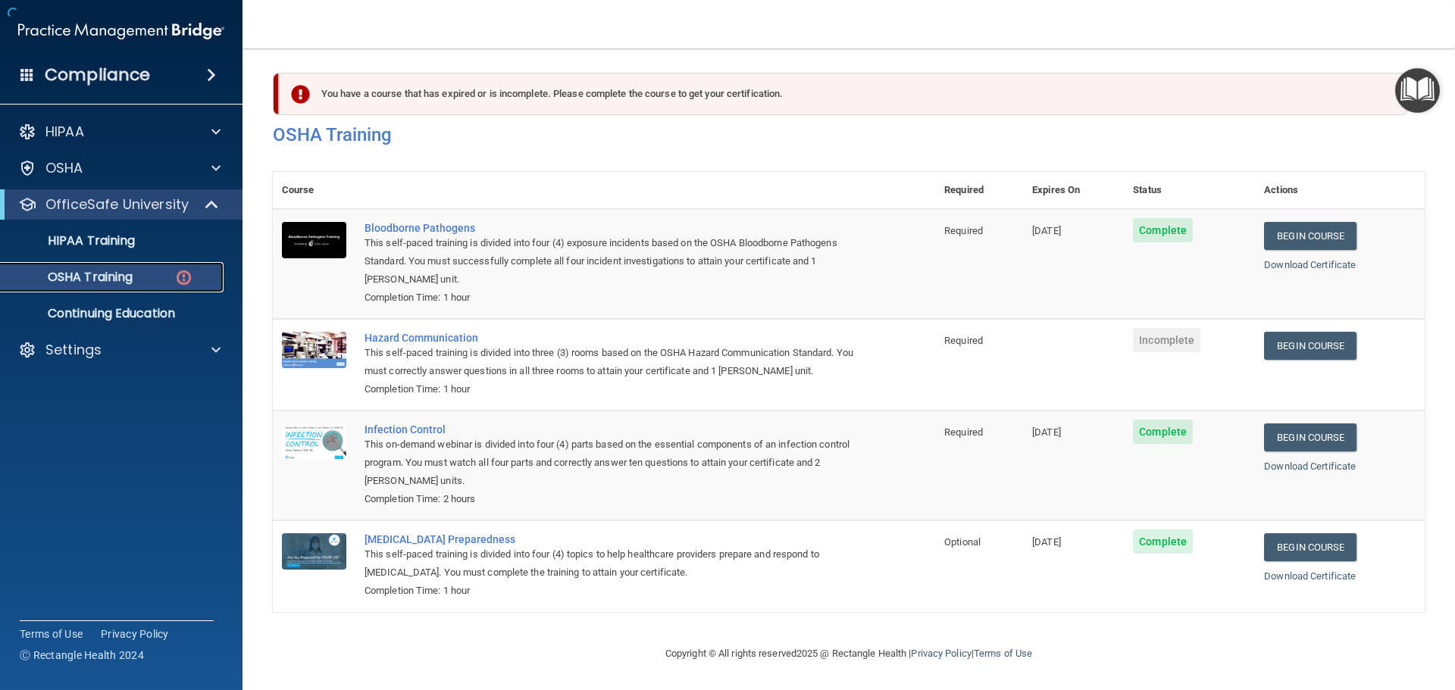
scroll to position [25, 0]
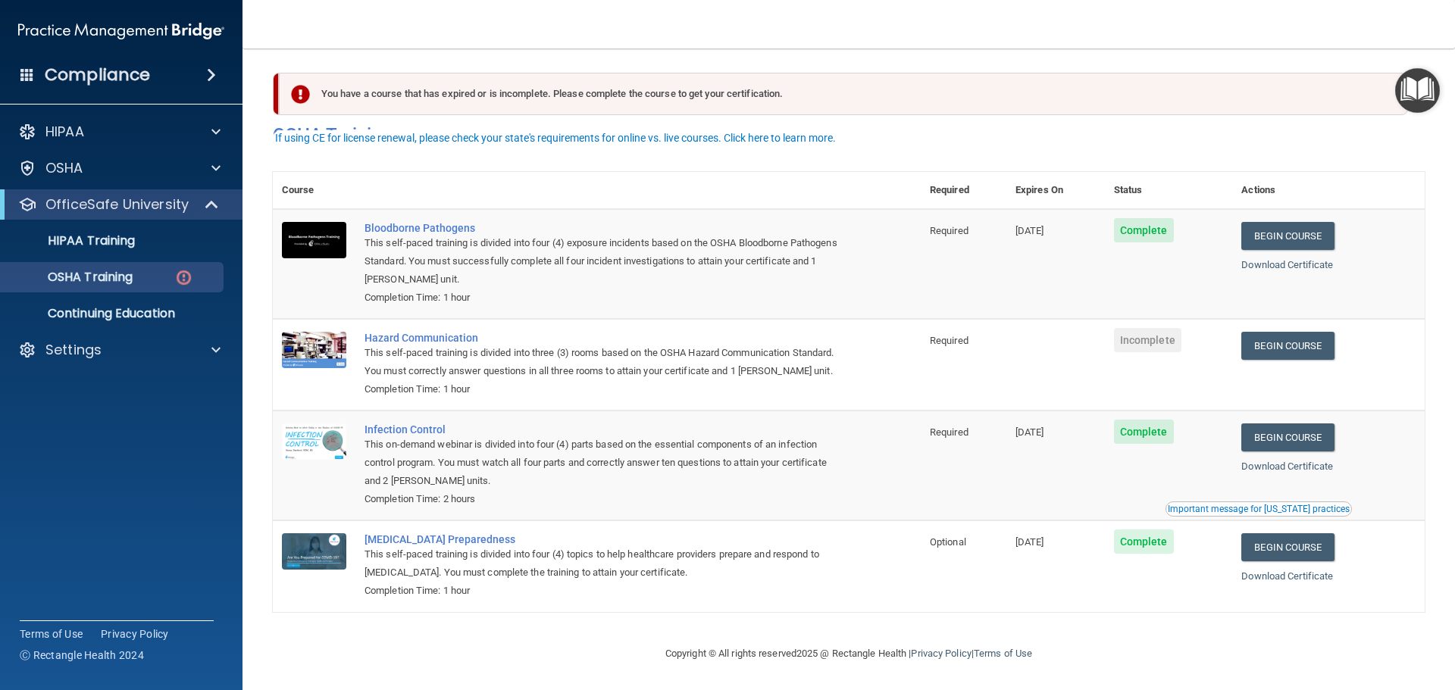
click at [1264, 319] on td "Begin Course Download Certificate" at bounding box center [1328, 365] width 192 height 92
click at [1256, 332] on link "Begin Course" at bounding box center [1287, 346] width 92 height 28
click at [90, 294] on ul "HIPAA Training OSHA Training Continuing Education" at bounding box center [122, 274] width 274 height 109
click at [104, 282] on p "OSHA Training" at bounding box center [71, 277] width 123 height 15
click at [120, 270] on p "OSHA Training" at bounding box center [71, 277] width 123 height 15
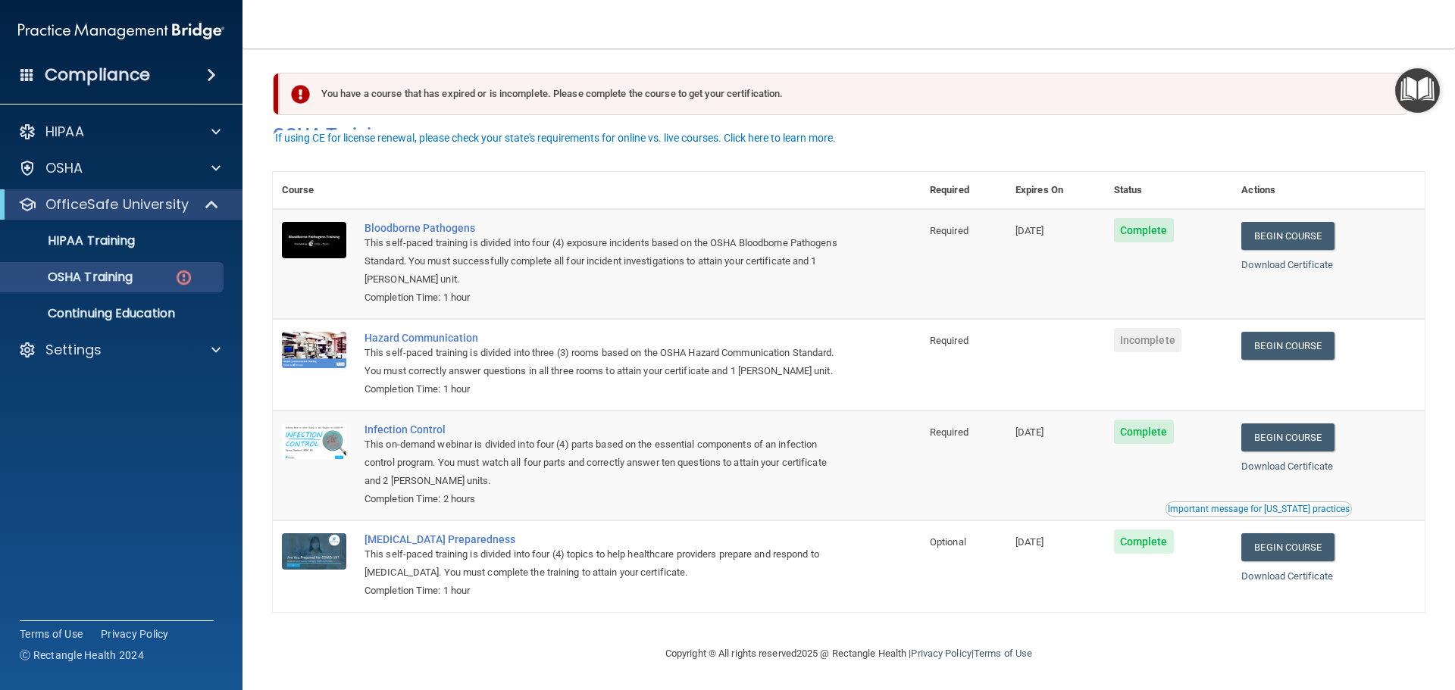
click at [117, 257] on ul "HIPAA Training OSHA Training Continuing Education" at bounding box center [122, 274] width 274 height 109
click at [129, 242] on p "HIPAA Training" at bounding box center [72, 240] width 125 height 15
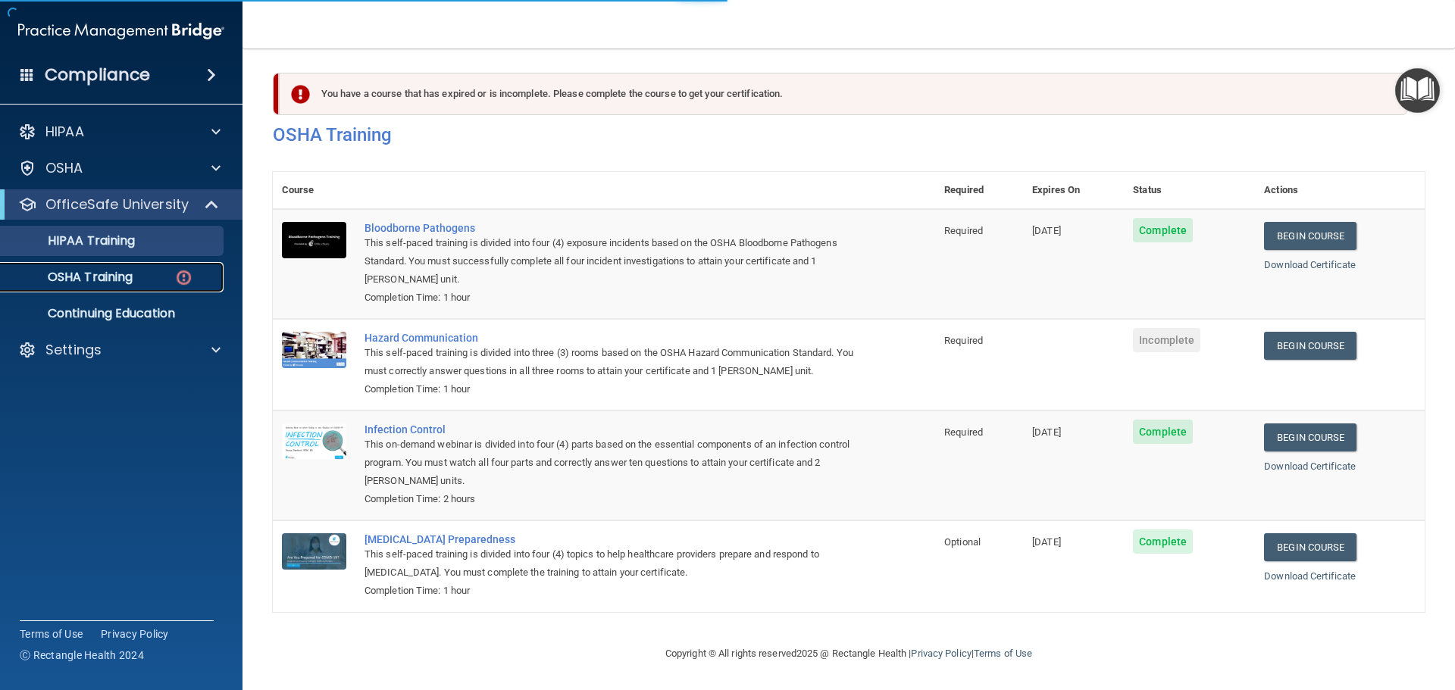
click at [131, 275] on p "OSHA Training" at bounding box center [71, 277] width 123 height 15
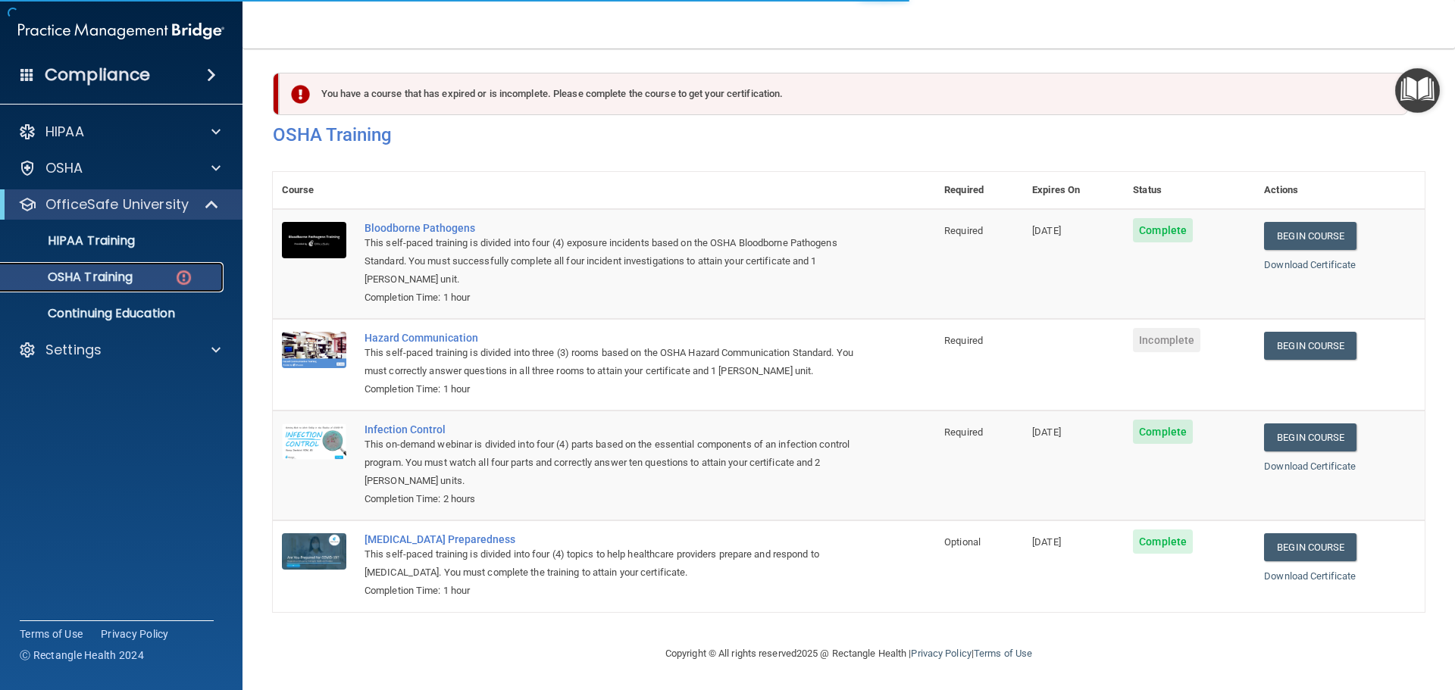
scroll to position [25, 0]
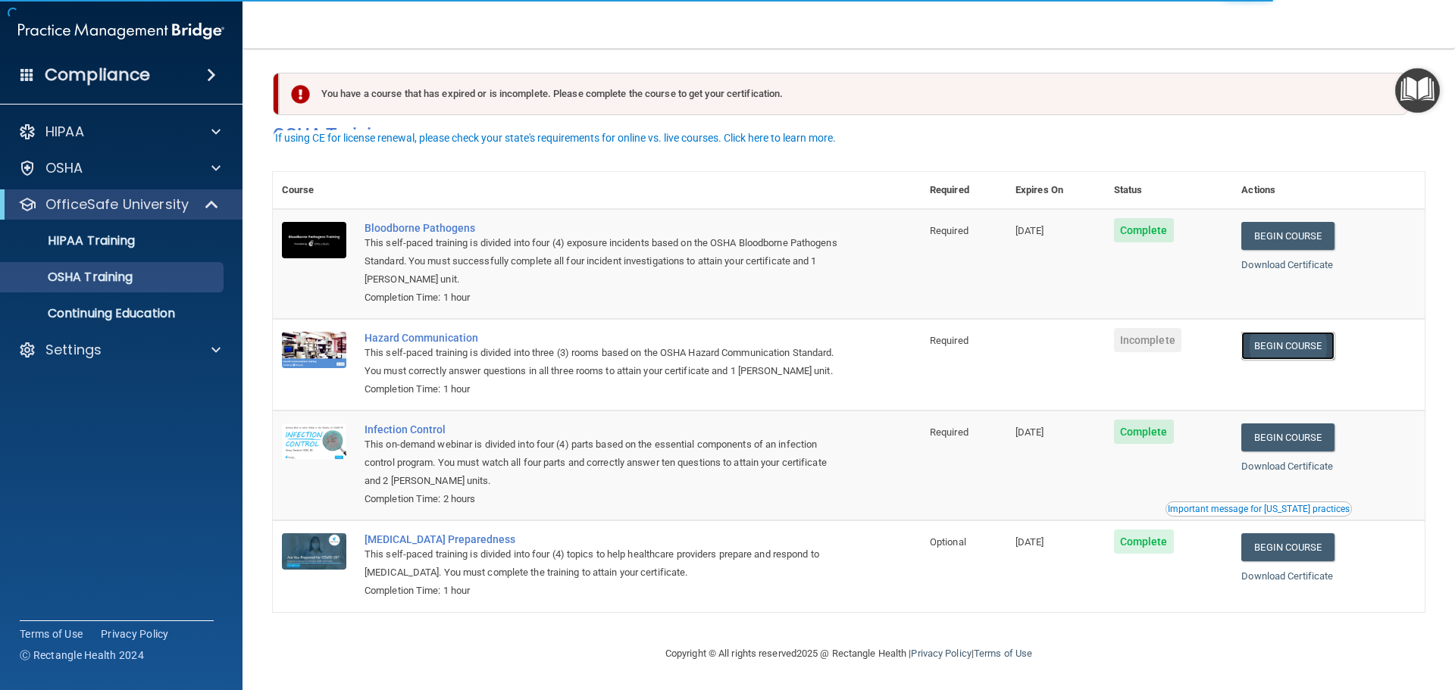
click at [1301, 332] on link "Begin Course" at bounding box center [1287, 346] width 92 height 28
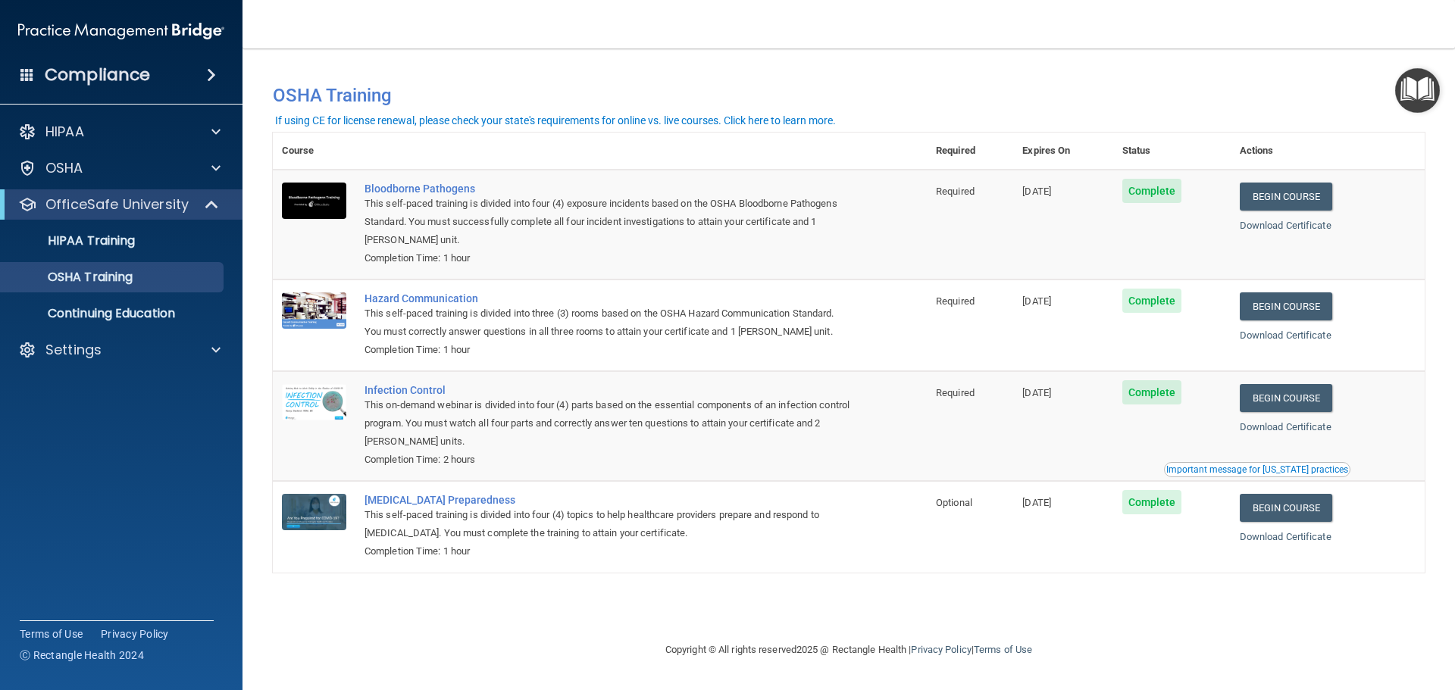
scroll to position [0, 0]
click at [186, 302] on link "Continuing Education" at bounding box center [104, 314] width 239 height 30
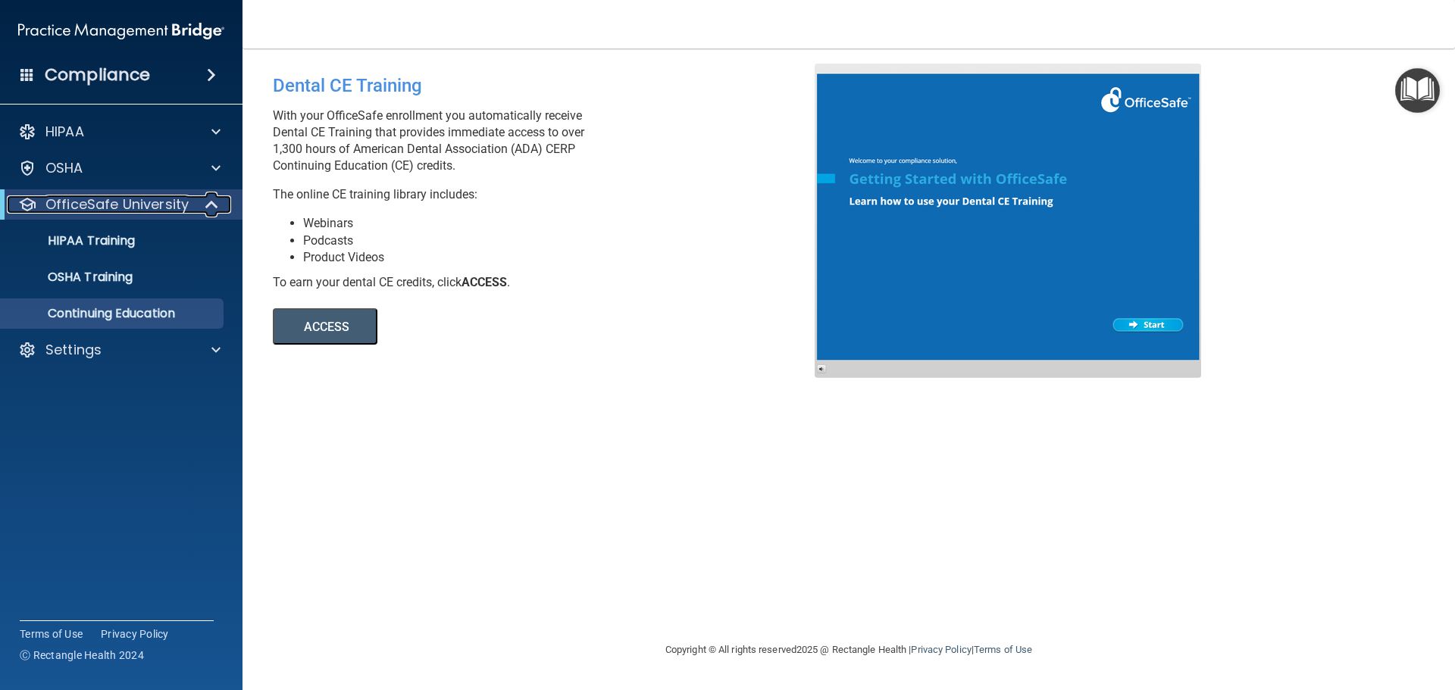
click at [181, 208] on p "OfficeSafe University" at bounding box center [116, 204] width 143 height 18
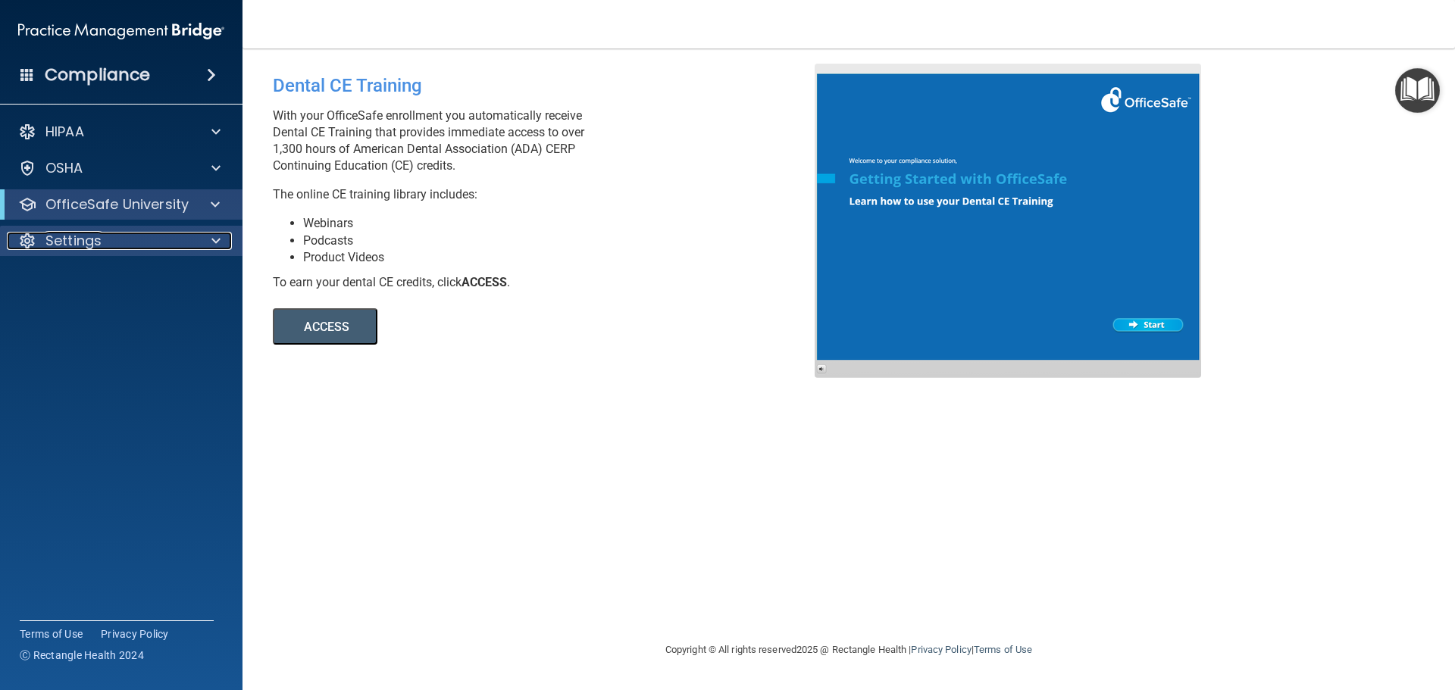
click at [142, 247] on div "Settings" at bounding box center [101, 241] width 188 height 18
click at [109, 283] on p "My Account" at bounding box center [113, 277] width 207 height 15
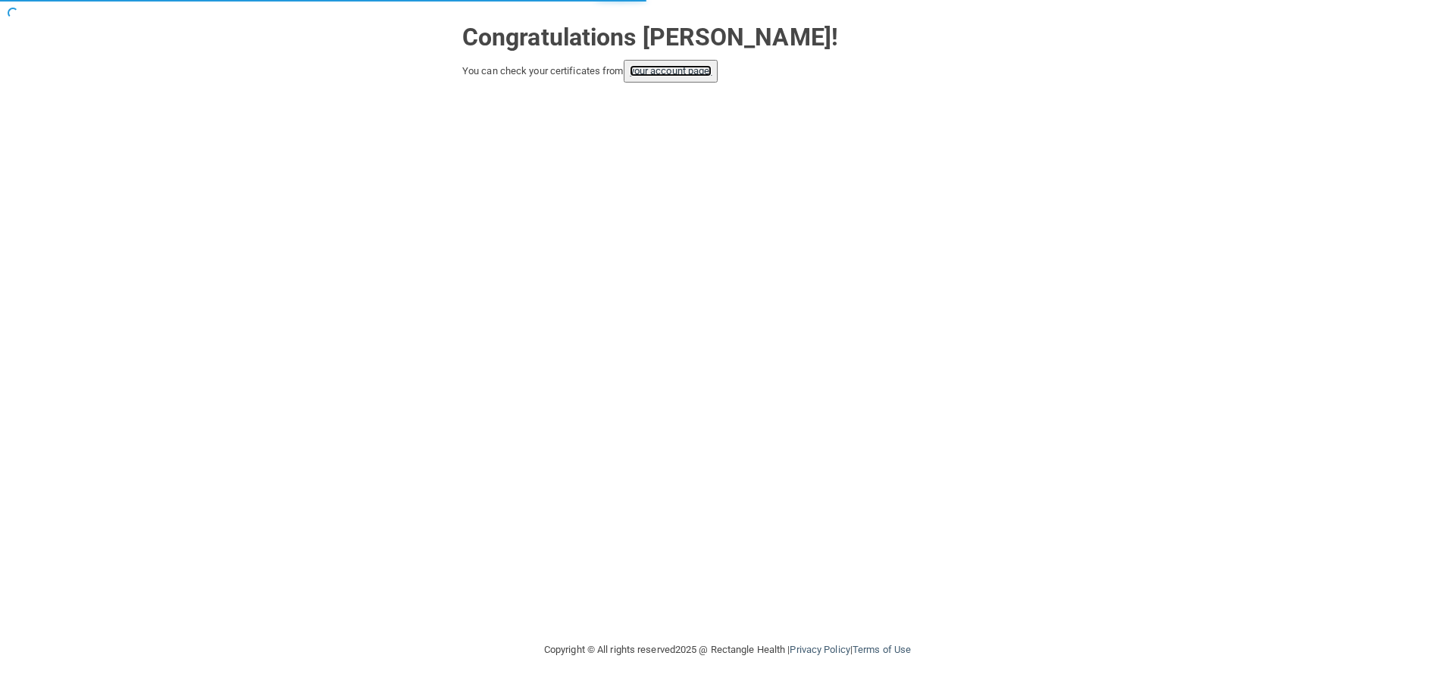
click at [690, 73] on link "your account page!" at bounding box center [671, 70] width 83 height 11
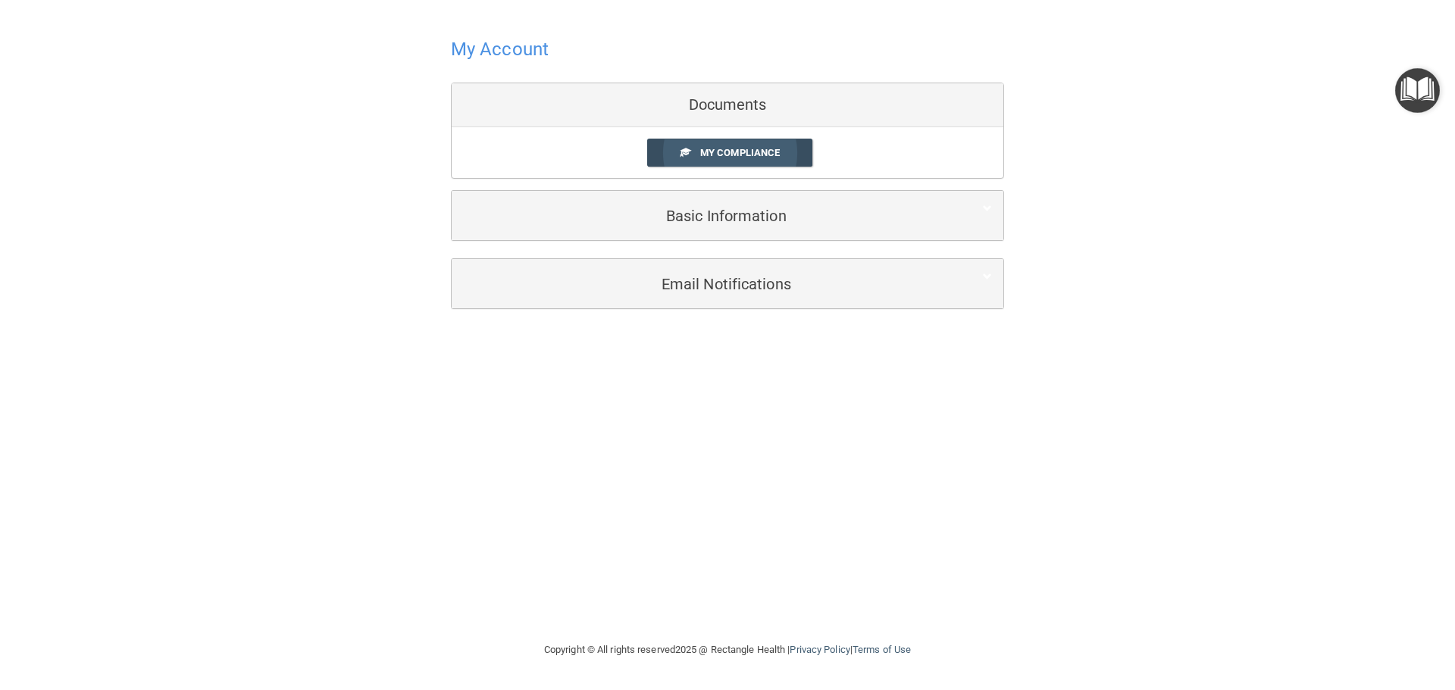
click at [718, 141] on link "My Compliance" at bounding box center [730, 153] width 166 height 28
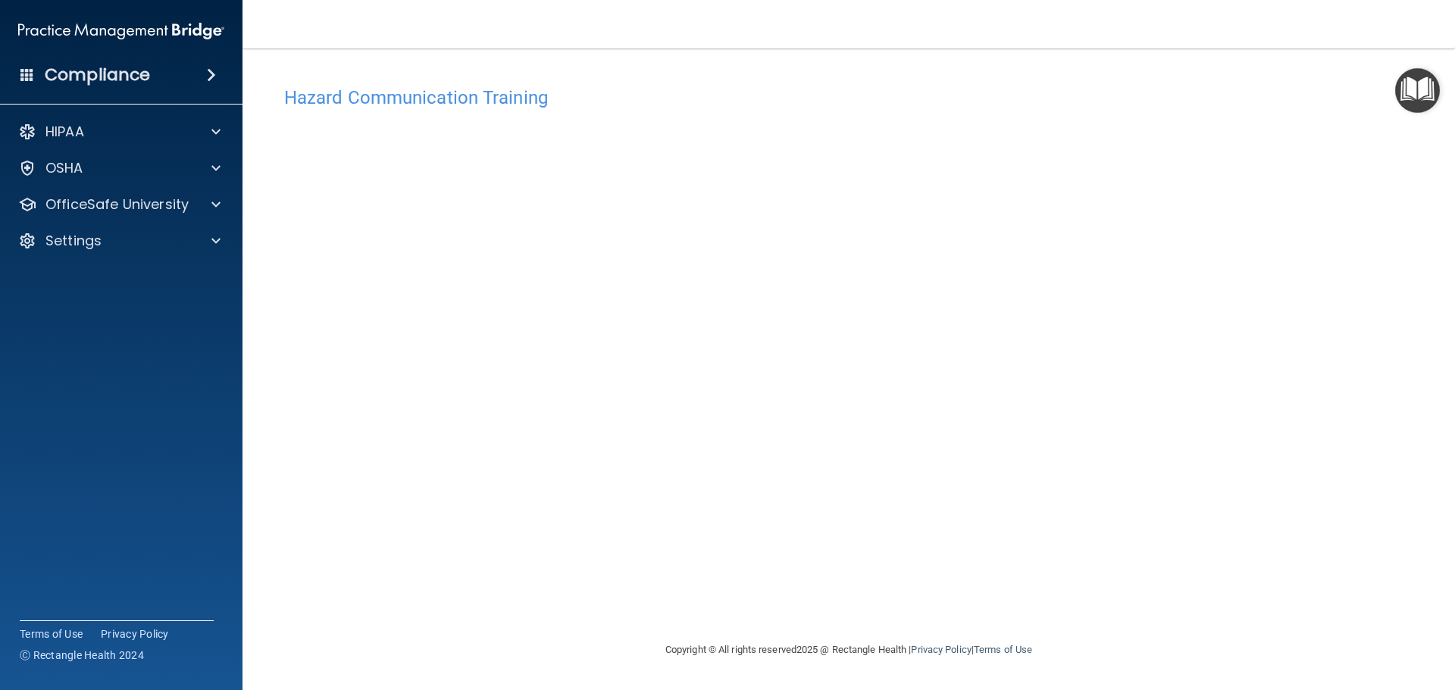
drag, startPoint x: 1083, startPoint y: 524, endPoint x: 1059, endPoint y: 518, distance: 24.1
click at [1067, 519] on div "Hazard Communication Training This course doesn’t expire until . Are you sure y…" at bounding box center [849, 360] width 1152 height 562
drag, startPoint x: 123, startPoint y: 183, endPoint x: 147, endPoint y: 222, distance: 45.6
click at [124, 183] on div "HIPAA Documents and Policies Report an Incident Business Associates Emergency P…" at bounding box center [121, 190] width 243 height 158
click at [147, 222] on div "HIPAA Documents and Policies Report an Incident Business Associates Emergency P…" at bounding box center [121, 190] width 243 height 158
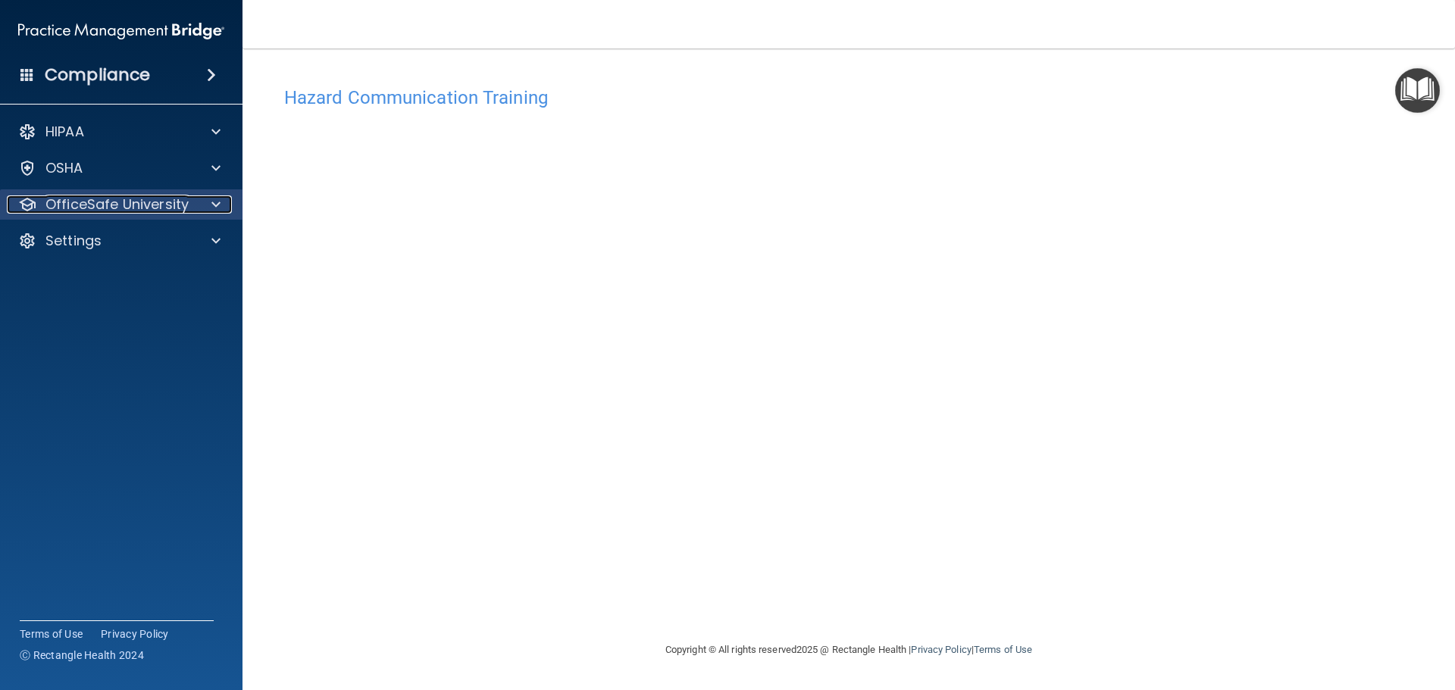
click at [129, 202] on p "OfficeSafe University" at bounding box center [116, 204] width 143 height 18
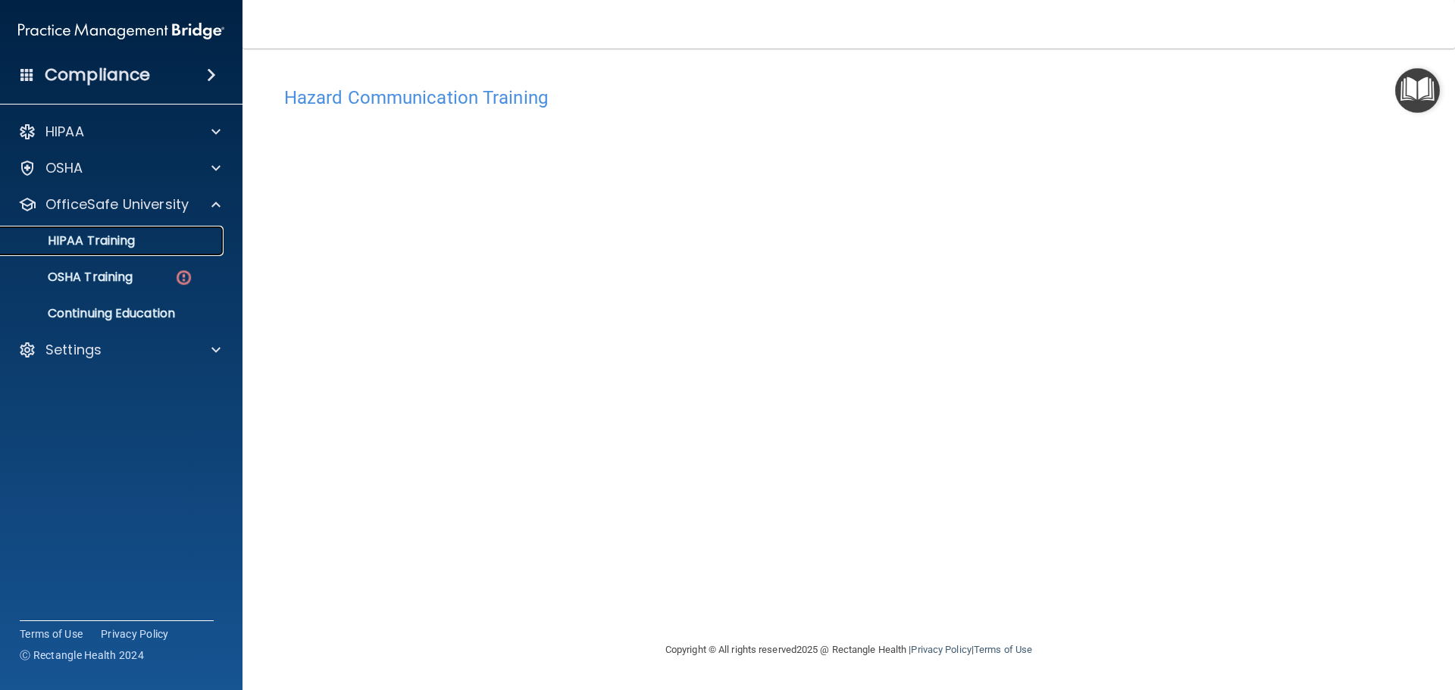
click at [106, 250] on link "HIPAA Training" at bounding box center [104, 241] width 239 height 30
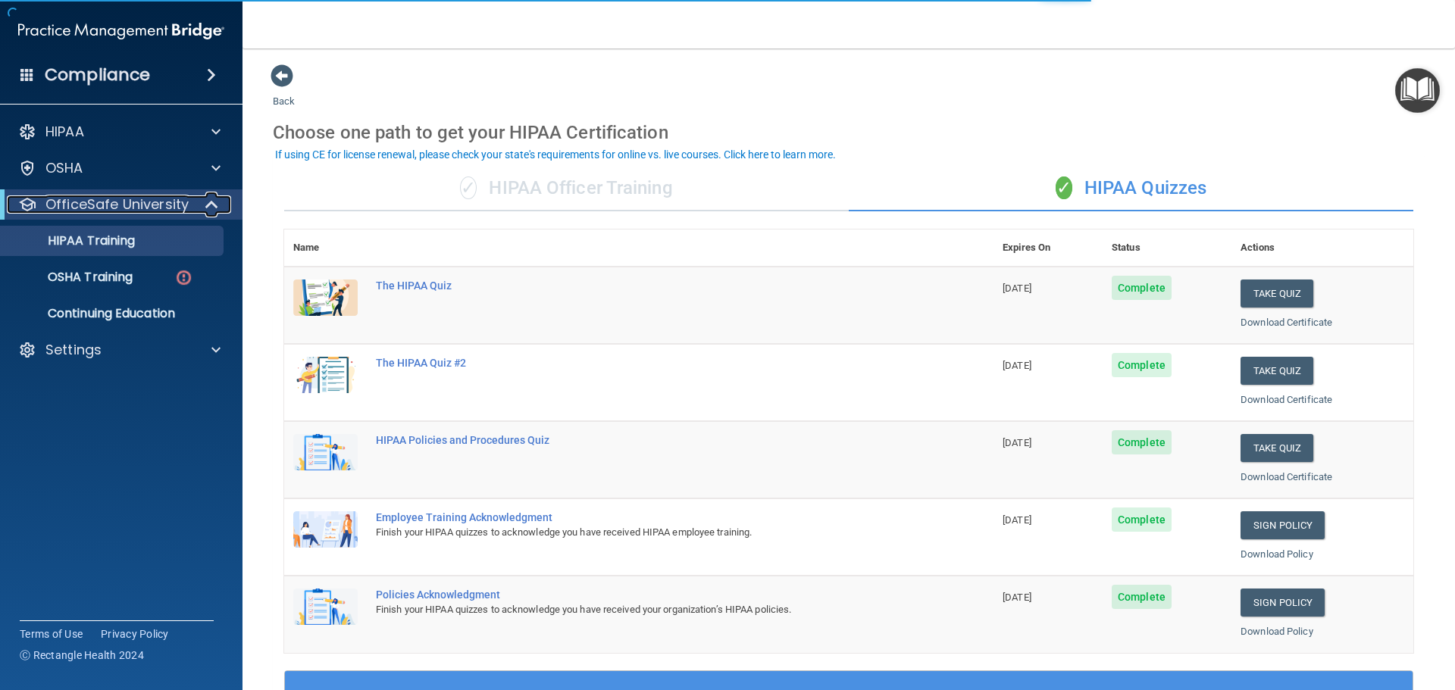
click at [134, 213] on p "OfficeSafe University" at bounding box center [116, 204] width 143 height 18
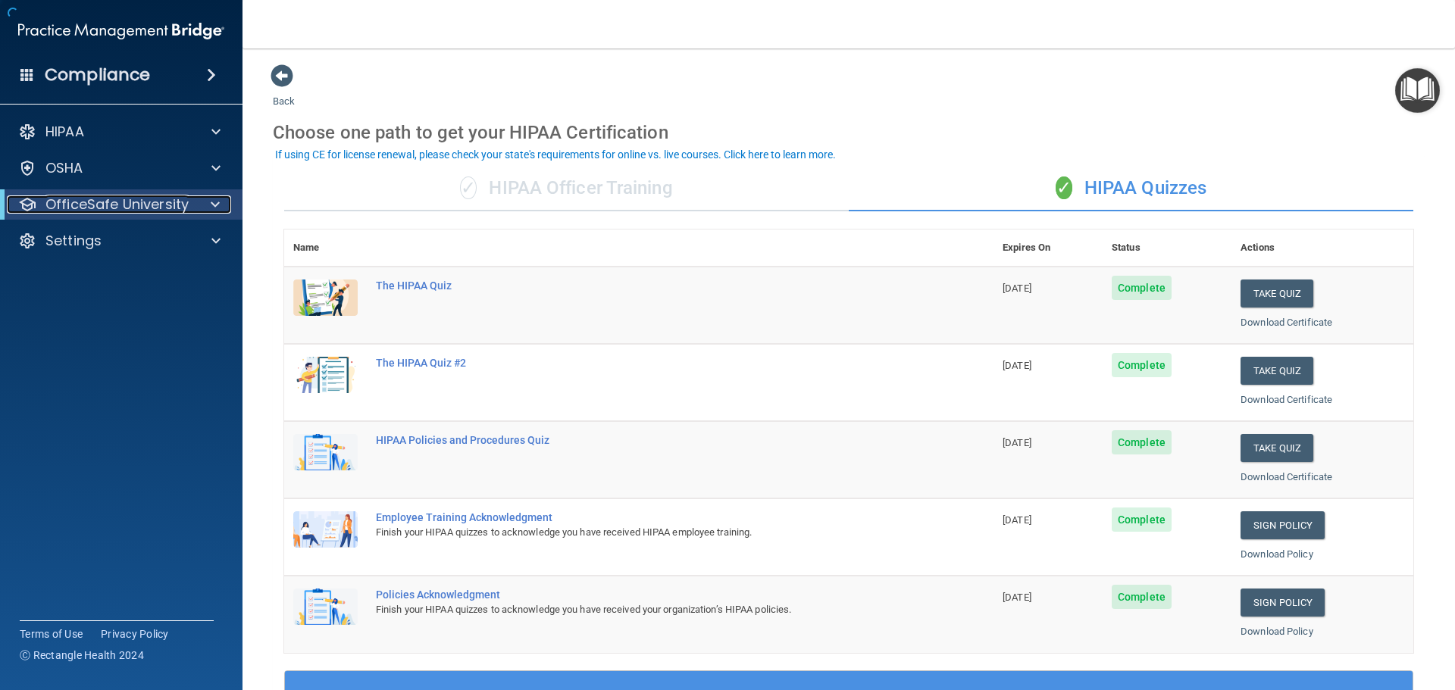
click at [139, 208] on p "OfficeSafe University" at bounding box center [116, 204] width 143 height 18
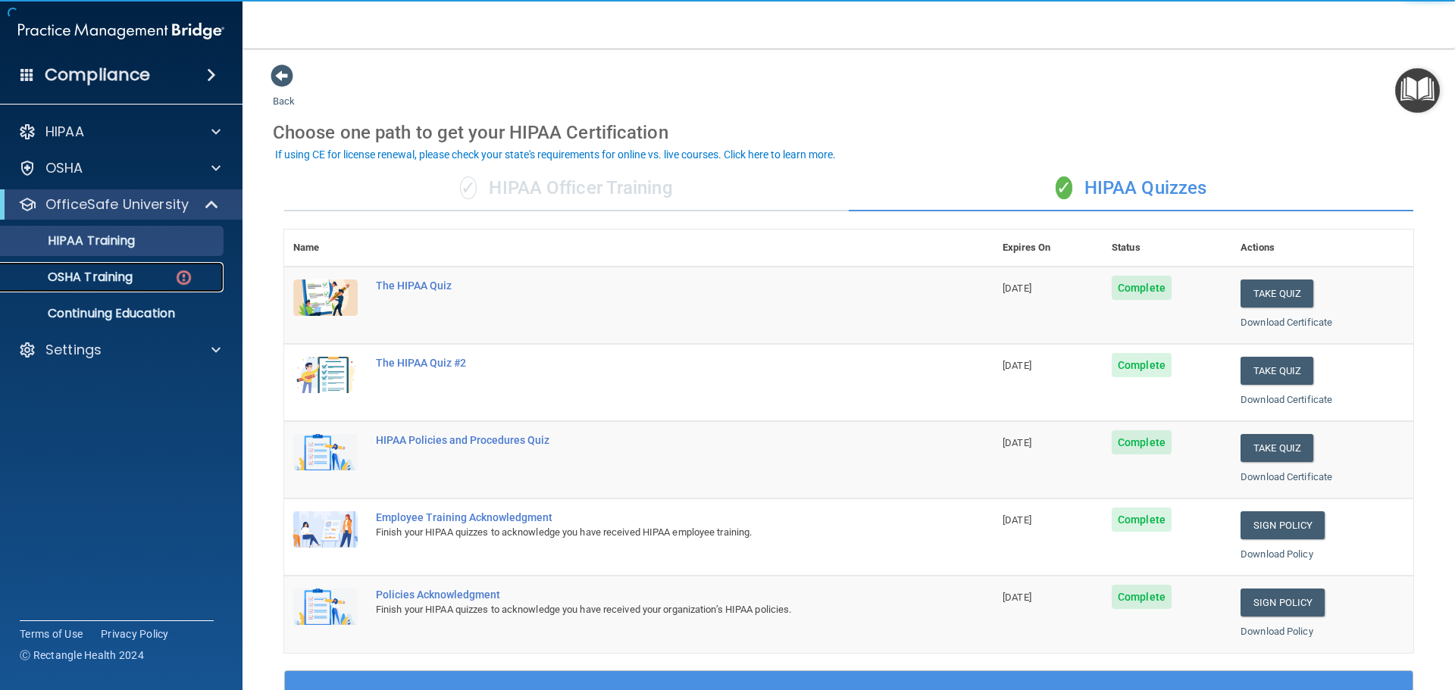
click at [121, 289] on link "OSHA Training" at bounding box center [104, 277] width 239 height 30
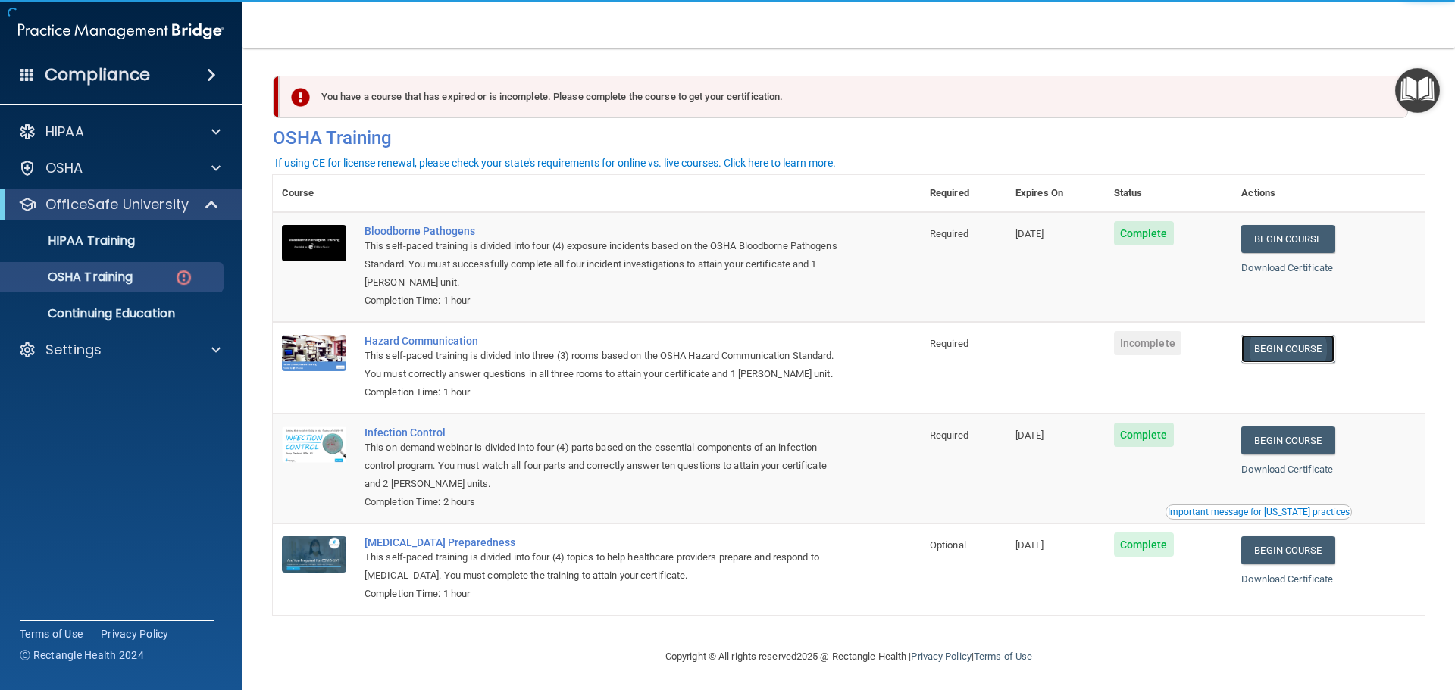
click at [1258, 344] on link "Begin Course" at bounding box center [1287, 349] width 92 height 28
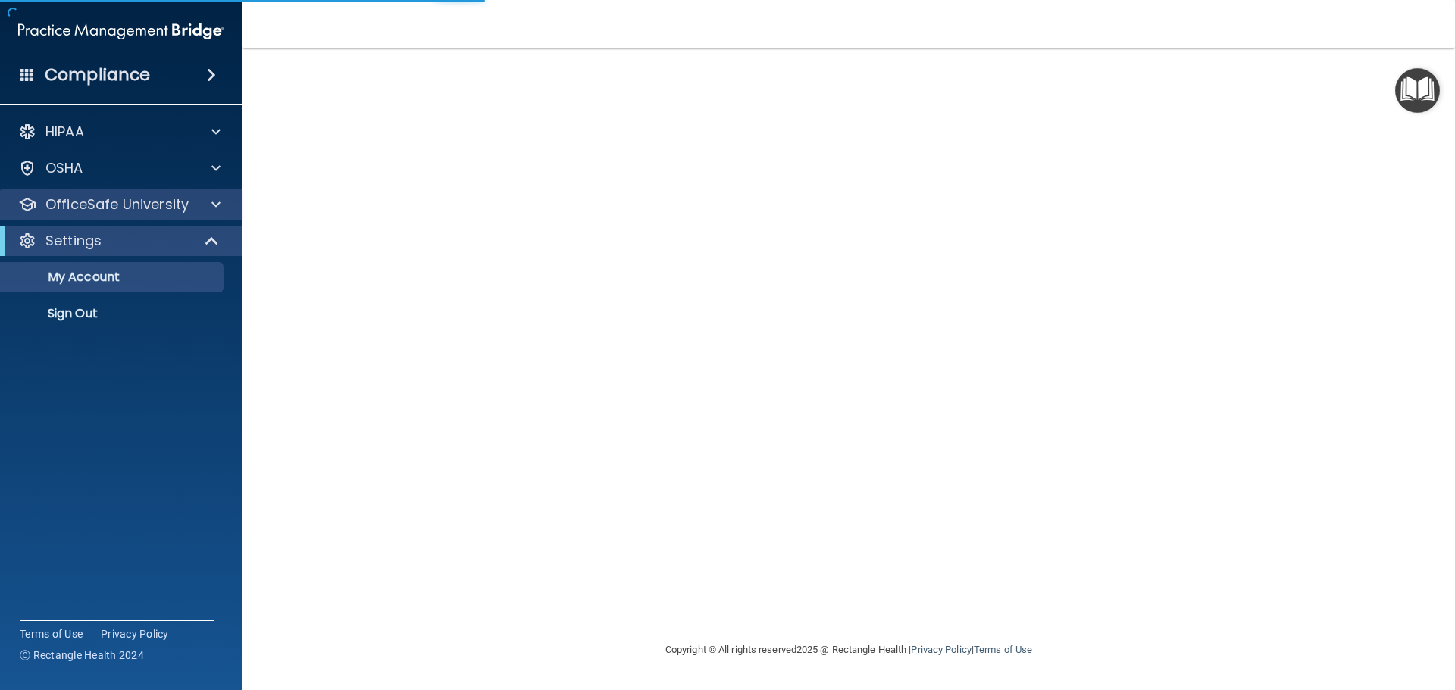
click at [92, 217] on div "OfficeSafe University" at bounding box center [121, 204] width 243 height 30
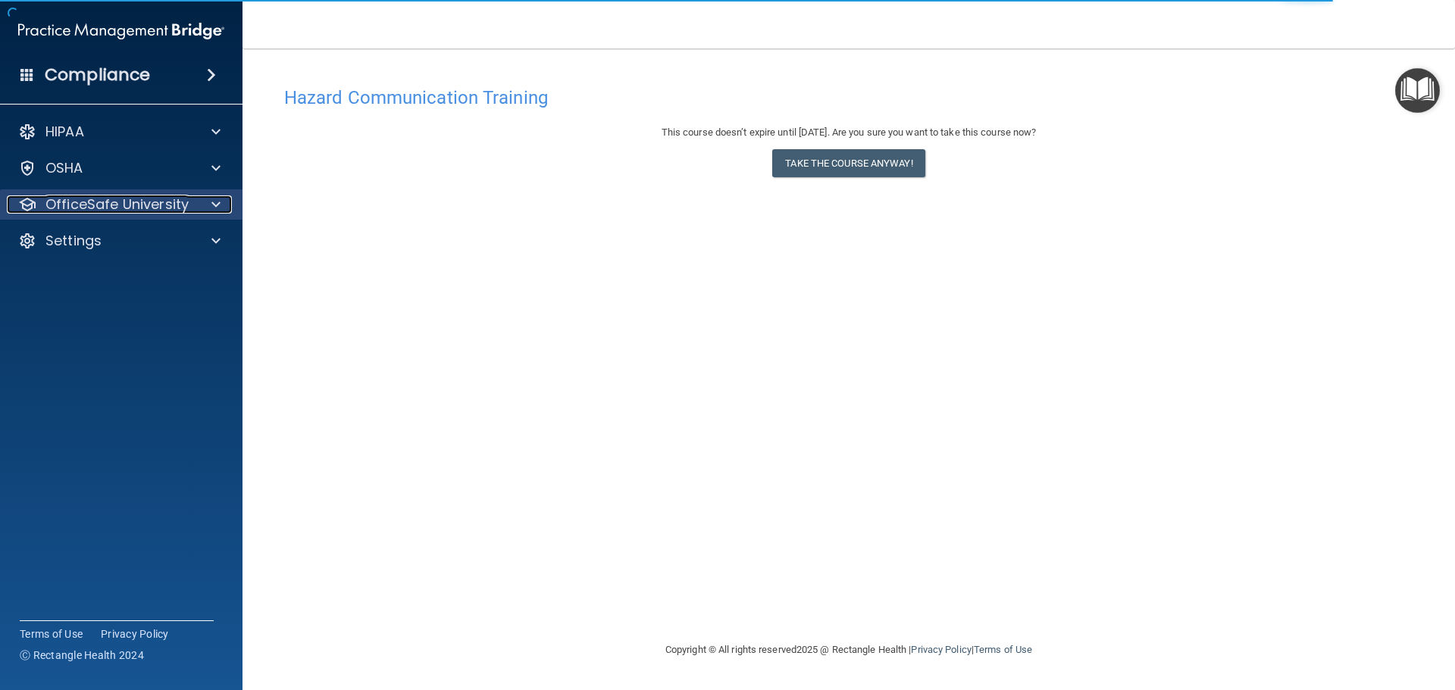
click at [99, 201] on p "OfficeSafe University" at bounding box center [116, 204] width 143 height 18
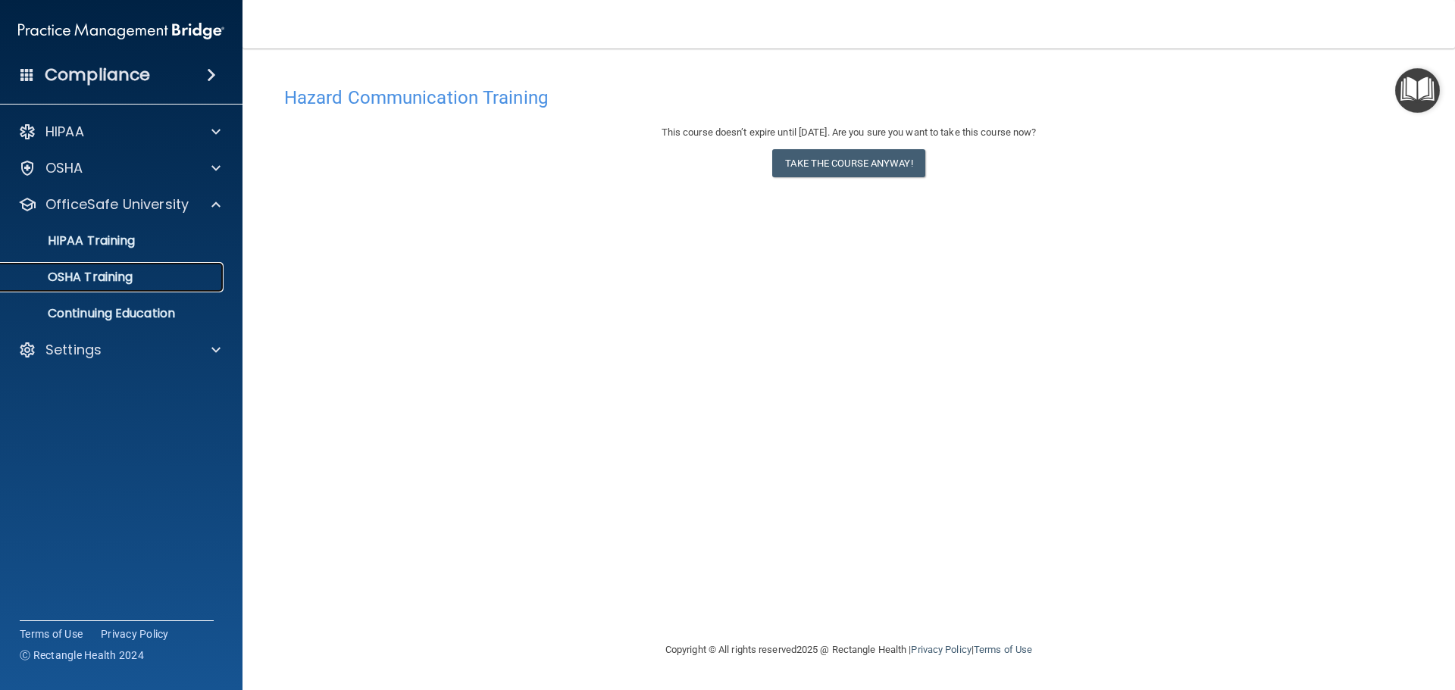
click at [102, 287] on link "OSHA Training" at bounding box center [104, 277] width 239 height 30
